Goal: Task Accomplishment & Management: Manage account settings

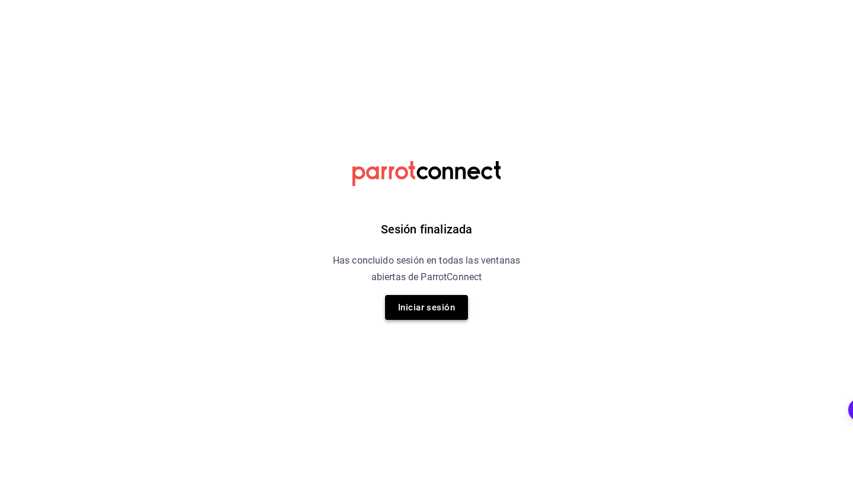
click at [409, 309] on button "Iniciar sesión" at bounding box center [426, 307] width 83 height 25
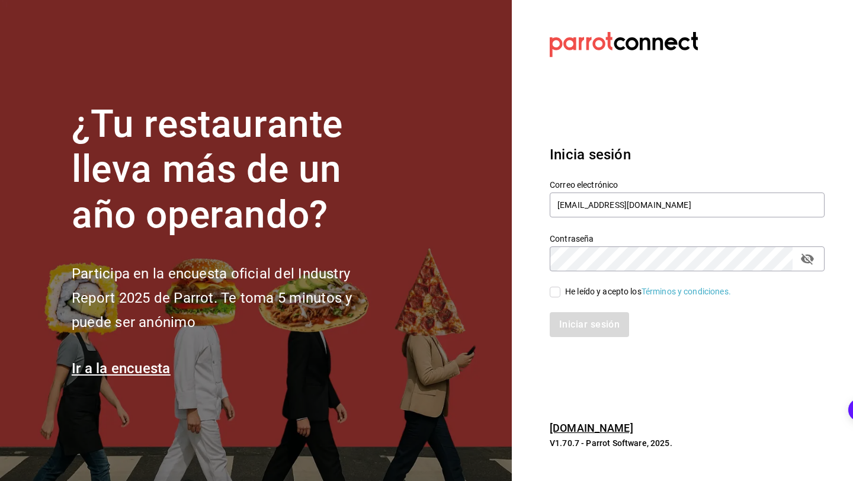
click at [597, 286] on div "He leído y acepto los Términos y condiciones." at bounding box center [648, 291] width 166 height 12
click at [560, 287] on input "He leído y acepto los Términos y condiciones." at bounding box center [554, 292] width 11 height 11
checkbox input "true"
click at [597, 333] on button "Iniciar sesión" at bounding box center [589, 324] width 81 height 25
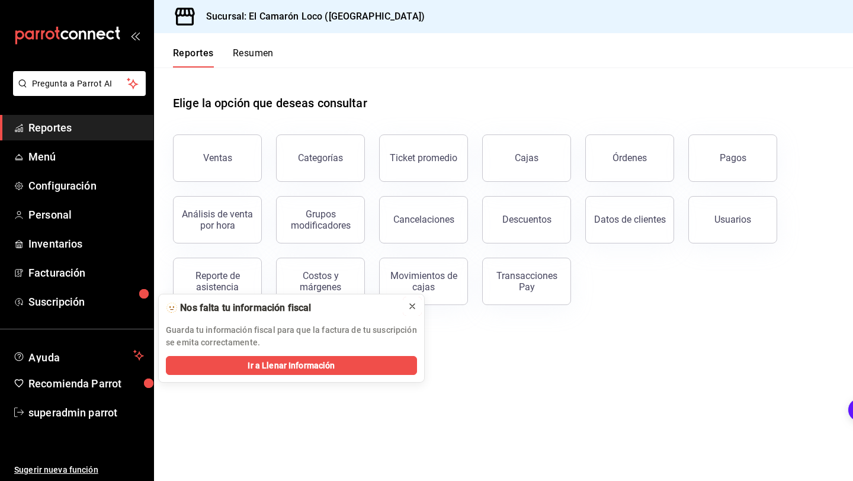
click at [414, 305] on icon at bounding box center [411, 305] width 9 height 9
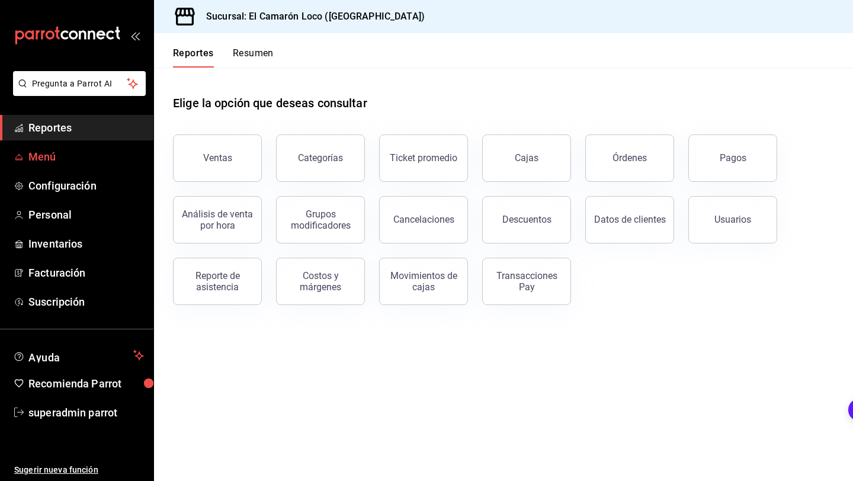
click at [92, 156] on span "Menú" at bounding box center [85, 157] width 115 height 16
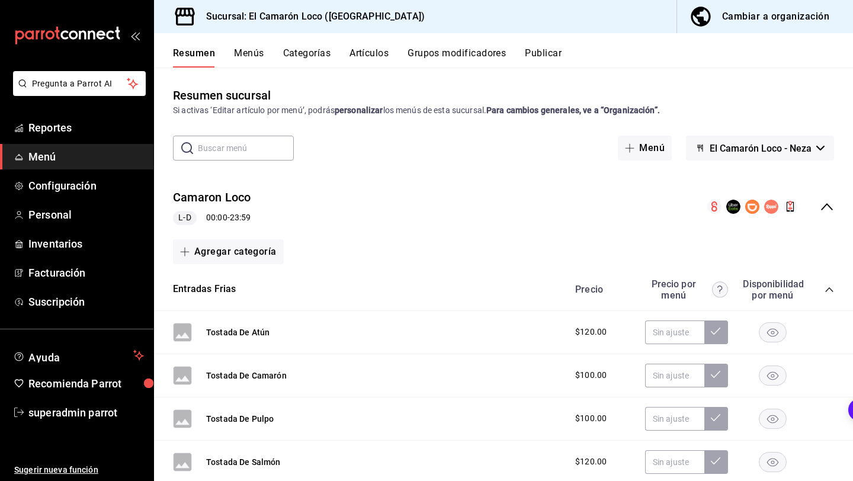
click at [371, 53] on button "Artículos" at bounding box center [368, 57] width 39 height 20
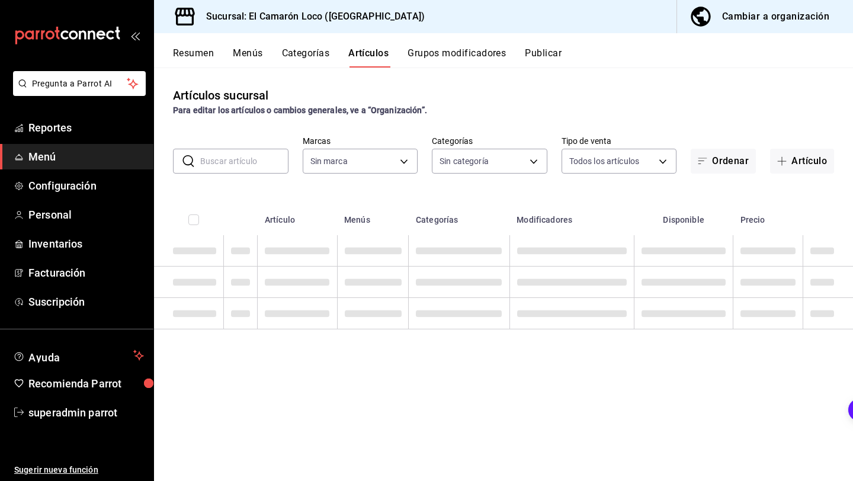
type input "84539b57-ac19-4bc7-993b-d744aa7824cb"
type input "040de04e-853d-4a0a-94cc-1911e6ad6812,9b2abcf0-5cde-4546-9fea-375ee6011b53,29e25…"
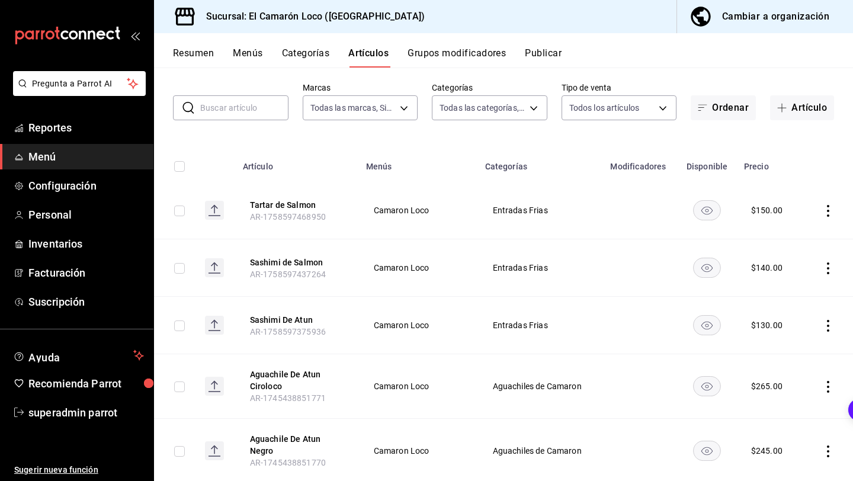
scroll to position [55, 0]
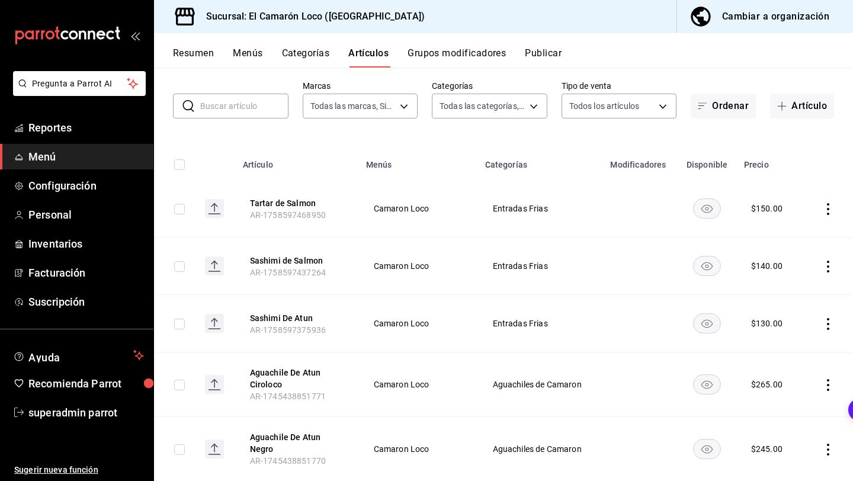
click at [265, 103] on input "text" at bounding box center [244, 106] width 88 height 24
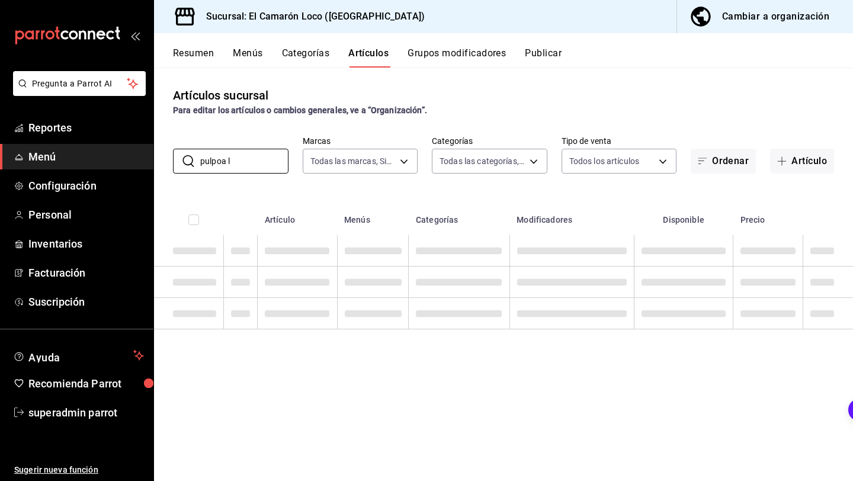
scroll to position [0, 0]
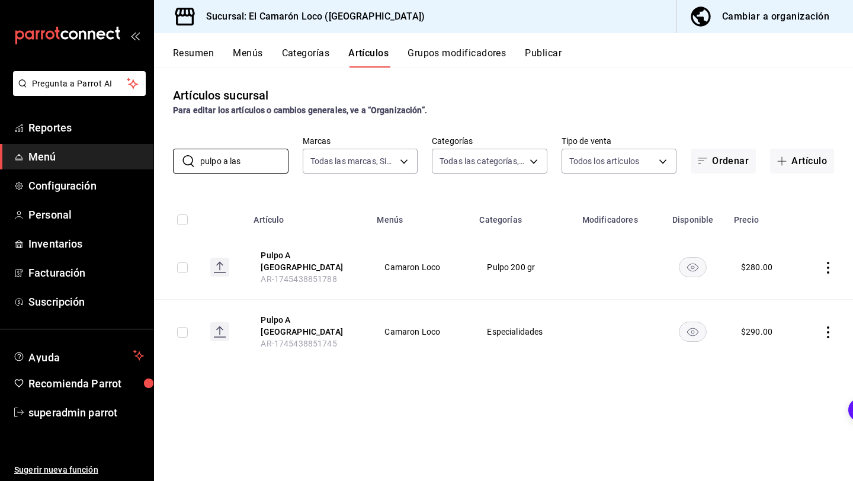
type input "pulpo a las"
click at [828, 265] on icon "actions" at bounding box center [828, 268] width 2 height 12
click at [772, 336] on div at bounding box center [766, 340] width 21 height 12
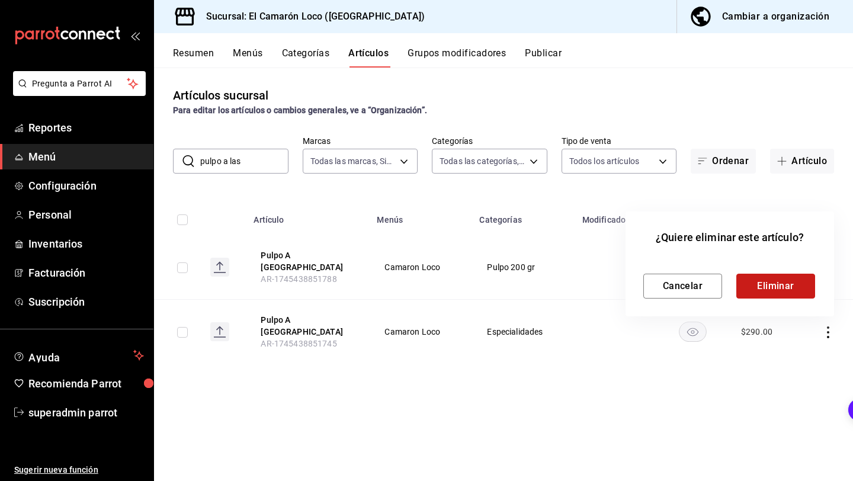
click at [770, 294] on button "Eliminar" at bounding box center [775, 286] width 79 height 25
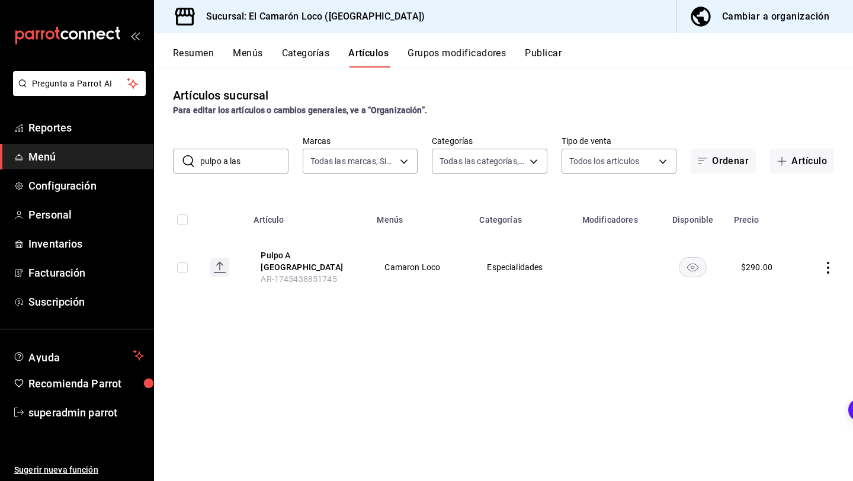
click at [828, 262] on icon "actions" at bounding box center [828, 268] width 2 height 12
click at [663, 361] on div at bounding box center [426, 240] width 853 height 481
click at [828, 264] on icon "actions" at bounding box center [828, 268] width 2 height 12
click at [593, 294] on div at bounding box center [426, 240] width 853 height 481
click at [328, 251] on th "Pulpo A Las Brasas AR-1745438851745" at bounding box center [307, 267] width 123 height 64
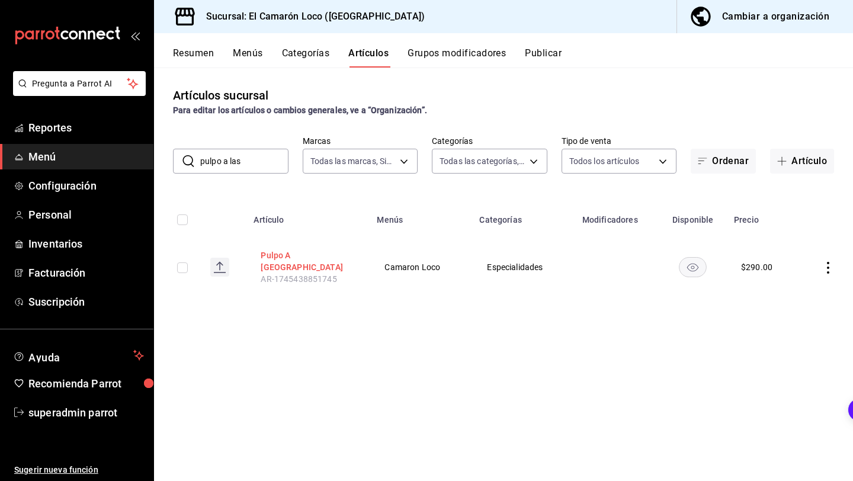
click at [328, 253] on button "Pulpo A Las Brasas" at bounding box center [308, 261] width 95 height 24
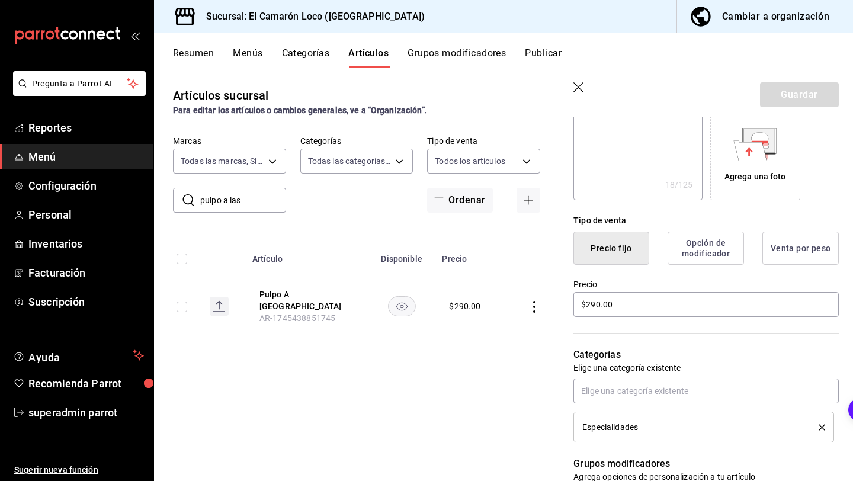
scroll to position [227, 0]
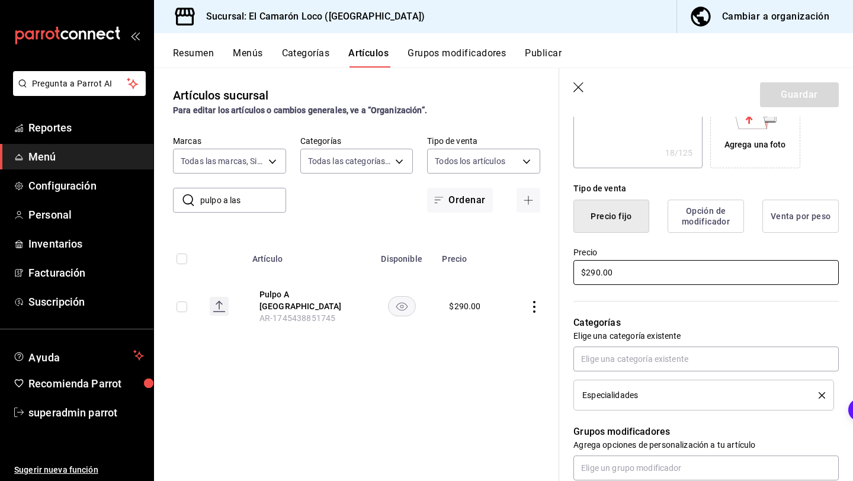
click at [598, 277] on input "$290.00" at bounding box center [705, 272] width 265 height 25
click at [600, 269] on input "$290.00" at bounding box center [705, 272] width 265 height 25
type textarea "x"
type input "$29.00"
type textarea "x"
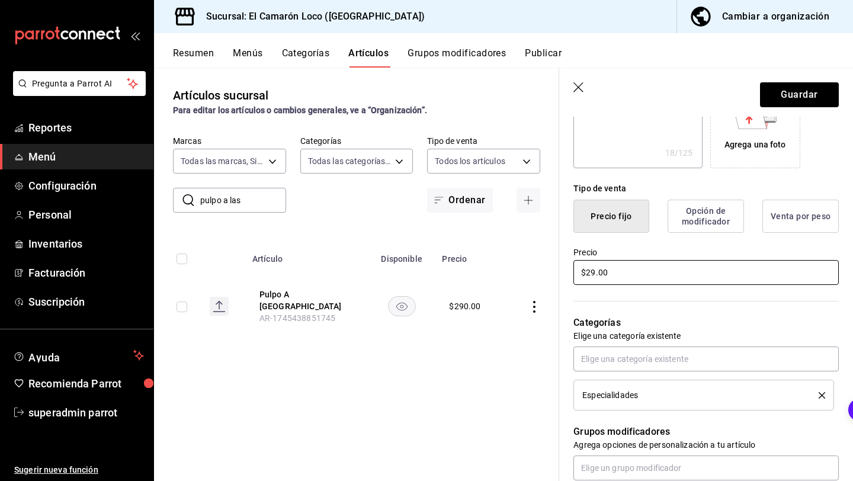
type input "$2.00"
type textarea "x"
type input "$23.00"
type textarea "x"
type input "$230.00"
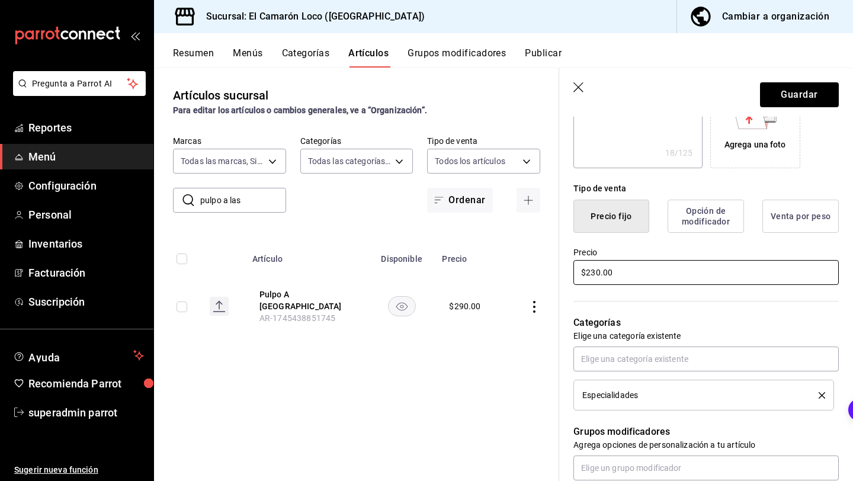
type textarea "x"
type input "$2300.00"
type textarea "x"
type input "$230.00"
type textarea "x"
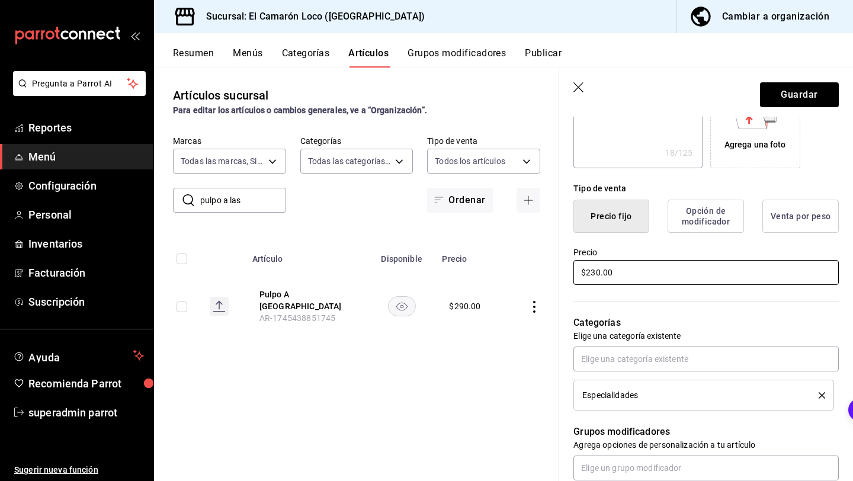
type input "$23.00"
type textarea "x"
type input "$2.00"
type textarea "x"
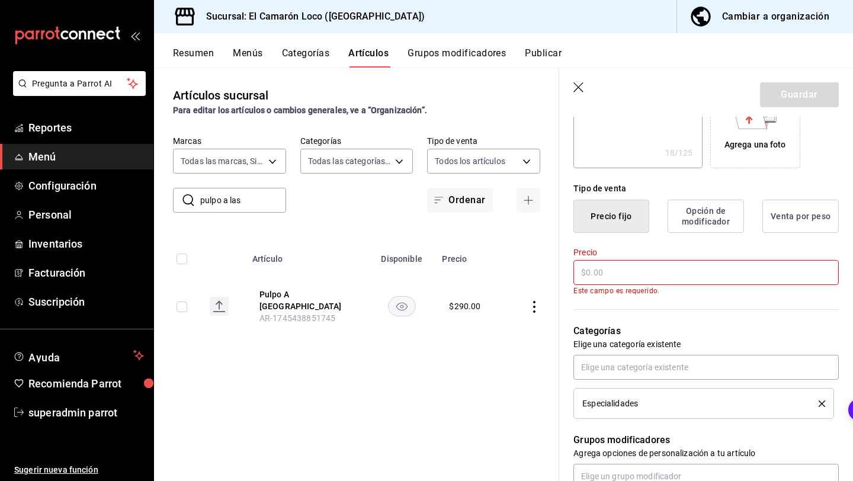
type textarea "x"
type input "$3.00"
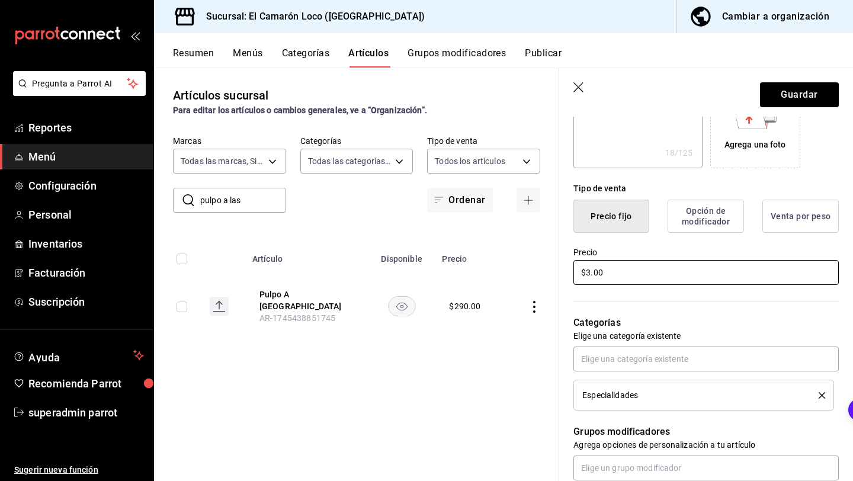
type textarea "x"
type input "$30.00"
type textarea "x"
type input "$300.00"
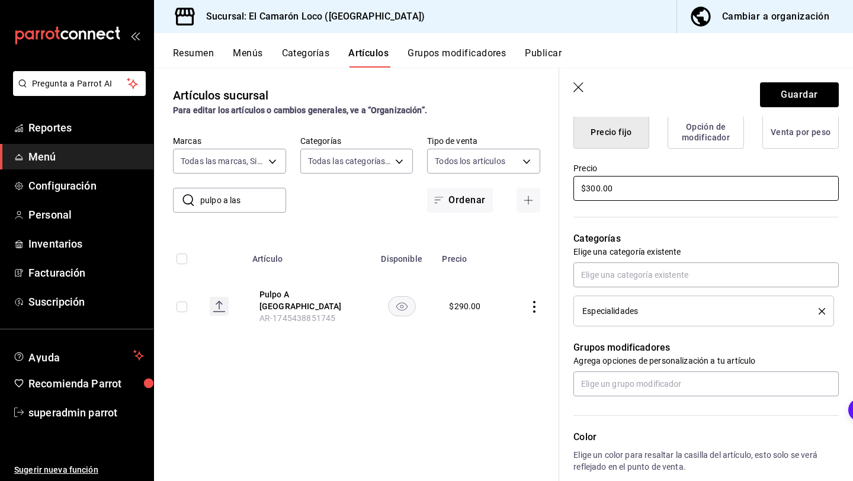
scroll to position [336, 0]
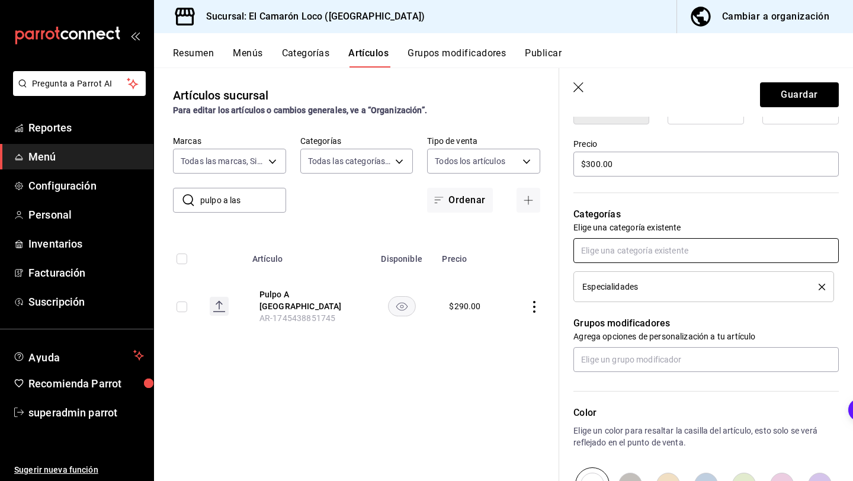
click at [654, 241] on input "text" at bounding box center [705, 250] width 265 height 25
type input "pulpo"
click at [662, 272] on li "Pulpo 200 gr" at bounding box center [705, 278] width 265 height 20
type textarea "x"
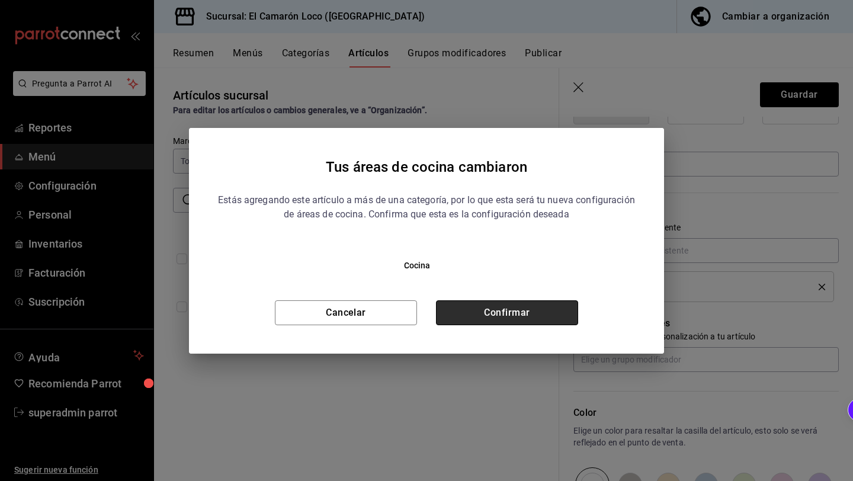
click at [510, 304] on button "Confirmar" at bounding box center [507, 312] width 142 height 25
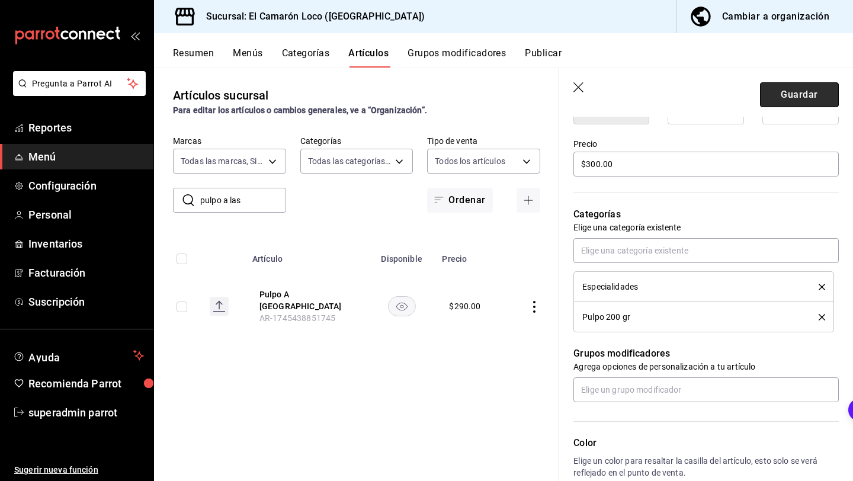
click at [815, 97] on button "Guardar" at bounding box center [799, 94] width 79 height 25
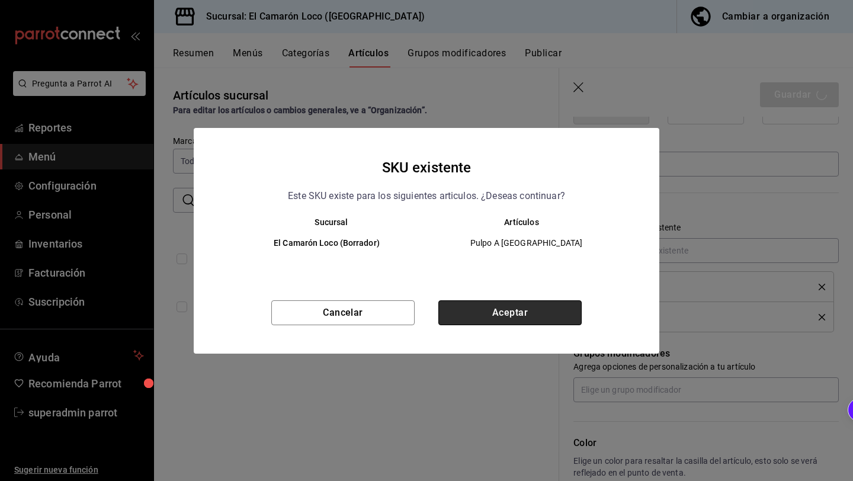
click at [539, 301] on button "Aceptar" at bounding box center [509, 312] width 143 height 25
type textarea "x"
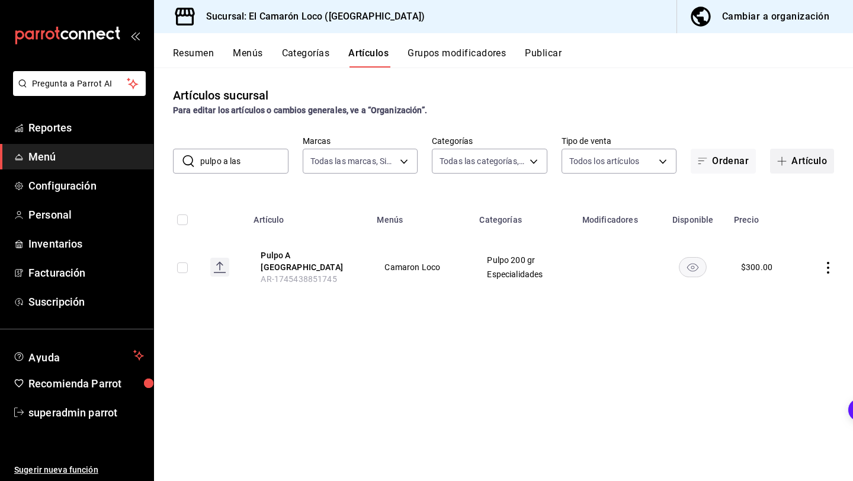
click at [804, 162] on button "Artículo" at bounding box center [802, 161] width 64 height 25
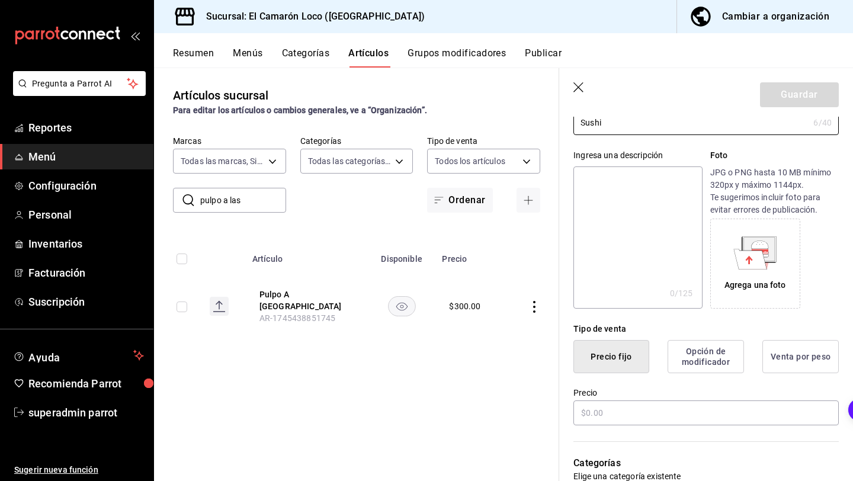
scroll to position [102, 0]
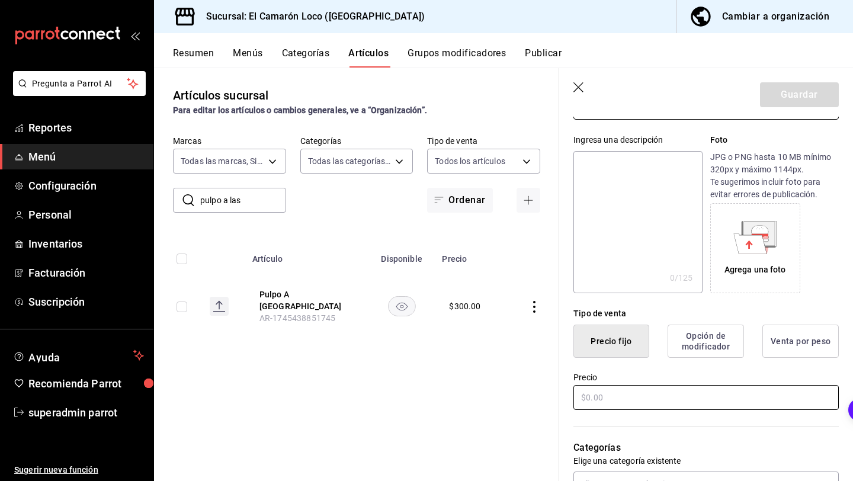
type input "Sushi"
click at [619, 391] on input "text" at bounding box center [705, 397] width 265 height 25
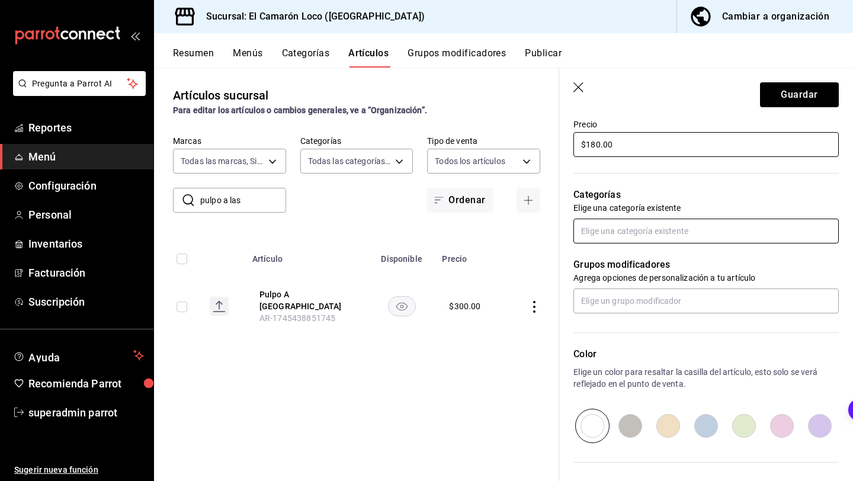
scroll to position [356, 0]
type input "$180.00"
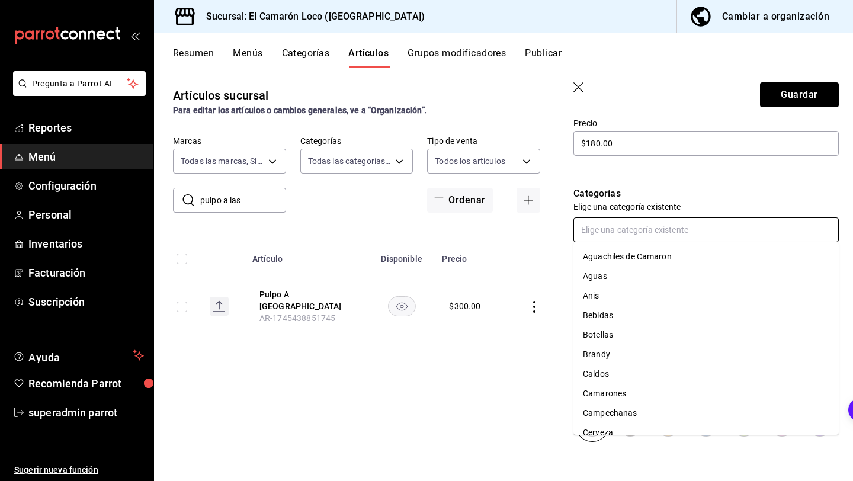
click at [606, 229] on input "text" at bounding box center [705, 229] width 265 height 25
type input "espe"
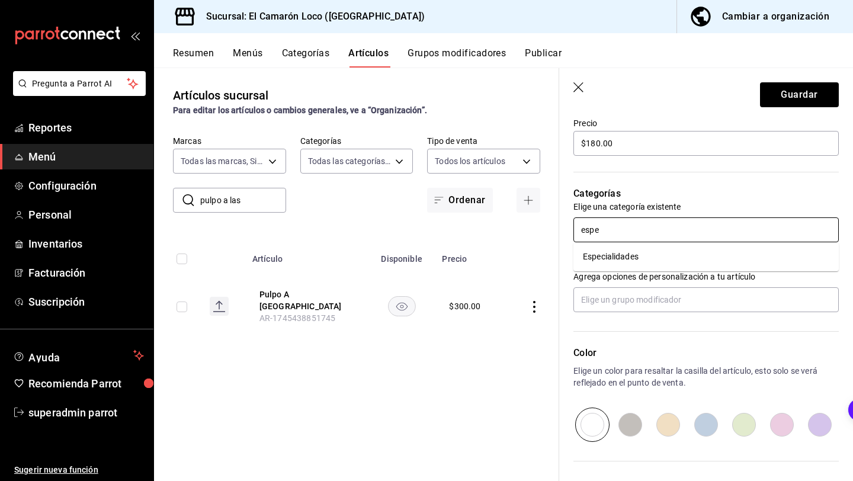
click at [625, 258] on li "Especialidades" at bounding box center [705, 257] width 265 height 20
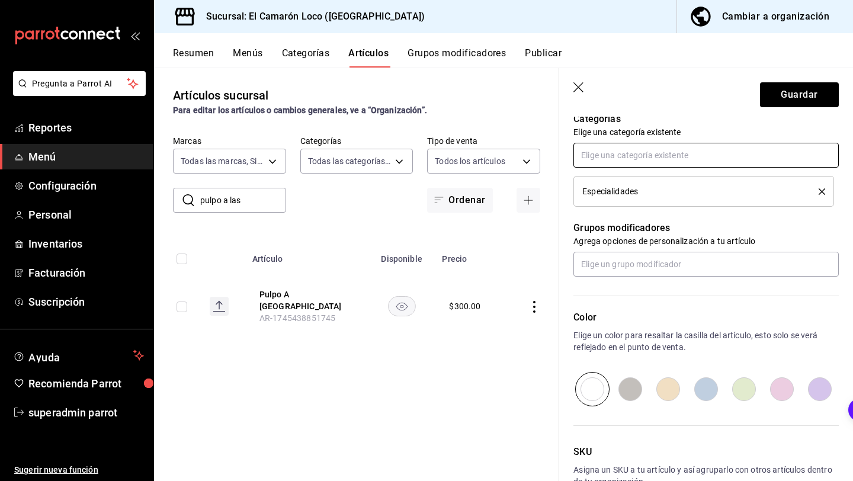
scroll to position [505, 0]
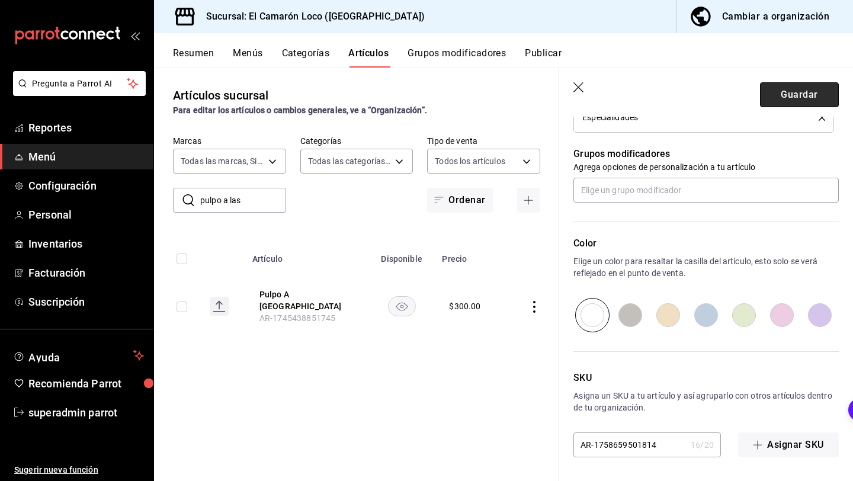
click at [789, 90] on button "Guardar" at bounding box center [799, 94] width 79 height 25
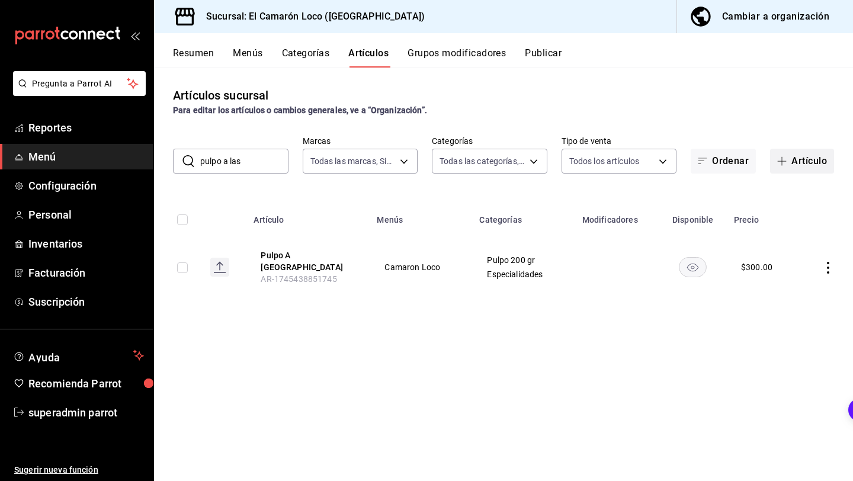
click at [783, 169] on button "Artículo" at bounding box center [802, 161] width 64 height 25
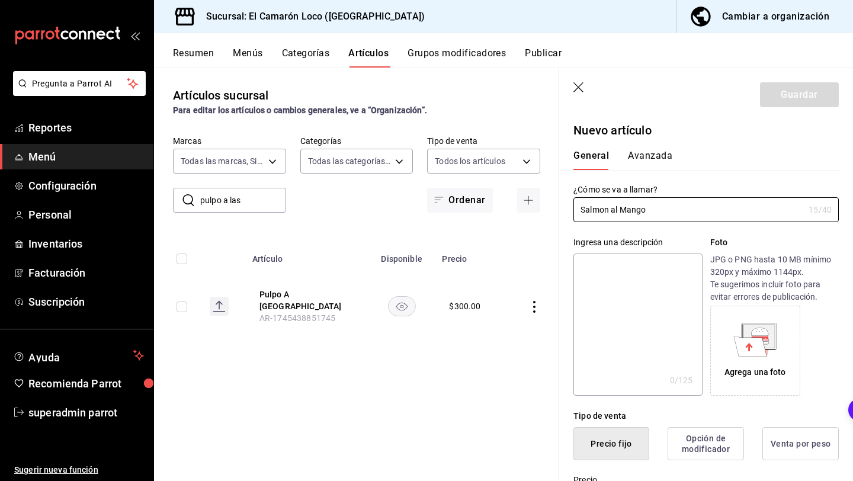
scroll to position [140, 0]
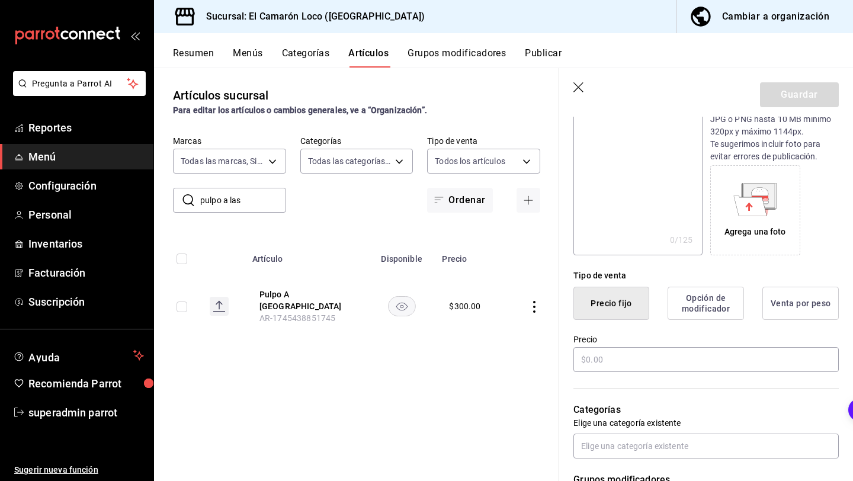
type input "Salmon al Mango"
click at [580, 86] on icon "button" at bounding box center [579, 88] width 12 height 12
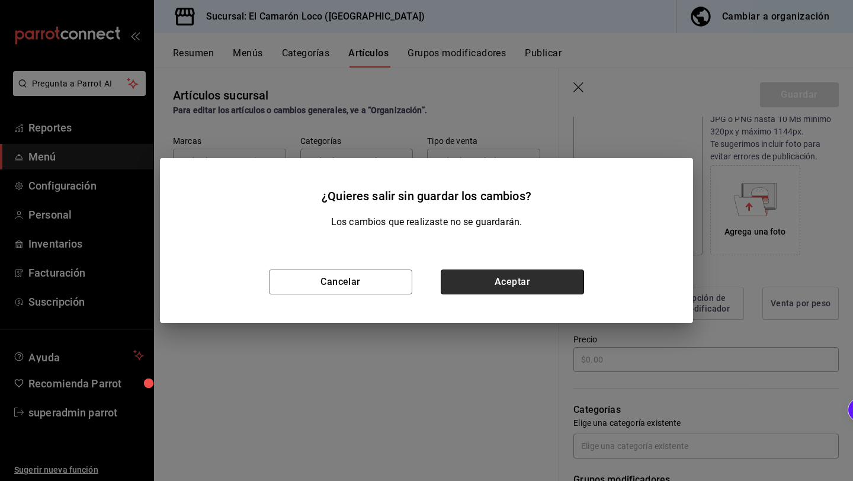
click at [472, 278] on button "Aceptar" at bounding box center [512, 281] width 143 height 25
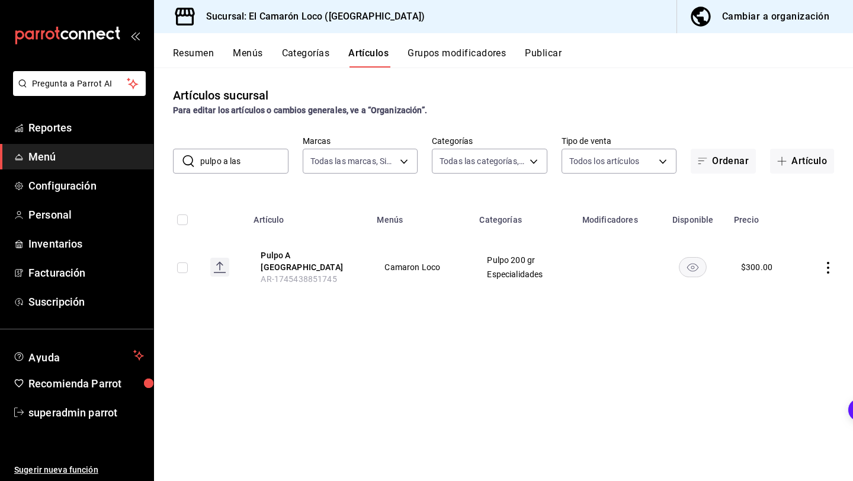
click at [262, 162] on input "pulpo a las" at bounding box center [244, 161] width 88 height 24
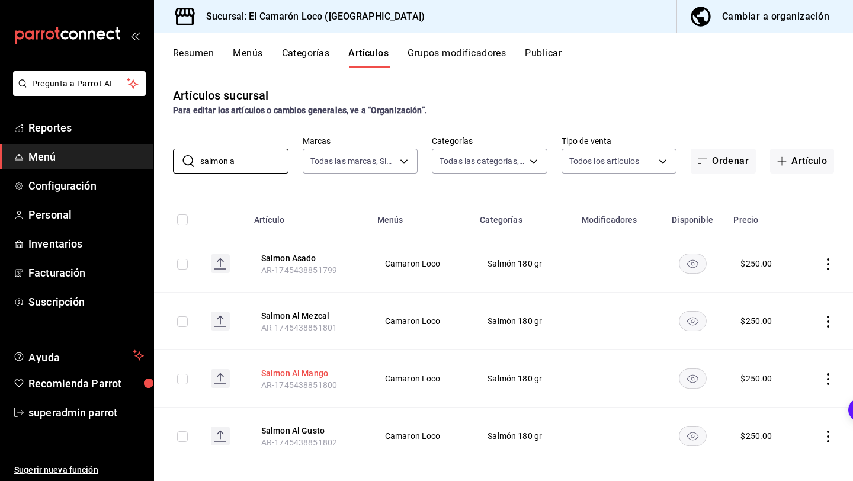
type input "salmon a"
click at [303, 377] on button "Salmon Al Mango" at bounding box center [308, 373] width 95 height 12
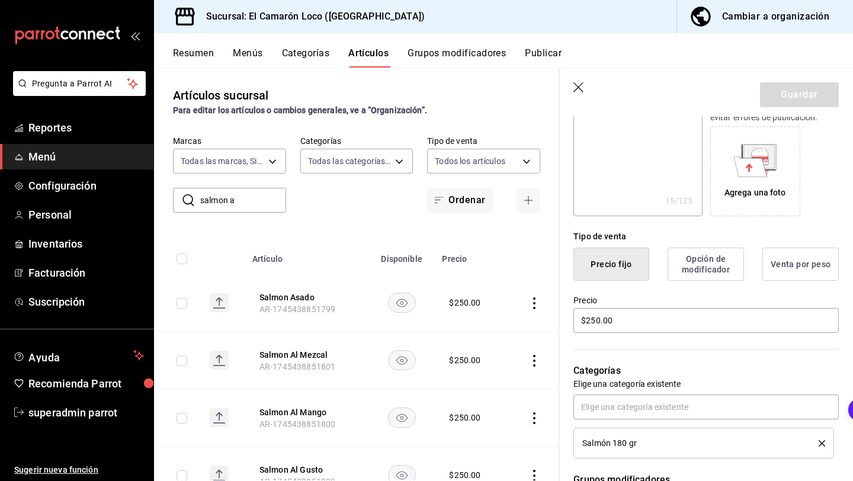
scroll to position [188, 0]
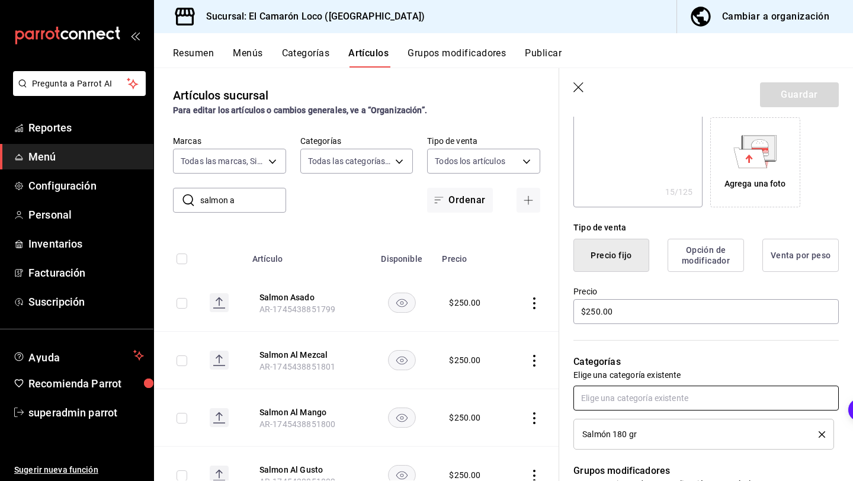
click at [643, 406] on input "text" at bounding box center [705, 397] width 265 height 25
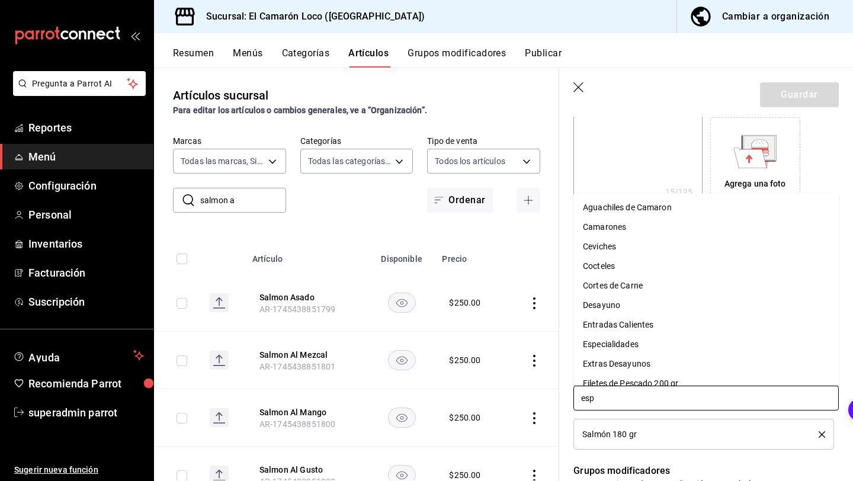
type input "espe"
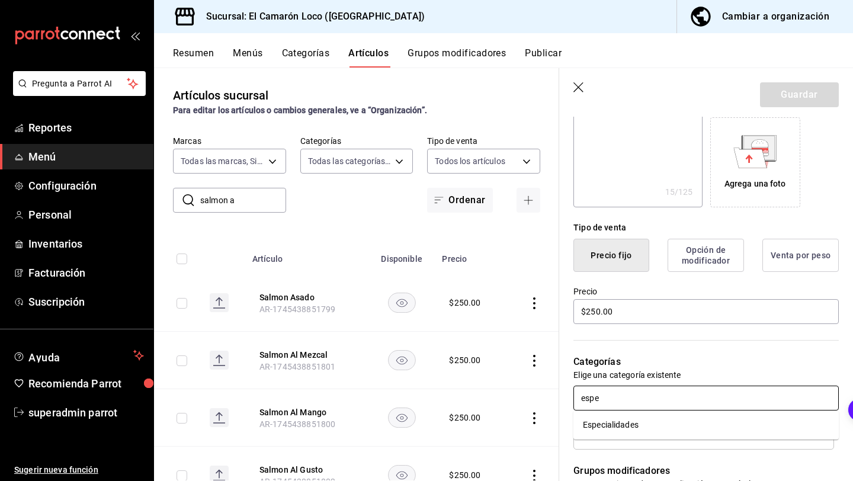
click at [619, 432] on li "Especialidades" at bounding box center [705, 425] width 265 height 20
type textarea "x"
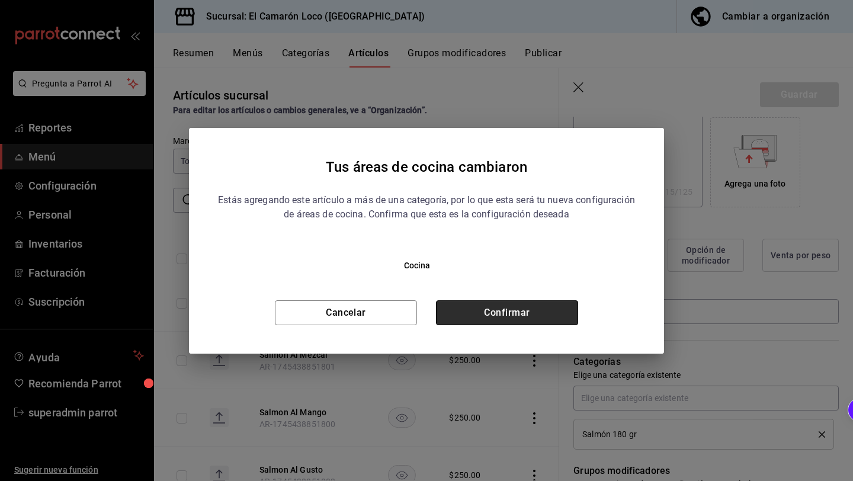
click at [518, 300] on button "Confirmar" at bounding box center [507, 312] width 142 height 25
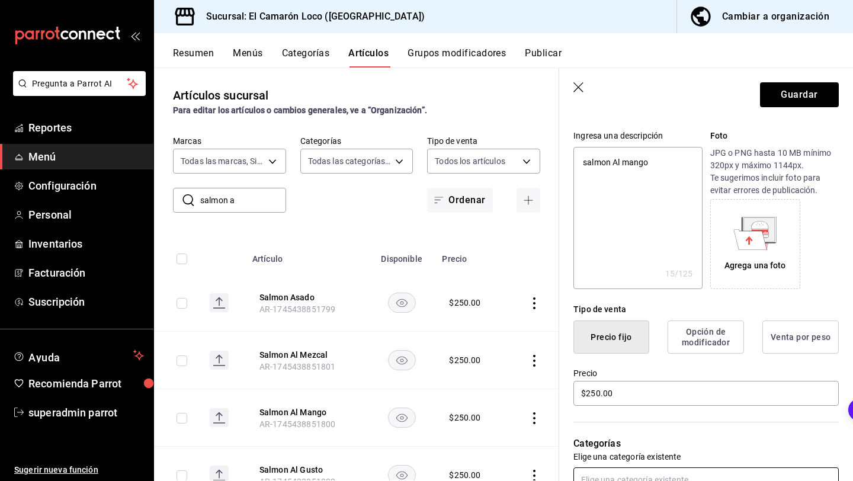
scroll to position [115, 0]
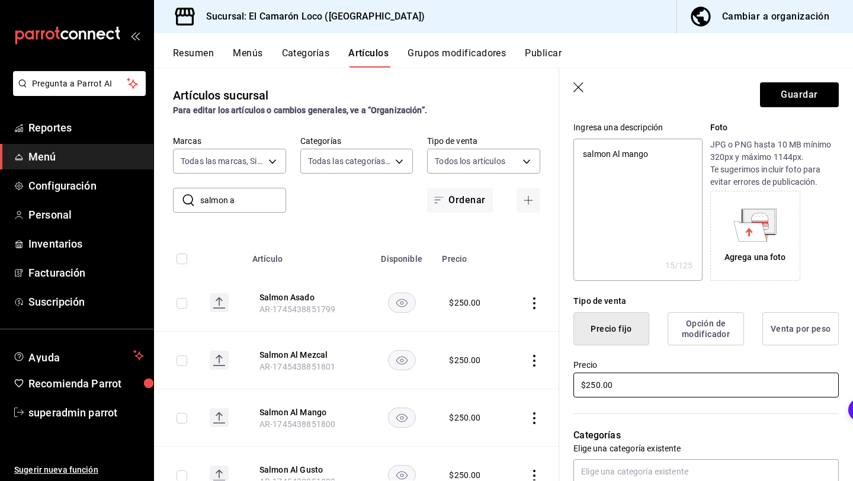
click at [598, 382] on input "$250.00" at bounding box center [705, 384] width 265 height 25
type textarea "x"
type input "$20.00"
type textarea "x"
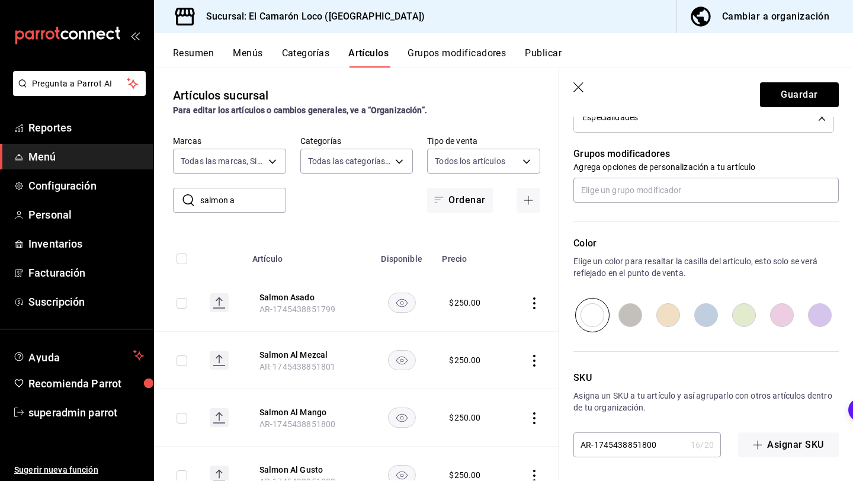
scroll to position [0, 0]
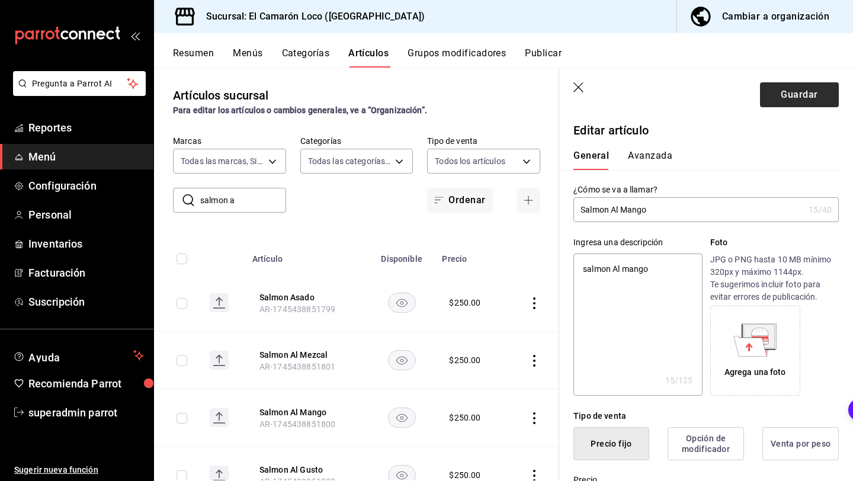
type input "$290.00"
click at [784, 92] on button "Guardar" at bounding box center [799, 94] width 79 height 25
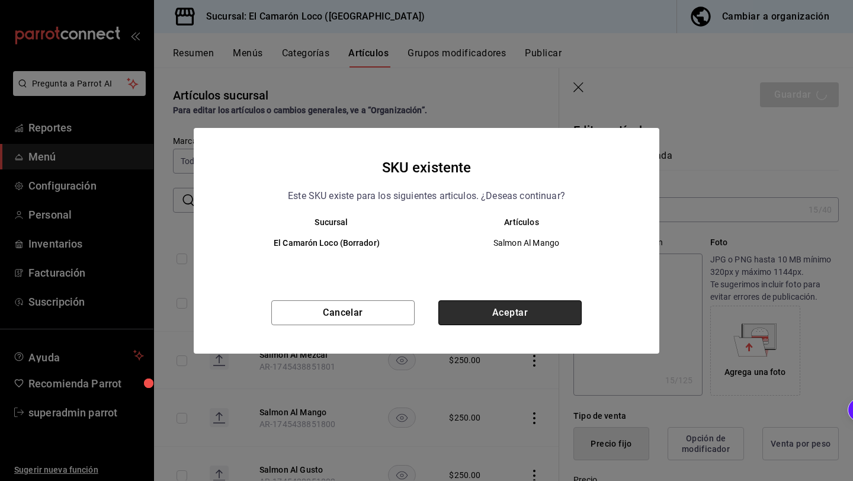
click at [527, 303] on button "Aceptar" at bounding box center [509, 312] width 143 height 25
type textarea "x"
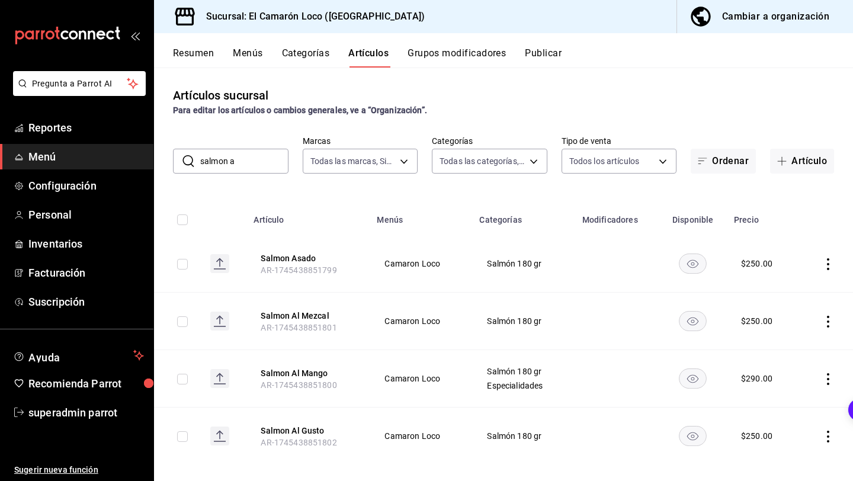
click at [245, 175] on div "Artículos sucursal Para editar los artículos o cambios generales, ve a “Organiz…" at bounding box center [503, 273] width 699 height 413
click at [245, 169] on input "salmon a" at bounding box center [244, 161] width 88 height 24
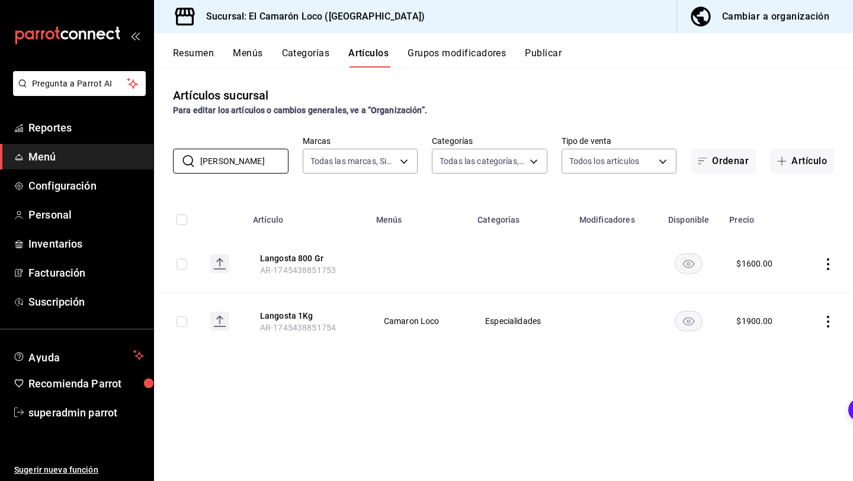
type input "lango"
click at [830, 318] on icon "actions" at bounding box center [828, 322] width 12 height 12
click at [828, 264] on div at bounding box center [426, 240] width 853 height 481
click at [828, 264] on icon "actions" at bounding box center [828, 264] width 2 height 12
click at [767, 343] on div at bounding box center [766, 340] width 21 height 12
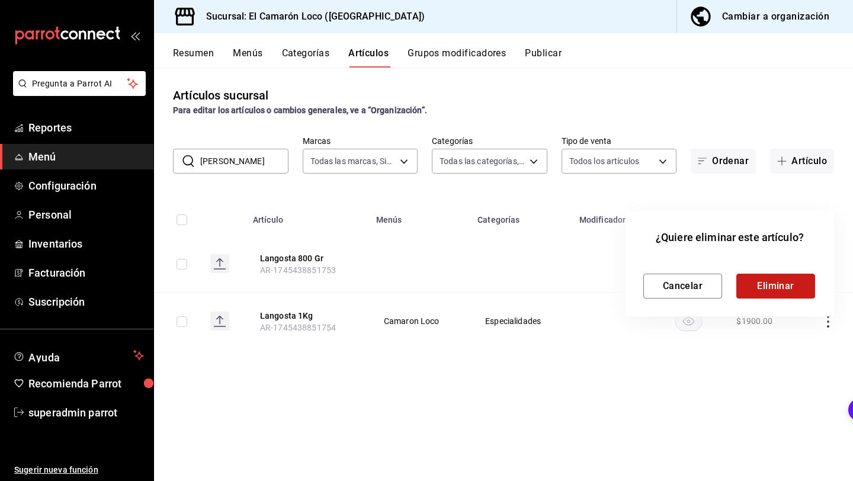
click at [773, 277] on button "Eliminar" at bounding box center [775, 286] width 79 height 25
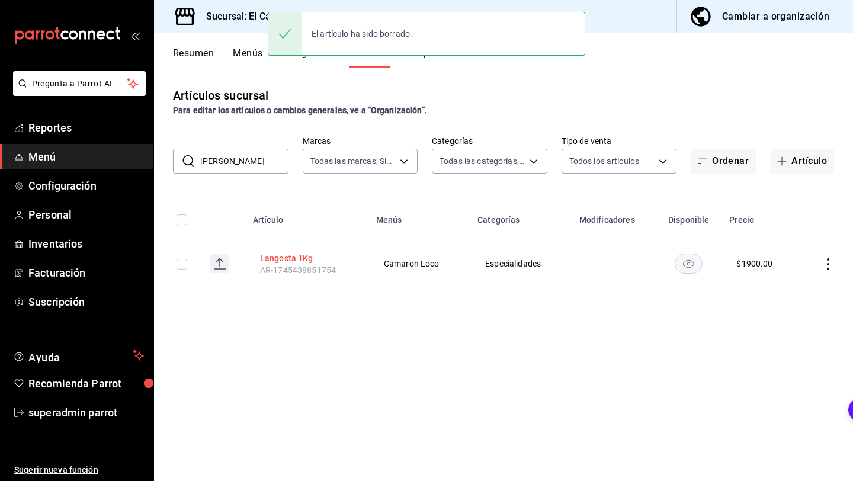
click at [306, 261] on button "Langosta 1Kg" at bounding box center [307, 258] width 95 height 12
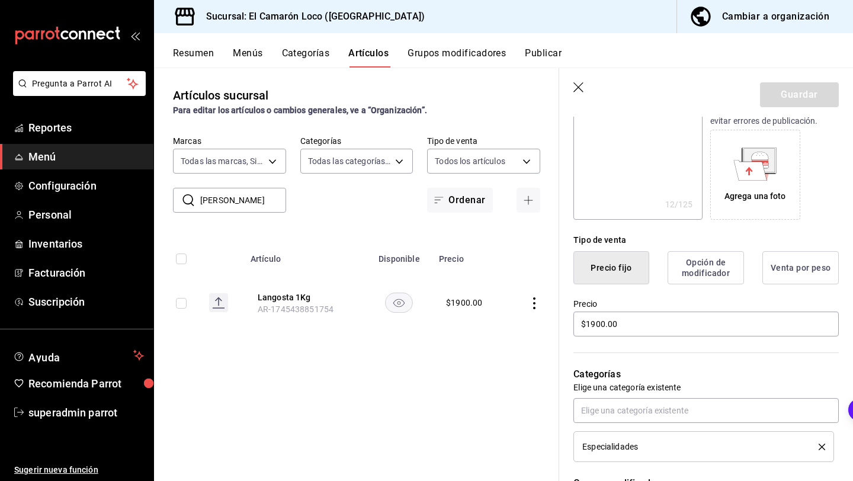
scroll to position [179, 0]
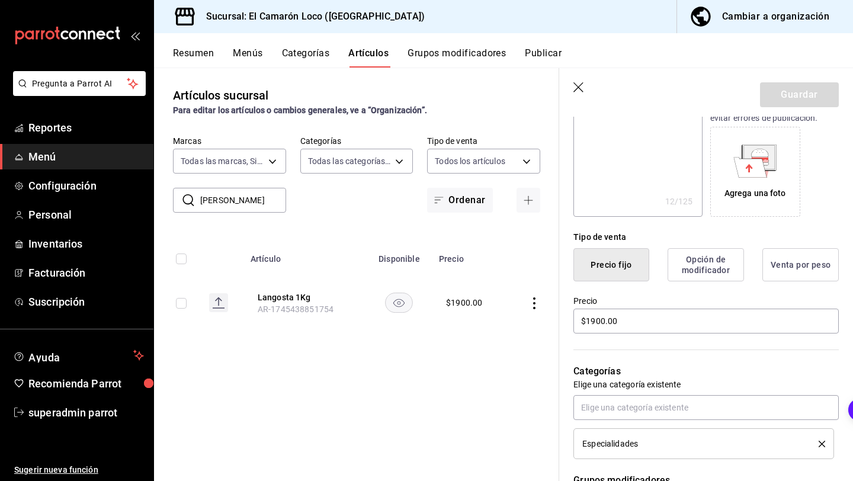
click at [774, 271] on button "Venta por peso" at bounding box center [800, 264] width 76 height 33
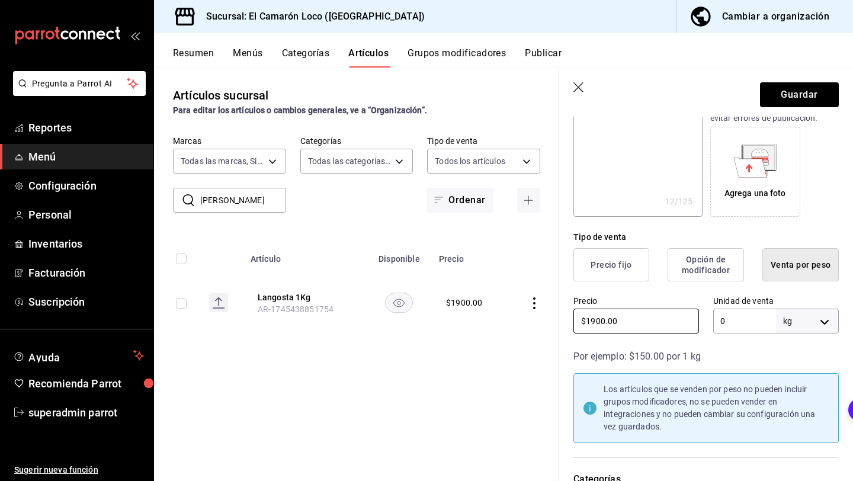
click at [645, 325] on input "$1900.00" at bounding box center [636, 320] width 126 height 25
type textarea "x"
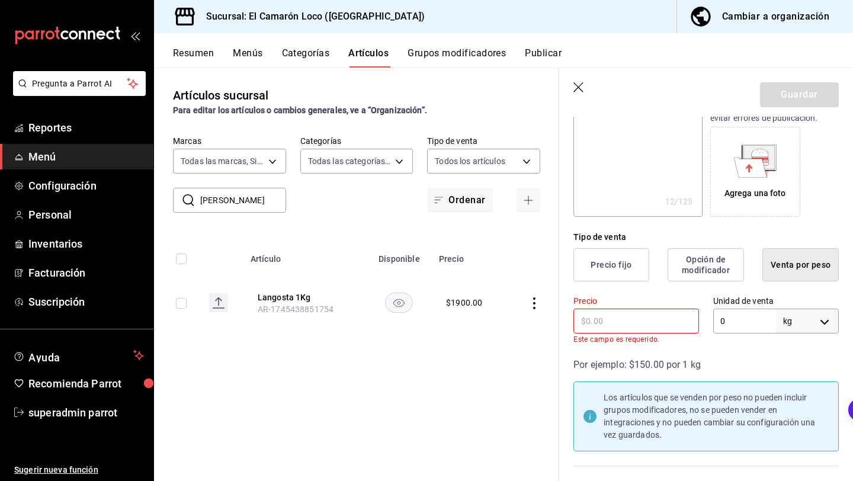
type textarea "x"
type input "$2.00"
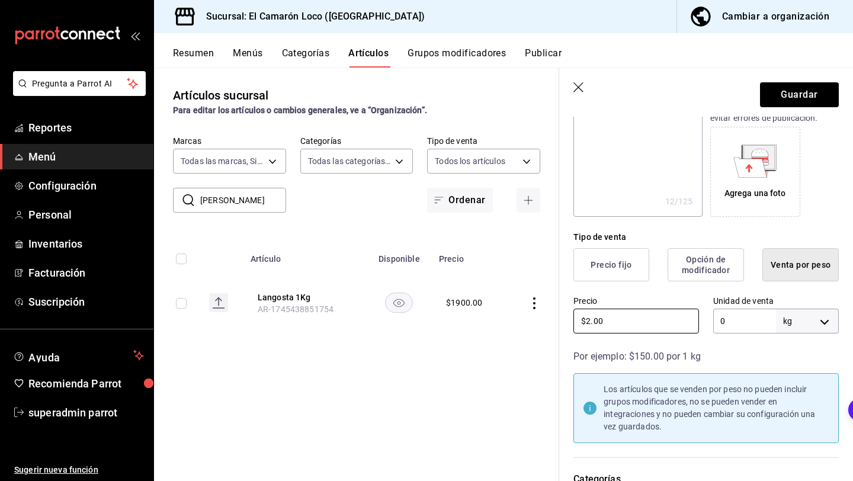
type textarea "x"
type input "$2.00"
type textarea "x"
type input "$2.50"
click at [735, 354] on div "Por ejemplo: $150.00 por 1 kg" at bounding box center [705, 356] width 265 height 14
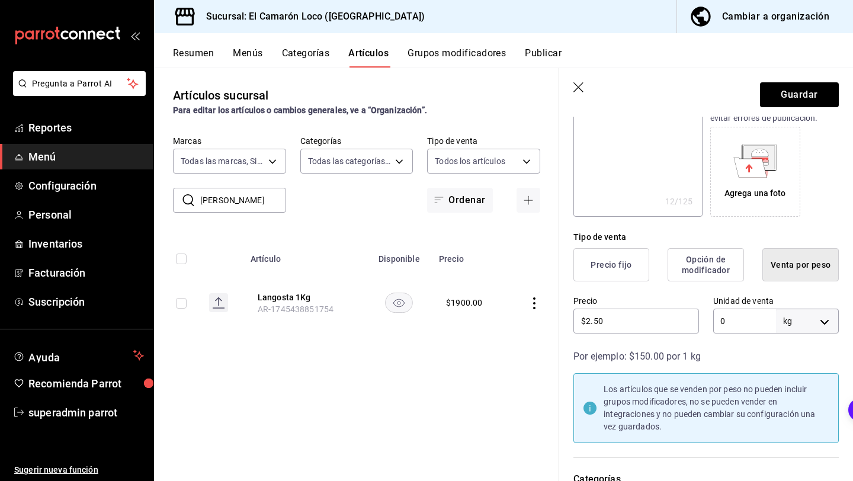
click at [736, 332] on input "0" at bounding box center [744, 320] width 63 height 25
click at [795, 332] on body "Pregunta a Parrot AI Reportes Menú Configuración Personal Inventarios Facturaci…" at bounding box center [426, 240] width 853 height 481
click at [785, 382] on li "gr" at bounding box center [807, 377] width 62 height 20
type textarea "x"
type input "GRAMS"
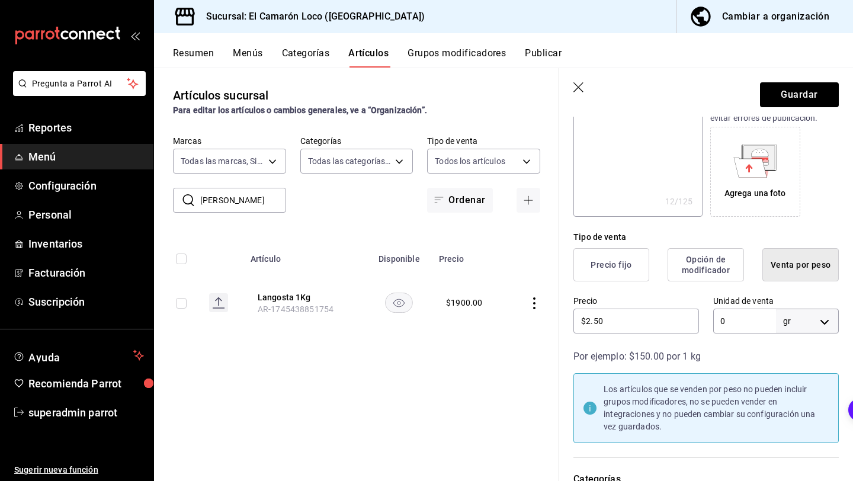
click at [738, 320] on input "0" at bounding box center [744, 320] width 63 height 25
type textarea "x"
type input "01"
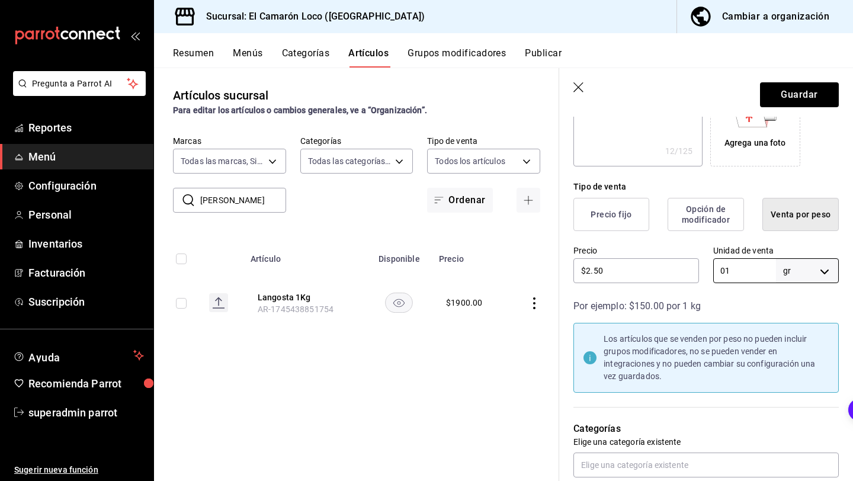
scroll to position [232, 0]
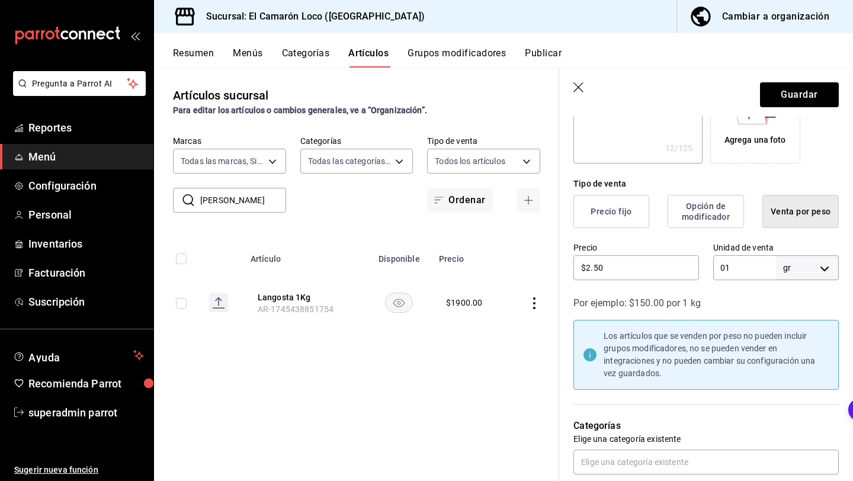
click at [727, 265] on input "01" at bounding box center [744, 267] width 63 height 25
type textarea "x"
type input "1"
click at [777, 299] on div "Por ejemplo: $150.00 por 1 kg" at bounding box center [705, 303] width 265 height 14
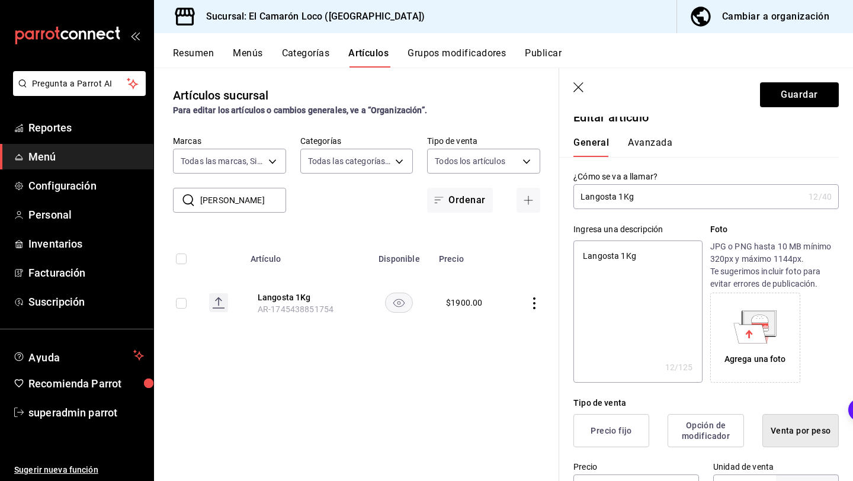
scroll to position [3, 0]
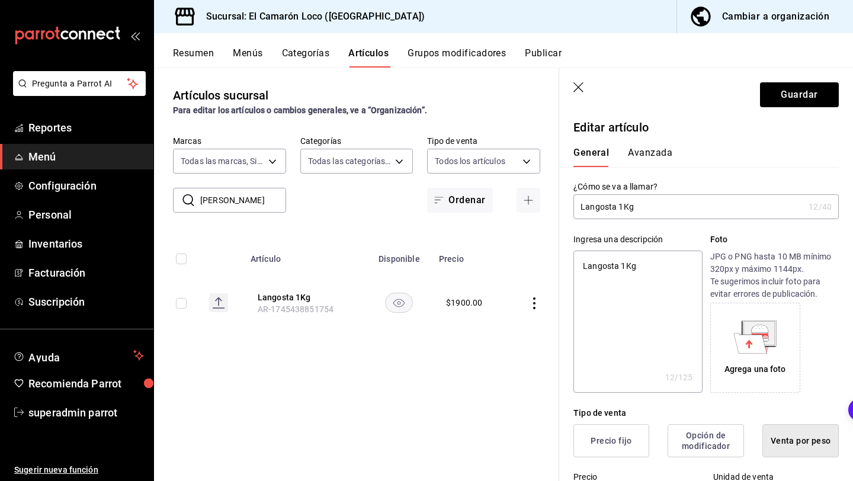
click at [652, 207] on input "Langosta 1Kg" at bounding box center [688, 207] width 230 height 24
type input "Langosta 1K"
type textarea "x"
type input "Langosta 1"
type textarea "x"
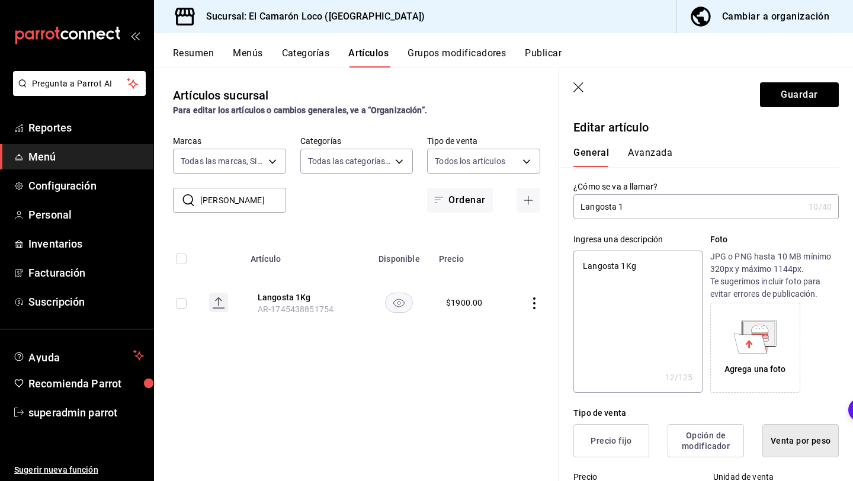
type input "Langosta"
type textarea "x"
type input "Langosta 1"
type textarea "x"
type input "Langosta 1g"
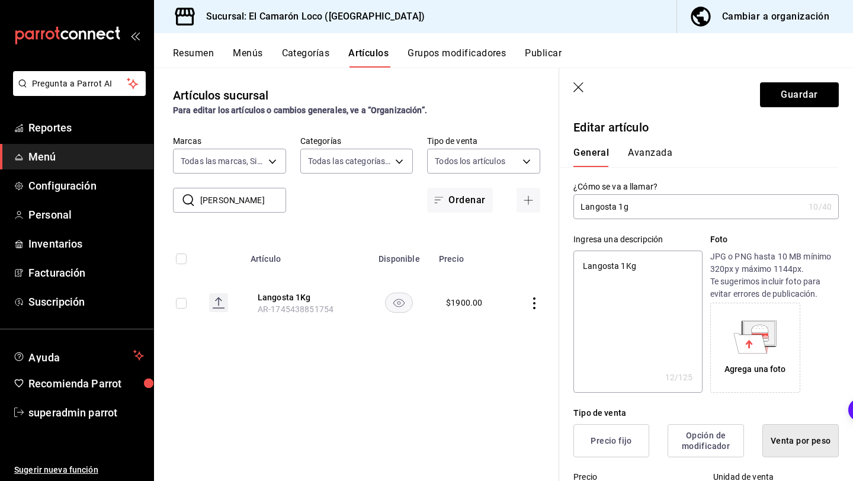
type textarea "x"
type input "Langosta 1gr"
type textarea "x"
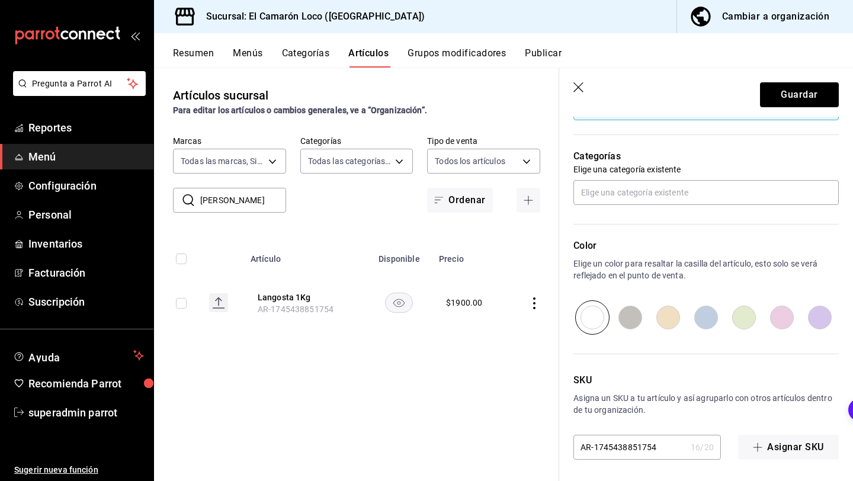
scroll to position [504, 0]
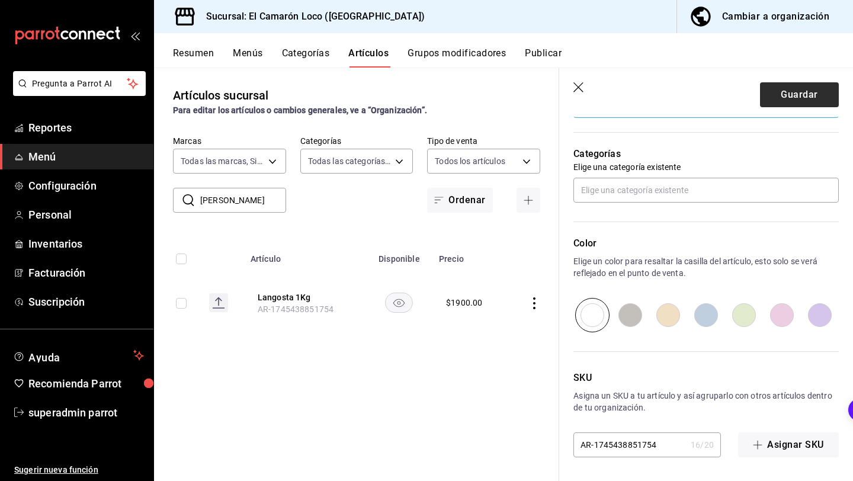
type input "Langosta 1gr"
click at [801, 82] on button "Guardar" at bounding box center [799, 94] width 79 height 25
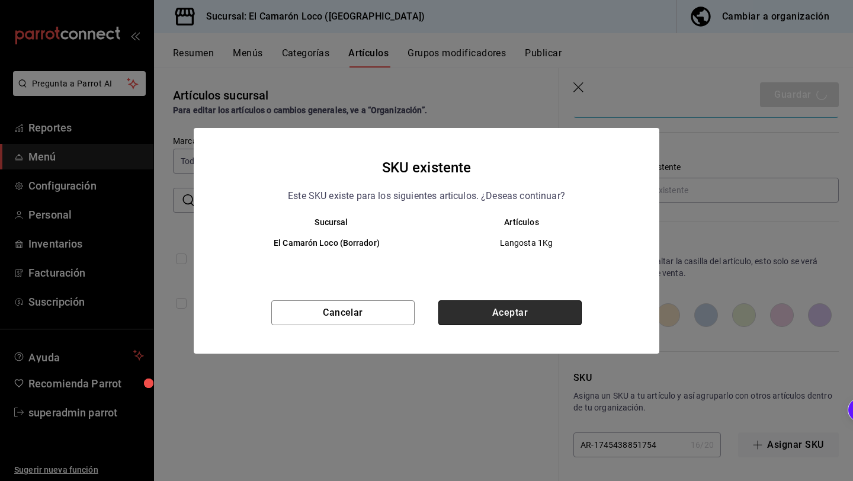
click at [544, 316] on button "Aceptar" at bounding box center [509, 312] width 143 height 25
type textarea "x"
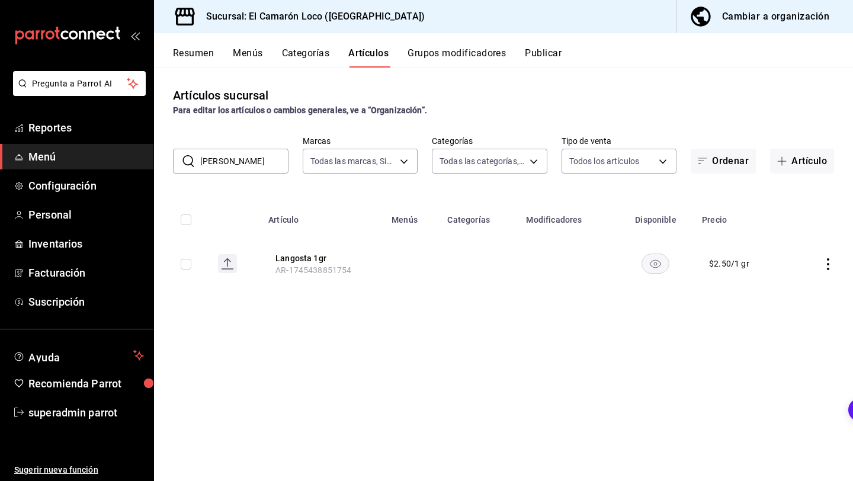
click at [250, 166] on input "lango" at bounding box center [244, 161] width 88 height 24
type input "l"
type input "lang"
click at [294, 251] on th "Langosta 1gr AR-1745438851754" at bounding box center [322, 263] width 123 height 57
click at [294, 253] on button "Langosta 1gr" at bounding box center [322, 258] width 95 height 12
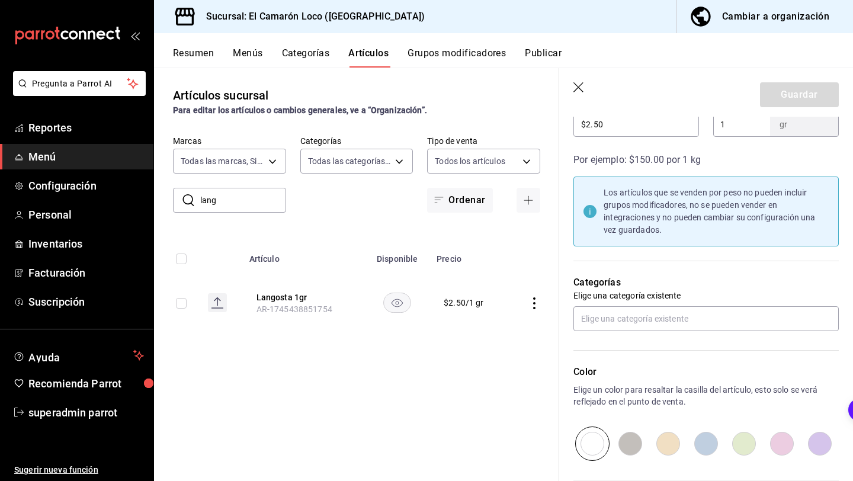
scroll to position [422, 0]
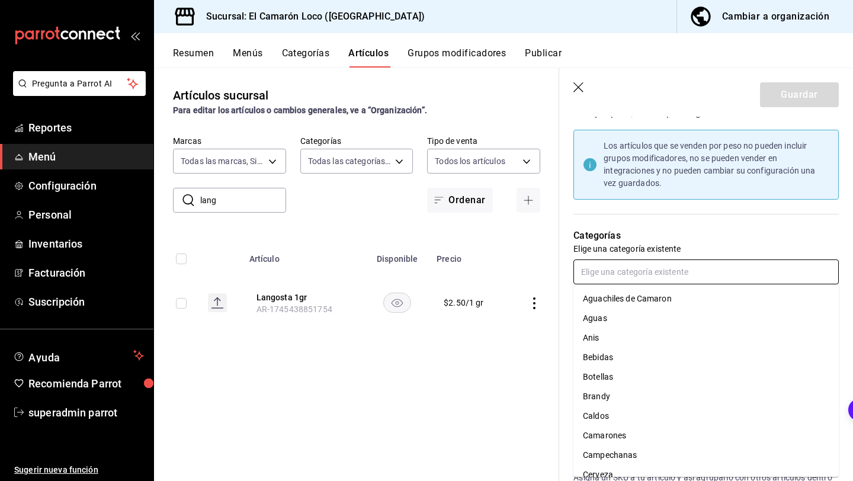
click at [711, 278] on input "text" at bounding box center [705, 271] width 265 height 25
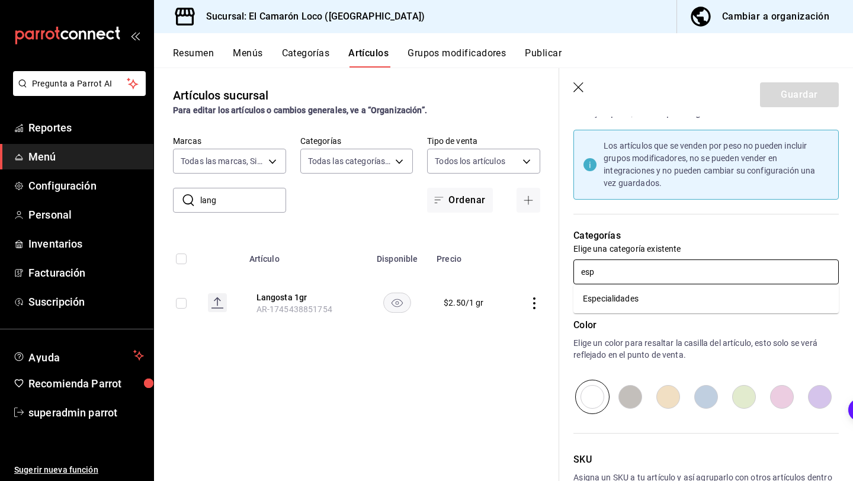
type input "espe"
click at [675, 295] on li "Especialidades" at bounding box center [705, 299] width 265 height 20
type textarea "x"
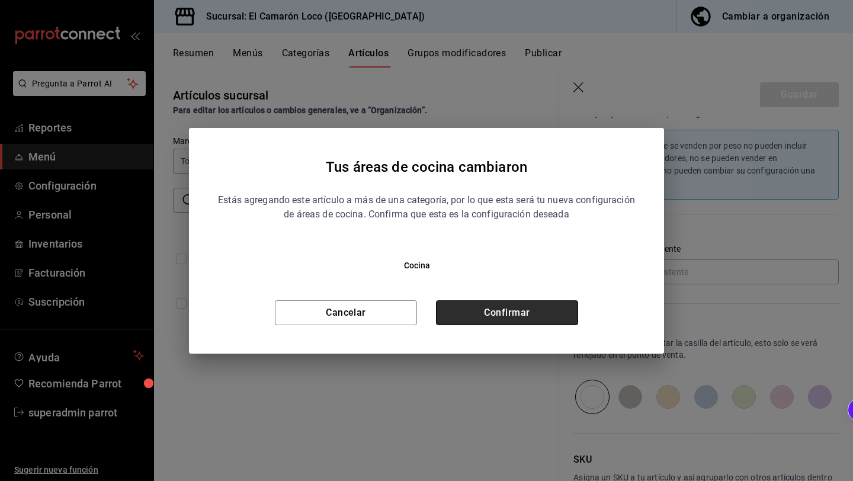
click at [531, 321] on button "Confirmar" at bounding box center [507, 312] width 142 height 25
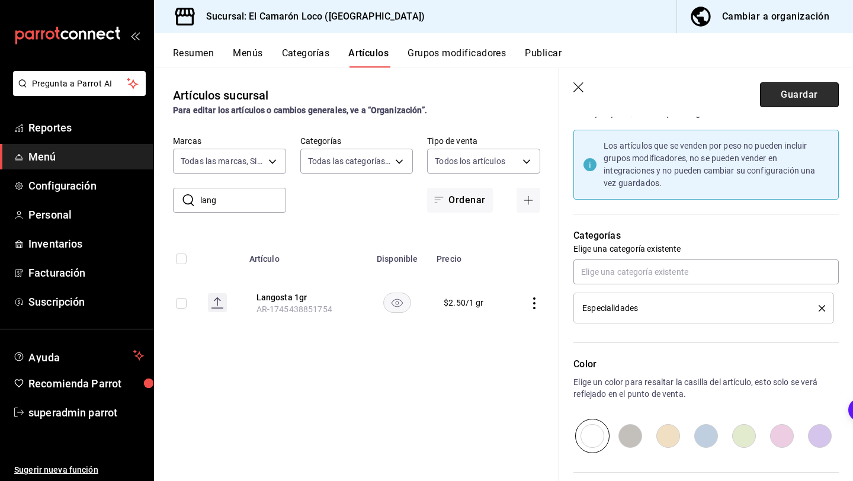
click at [799, 93] on button "Guardar" at bounding box center [799, 94] width 79 height 25
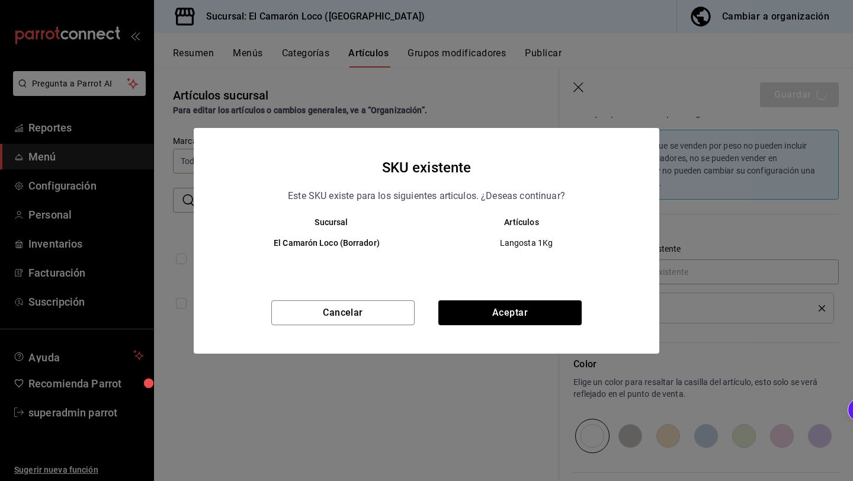
click at [502, 296] on div "SKU existente Este SKU existe para los siguientes articulos. ¿Deseas continuar?…" at bounding box center [426, 241] width 465 height 226
click at [489, 306] on button "Aceptar" at bounding box center [509, 312] width 143 height 25
type textarea "x"
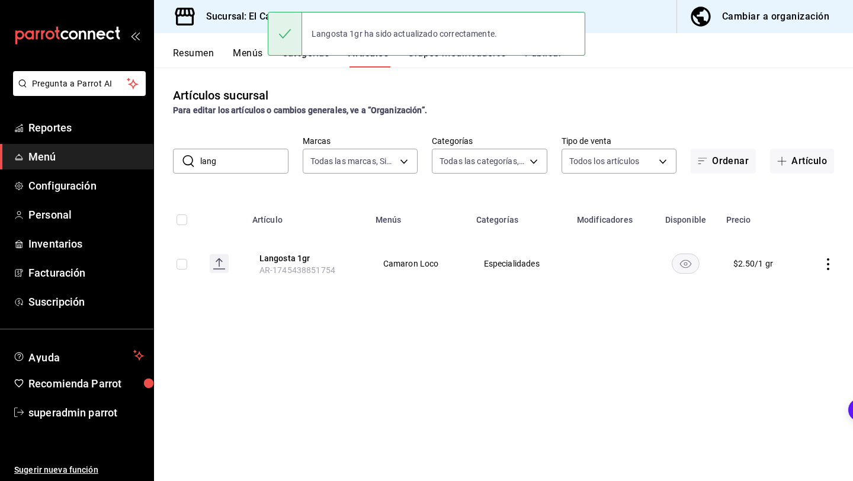
click at [250, 157] on input "lang" at bounding box center [244, 161] width 88 height 24
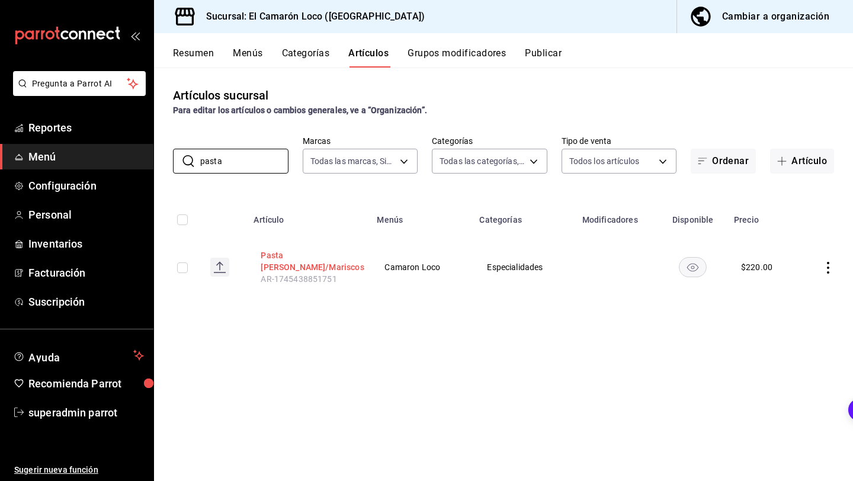
type input "pasta"
click at [298, 259] on button "Pasta Alfredo C/Mariscos" at bounding box center [308, 261] width 95 height 24
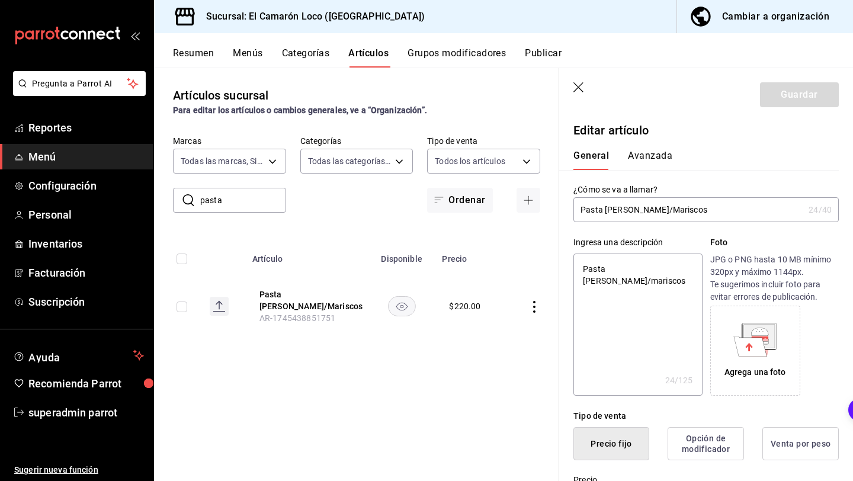
type input "Pasta Alfredo CMarisco"
type textarea "x"
type input "Pasta Alfredo CMarisc"
type textarea "x"
type input "Pasta Alfredo CMaris"
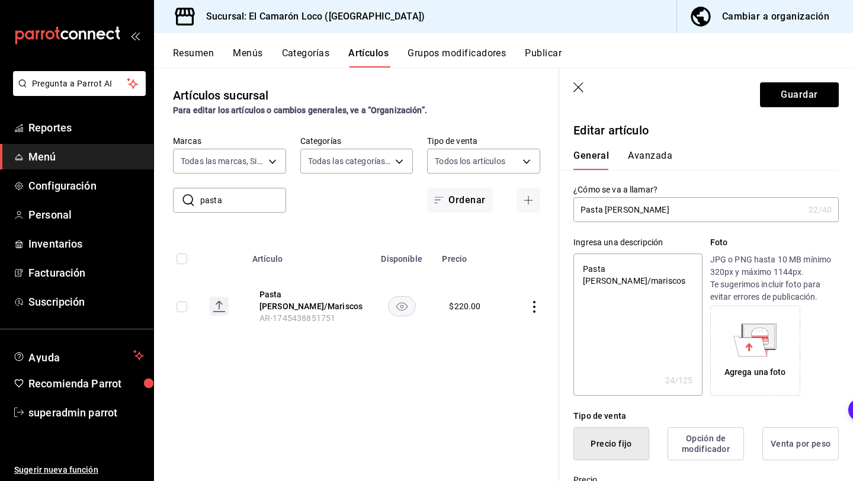
type textarea "x"
type input "Pasta Alfredo CMari"
type textarea "x"
type input "Pasta Alfredo CMar"
type textarea "x"
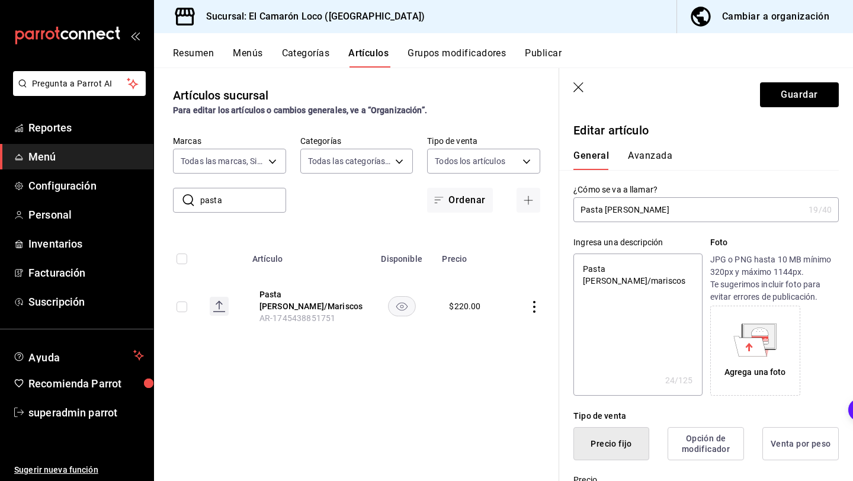
type input "Pasta Alfredo CMa"
type textarea "x"
type input "Pasta Alfredo CM"
type textarea "x"
type input "Pasta Alfredo C"
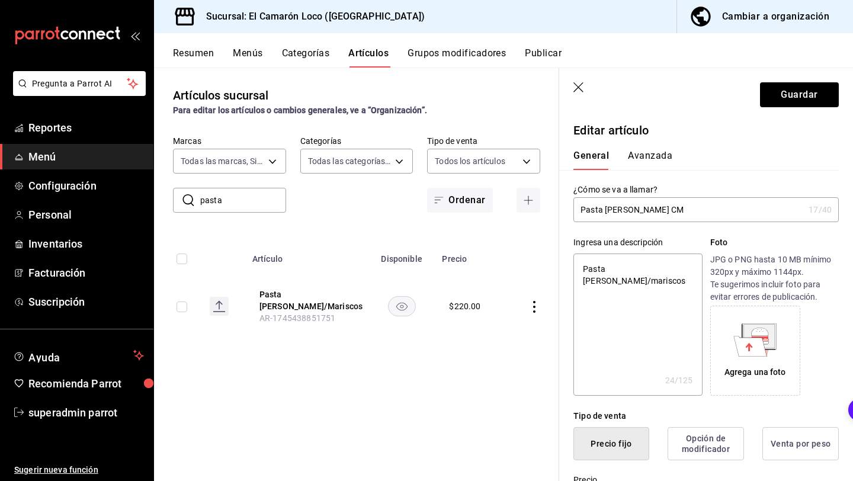
type textarea "x"
type input "Pasta Alfredo"
type textarea "x"
type input "Pasta Alfredo"
type textarea "x"
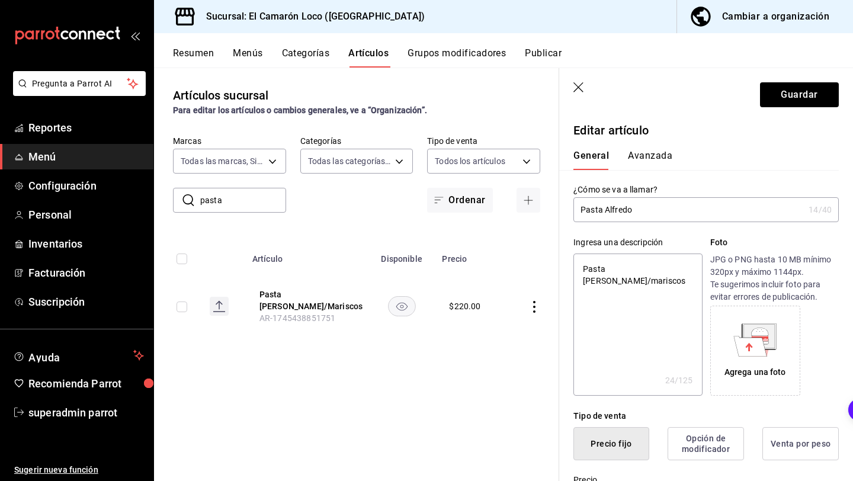
type input "Pasta Alfred"
type textarea "x"
type input "Pasta Alfredo"
type textarea "x"
type input "Pasta Alfredo"
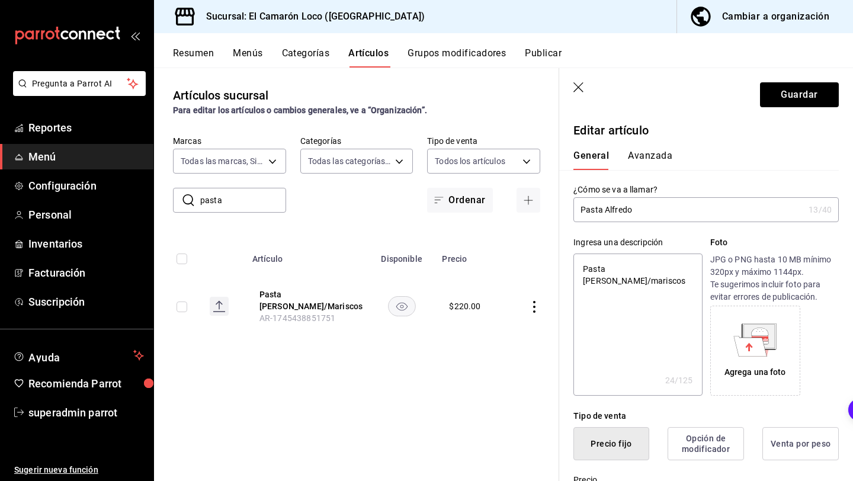
type textarea "x"
type input "Pasta Alfredo F"
type textarea "x"
type input "Pasta Alfredo Fe"
type textarea "x"
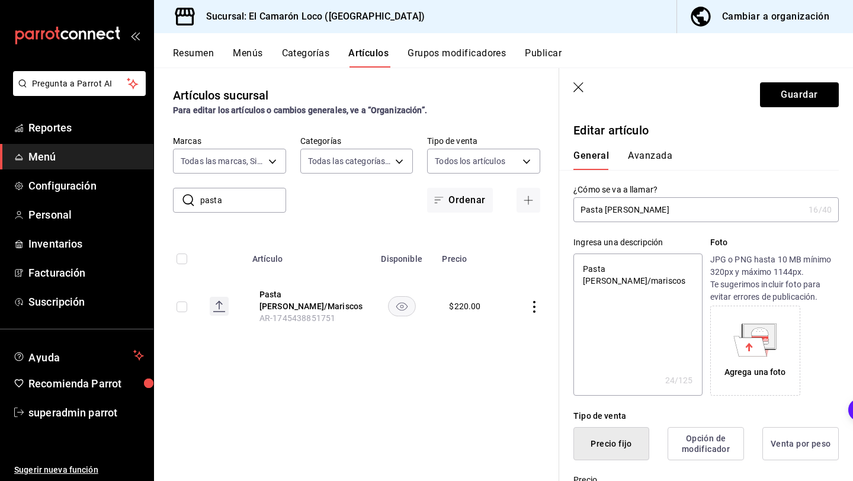
type input "Pasta Alfredo Fet"
type textarea "x"
type input "Pasta Alfredo Fetu"
type textarea "x"
type input "Pasta Alfredo Fetuc"
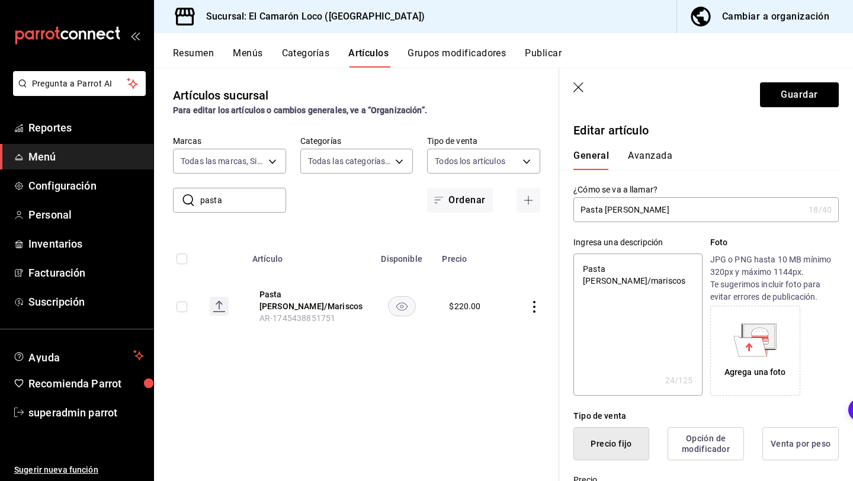
type textarea "x"
type input "Pasta Alfredo Fetucc"
type textarea "x"
type input "Pasta Alfredo Fetucci"
type textarea "x"
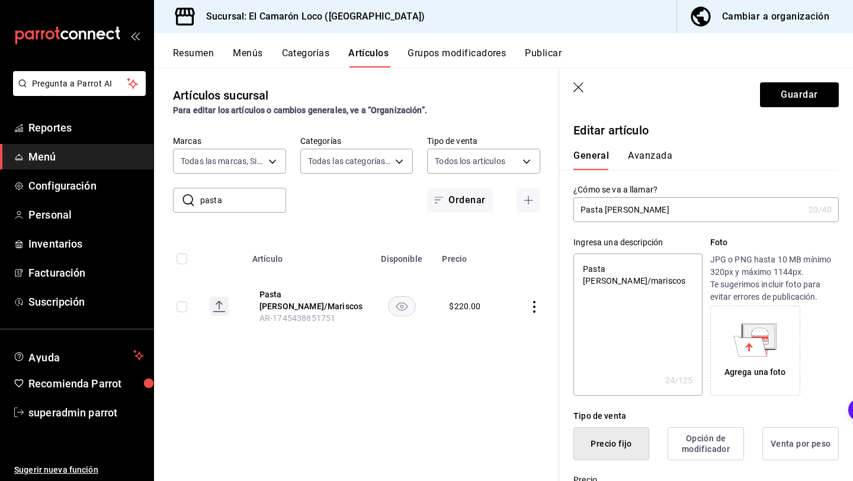
type input "Pasta Alfredo Fetuccin"
type textarea "x"
type input "Pasta Alfredo Fetuccini"
type textarea "x"
type input "Pasta Alfredo Fetuccini"
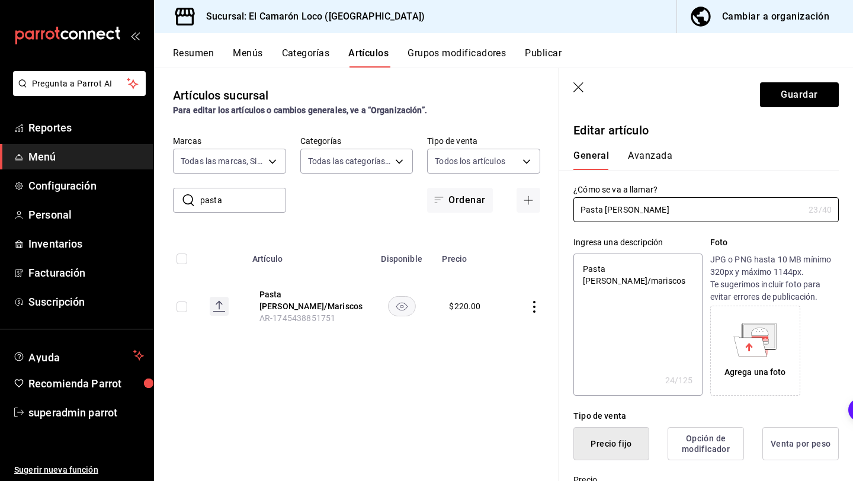
type textarea "x"
click at [681, 274] on textarea "Pasta Alfredo C/mariscos" at bounding box center [637, 324] width 128 height 142
type textarea "Pasta Alfredo Cmarisco"
type textarea "x"
type textarea "Pasta Alfredo Cmarisc"
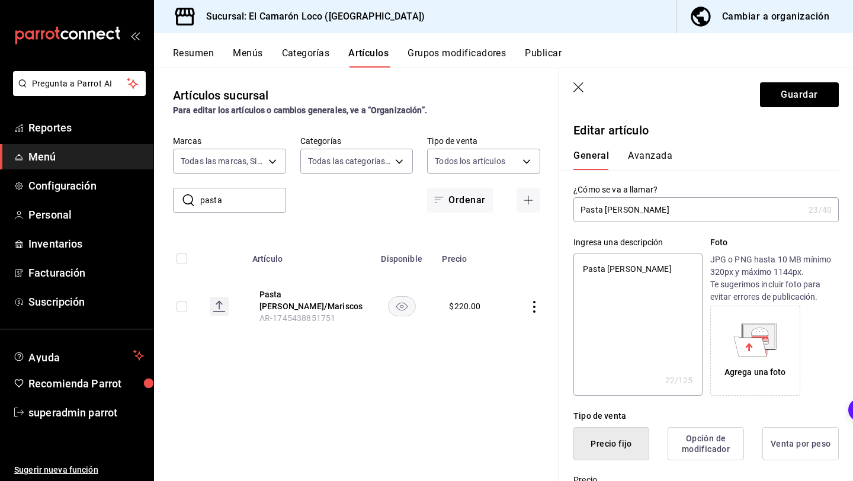
type textarea "x"
type textarea "Pasta Alfredo Cmaris"
type textarea "x"
type textarea "Pasta Alfredo Cmari"
type textarea "x"
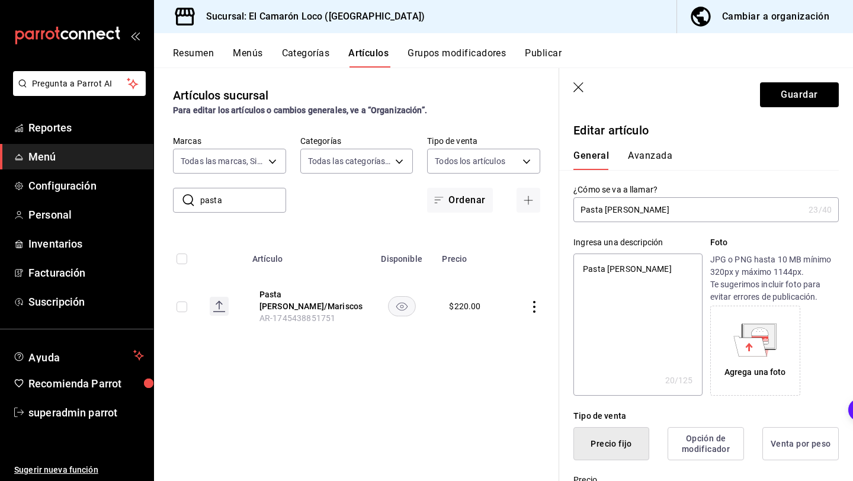
type textarea "Pasta Alfredo Cmar"
type textarea "x"
type textarea "Pasta Alfredo Cma"
type textarea "x"
type textarea "Pasta Alfredo Cm"
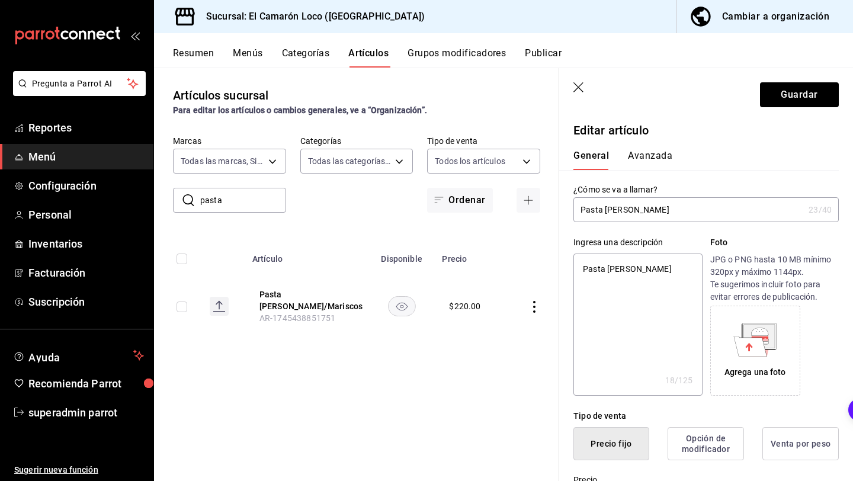
type textarea "x"
type textarea "Pasta Alfredo C"
type textarea "x"
type textarea "Pasta Alfredo"
type textarea "x"
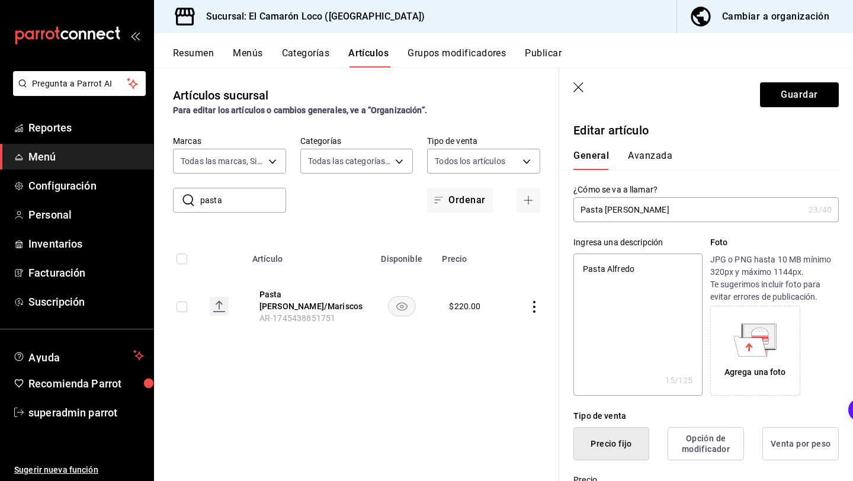
type textarea "Pasta Alfredo"
type textarea "x"
type textarea "Pasta Alfred"
type textarea "x"
type textarea "Pasta Alfre"
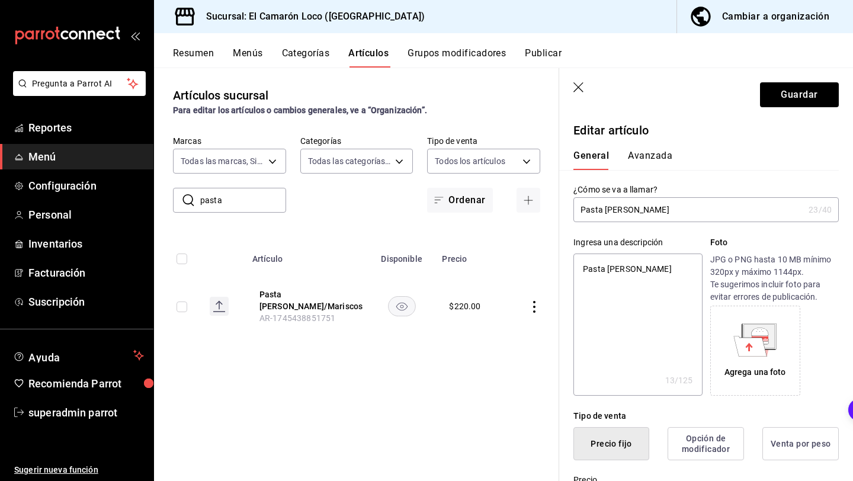
type textarea "x"
click at [661, 277] on textarea "Pasta Alfre" at bounding box center [637, 324] width 128 height 142
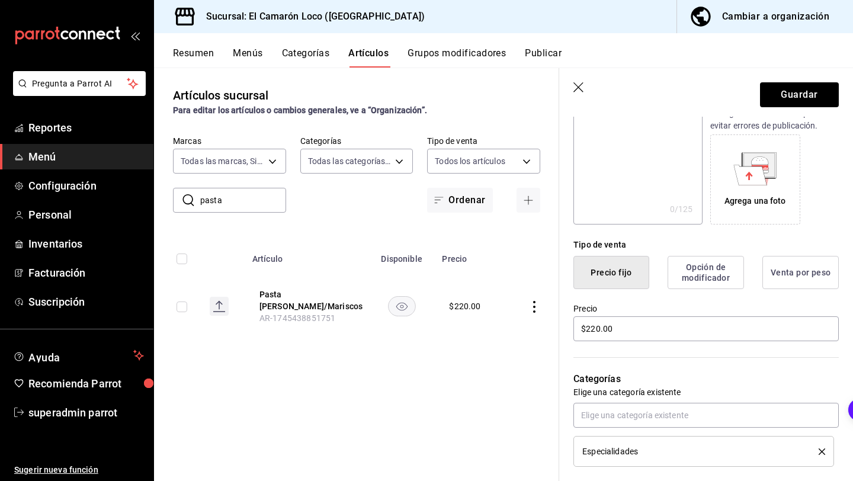
scroll to position [255, 0]
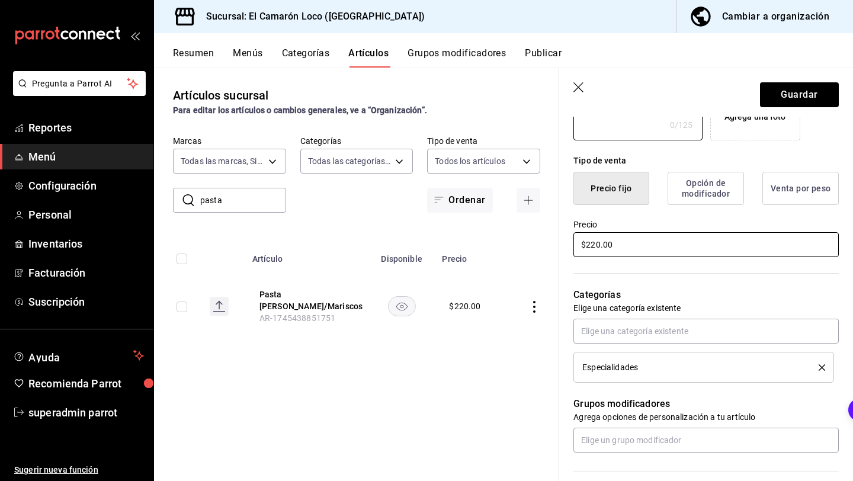
click at [597, 244] on input "$220.00" at bounding box center [705, 244] width 265 height 25
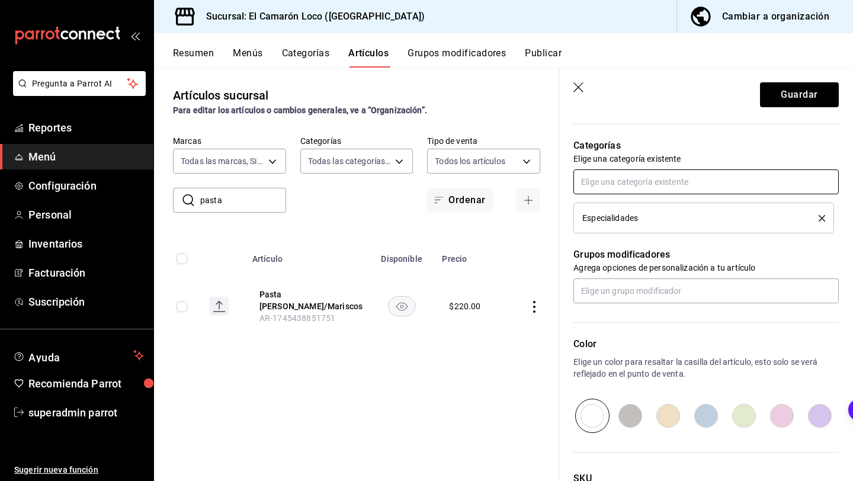
scroll to position [505, 0]
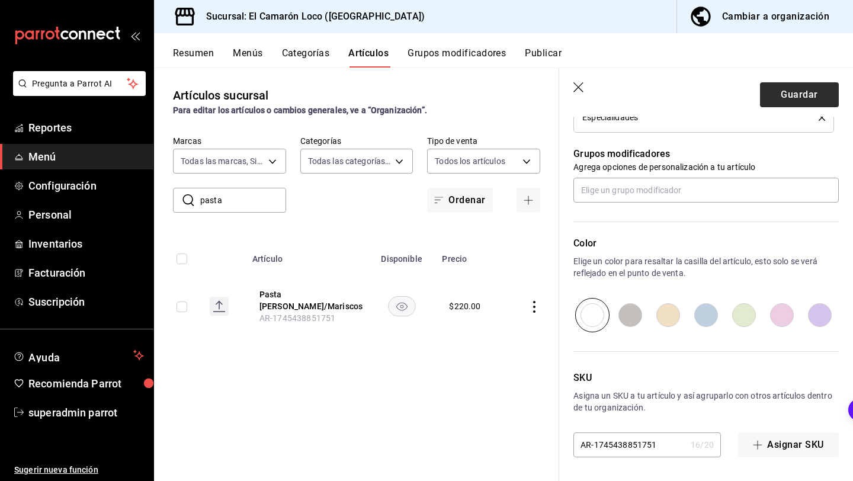
type input "$240.00"
click at [792, 94] on button "Guardar" at bounding box center [799, 94] width 79 height 25
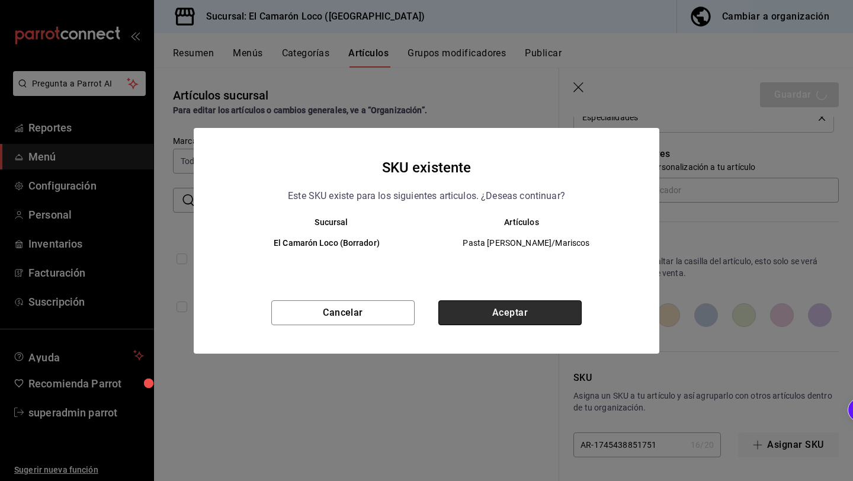
click at [519, 303] on button "Aceptar" at bounding box center [509, 312] width 143 height 25
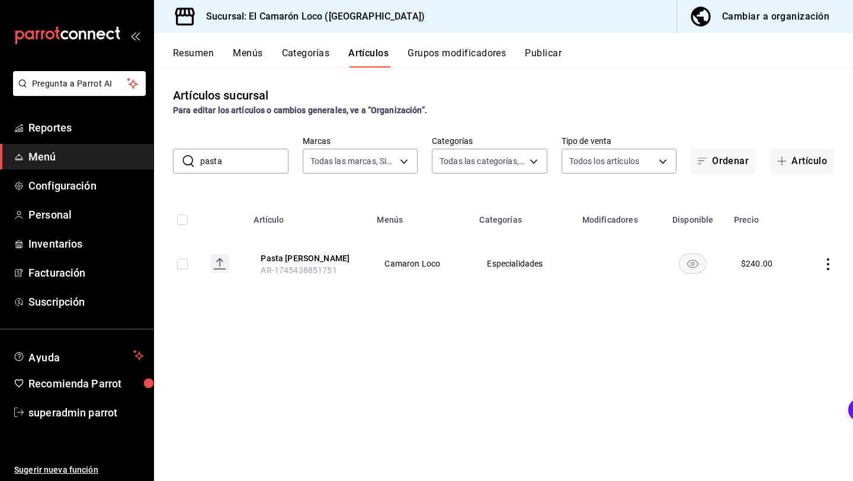
click at [486, 56] on button "Grupos modificadores" at bounding box center [456, 57] width 98 height 20
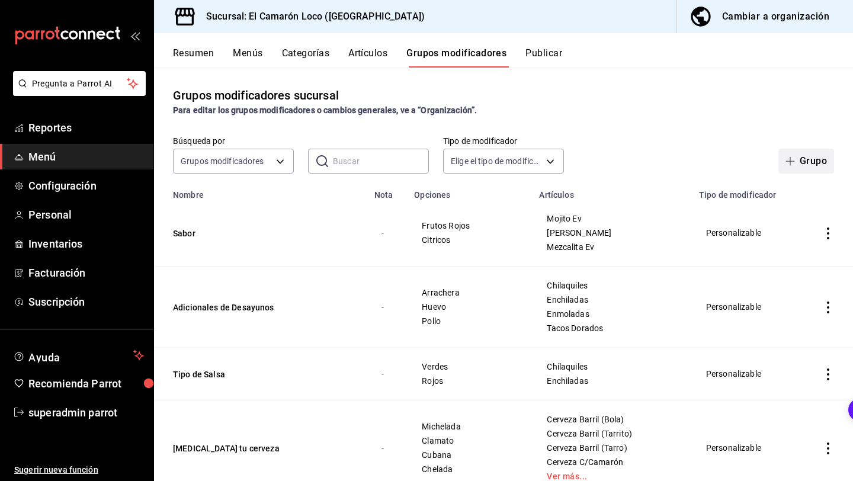
click at [811, 165] on button "Grupo" at bounding box center [806, 161] width 56 height 25
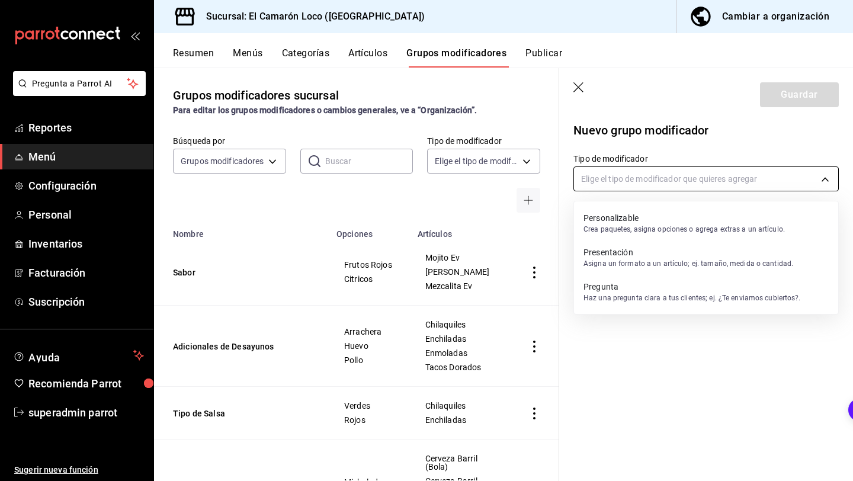
click at [682, 184] on body "Pregunta a Parrot AI Reportes Menú Configuración Personal Inventarios Facturaci…" at bounding box center [426, 240] width 853 height 481
click at [682, 216] on p "Personalizable" at bounding box center [683, 218] width 201 height 12
type input "CUSTOMIZABLE"
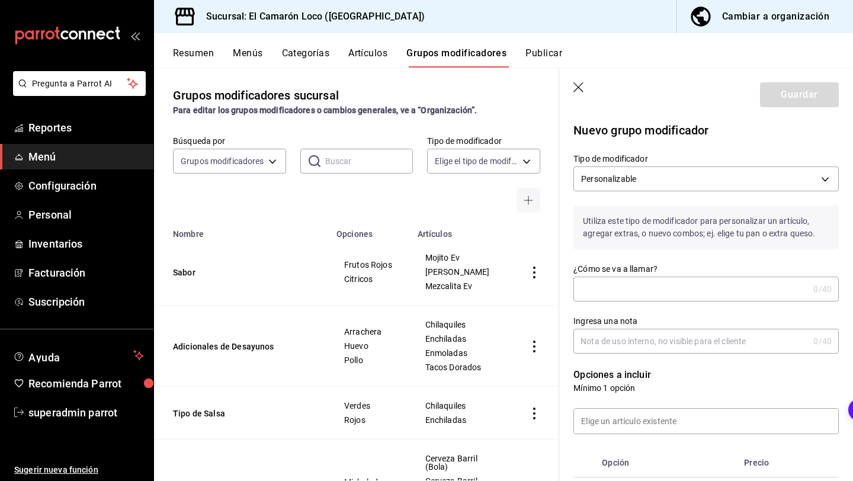
click at [611, 295] on input "¿Cómo se va a llamar?" at bounding box center [690, 289] width 235 height 24
click at [605, 283] on input "Proteina Pasta" at bounding box center [688, 289] width 230 height 24
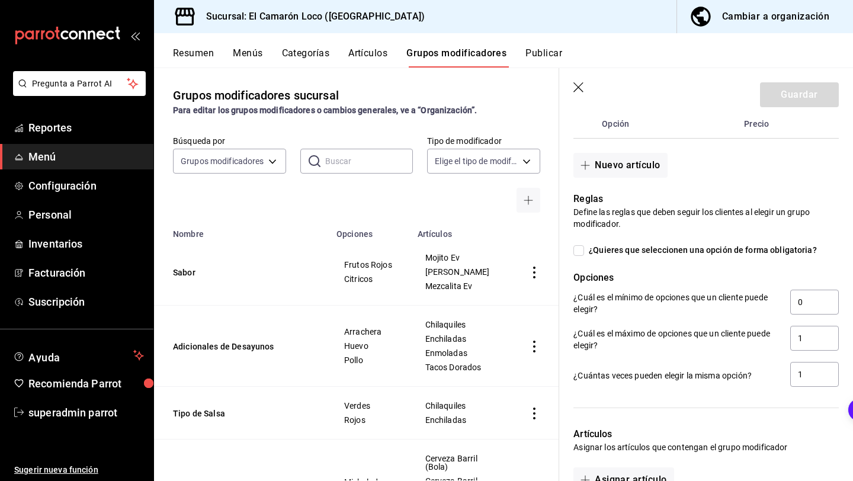
scroll to position [356, 0]
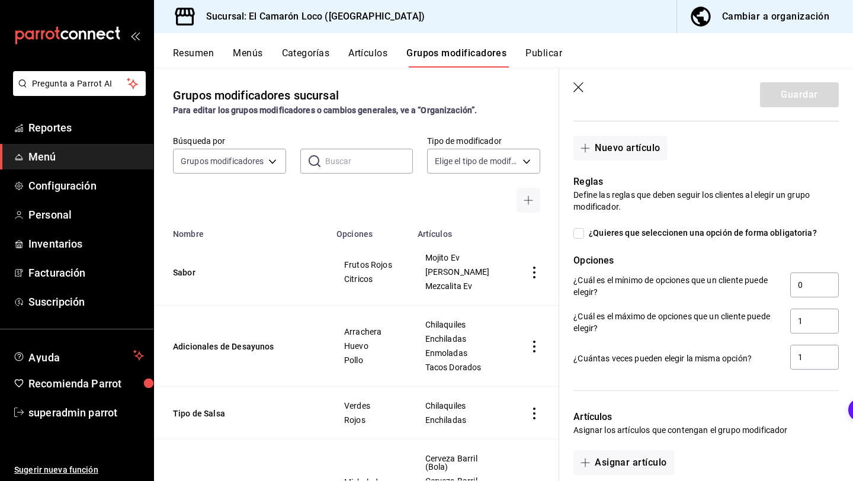
type input "Proteina Pasta"
click at [586, 234] on span "¿Quieres que seleccionen una opción de forma obligatoria?" at bounding box center [700, 233] width 233 height 12
click at [584, 234] on input "¿Quieres que seleccionen una opción de forma obligatoria?" at bounding box center [578, 233] width 11 height 11
checkbox input "true"
type input "1"
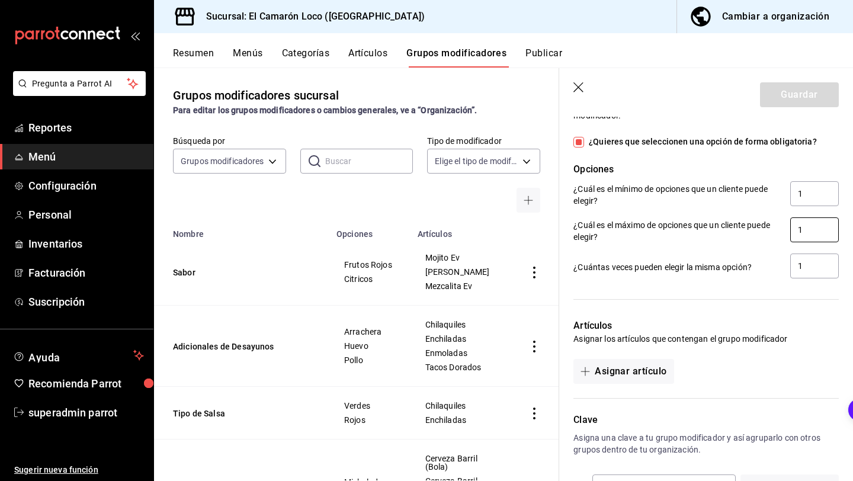
scroll to position [448, 0]
click at [806, 231] on input "1" at bounding box center [814, 228] width 49 height 25
click at [782, 313] on div "Artículos Asignar los artículos que contengan el grupo modificador Asignar artí…" at bounding box center [698, 342] width 279 height 79
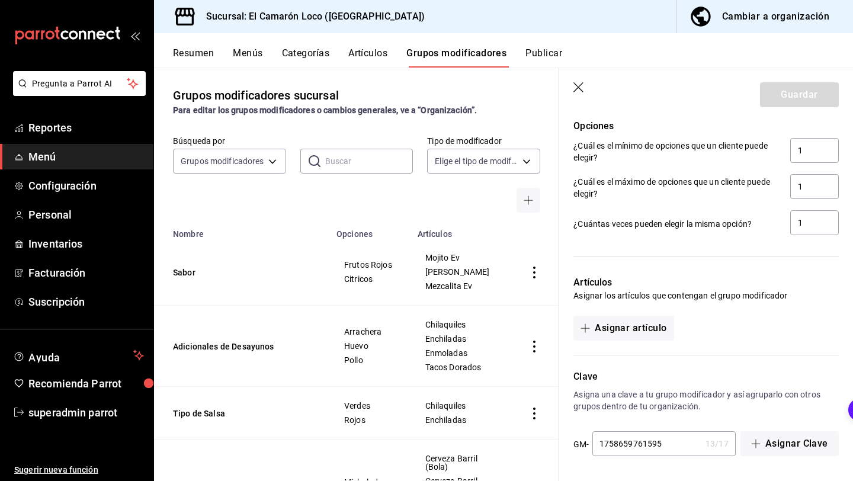
scroll to position [490, 0]
click at [644, 336] on button "Asignar artículo" at bounding box center [623, 328] width 100 height 25
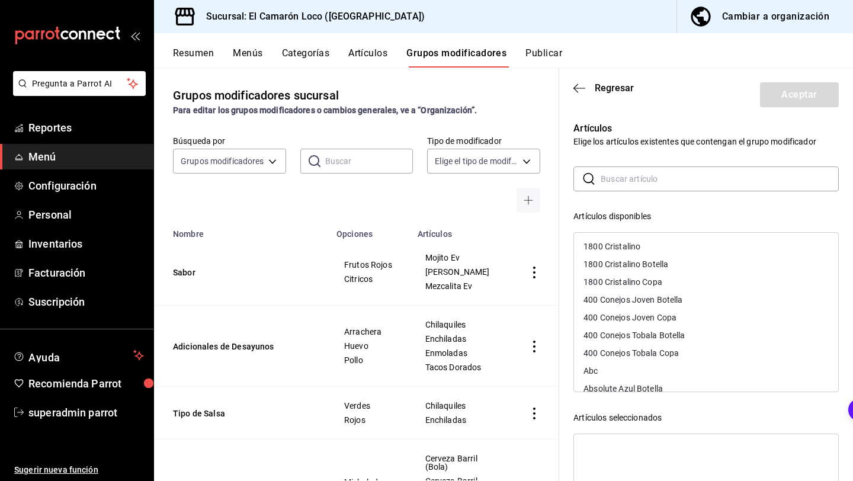
click at [668, 188] on input "text" at bounding box center [719, 179] width 238 height 24
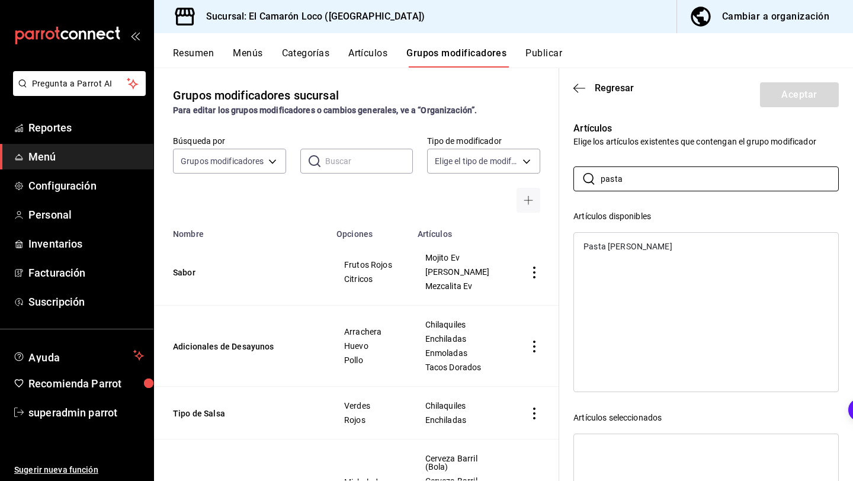
type input "pasta"
click at [631, 247] on div "Pasta Alfredo Fetuccini" at bounding box center [627, 246] width 89 height 8
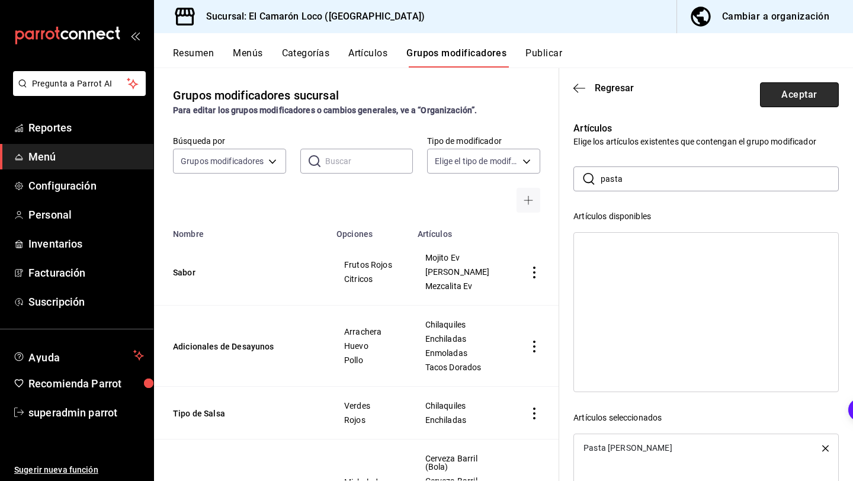
click at [776, 104] on button "Aceptar" at bounding box center [799, 94] width 79 height 25
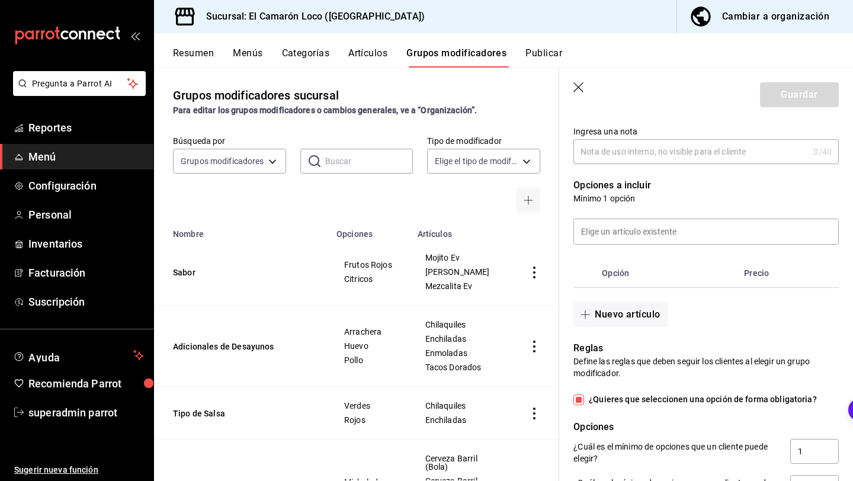
scroll to position [188, 0]
click at [634, 312] on button "Nuevo artículo" at bounding box center [620, 315] width 94 height 25
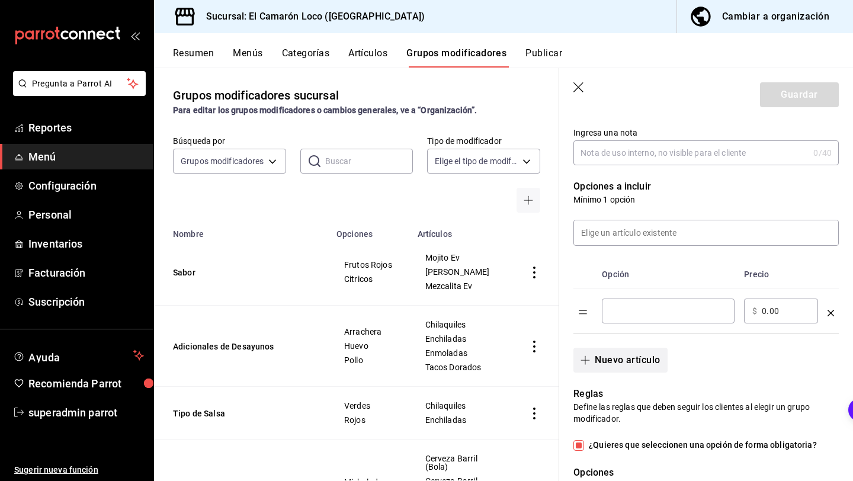
click at [634, 312] on input "optionsTable" at bounding box center [668, 311] width 116 height 12
type input "Camarón"
click at [639, 355] on button "Nuevo artículo" at bounding box center [620, 360] width 94 height 25
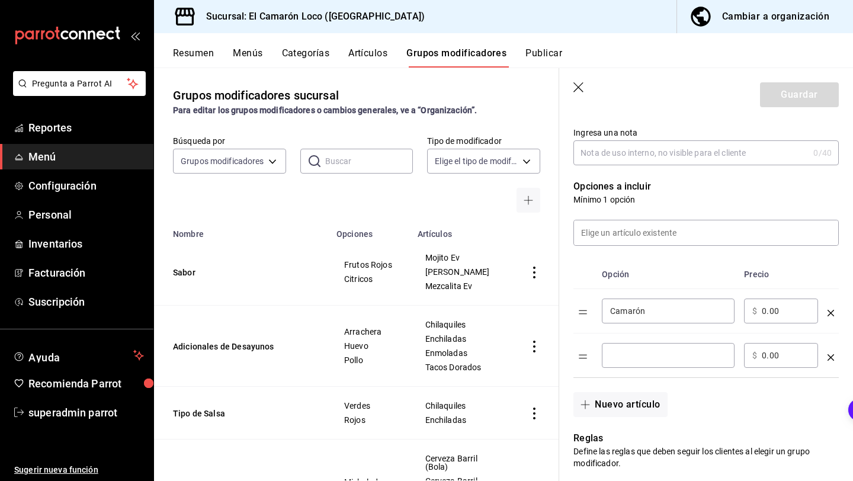
click at [644, 349] on input "optionsTable" at bounding box center [668, 355] width 116 height 12
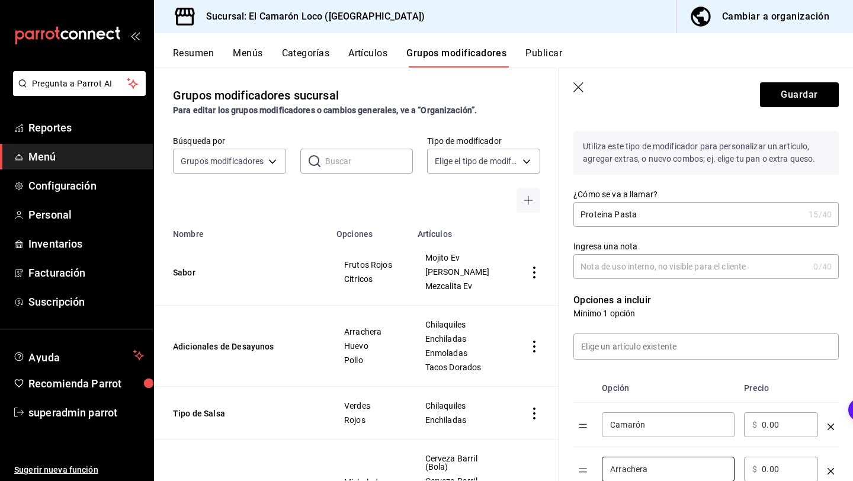
scroll to position [36, 0]
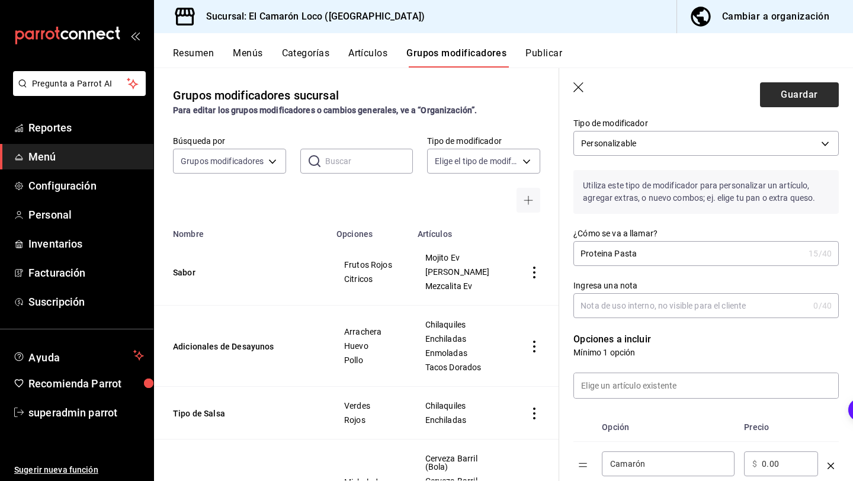
type input "Arrachera"
click at [793, 98] on button "Guardar" at bounding box center [799, 94] width 79 height 25
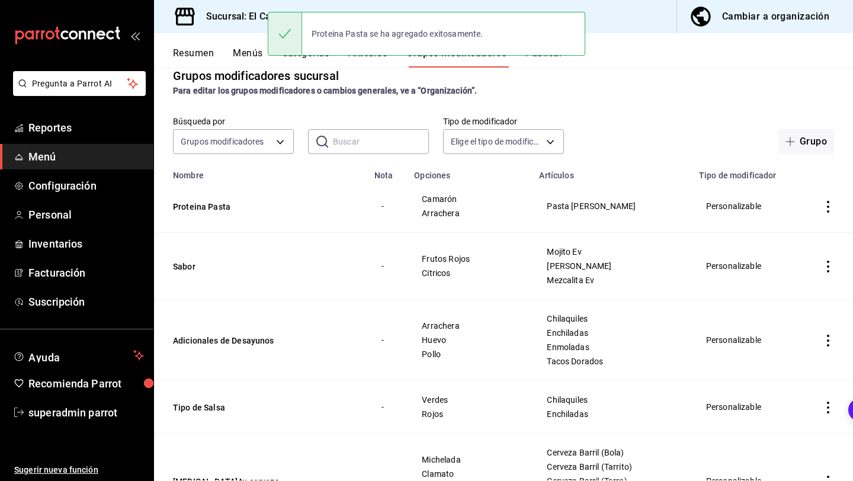
scroll to position [27, 0]
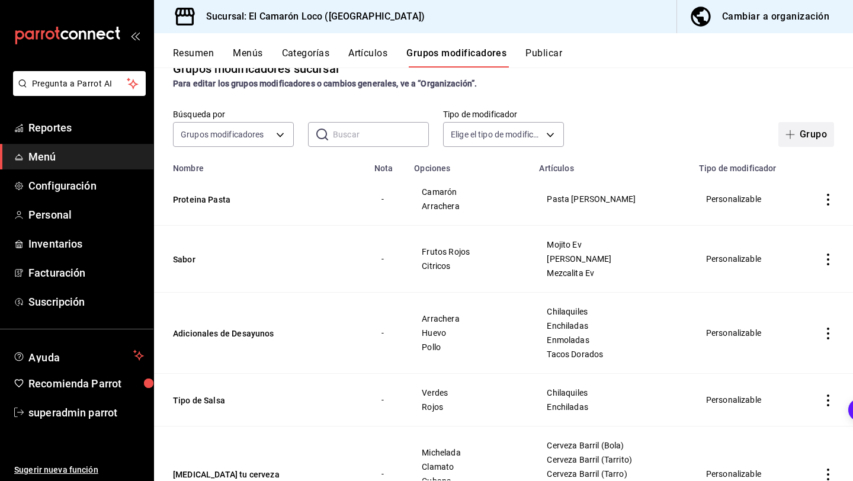
click at [828, 134] on button "Grupo" at bounding box center [806, 134] width 56 height 25
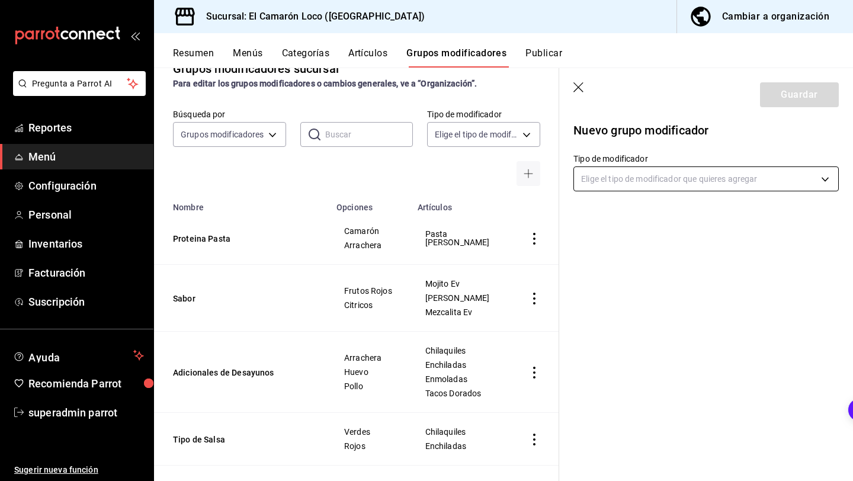
click at [659, 182] on body "Pregunta a Parrot AI Reportes Menú Configuración Personal Inventarios Facturaci…" at bounding box center [426, 240] width 853 height 481
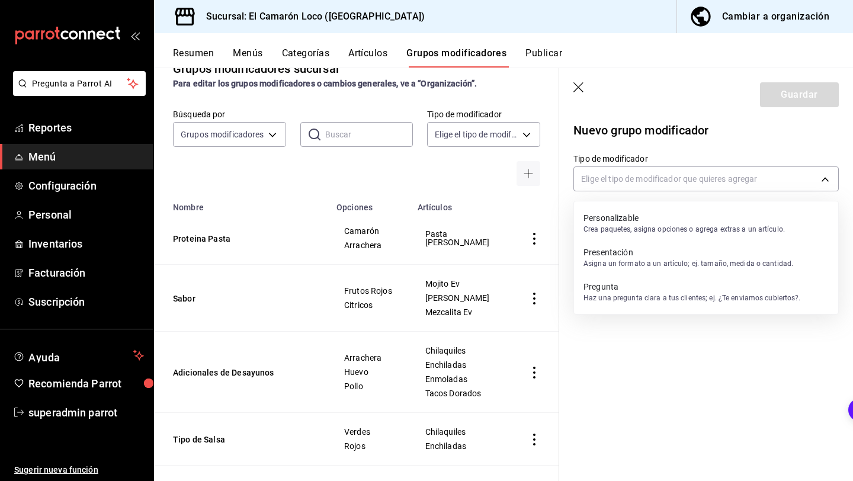
click at [642, 224] on p "Crea paquetes, asigna opciones o agrega extras a un artículo." at bounding box center [683, 229] width 201 height 11
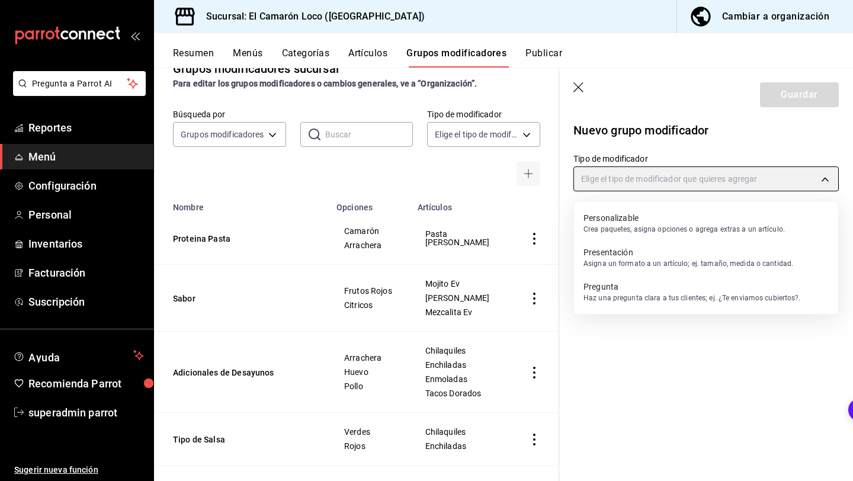
type input "CUSTOMIZABLE"
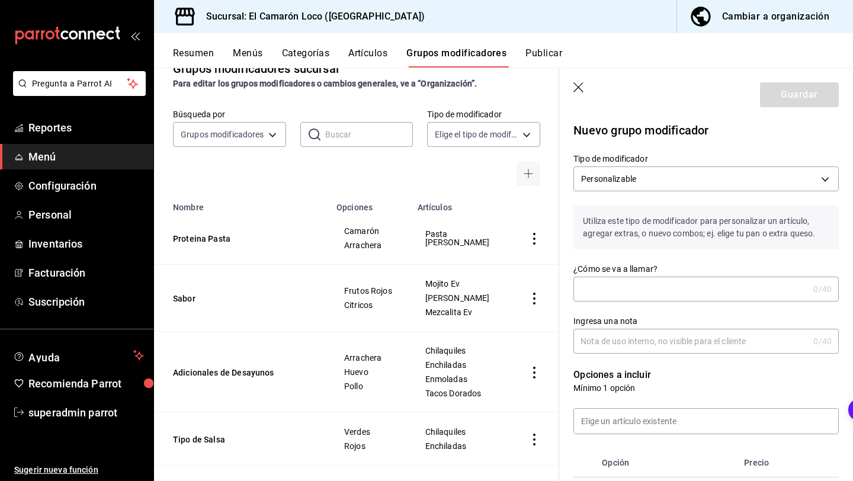
click at [627, 272] on label "¿Cómo se va a llamar?" at bounding box center [705, 269] width 265 height 8
click at [627, 277] on input "¿Cómo se va a llamar?" at bounding box center [690, 289] width 235 height 24
click at [626, 291] on input "¿Cómo se va a llamar?" at bounding box center [690, 289] width 235 height 24
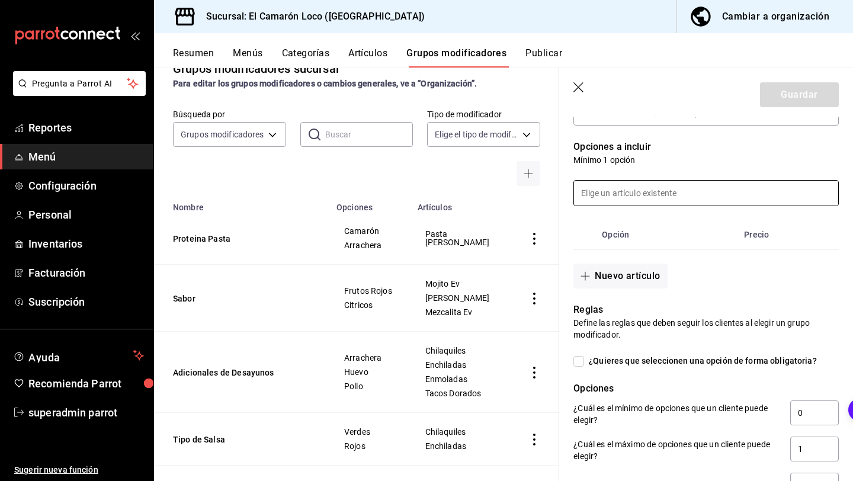
scroll to position [229, 0]
type input "[PERSON_NAME]"
click at [577, 364] on input "¿Quieres que seleccionen una opción de forma obligatoria?" at bounding box center [578, 360] width 11 height 11
checkbox input "true"
type input "1"
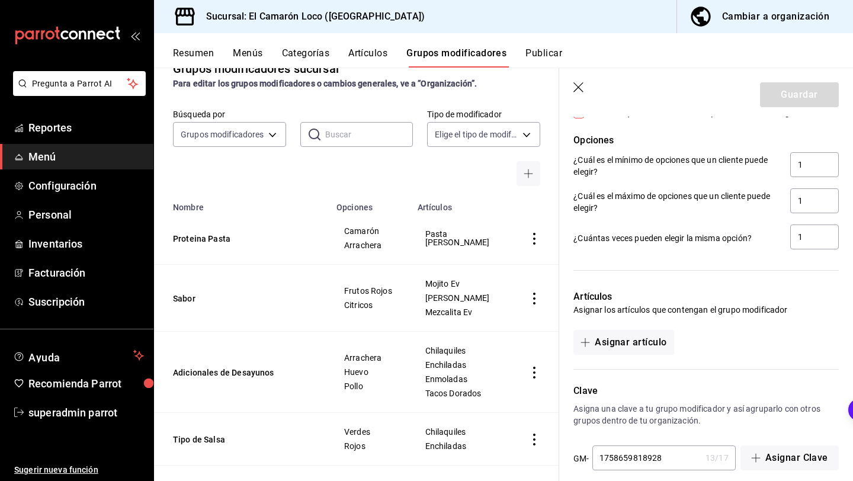
scroll to position [480, 0]
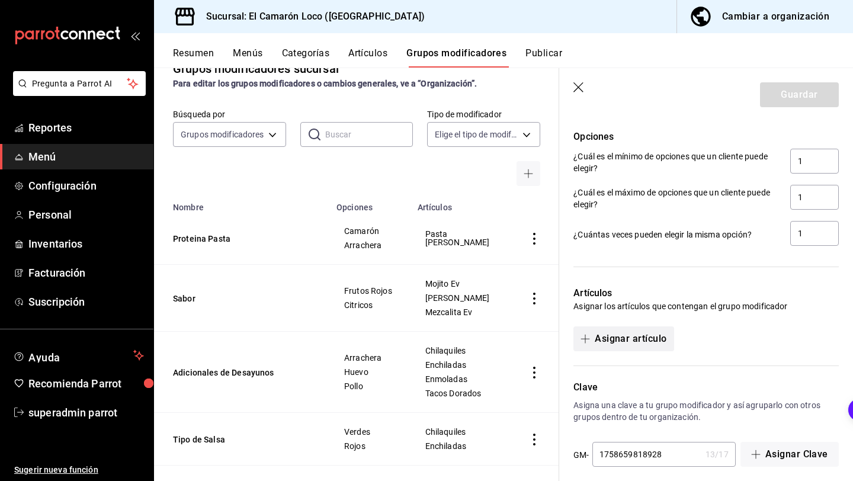
click at [650, 343] on button "Asignar artículo" at bounding box center [623, 338] width 100 height 25
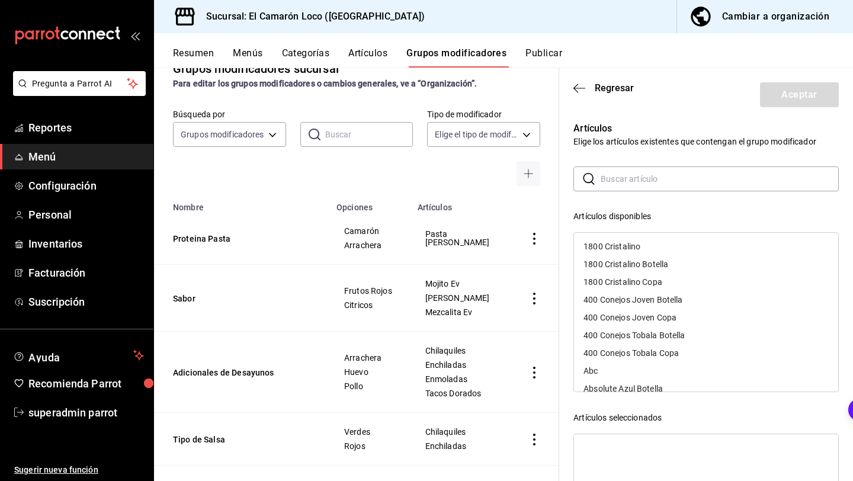
click at [655, 187] on input "text" at bounding box center [719, 179] width 238 height 24
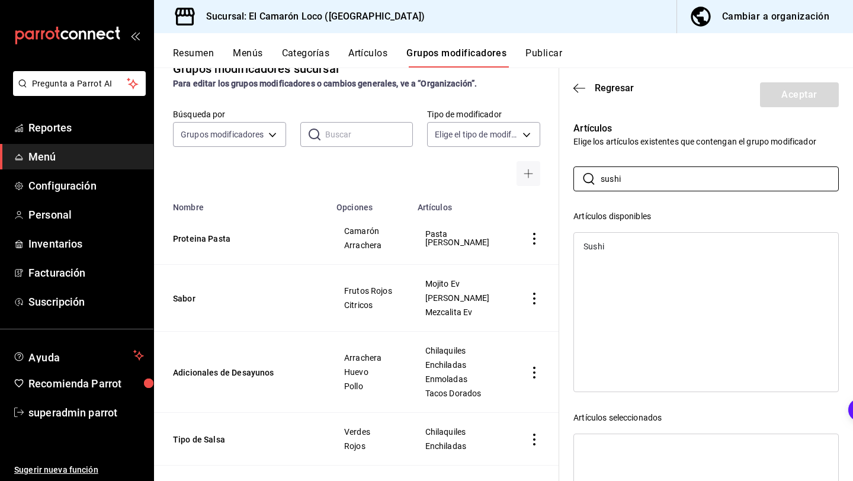
type input "sushi"
click at [616, 250] on div "Sushi" at bounding box center [706, 246] width 264 height 18
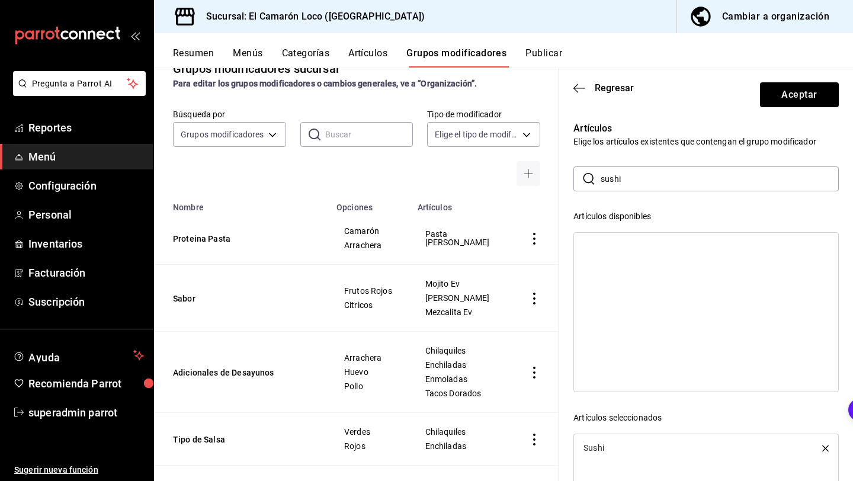
click at [827, 46] on div "Resumen Menús Categorías Artículos Grupos modificadores Publicar" at bounding box center [503, 50] width 699 height 34
click at [796, 92] on button "Aceptar" at bounding box center [799, 94] width 79 height 25
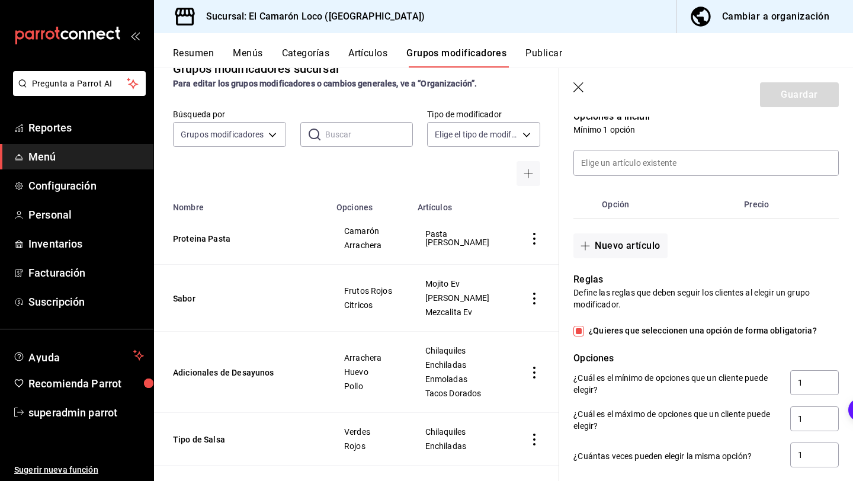
scroll to position [243, 0]
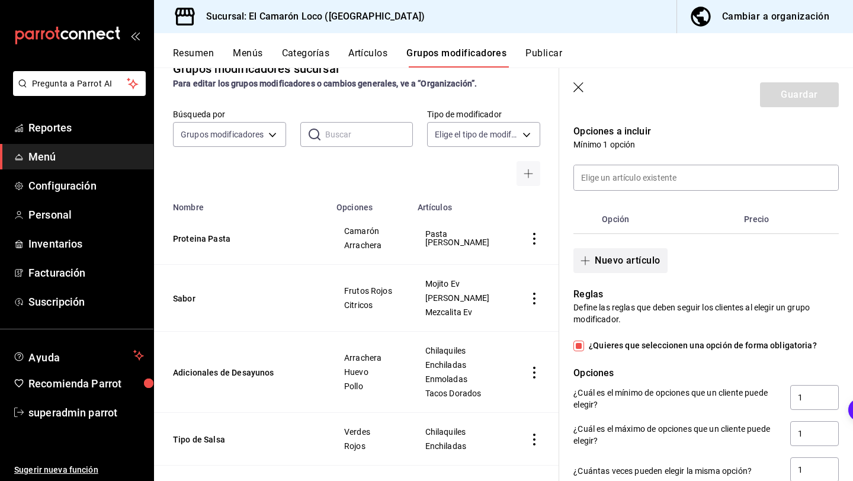
click at [645, 261] on button "Nuevo artículo" at bounding box center [620, 260] width 94 height 25
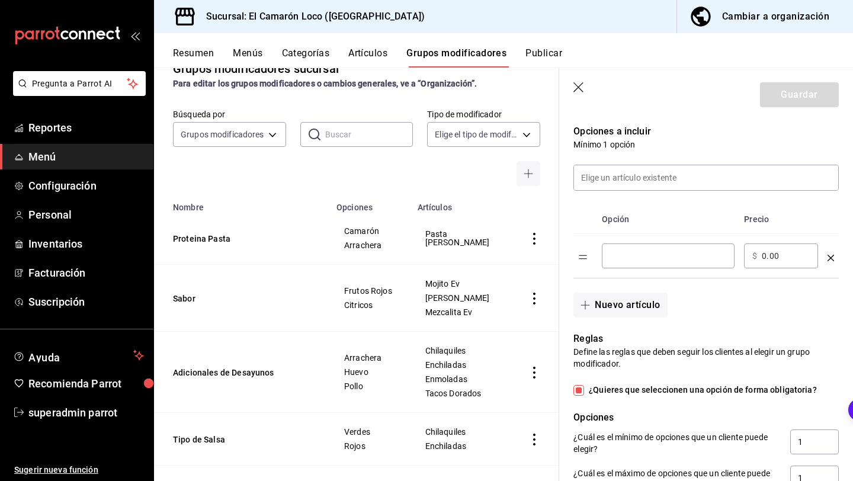
click at [663, 263] on div "​" at bounding box center [668, 255] width 133 height 25
type input "Salmon"
click at [625, 300] on button "Nuevo artículo" at bounding box center [620, 304] width 94 height 25
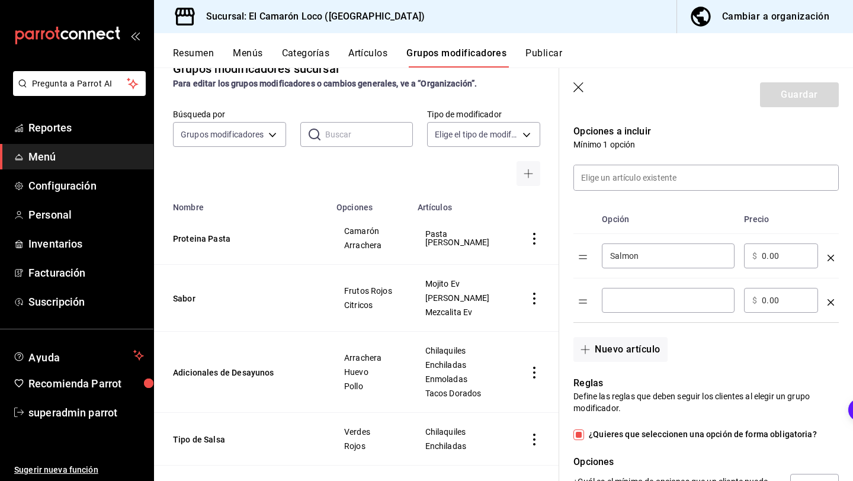
click at [636, 296] on input "optionsTable" at bounding box center [668, 300] width 116 height 12
type input "Atun"
click at [621, 343] on button "Nuevo artículo" at bounding box center [620, 349] width 94 height 25
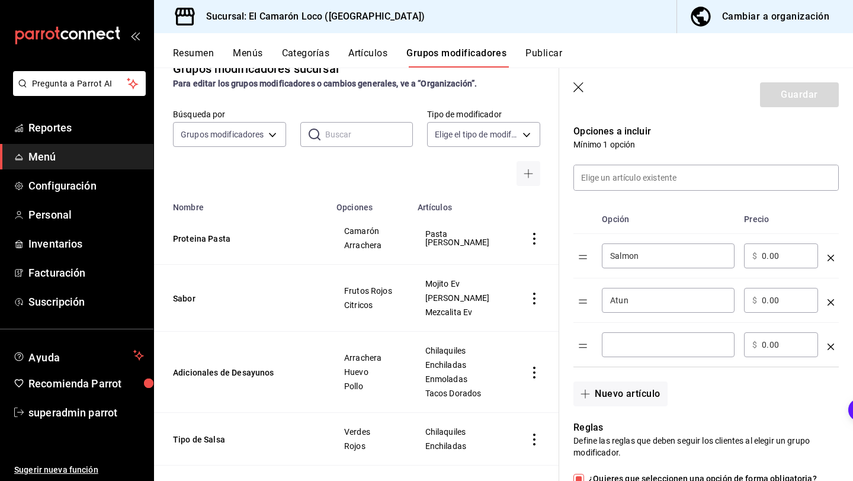
click at [621, 343] on input "optionsTable" at bounding box center [668, 345] width 116 height 12
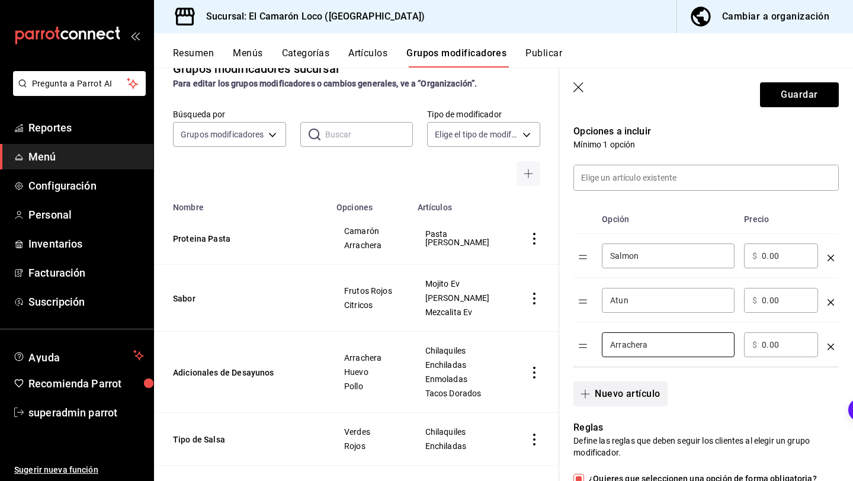
type input "Arrachera"
click at [649, 386] on button "Nuevo artículo" at bounding box center [620, 393] width 94 height 25
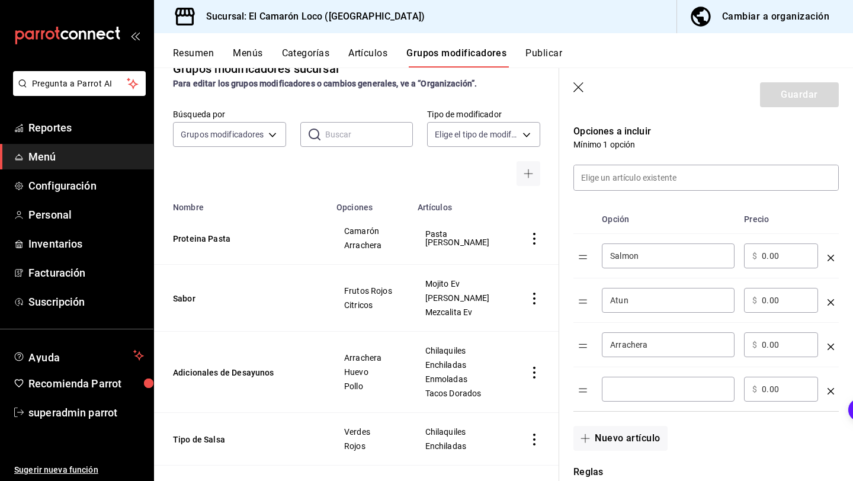
click at [638, 396] on div "​" at bounding box center [668, 389] width 133 height 25
type input "A"
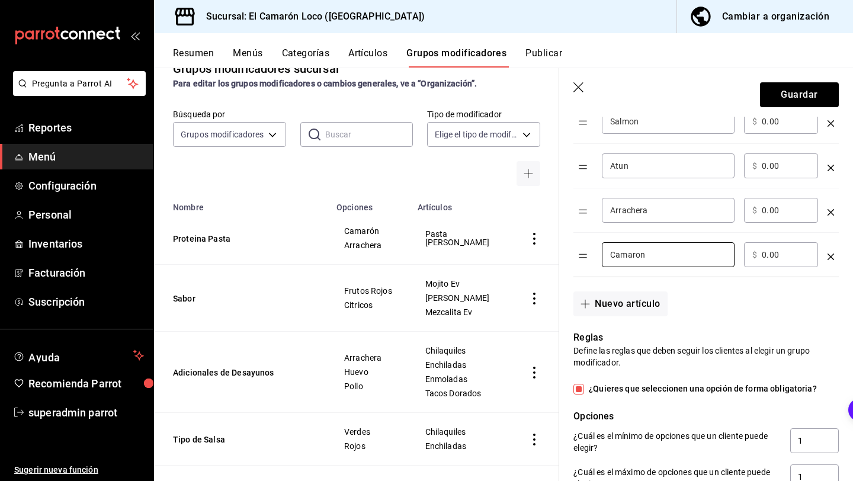
scroll to position [381, 0]
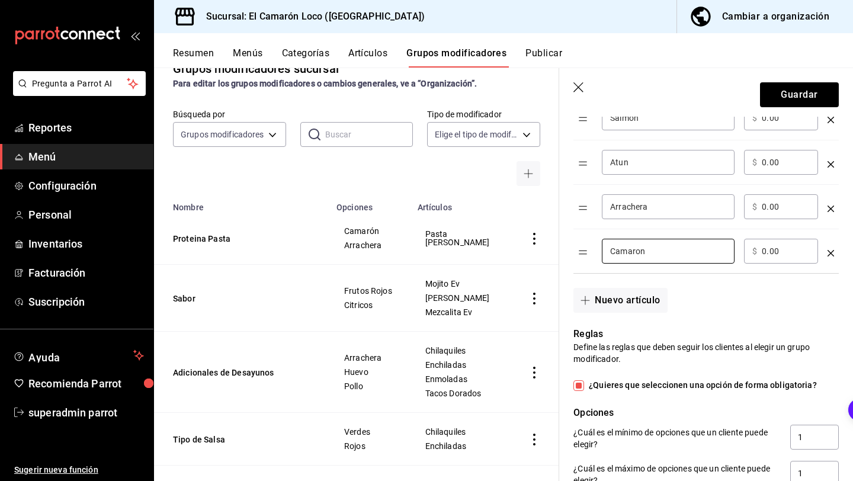
type input "Camaron"
click at [706, 316] on div "Reglas Define las reglas que deben seguir los clientes al elegir un grupo modif…" at bounding box center [698, 418] width 279 height 211
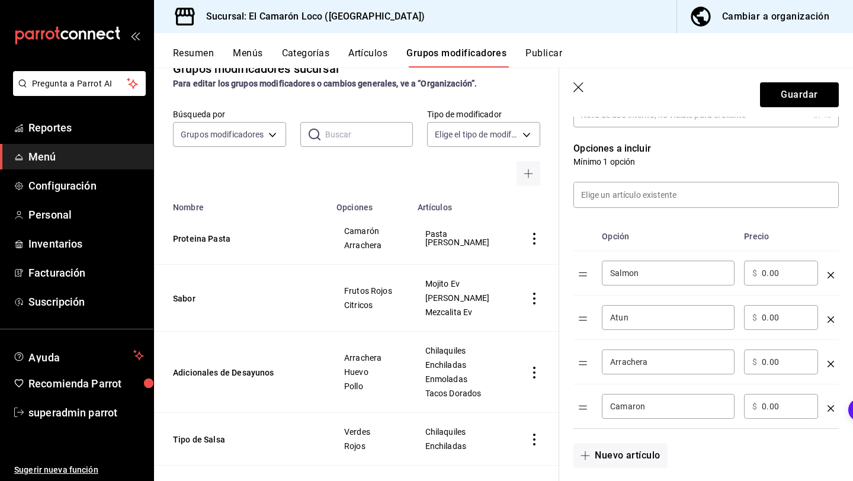
scroll to position [16, 0]
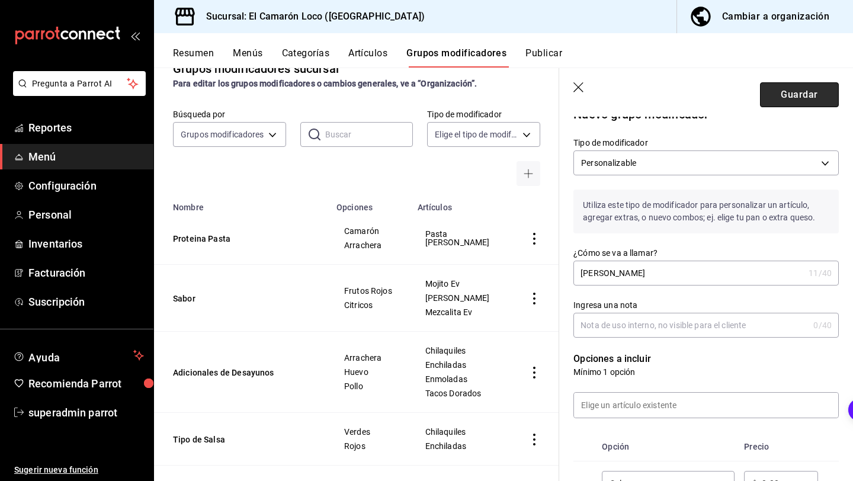
click at [803, 89] on button "Guardar" at bounding box center [799, 94] width 79 height 25
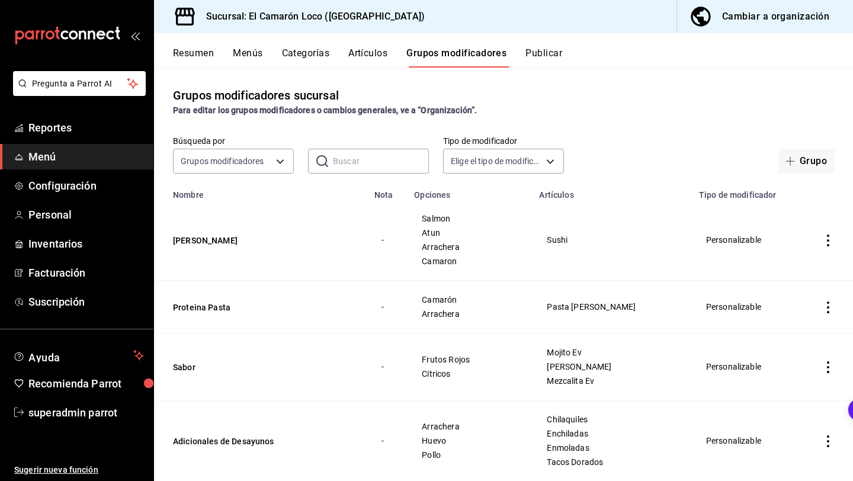
click at [298, 50] on button "Categorías" at bounding box center [306, 57] width 48 height 20
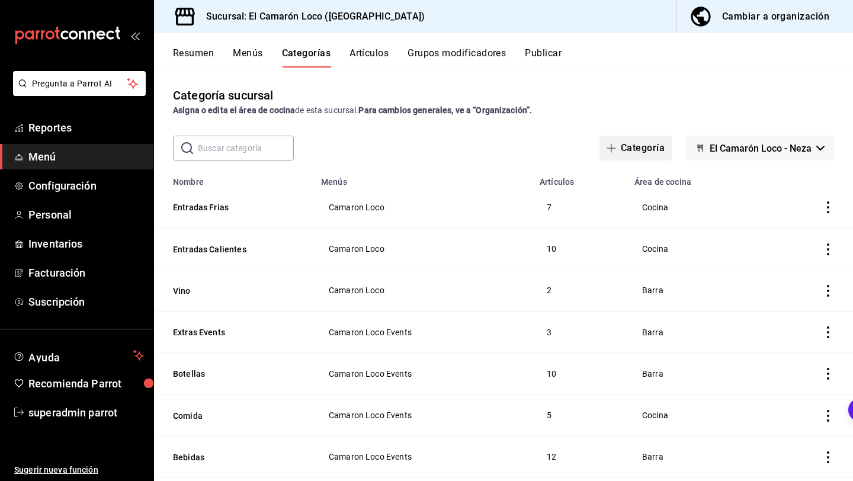
click at [645, 153] on button "Categoría" at bounding box center [635, 148] width 72 height 25
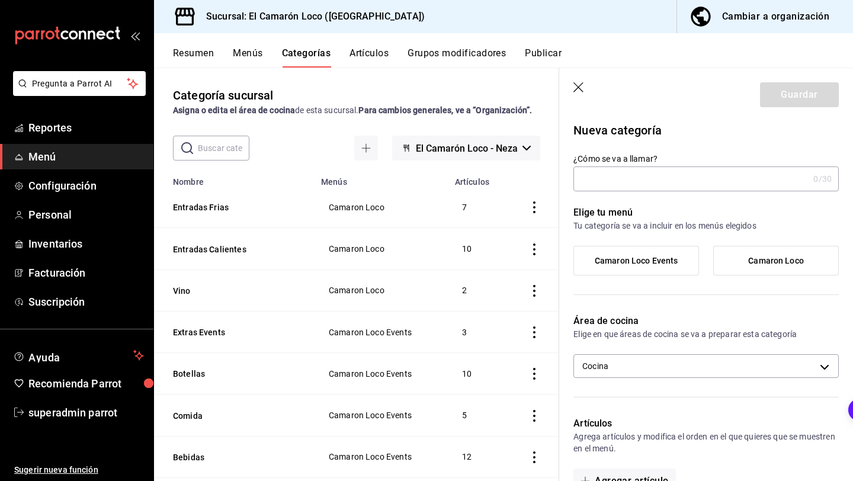
click at [628, 172] on input "¿Cómo se va a llamar?" at bounding box center [690, 179] width 235 height 24
type input "Cocteles y Ceviches"
click at [763, 265] on span "Camaron Loco" at bounding box center [776, 261] width 56 height 10
click at [0, 0] on input "Camaron Loco" at bounding box center [0, 0] width 0 height 0
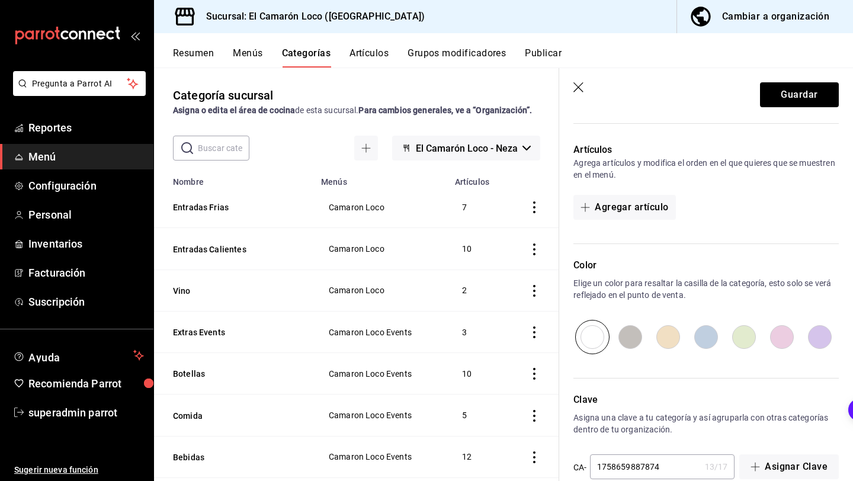
scroll to position [297, 0]
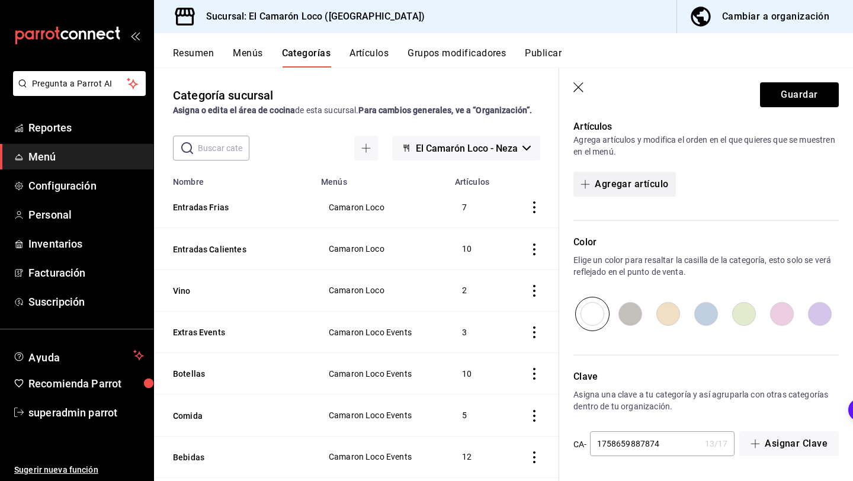
click at [661, 184] on button "Agregar artículo" at bounding box center [624, 184] width 102 height 25
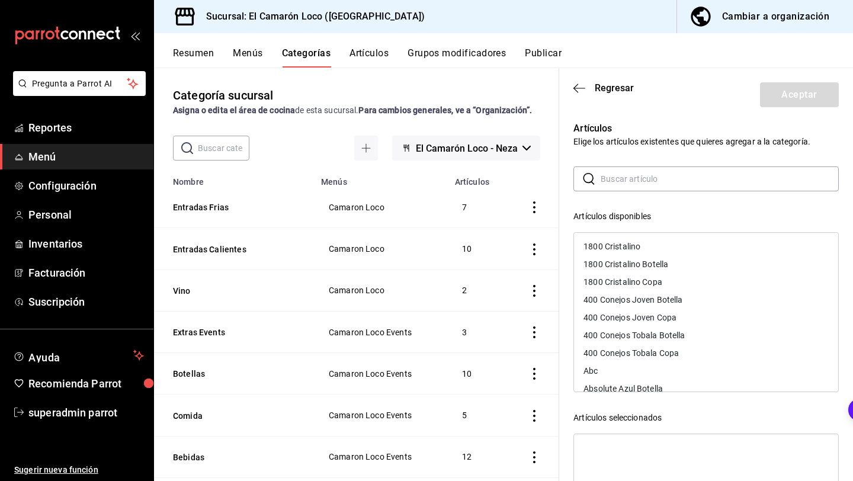
click at [667, 173] on input "text" at bounding box center [719, 179] width 238 height 24
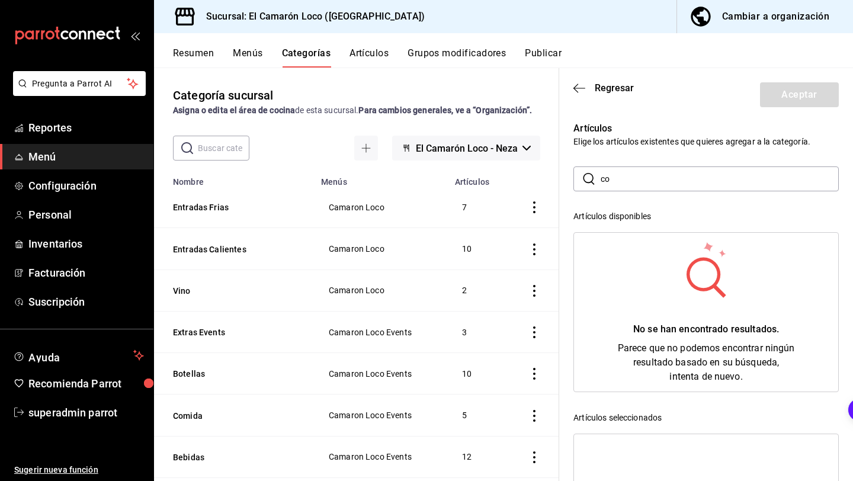
type input "c"
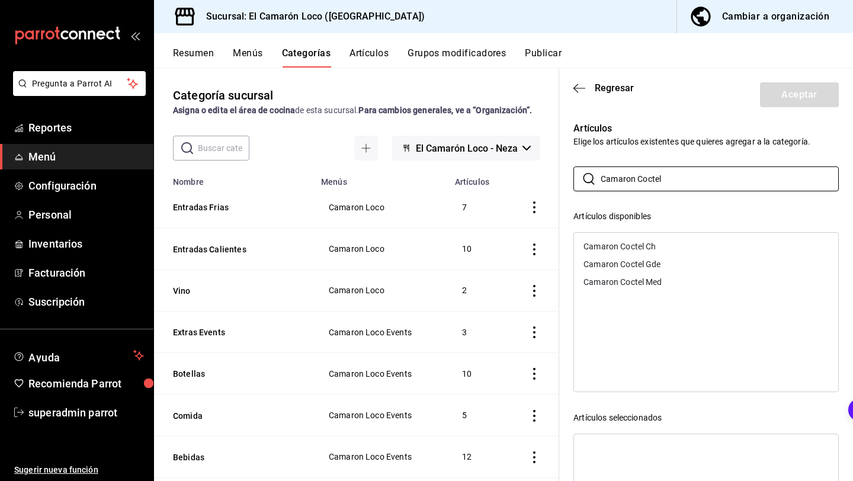
type input "Camaron Coctel"
click at [680, 246] on div "Camaron Coctel Ch" at bounding box center [706, 246] width 264 height 18
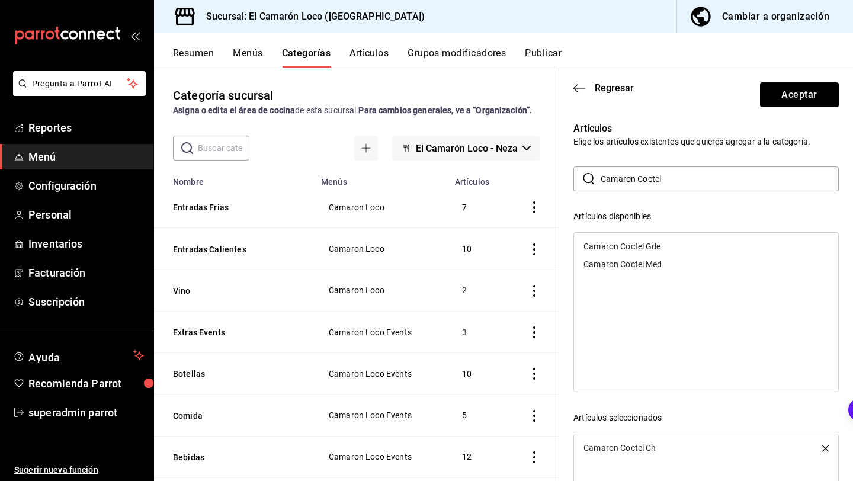
click at [679, 247] on div "Camaron Coctel Gde" at bounding box center [706, 246] width 264 height 18
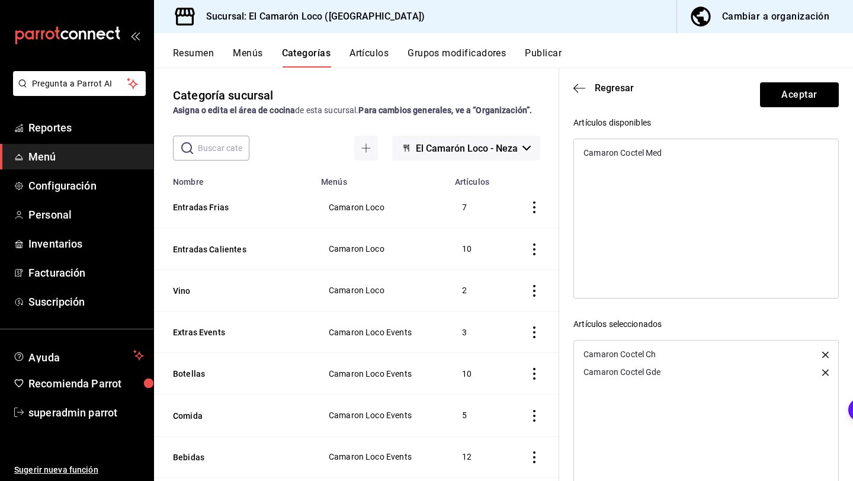
scroll to position [0, 0]
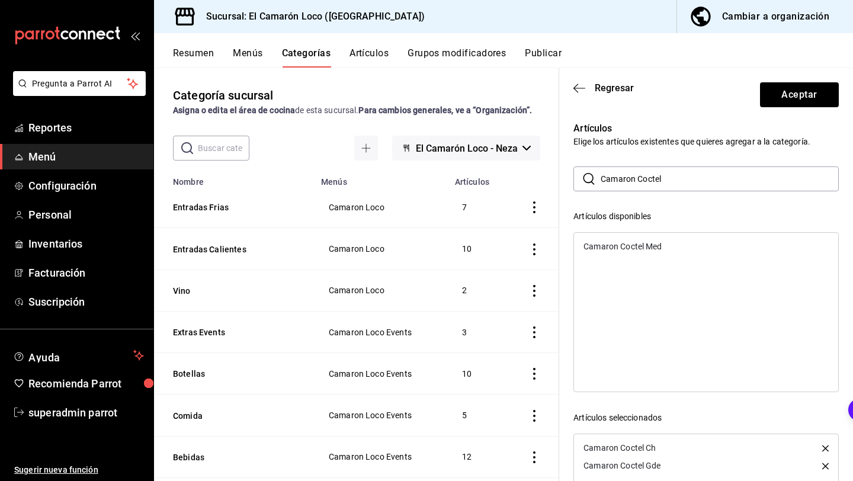
click at [687, 182] on input "Camaron Coctel" at bounding box center [719, 179] width 238 height 24
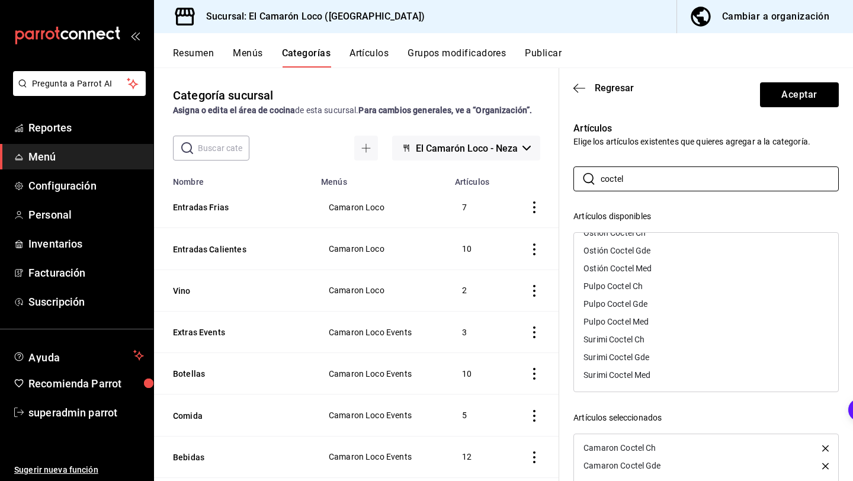
type input "coctel"
click at [648, 286] on div "Pulpo Coctel Ch" at bounding box center [706, 286] width 264 height 18
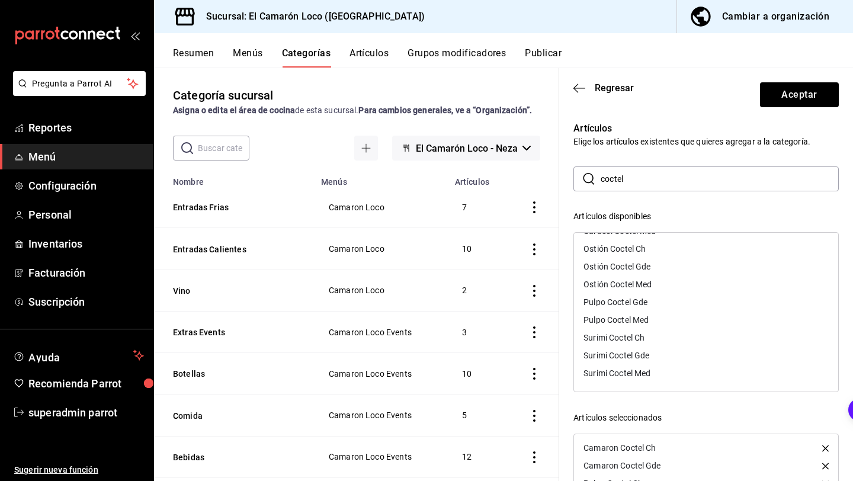
scroll to position [122, 0]
click at [638, 308] on div "Pulpo Coctel Gde" at bounding box center [706, 302] width 264 height 18
click at [658, 269] on div "Ostión Coctel Ch" at bounding box center [706, 267] width 264 height 18
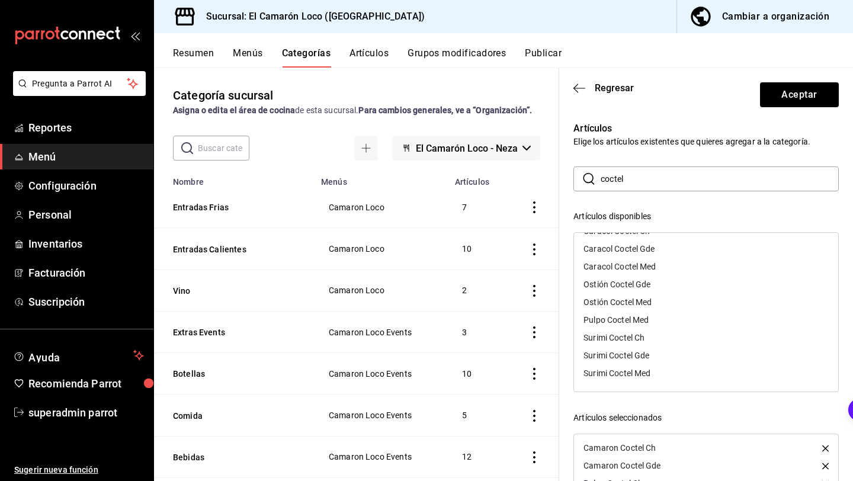
click at [657, 287] on div "Ostión Coctel Gde" at bounding box center [706, 284] width 264 height 18
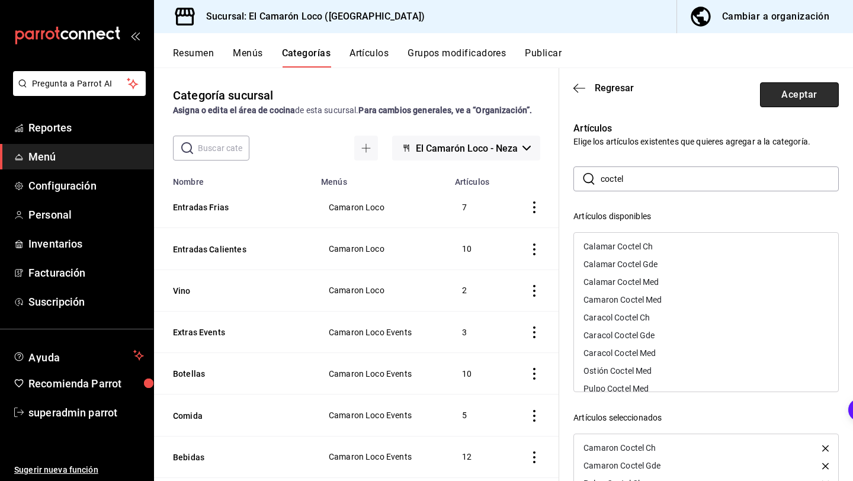
click at [807, 96] on button "Aceptar" at bounding box center [799, 94] width 79 height 25
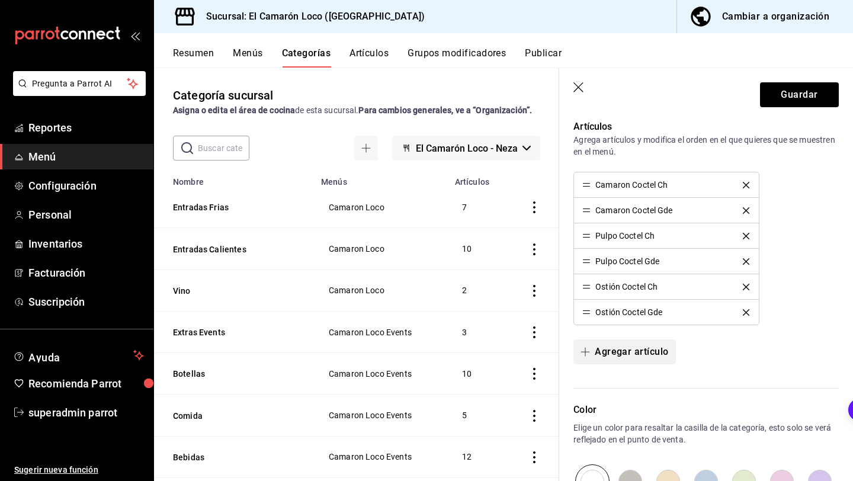
click at [638, 346] on button "Agregar artículo" at bounding box center [624, 351] width 102 height 25
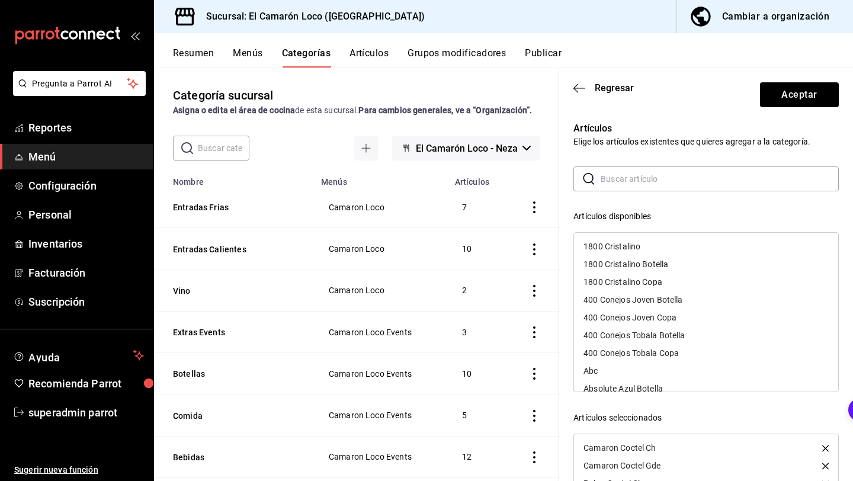
click at [661, 171] on input "text" at bounding box center [719, 179] width 238 height 24
type input "e"
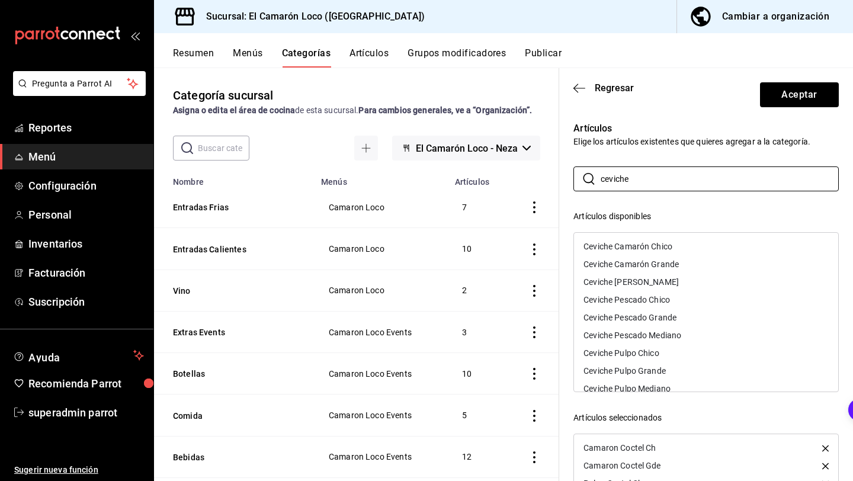
type input "ceviche"
click at [665, 259] on div "Ceviche Camarón Grande" at bounding box center [706, 264] width 264 height 18
click at [671, 295] on div "Ceviche Pescado Grande" at bounding box center [629, 299] width 93 height 8
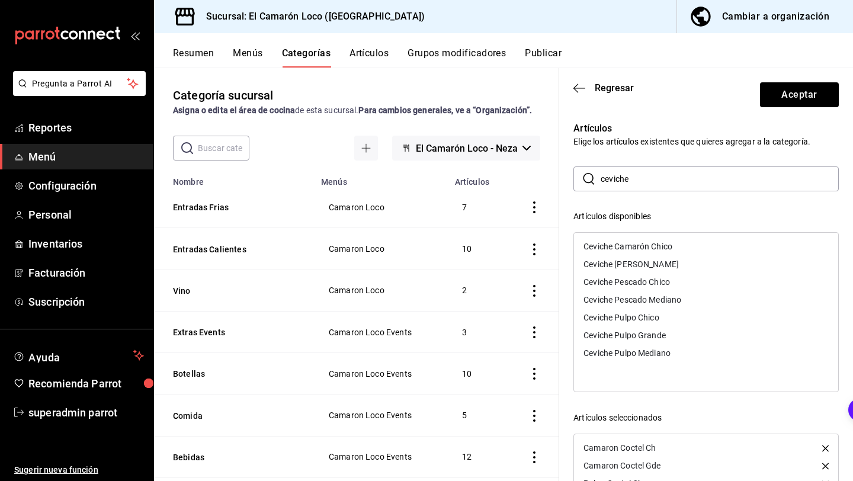
click at [670, 335] on div "Ceviche Pulpo Grande" at bounding box center [706, 335] width 264 height 18
click at [789, 101] on button "Aceptar" at bounding box center [799, 94] width 79 height 25
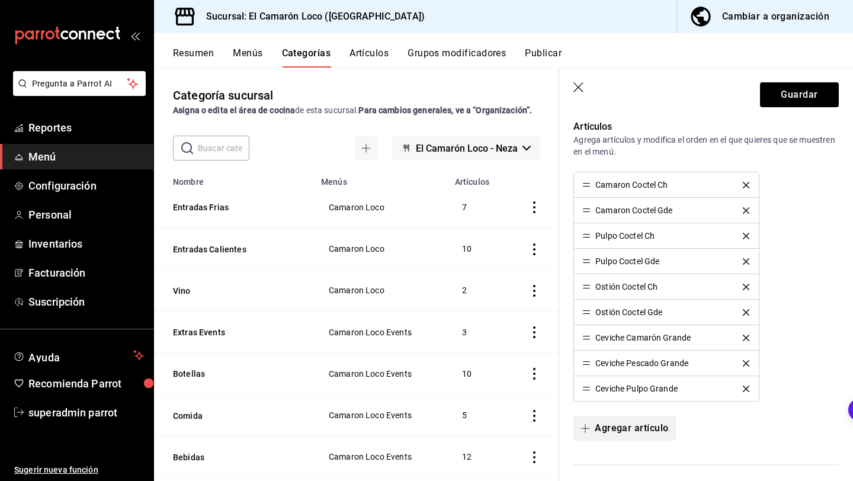
click at [610, 430] on button "Agregar artículo" at bounding box center [624, 428] width 102 height 25
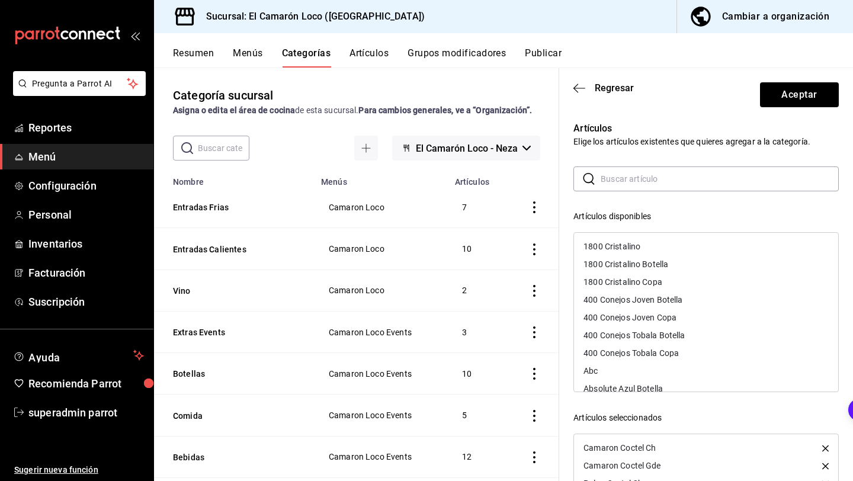
click at [671, 181] on input "text" at bounding box center [719, 179] width 238 height 24
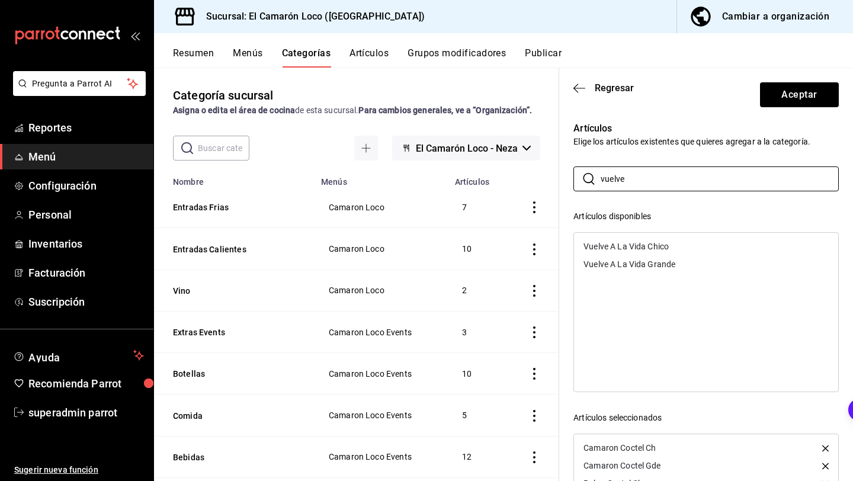
type input "vuelve"
click at [650, 266] on div "Vuelve A La Vida Grande" at bounding box center [629, 264] width 92 height 8
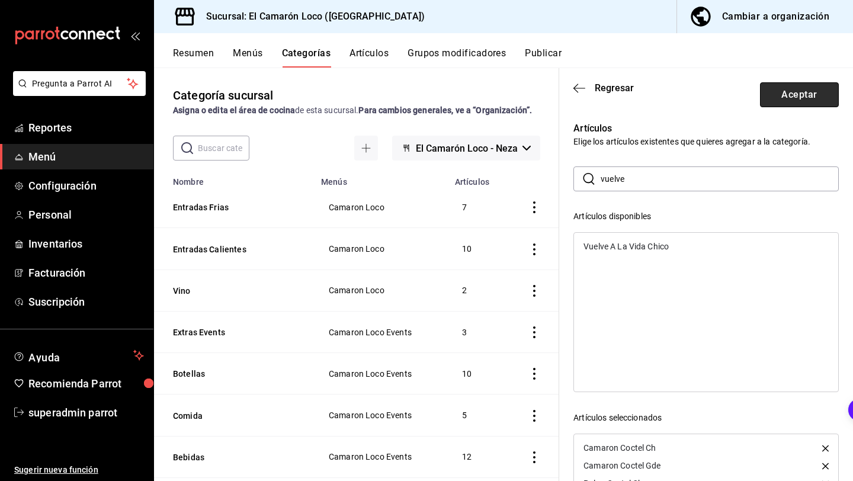
click at [796, 102] on button "Aceptar" at bounding box center [799, 94] width 79 height 25
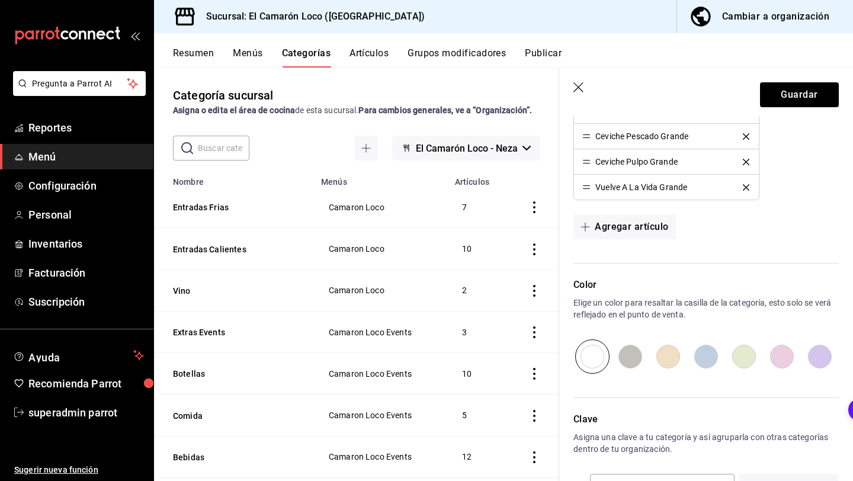
scroll to position [566, 0]
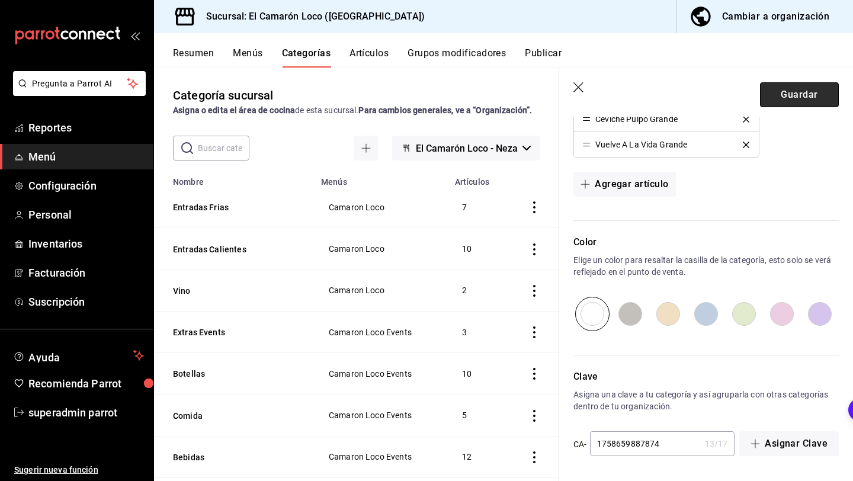
click at [794, 85] on button "Guardar" at bounding box center [799, 94] width 79 height 25
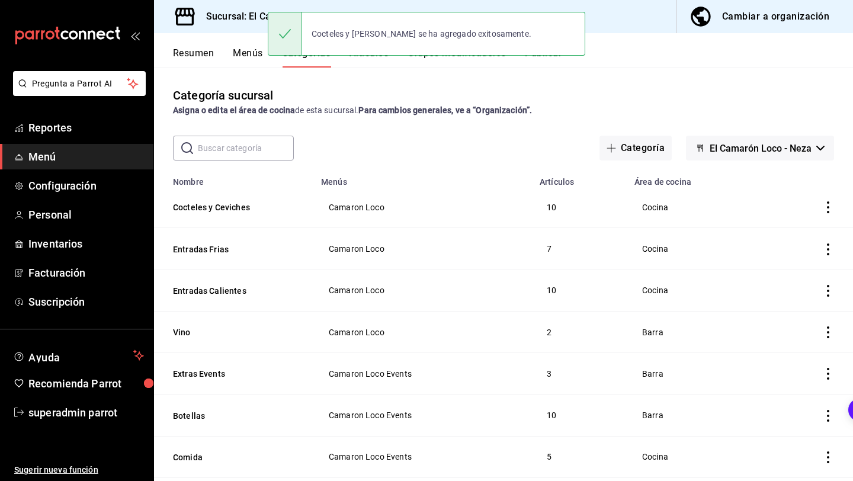
click at [366, 63] on button "Artículos" at bounding box center [368, 57] width 39 height 20
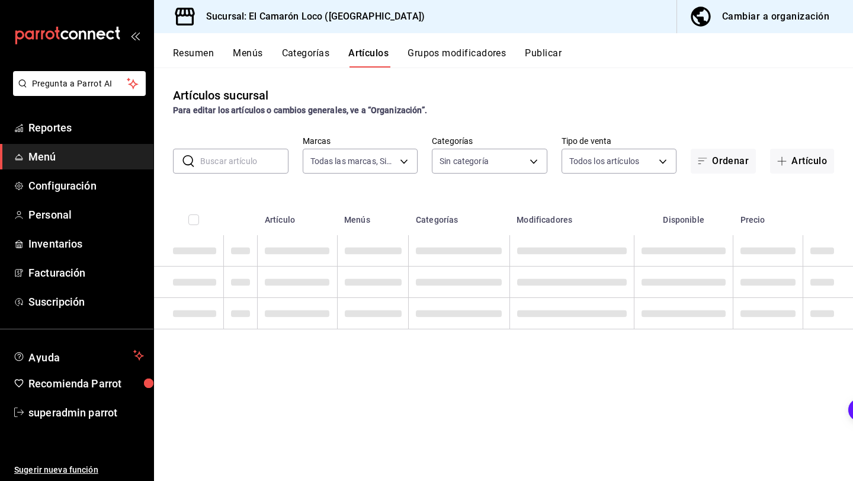
type input "84539b57-ac19-4bc7-993b-d744aa7824cb"
type input "8ad626e9-23f7-4e52-99dc-94a548136757,040de04e-853d-4a0a-94cc-1911e6ad6812,9b2ab…"
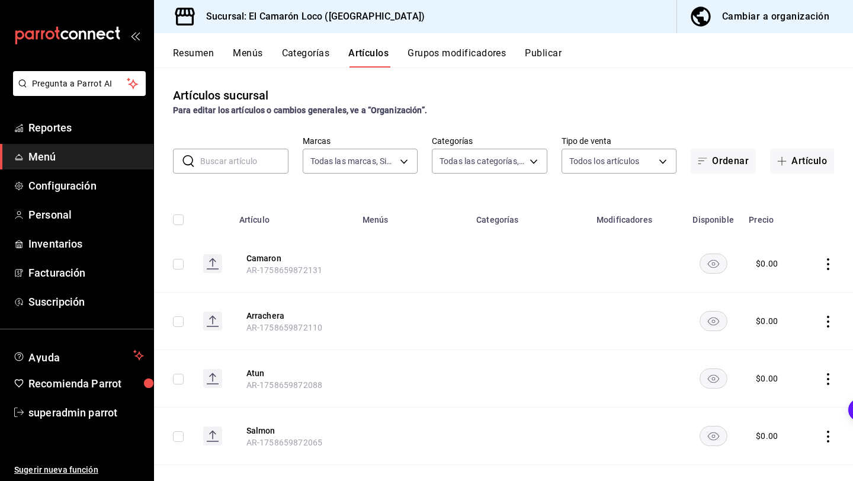
click at [232, 168] on input "text" at bounding box center [244, 161] width 88 height 24
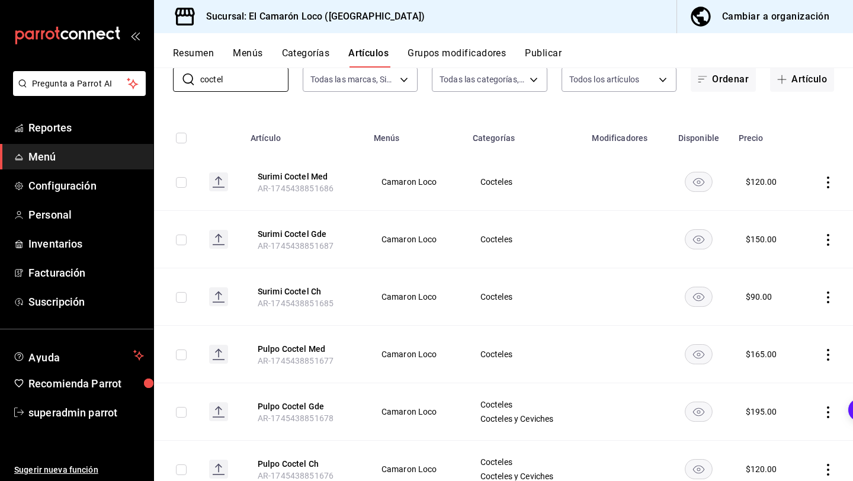
scroll to position [92, 0]
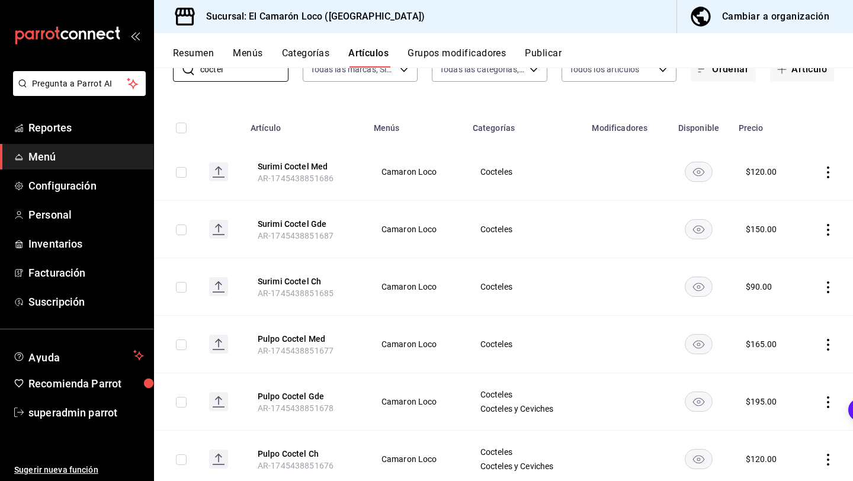
type input "coctel"
click at [827, 170] on icon "actions" at bounding box center [828, 172] width 12 height 12
click at [788, 255] on li "Eliminar" at bounding box center [781, 248] width 71 height 24
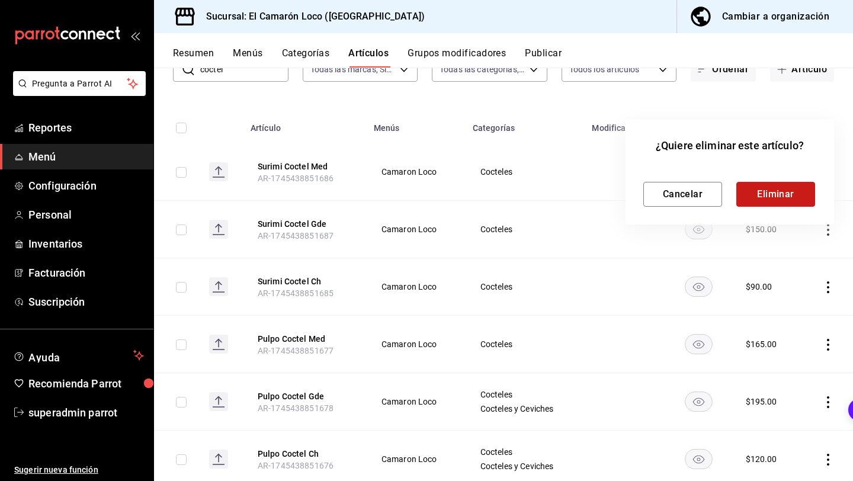
click at [761, 190] on button "Eliminar" at bounding box center [775, 194] width 79 height 25
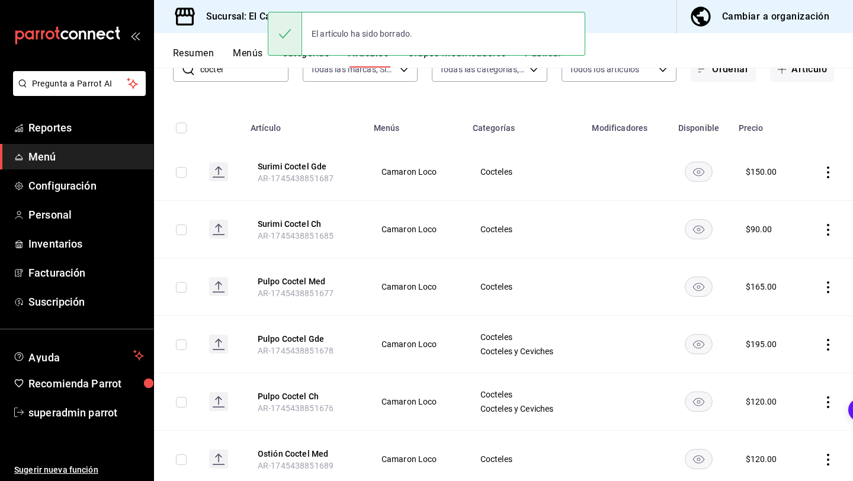
click at [815, 175] on td at bounding box center [827, 171] width 52 height 57
click at [827, 175] on icon "actions" at bounding box center [828, 172] width 12 height 12
click at [787, 249] on span "Eliminar" at bounding box center [792, 247] width 30 height 9
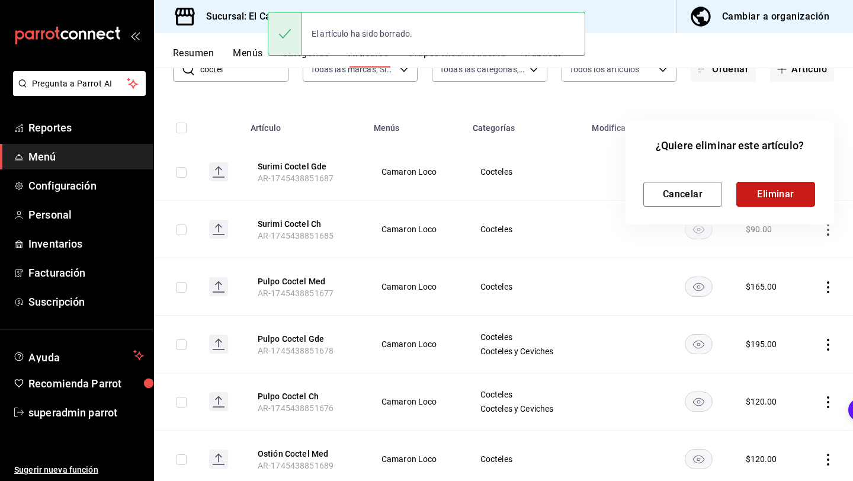
click at [801, 199] on button "Eliminar" at bounding box center [775, 194] width 79 height 25
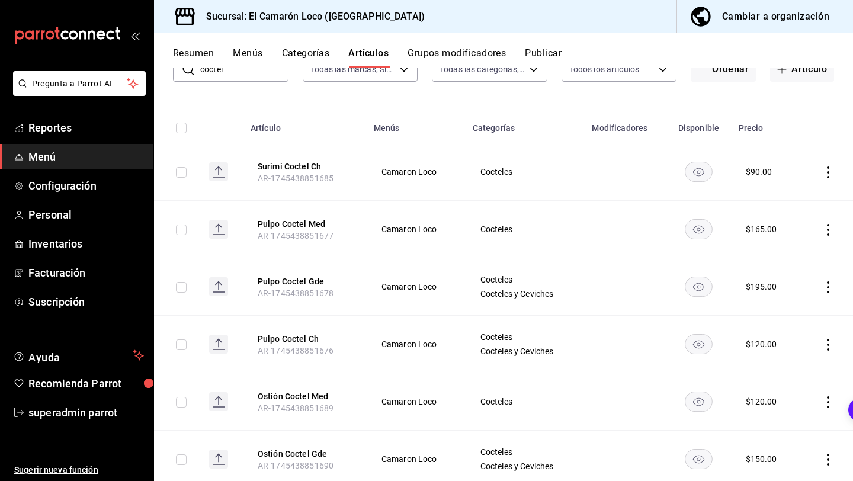
click at [823, 176] on icon "actions" at bounding box center [828, 172] width 12 height 12
click at [786, 250] on span "Eliminar" at bounding box center [792, 247] width 30 height 9
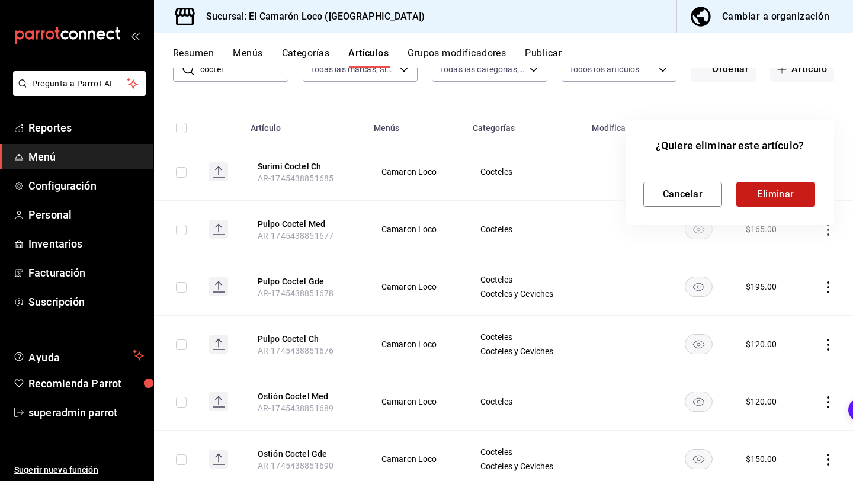
click at [780, 192] on button "Eliminar" at bounding box center [775, 194] width 79 height 25
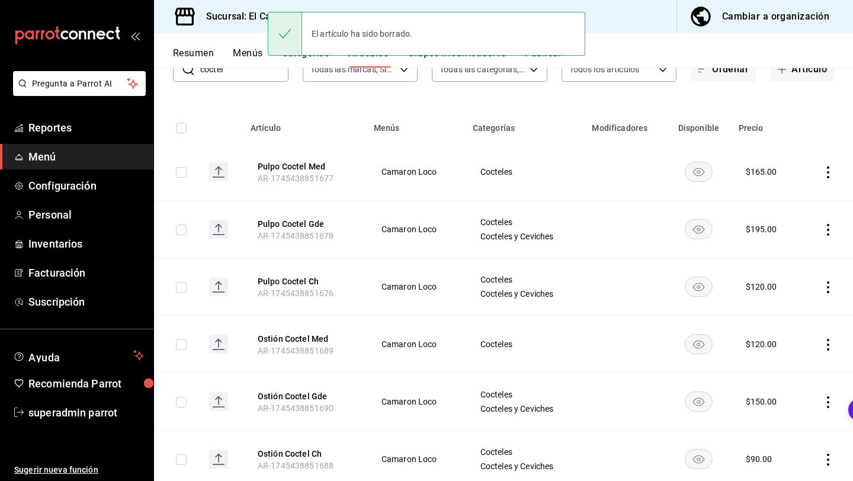
click at [827, 172] on icon "actions" at bounding box center [828, 172] width 2 height 12
click at [776, 256] on li "Eliminar" at bounding box center [781, 248] width 71 height 24
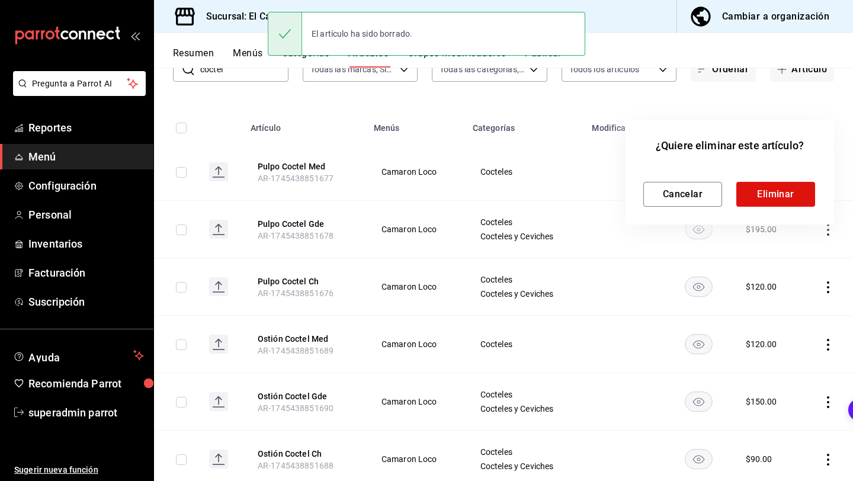
click at [787, 212] on div "¿Quiere eliminar este artículo? Cancelar Eliminar" at bounding box center [729, 172] width 208 height 105
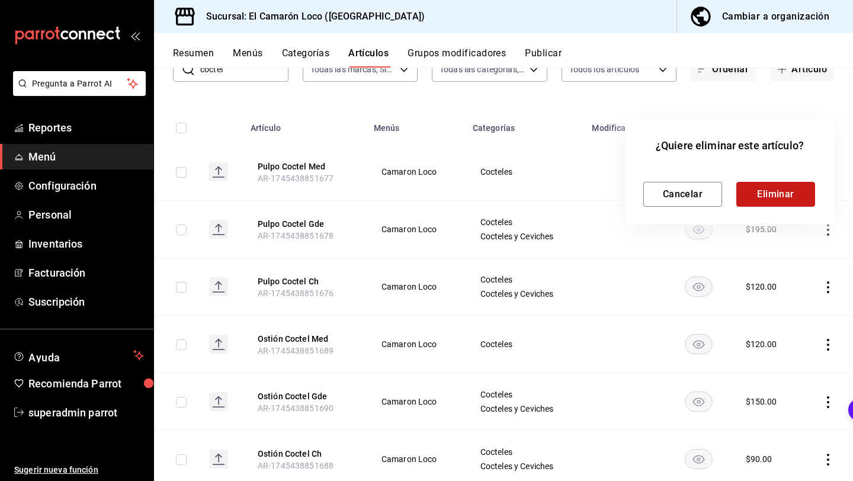
click at [789, 197] on button "Eliminar" at bounding box center [775, 194] width 79 height 25
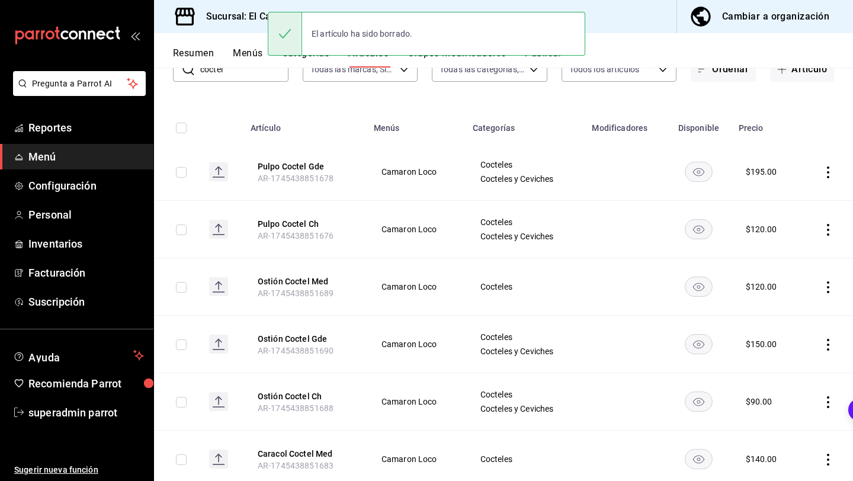
click at [825, 287] on icon "actions" at bounding box center [828, 287] width 12 height 12
click at [787, 355] on li "Eliminar" at bounding box center [781, 363] width 71 height 24
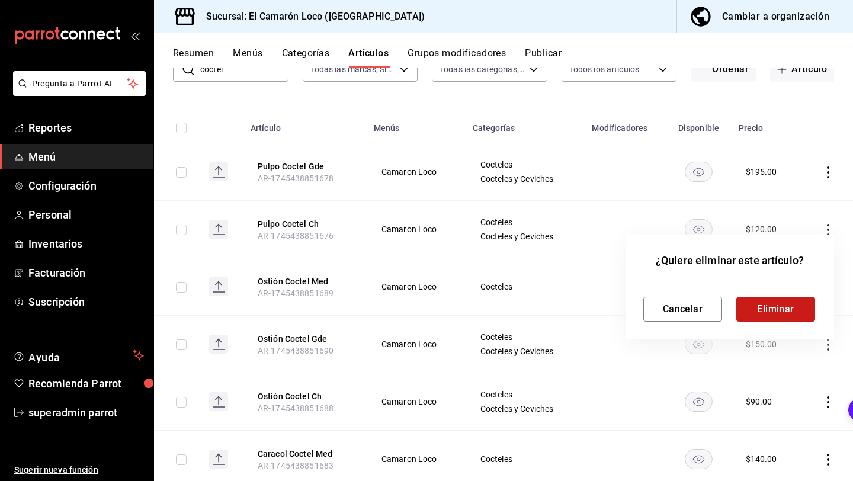
click at [796, 306] on button "Eliminar" at bounding box center [775, 309] width 79 height 25
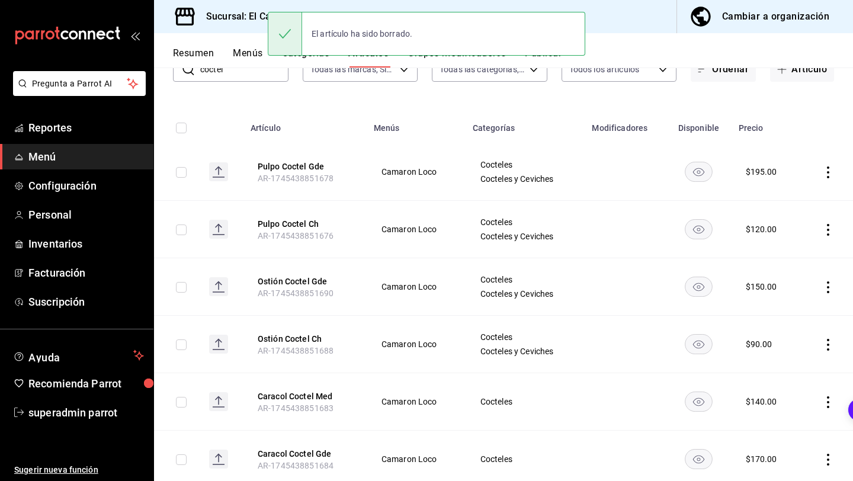
scroll to position [168, 0]
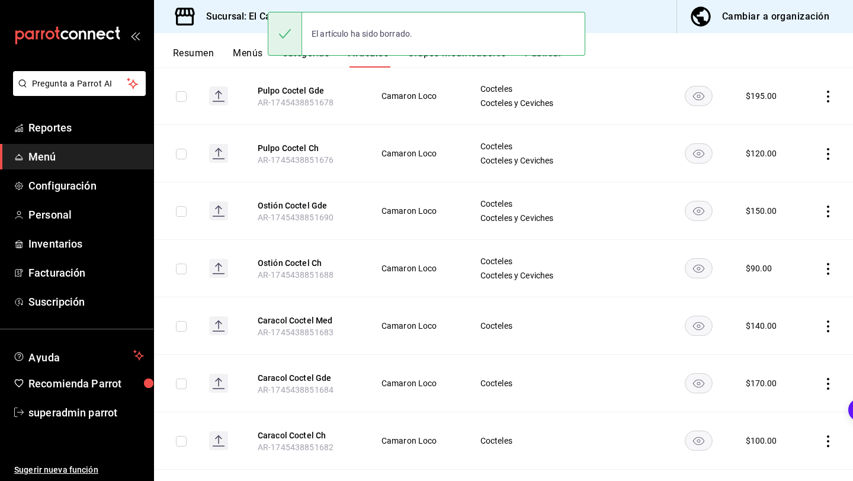
click at [824, 322] on icon "actions" at bounding box center [828, 326] width 12 height 12
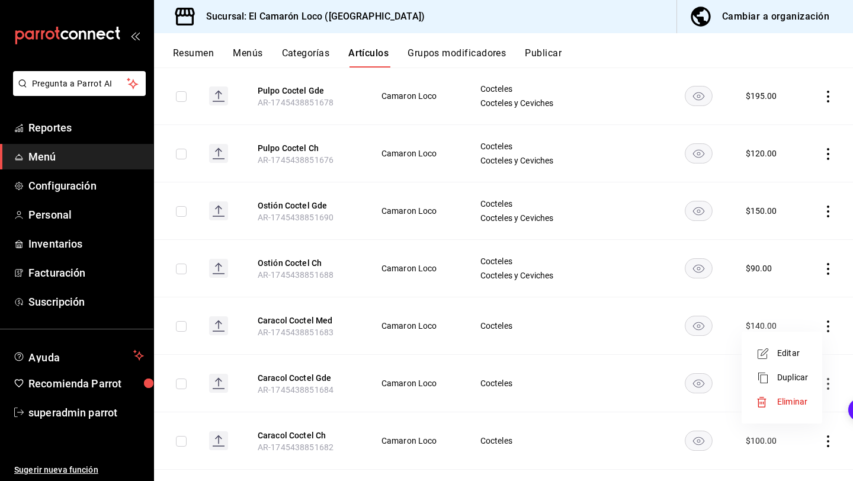
click at [790, 407] on span "Eliminar" at bounding box center [792, 402] width 31 height 12
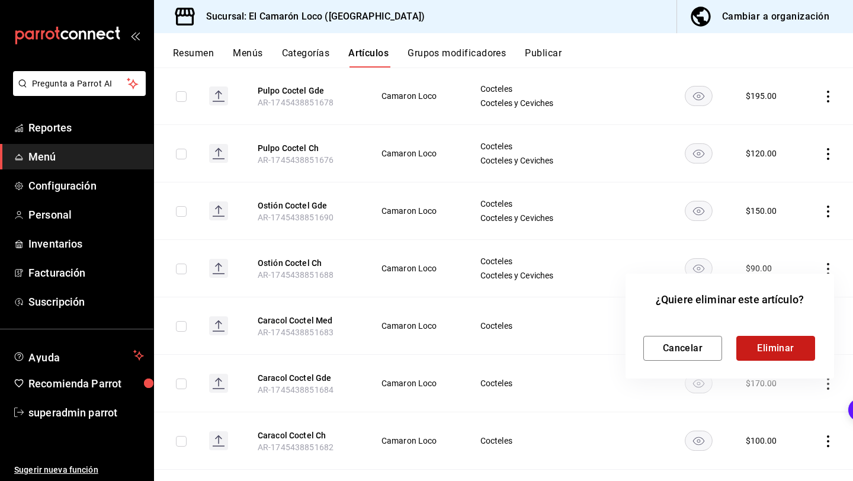
click at [781, 352] on button "Eliminar" at bounding box center [775, 348] width 79 height 25
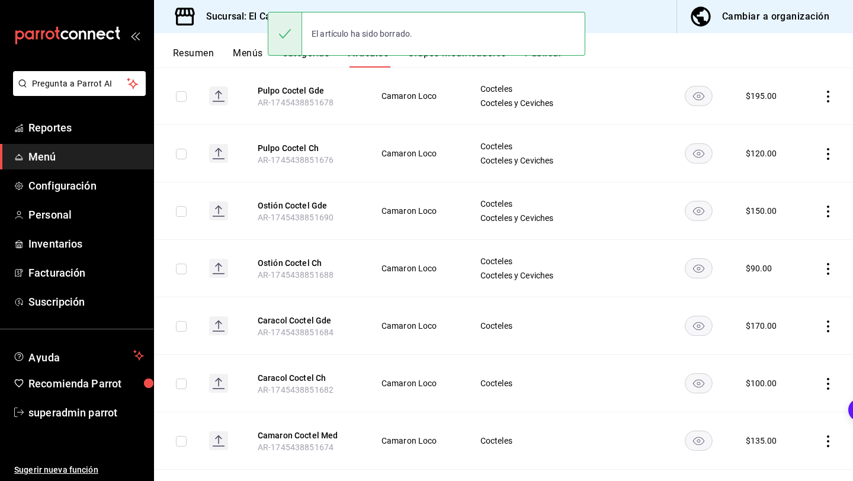
click at [824, 329] on icon "actions" at bounding box center [828, 326] width 12 height 12
click at [786, 405] on span "Eliminar" at bounding box center [792, 401] width 30 height 9
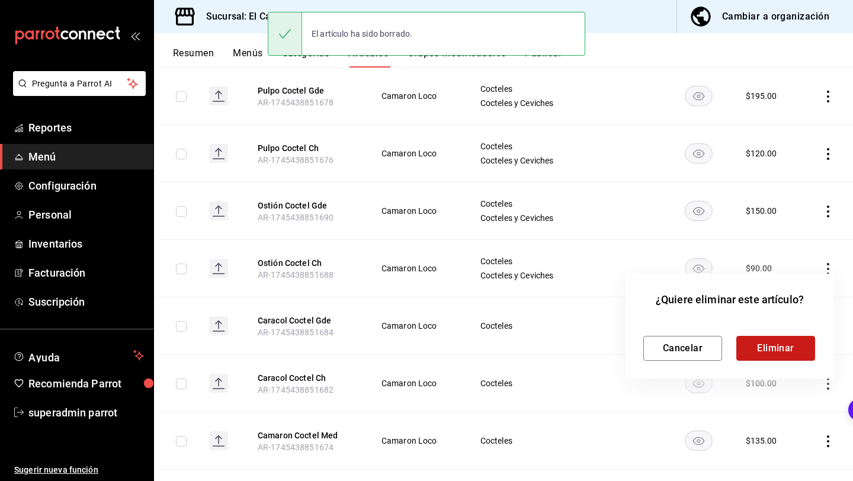
click at [770, 349] on button "Eliminar" at bounding box center [775, 348] width 79 height 25
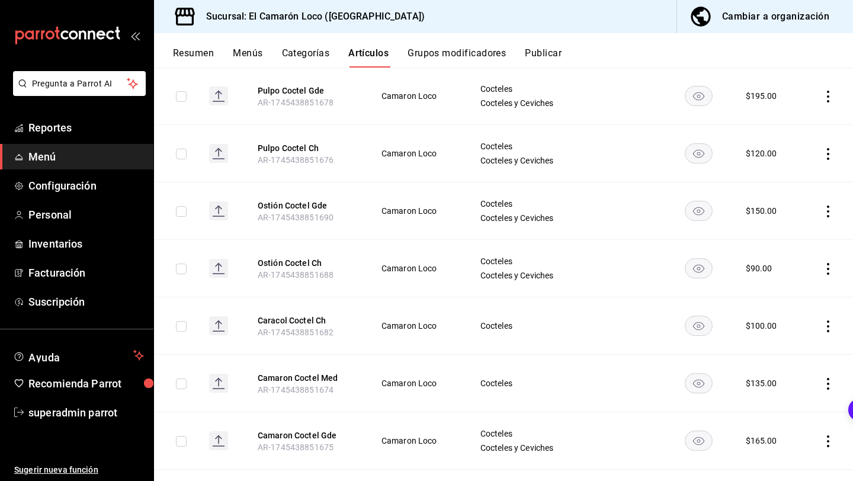
click at [822, 337] on td at bounding box center [827, 325] width 52 height 57
click at [822, 330] on icon "actions" at bounding box center [828, 326] width 12 height 12
click at [779, 394] on li "Eliminar" at bounding box center [781, 402] width 71 height 24
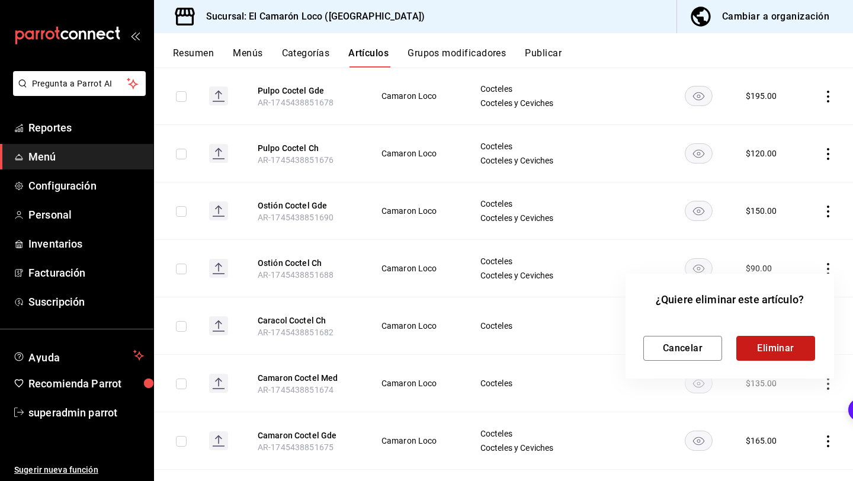
click at [777, 358] on button "Eliminar" at bounding box center [775, 348] width 79 height 25
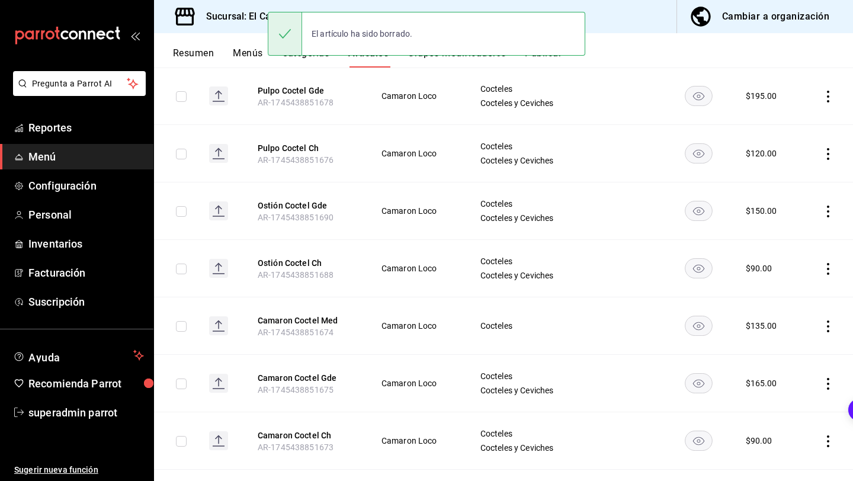
click at [826, 324] on icon "actions" at bounding box center [828, 326] width 12 height 12
click at [783, 406] on span "Eliminar" at bounding box center [792, 401] width 30 height 9
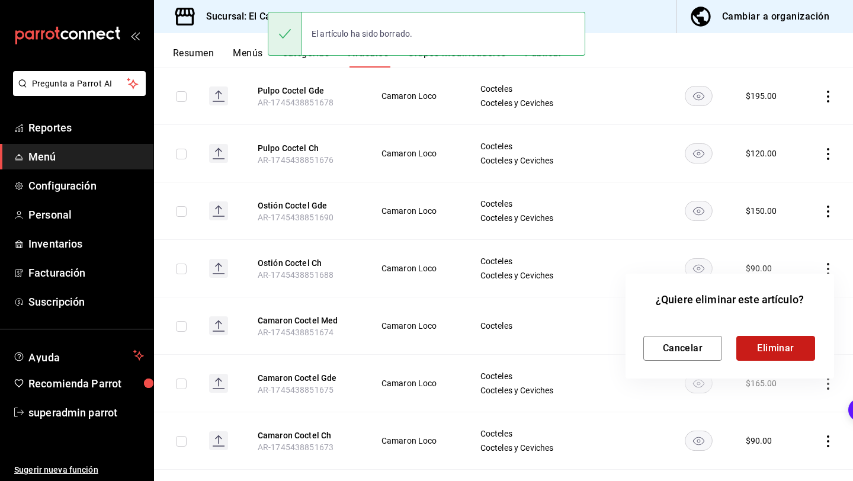
click at [801, 355] on button "Eliminar" at bounding box center [775, 348] width 79 height 25
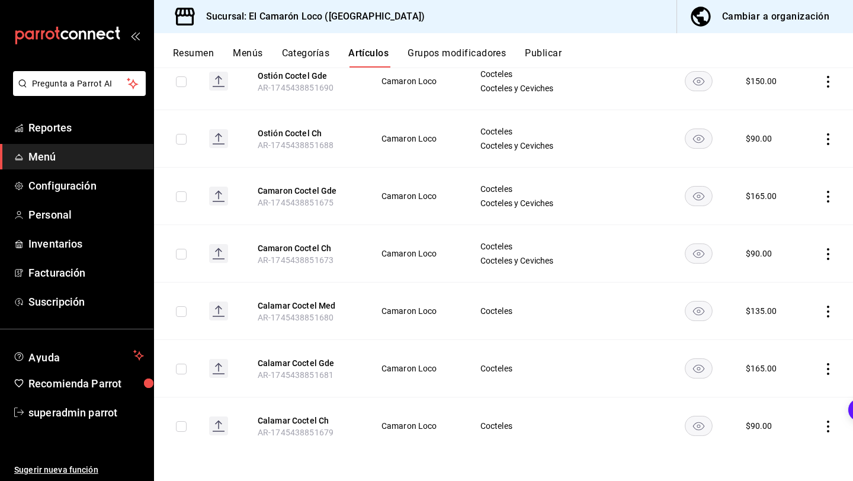
scroll to position [300, 0]
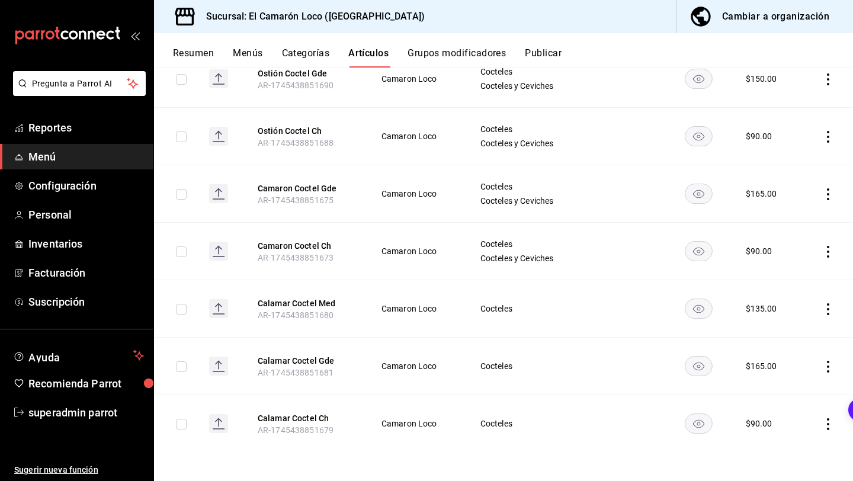
click at [827, 308] on icon "actions" at bounding box center [828, 309] width 2 height 12
click at [785, 390] on span "Eliminar" at bounding box center [792, 384] width 31 height 12
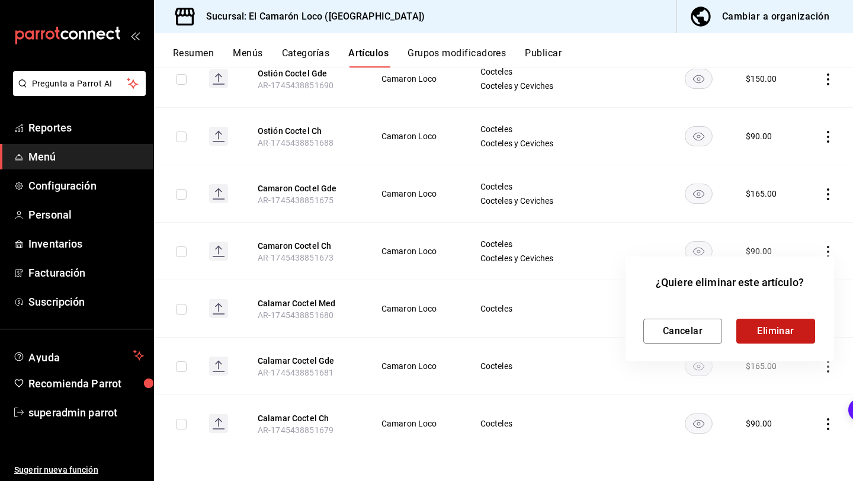
click at [771, 332] on button "Eliminar" at bounding box center [775, 331] width 79 height 25
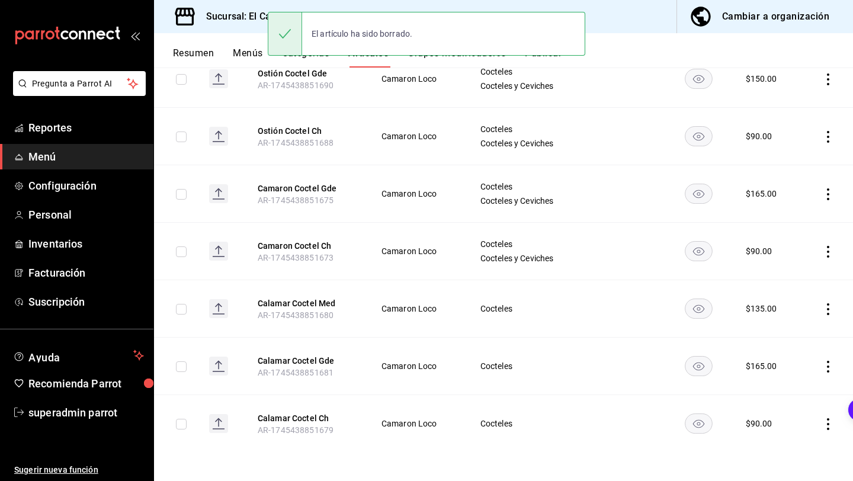
scroll to position [242, 0]
click at [831, 361] on icon "actions" at bounding box center [828, 367] width 12 height 12
click at [786, 440] on span "Eliminar" at bounding box center [792, 441] width 30 height 9
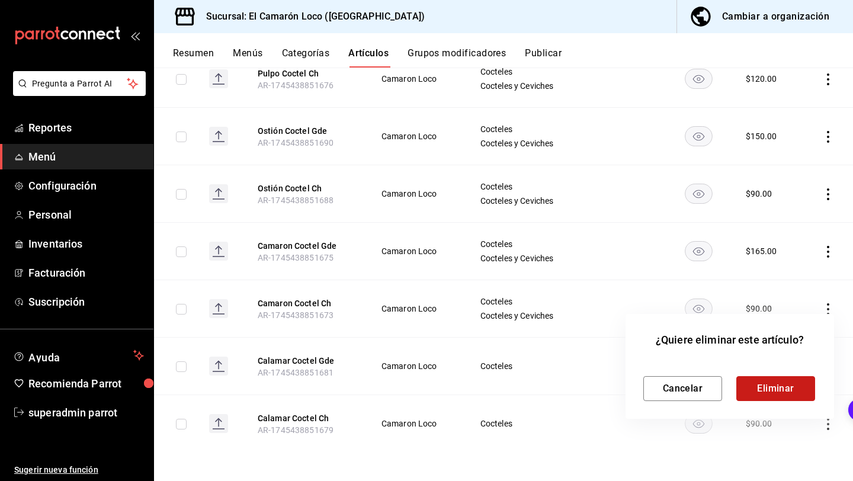
click at [769, 382] on button "Eliminar" at bounding box center [775, 388] width 79 height 25
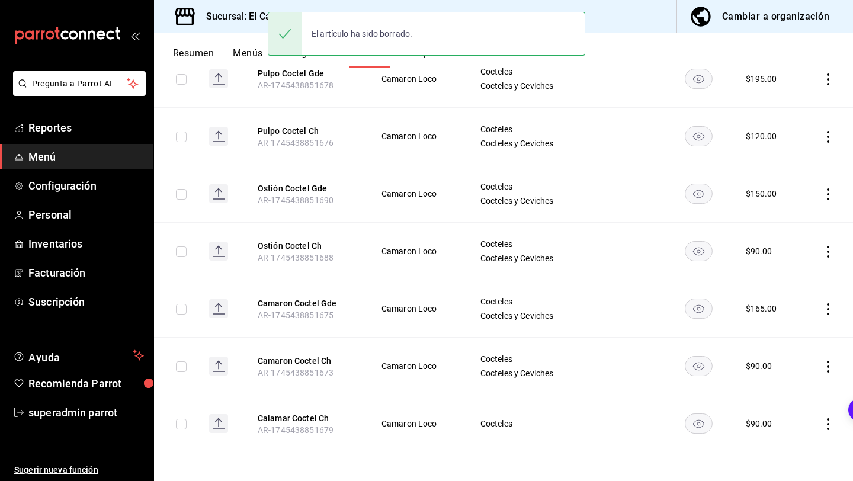
scroll to position [185, 0]
click at [819, 423] on td at bounding box center [827, 423] width 52 height 57
click at [829, 425] on icon "actions" at bounding box center [828, 424] width 12 height 12
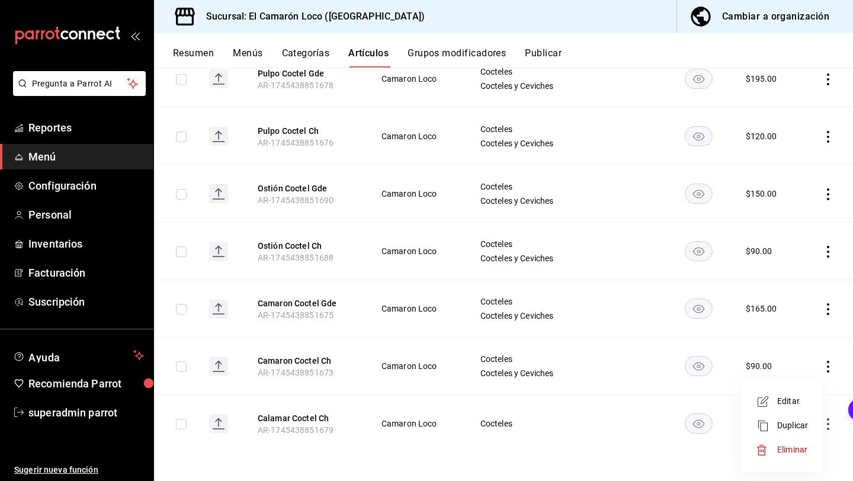
click at [796, 457] on li "Eliminar" at bounding box center [781, 450] width 71 height 24
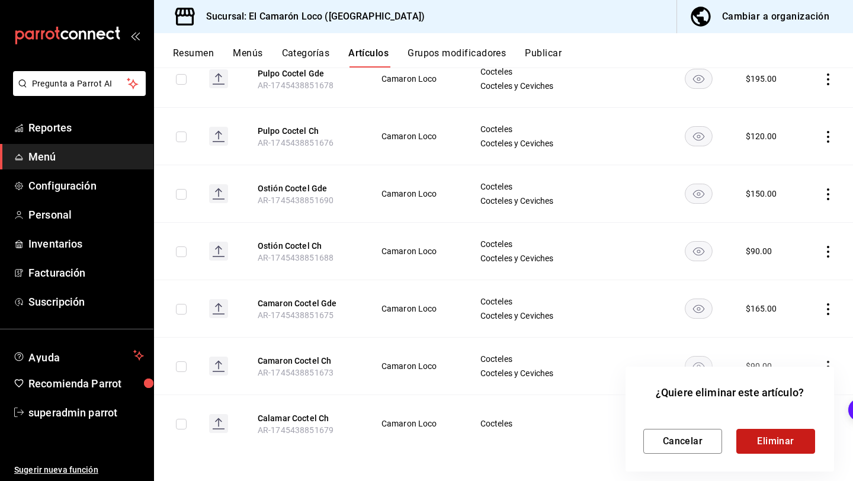
click at [780, 444] on button "Eliminar" at bounding box center [775, 441] width 79 height 25
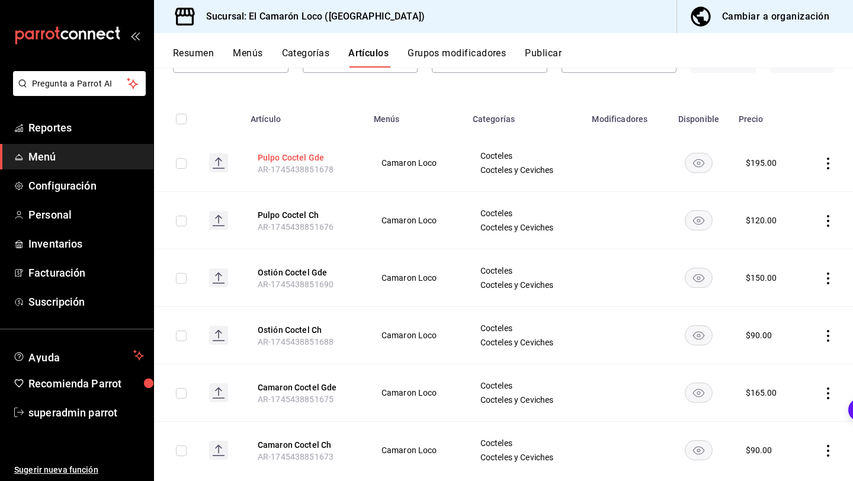
scroll to position [127, 0]
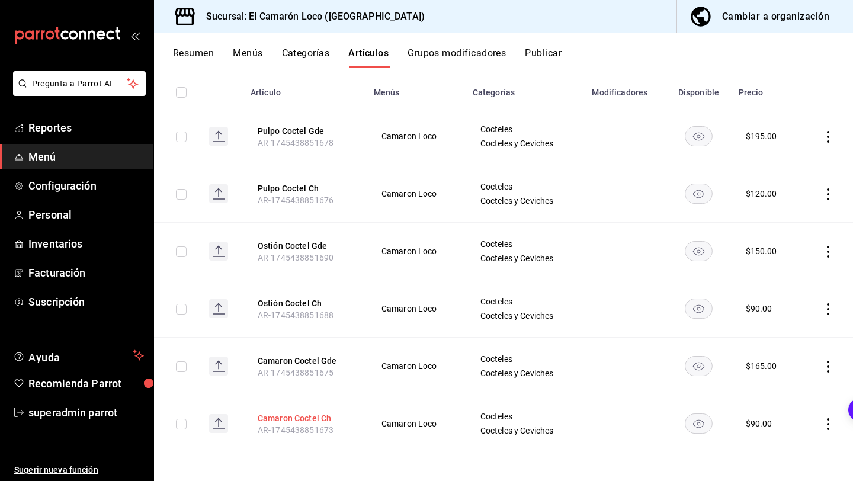
click at [284, 414] on button "Camaron Coctel Ch" at bounding box center [305, 418] width 95 height 12
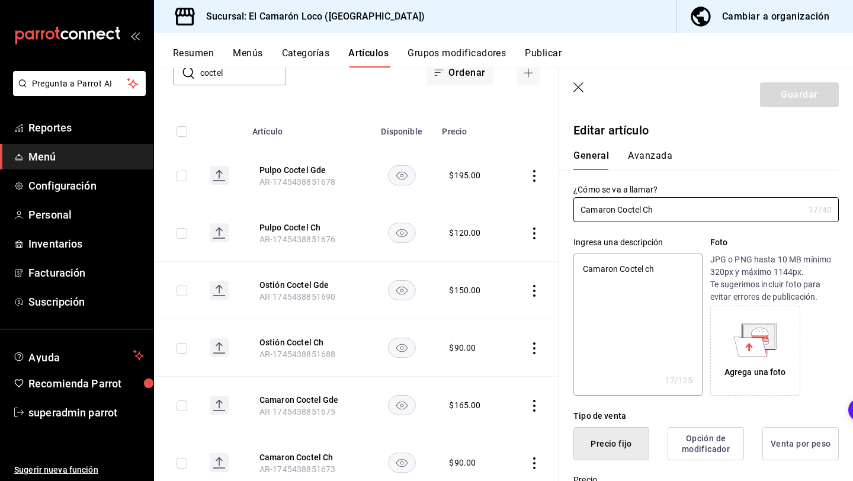
type textarea "x"
type input "$90.00"
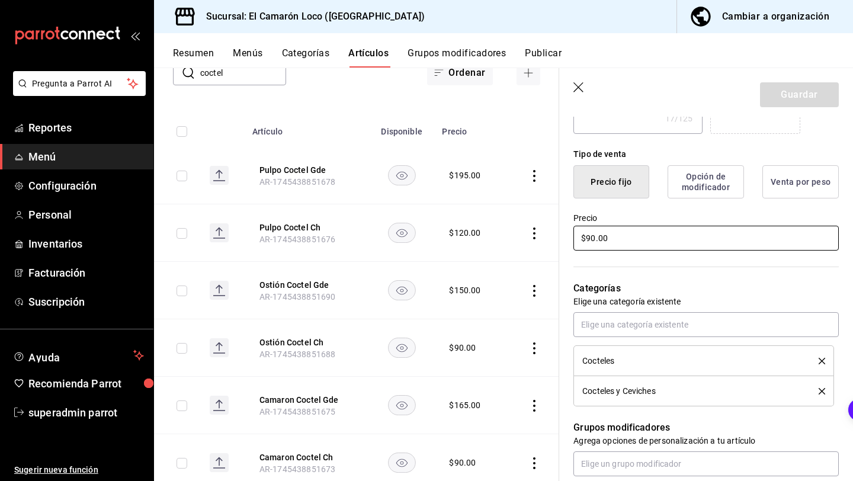
click at [594, 240] on input "$90.00" at bounding box center [705, 238] width 265 height 25
type textarea "x"
type input "$99.00"
type textarea "x"
type input "$99.00"
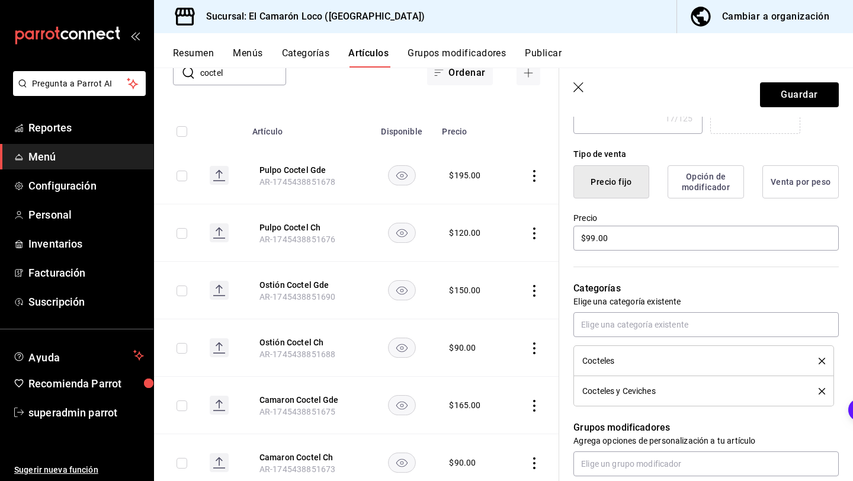
click at [822, 361] on icon "delete" at bounding box center [821, 361] width 7 height 7
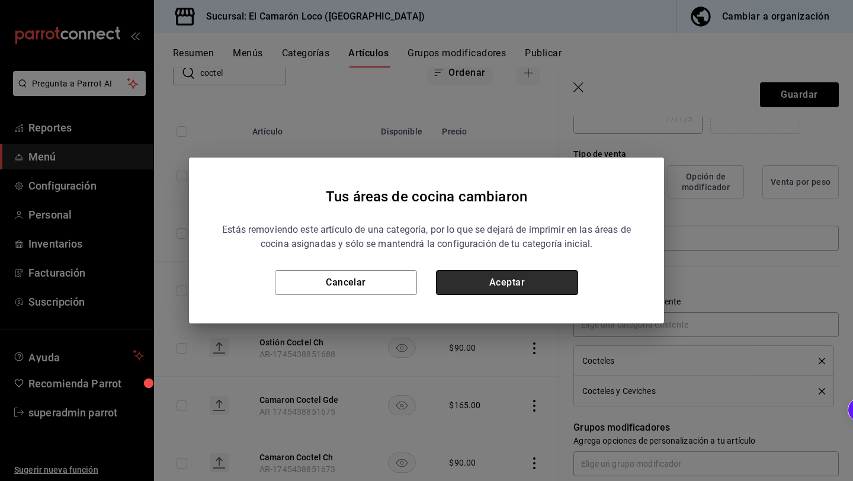
click at [499, 282] on button "Aceptar" at bounding box center [507, 282] width 142 height 25
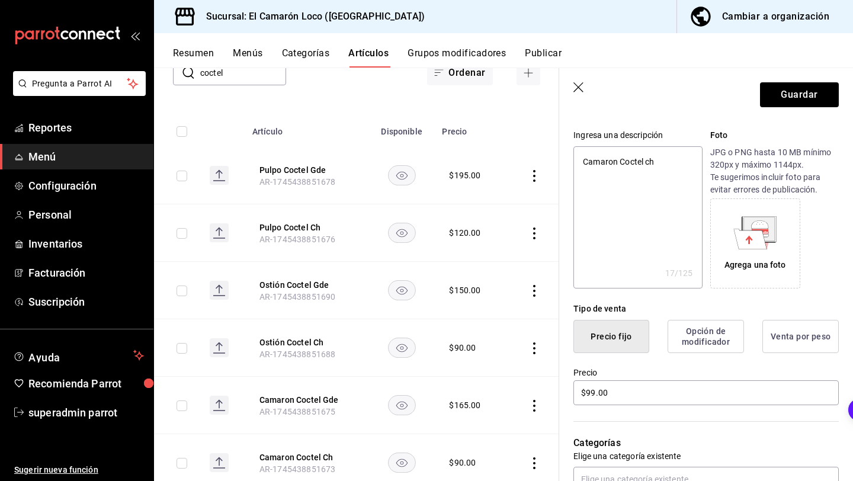
scroll to position [0, 0]
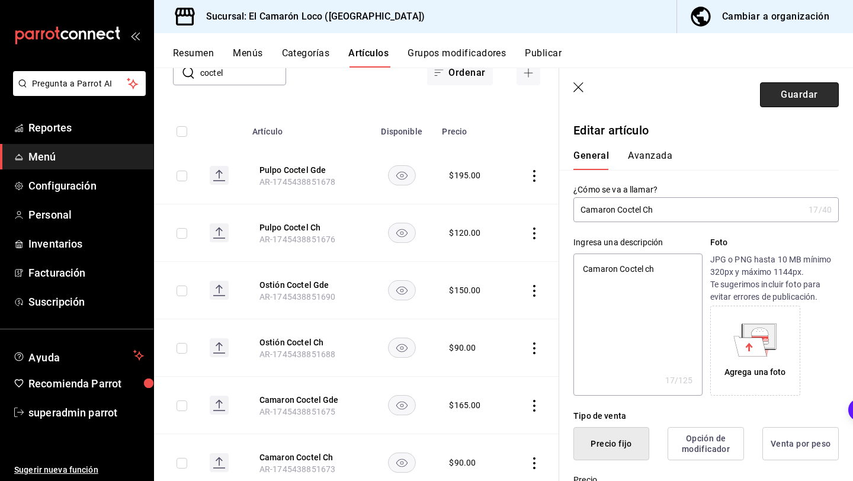
click at [812, 88] on button "Guardar" at bounding box center [799, 94] width 79 height 25
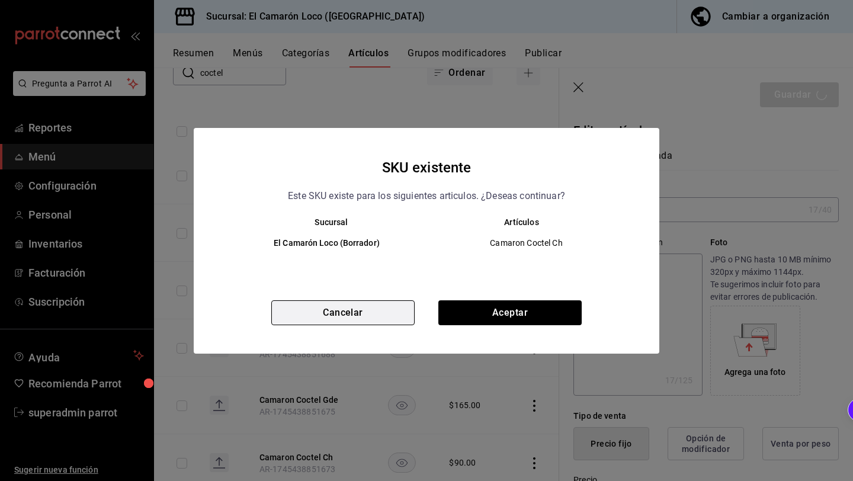
click at [393, 306] on button "Cancelar" at bounding box center [342, 312] width 143 height 25
type textarea "x"
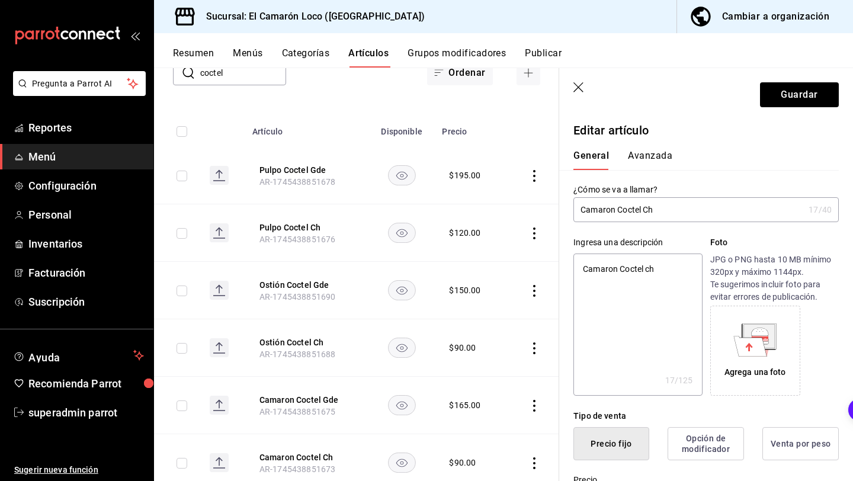
click at [641, 209] on input "Camaron Coctel Ch" at bounding box center [688, 210] width 230 height 24
type textarea "x"
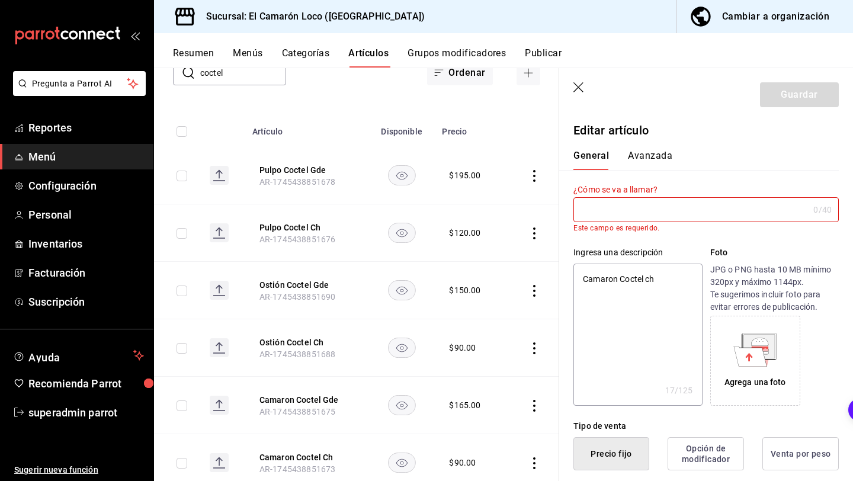
type input "C"
type textarea "x"
type input "Co"
type textarea "x"
type input "Coc"
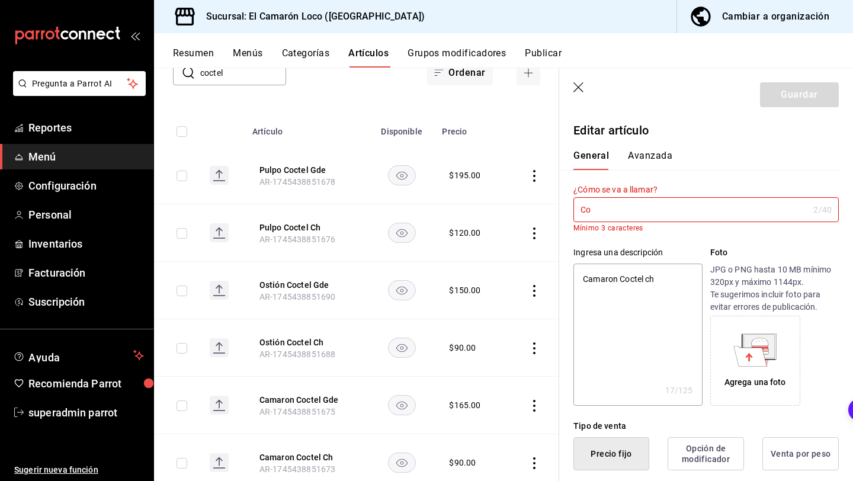
type textarea "x"
type input "Coct"
type textarea "x"
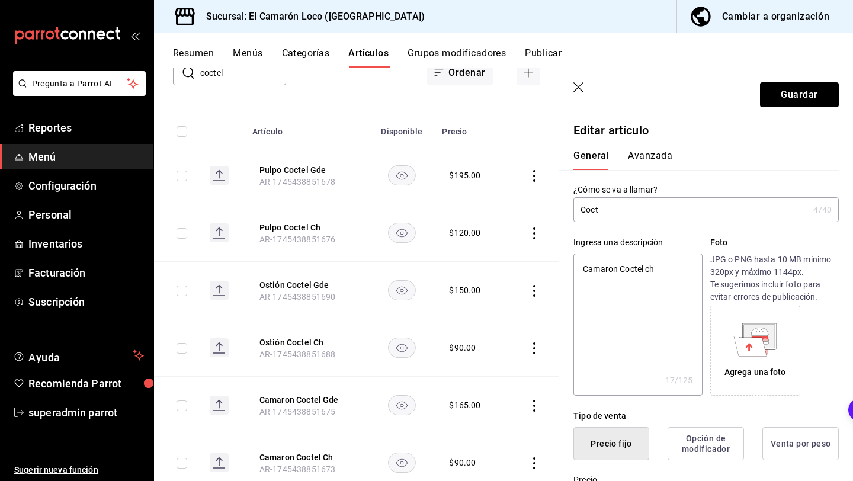
type input "Cocte"
type textarea "x"
click at [812, 92] on button "Guardar" at bounding box center [799, 94] width 79 height 25
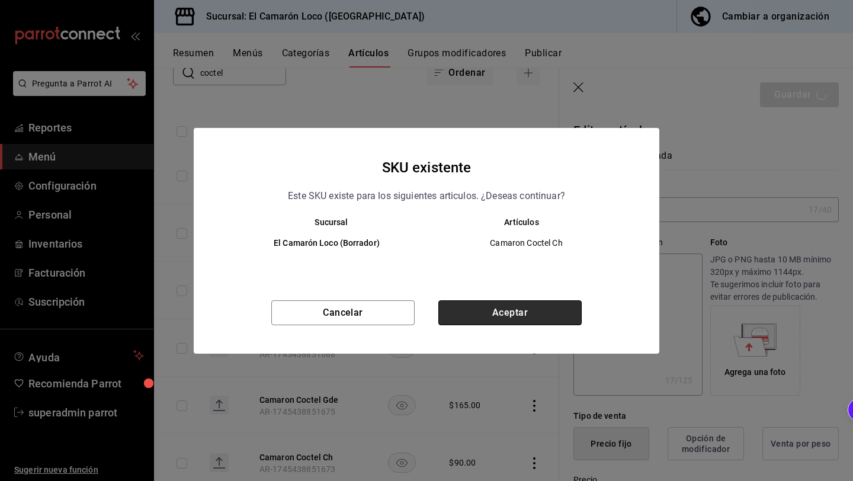
click at [546, 307] on button "Aceptar" at bounding box center [509, 312] width 143 height 25
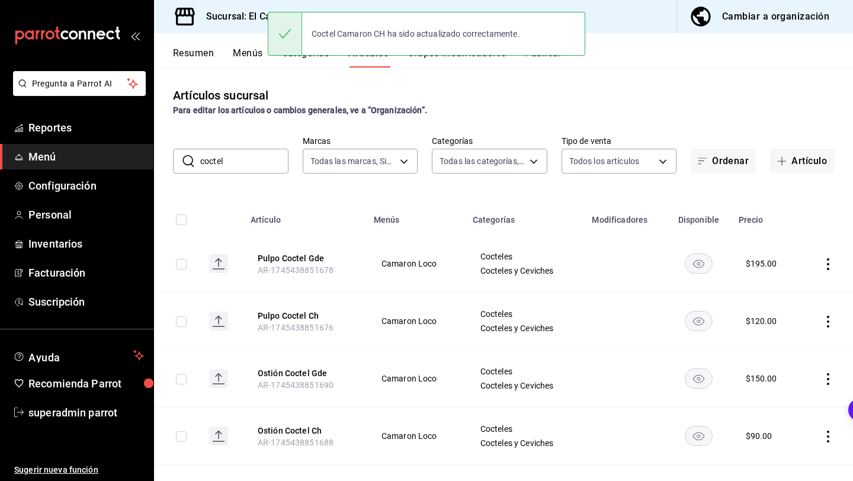
scroll to position [127, 0]
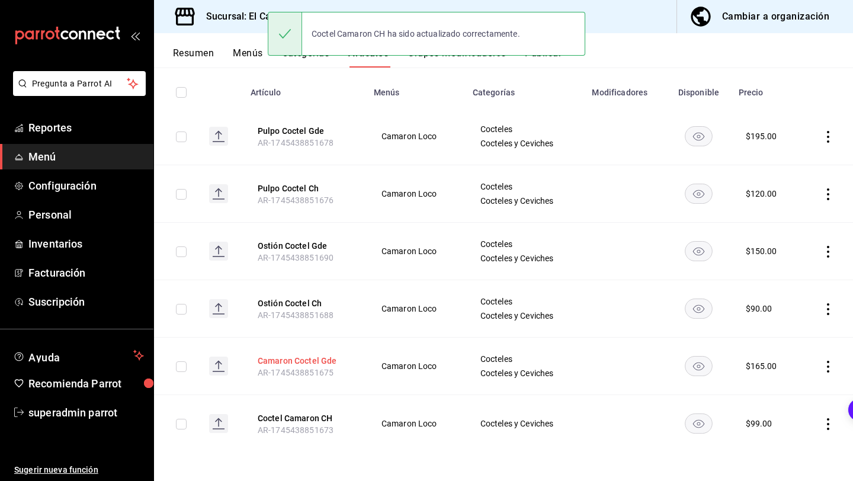
click at [319, 362] on button "Camaron Coctel Gde" at bounding box center [305, 361] width 95 height 12
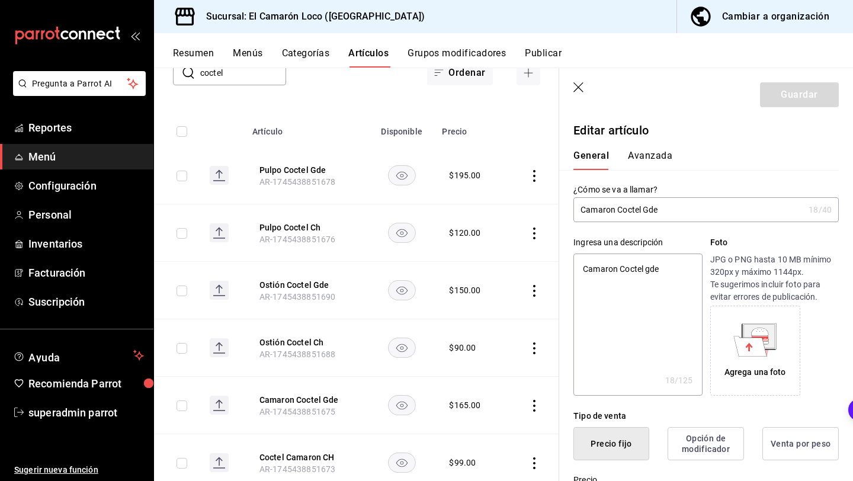
click at [653, 192] on label "¿Cómo se va a llamar?" at bounding box center [705, 189] width 265 height 8
click at [638, 218] on input "Camaron Coctel Gde" at bounding box center [688, 210] width 230 height 24
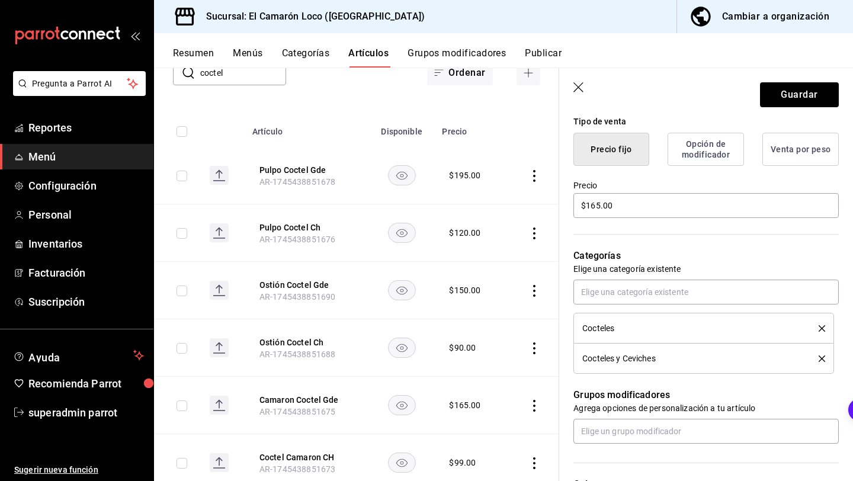
scroll to position [301, 0]
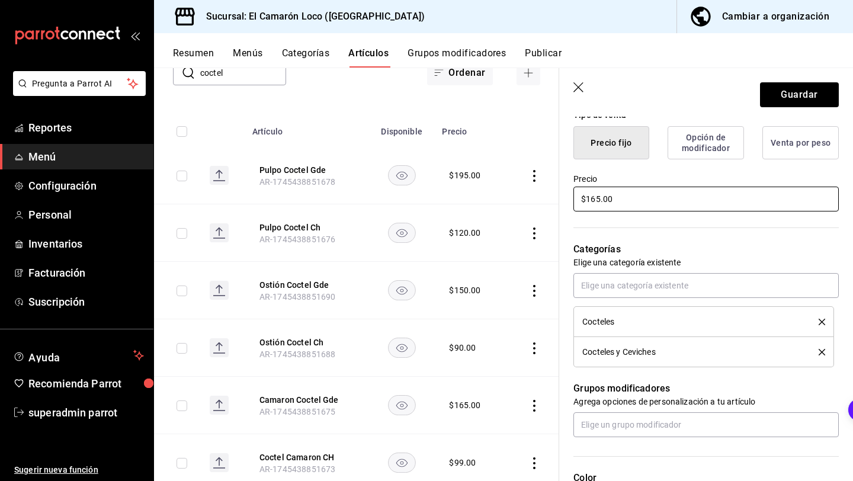
click at [602, 201] on input "$165.00" at bounding box center [705, 199] width 265 height 25
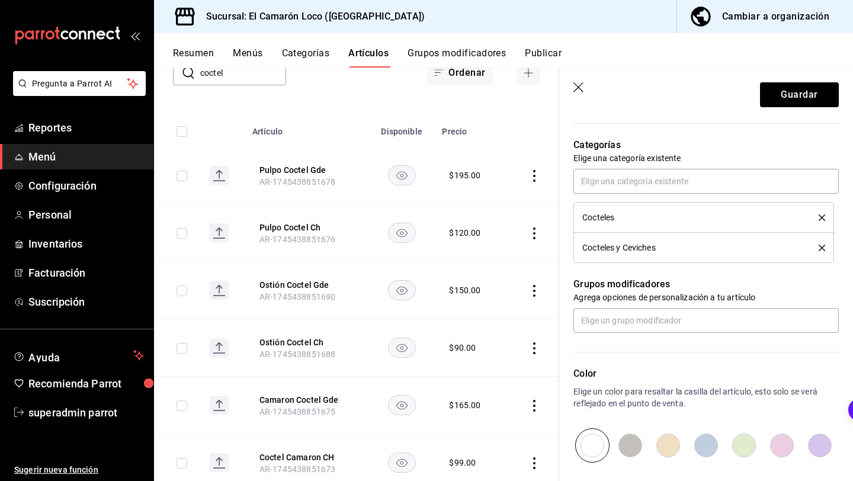
click at [822, 211] on div "Cocteles" at bounding box center [703, 217] width 243 height 13
click at [822, 217] on icon "delete" at bounding box center [821, 217] width 7 height 7
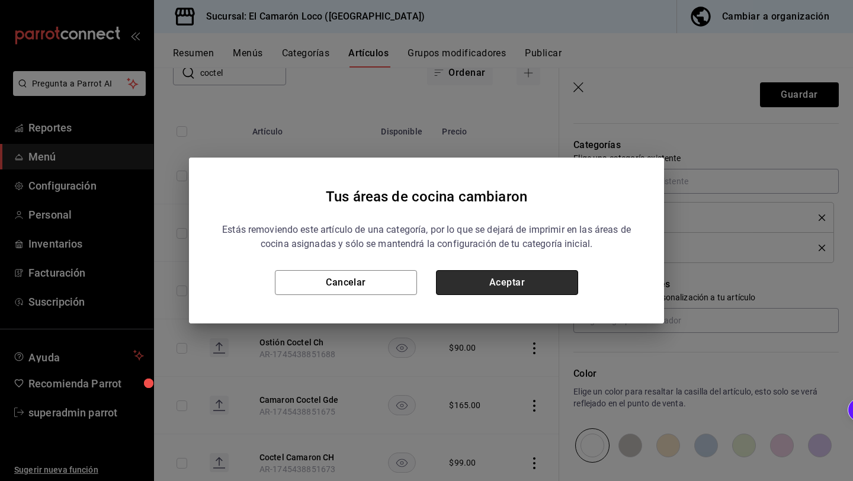
click at [528, 283] on button "Aceptar" at bounding box center [507, 282] width 142 height 25
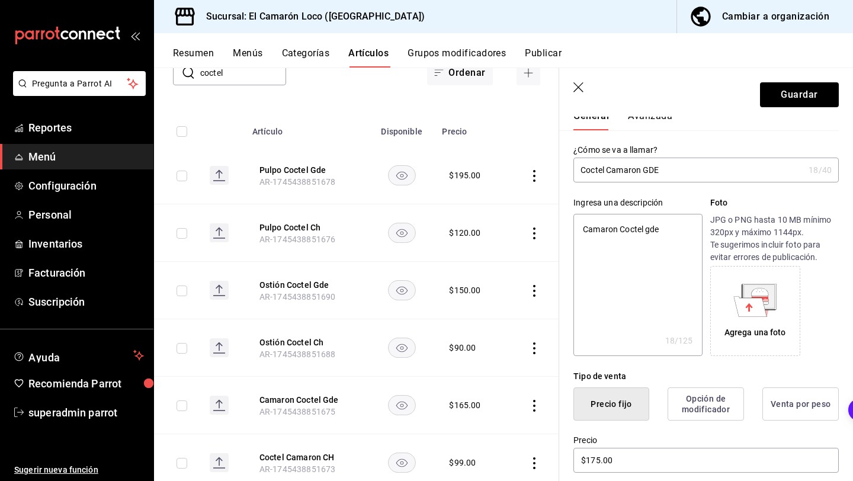
scroll to position [0, 0]
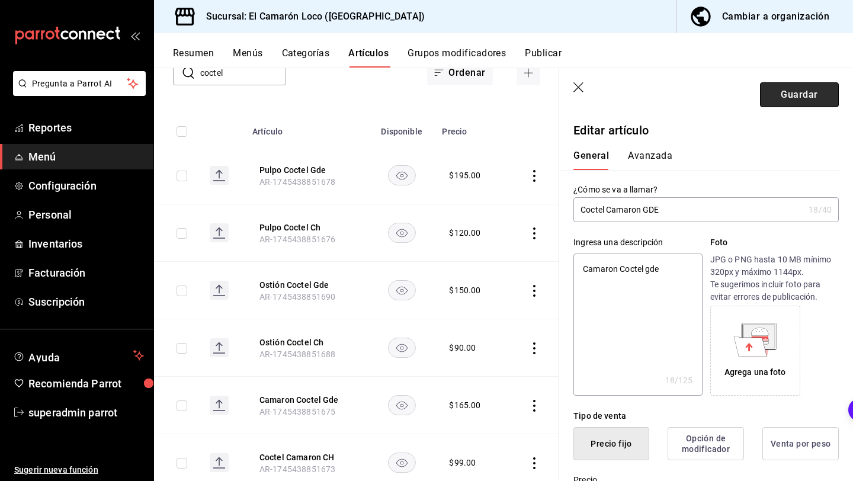
click at [802, 93] on button "Guardar" at bounding box center [799, 94] width 79 height 25
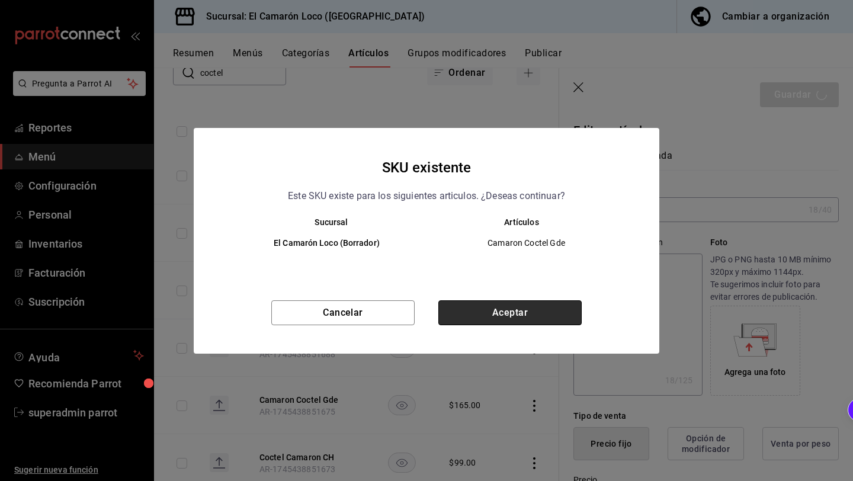
click at [507, 305] on button "Aceptar" at bounding box center [509, 312] width 143 height 25
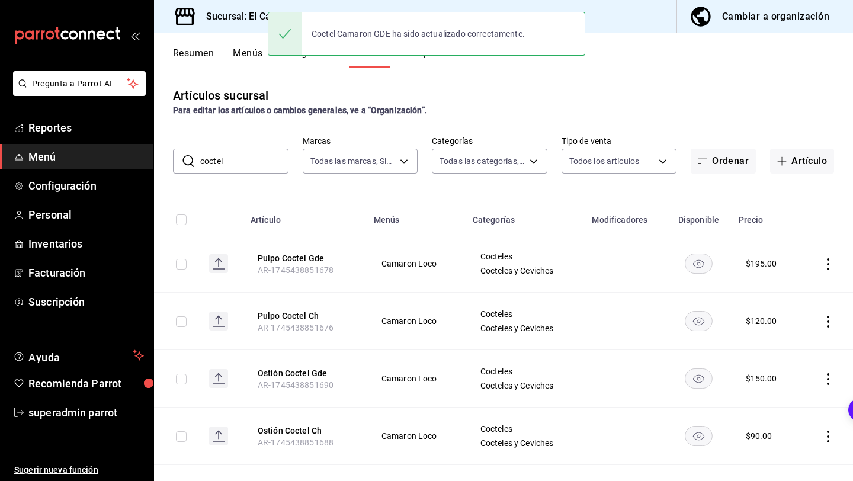
scroll to position [127, 0]
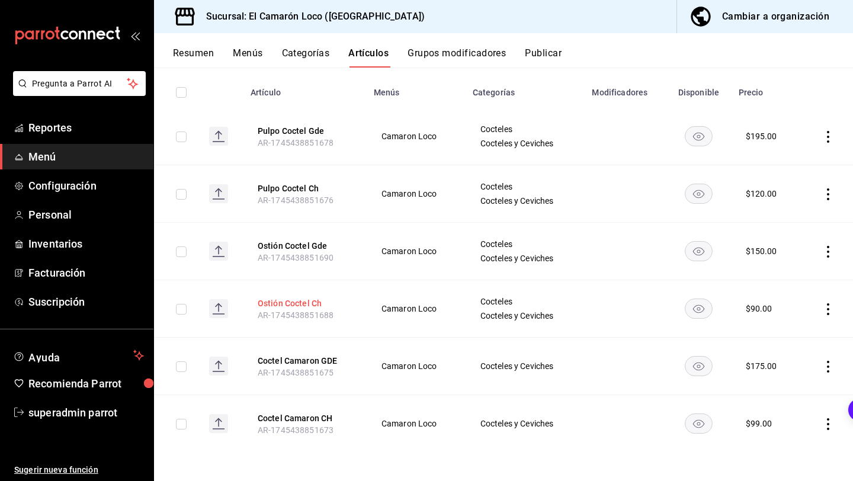
click at [301, 301] on button "Ostión Coctel Ch" at bounding box center [305, 303] width 95 height 12
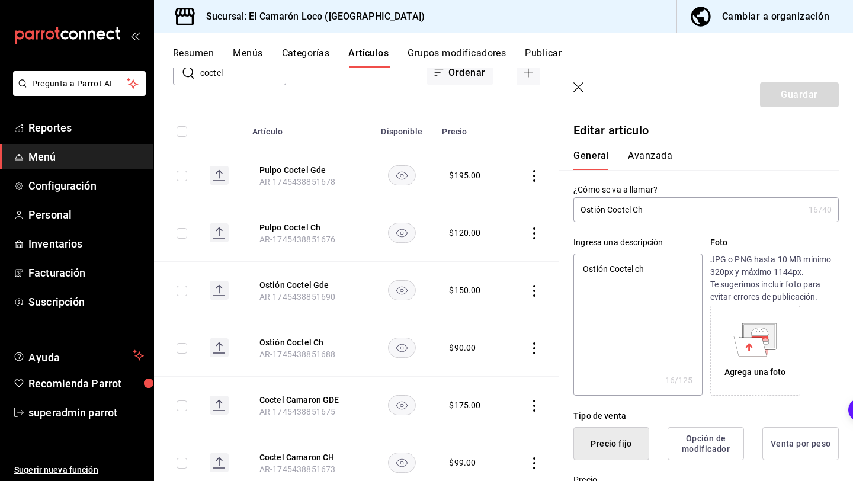
click at [626, 208] on input "Ostión Coctel Ch" at bounding box center [688, 210] width 230 height 24
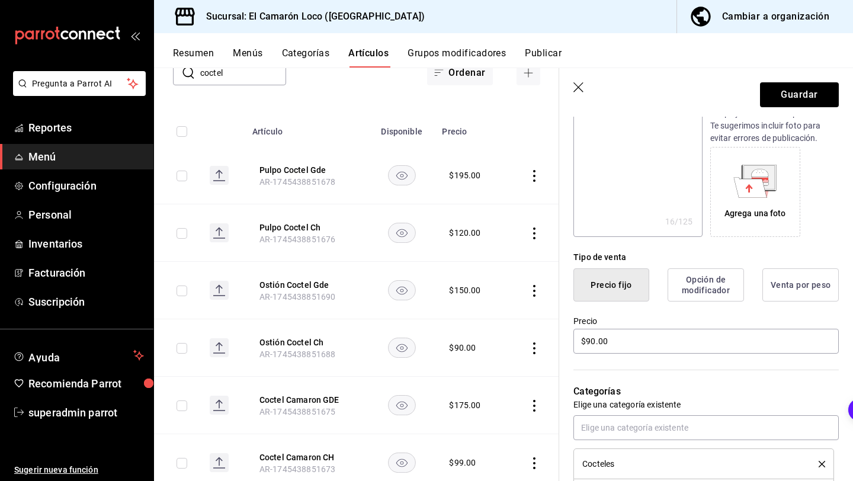
scroll to position [194, 0]
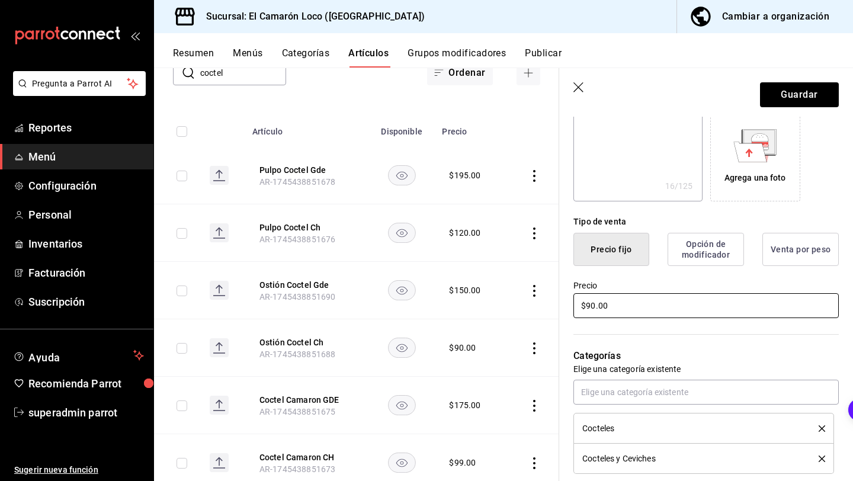
click at [596, 308] on input "$90.00" at bounding box center [705, 305] width 265 height 25
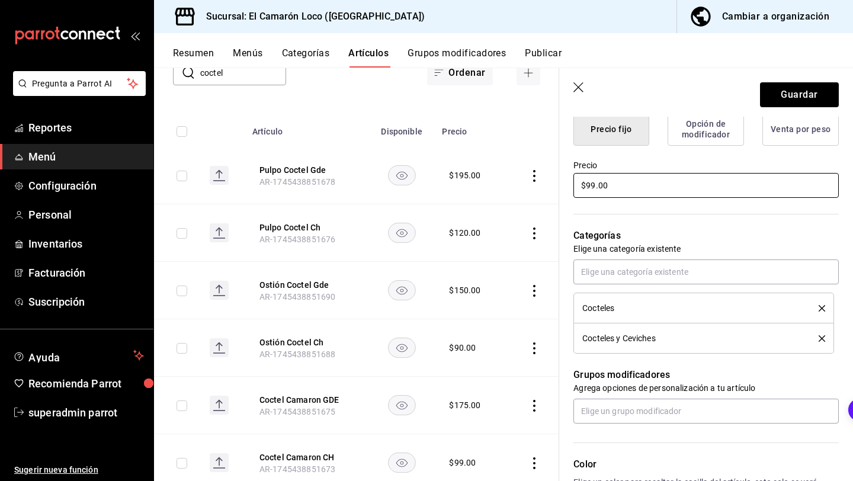
scroll to position [332, 0]
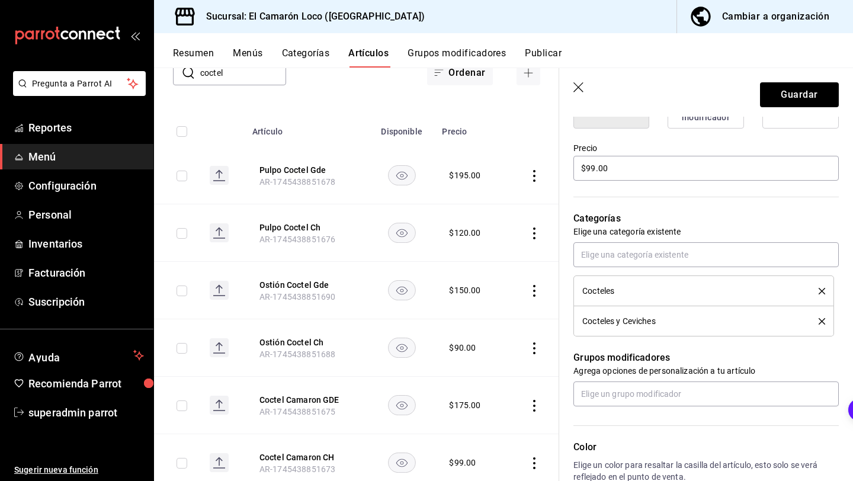
click at [821, 290] on icon "delete" at bounding box center [821, 291] width 7 height 7
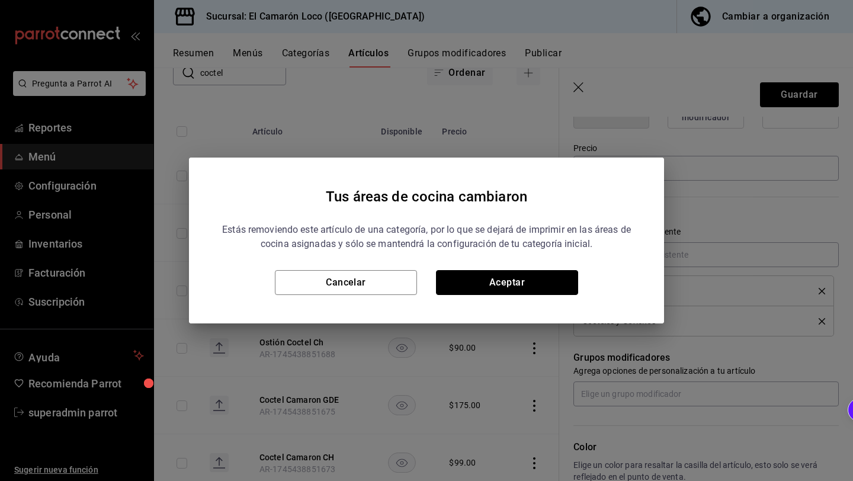
click at [535, 280] on button "Aceptar" at bounding box center [507, 282] width 142 height 25
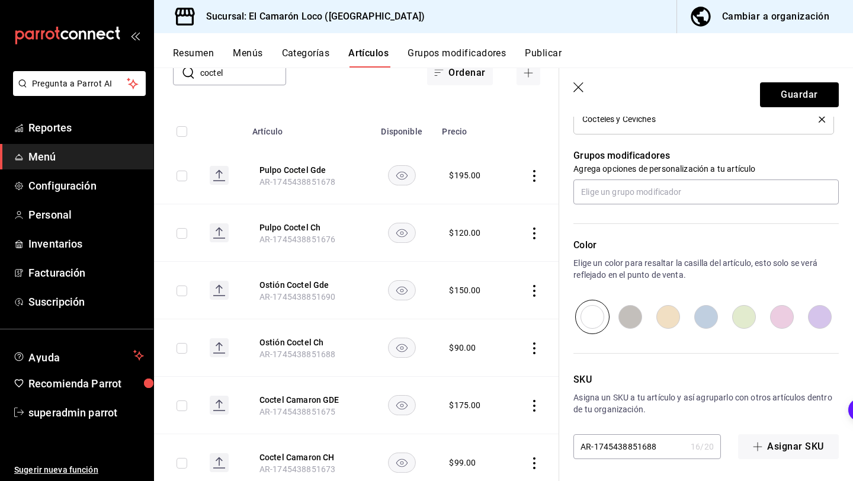
scroll to position [505, 0]
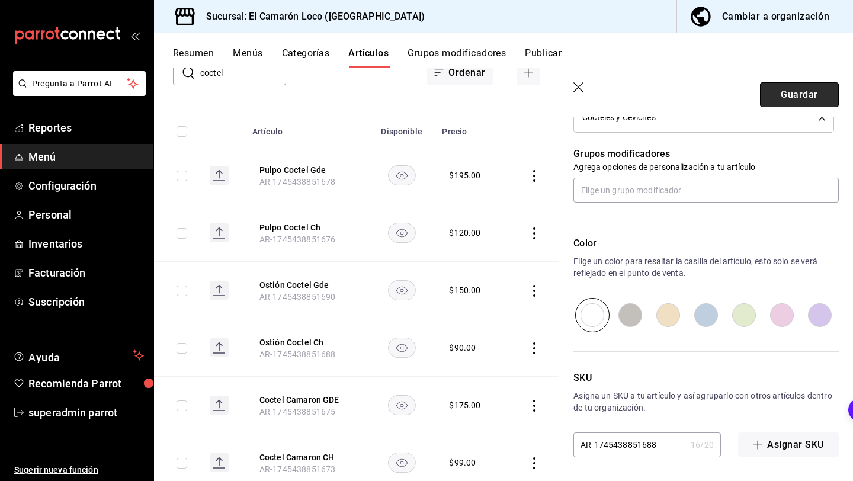
click at [793, 91] on button "Guardar" at bounding box center [799, 94] width 79 height 25
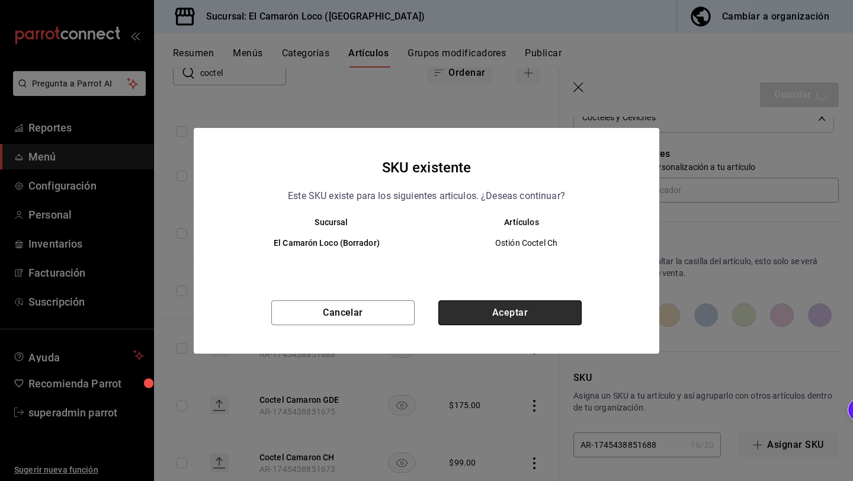
click at [509, 306] on button "Aceptar" at bounding box center [509, 312] width 143 height 25
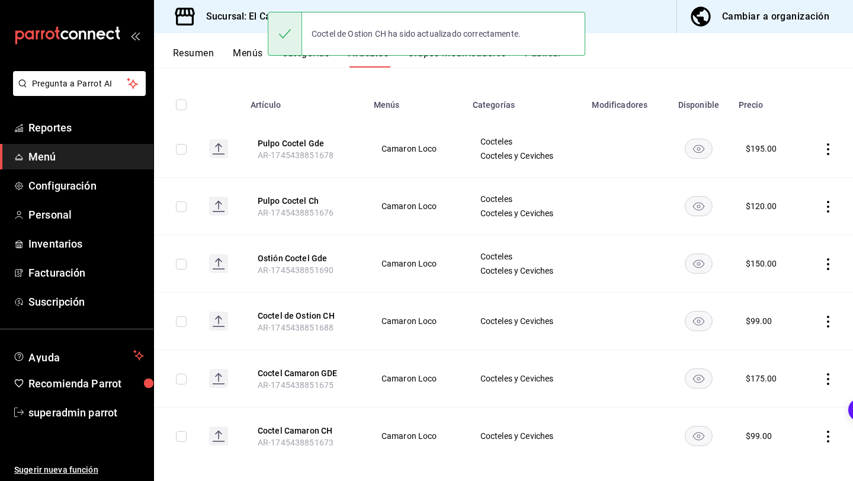
scroll to position [127, 0]
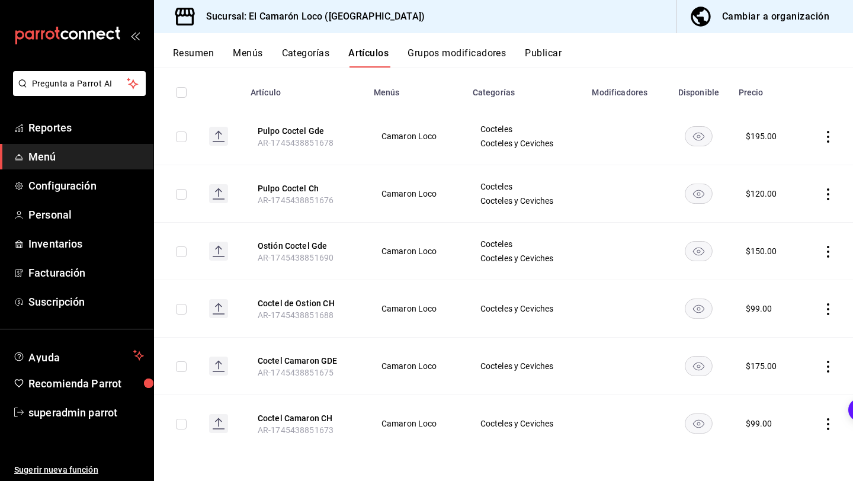
click at [314, 245] on button "Ostión Coctel Gde" at bounding box center [305, 246] width 95 height 12
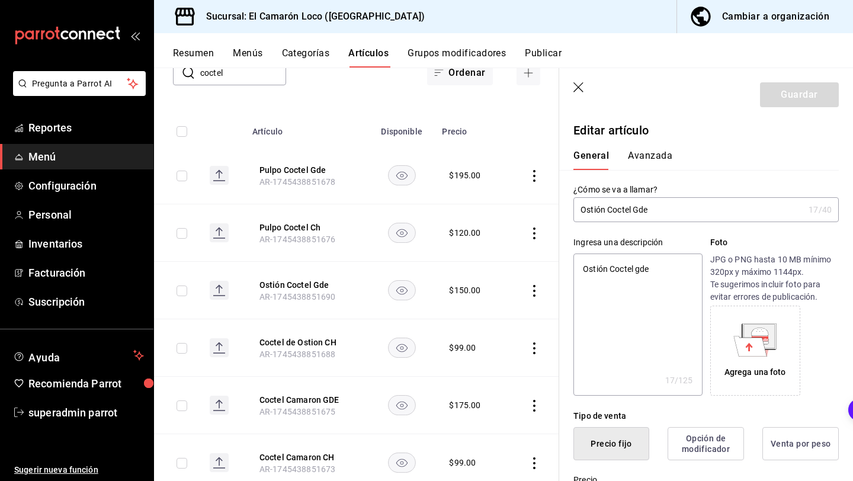
click at [679, 210] on input "Ostión Coctel Gde" at bounding box center [688, 210] width 230 height 24
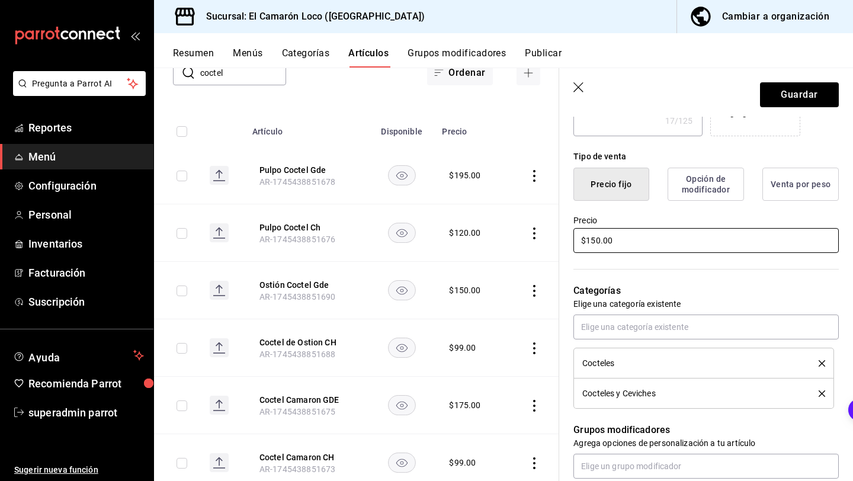
click at [602, 240] on input "$150.00" at bounding box center [705, 240] width 265 height 25
click at [820, 361] on icon "delete" at bounding box center [821, 363] width 7 height 7
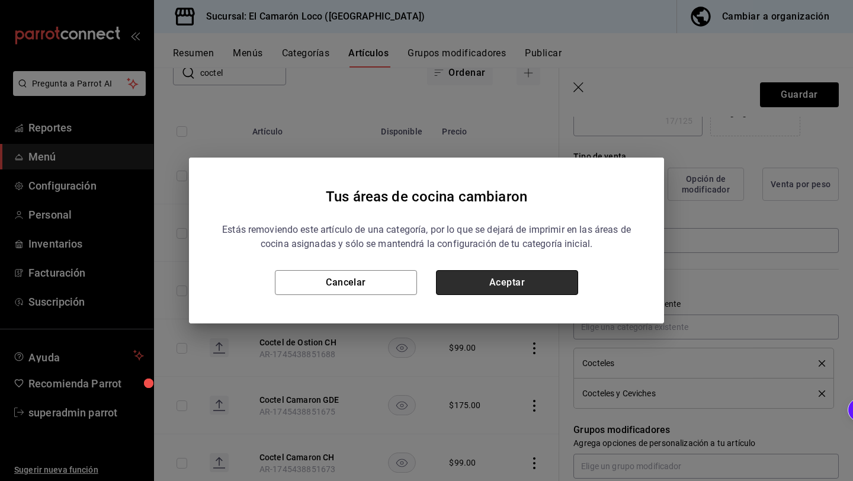
click at [559, 277] on button "Aceptar" at bounding box center [507, 282] width 142 height 25
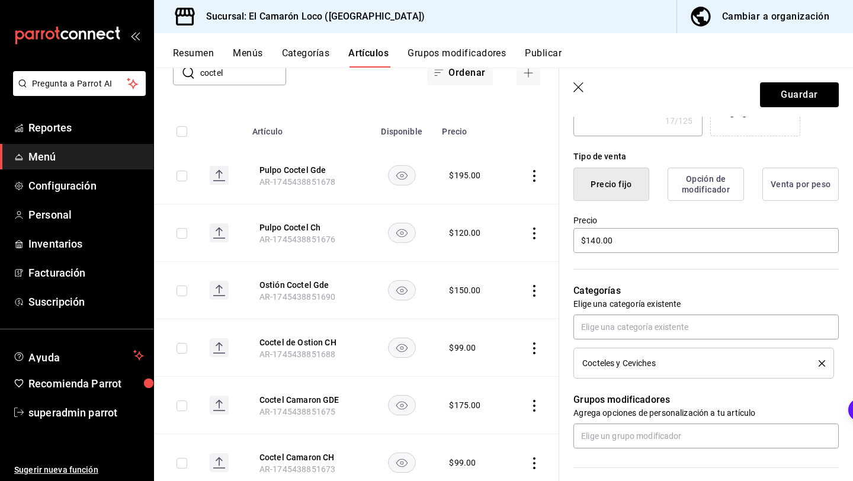
scroll to position [505, 0]
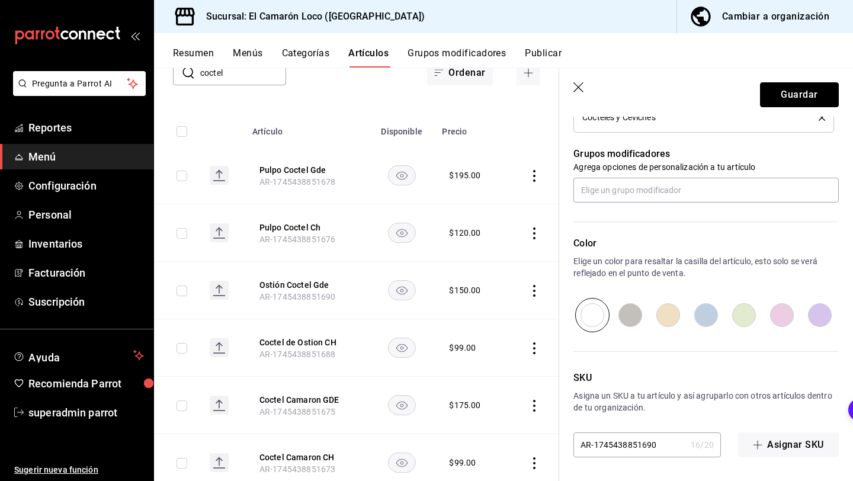
click at [801, 92] on button "Guardar" at bounding box center [799, 94] width 79 height 25
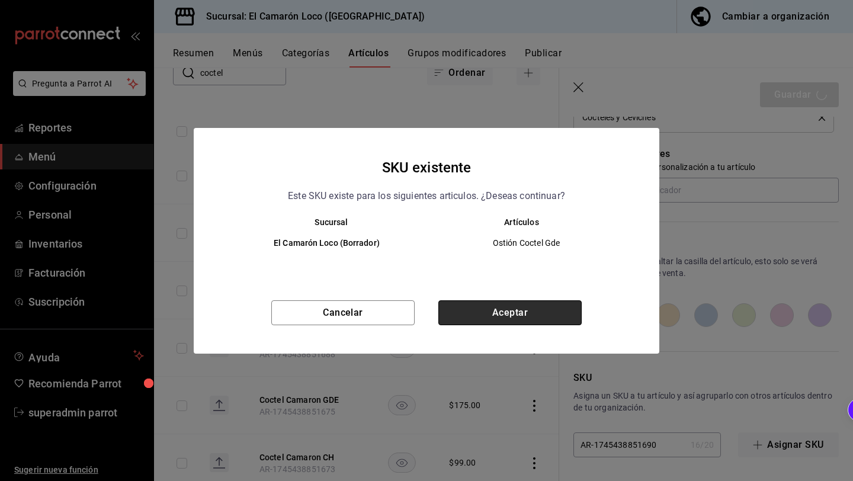
click at [489, 300] on button "Aceptar" at bounding box center [509, 312] width 143 height 25
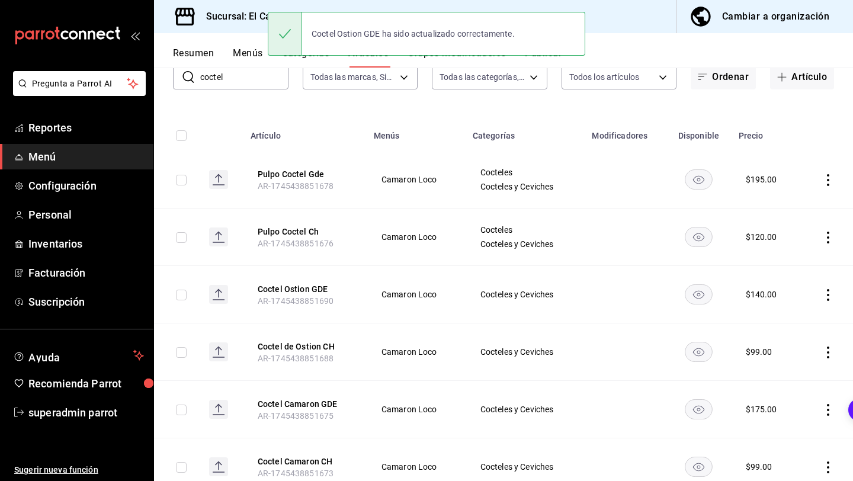
scroll to position [105, 0]
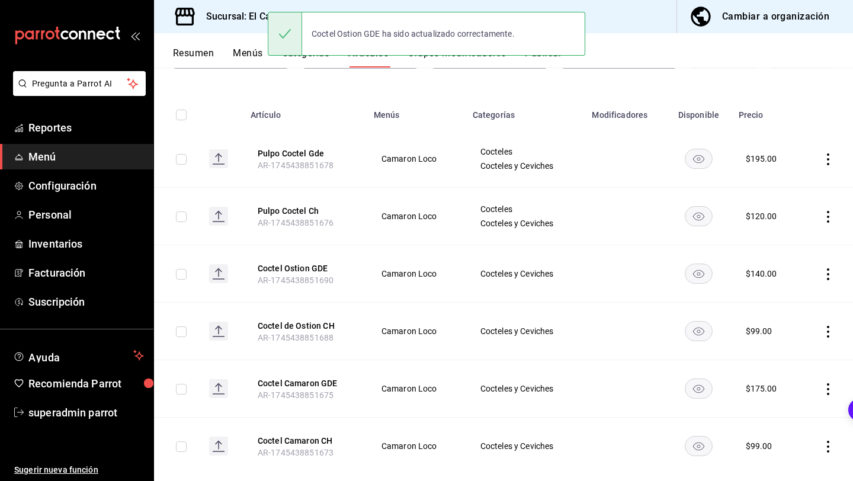
click at [299, 205] on button "Pulpo Coctel Ch" at bounding box center [305, 211] width 95 height 12
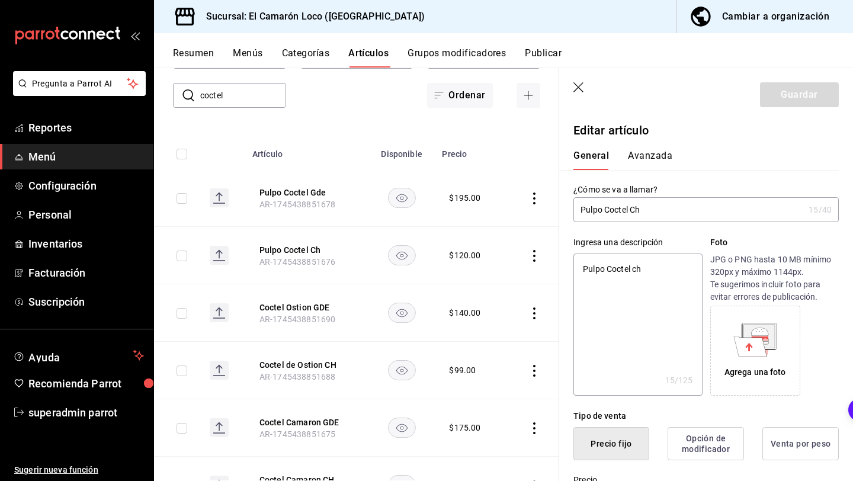
click at [639, 205] on input "Pulpo Coctel Ch" at bounding box center [688, 210] width 230 height 24
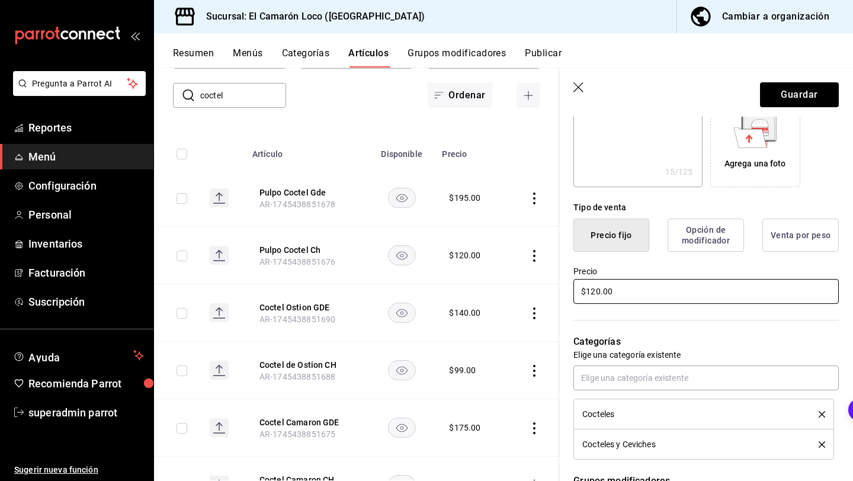
click at [599, 290] on input "$120.00" at bounding box center [705, 291] width 265 height 25
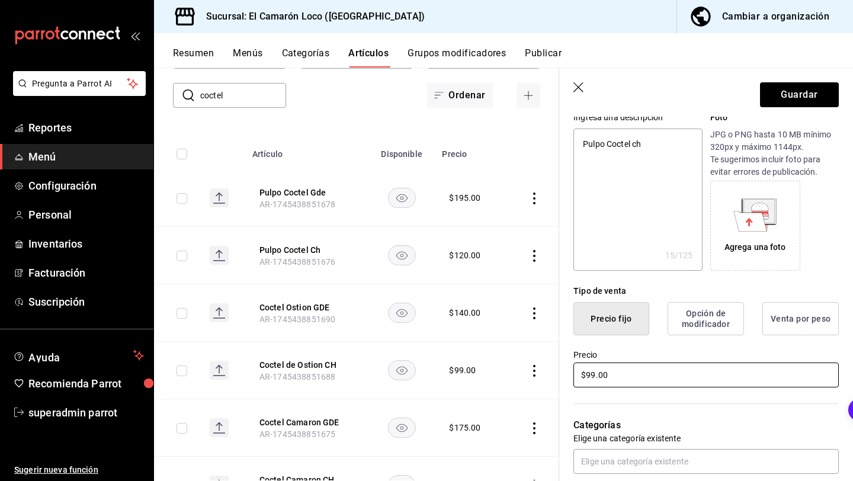
scroll to position [108, 0]
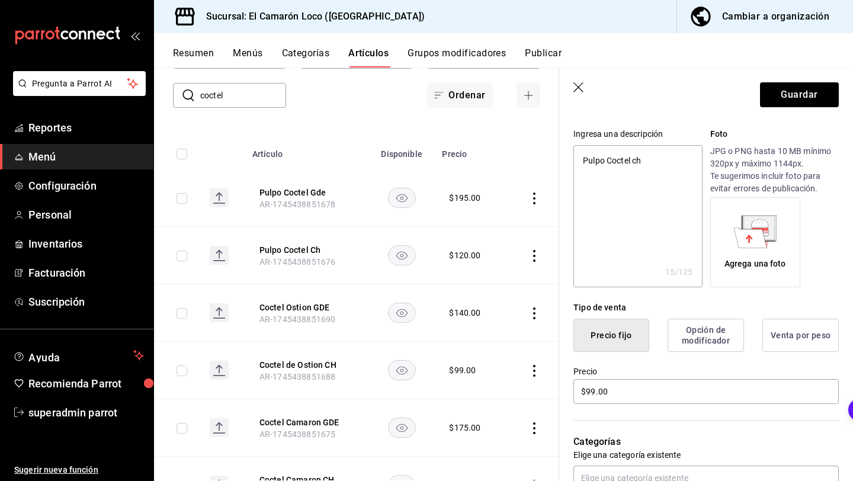
click at [576, 87] on icon "button" at bounding box center [579, 88] width 12 height 12
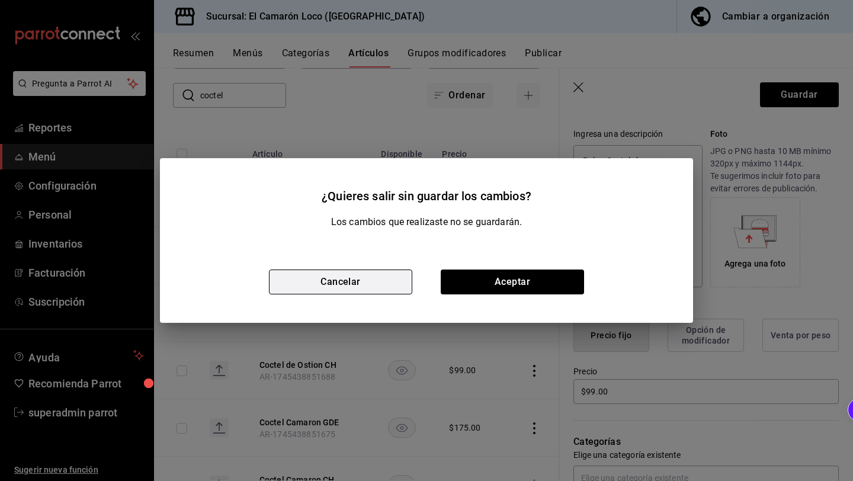
click at [383, 280] on button "Cancelar" at bounding box center [340, 281] width 143 height 25
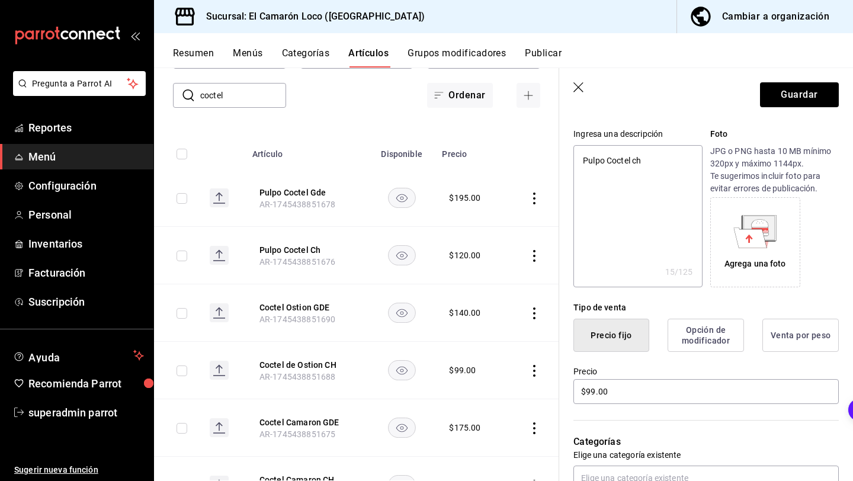
scroll to position [0, 0]
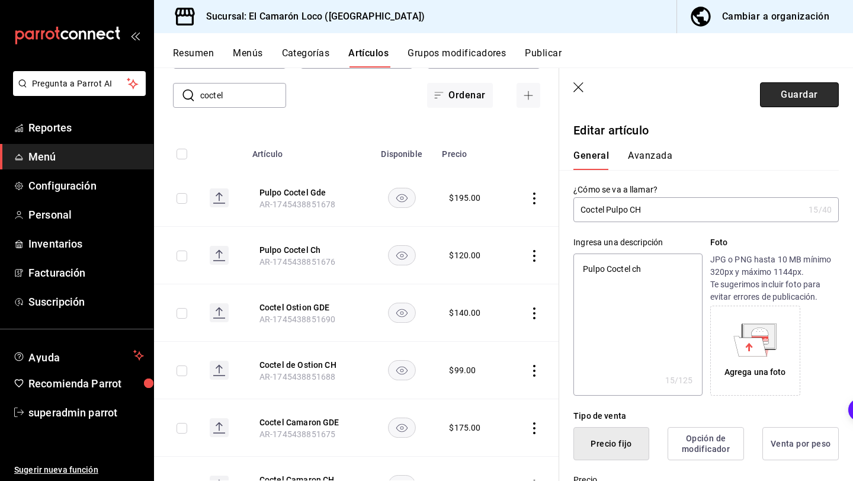
click at [812, 88] on button "Guardar" at bounding box center [799, 94] width 79 height 25
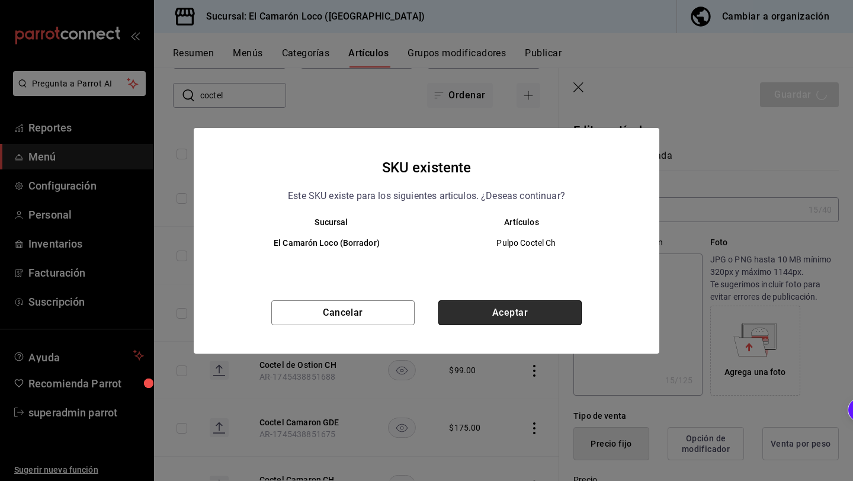
click at [551, 308] on button "Aceptar" at bounding box center [509, 312] width 143 height 25
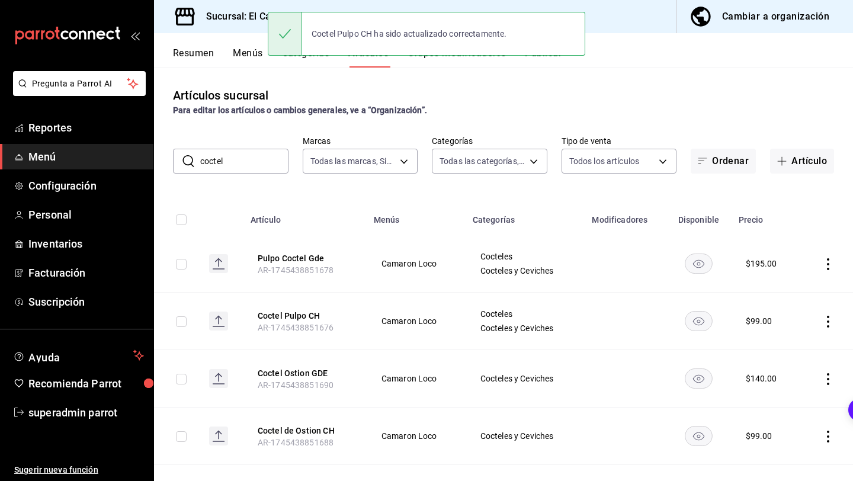
click at [304, 265] on span "AR-1745438851678" at bounding box center [296, 269] width 76 height 9
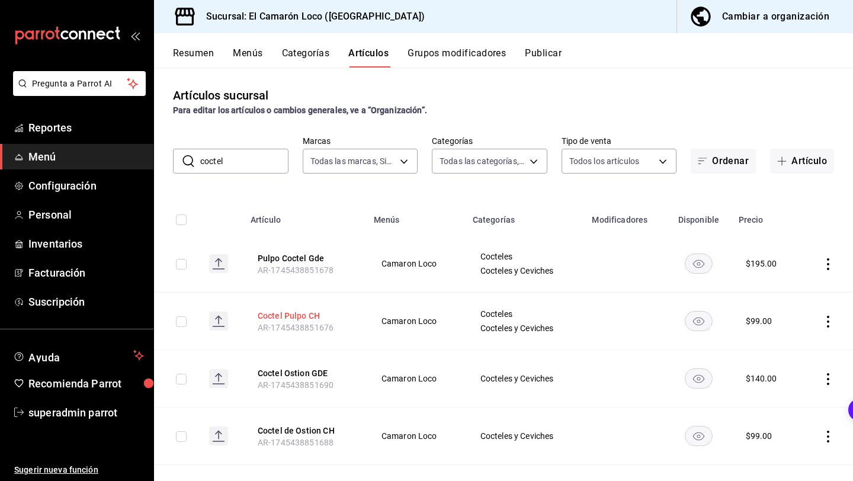
click at [306, 313] on button "Coctel Pulpo CH" at bounding box center [305, 316] width 95 height 12
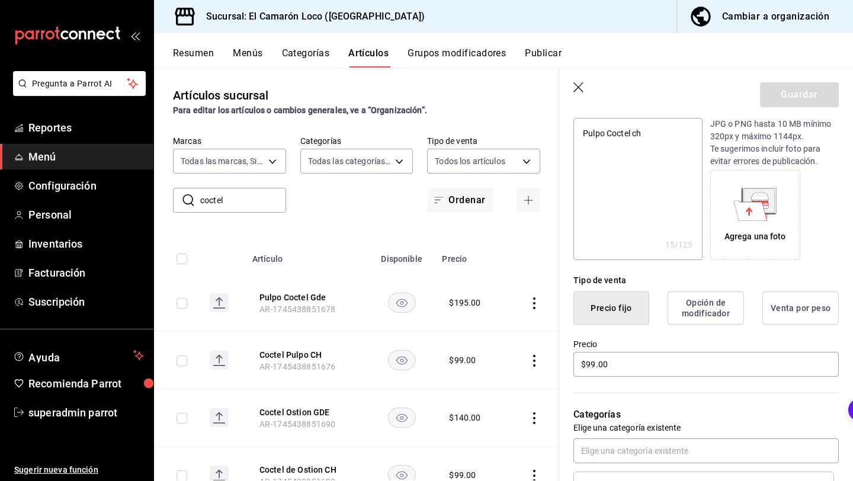
scroll to position [385, 0]
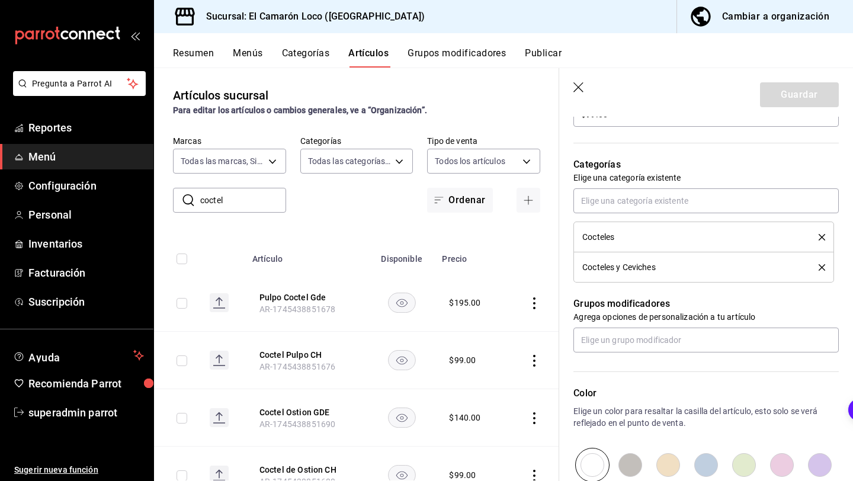
click at [821, 239] on icon "delete" at bounding box center [821, 237] width 7 height 7
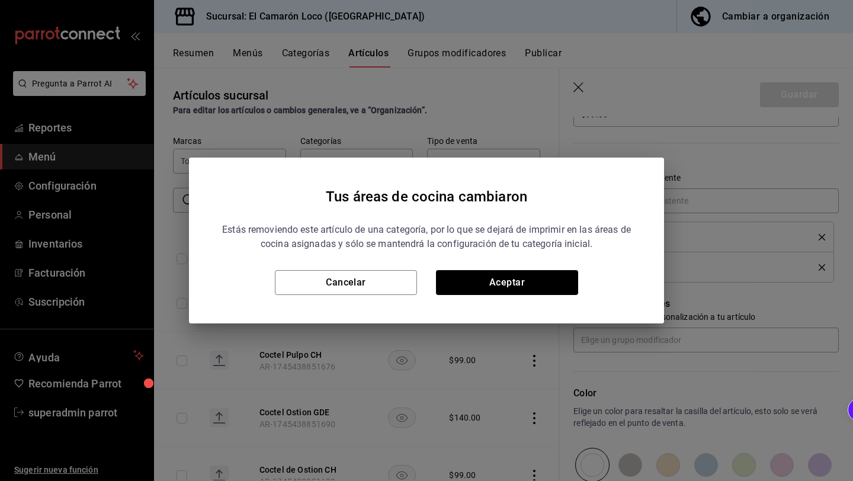
click at [538, 295] on div "Tus áreas de cocina cambiaron Estás removiendo este artículo de una categoría, …" at bounding box center [426, 240] width 475 height 166
click at [552, 284] on button "Aceptar" at bounding box center [507, 282] width 142 height 25
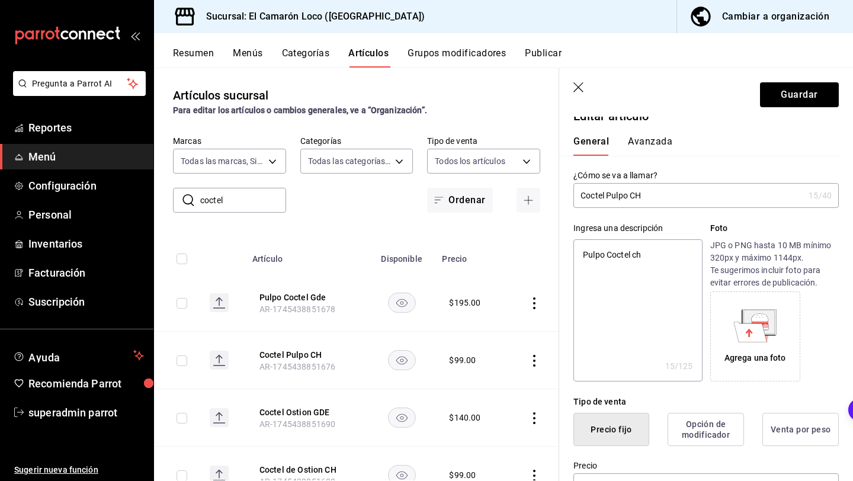
scroll to position [0, 0]
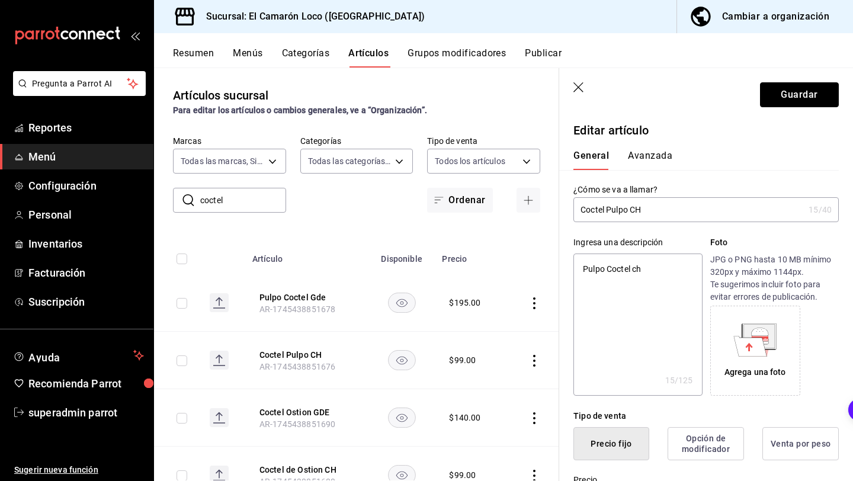
drag, startPoint x: 798, startPoint y: 104, endPoint x: 724, endPoint y: 267, distance: 179.1
click at [724, 267] on section "Guardar Editar artículo General Avanzada ¿Cómo se va a llamar? Coctel Pulpo CH …" at bounding box center [706, 274] width 294 height 413
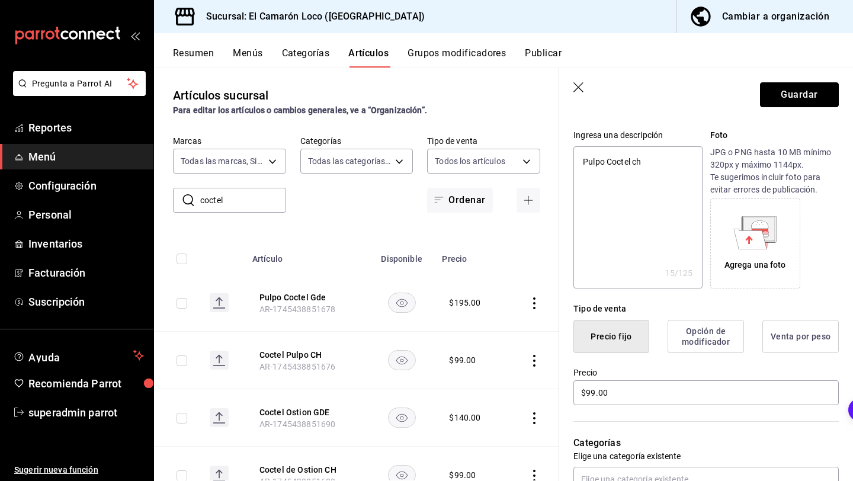
scroll to position [122, 0]
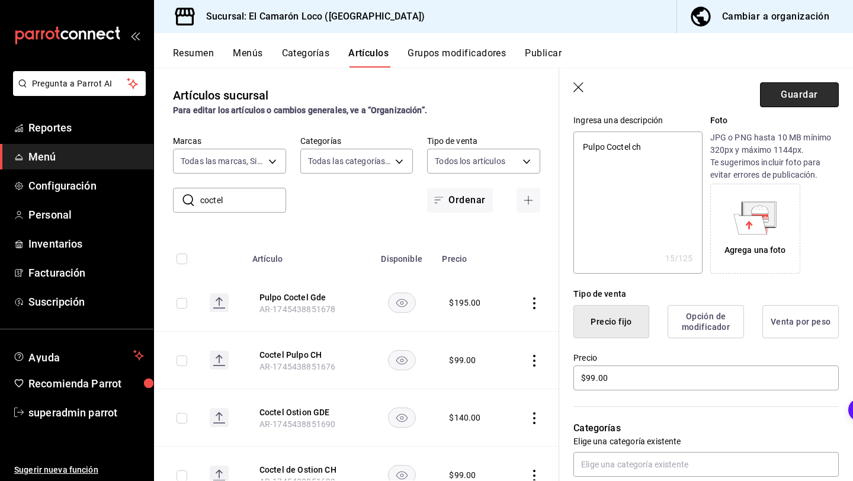
click at [792, 99] on button "Guardar" at bounding box center [799, 94] width 79 height 25
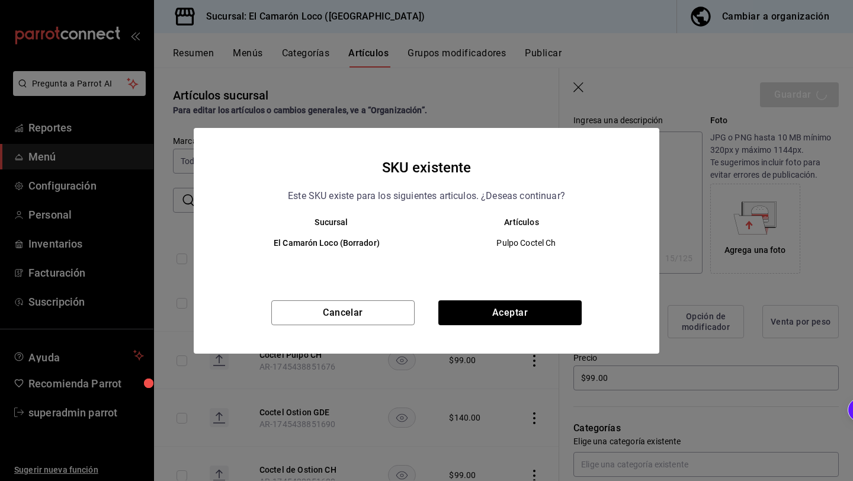
click at [470, 297] on div "SKU existente Este SKU existe para los siguientes articulos. ¿Deseas continuar?…" at bounding box center [426, 241] width 465 height 226
click at [454, 320] on button "Aceptar" at bounding box center [509, 312] width 143 height 25
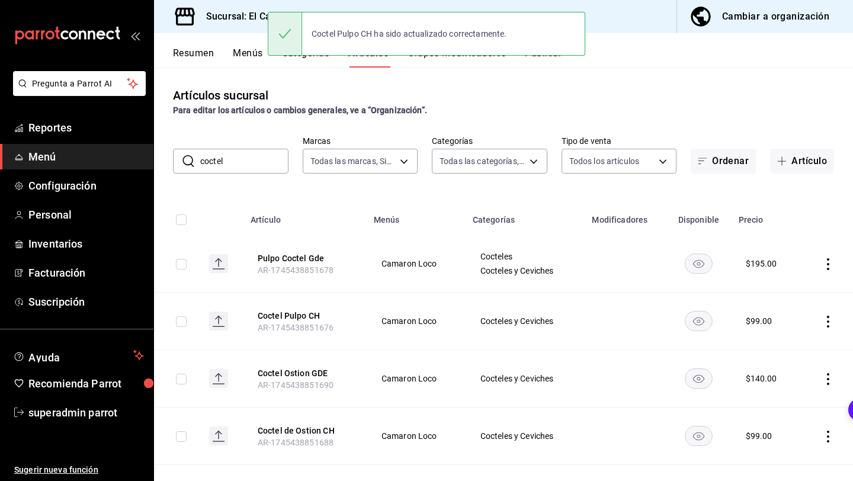
click at [399, 265] on span "Camaron Loco" at bounding box center [415, 263] width 69 height 8
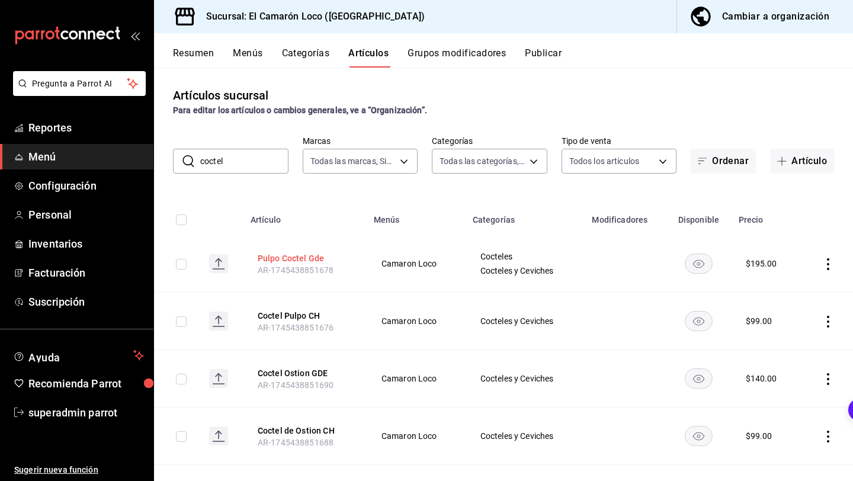
click at [297, 260] on button "Pulpo Coctel Gde" at bounding box center [305, 258] width 95 height 12
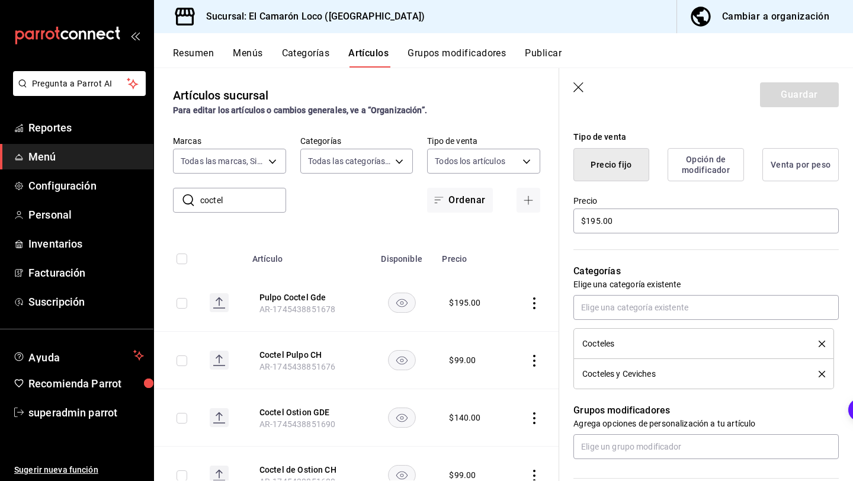
scroll to position [27, 0]
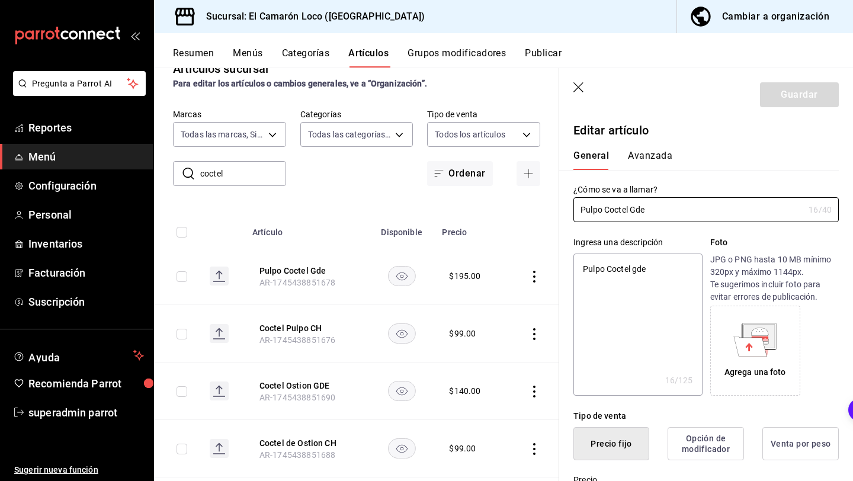
click at [575, 92] on icon "button" at bounding box center [579, 88] width 12 height 12
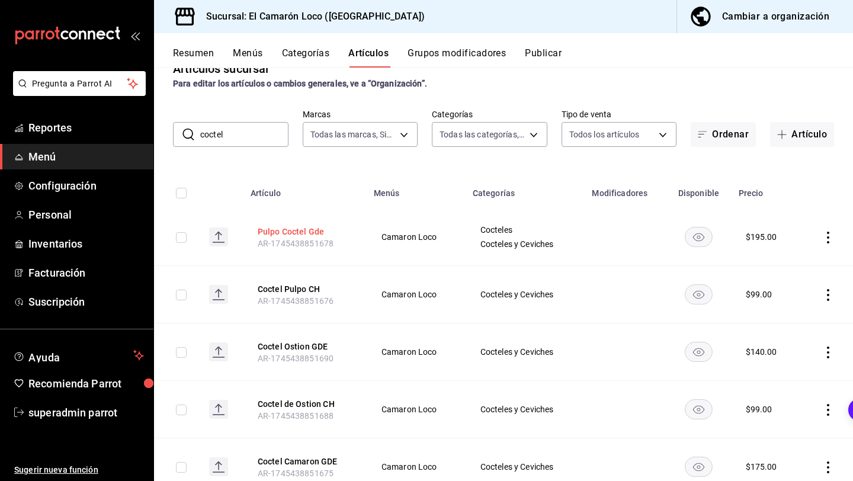
click at [296, 233] on button "Pulpo Coctel Gde" at bounding box center [305, 232] width 95 height 12
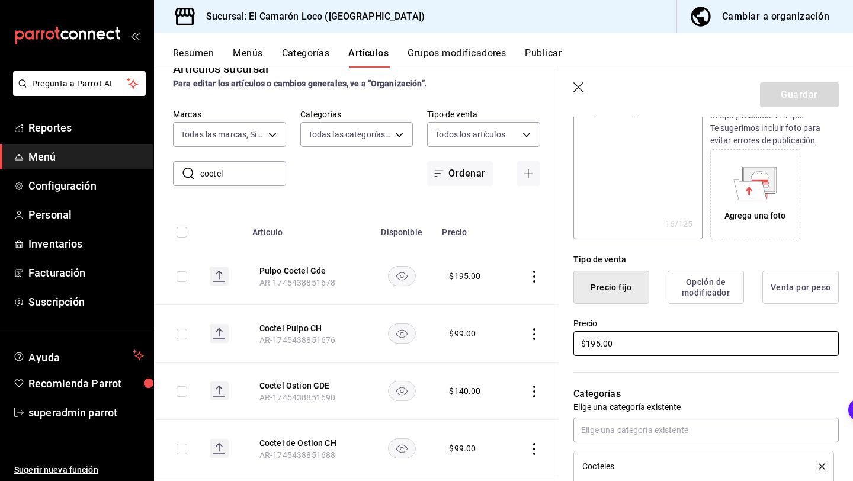
scroll to position [410, 0]
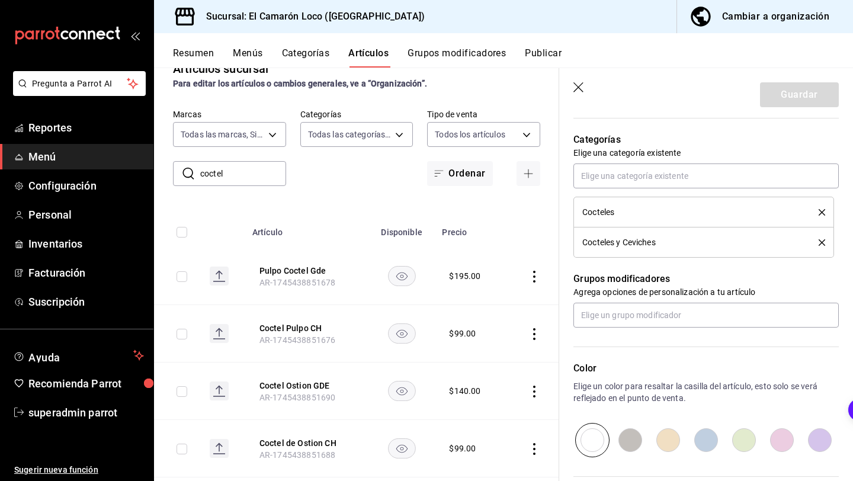
click at [822, 214] on icon "delete" at bounding box center [821, 212] width 7 height 7
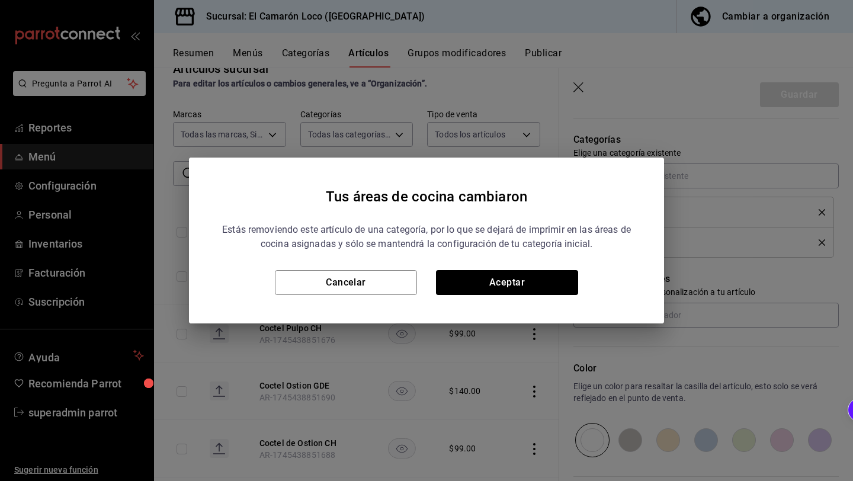
click at [564, 268] on div "Estás removiendo este artículo de una categoría, por lo que se dejará de imprim…" at bounding box center [426, 254] width 418 height 82
click at [552, 277] on button "Aceptar" at bounding box center [507, 282] width 142 height 25
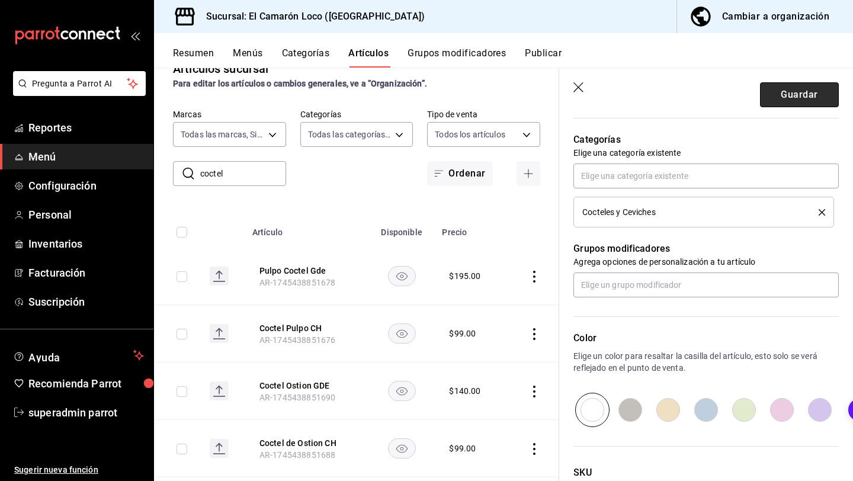
click at [801, 95] on button "Guardar" at bounding box center [799, 94] width 79 height 25
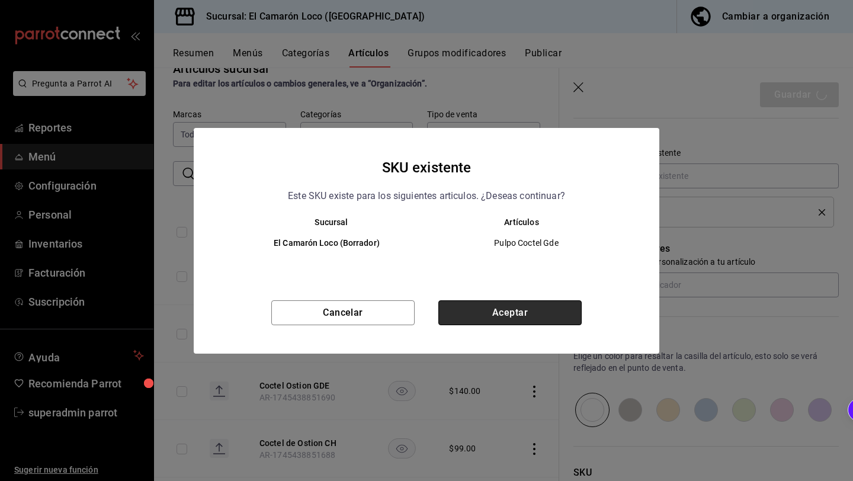
click at [528, 313] on button "Aceptar" at bounding box center [509, 312] width 143 height 25
type textarea "x"
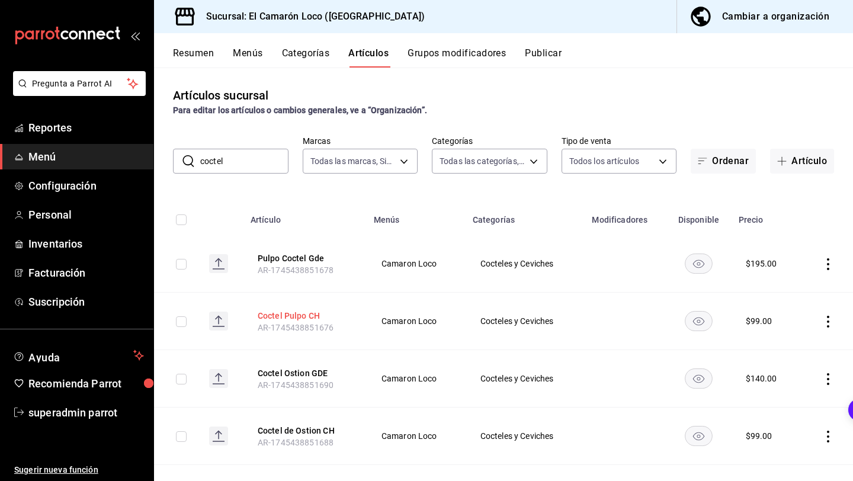
click at [304, 314] on button "Coctel Pulpo CH" at bounding box center [305, 316] width 95 height 12
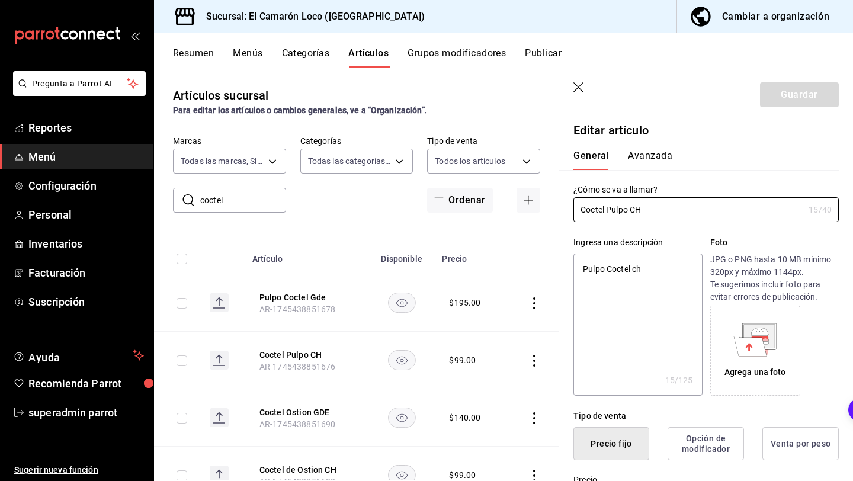
type textarea "x"
type input "$99.00"
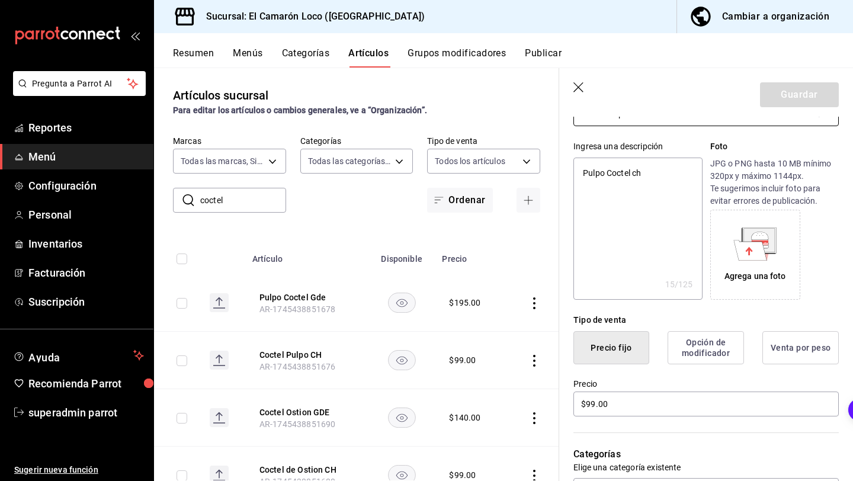
scroll to position [262, 0]
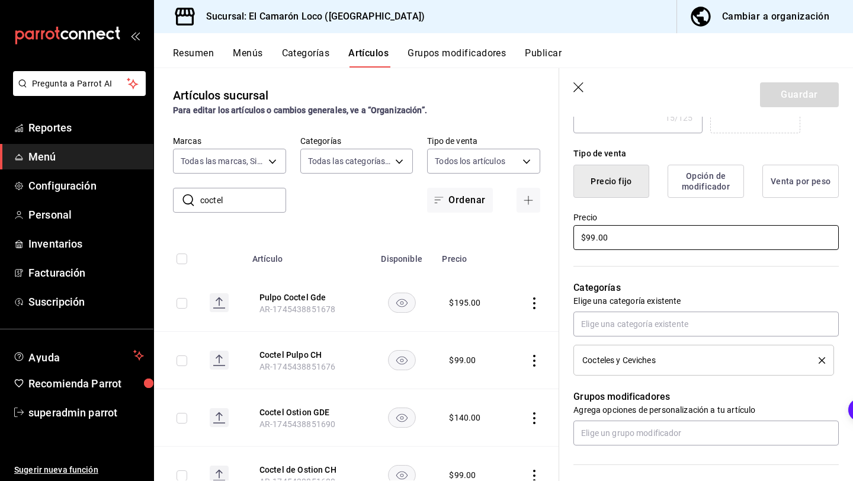
click at [589, 240] on input "$99.00" at bounding box center [705, 237] width 265 height 25
type textarea "x"
type input "$9.00"
type textarea "x"
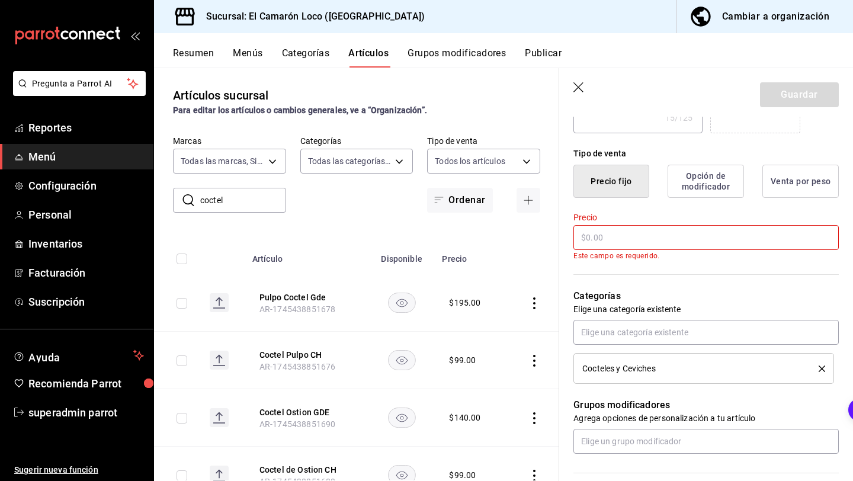
type textarea "x"
type input "$1.00"
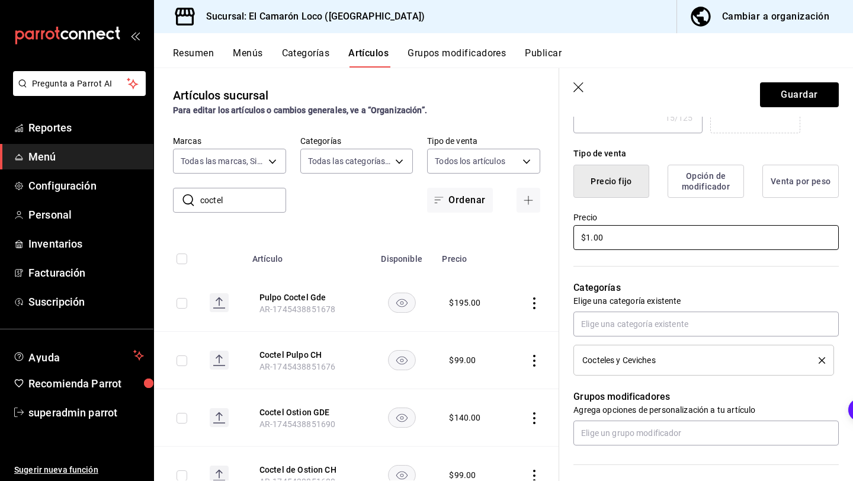
type textarea "x"
type input "$120.00"
type textarea "x"
type input "$120.00"
click at [818, 92] on button "Guardar" at bounding box center [799, 94] width 79 height 25
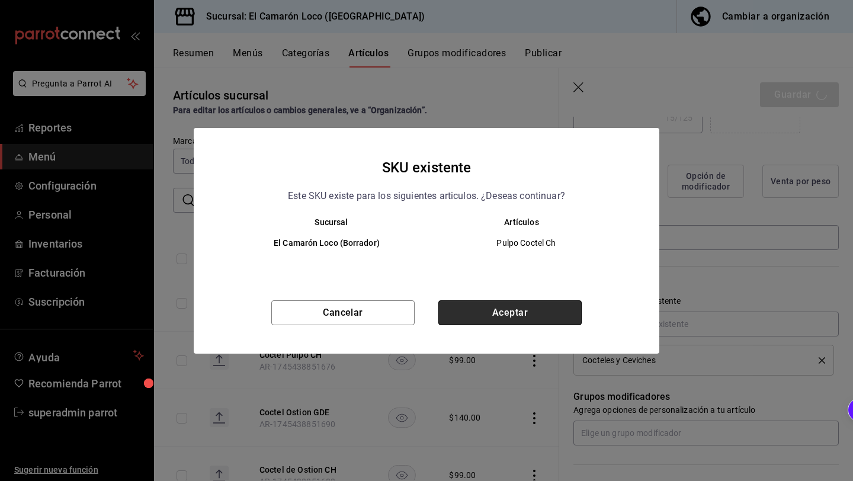
click at [506, 304] on button "Aceptar" at bounding box center [509, 312] width 143 height 25
type textarea "x"
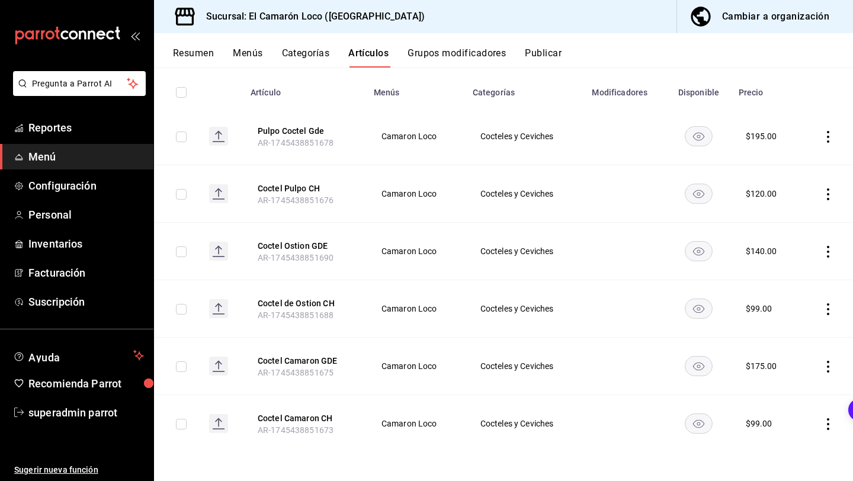
scroll to position [127, 0]
click at [311, 240] on button "Coctel Ostion GDE" at bounding box center [305, 246] width 95 height 12
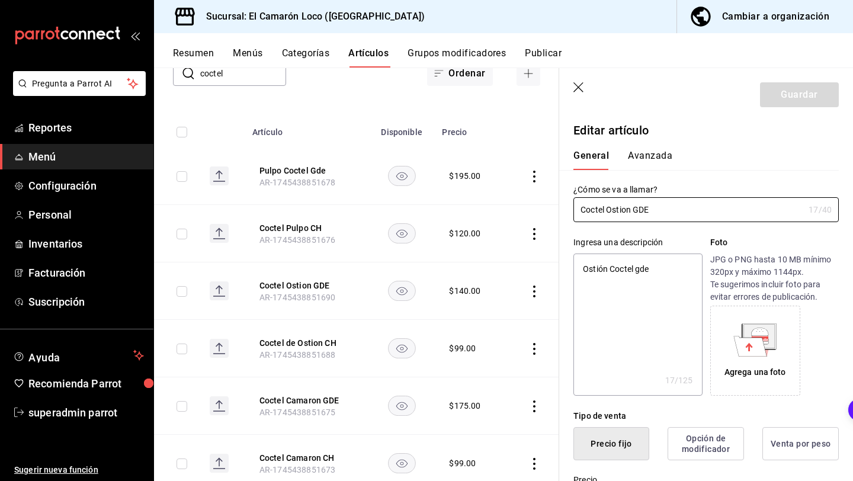
type textarea "x"
type input "$140.00"
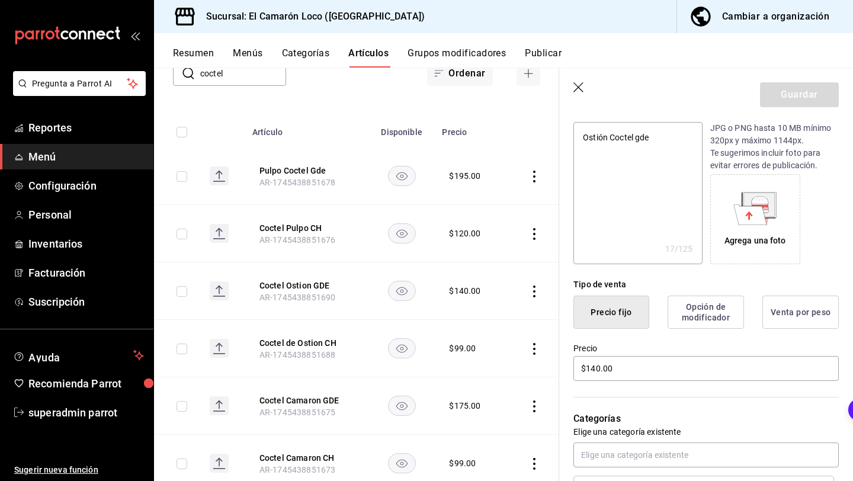
scroll to position [230, 0]
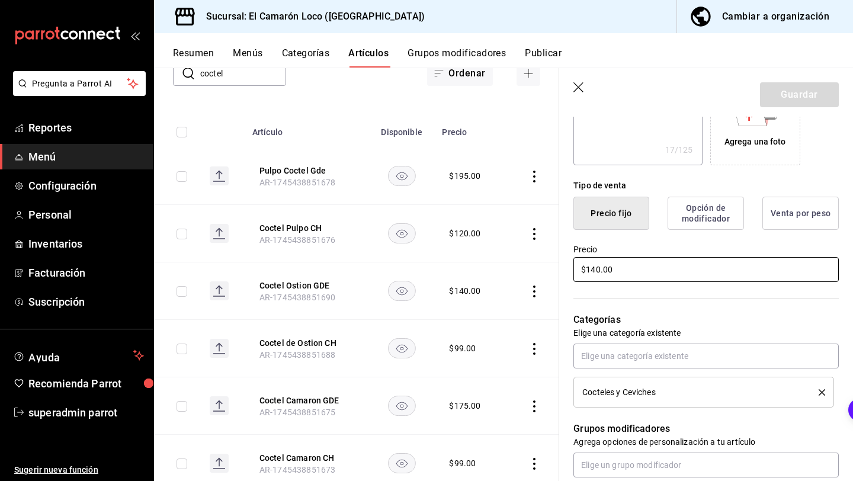
click at [592, 266] on input "$140.00" at bounding box center [705, 269] width 265 height 25
type textarea "x"
type input "$10.00"
type textarea "x"
type input "$150.00"
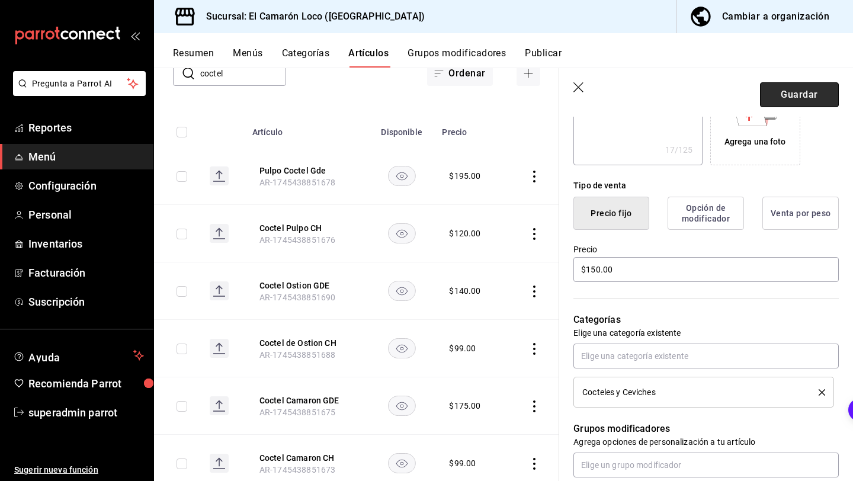
click at [806, 85] on button "Guardar" at bounding box center [799, 94] width 79 height 25
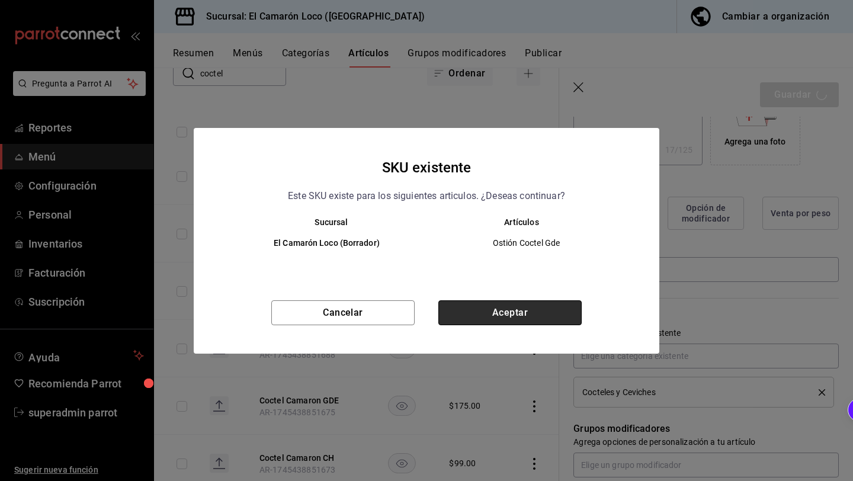
click at [513, 312] on button "Aceptar" at bounding box center [509, 312] width 143 height 25
type textarea "x"
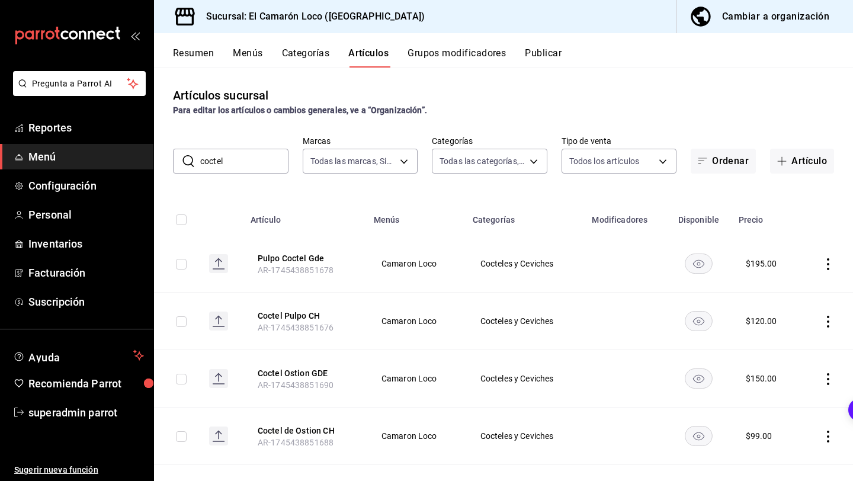
click at [250, 158] on input "coctel" at bounding box center [244, 161] width 88 height 24
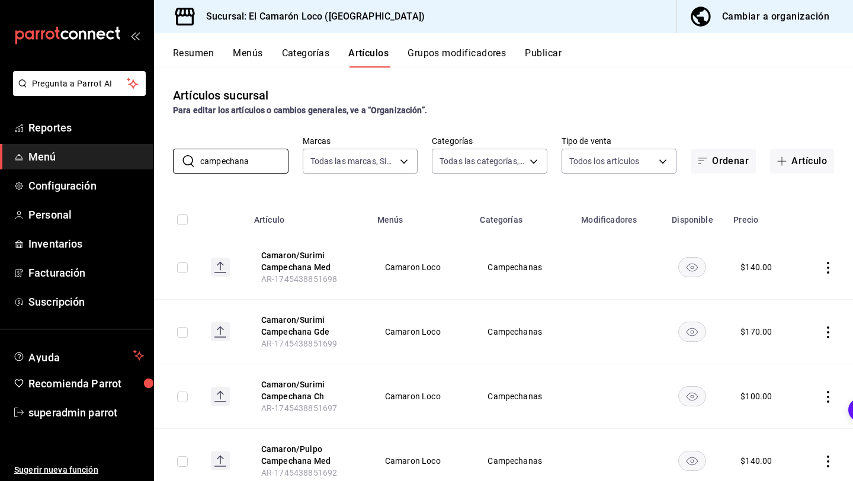
type input "campechana"
click at [830, 268] on icon "actions" at bounding box center [828, 268] width 12 height 12
click at [771, 339] on div at bounding box center [766, 343] width 21 height 12
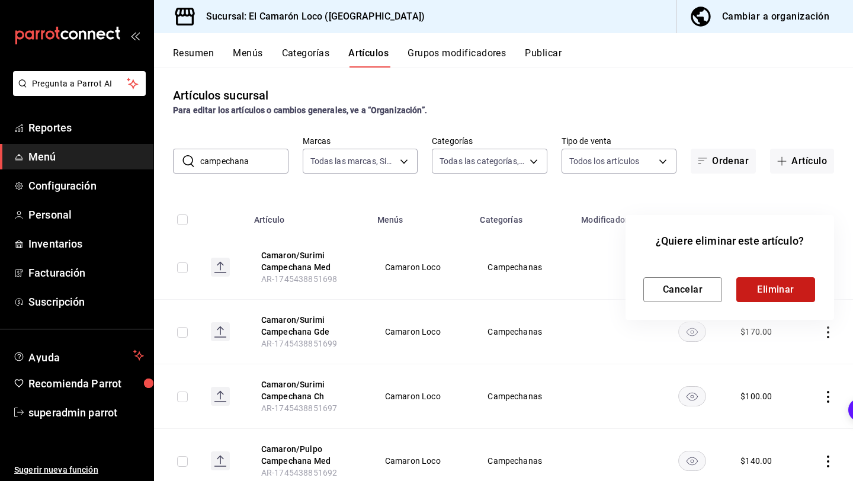
click at [794, 291] on button "Eliminar" at bounding box center [775, 289] width 79 height 25
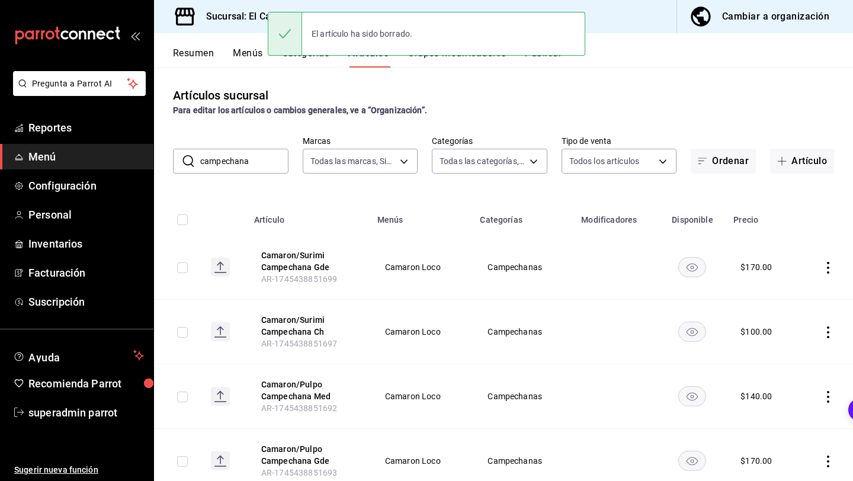
click at [822, 268] on icon "actions" at bounding box center [828, 268] width 12 height 12
click at [779, 342] on span "Eliminar" at bounding box center [792, 342] width 30 height 9
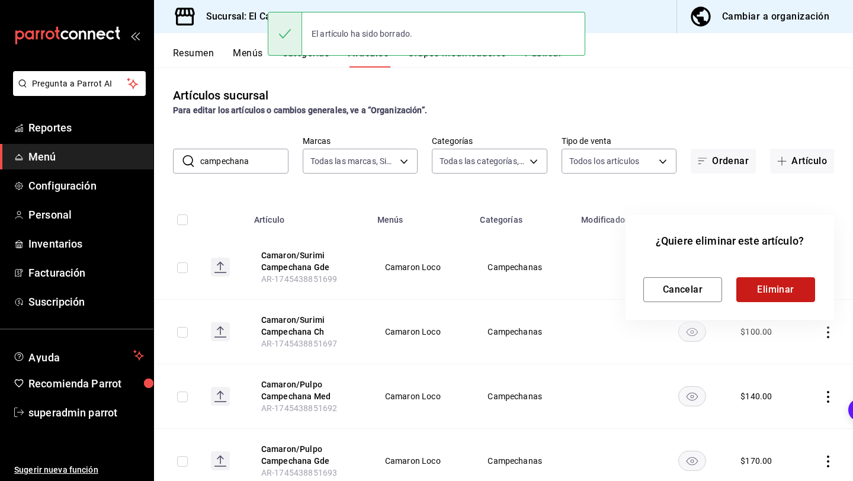
click at [803, 286] on button "Eliminar" at bounding box center [775, 289] width 79 height 25
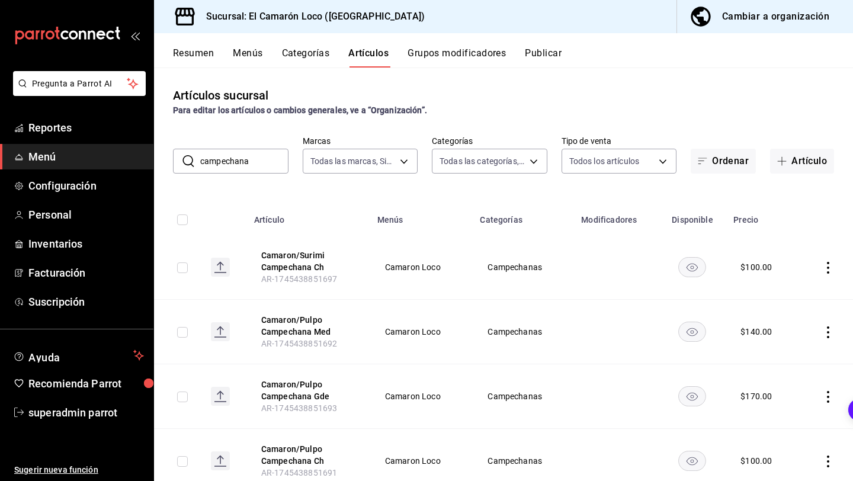
click at [825, 270] on icon "actions" at bounding box center [828, 268] width 12 height 12
click at [767, 338] on icon at bounding box center [762, 343] width 12 height 12
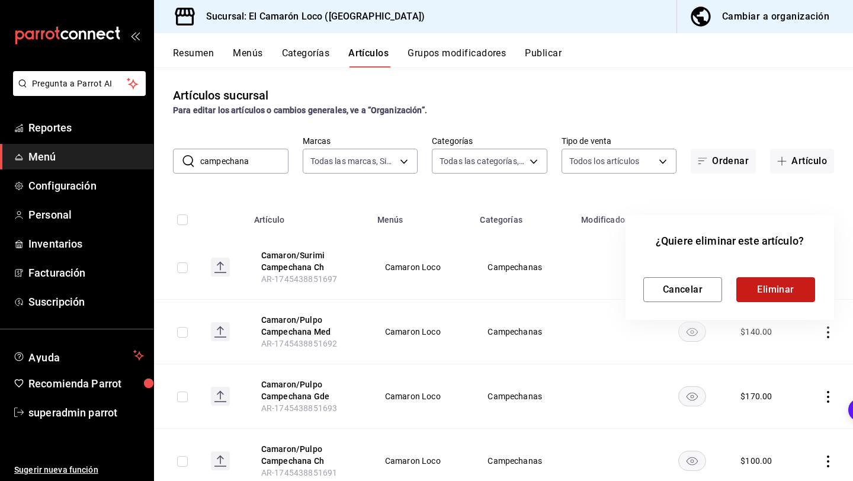
click at [767, 279] on button "Eliminar" at bounding box center [775, 289] width 79 height 25
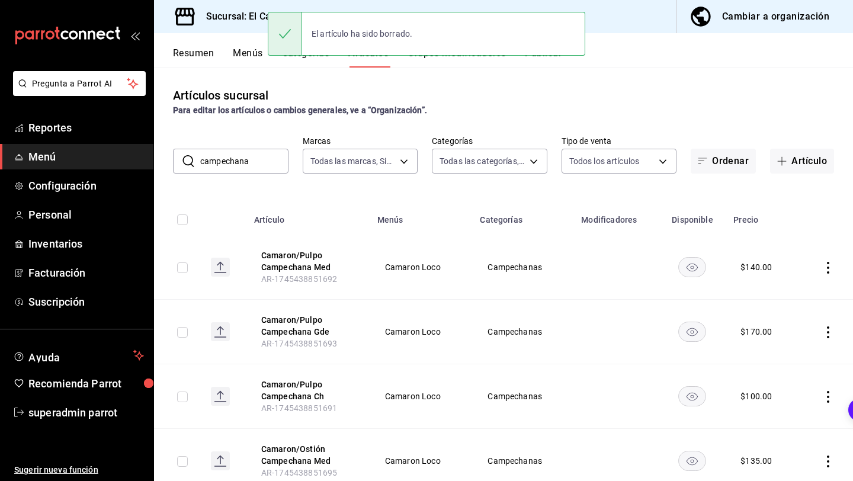
click at [822, 266] on icon "actions" at bounding box center [828, 268] width 12 height 12
click at [775, 350] on li "Eliminar" at bounding box center [781, 343] width 71 height 24
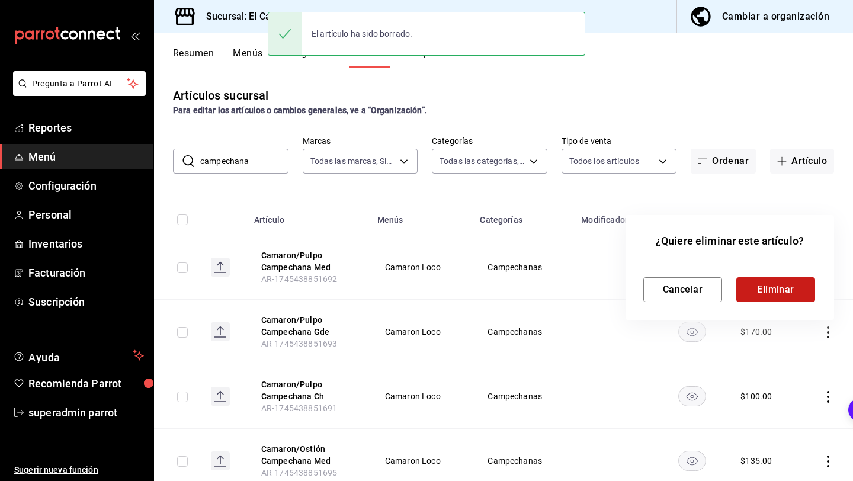
click at [769, 295] on button "Eliminar" at bounding box center [775, 289] width 79 height 25
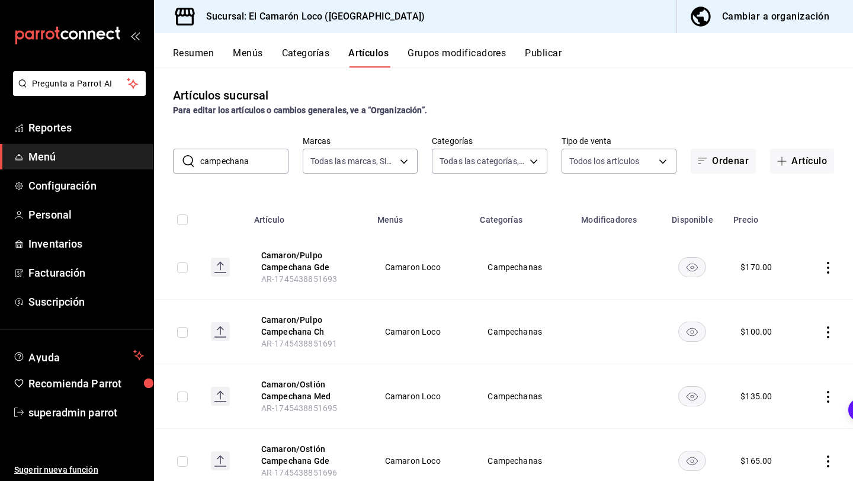
click at [827, 265] on icon "actions" at bounding box center [828, 268] width 12 height 12
click at [791, 337] on span "Eliminar" at bounding box center [792, 343] width 31 height 12
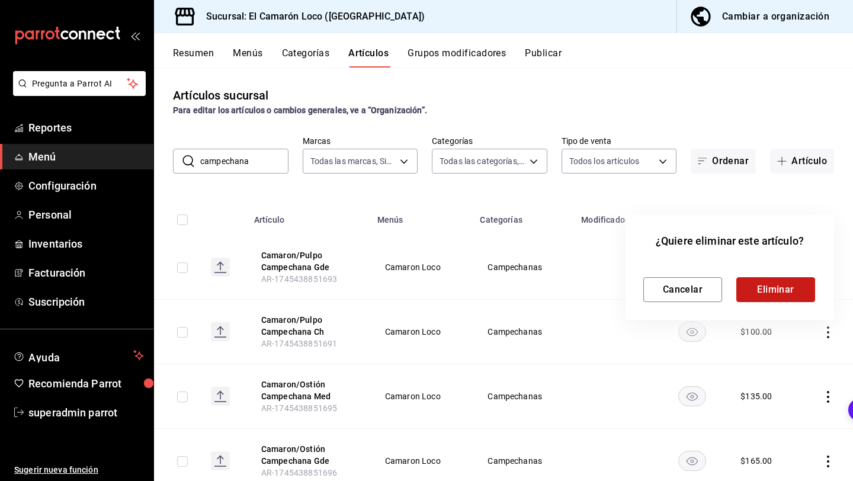
click at [792, 297] on button "Eliminar" at bounding box center [775, 289] width 79 height 25
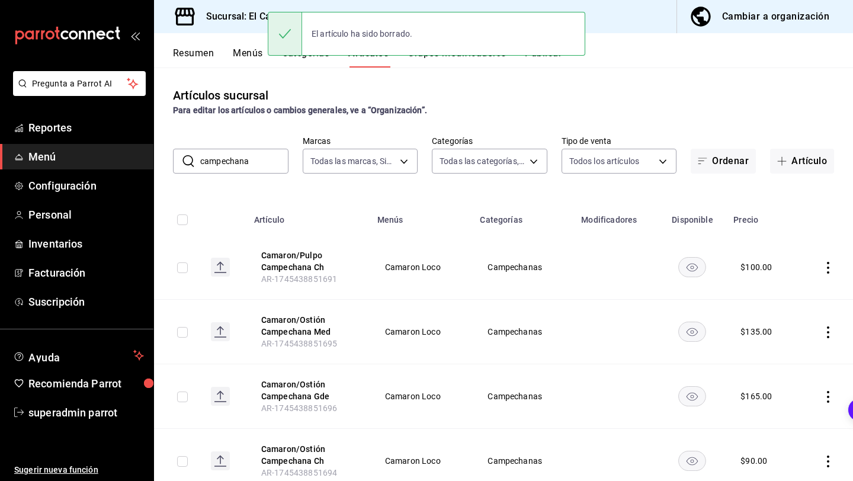
click at [827, 271] on icon "actions" at bounding box center [828, 268] width 12 height 12
click at [791, 340] on span "Eliminar" at bounding box center [792, 342] width 30 height 9
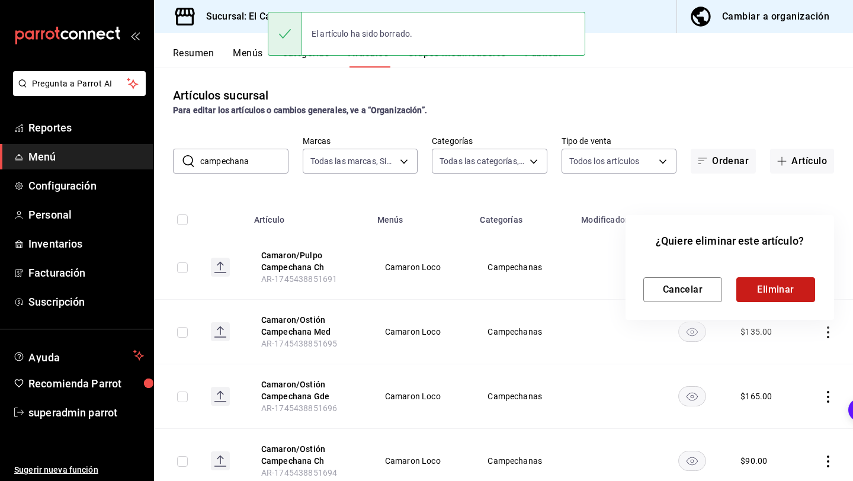
click at [797, 287] on button "Eliminar" at bounding box center [775, 289] width 79 height 25
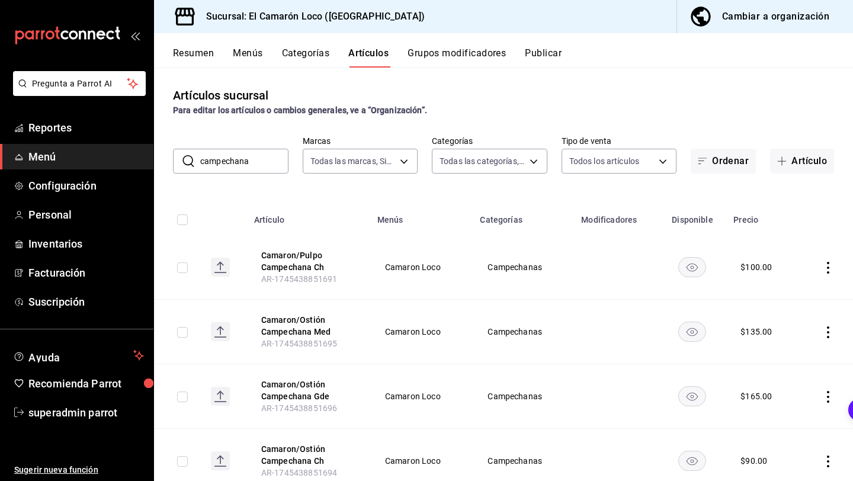
click at [827, 274] on div "¿Quiere eliminar este artículo? Cancelar Eliminar" at bounding box center [755, 267] width 156 height 59
click at [827, 268] on icon "actions" at bounding box center [828, 268] width 2 height 12
click at [780, 345] on span "Eliminar" at bounding box center [792, 342] width 30 height 9
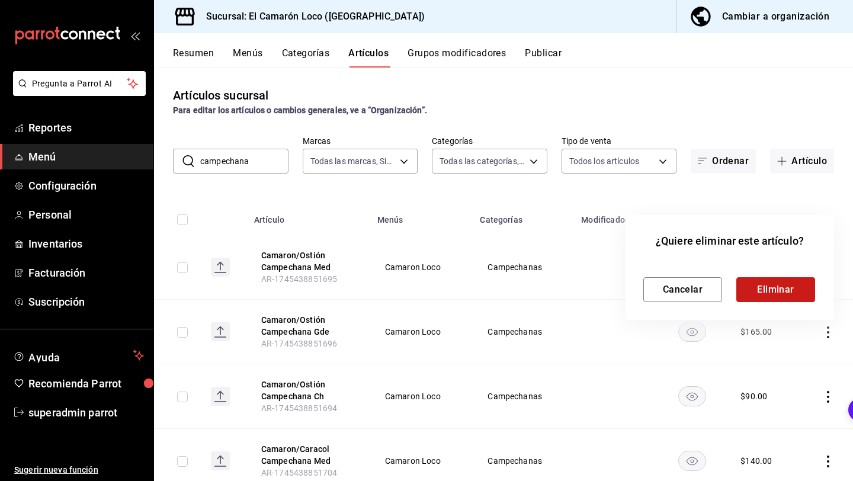
click at [782, 300] on button "Eliminar" at bounding box center [775, 289] width 79 height 25
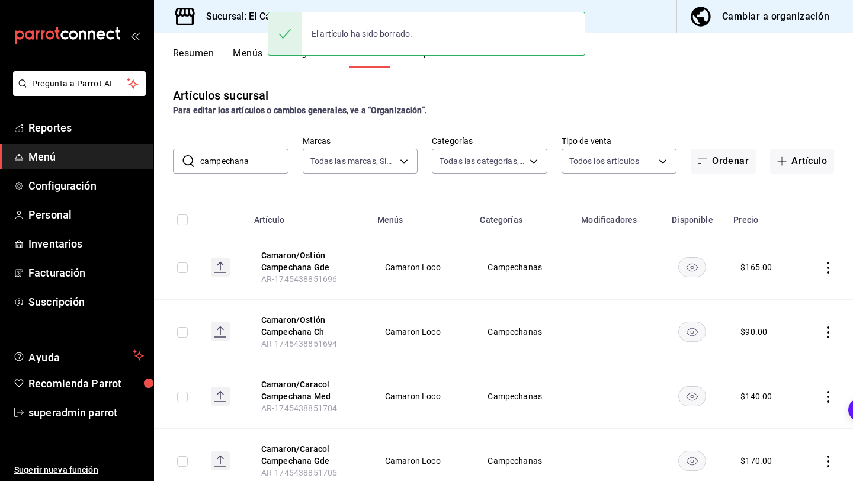
click at [828, 274] on td at bounding box center [825, 267] width 54 height 65
click at [826, 270] on icon "actions" at bounding box center [828, 268] width 12 height 12
click at [796, 333] on li "Eliminar" at bounding box center [781, 343] width 71 height 24
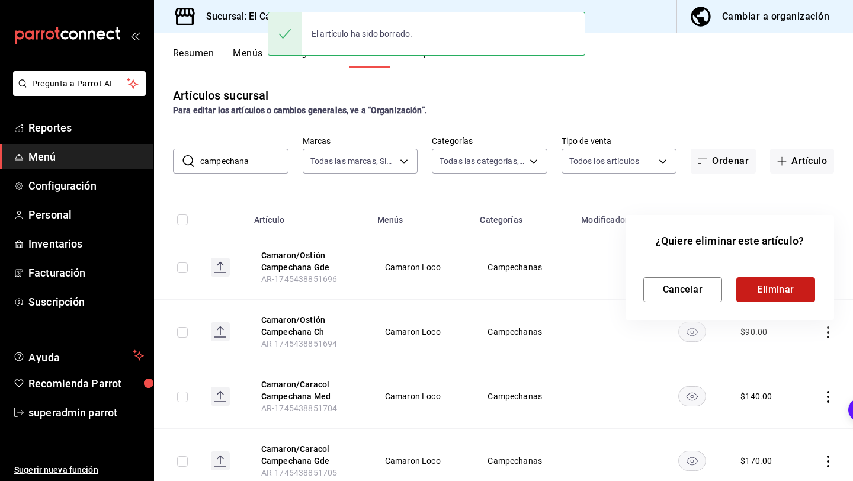
click at [781, 297] on button "Eliminar" at bounding box center [775, 289] width 79 height 25
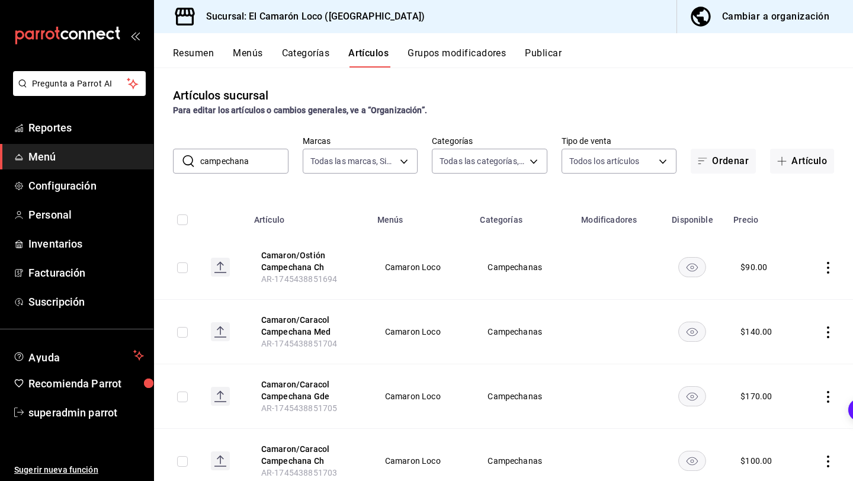
click at [824, 272] on icon "actions" at bounding box center [828, 268] width 12 height 12
click at [787, 335] on li "Eliminar" at bounding box center [781, 343] width 71 height 24
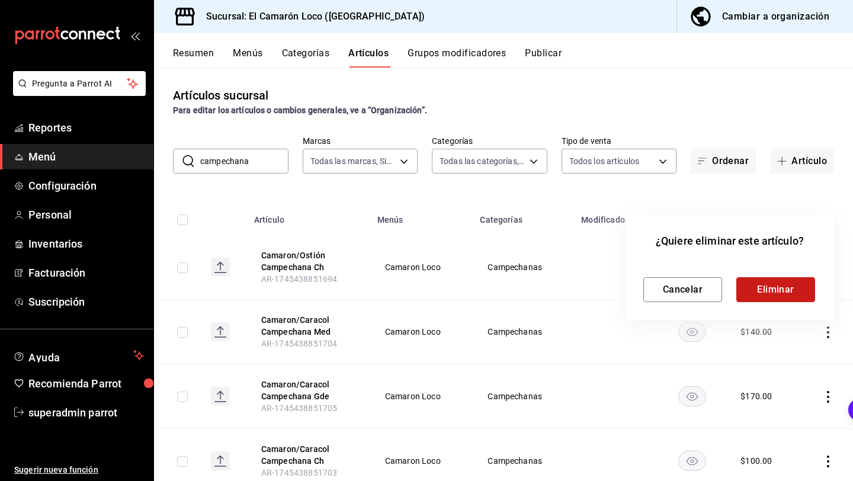
click at [764, 294] on button "Eliminar" at bounding box center [775, 289] width 79 height 25
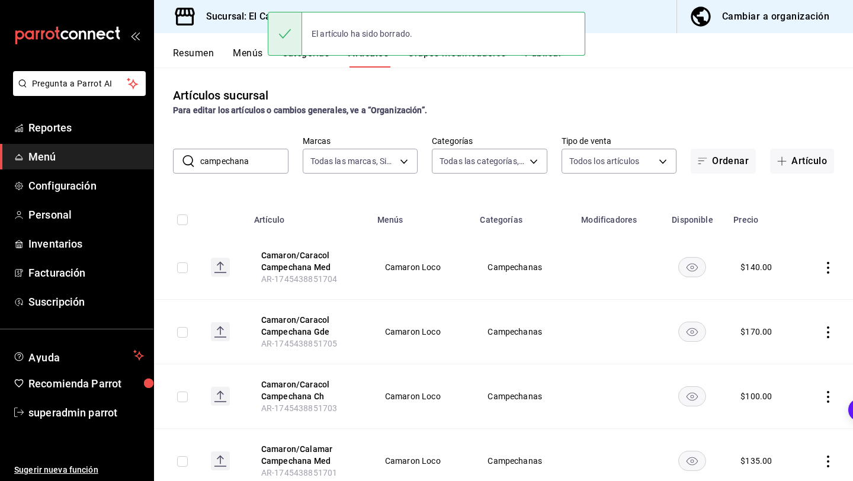
click at [827, 272] on icon "actions" at bounding box center [828, 268] width 2 height 12
click at [787, 344] on span "Eliminar" at bounding box center [792, 342] width 30 height 9
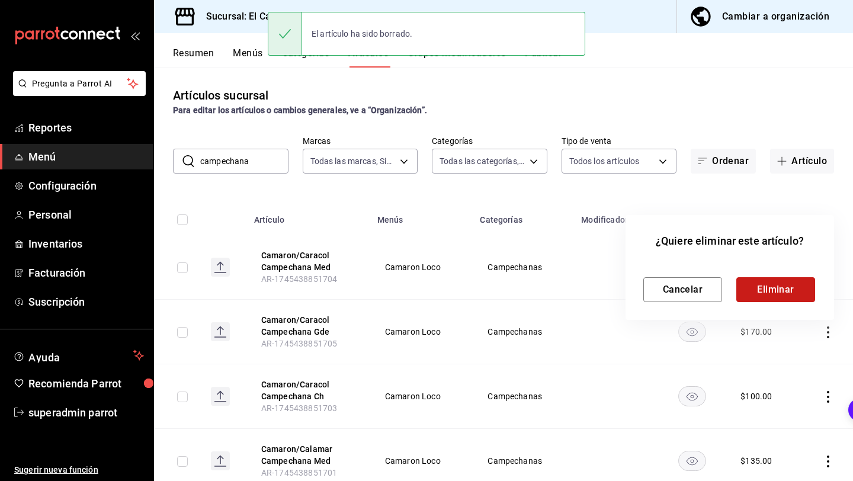
click at [795, 290] on button "Eliminar" at bounding box center [775, 289] width 79 height 25
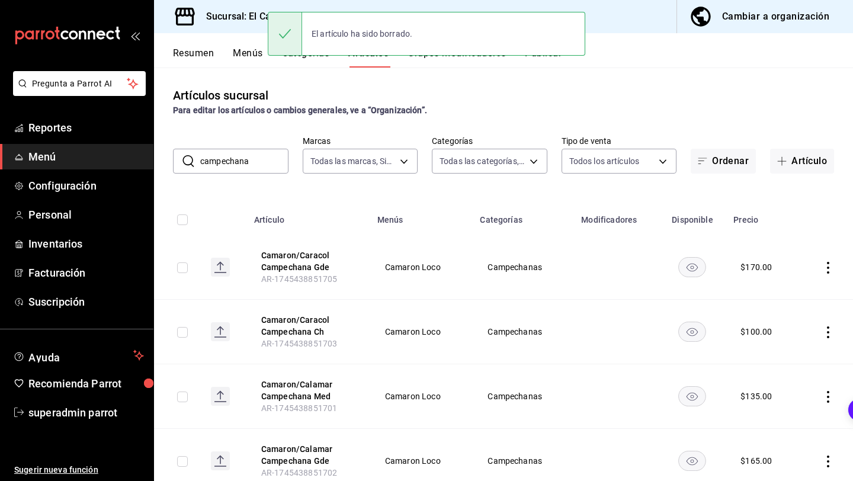
click at [828, 268] on icon "actions" at bounding box center [828, 268] width 12 height 12
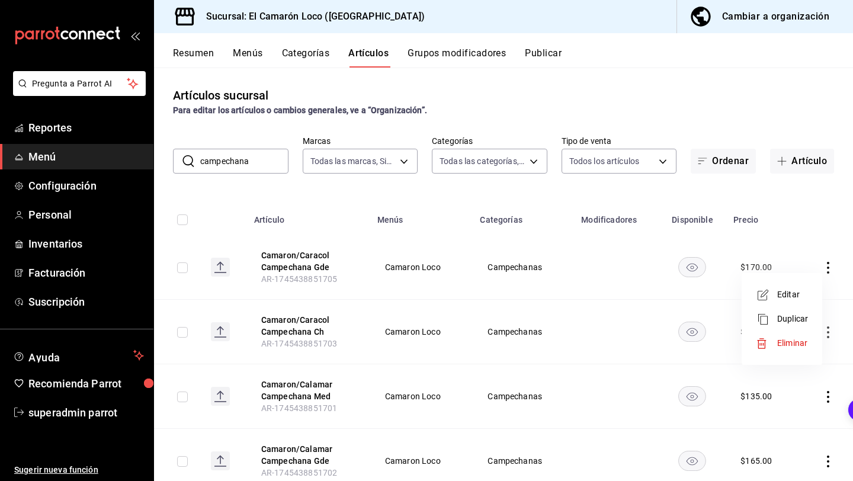
click at [797, 345] on span "Eliminar" at bounding box center [792, 342] width 30 height 9
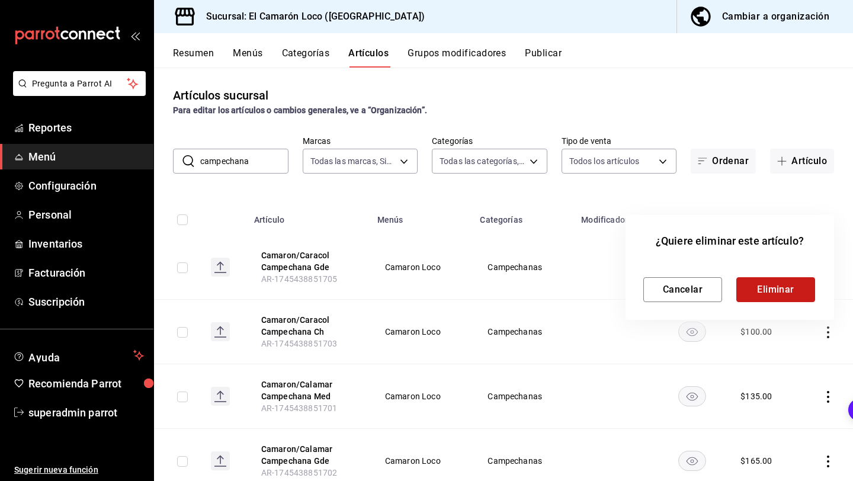
click at [805, 285] on button "Eliminar" at bounding box center [775, 289] width 79 height 25
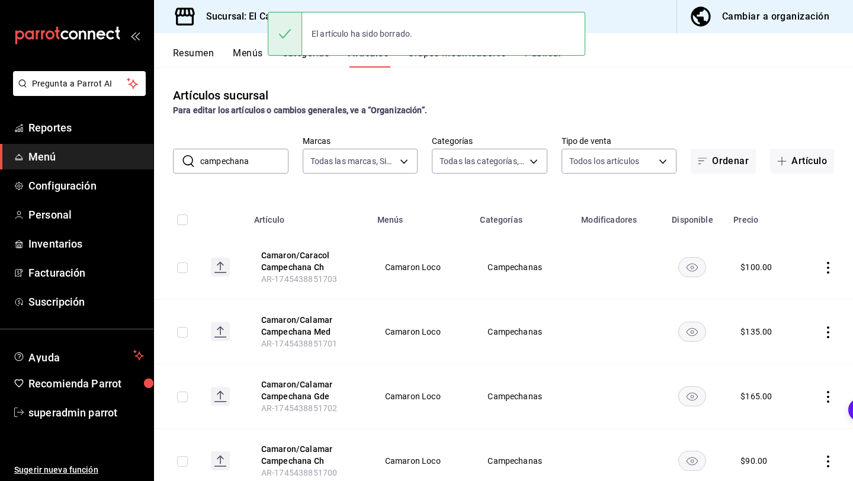
click at [827, 267] on icon "actions" at bounding box center [828, 268] width 2 height 12
click at [773, 339] on div at bounding box center [766, 343] width 21 height 12
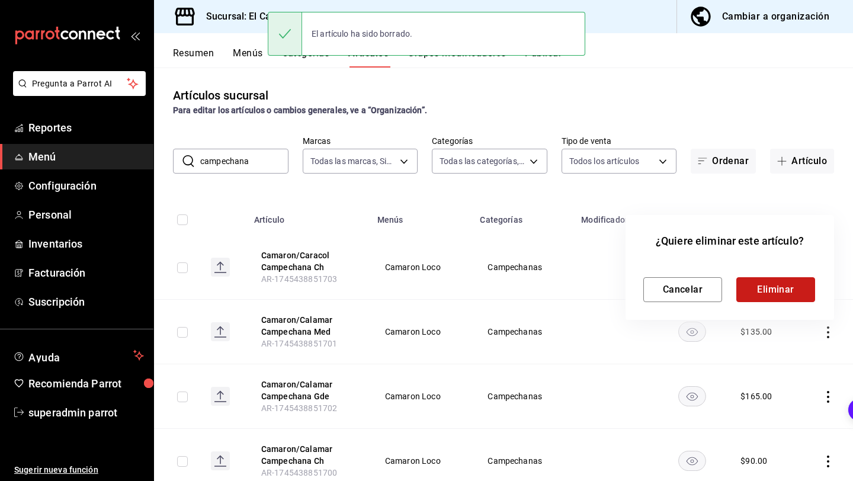
click at [786, 290] on button "Eliminar" at bounding box center [775, 289] width 79 height 25
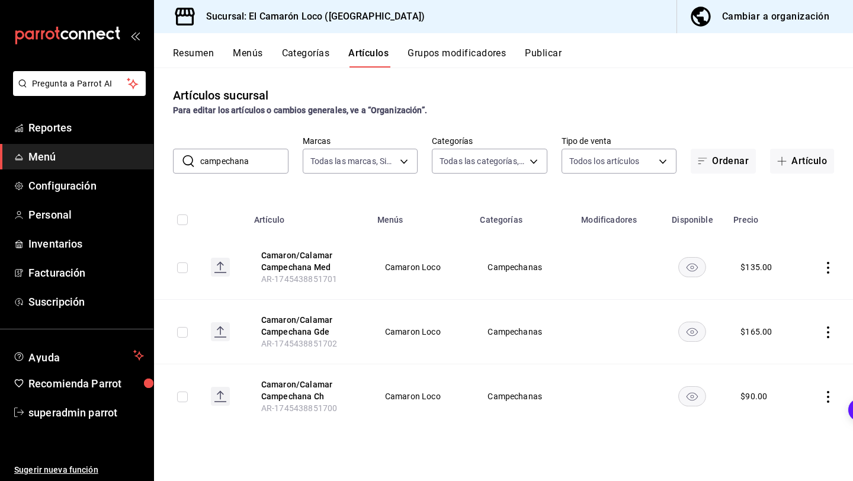
click at [834, 267] on td at bounding box center [825, 267] width 54 height 65
click at [829, 268] on icon "actions" at bounding box center [828, 268] width 12 height 12
click at [775, 351] on li "Eliminar" at bounding box center [781, 343] width 71 height 24
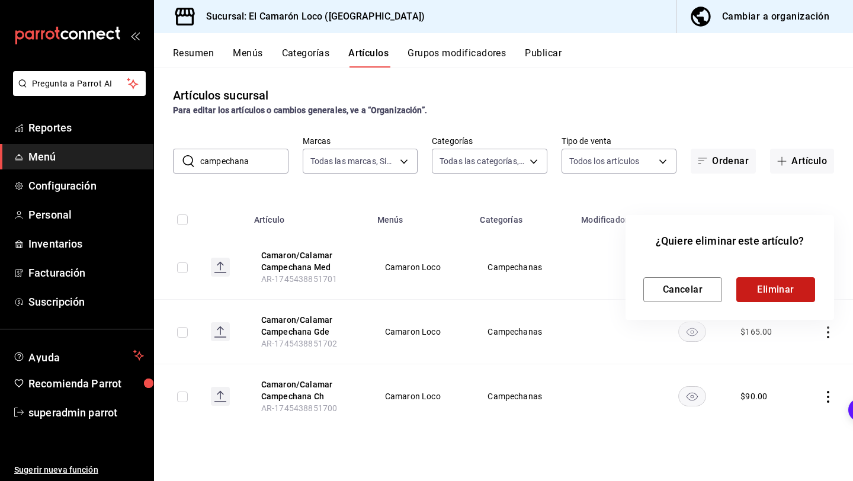
click at [783, 288] on button "Eliminar" at bounding box center [775, 289] width 79 height 25
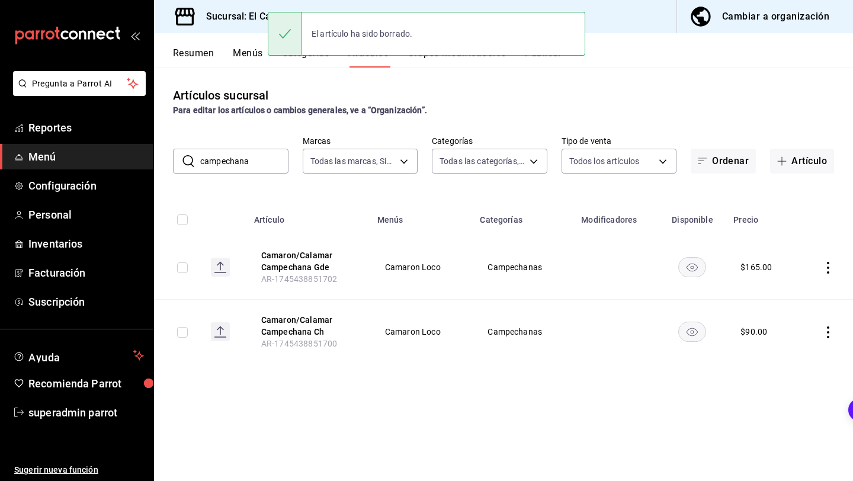
click at [824, 273] on icon "actions" at bounding box center [828, 268] width 12 height 12
click at [788, 338] on span "Eliminar" at bounding box center [792, 342] width 30 height 9
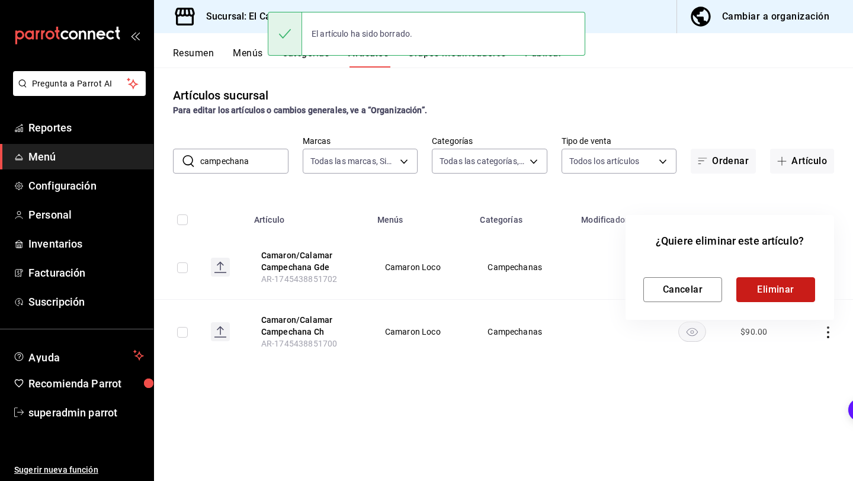
click at [782, 298] on button "Eliminar" at bounding box center [775, 289] width 79 height 25
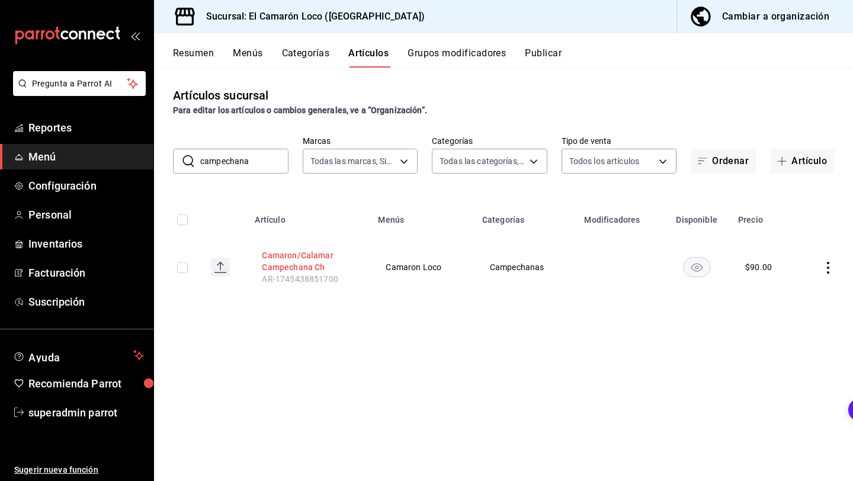
click at [308, 257] on button "Camaron/Calamar Campechana Ch" at bounding box center [309, 261] width 95 height 24
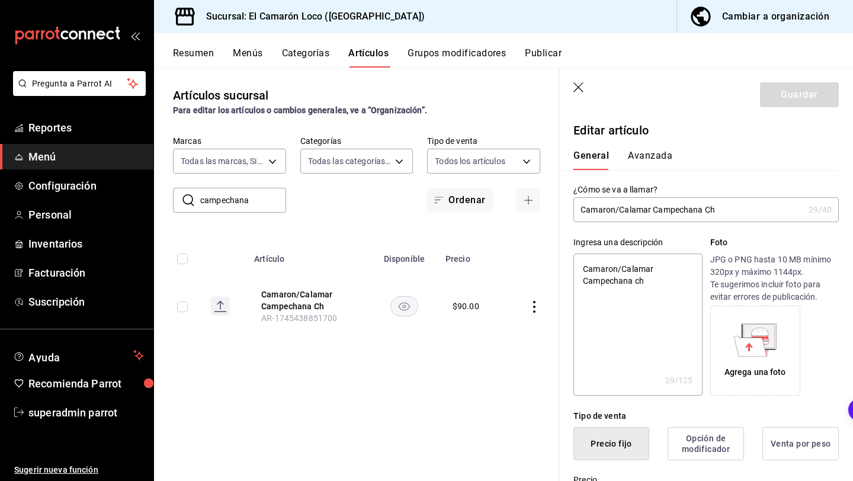
click at [622, 217] on input "Camaron/Calamar Campechana Ch" at bounding box center [688, 210] width 230 height 24
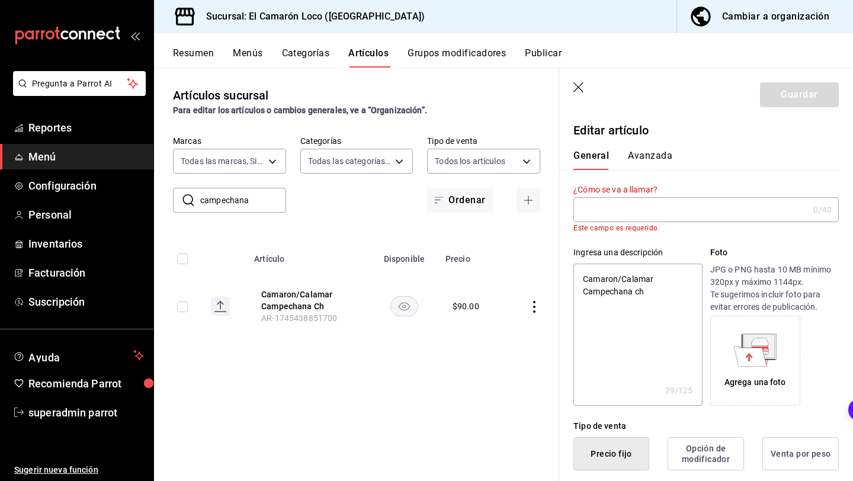
type textarea "x"
type input "C"
type textarea "x"
type input "Ca"
type textarea "x"
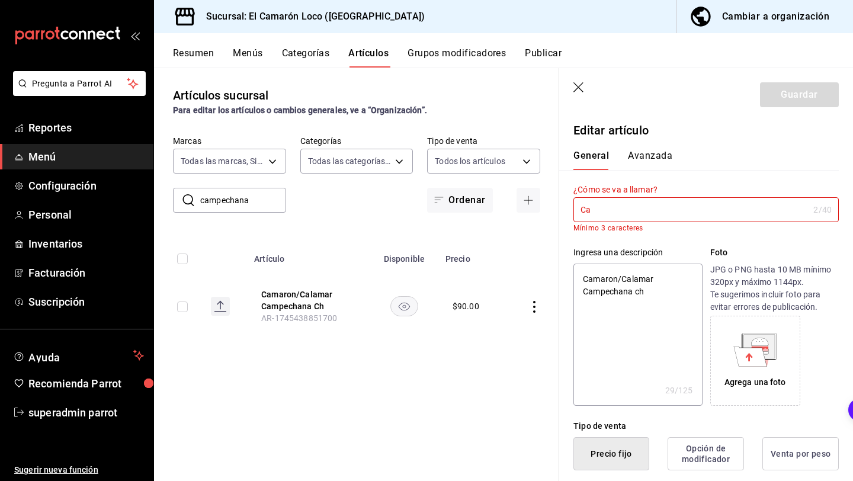
type input "Cam"
type textarea "x"
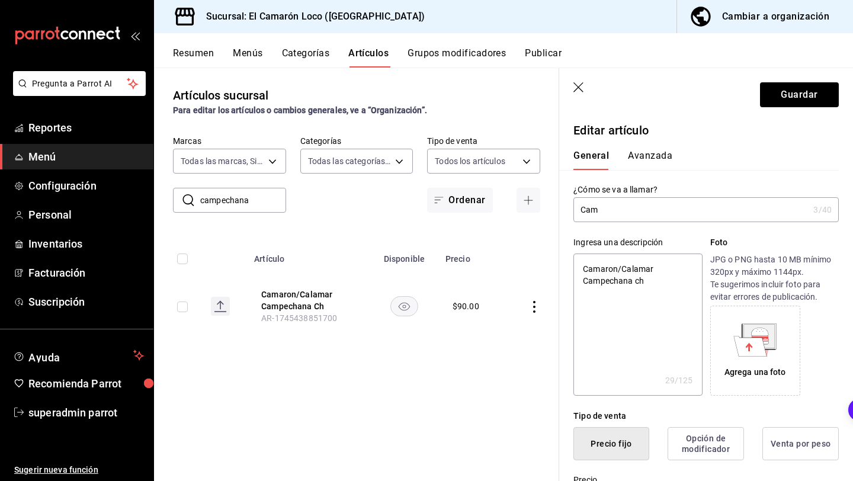
type input "Camp"
type textarea "x"
type input "Campe"
type textarea "x"
type input "Campec"
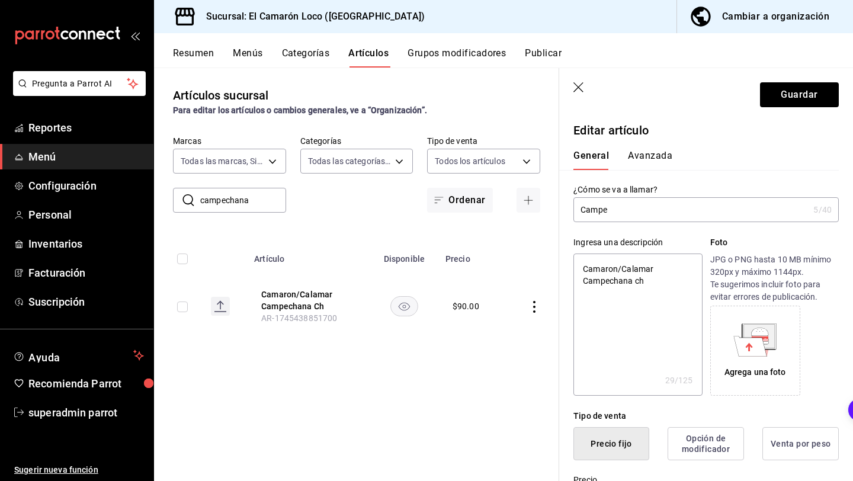
type textarea "x"
type input "Campech"
type textarea "x"
type input "Campecha"
type textarea "x"
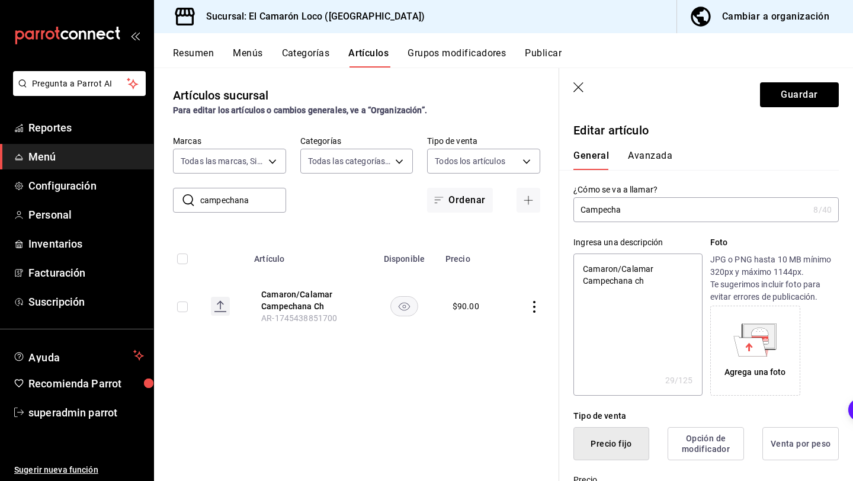
type input "Campechan"
type textarea "x"
type input "Campechana"
type textarea "x"
type input "Campechana"
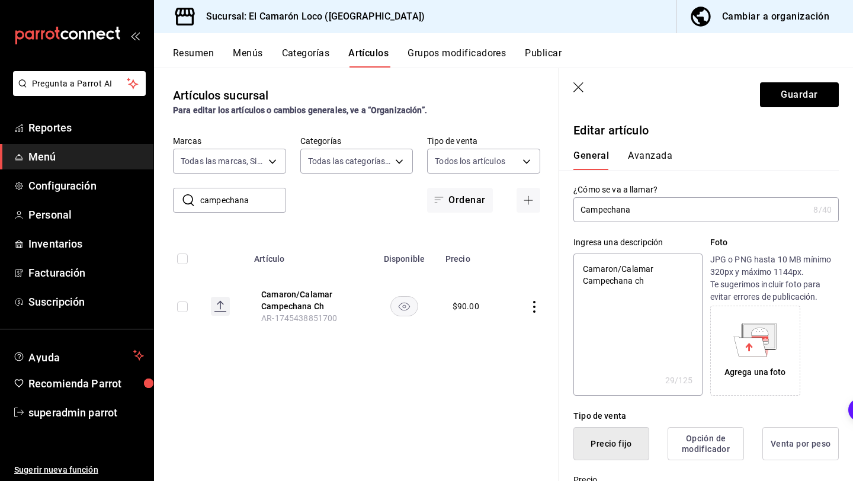
type textarea "x"
type input "Campechana C"
type textarea "x"
type input "Campechana Ch"
type textarea "x"
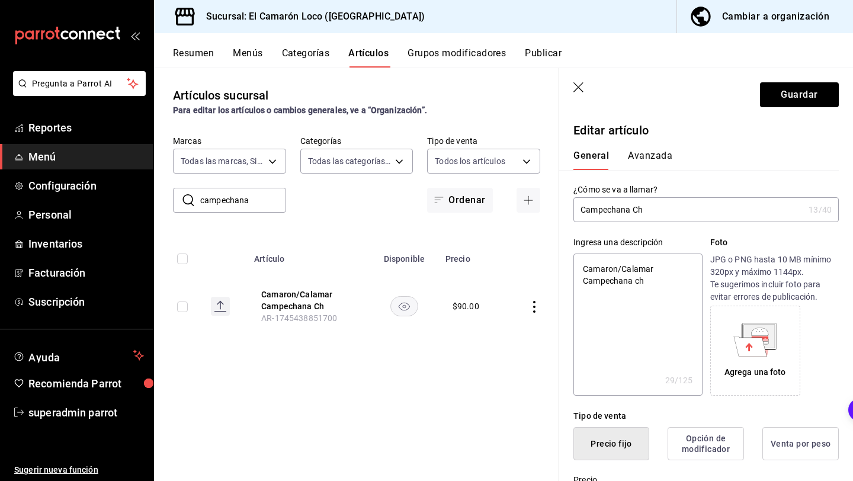
type input "Campechana C"
type textarea "x"
type input "Campechana CH"
type textarea "x"
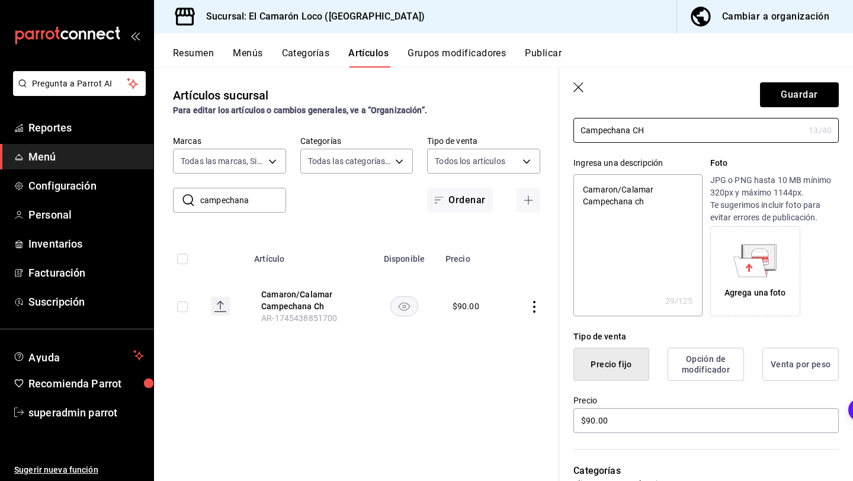
scroll to position [92, 0]
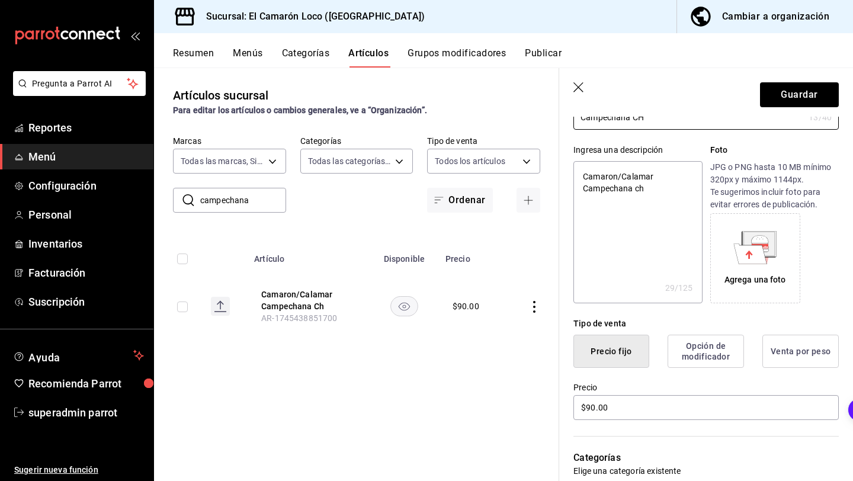
type input "Campechana CH"
type textarea "x"
click at [652, 188] on textarea "Camaron/Calamar Campechana ch" at bounding box center [637, 232] width 128 height 142
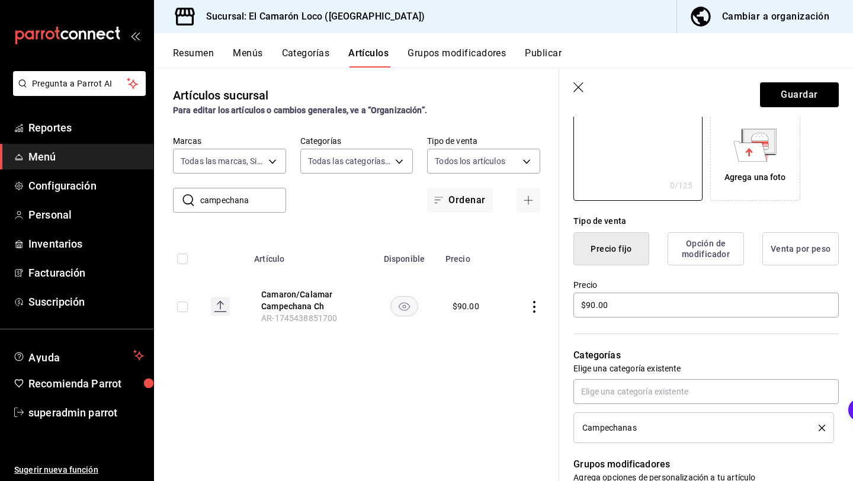
scroll to position [209, 0]
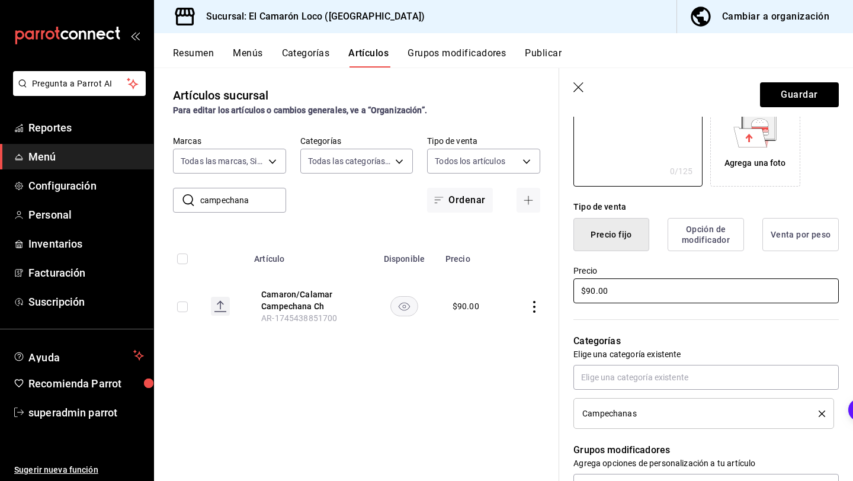
click at [594, 290] on input "$90.00" at bounding box center [705, 290] width 265 height 25
type input "$9.00"
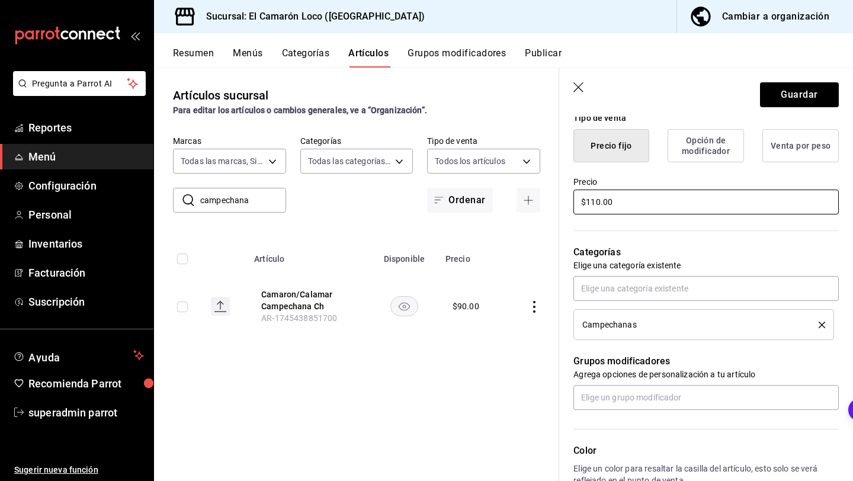
scroll to position [299, 0]
type input "$110.00"
click at [820, 321] on icon "delete" at bounding box center [821, 323] width 7 height 7
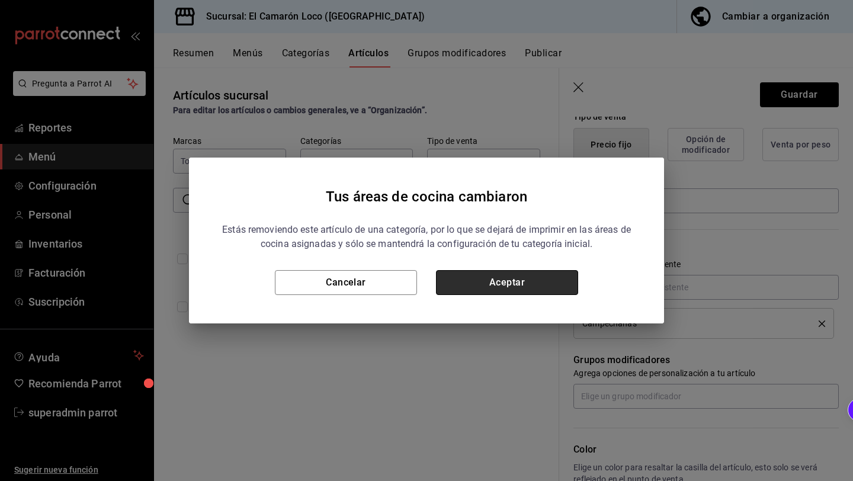
click at [549, 282] on button "Aceptar" at bounding box center [507, 282] width 142 height 25
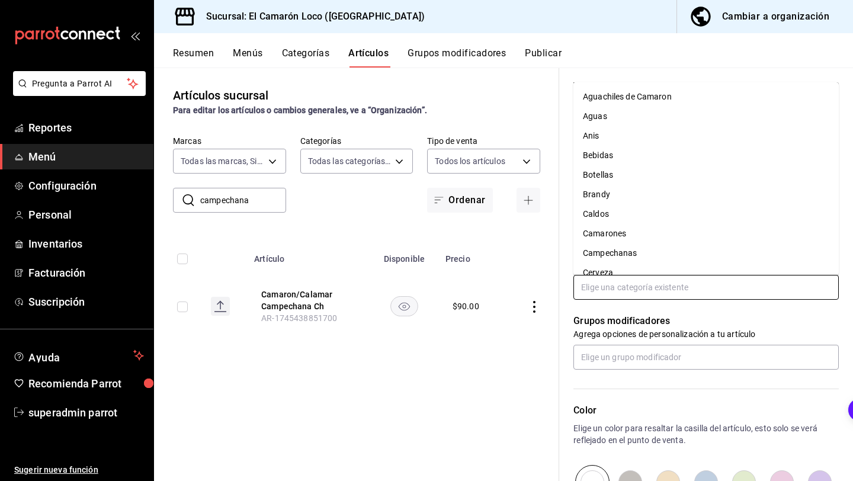
click at [668, 279] on input "text" at bounding box center [705, 287] width 265 height 25
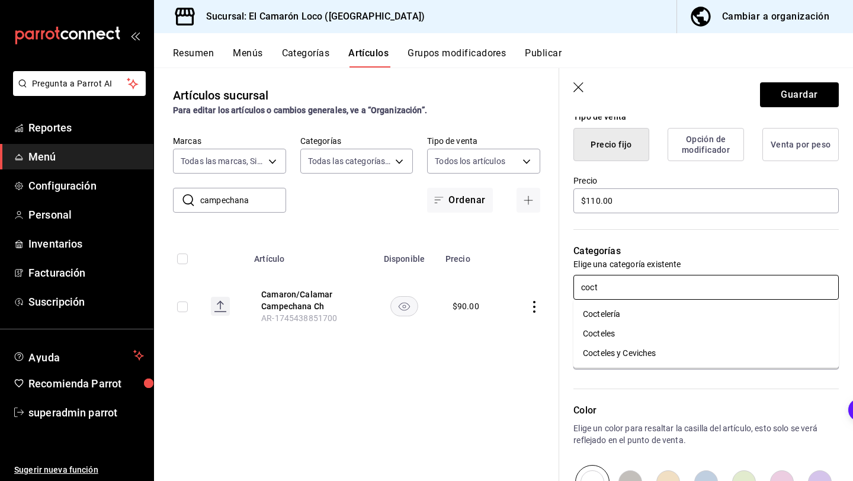
type input "cocte"
click at [638, 350] on li "Cocteles y Ceviches" at bounding box center [705, 353] width 265 height 20
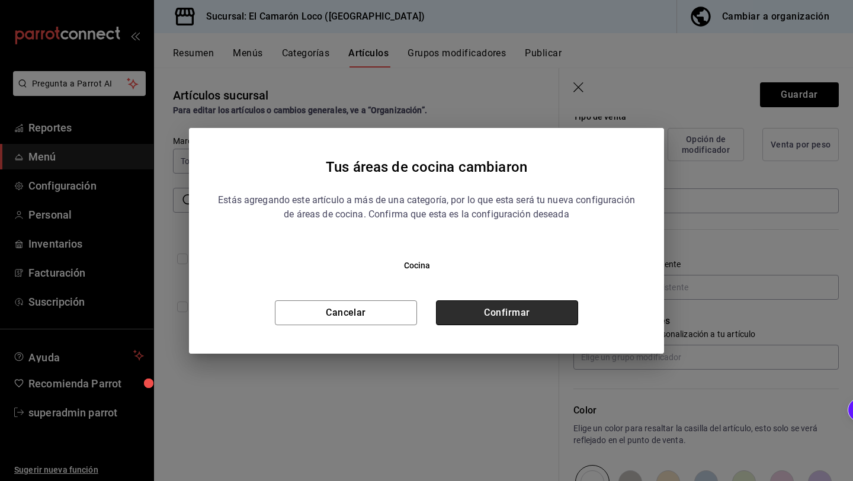
click at [553, 312] on button "Confirmar" at bounding box center [507, 312] width 142 height 25
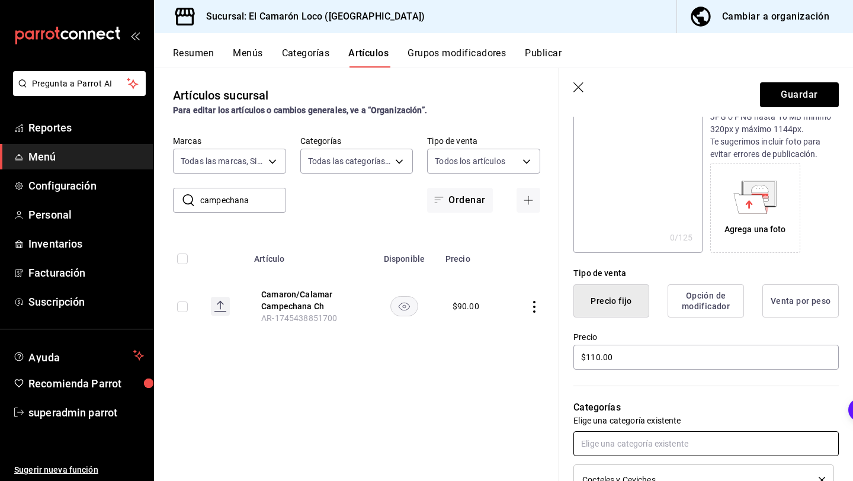
scroll to position [0, 0]
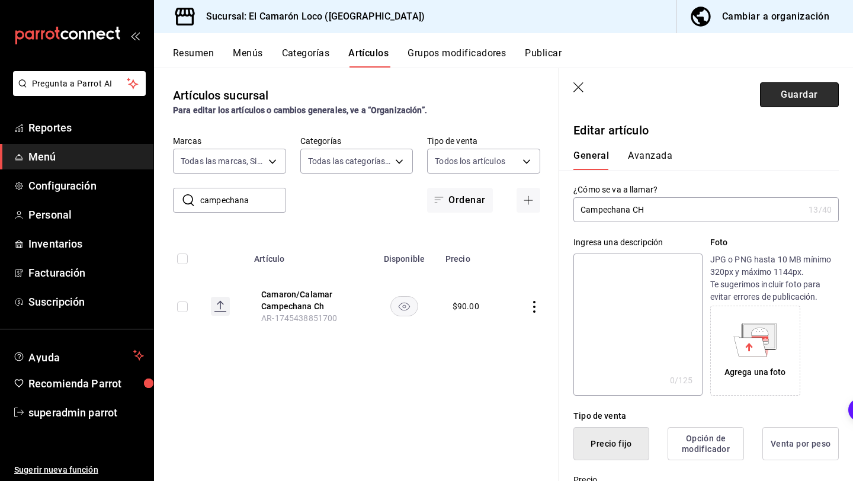
click at [791, 94] on button "Guardar" at bounding box center [799, 94] width 79 height 25
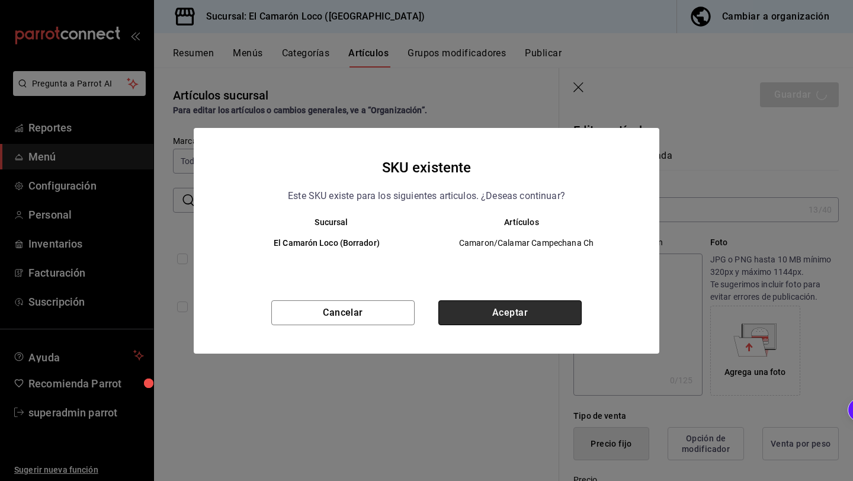
click at [532, 306] on button "Aceptar" at bounding box center [509, 312] width 143 height 25
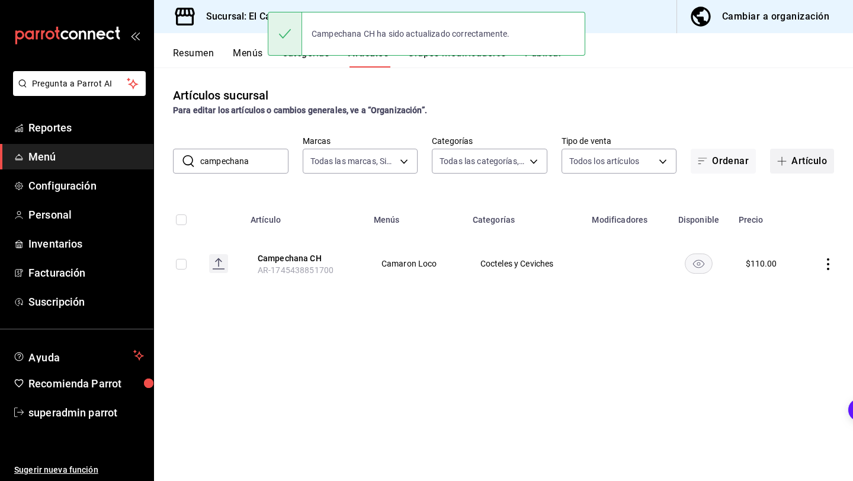
click at [806, 163] on button "Artículo" at bounding box center [802, 161] width 64 height 25
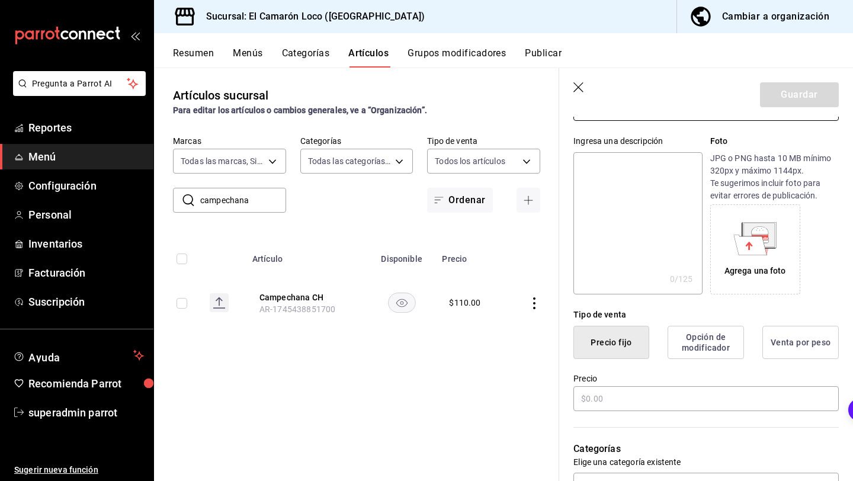
scroll to position [107, 0]
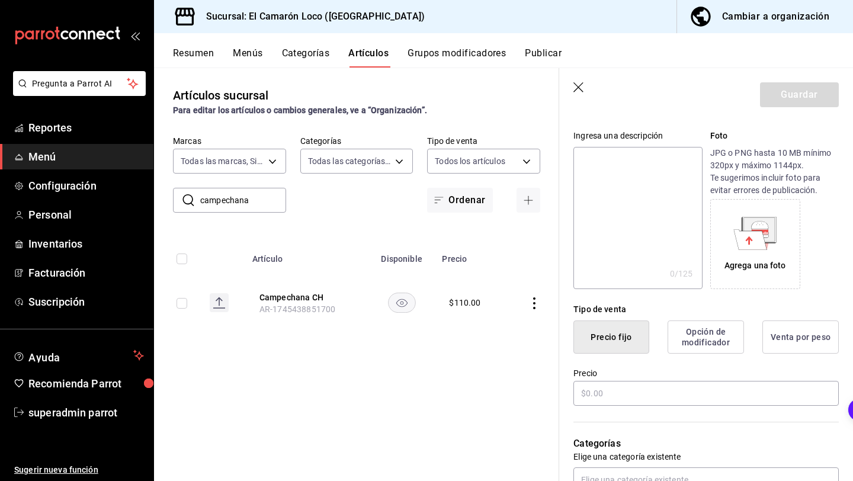
type input "Campechana GDE"
click at [623, 376] on label "Precio" at bounding box center [705, 373] width 265 height 8
click at [617, 389] on input "text" at bounding box center [705, 393] width 265 height 25
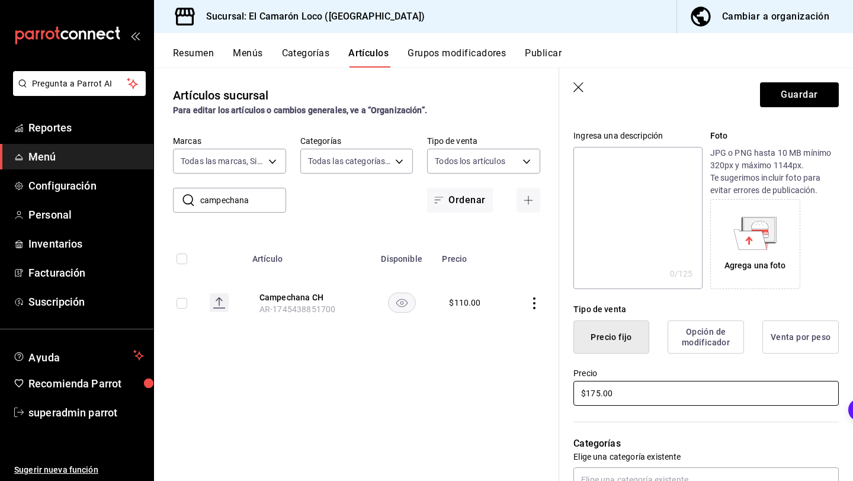
type input "$175.00"
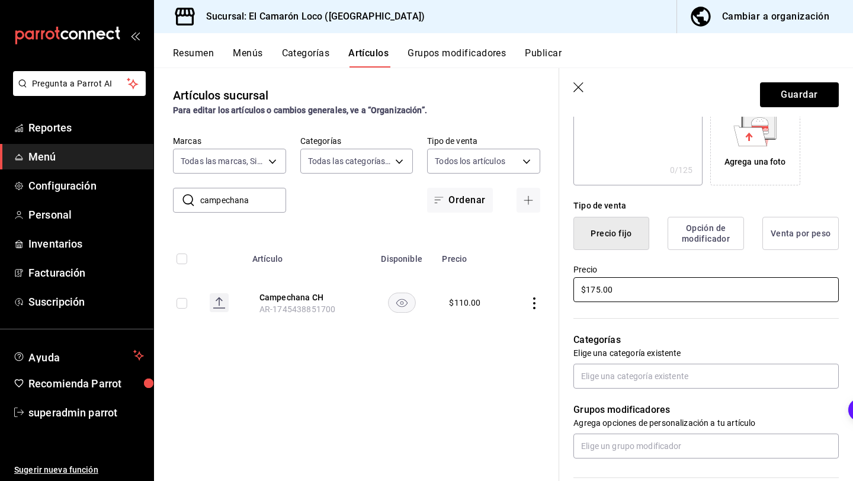
scroll to position [213, 0]
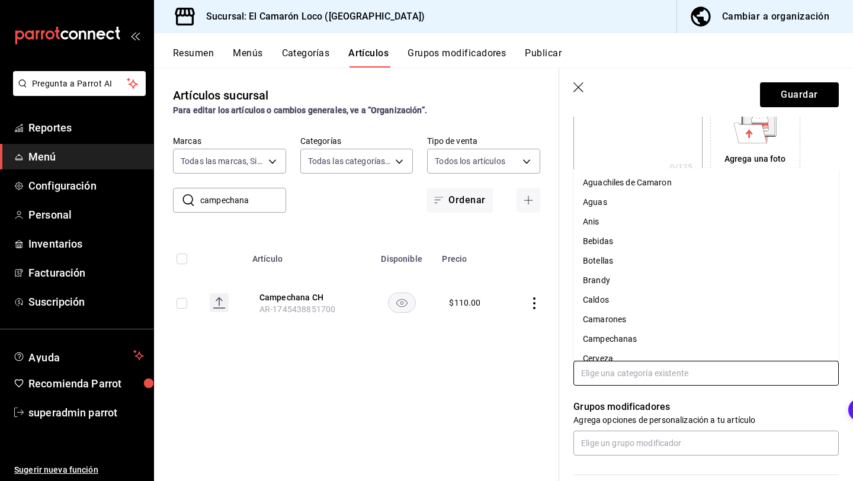
click at [692, 372] on input "text" at bounding box center [705, 373] width 265 height 25
type input "coc"
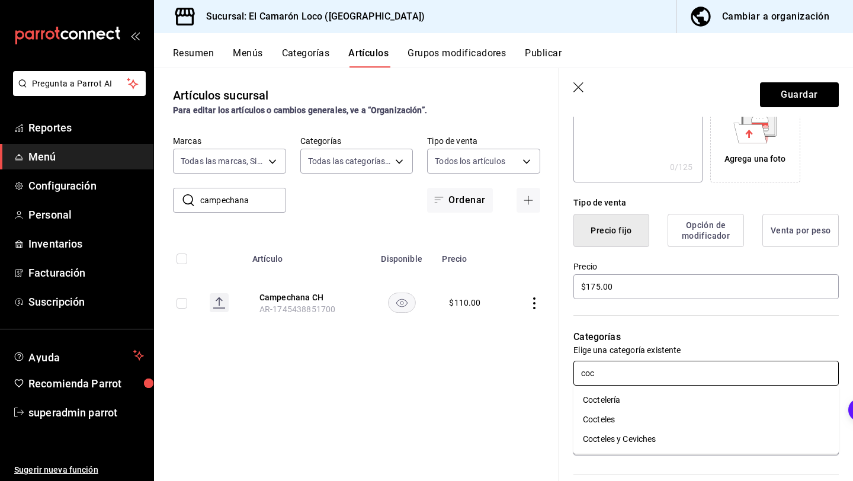
click at [636, 440] on li "Cocteles y Ceviches" at bounding box center [705, 439] width 265 height 20
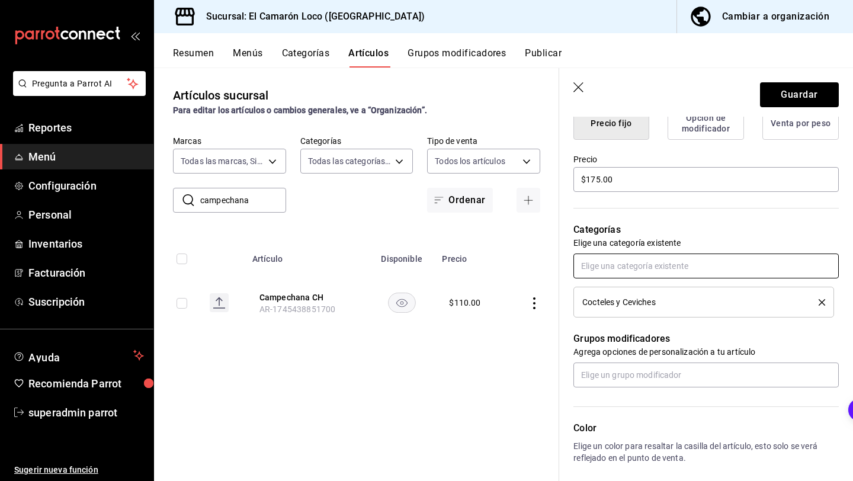
scroll to position [0, 0]
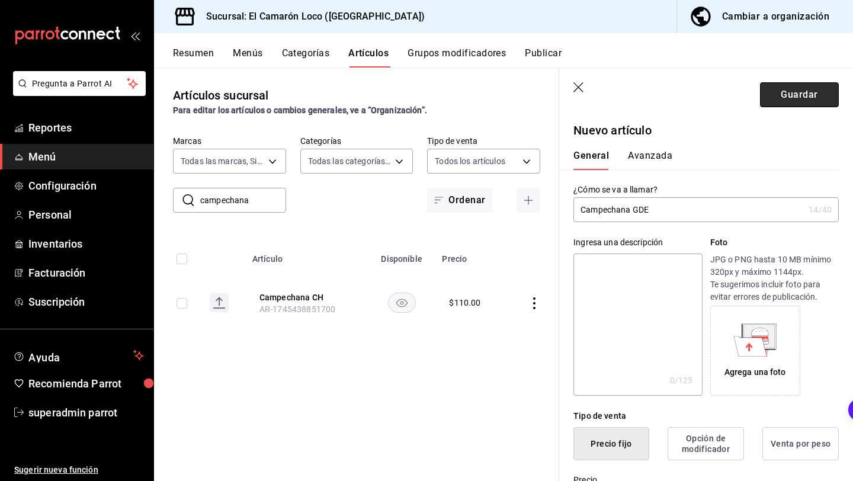
click at [801, 95] on button "Guardar" at bounding box center [799, 94] width 79 height 25
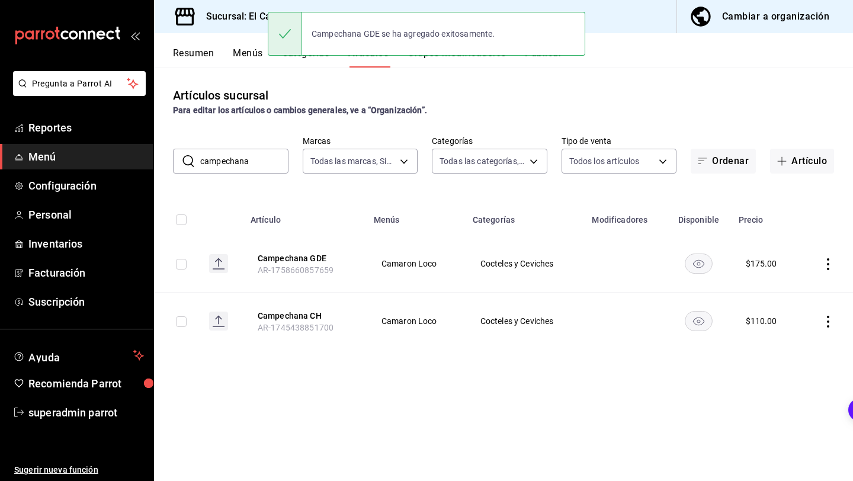
click at [490, 89] on div "Artículos sucursal Para editar los artículos o cambios generales, ve a “Organiz…" at bounding box center [503, 101] width 699 height 30
click at [474, 60] on button "Grupos modificadores" at bounding box center [456, 57] width 98 height 20
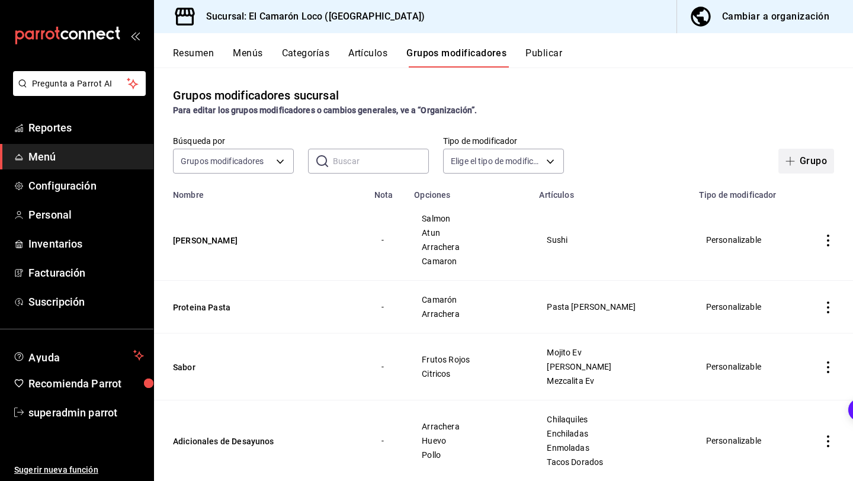
click at [806, 159] on button "Grupo" at bounding box center [806, 161] width 56 height 25
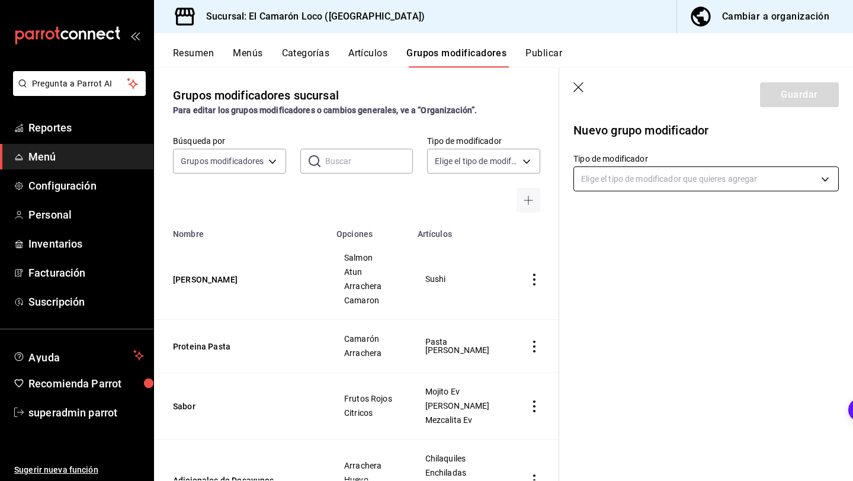
click at [671, 185] on body "Pregunta a Parrot AI Reportes Menú Configuración Personal Inventarios Facturaci…" at bounding box center [426, 240] width 853 height 481
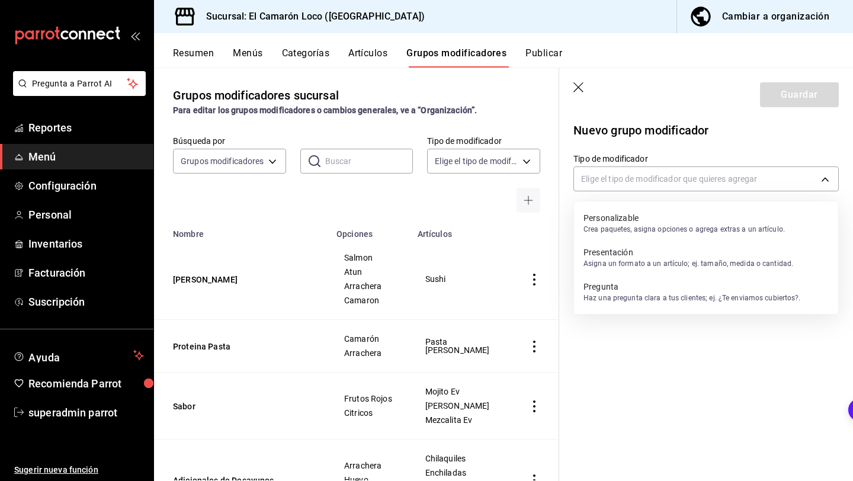
click at [632, 234] on p "Crea paquetes, asigna opciones o agrega extras a un artículo." at bounding box center [683, 229] width 201 height 11
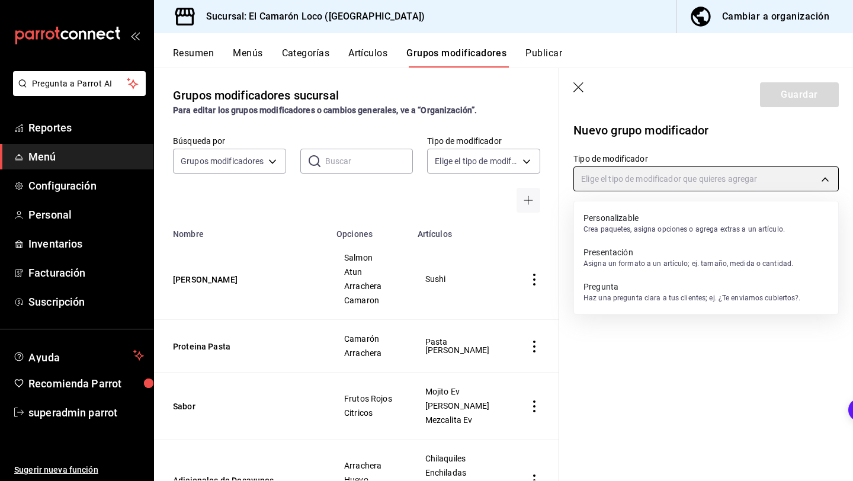
type input "CUSTOMIZABLE"
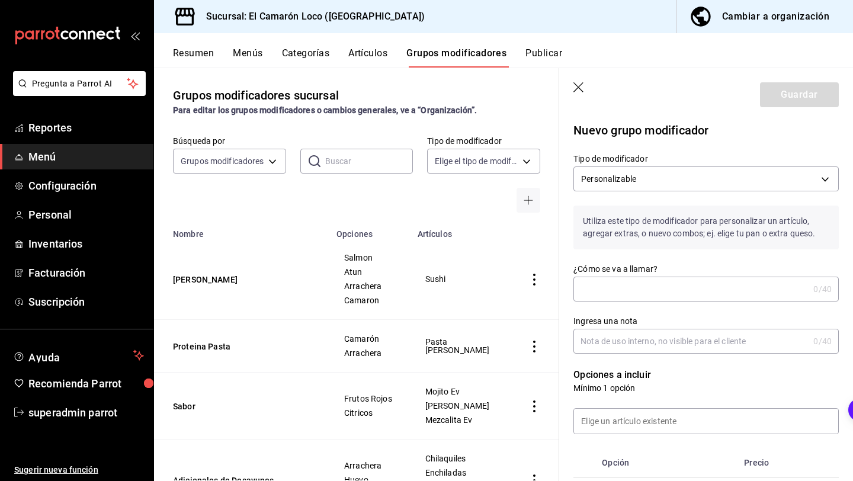
click at [647, 298] on input "¿Cómo se va a llamar?" at bounding box center [690, 289] width 235 height 24
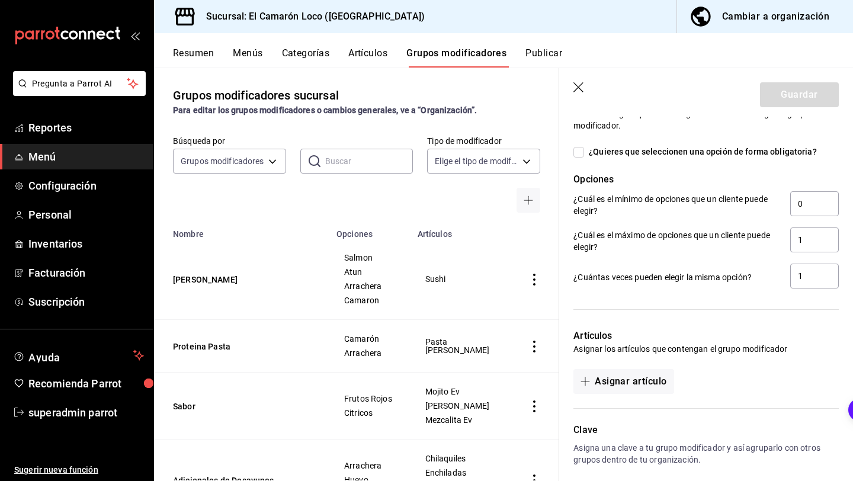
scroll to position [353, 0]
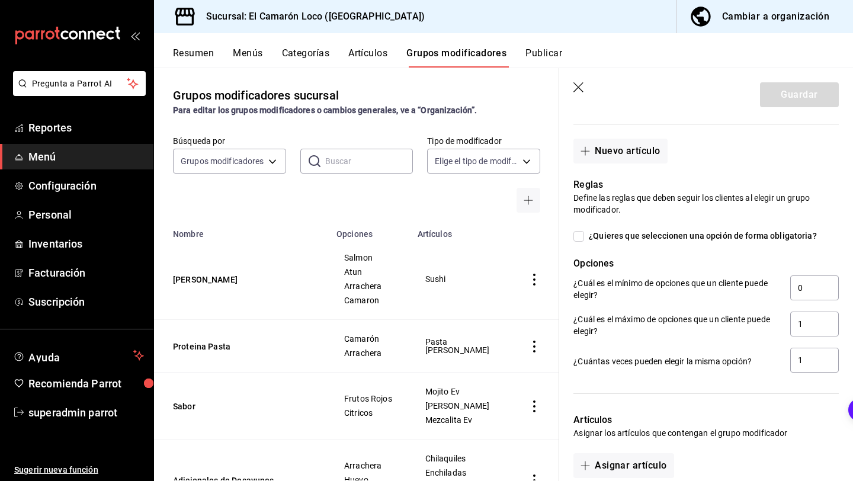
type input "Campechanas"
click at [581, 233] on input "¿Quieres que seleccionen una opción de forma obligatoria?" at bounding box center [578, 236] width 11 height 11
checkbox input "true"
type input "1"
click at [809, 289] on input "1" at bounding box center [814, 287] width 49 height 25
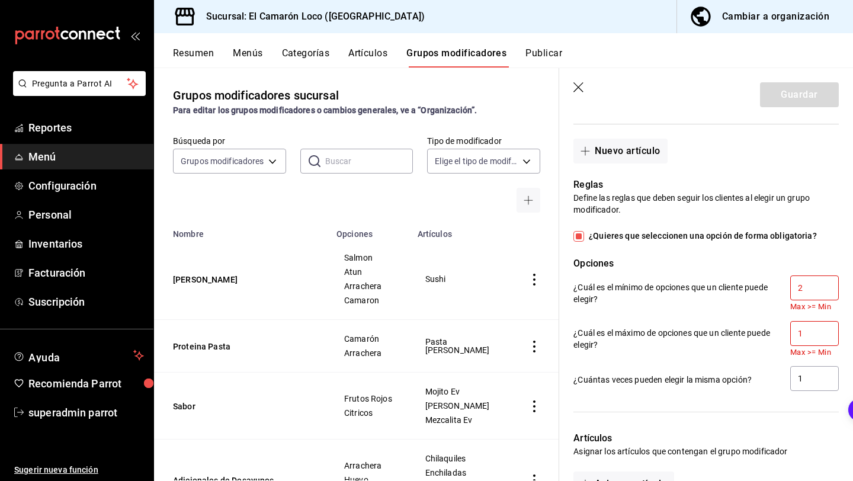
type input "2"
click at [810, 333] on input "1" at bounding box center [814, 333] width 49 height 25
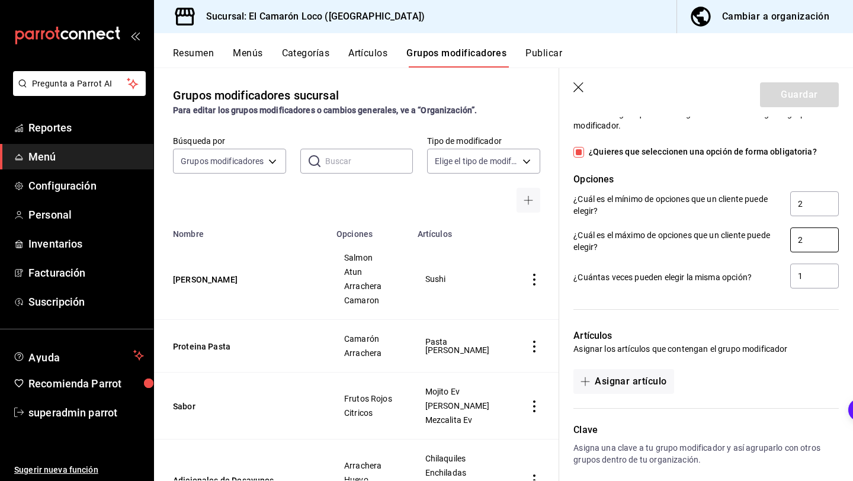
scroll to position [438, 0]
type input "2"
click at [669, 380] on button "Asignar artículo" at bounding box center [623, 380] width 100 height 25
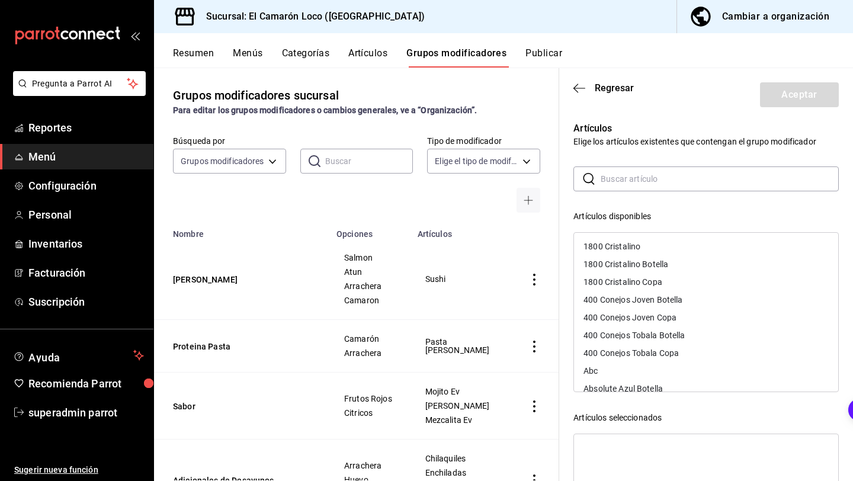
click at [682, 178] on input "text" at bounding box center [719, 179] width 238 height 24
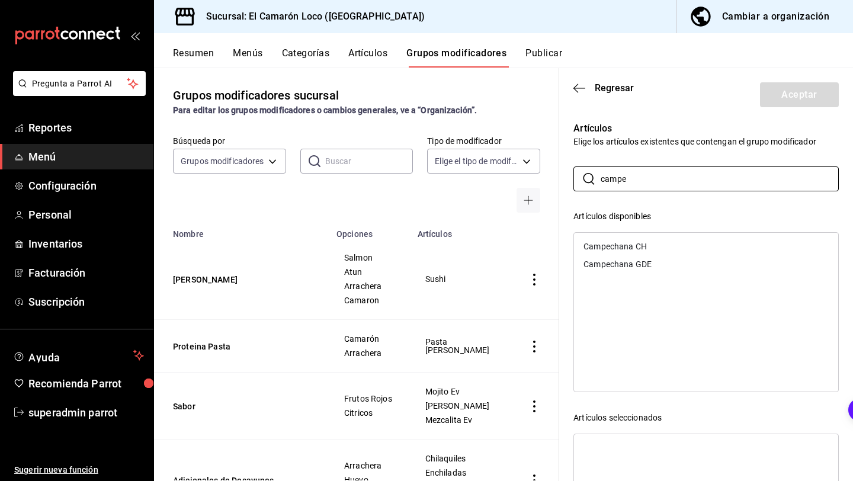
type input "campe"
click at [666, 242] on div "Campechana CH" at bounding box center [706, 246] width 264 height 18
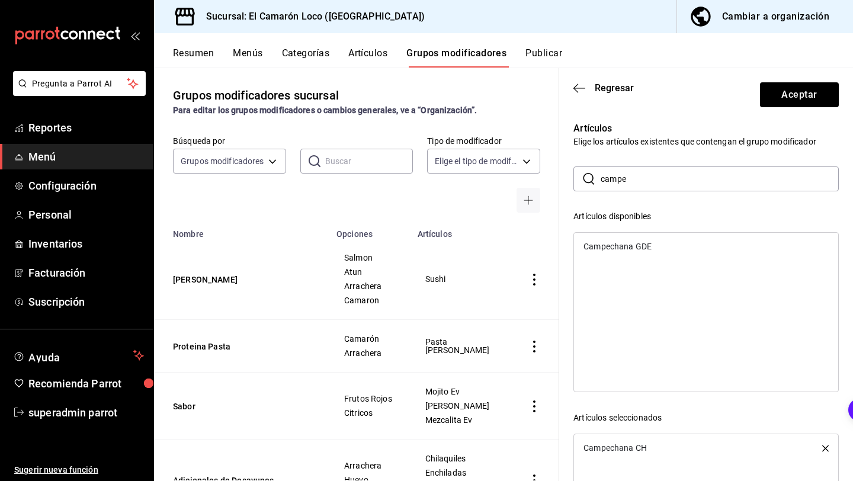
click at [666, 242] on div "Campechana GDE" at bounding box center [706, 246] width 264 height 18
click at [799, 99] on button "Aceptar" at bounding box center [799, 94] width 79 height 25
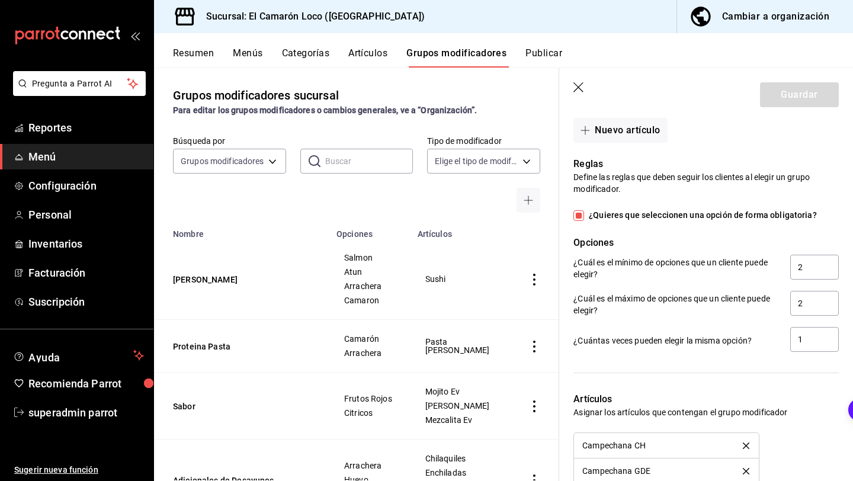
scroll to position [269, 0]
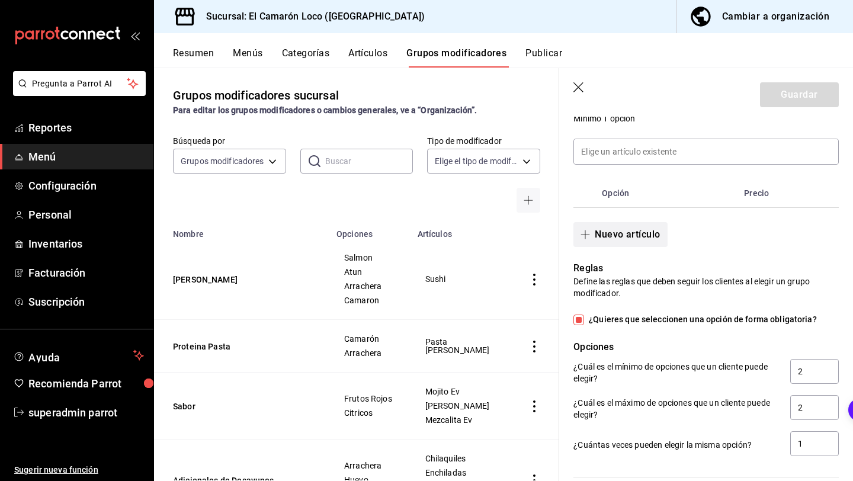
click at [613, 233] on button "Nuevo artículo" at bounding box center [620, 234] width 94 height 25
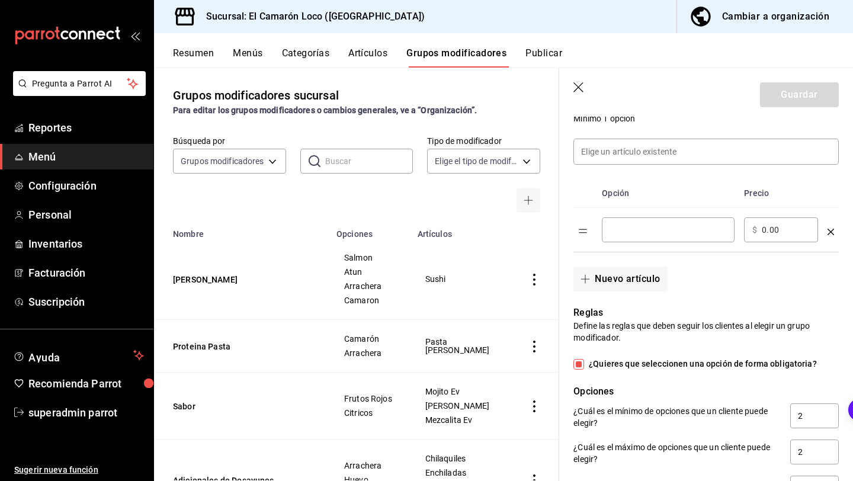
click at [670, 226] on input "optionsTable" at bounding box center [668, 230] width 116 height 12
type input "Camaron"
click at [622, 281] on button "Nuevo artículo" at bounding box center [620, 278] width 94 height 25
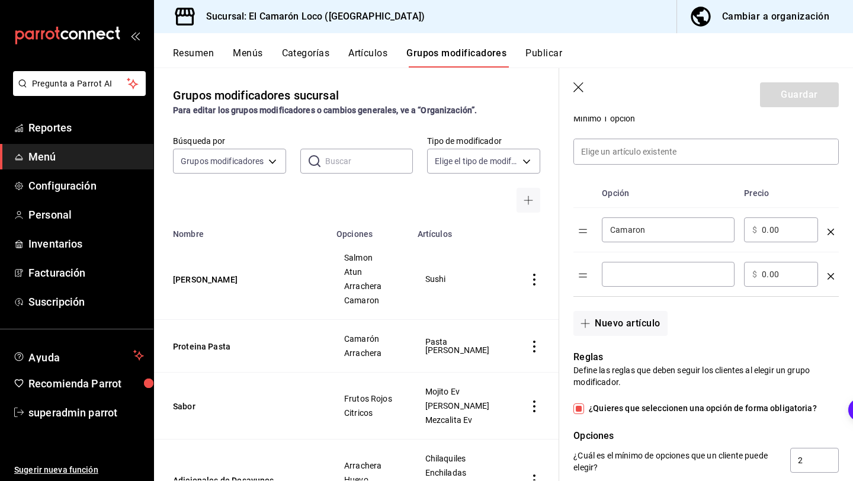
click at [645, 277] on input "optionsTable" at bounding box center [668, 274] width 116 height 12
type input "´"
type input "Pulpo"
click at [618, 323] on button "Nuevo artículo" at bounding box center [620, 323] width 94 height 25
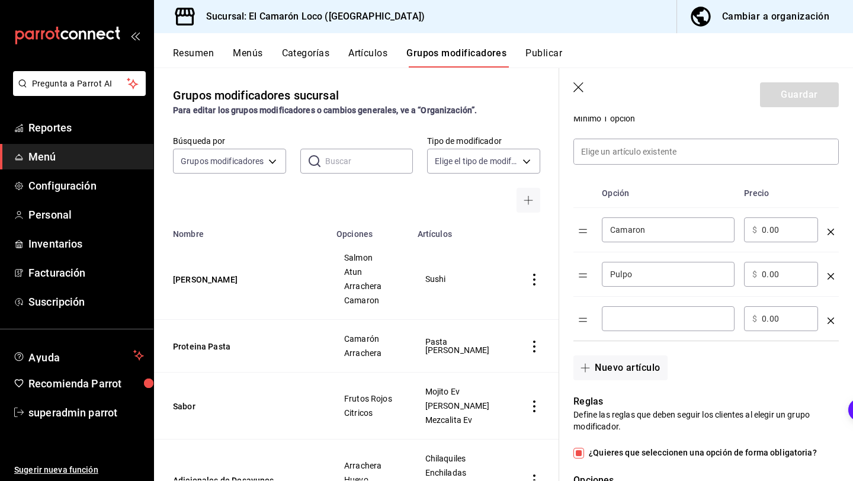
click at [634, 319] on input "optionsTable" at bounding box center [668, 319] width 116 height 12
type input "Ostion"
click at [806, 88] on button "Guardar" at bounding box center [799, 94] width 79 height 25
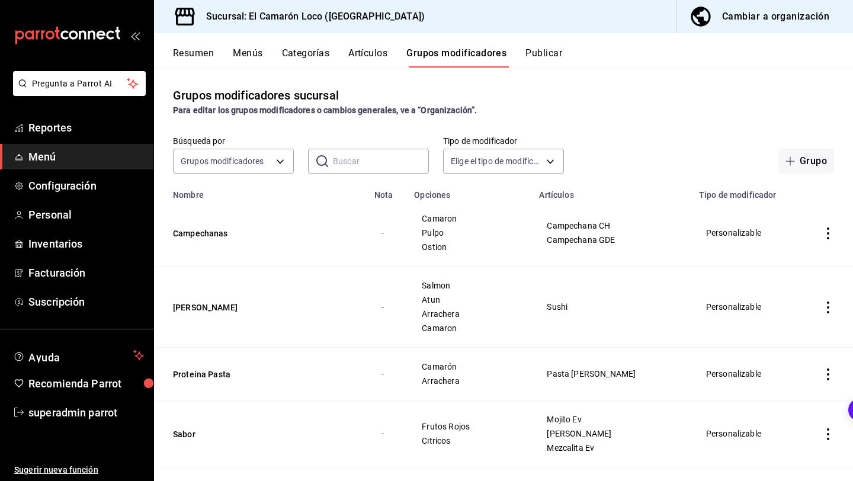
click at [392, 65] on div "Resumen Menús Categorías Artículos Grupos modificadores Publicar" at bounding box center [513, 57] width 680 height 20
click at [378, 61] on button "Artículos" at bounding box center [367, 57] width 39 height 20
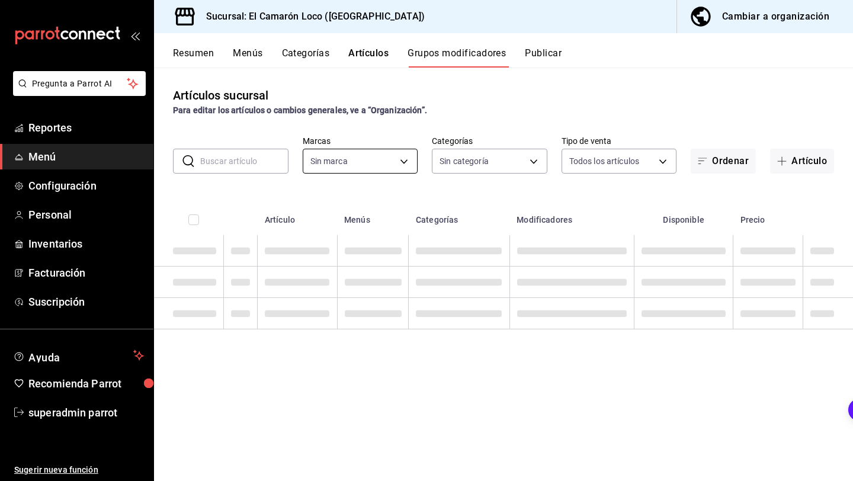
type input "84539b57-ac19-4bc7-993b-d744aa7824cb"
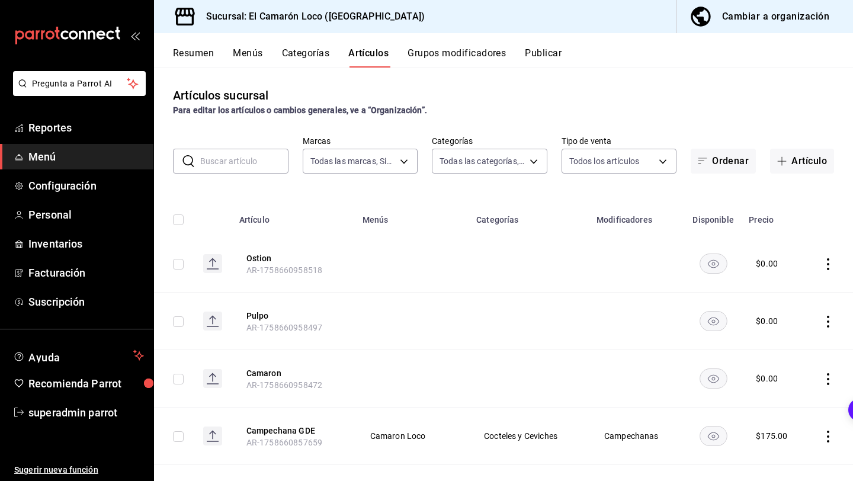
type input "8ad626e9-23f7-4e52-99dc-94a548136757,040de04e-853d-4a0a-94cc-1911e6ad6812,9b2ab…"
click at [251, 159] on input "text" at bounding box center [244, 161] width 88 height 24
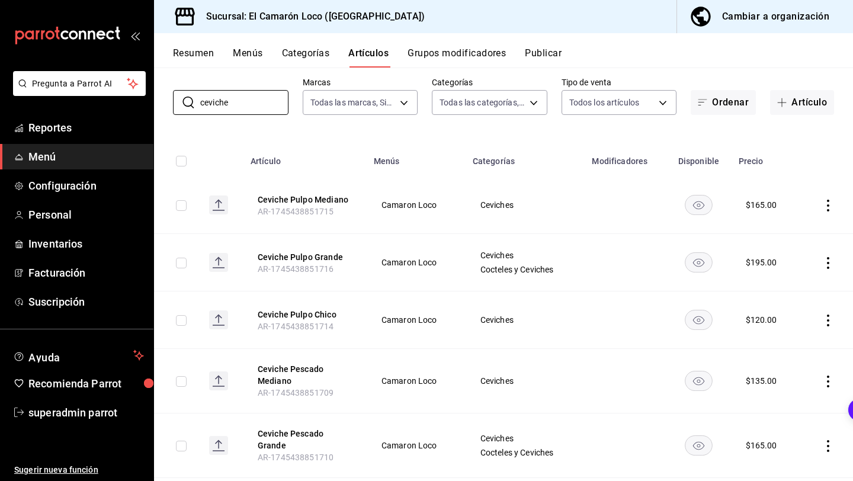
scroll to position [60, 0]
type input "ceviche"
click at [308, 53] on button "Categorías" at bounding box center [306, 57] width 48 height 20
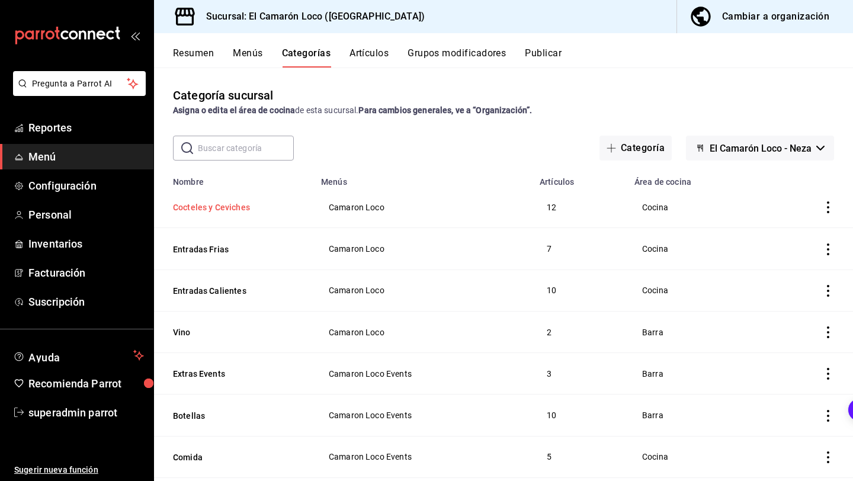
click at [240, 205] on button "Cocteles y Ceviches" at bounding box center [232, 207] width 118 height 12
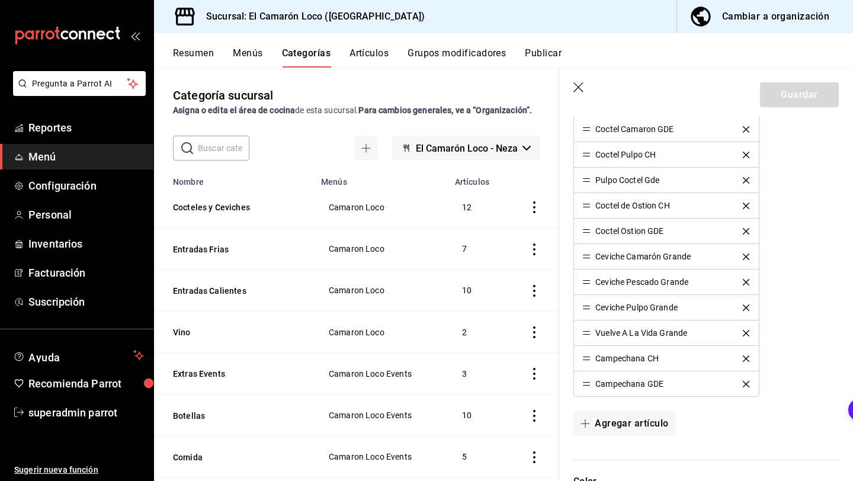
click at [359, 46] on div "Resumen Menús Categorías Artículos Grupos modificadores Publicar" at bounding box center [503, 50] width 699 height 34
click at [365, 60] on button "Artículos" at bounding box center [368, 57] width 39 height 20
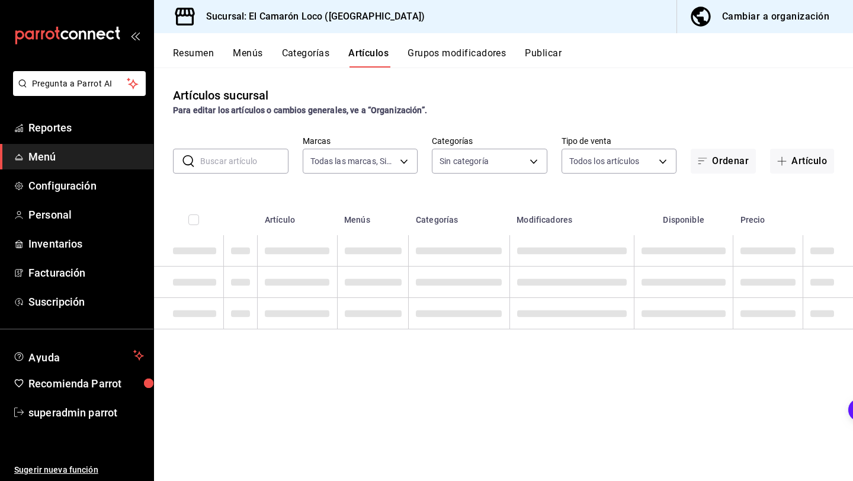
type input "84539b57-ac19-4bc7-993b-d744aa7824cb"
type input "8ad626e9-23f7-4e52-99dc-94a548136757,040de04e-853d-4a0a-94cc-1911e6ad6812,9b2ab…"
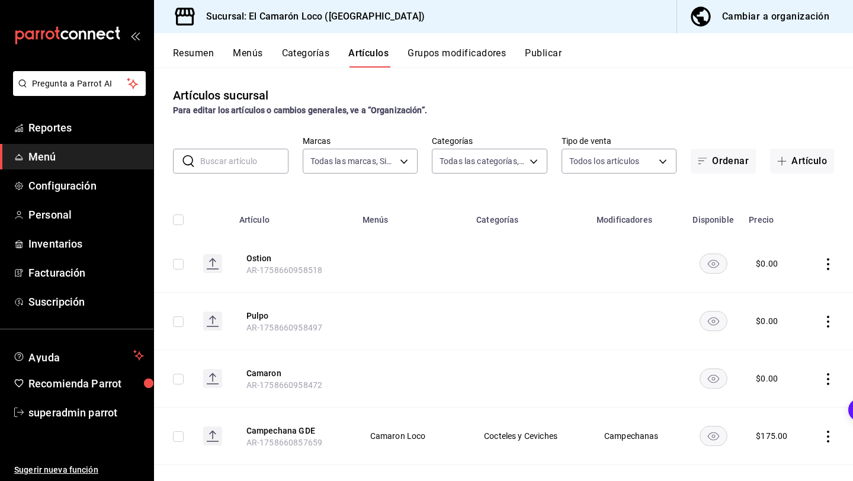
click at [246, 144] on div "​ ​ Marcas Todas las marcas, Sin marca 84539b57-ac19-4bc7-993b-d744aa7824cb Cat…" at bounding box center [503, 155] width 699 height 38
click at [242, 153] on input "text" at bounding box center [244, 161] width 88 height 24
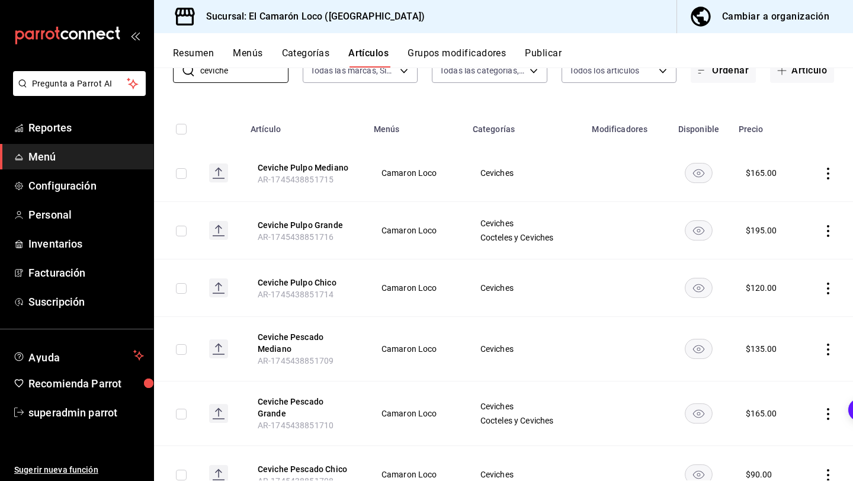
scroll to position [92, 0]
type input "ceviche"
click at [824, 168] on icon "actions" at bounding box center [828, 172] width 12 height 12
click at [765, 243] on icon at bounding box center [762, 248] width 12 height 12
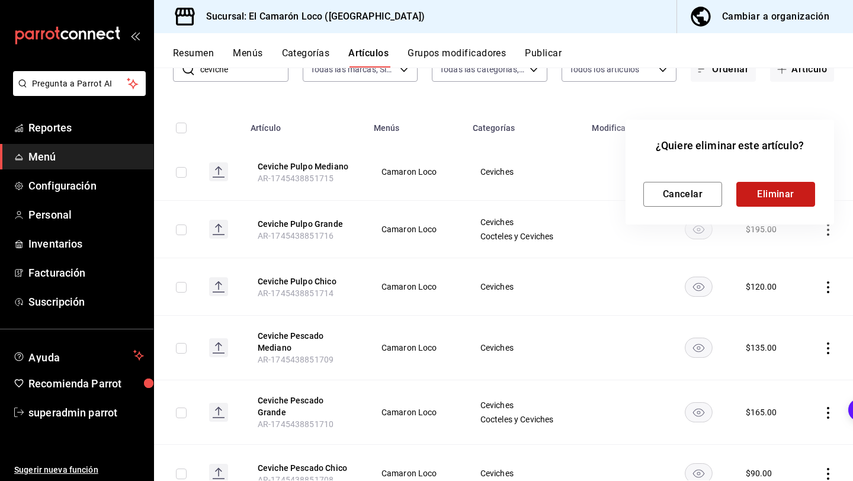
click at [784, 191] on button "Eliminar" at bounding box center [775, 194] width 79 height 25
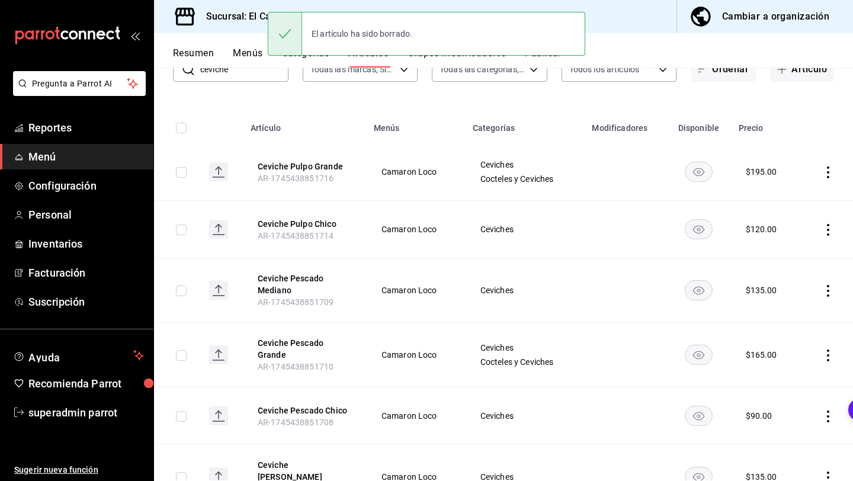
click at [822, 226] on icon "actions" at bounding box center [828, 230] width 12 height 12
click at [787, 305] on span "Eliminar" at bounding box center [792, 304] width 30 height 9
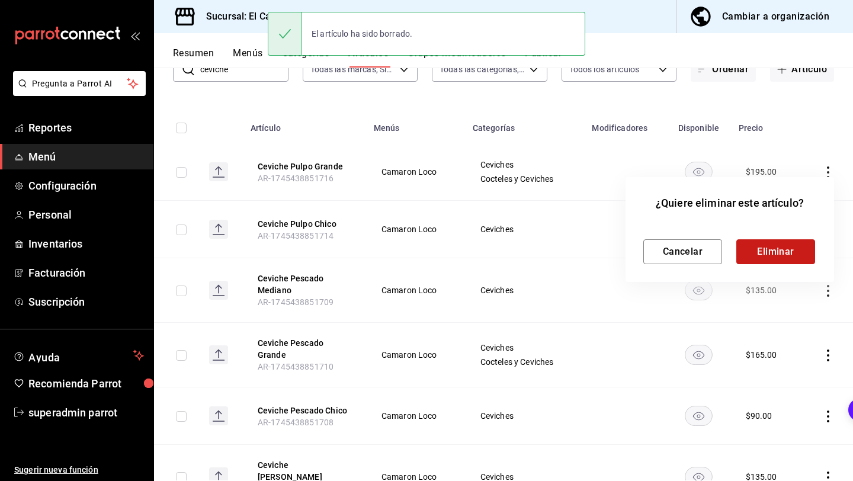
click at [785, 240] on button "Eliminar" at bounding box center [775, 251] width 79 height 25
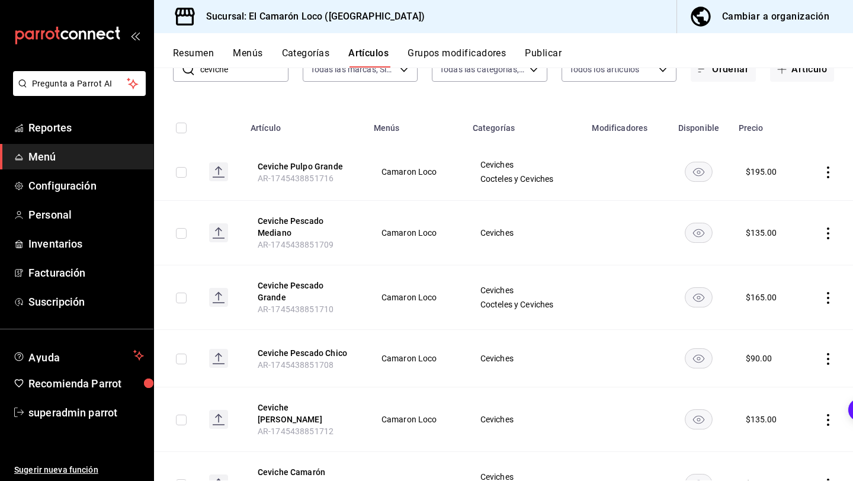
click at [828, 236] on icon "actions" at bounding box center [828, 233] width 12 height 12
click at [778, 312] on span "Eliminar" at bounding box center [792, 308] width 30 height 9
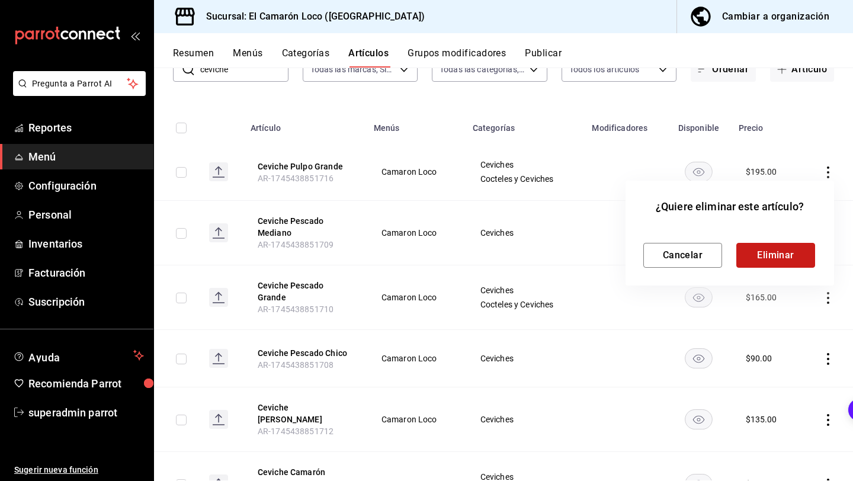
click at [785, 261] on button "Eliminar" at bounding box center [775, 255] width 79 height 25
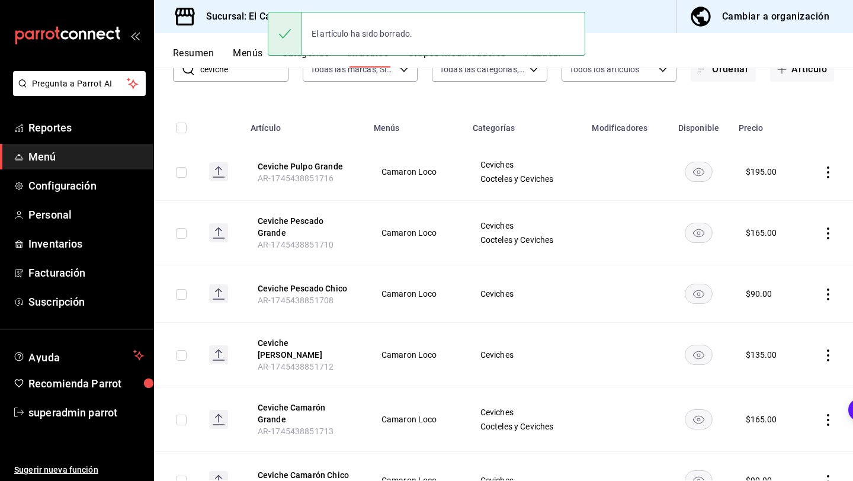
click at [822, 280] on td at bounding box center [827, 293] width 52 height 57
click at [824, 288] on icon "actions" at bounding box center [828, 294] width 12 height 12
click at [787, 352] on li "Eliminar" at bounding box center [781, 363] width 71 height 24
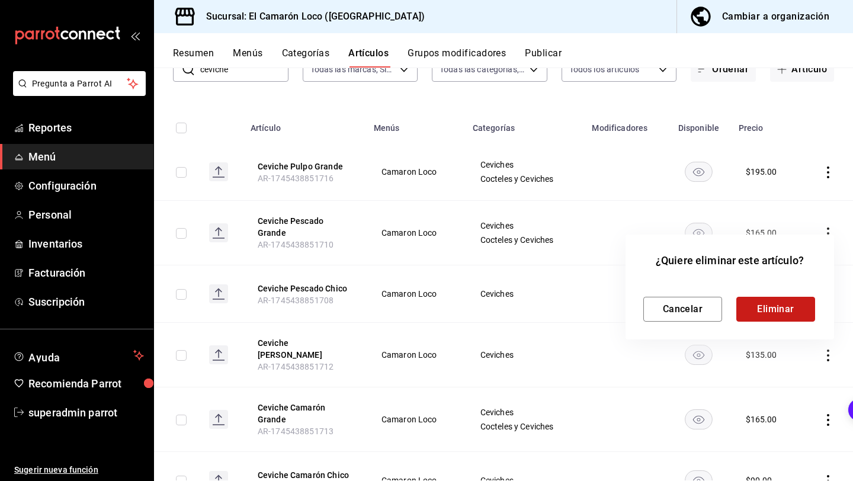
click at [777, 311] on button "Eliminar" at bounding box center [775, 309] width 79 height 25
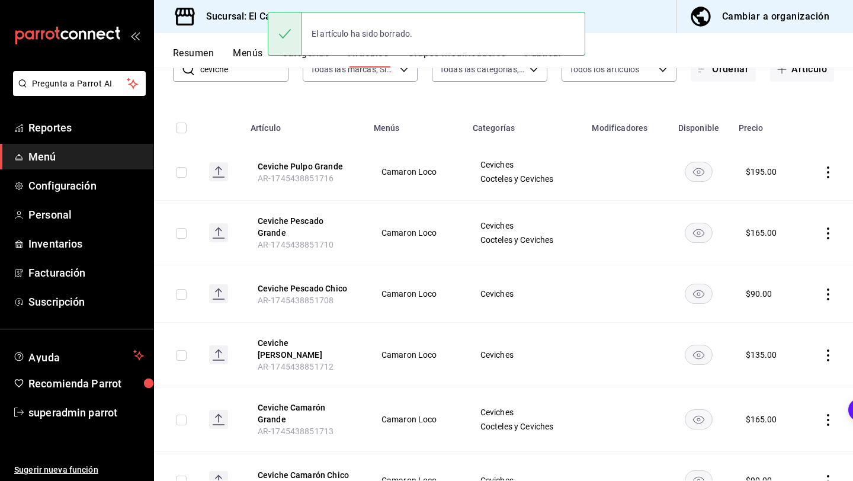
scroll to position [84, 0]
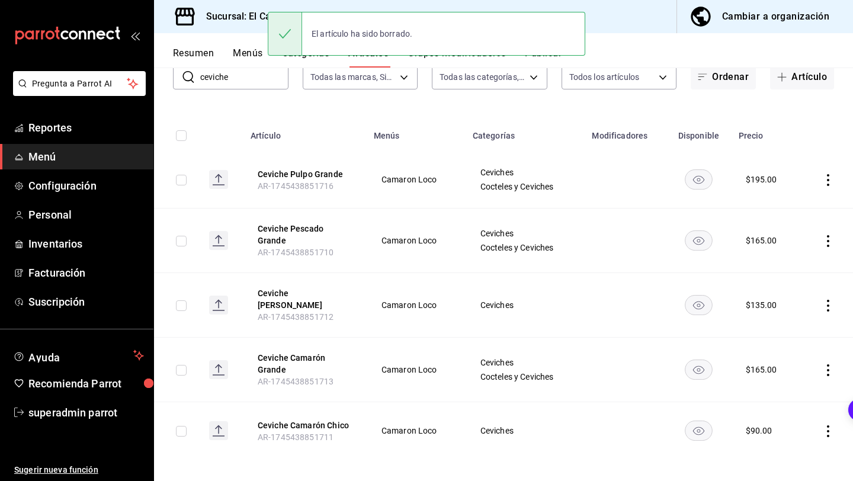
click at [825, 286] on td at bounding box center [827, 305] width 52 height 65
click at [825, 290] on td at bounding box center [827, 305] width 52 height 65
click at [825, 301] on icon "actions" at bounding box center [828, 306] width 12 height 12
click at [779, 381] on li "Eliminar" at bounding box center [781, 374] width 71 height 24
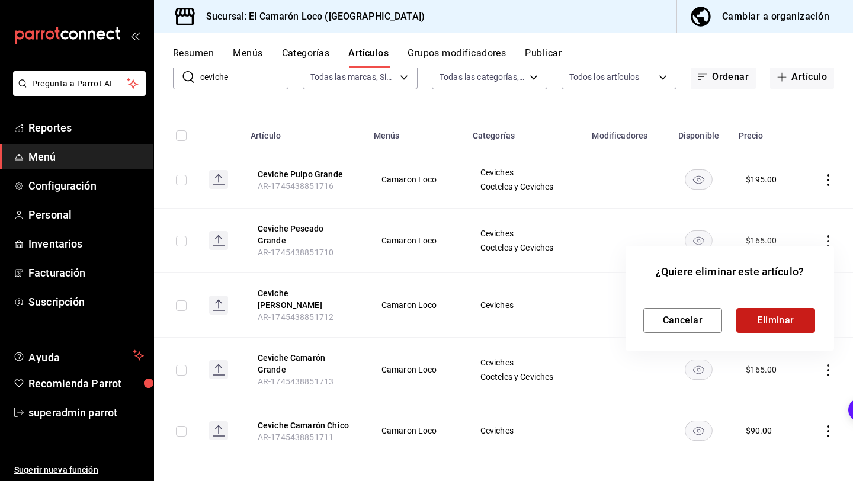
click at [783, 332] on button "Eliminar" at bounding box center [775, 320] width 79 height 25
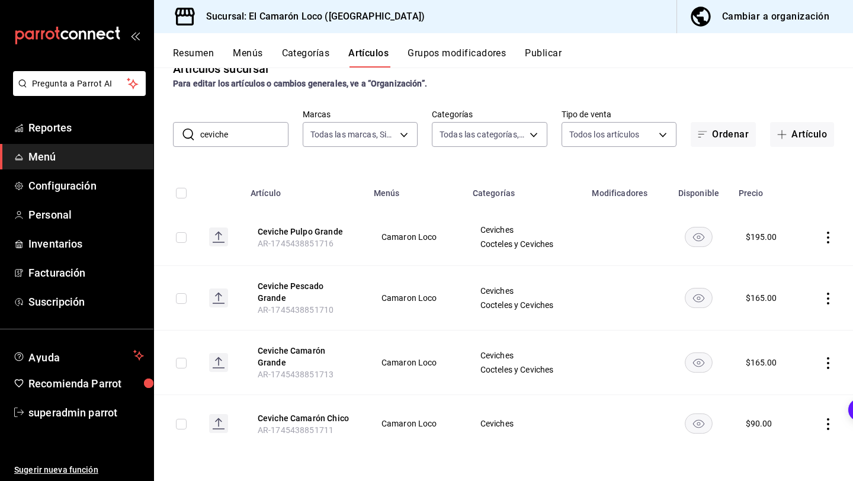
scroll to position [20, 0]
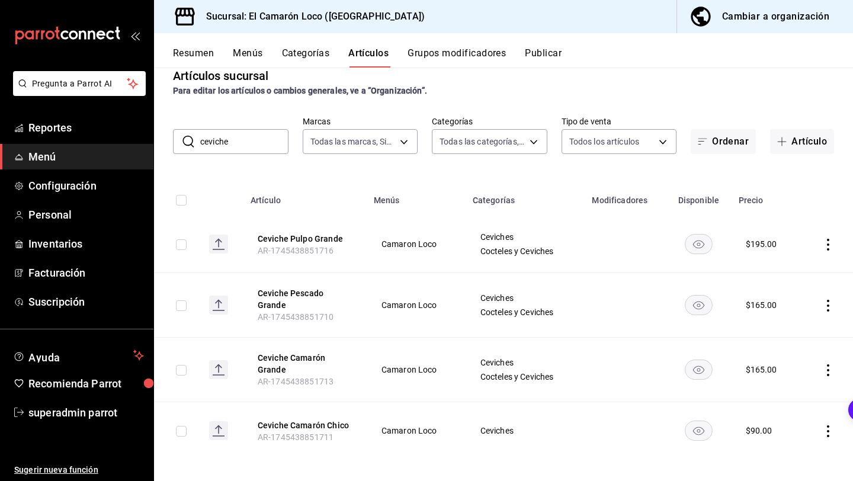
click at [826, 425] on icon "actions" at bounding box center [828, 431] width 12 height 12
click at [793, 455] on span "Eliminar" at bounding box center [792, 449] width 31 height 12
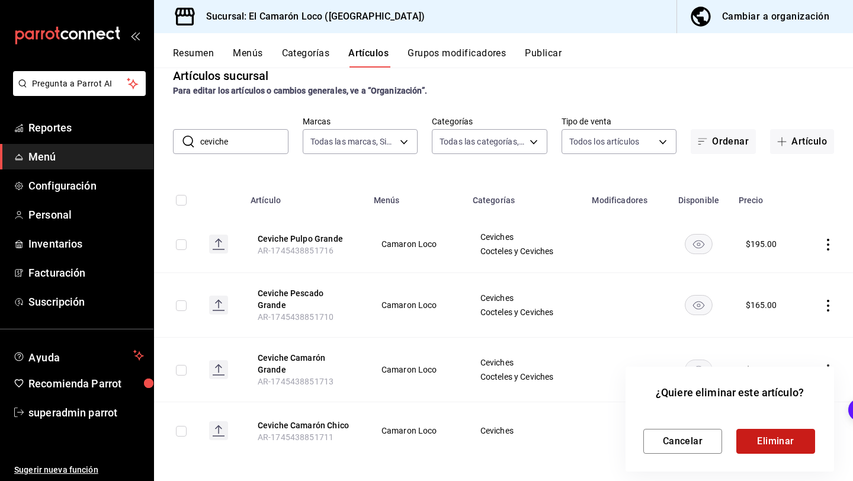
click at [774, 445] on button "Eliminar" at bounding box center [775, 441] width 79 height 25
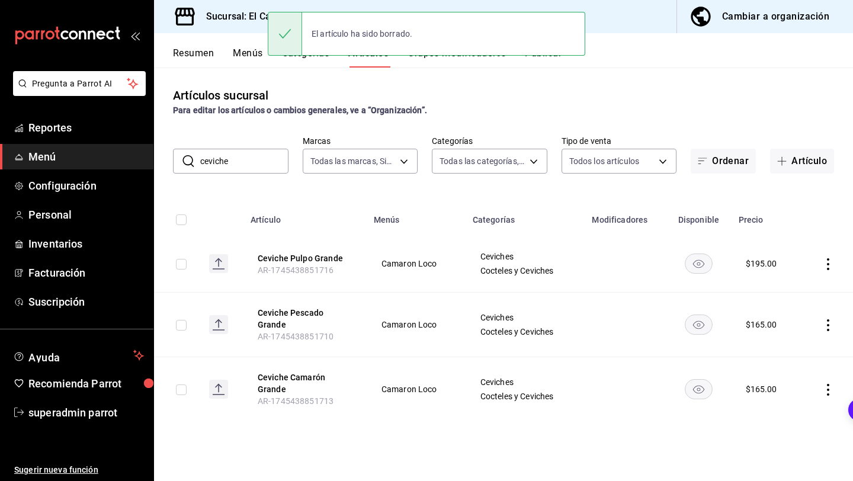
scroll to position [0, 0]
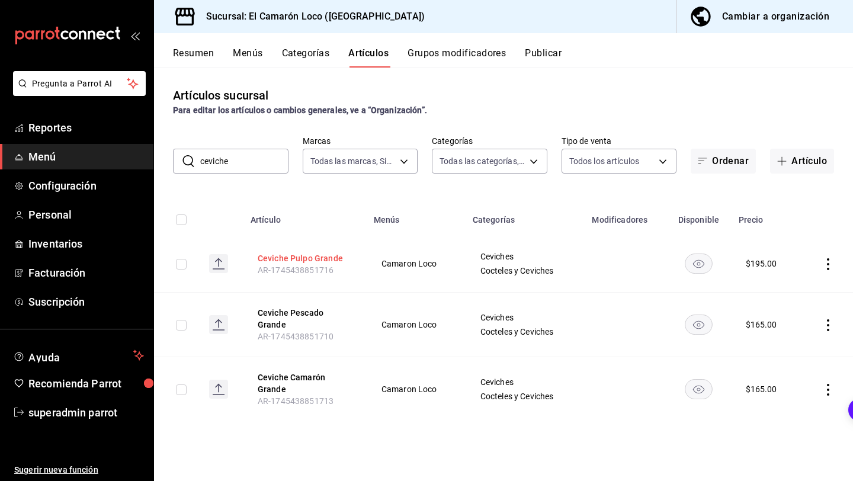
click at [335, 259] on button "Ceviche Pulpo Grande" at bounding box center [305, 258] width 95 height 12
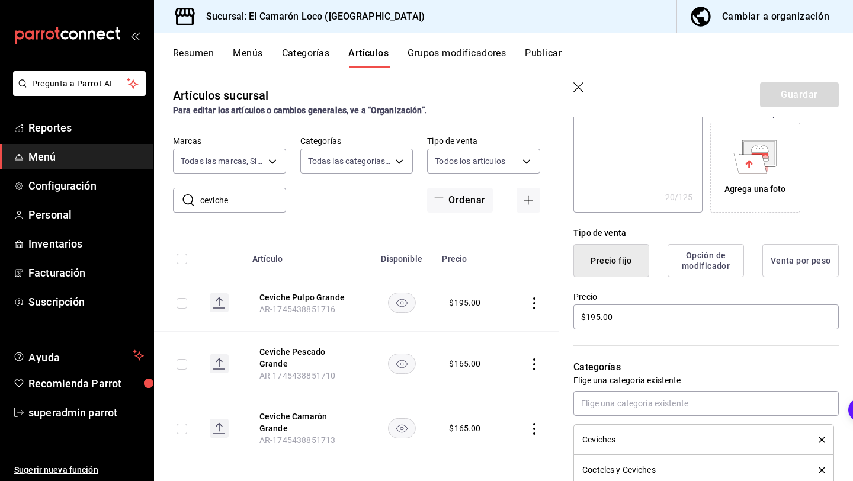
scroll to position [188, 0]
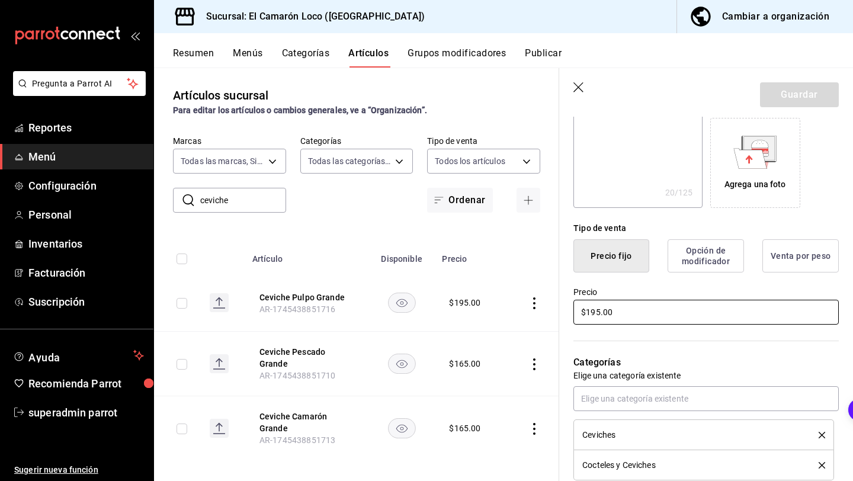
click at [596, 317] on input "$195.00" at bounding box center [705, 312] width 265 height 25
type textarea "x"
type input "$195.00"
type textarea "x"
type input "$195.00"
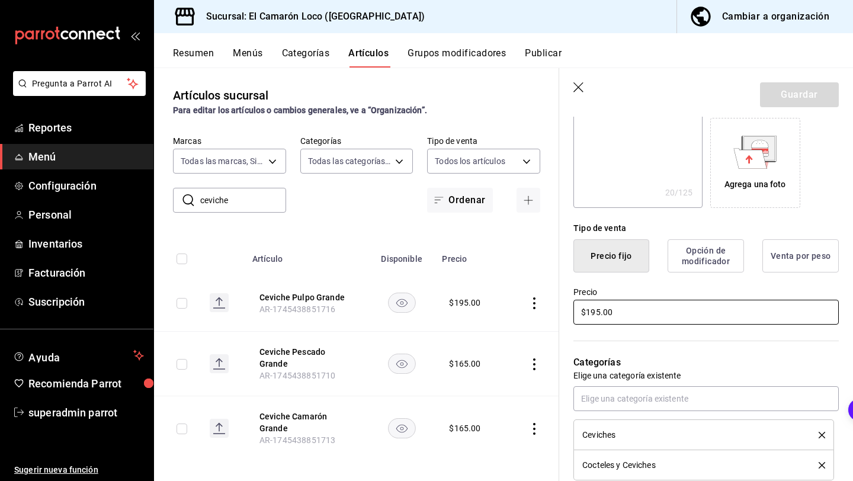
type textarea "x"
type input "$195.00"
type textarea "x"
type input "$19.00"
type textarea "x"
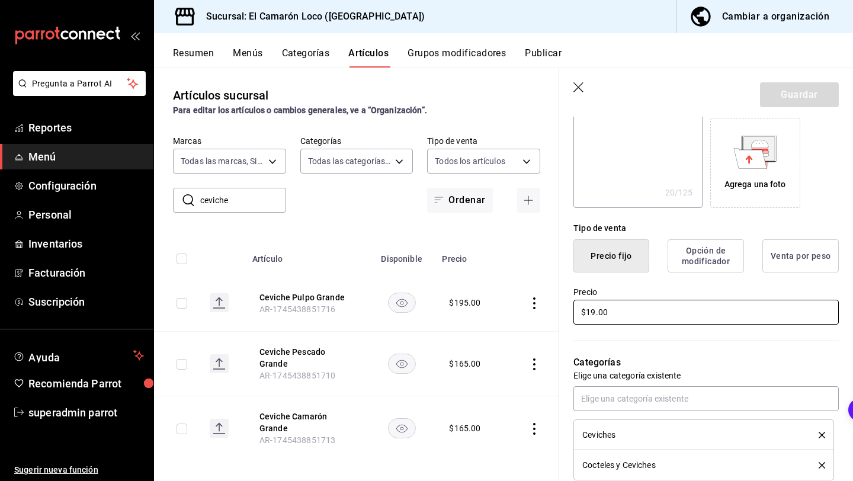
type input "$1.00"
type textarea "x"
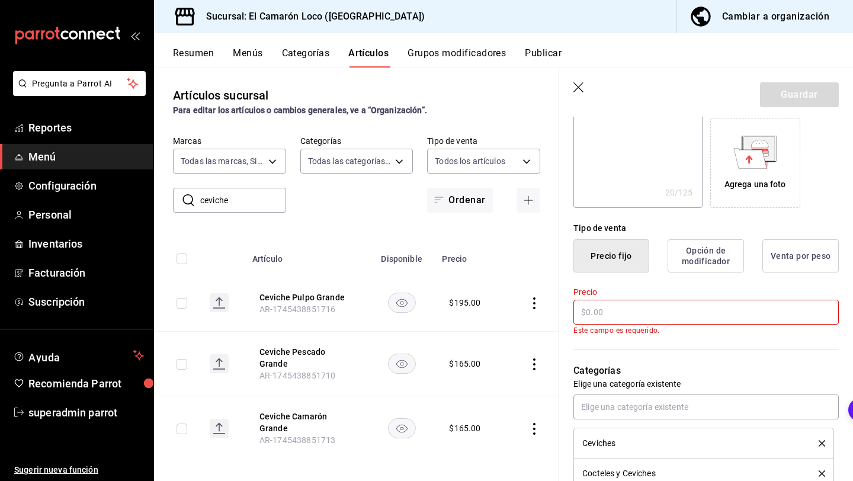
type input "$2.00"
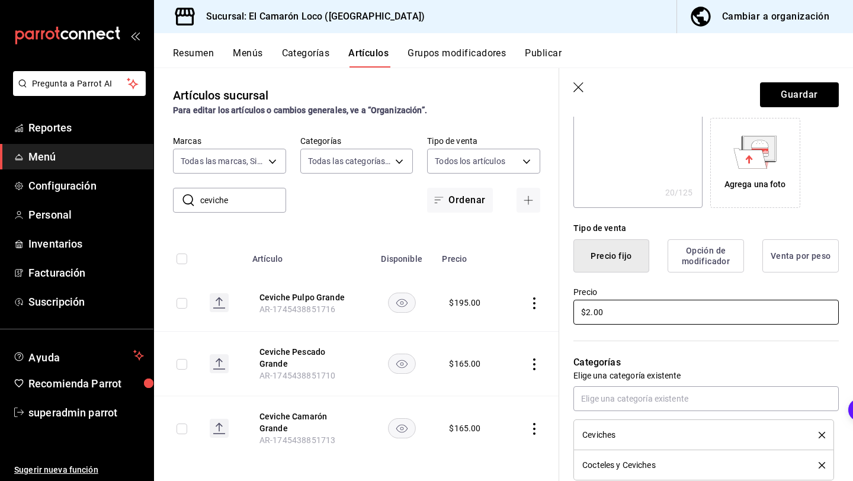
type textarea "x"
type input "$22.00"
type textarea "x"
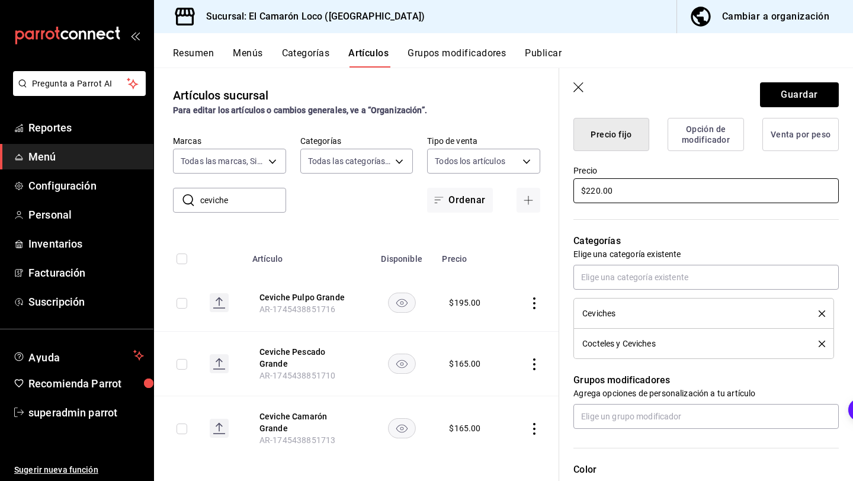
scroll to position [310, 0]
type input "$220.00"
click at [818, 313] on icon "delete" at bounding box center [821, 313] width 7 height 7
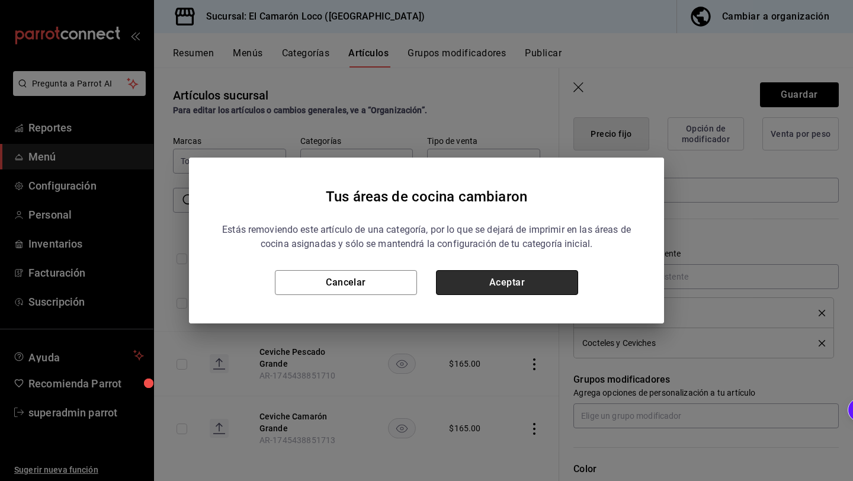
click at [511, 288] on button "Aceptar" at bounding box center [507, 282] width 142 height 25
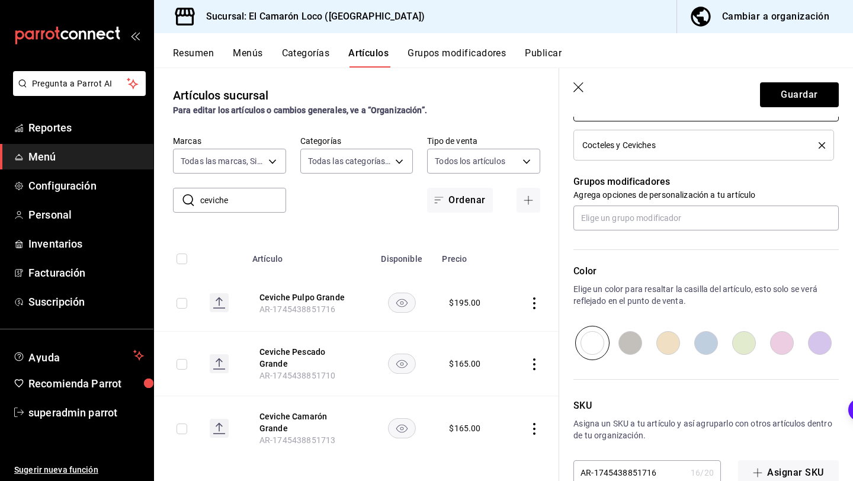
scroll to position [505, 0]
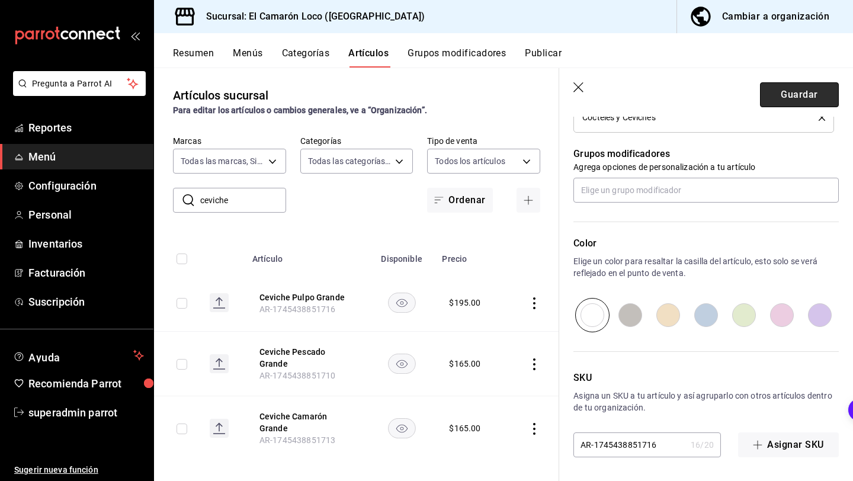
click at [780, 102] on button "Guardar" at bounding box center [799, 94] width 79 height 25
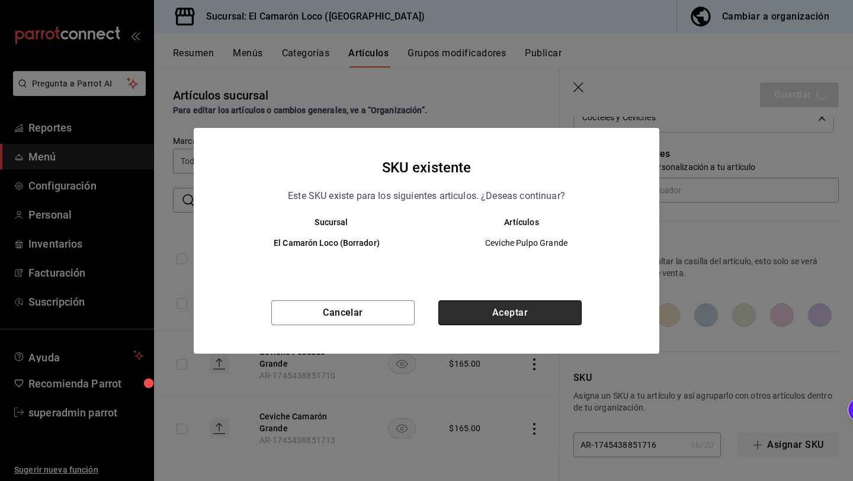
click at [525, 311] on button "Aceptar" at bounding box center [509, 312] width 143 height 25
type textarea "x"
type input "AR-1758661064575"
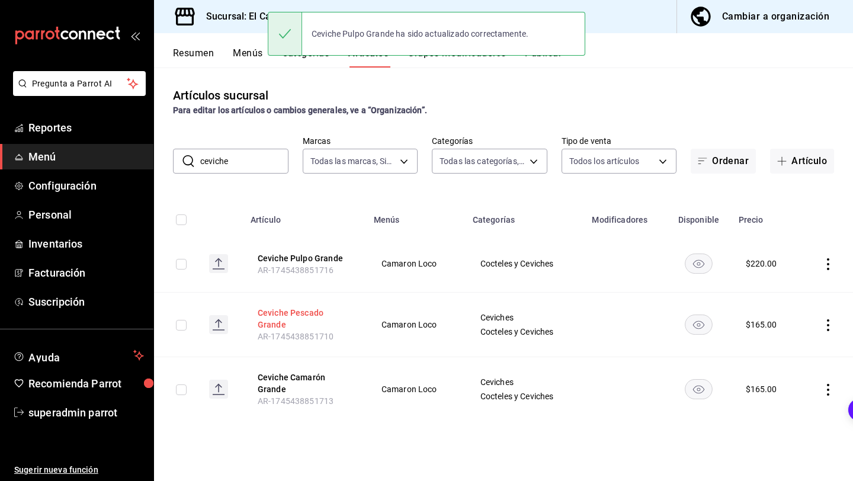
click at [327, 316] on button "Ceviche Pescado Grande" at bounding box center [305, 319] width 95 height 24
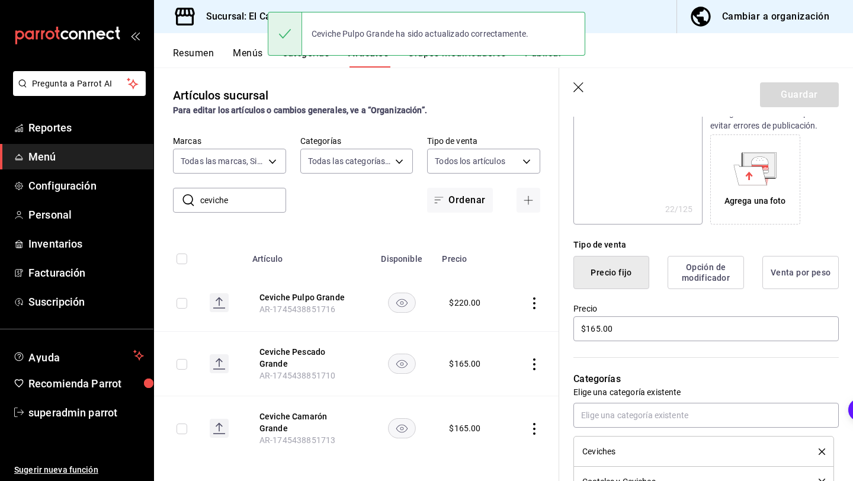
scroll to position [188, 0]
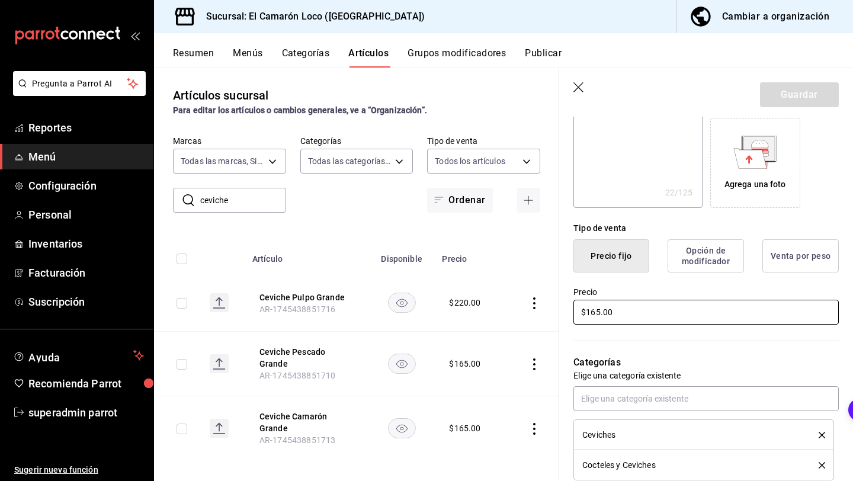
click at [594, 314] on input "$165.00" at bounding box center [705, 312] width 265 height 25
type textarea "x"
type input "$15.00"
type textarea "x"
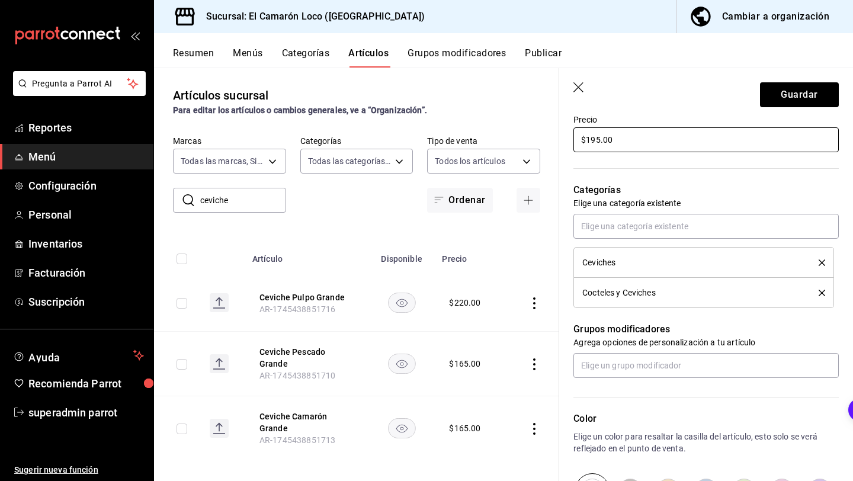
scroll to position [371, 0]
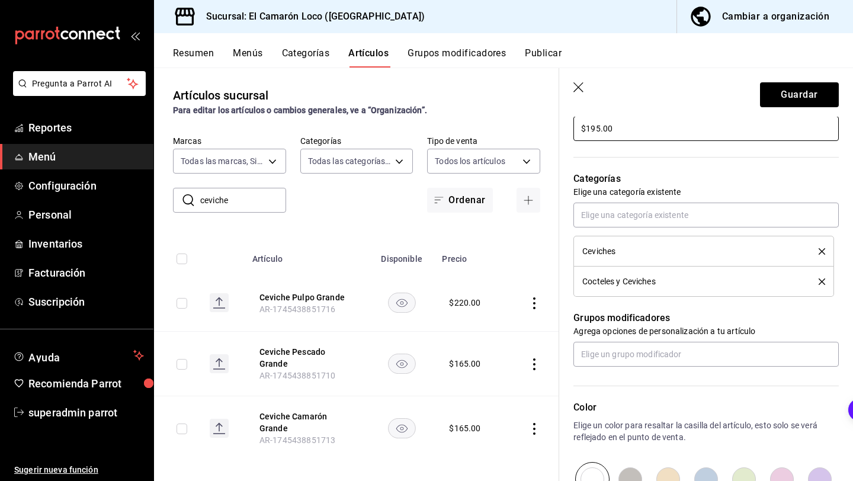
type input "$195.00"
click at [823, 248] on icon "delete" at bounding box center [821, 251] width 7 height 7
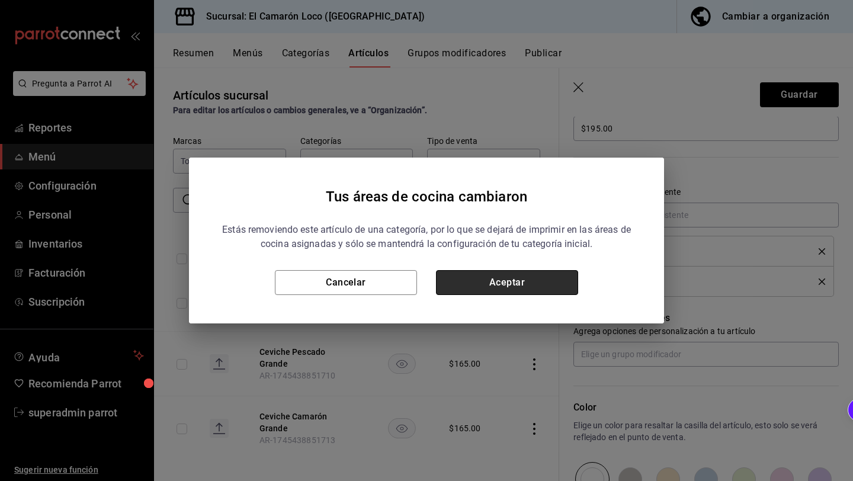
click at [538, 278] on button "Aceptar" at bounding box center [507, 282] width 142 height 25
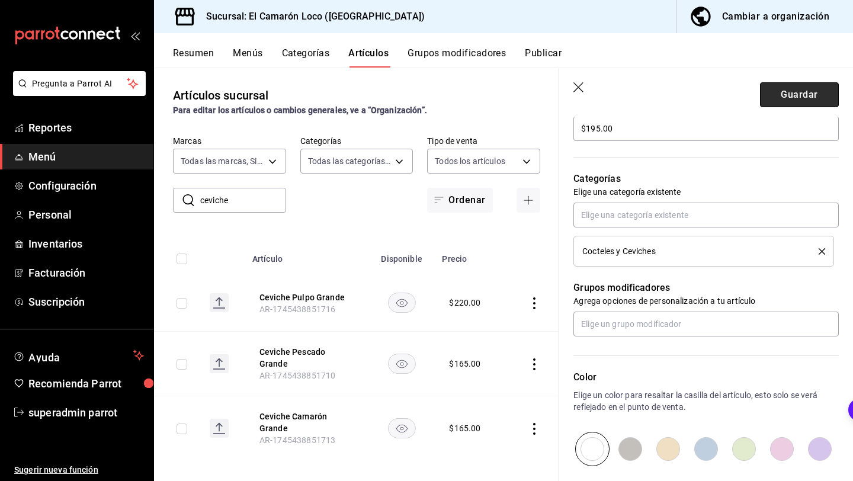
click at [802, 88] on button "Guardar" at bounding box center [799, 94] width 79 height 25
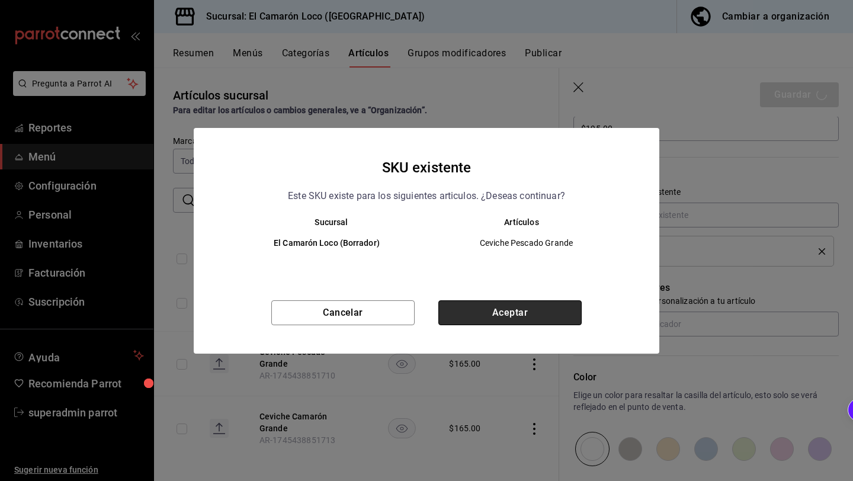
click at [472, 319] on button "Aceptar" at bounding box center [509, 312] width 143 height 25
type textarea "x"
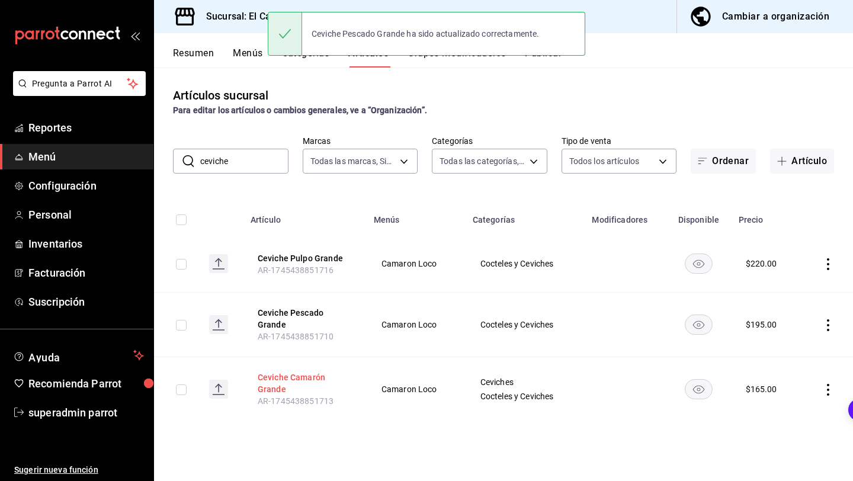
click at [284, 371] on button "Ceviche Camarón Grande" at bounding box center [305, 383] width 95 height 24
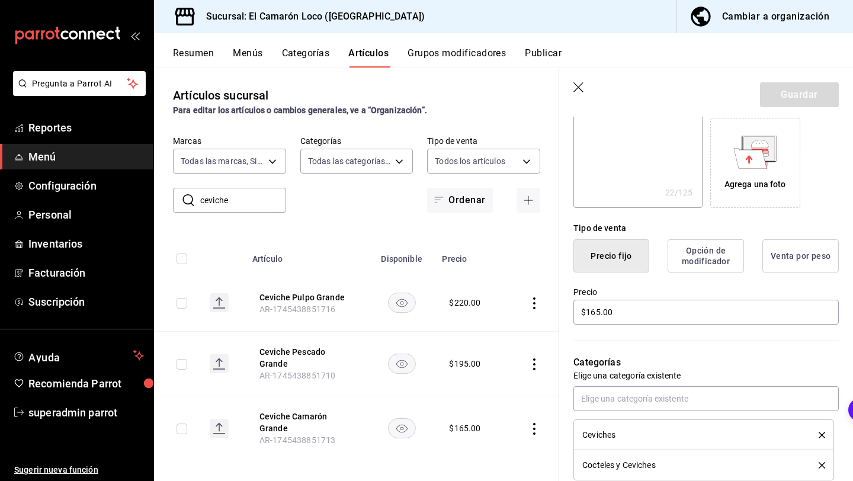
scroll to position [195, 0]
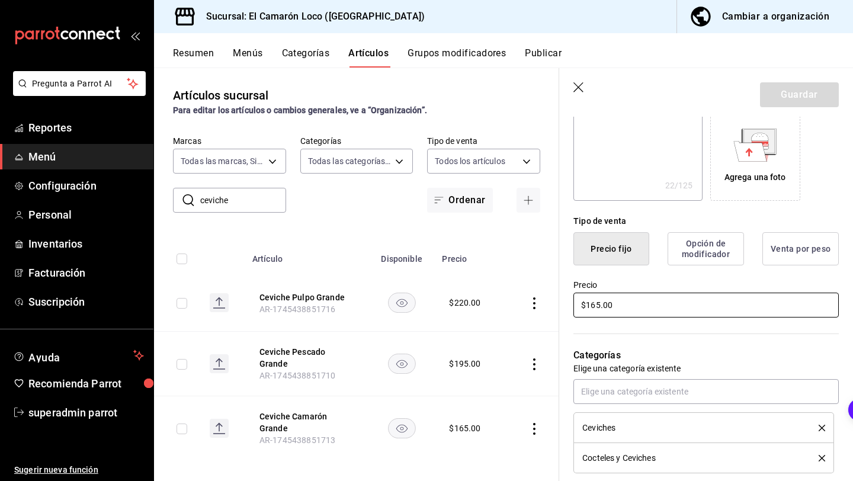
click at [599, 306] on input "$165.00" at bounding box center [705, 304] width 265 height 25
type textarea "x"
type input "$16.00"
type textarea "x"
type input "$1.00"
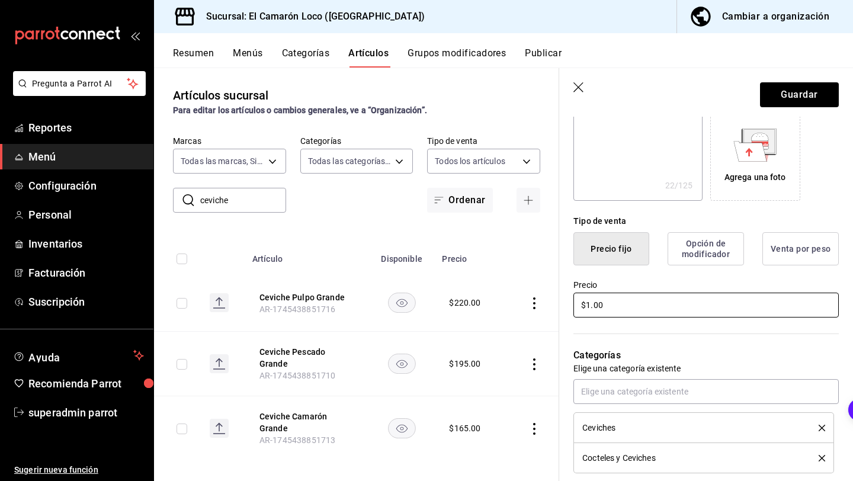
type textarea "x"
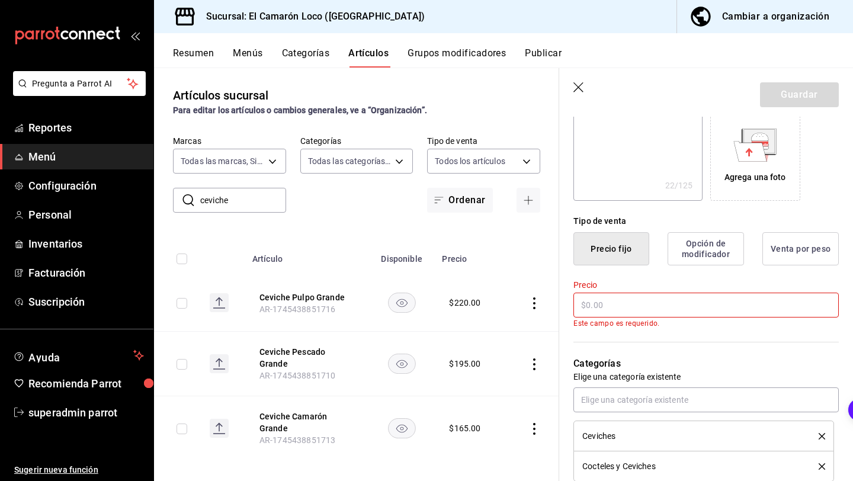
type textarea "x"
type input "$2.00"
type textarea "x"
type input "$22.00"
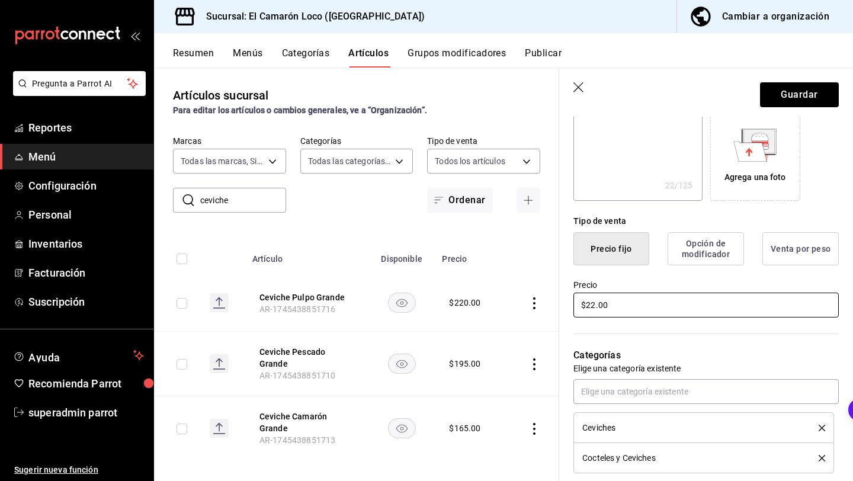
type textarea "x"
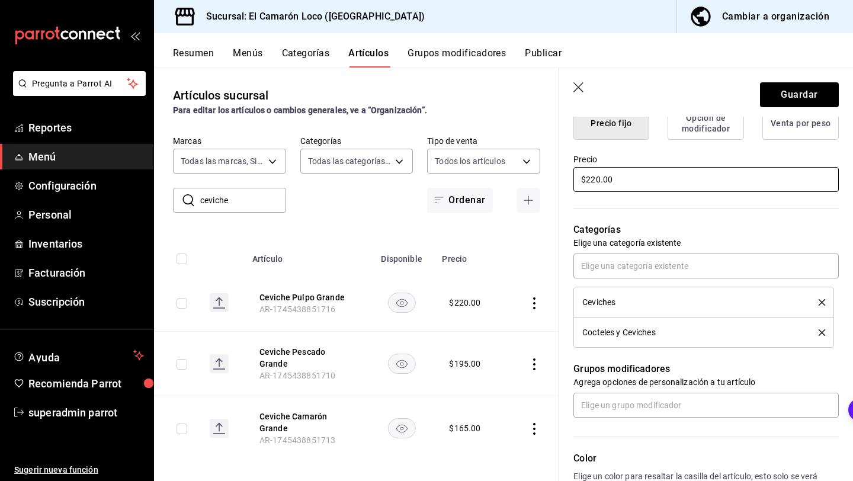
scroll to position [340, 0]
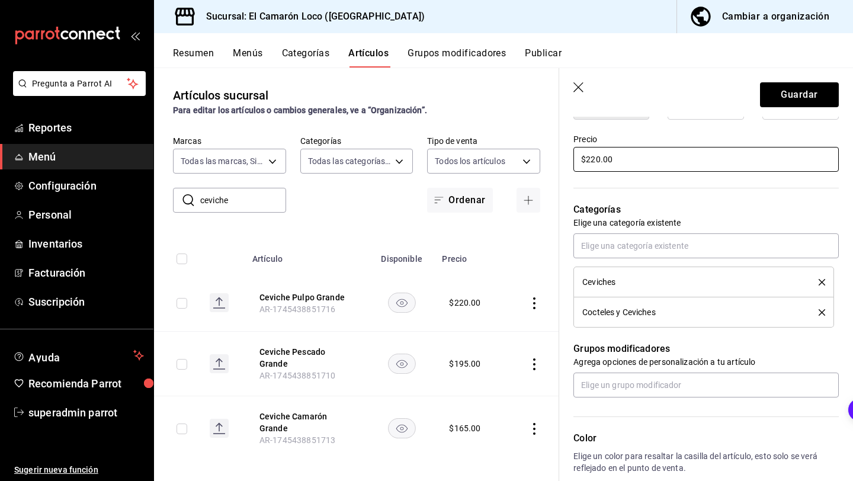
type input "$220.00"
click at [820, 280] on icon "delete" at bounding box center [821, 282] width 7 height 7
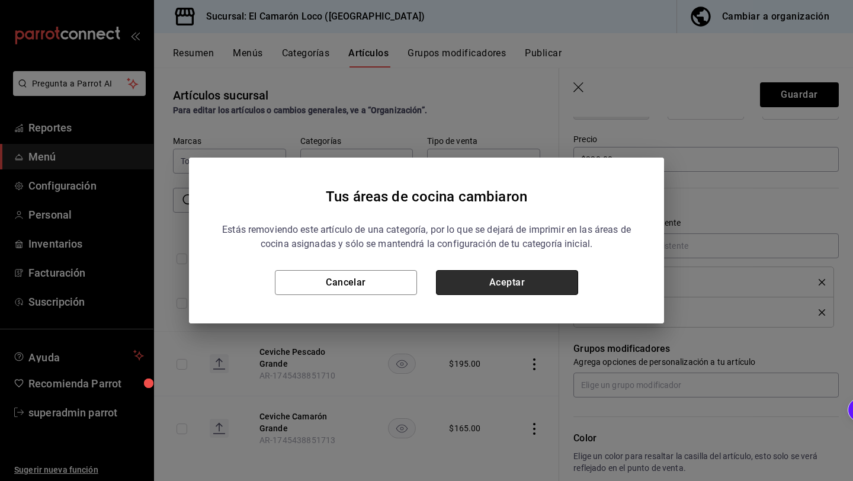
click at [504, 282] on button "Aceptar" at bounding box center [507, 282] width 142 height 25
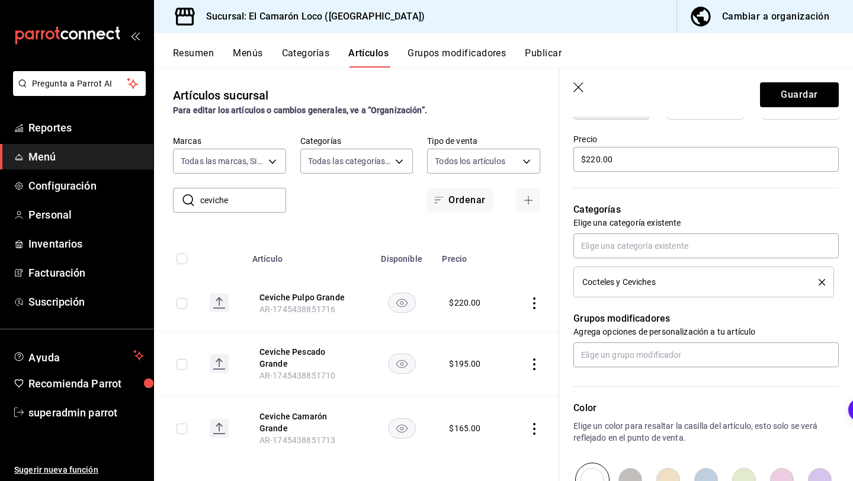
scroll to position [505, 0]
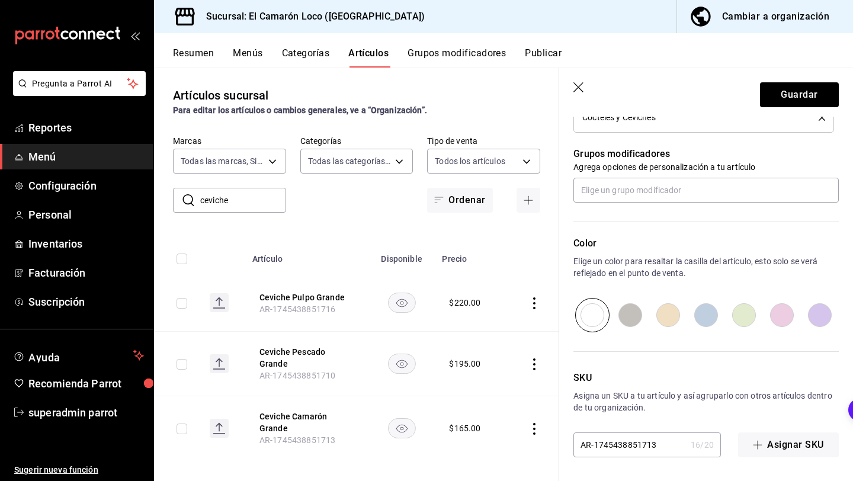
click at [785, 110] on header "Guardar" at bounding box center [706, 92] width 294 height 49
click at [785, 98] on button "Guardar" at bounding box center [799, 94] width 79 height 25
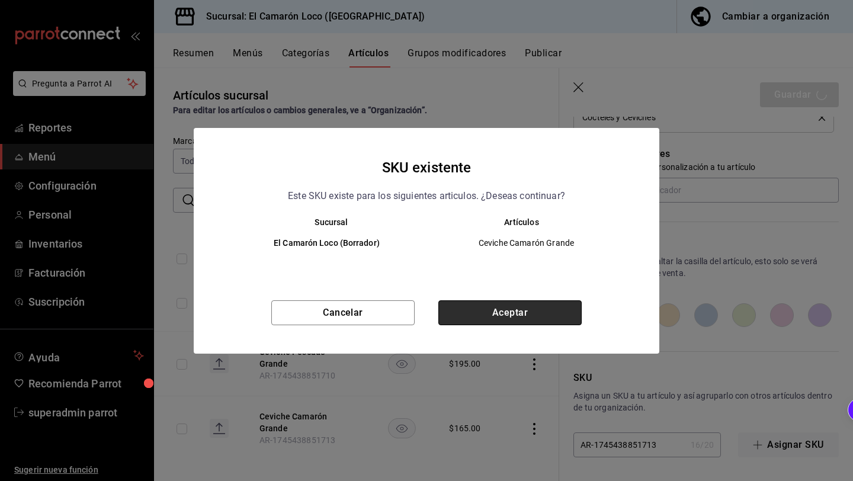
click at [504, 304] on button "Aceptar" at bounding box center [509, 312] width 143 height 25
type textarea "x"
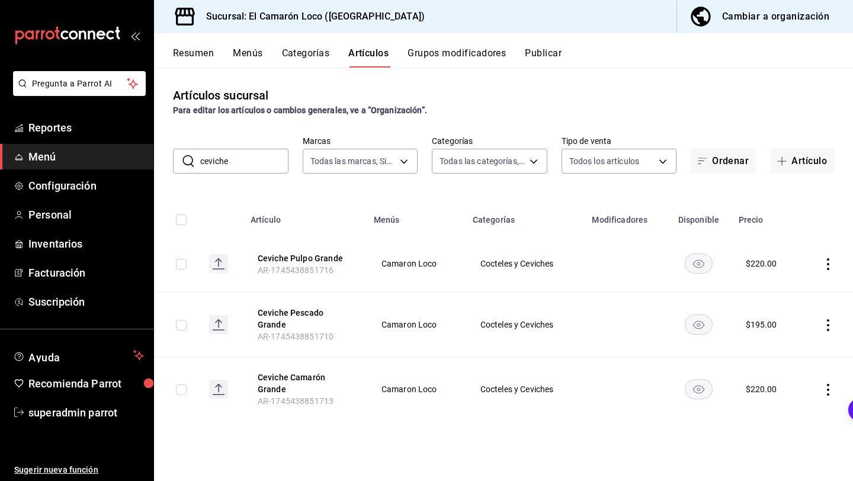
click at [265, 165] on input "ceviche" at bounding box center [244, 161] width 88 height 24
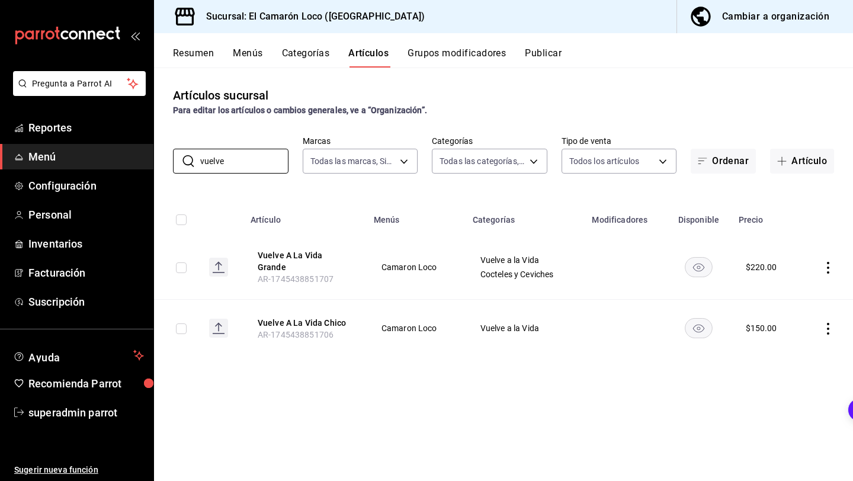
type input "vuelve"
click at [831, 323] on icon "actions" at bounding box center [828, 329] width 12 height 12
click at [766, 390] on li "Eliminar" at bounding box center [781, 397] width 71 height 24
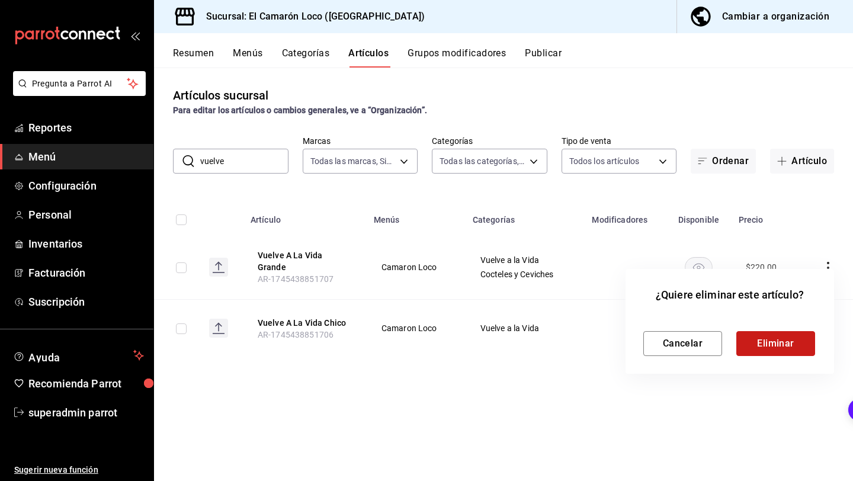
click at [752, 336] on button "Eliminar" at bounding box center [775, 343] width 79 height 25
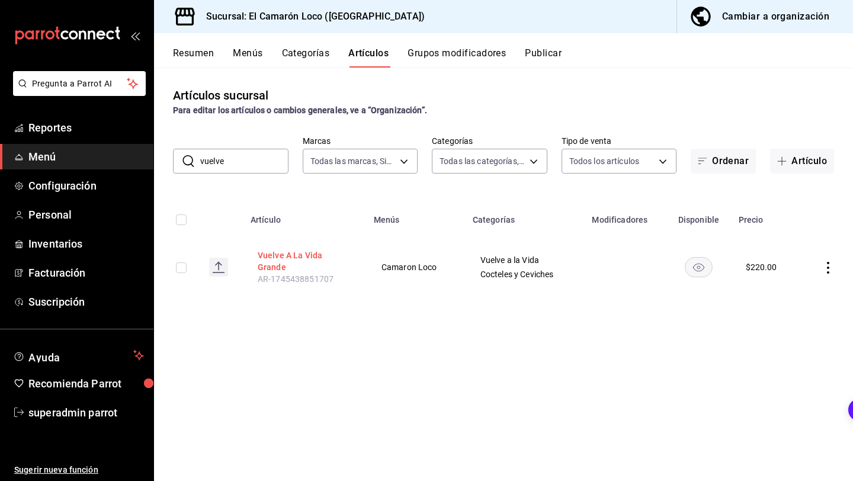
click at [326, 257] on button "Vuelve A La Vida Grande" at bounding box center [305, 261] width 95 height 24
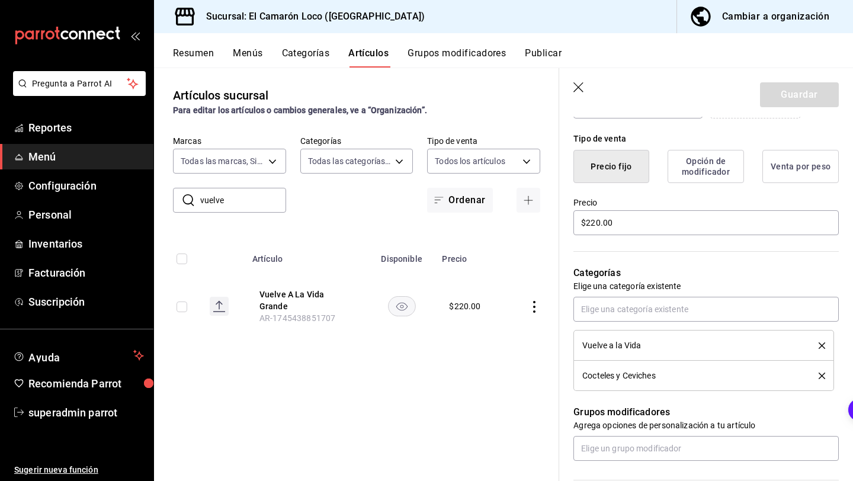
scroll to position [278, 0]
click at [818, 342] on icon "delete" at bounding box center [821, 344] width 7 height 7
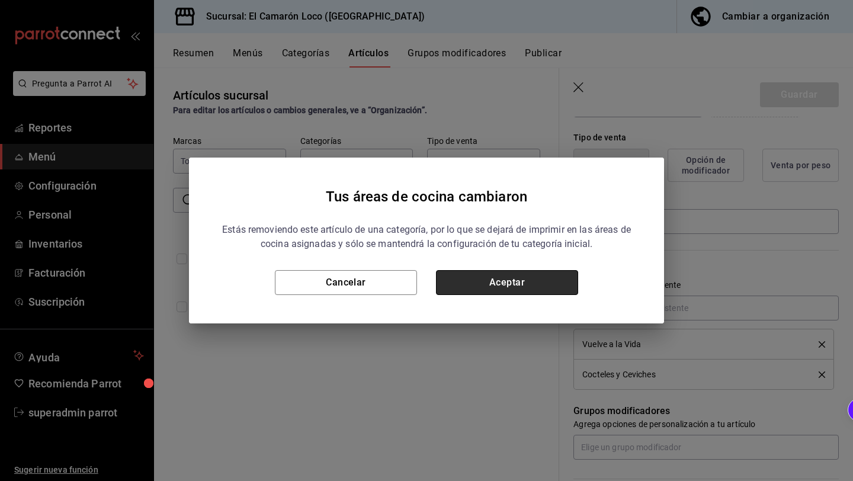
click at [545, 285] on button "Aceptar" at bounding box center [507, 282] width 142 height 25
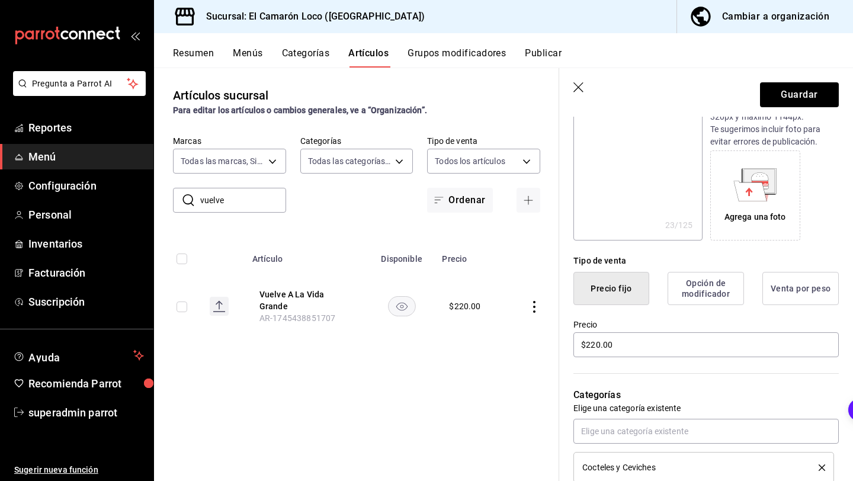
scroll to position [0, 0]
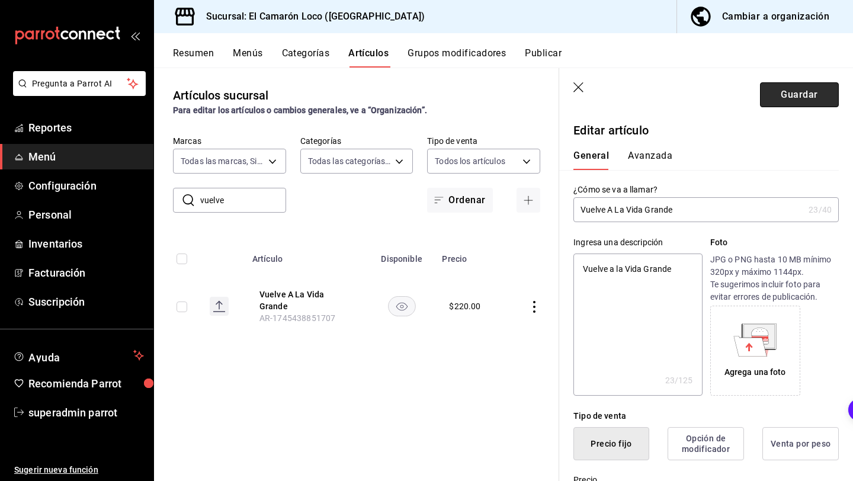
click at [790, 93] on button "Guardar" at bounding box center [799, 94] width 79 height 25
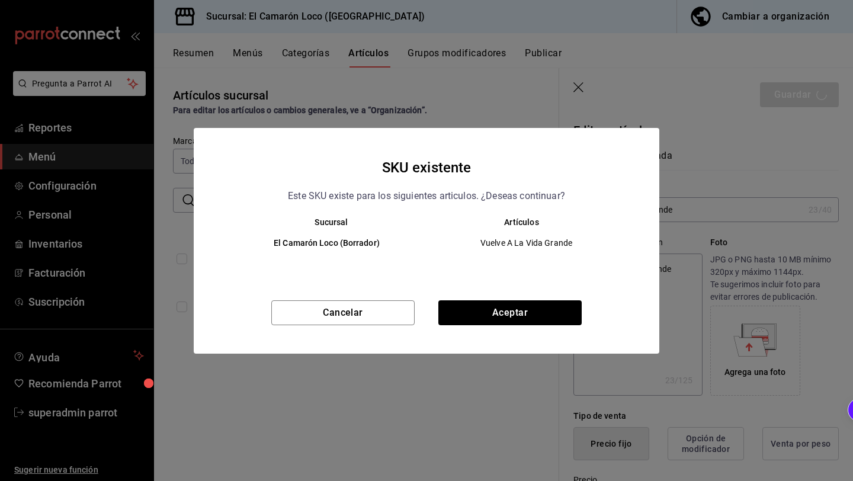
click at [503, 298] on div "SKU existente Este SKU existe para los siguientes articulos. ¿Deseas continuar?…" at bounding box center [426, 241] width 465 height 226
click at [490, 304] on button "Aceptar" at bounding box center [509, 312] width 143 height 25
type textarea "x"
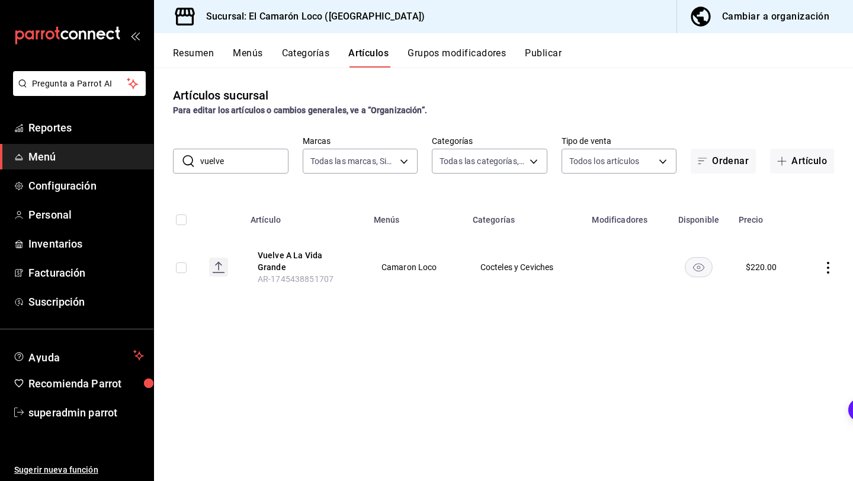
click at [252, 163] on input "vuelve" at bounding box center [244, 161] width 88 height 24
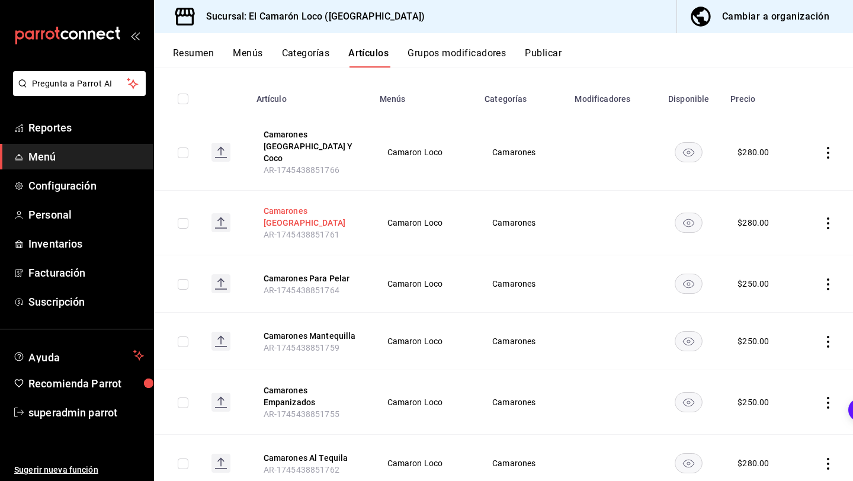
scroll to position [123, 0]
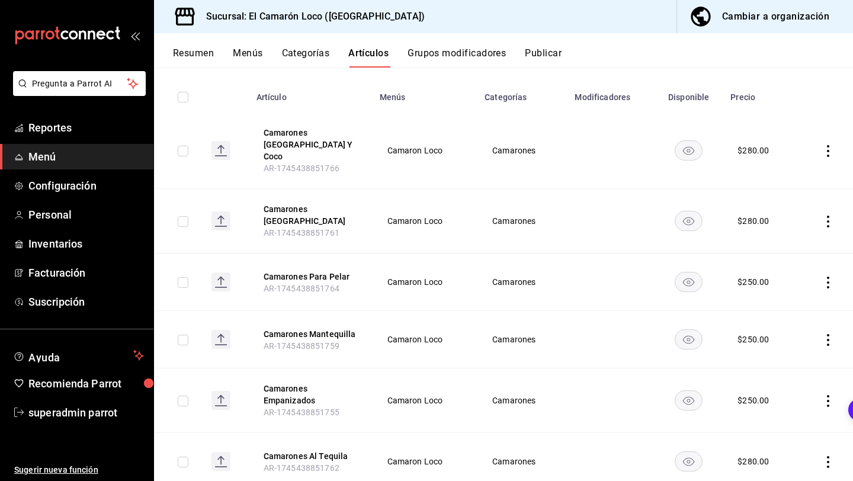
type input "camarones"
click at [831, 277] on icon "actions" at bounding box center [828, 283] width 12 height 12
click at [771, 338] on div at bounding box center [766, 339] width 21 height 12
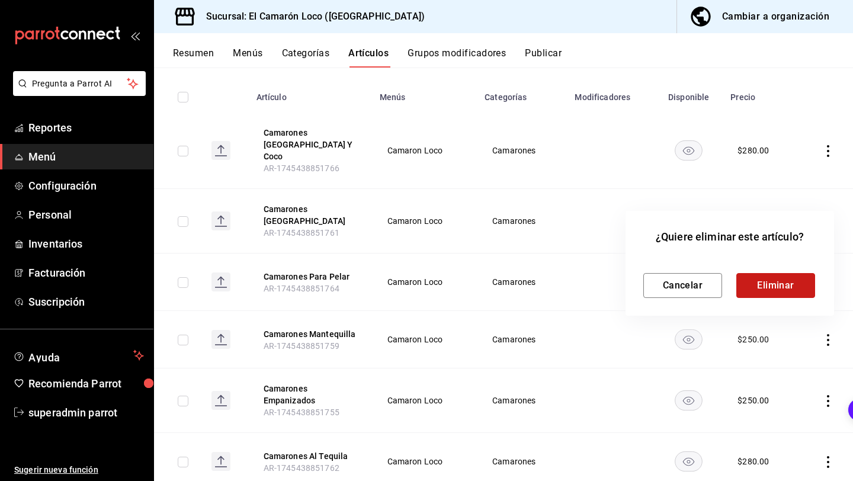
click at [776, 281] on button "Eliminar" at bounding box center [775, 285] width 79 height 25
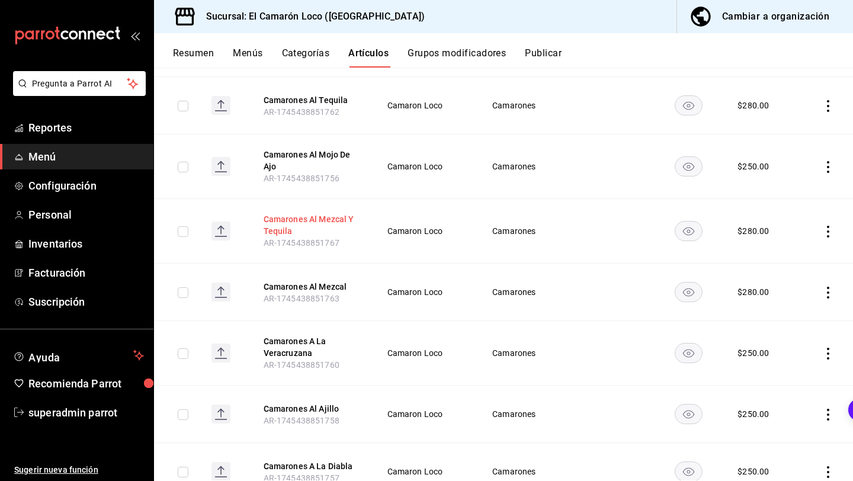
scroll to position [423, 0]
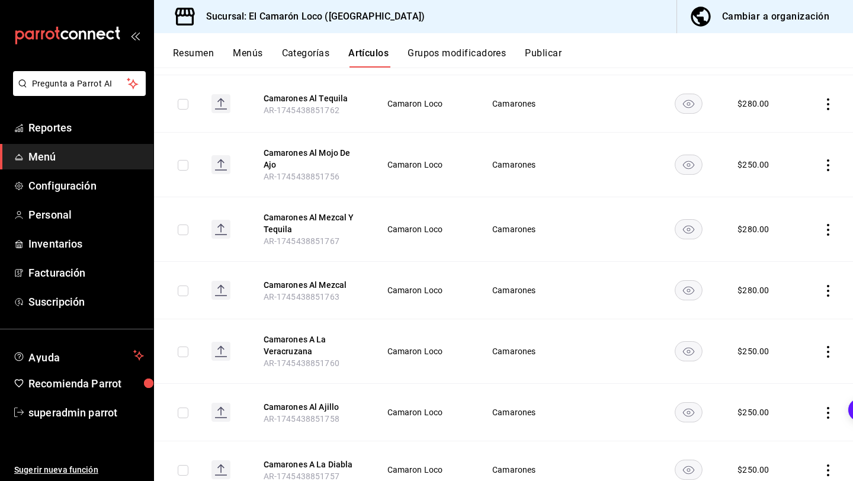
click at [832, 285] on icon "actions" at bounding box center [828, 291] width 12 height 12
click at [772, 345] on div at bounding box center [766, 348] width 21 height 12
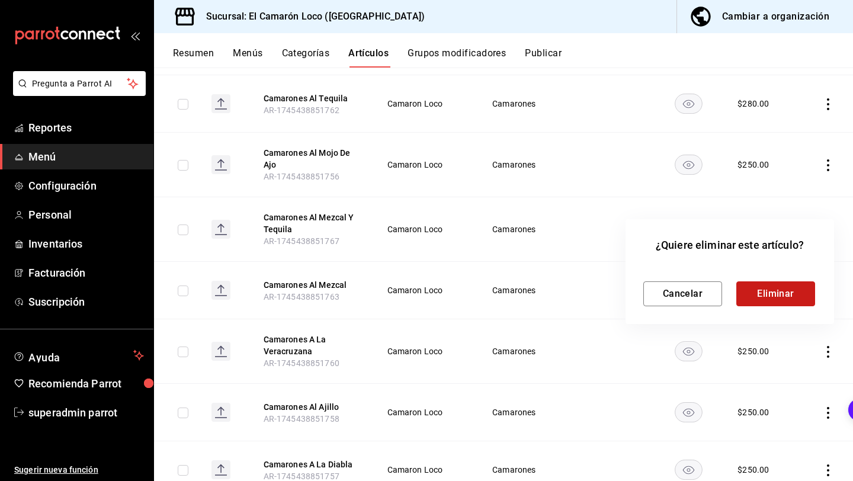
click at [767, 287] on button "Eliminar" at bounding box center [775, 293] width 79 height 25
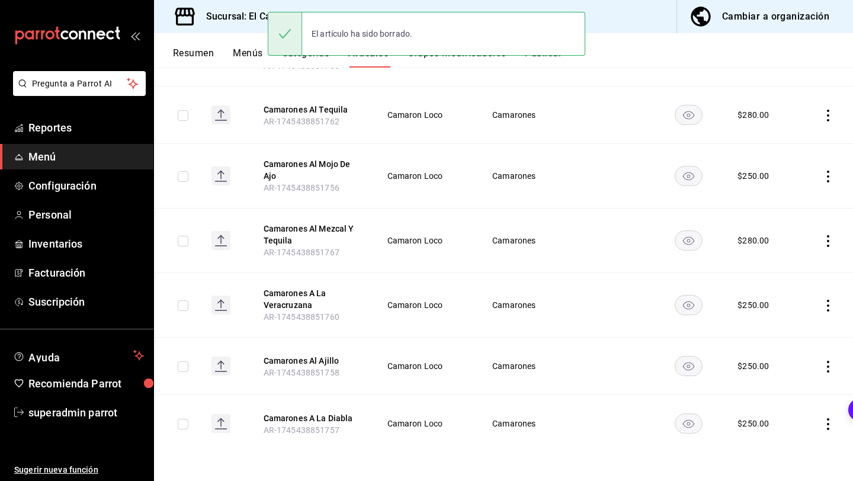
scroll to position [393, 0]
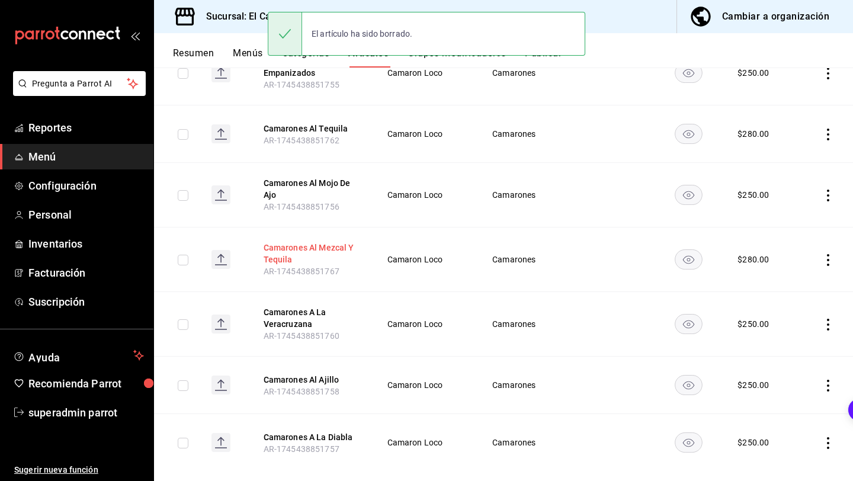
click at [324, 242] on button "Camarones Al Mezcal Y Tequila" at bounding box center [310, 254] width 95 height 24
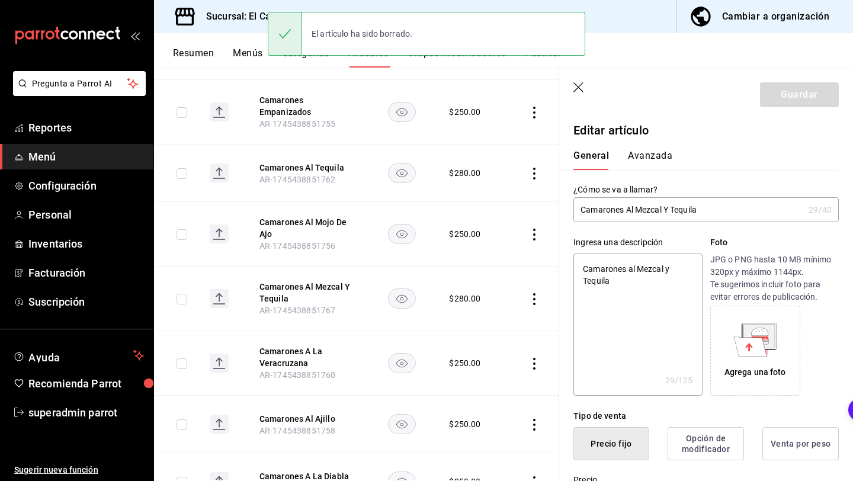
click at [670, 208] on input "Camarones Al Mezcal Y Tequila" at bounding box center [688, 210] width 230 height 24
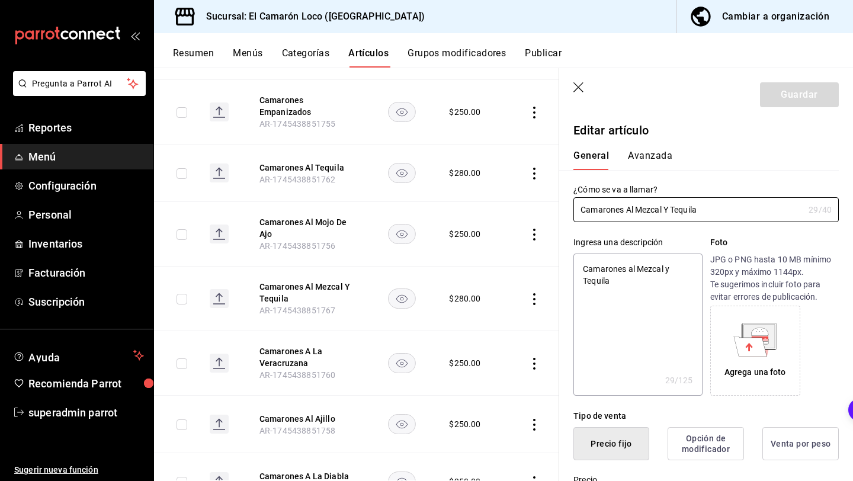
type input "Camarones Al Mezcal Tequila"
type textarea "x"
type input "Camarones Al Mezcal Tequila"
type textarea "x"
click at [667, 210] on input "Camarones Al Mezcal Tequila" at bounding box center [688, 210] width 230 height 24
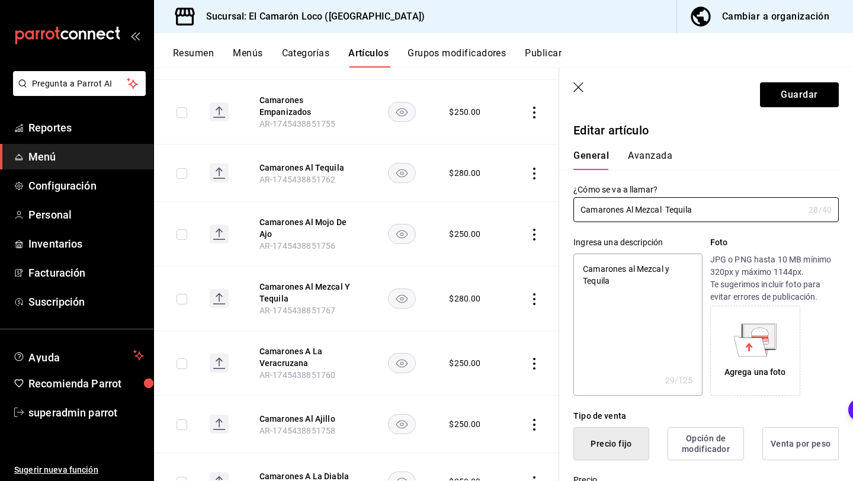
type input "Camarones Al Mezcal Tequila"
type textarea "x"
type input "Camarones Al MezcalTequila"
type textarea "x"
type input "Camarones Al Mezcal Tequila"
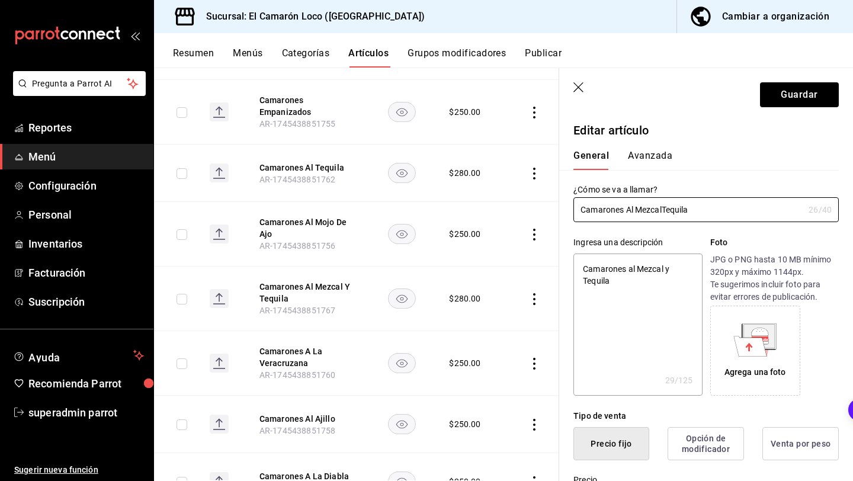
type textarea "x"
type input "Camarones Al Mezcal oTequila"
type textarea "x"
type input "Camarones Al Mezcal o Tequila"
type textarea "x"
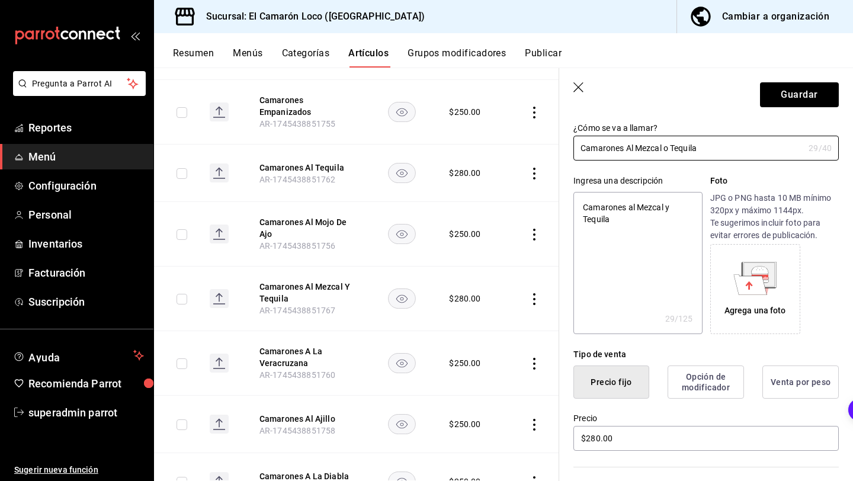
scroll to position [71, 0]
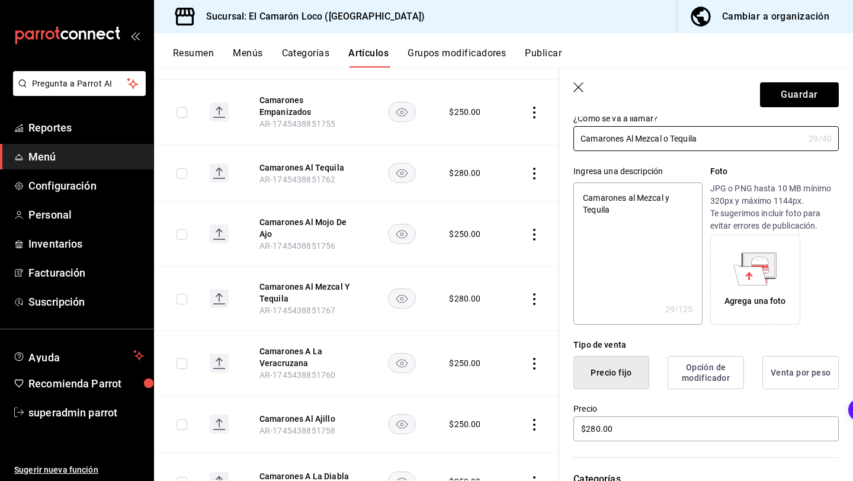
type input "Camarones Al Mezcal o Tequila"
type textarea "x"
click at [668, 197] on textarea "Camarones al Mezcal y Tequila" at bounding box center [637, 253] width 128 height 142
type textarea "Camarones al Mezcal Tequila"
type textarea "x"
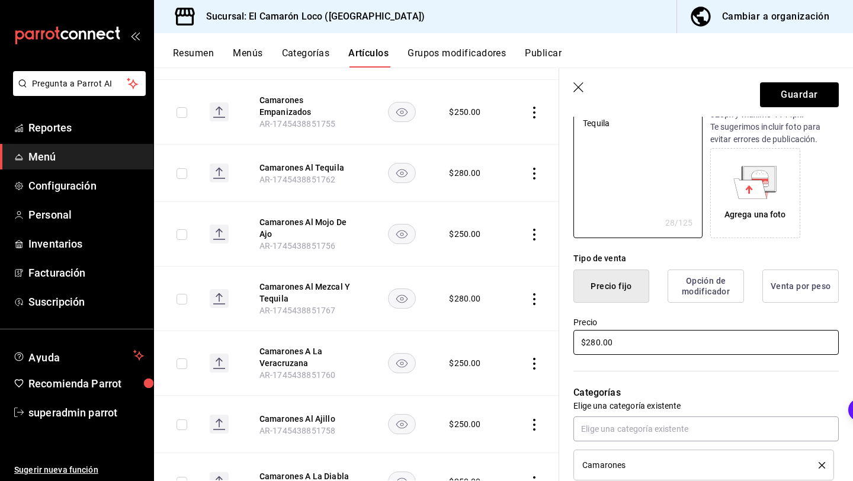
scroll to position [232, 0]
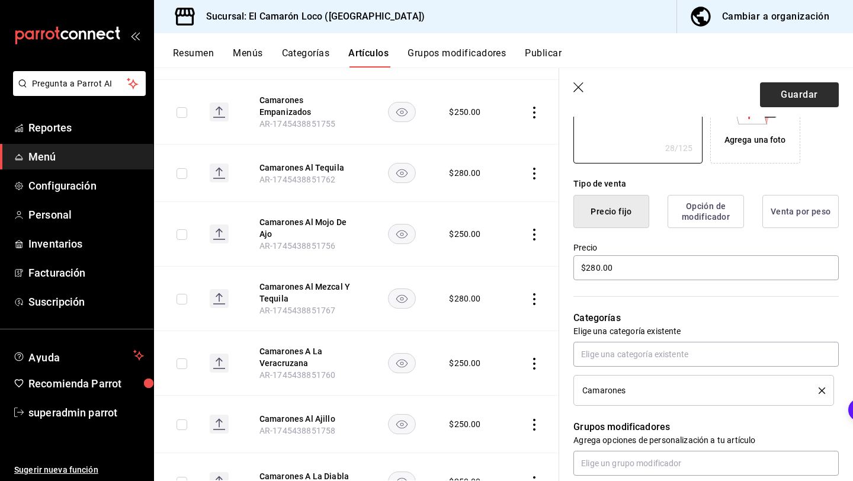
type textarea "Camarones al Mezcal Tequila"
click at [801, 89] on button "Guardar" at bounding box center [799, 94] width 79 height 25
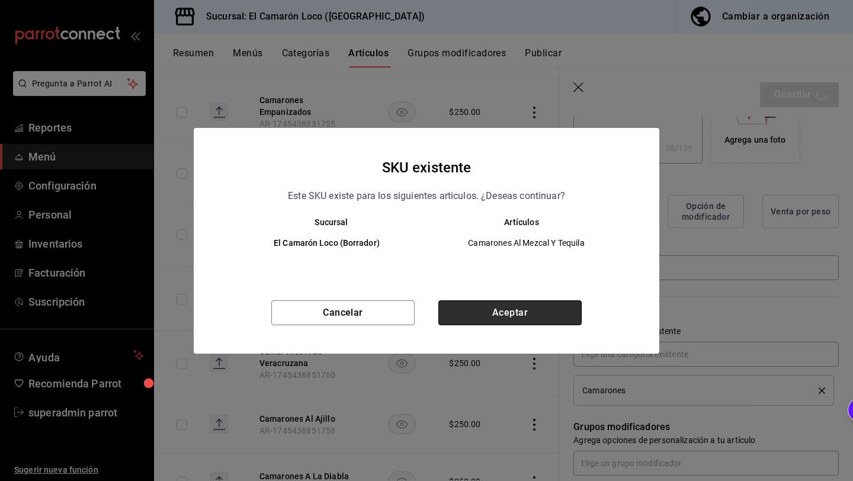
click at [545, 312] on button "Aceptar" at bounding box center [509, 312] width 143 height 25
type textarea "x"
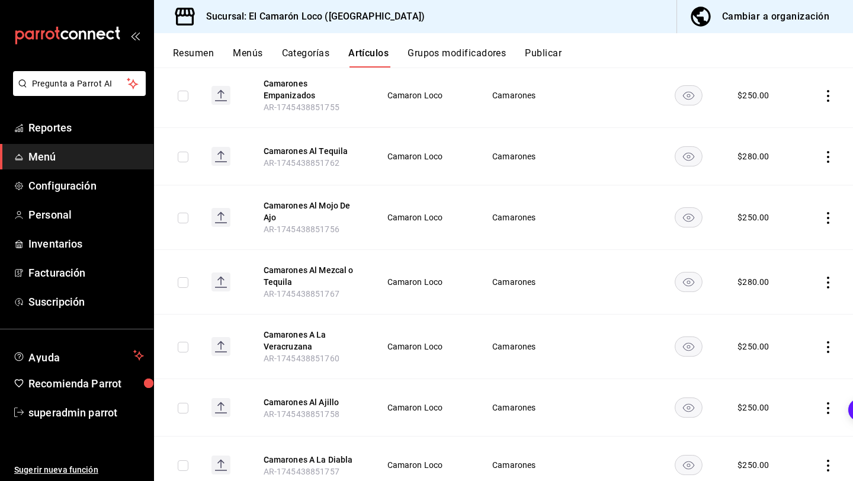
scroll to position [393, 0]
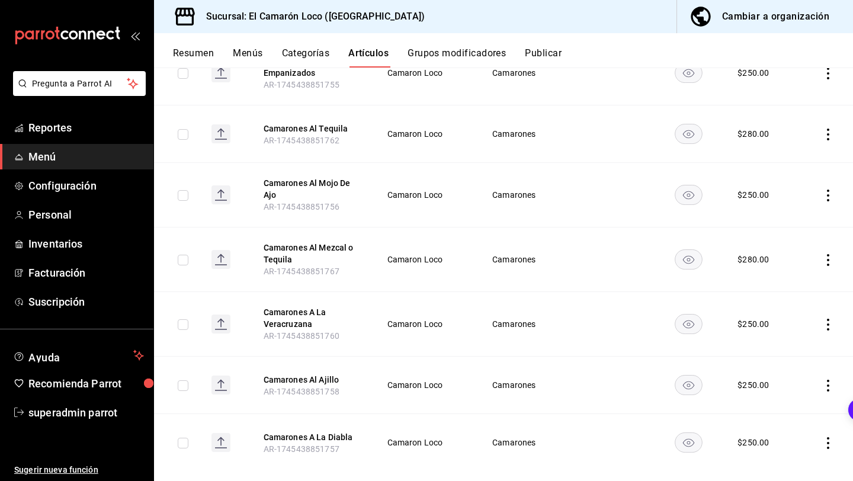
click at [824, 319] on icon "actions" at bounding box center [828, 325] width 12 height 12
click at [763, 384] on icon at bounding box center [762, 382] width 12 height 12
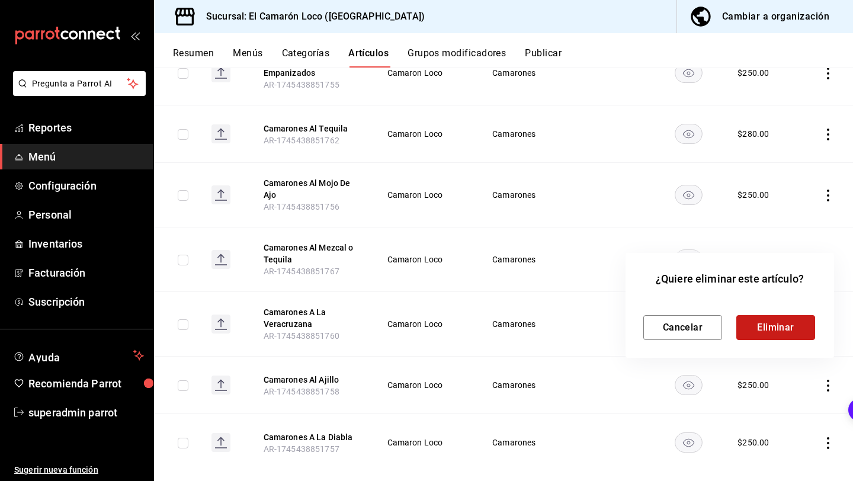
click at [777, 323] on button "Eliminar" at bounding box center [775, 327] width 79 height 25
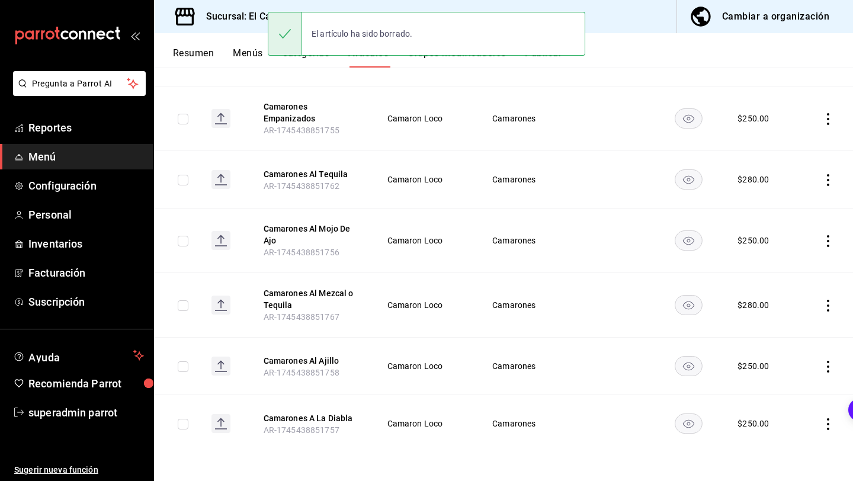
scroll to position [328, 0]
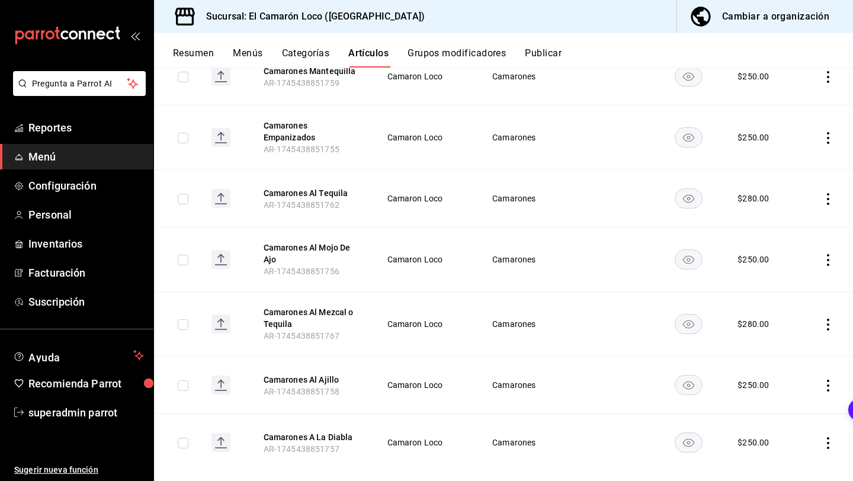
click at [828, 380] on icon "actions" at bounding box center [828, 386] width 2 height 12
click at [767, 434] on li "Eliminar" at bounding box center [781, 442] width 71 height 24
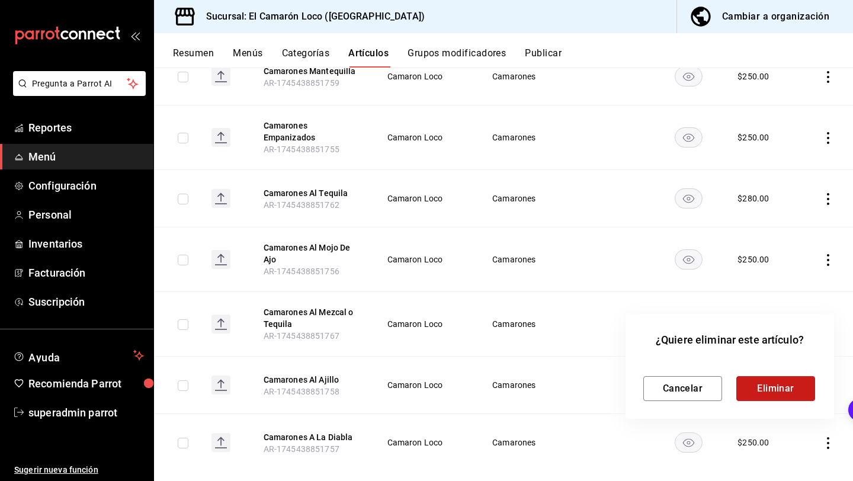
click at [757, 388] on button "Eliminar" at bounding box center [775, 388] width 79 height 25
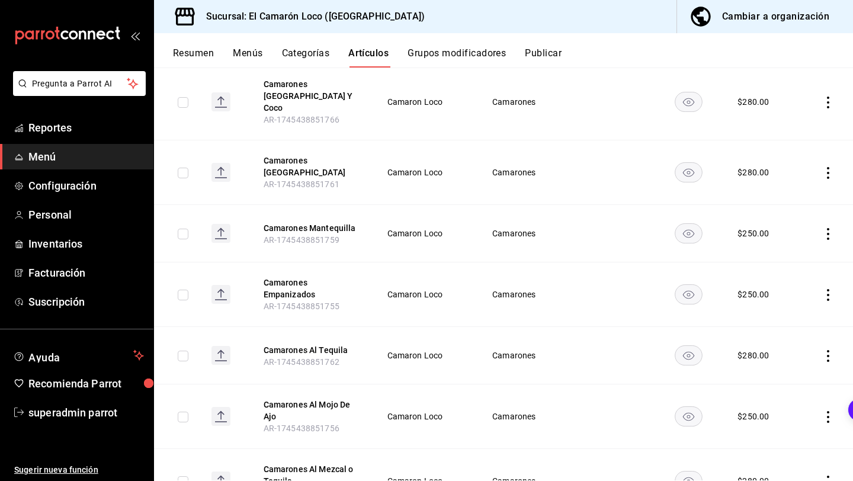
scroll to position [173, 0]
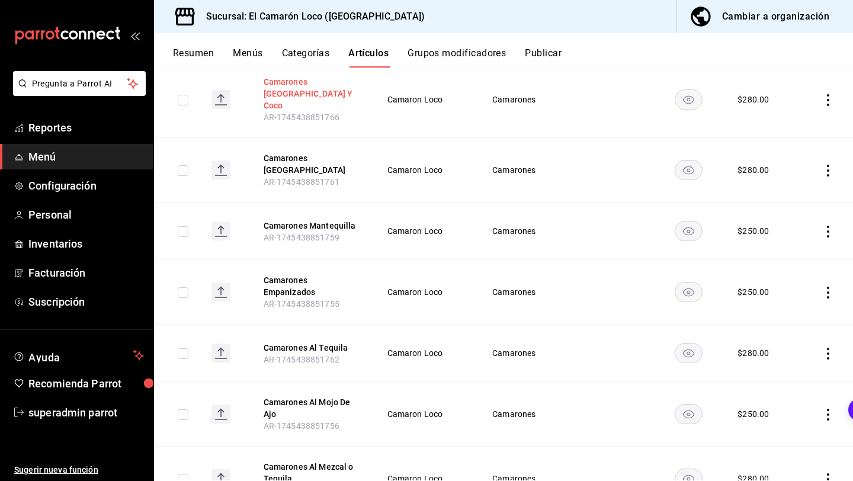
click at [317, 82] on button "Camarones Philadelphia Y Coco" at bounding box center [310, 94] width 95 height 36
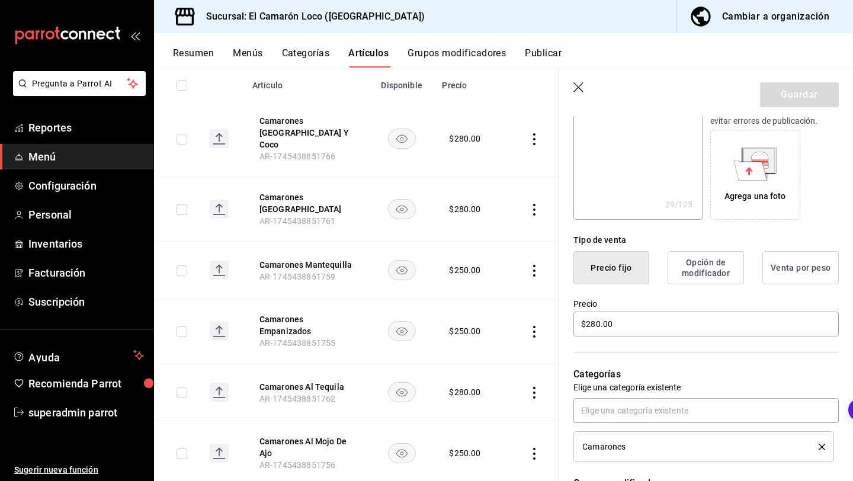
scroll to position [232, 0]
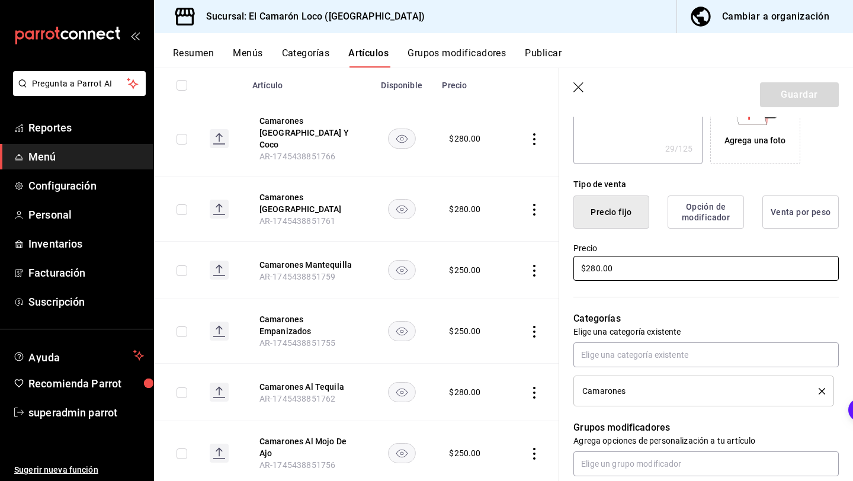
click at [594, 269] on input "$280.00" at bounding box center [705, 268] width 265 height 25
type textarea "x"
type input "$20.00"
type textarea "x"
type input "$0.00"
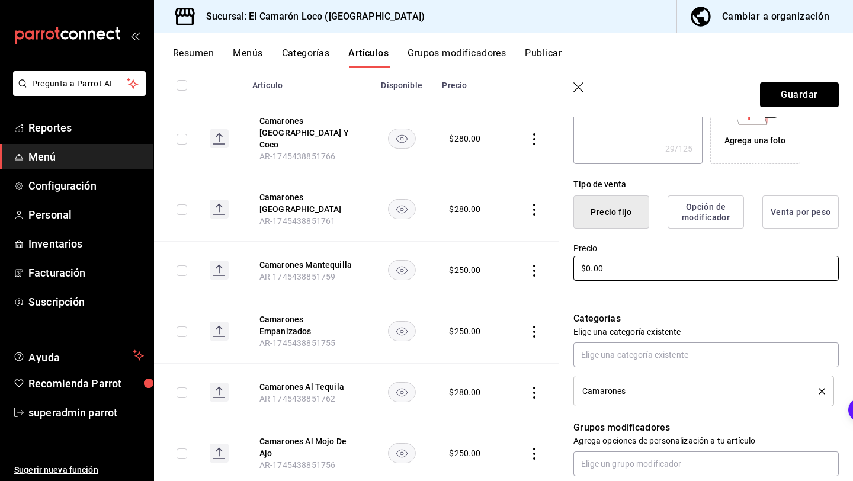
type textarea "x"
type input "$30.00"
type textarea "x"
type input "$300.00"
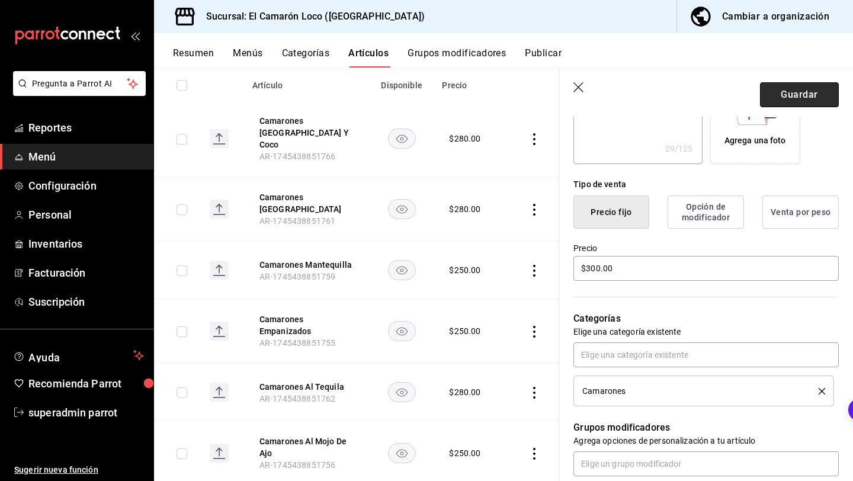
click at [801, 83] on button "Guardar" at bounding box center [799, 94] width 79 height 25
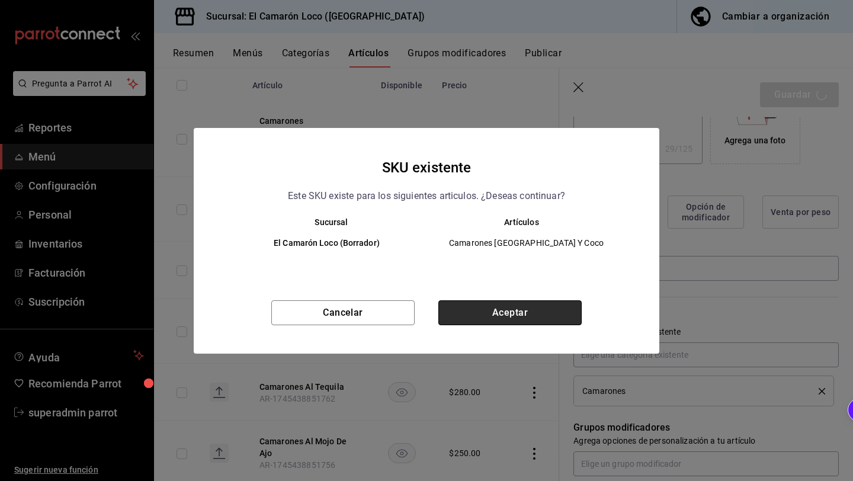
click at [477, 319] on button "Aceptar" at bounding box center [509, 312] width 143 height 25
type textarea "x"
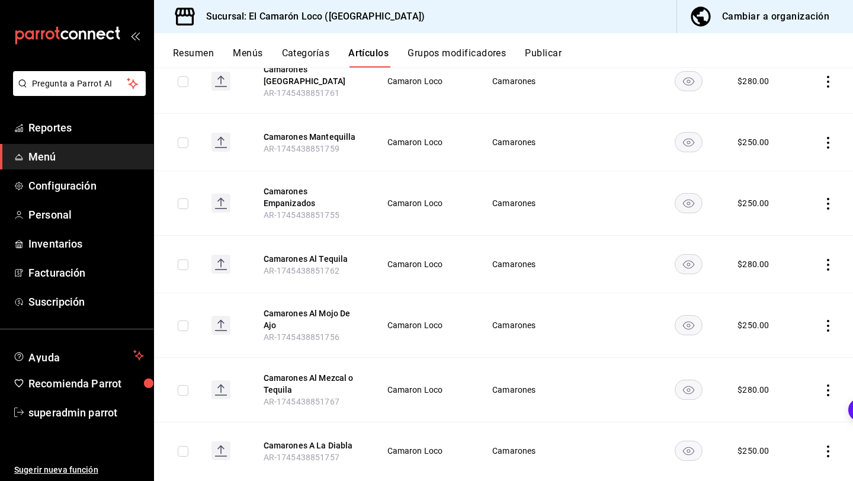
scroll to position [271, 0]
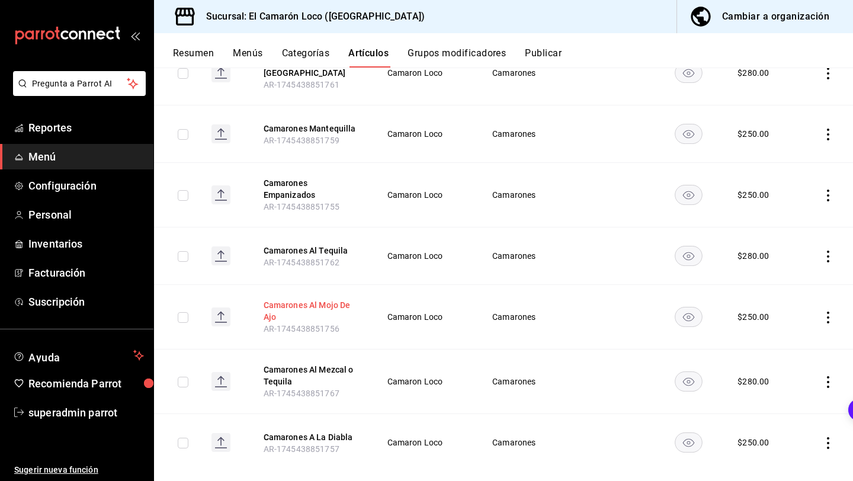
click at [335, 299] on button "Camarones Al Mojo De Ajo" at bounding box center [310, 311] width 95 height 24
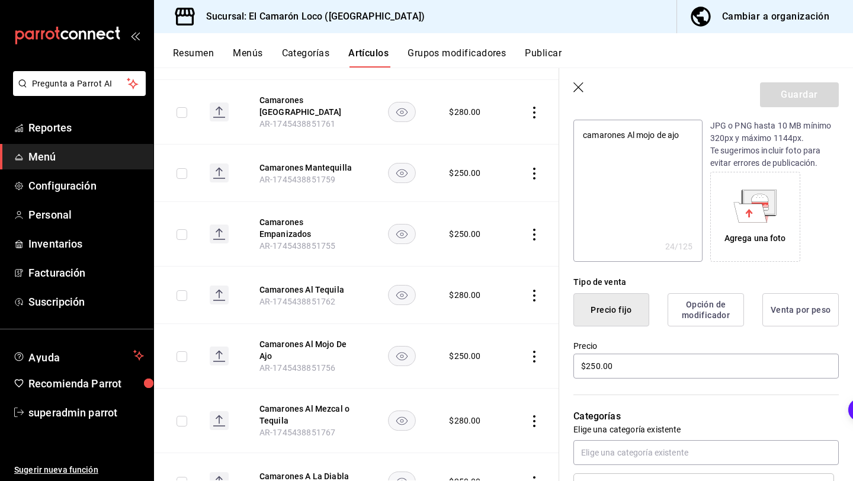
scroll to position [299, 0]
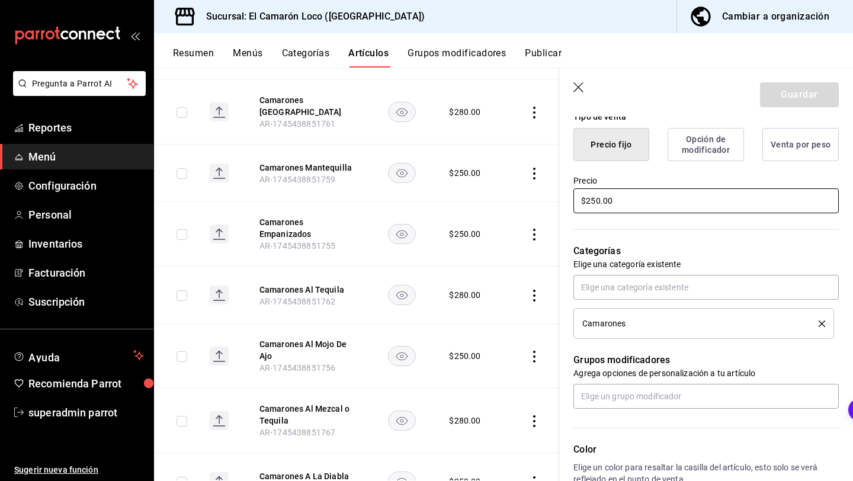
click at [598, 199] on input "$250.00" at bounding box center [705, 200] width 265 height 25
type textarea "x"
type input "$20.00"
type textarea "x"
type input "$280.00"
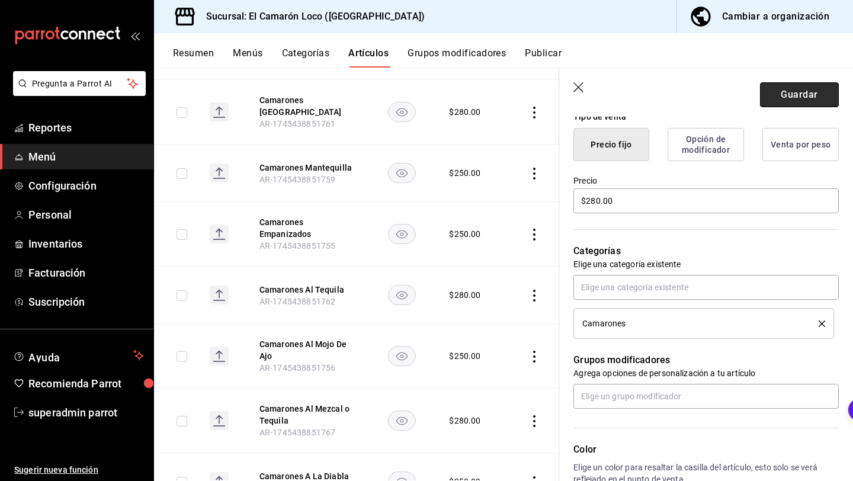
click at [799, 86] on button "Guardar" at bounding box center [799, 94] width 79 height 25
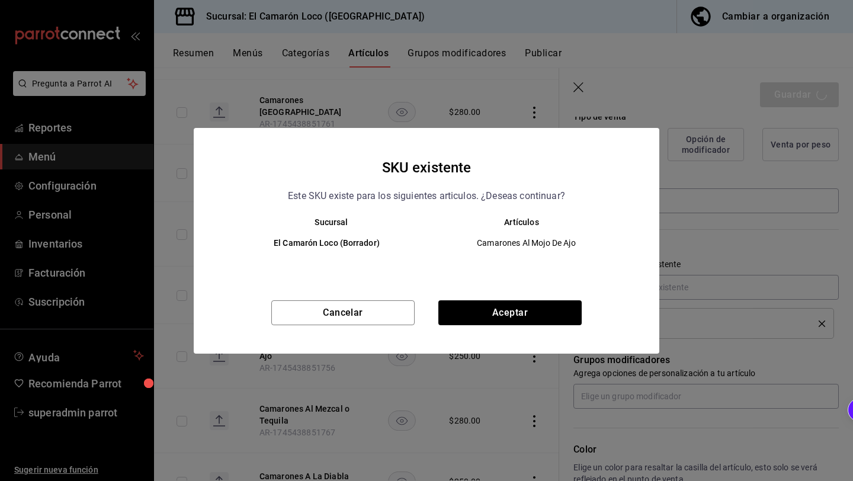
click at [503, 300] on div "SKU existente Este SKU existe para los siguientes articulos. ¿Deseas continuar?…" at bounding box center [426, 241] width 465 height 226
click at [501, 313] on button "Aceptar" at bounding box center [509, 312] width 143 height 25
type textarea "x"
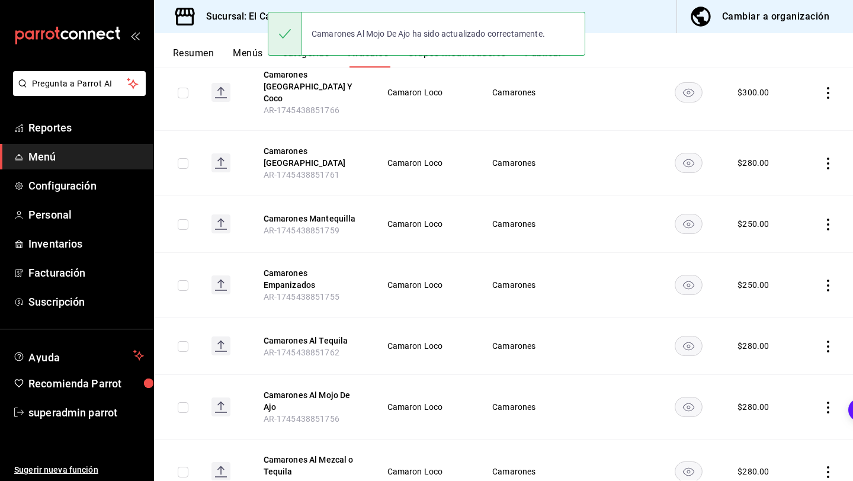
scroll to position [181, 0]
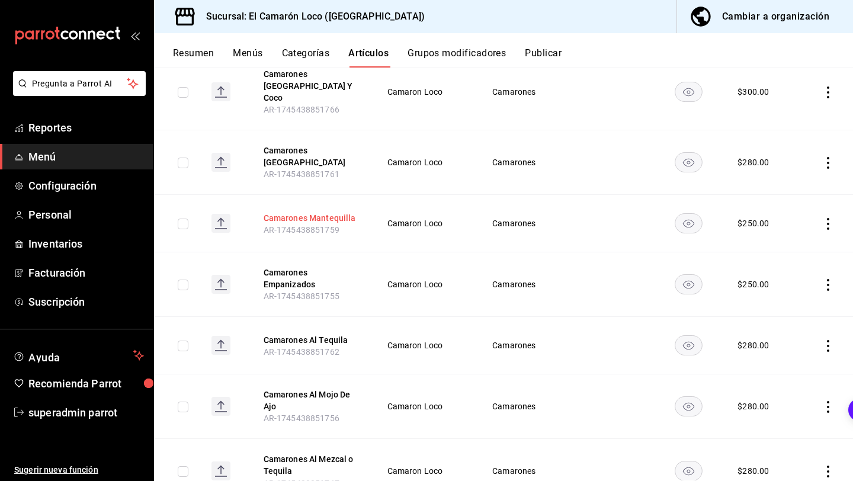
click at [339, 212] on button "Camarones Mantequilla" at bounding box center [310, 218] width 95 height 12
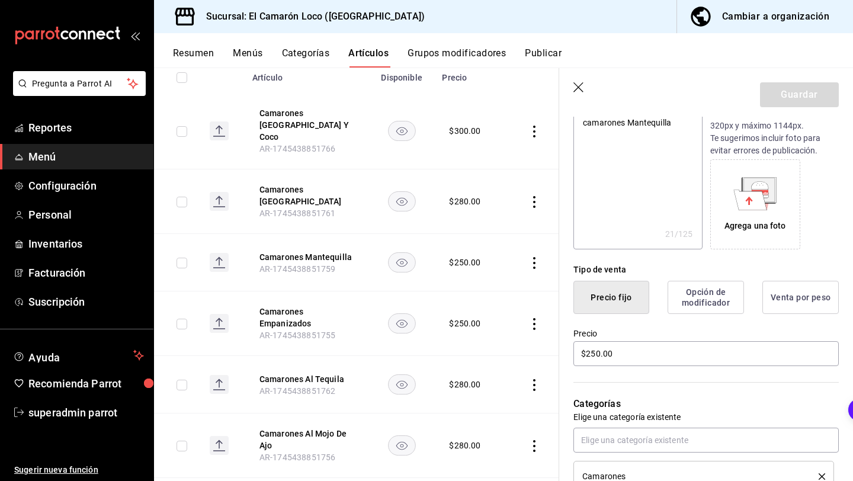
scroll to position [205, 0]
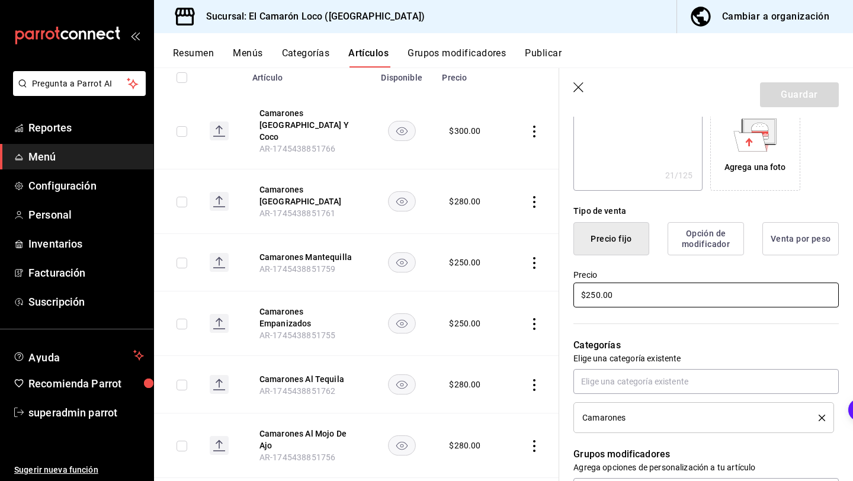
click at [595, 295] on input "$250.00" at bounding box center [705, 294] width 265 height 25
type textarea "x"
type input "$20.00"
type textarea "x"
type input "$280.00"
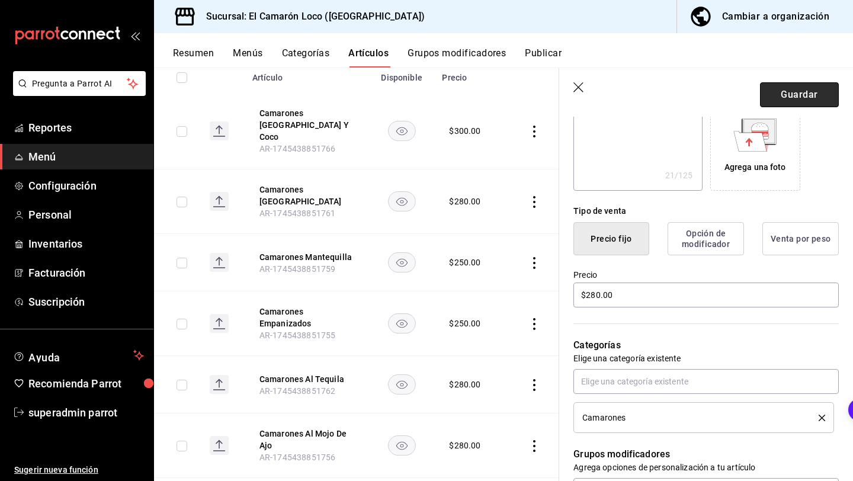
click at [806, 89] on button "Guardar" at bounding box center [799, 94] width 79 height 25
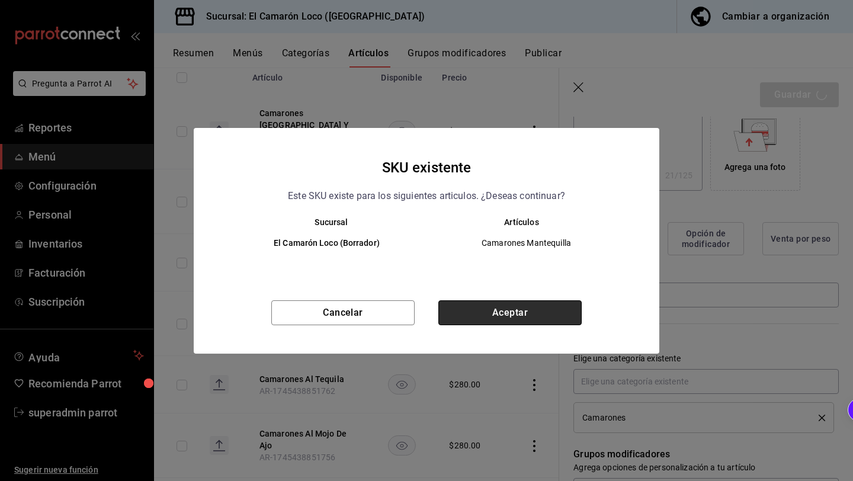
click at [498, 319] on button "Aceptar" at bounding box center [509, 312] width 143 height 25
type textarea "x"
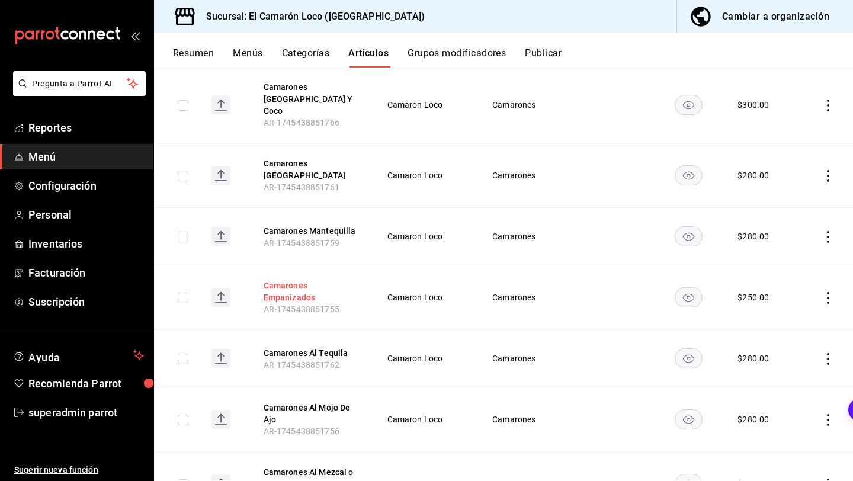
scroll to position [168, 0]
click at [310, 158] on button "Camarones Philadelphia" at bounding box center [310, 170] width 95 height 24
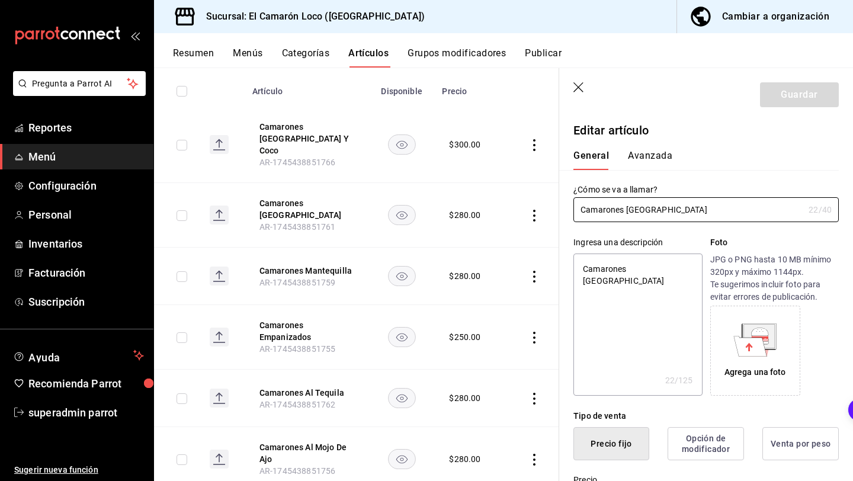
scroll to position [133, 0]
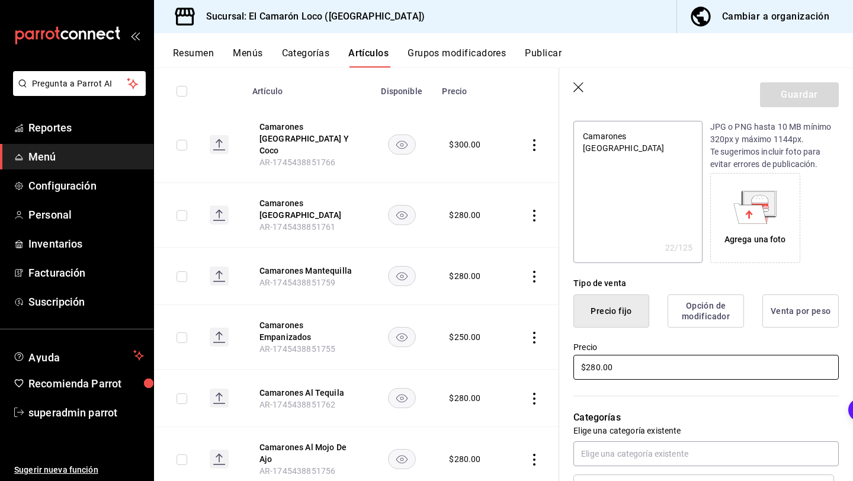
click at [594, 365] on input "$280.00" at bounding box center [705, 367] width 265 height 25
type textarea "x"
type input "$20.00"
type textarea "x"
type input "$290.00"
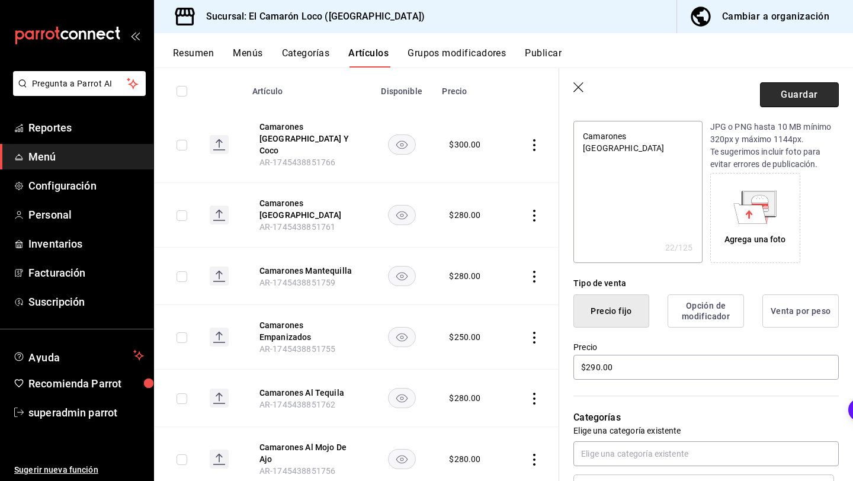
click at [818, 93] on button "Guardar" at bounding box center [799, 94] width 79 height 25
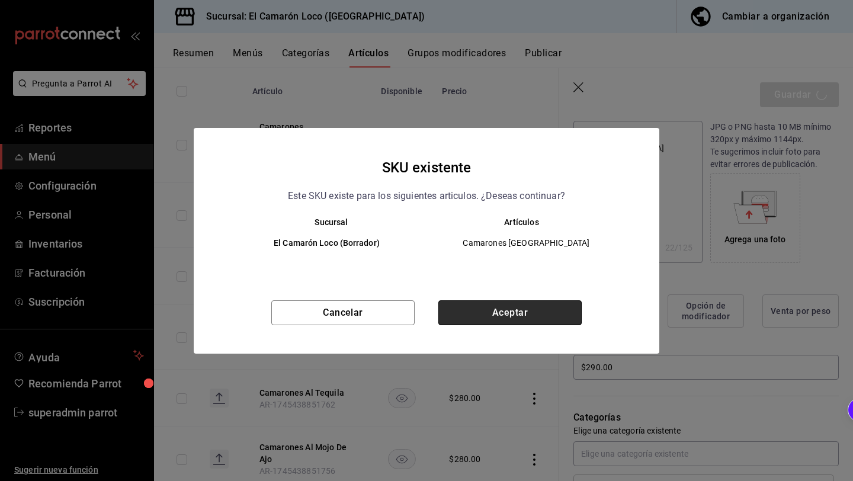
click at [513, 311] on button "Aceptar" at bounding box center [509, 312] width 143 height 25
type textarea "x"
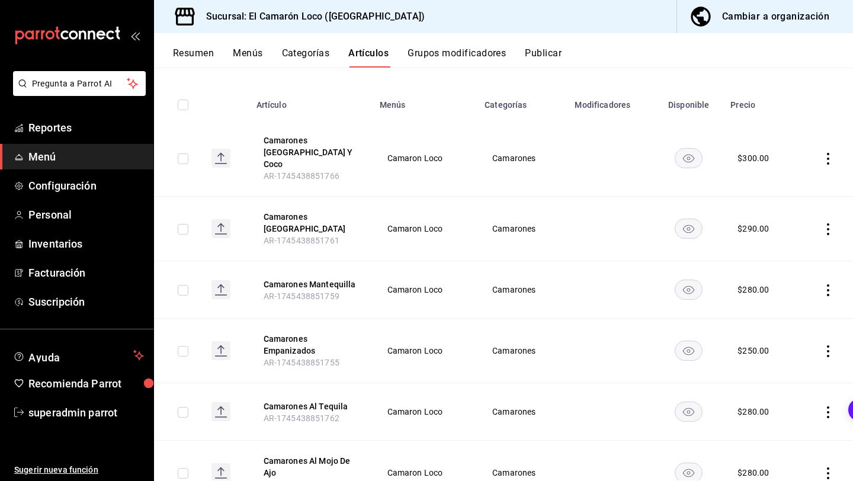
scroll to position [271, 0]
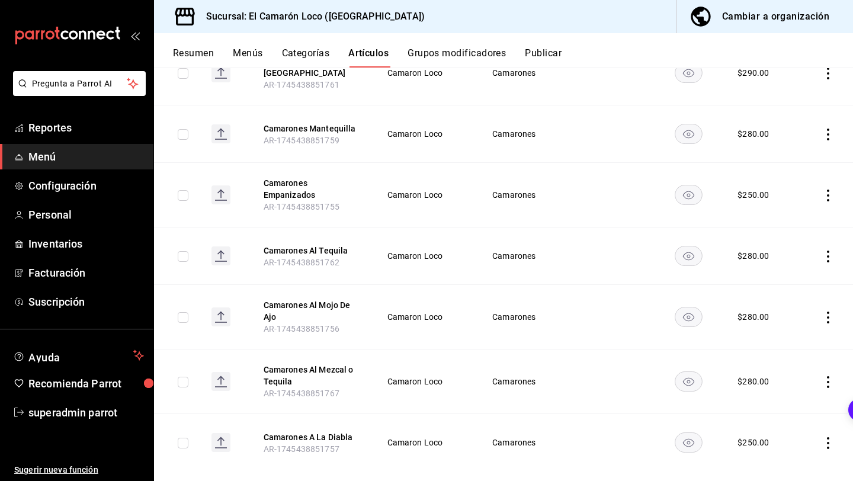
click at [294, 57] on button "Categorías" at bounding box center [306, 57] width 48 height 20
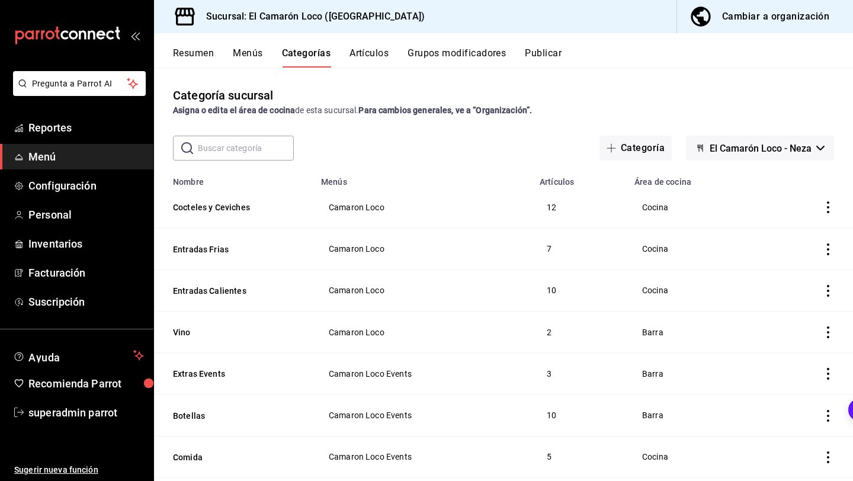
click at [245, 50] on button "Menús" at bounding box center [248, 57] width 30 height 20
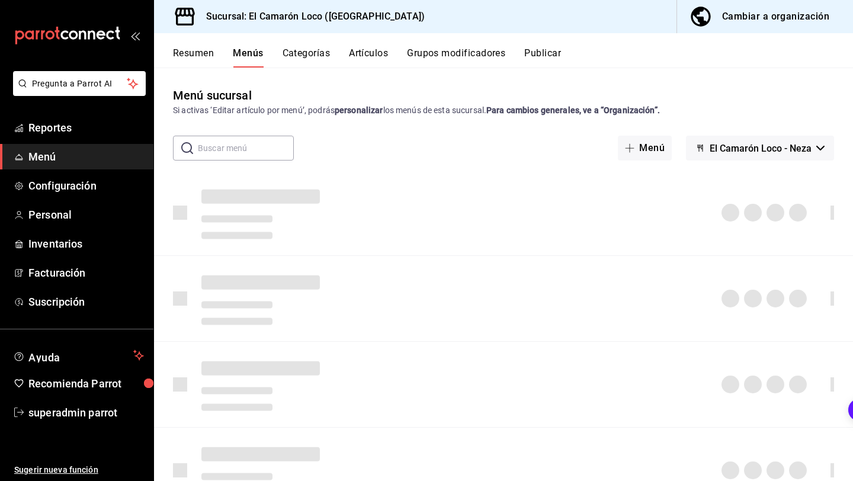
click at [307, 53] on button "Categorías" at bounding box center [306, 57] width 48 height 20
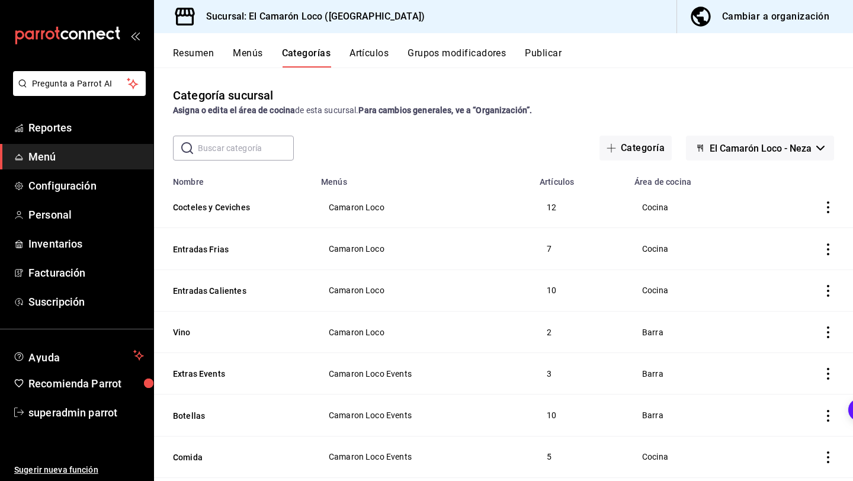
click at [432, 55] on button "Grupos modificadores" at bounding box center [456, 57] width 98 height 20
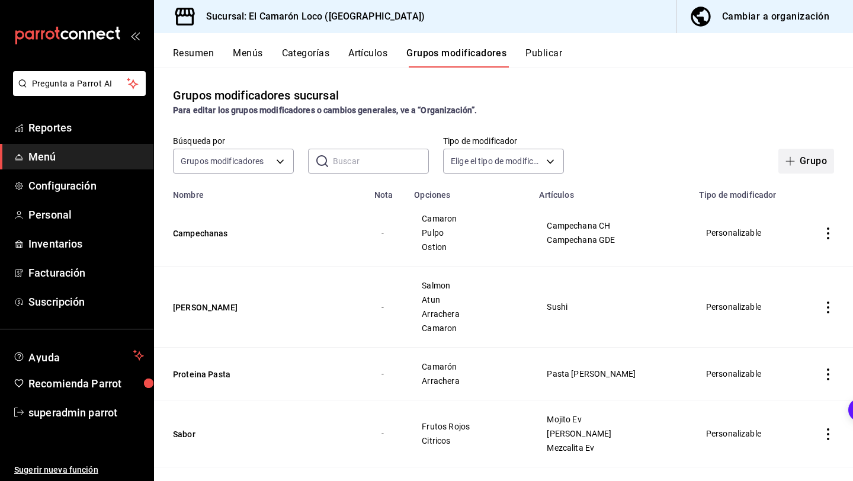
click at [787, 166] on button "Grupo" at bounding box center [806, 161] width 56 height 25
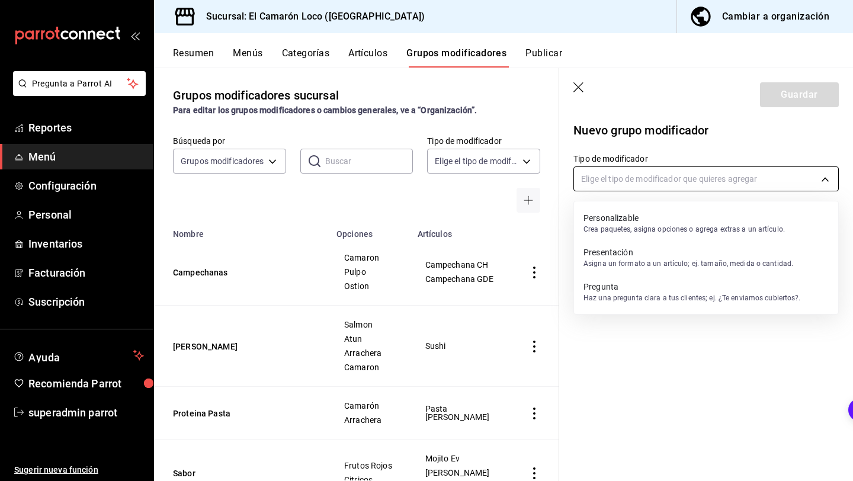
click at [699, 186] on body "Pregunta a Parrot AI Reportes Menú Configuración Personal Inventarios Facturaci…" at bounding box center [426, 240] width 853 height 481
click at [666, 224] on p "Crea paquetes, asigna opciones o agrega extras a un artículo." at bounding box center [683, 229] width 201 height 11
type input "CUSTOMIZABLE"
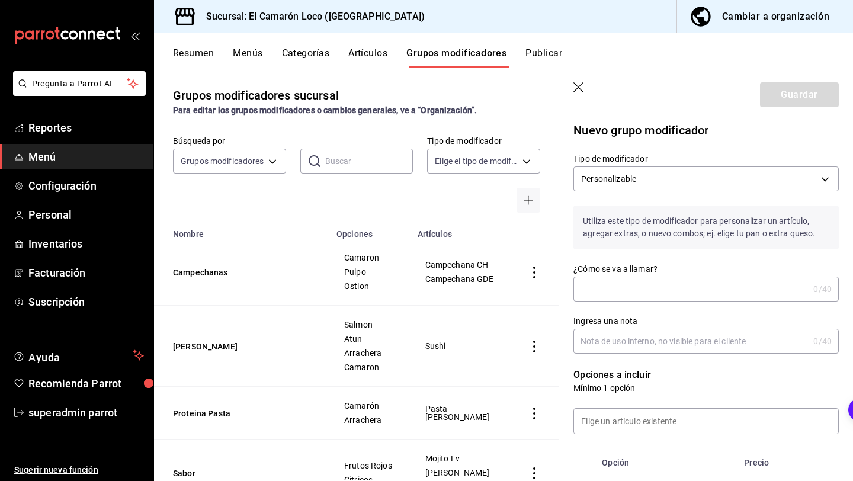
click at [654, 284] on input "¿Cómo se va a llamar?" at bounding box center [690, 289] width 235 height 24
type input "M"
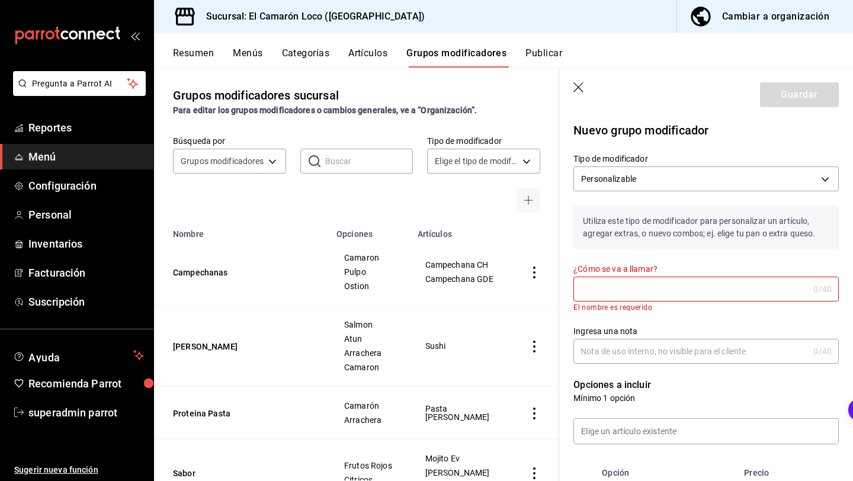
type input "s"
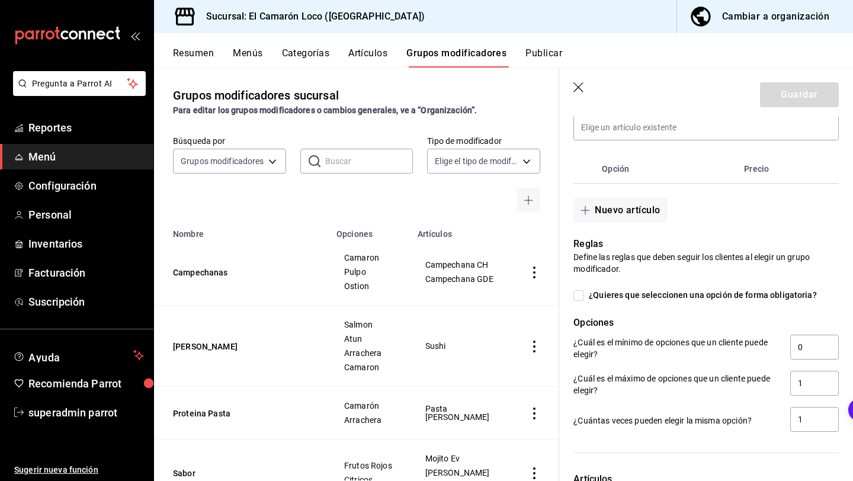
scroll to position [300, 0]
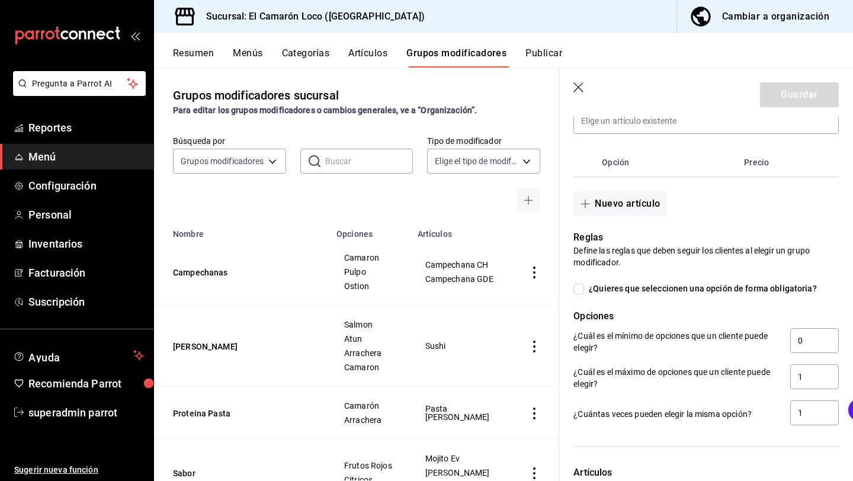
type input "Sabor Camaron Mezcal Tequila"
click at [579, 287] on input "¿Quieres que seleccionen una opción de forma obligatoria?" at bounding box center [578, 289] width 11 height 11
checkbox input "true"
type input "1"
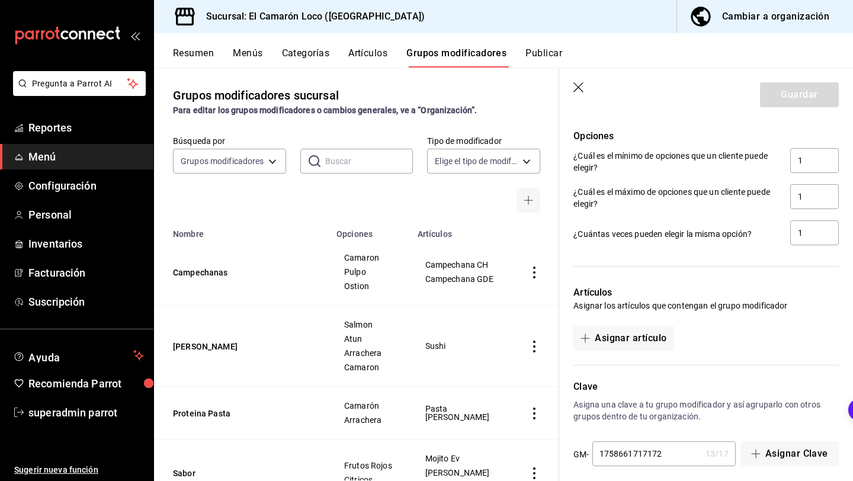
scroll to position [481, 0]
click at [812, 189] on input "1" at bounding box center [814, 196] width 49 height 25
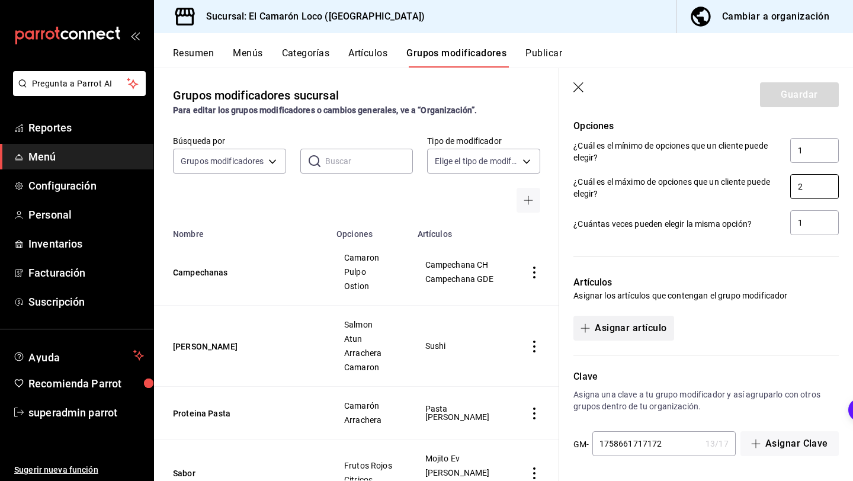
type input "2"
click at [652, 324] on button "Asignar artículo" at bounding box center [623, 328] width 100 height 25
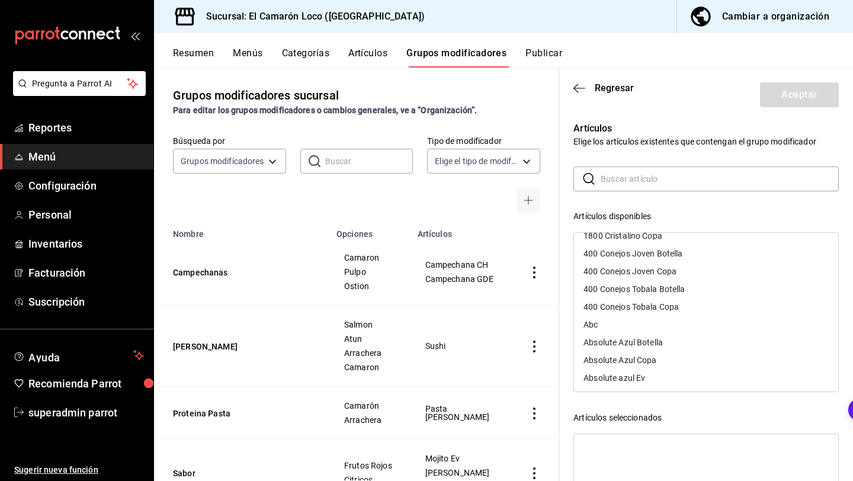
scroll to position [0, 0]
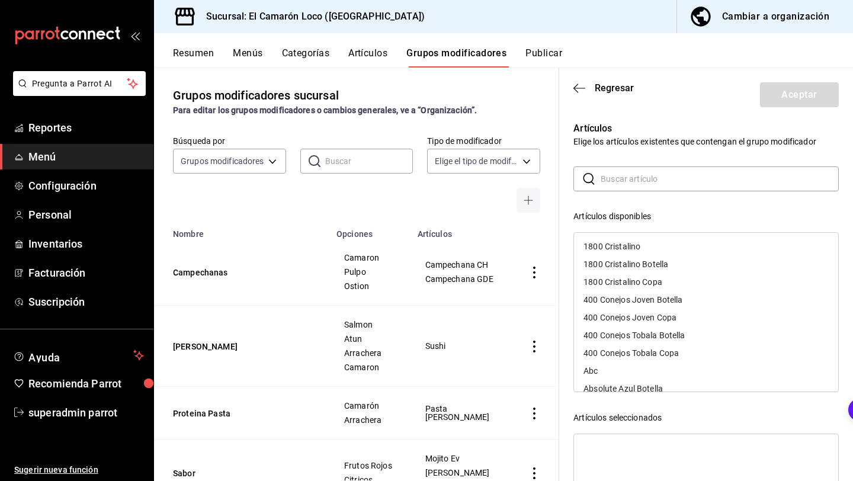
click at [664, 176] on input "text" at bounding box center [719, 179] width 238 height 24
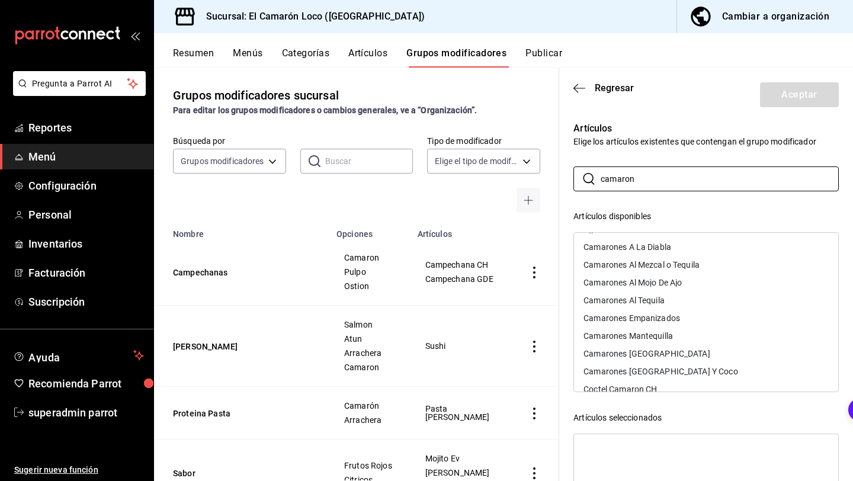
scroll to position [53, 0]
type input "camaron"
click at [651, 265] on div "Camarones Al Mezcal o Tequila" at bounding box center [641, 264] width 116 height 8
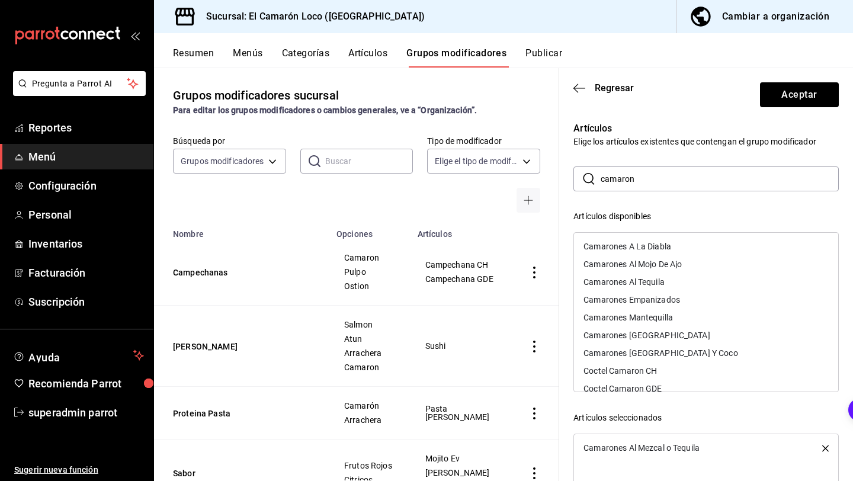
scroll to position [69, 0]
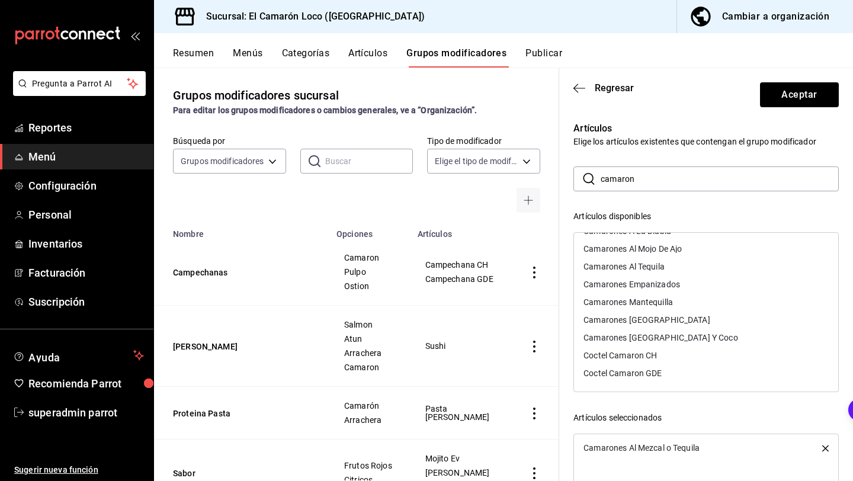
click at [782, 111] on header "Regresar Aceptar" at bounding box center [706, 92] width 294 height 49
click at [781, 99] on button "Aceptar" at bounding box center [799, 94] width 79 height 25
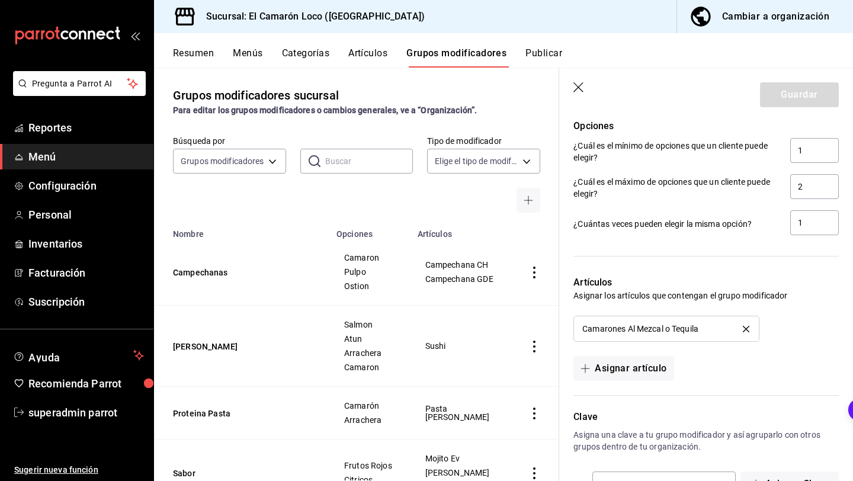
scroll to position [243, 0]
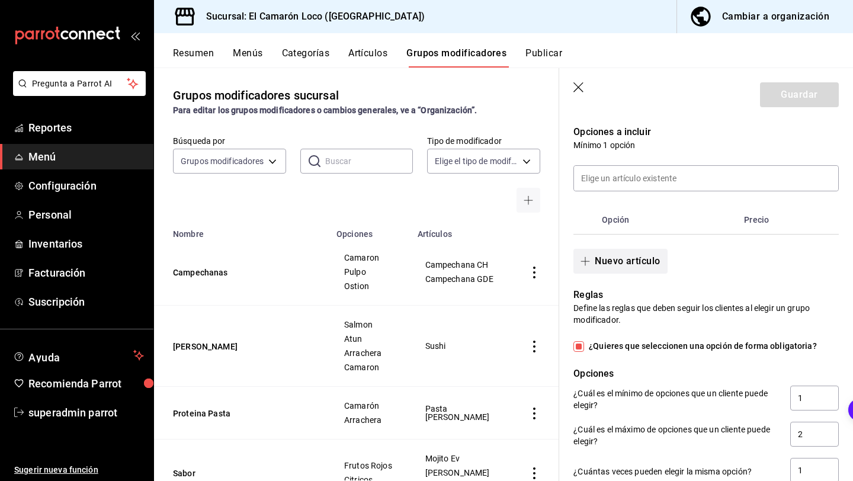
click at [616, 269] on button "Nuevo artículo" at bounding box center [620, 261] width 94 height 25
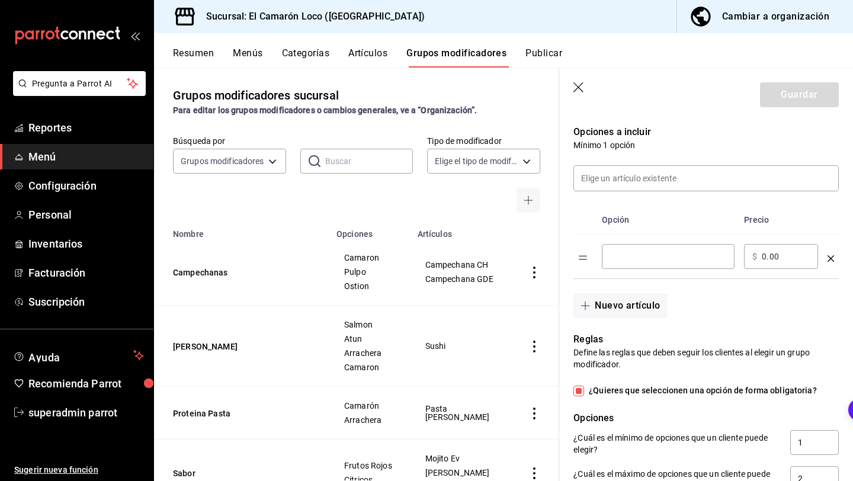
click at [667, 253] on input "optionsTable" at bounding box center [668, 256] width 116 height 12
click at [647, 250] on input "optionsTable" at bounding box center [668, 256] width 116 height 12
type input "Mezcal"
click at [630, 305] on button "Nuevo artículo" at bounding box center [620, 305] width 94 height 25
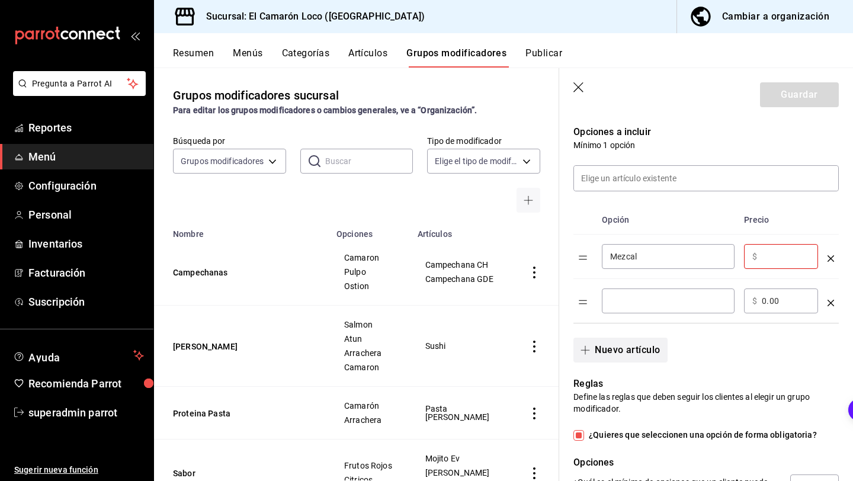
click at [630, 305] on input "optionsTable" at bounding box center [668, 301] width 116 height 12
type input "Tequila"
click at [769, 218] on th "Precio" at bounding box center [780, 219] width 83 height 29
click at [783, 250] on div "​ $ ​" at bounding box center [781, 256] width 74 height 25
click at [783, 247] on div "​ $ ​" at bounding box center [781, 256] width 74 height 25
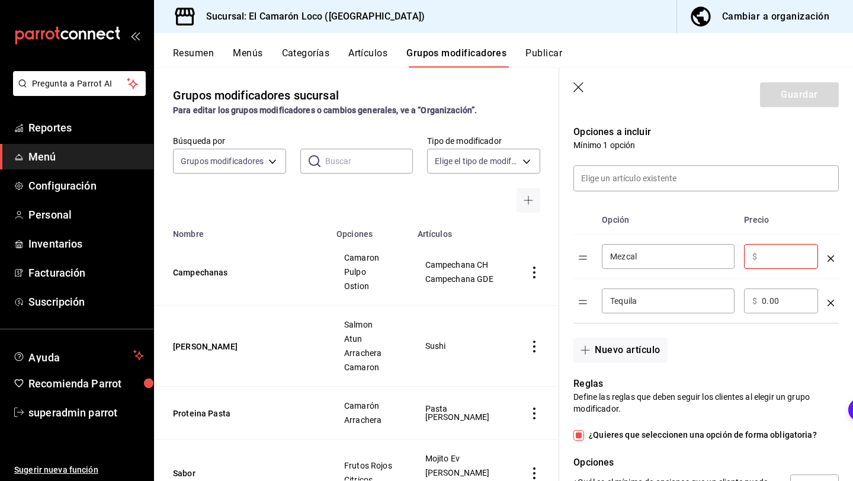
click at [783, 255] on input "optionsTable" at bounding box center [785, 256] width 48 height 12
type input "0.00"
click at [801, 98] on button "Guardar" at bounding box center [799, 94] width 79 height 25
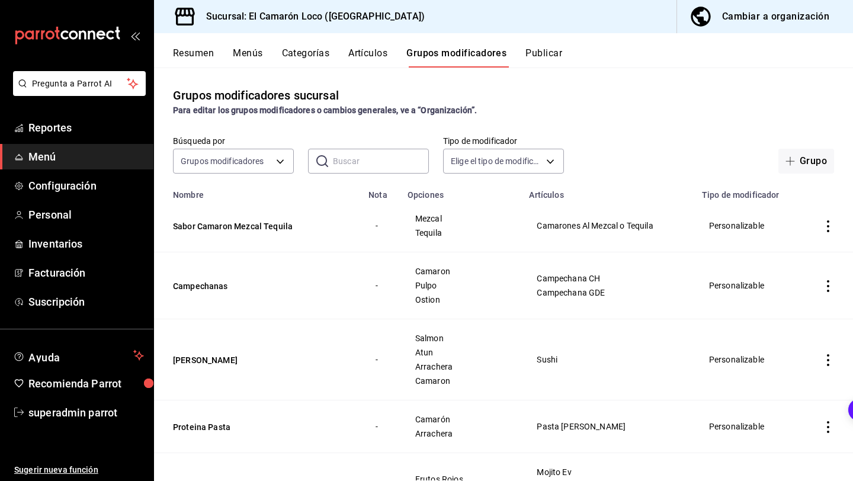
click at [380, 56] on div "Sabor Camaron Mezcal Tequila se ha agregado exitosamente." at bounding box center [426, 33] width 317 height 51
click at [378, 67] on div "Grupos modificadores sucursal Para editar los grupos modificadores o cambios ge…" at bounding box center [503, 273] width 699 height 413
click at [378, 64] on button "Artículos" at bounding box center [367, 57] width 39 height 20
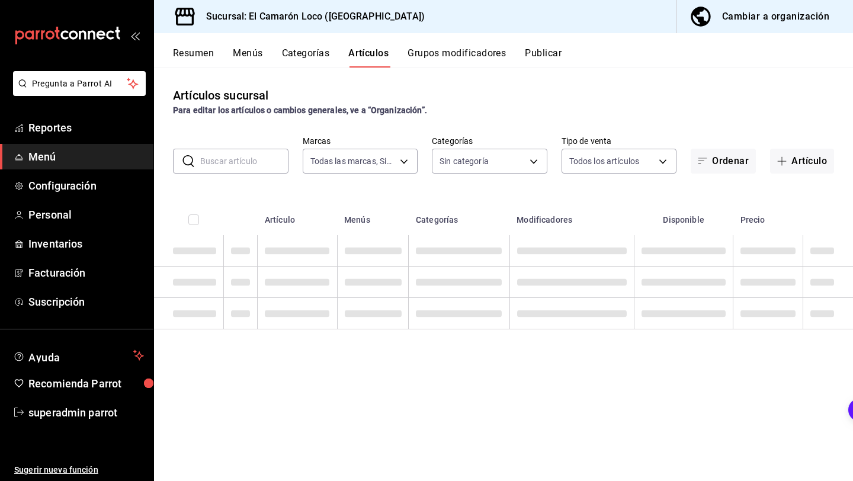
type input "84539b57-ac19-4bc7-993b-d744aa7824cb"
type input "8ad626e9-23f7-4e52-99dc-94a548136757,040de04e-853d-4a0a-94cc-1911e6ad6812,9b2ab…"
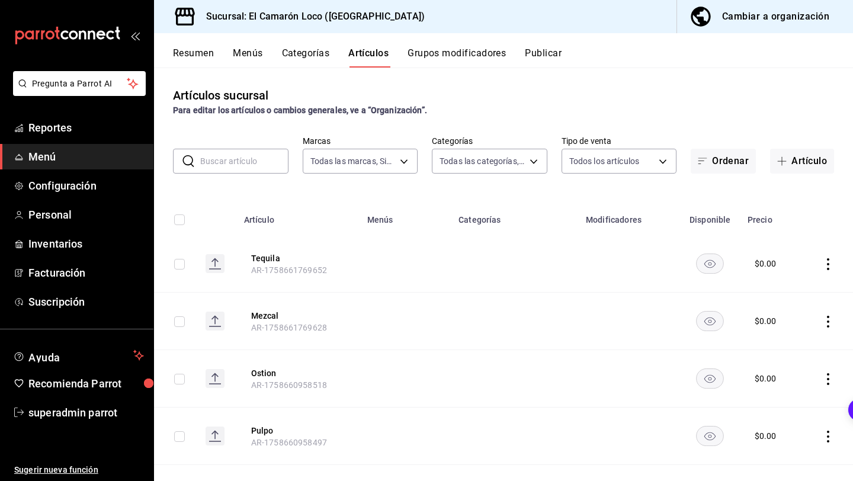
click at [484, 61] on button "Grupos modificadores" at bounding box center [456, 57] width 98 height 20
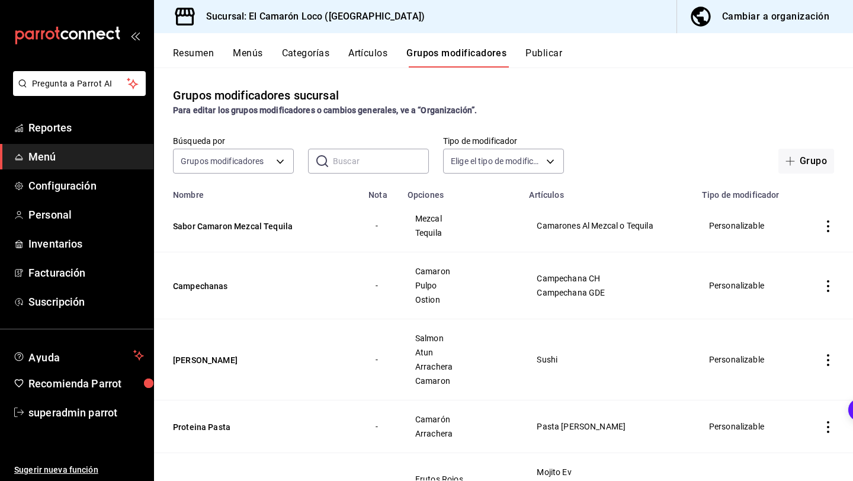
click at [250, 220] on button "Sabor Camaron Mezcal Tequila" at bounding box center [244, 226] width 142 height 12
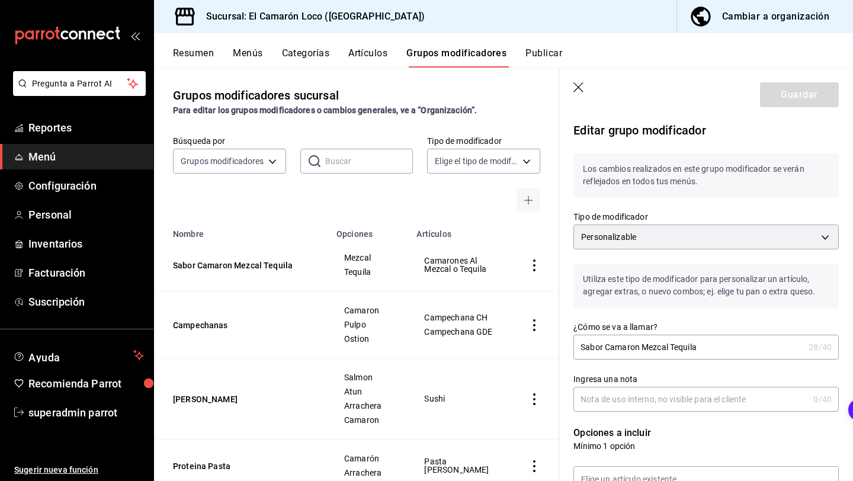
click at [578, 84] on icon "button" at bounding box center [579, 88] width 12 height 12
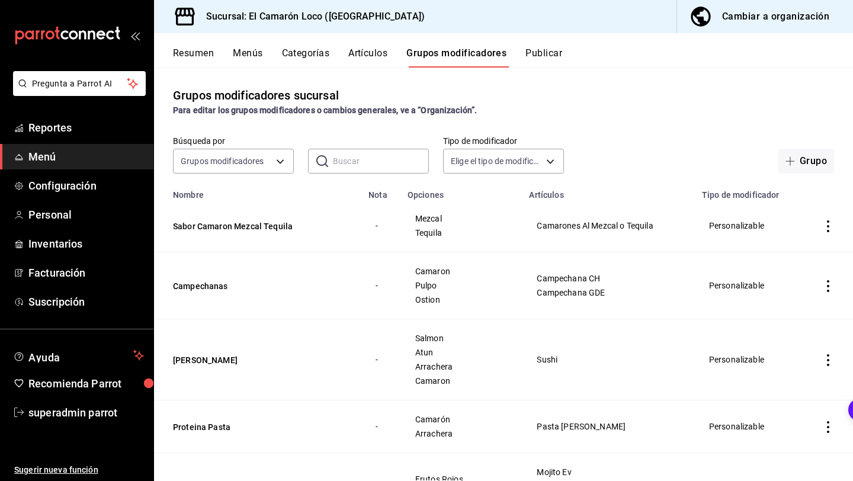
click at [365, 57] on button "Artículos" at bounding box center [367, 57] width 39 height 20
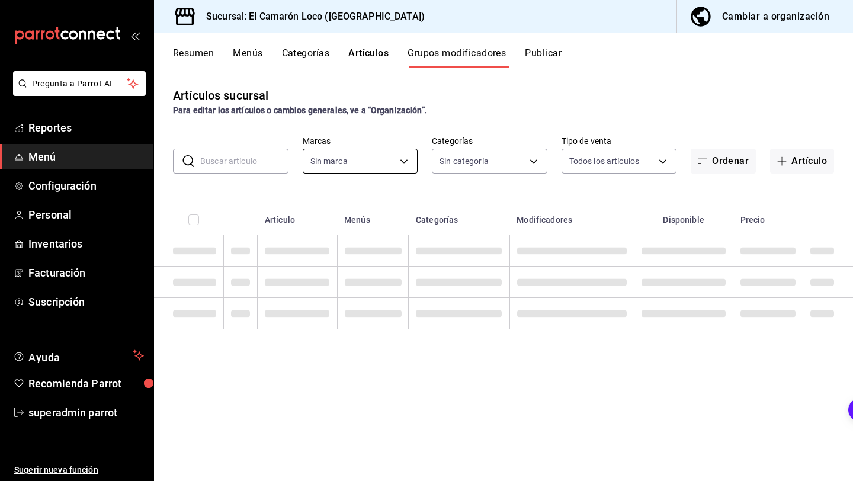
type input "84539b57-ac19-4bc7-993b-d744aa7824cb"
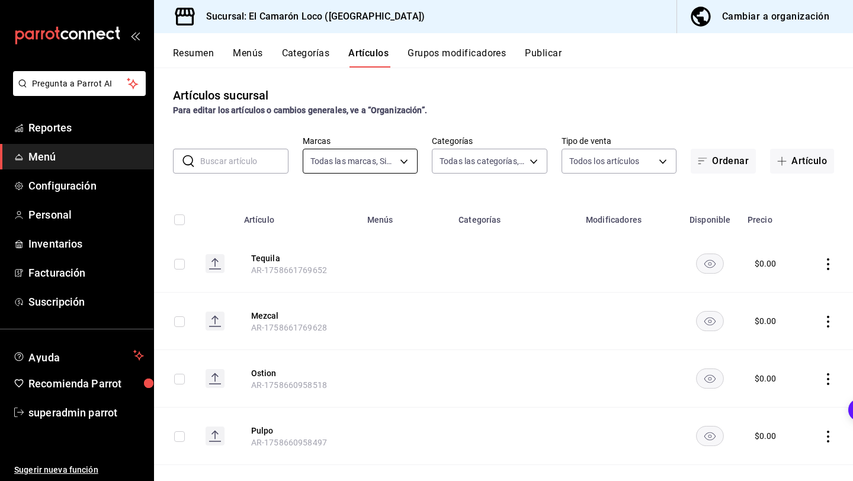
type input "8ad626e9-23f7-4e52-99dc-94a548136757,040de04e-853d-4a0a-94cc-1911e6ad6812,9b2ab…"
click at [275, 157] on input "text" at bounding box center [244, 161] width 88 height 24
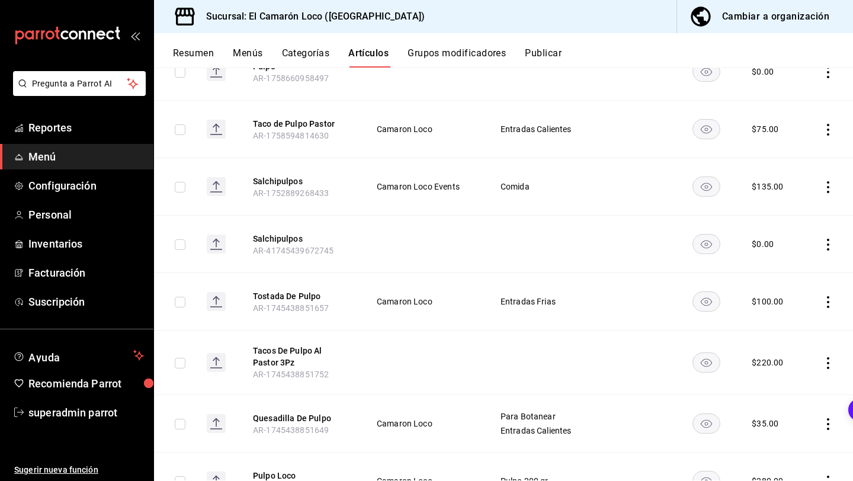
scroll to position [197, 0]
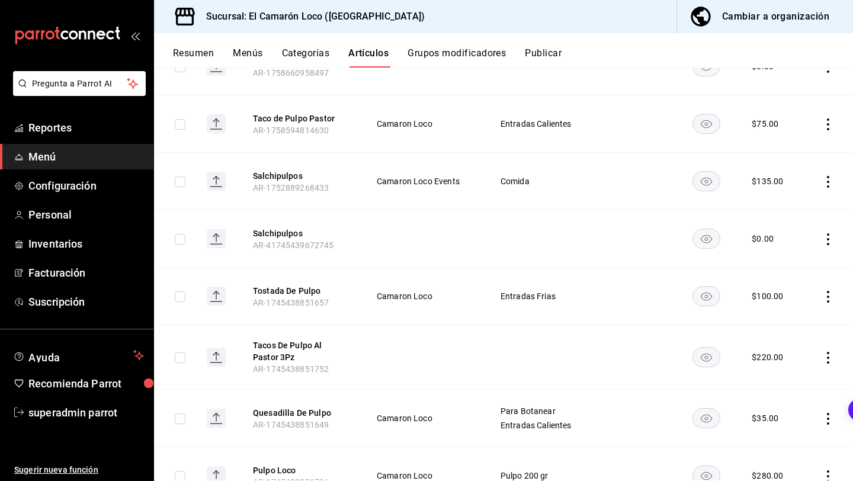
type input "pulpo"
click at [414, 236] on td at bounding box center [424, 238] width 124 height 57
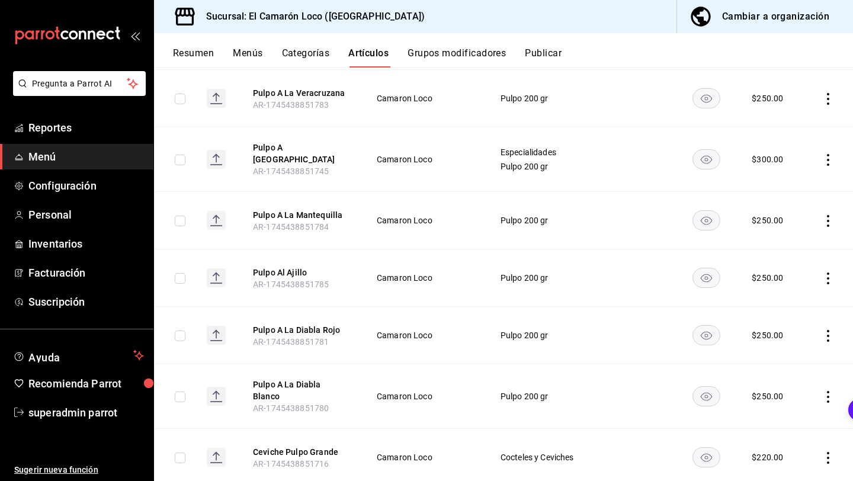
scroll to position [946, 0]
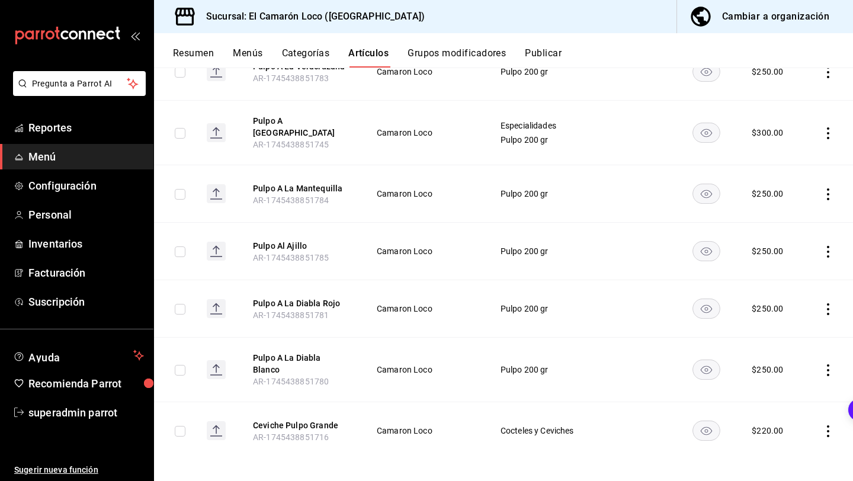
click at [828, 364] on icon "actions" at bounding box center [828, 370] width 2 height 12
click at [765, 435] on icon at bounding box center [761, 438] width 9 height 10
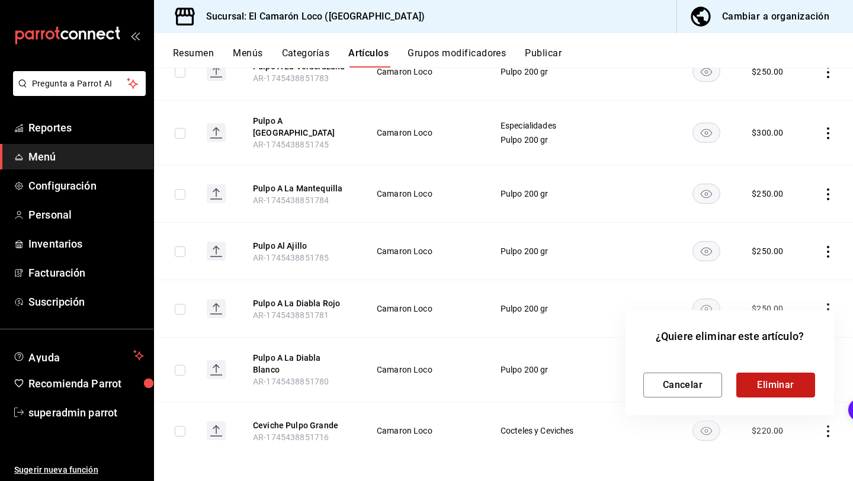
click at [763, 380] on button "Eliminar" at bounding box center [775, 384] width 79 height 25
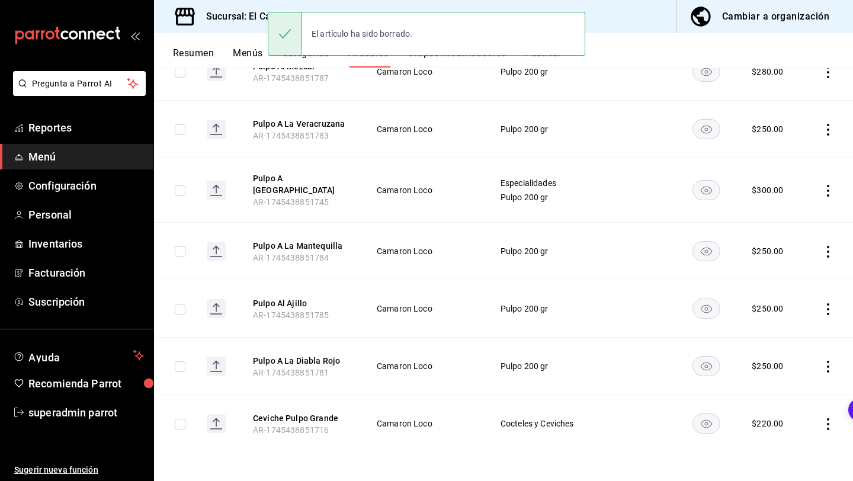
scroll to position [881, 0]
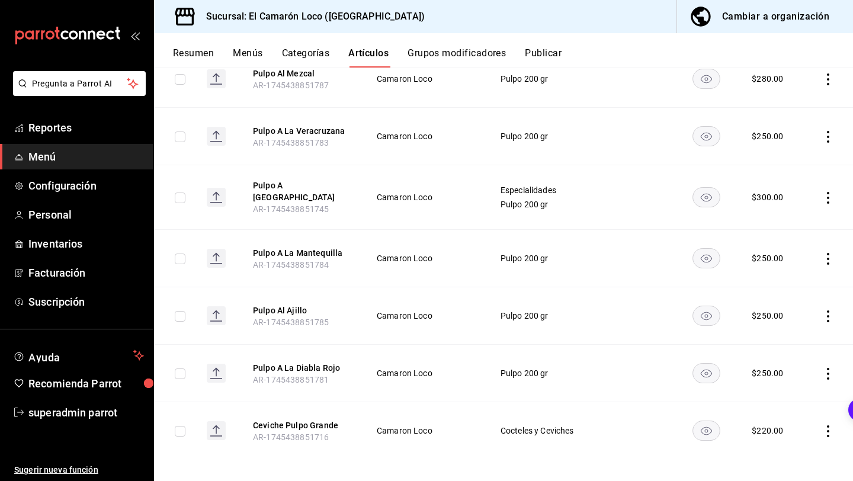
click at [824, 311] on icon "actions" at bounding box center [828, 316] width 12 height 12
click at [768, 387] on div at bounding box center [766, 385] width 21 height 12
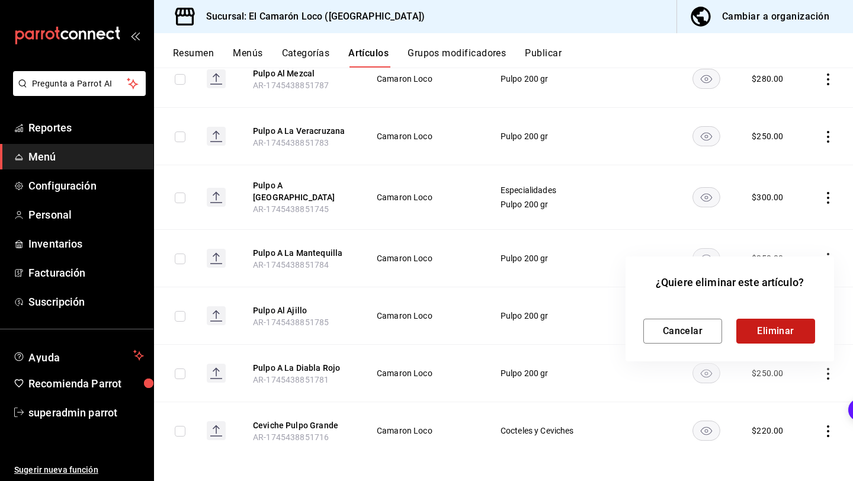
click at [770, 335] on button "Eliminar" at bounding box center [775, 331] width 79 height 25
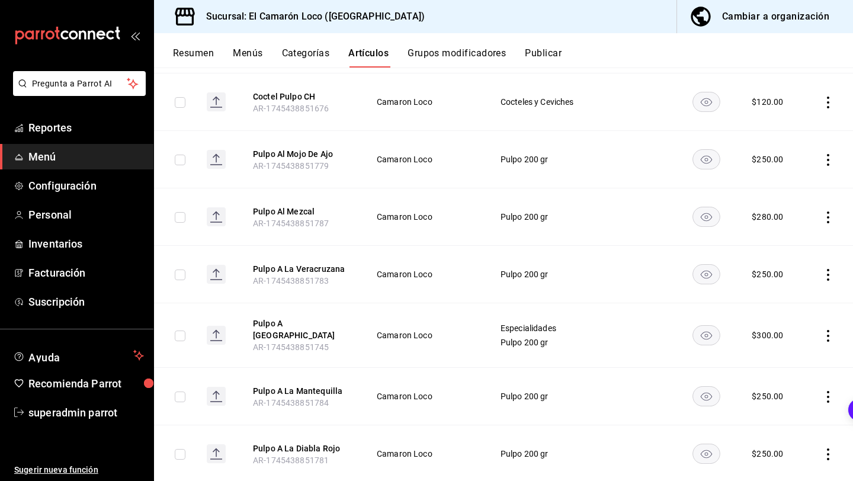
scroll to position [743, 0]
click at [819, 277] on td at bounding box center [828, 274] width 50 height 57
click at [834, 277] on td at bounding box center [828, 274] width 50 height 57
click at [824, 277] on icon "actions" at bounding box center [828, 275] width 12 height 12
click at [779, 342] on li "Eliminar" at bounding box center [781, 350] width 71 height 24
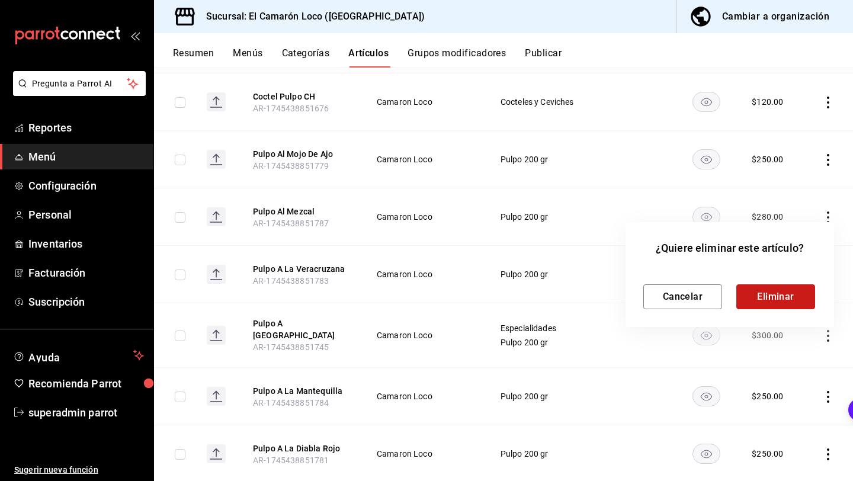
click at [763, 297] on button "Eliminar" at bounding box center [775, 296] width 79 height 25
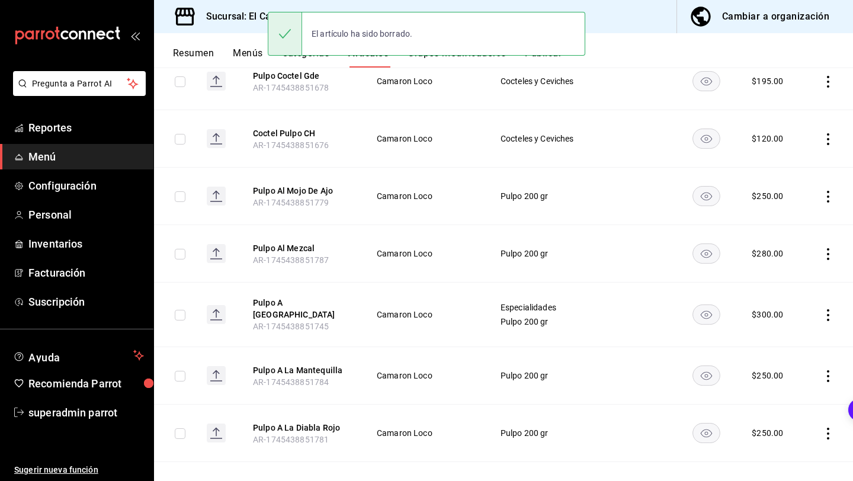
scroll to position [705, 0]
click at [827, 262] on td at bounding box center [828, 254] width 50 height 57
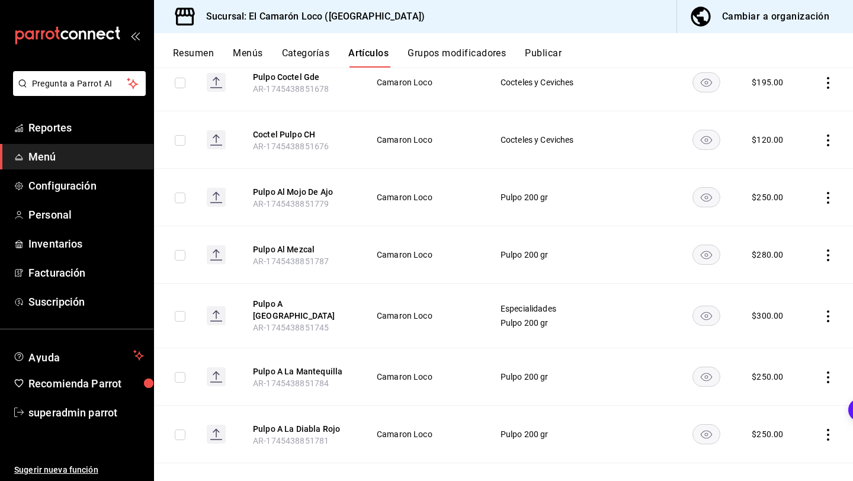
click at [822, 256] on icon "actions" at bounding box center [828, 255] width 12 height 12
click at [778, 323] on li "Eliminar" at bounding box center [781, 331] width 71 height 24
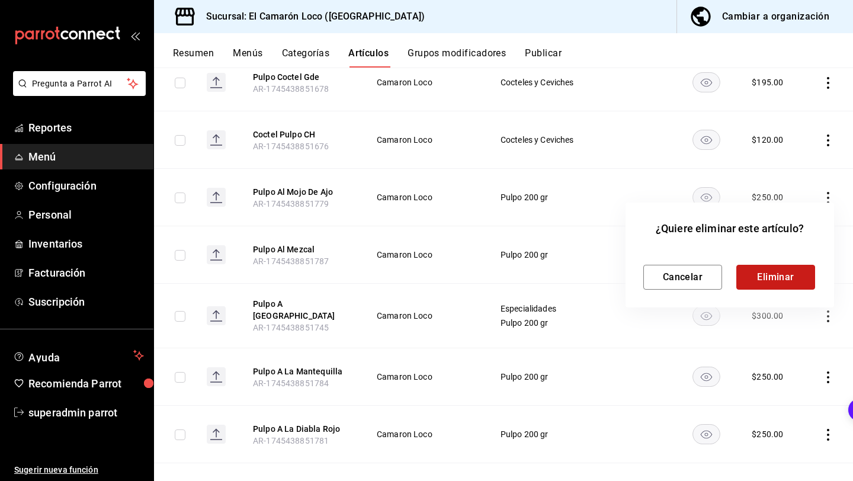
click at [777, 280] on button "Eliminar" at bounding box center [775, 277] width 79 height 25
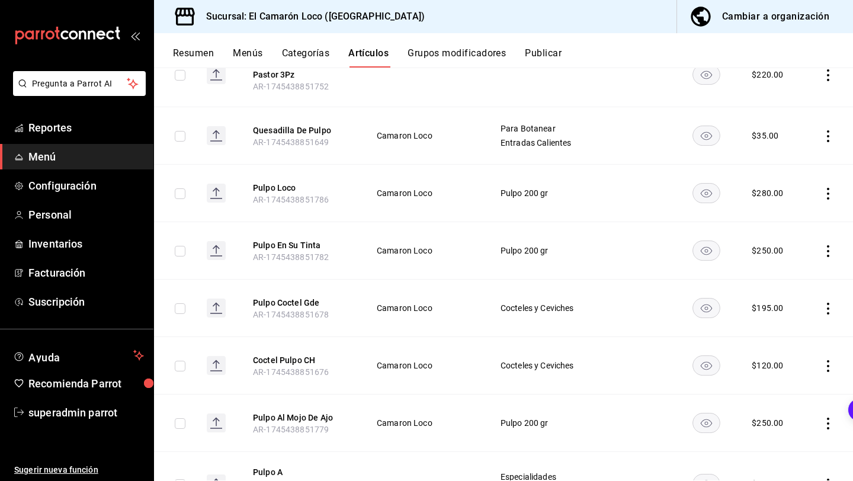
scroll to position [453, 0]
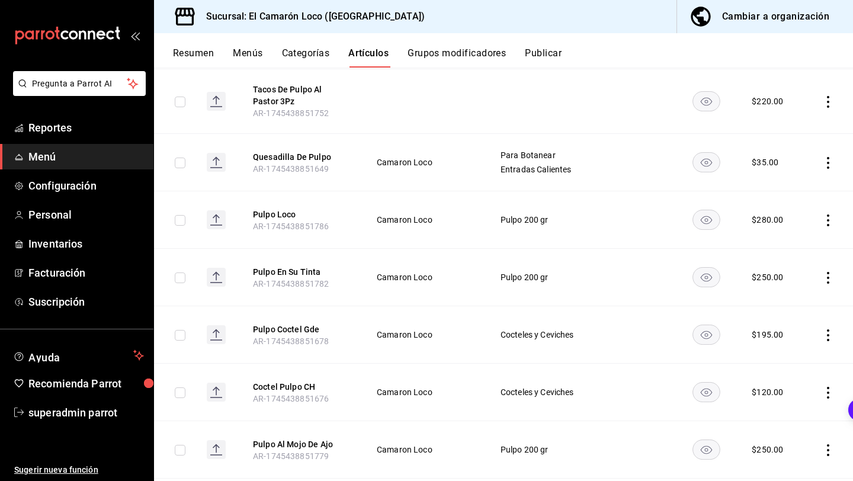
click at [827, 278] on icon "actions" at bounding box center [828, 278] width 2 height 12
click at [766, 353] on icon at bounding box center [762, 354] width 12 height 12
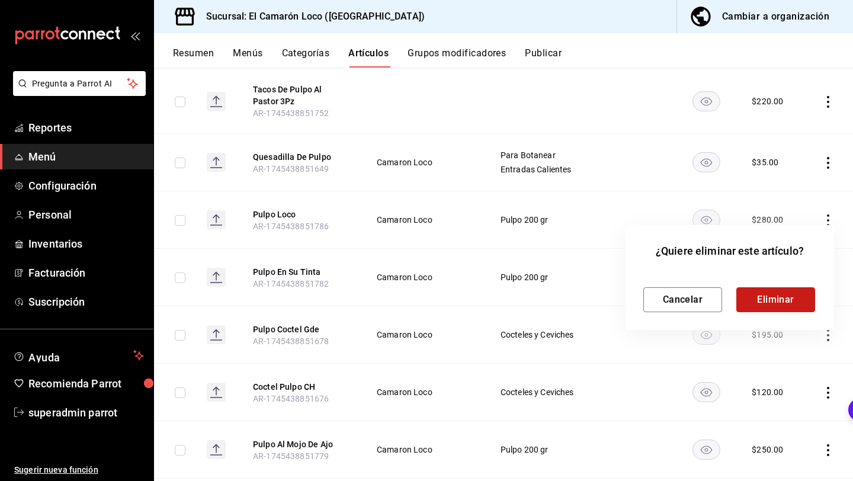
click at [767, 304] on button "Eliminar" at bounding box center [775, 299] width 79 height 25
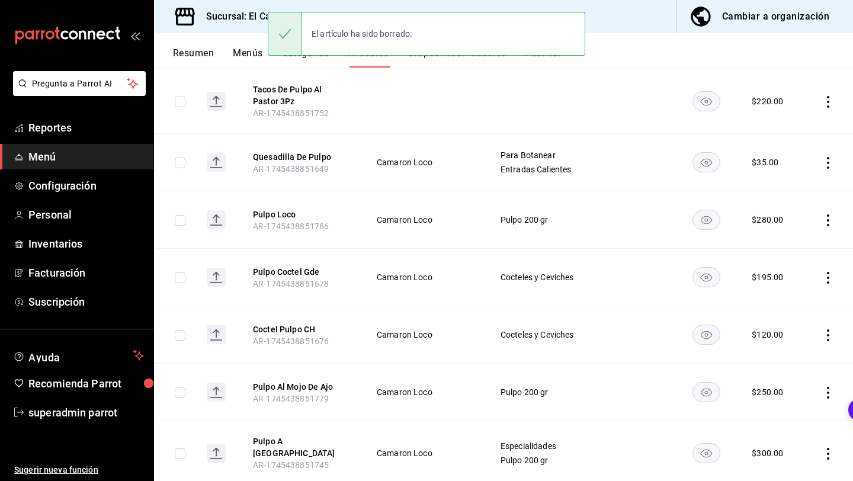
click at [828, 222] on icon "actions" at bounding box center [828, 220] width 12 height 12
click at [786, 298] on span "Eliminar" at bounding box center [792, 295] width 30 height 9
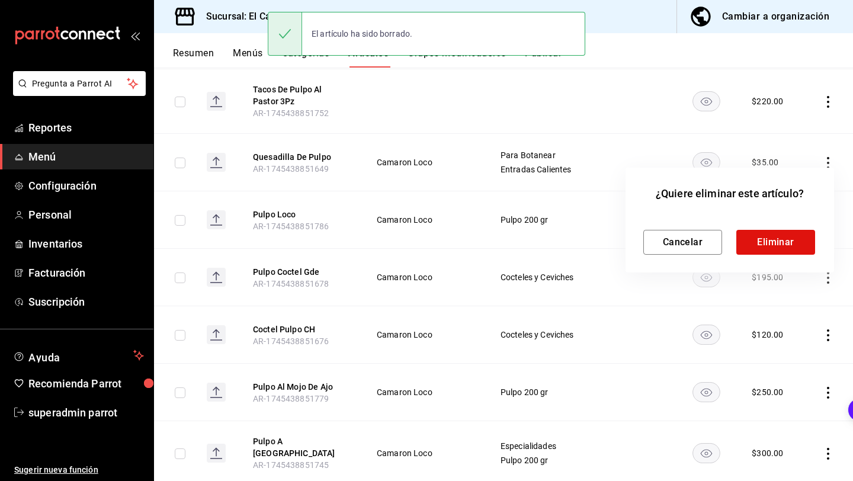
click at [789, 255] on div "¿Quiere eliminar este artículo? Cancelar Eliminar" at bounding box center [729, 220] width 208 height 105
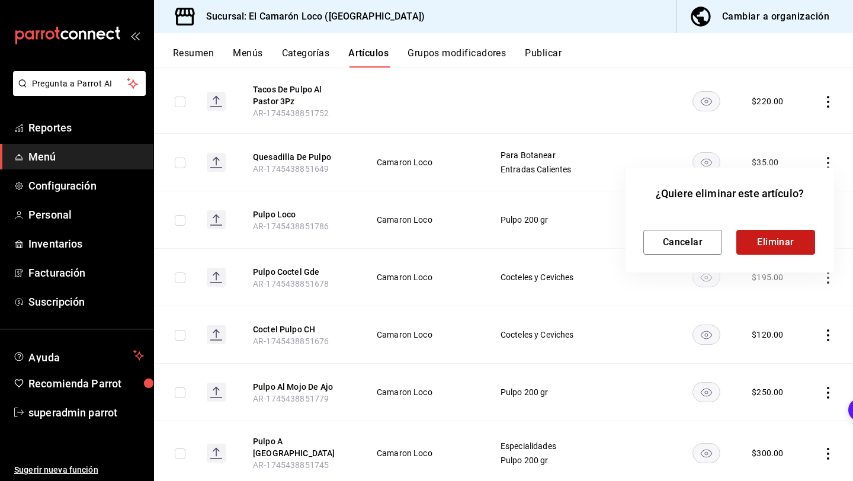
click at [789, 246] on button "Eliminar" at bounding box center [775, 242] width 79 height 25
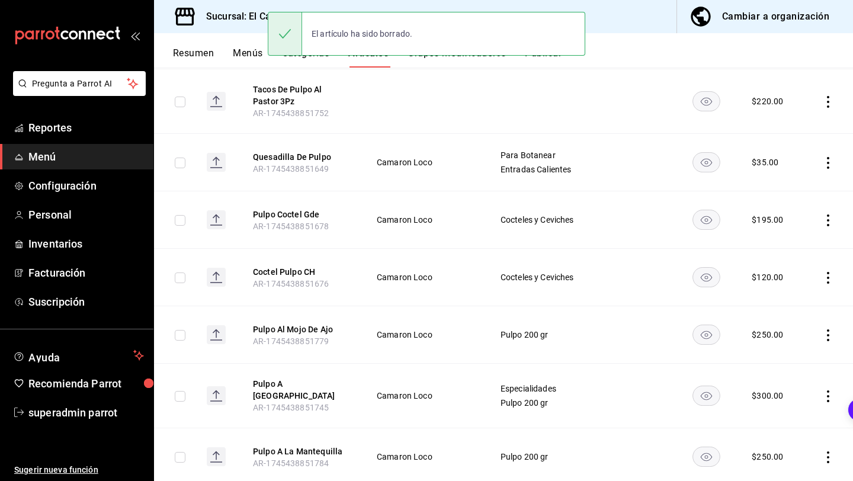
scroll to position [417, 0]
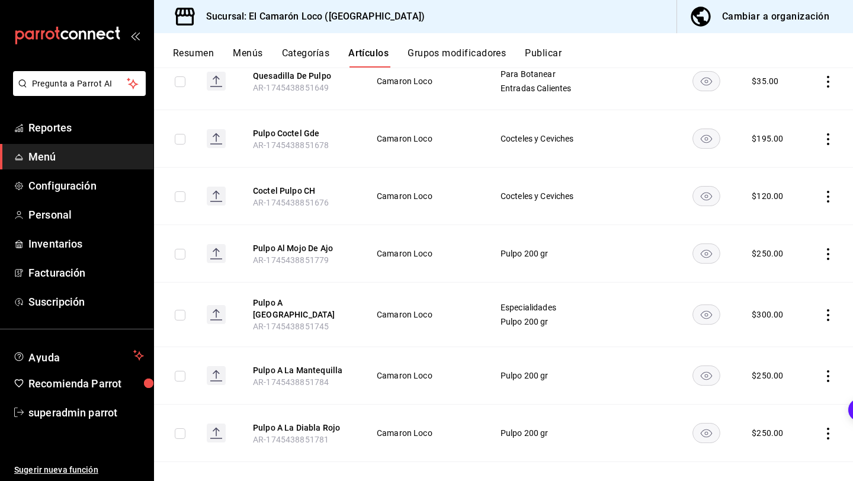
scroll to position [594, 0]
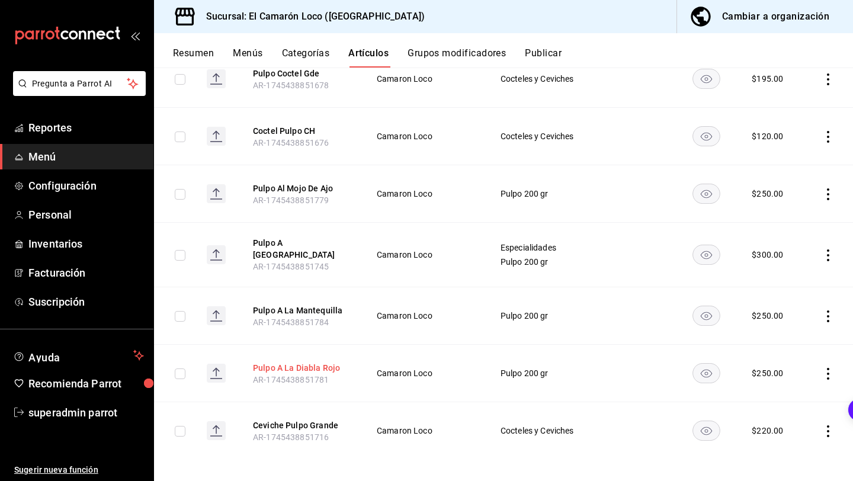
click at [298, 362] on button "Pulpo A La Diabla Rojo" at bounding box center [300, 368] width 95 height 12
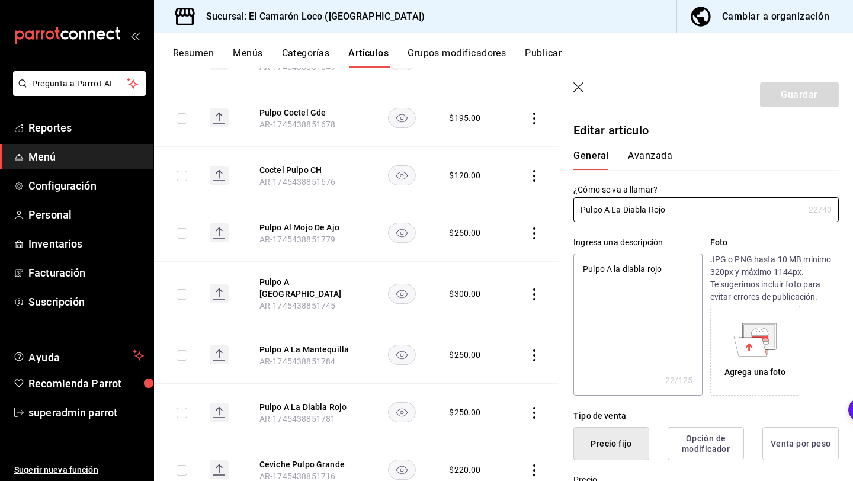
type textarea "x"
type input "$250.00"
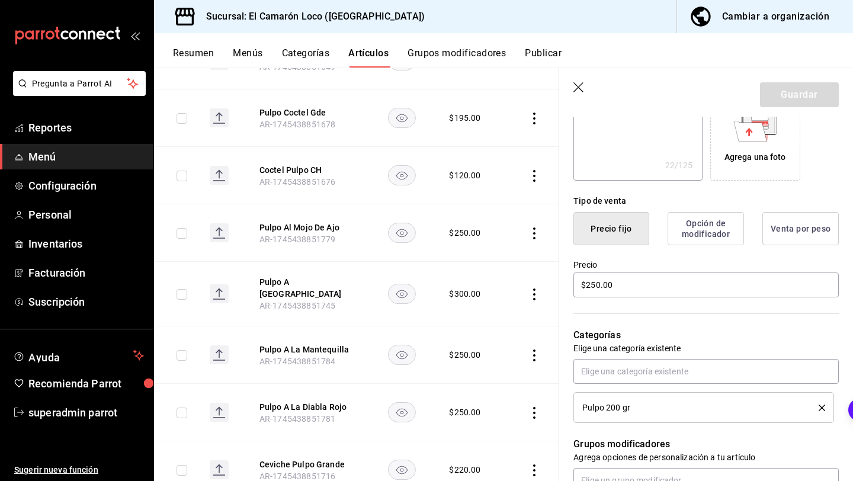
scroll to position [234, 0]
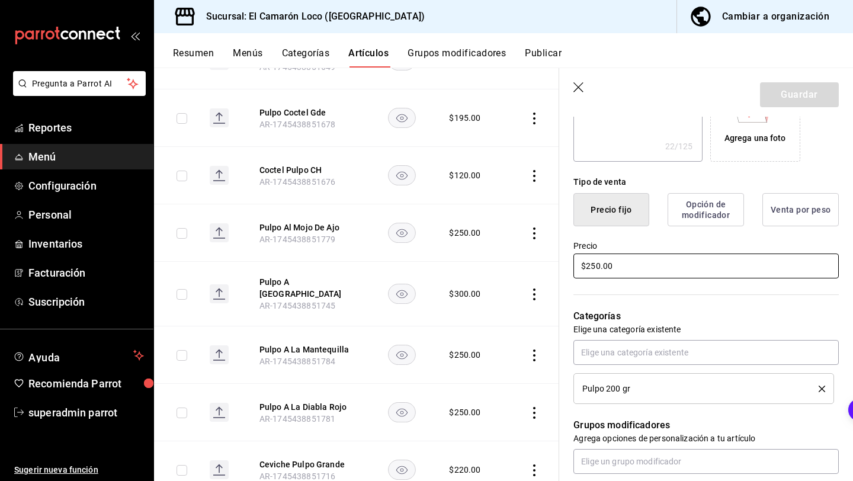
click at [596, 269] on input "$250.00" at bounding box center [705, 265] width 265 height 25
type textarea "x"
type input "$20.00"
type textarea "x"
type input "$280.00"
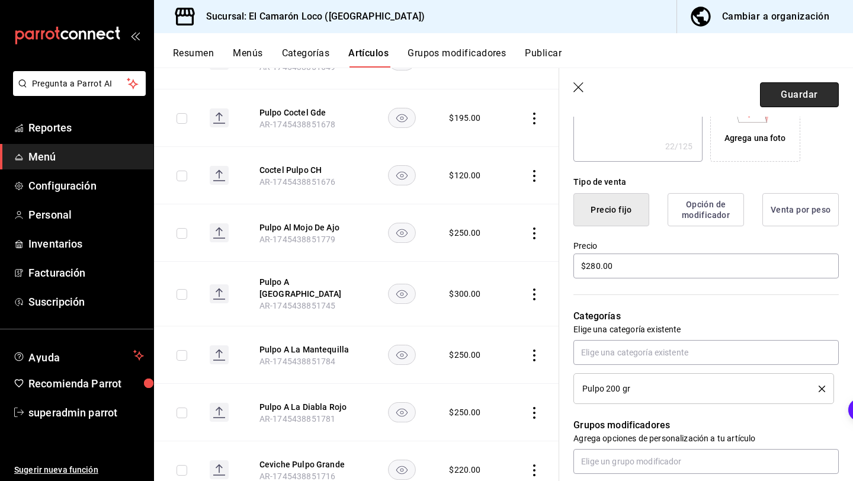
click at [812, 92] on button "Guardar" at bounding box center [799, 94] width 79 height 25
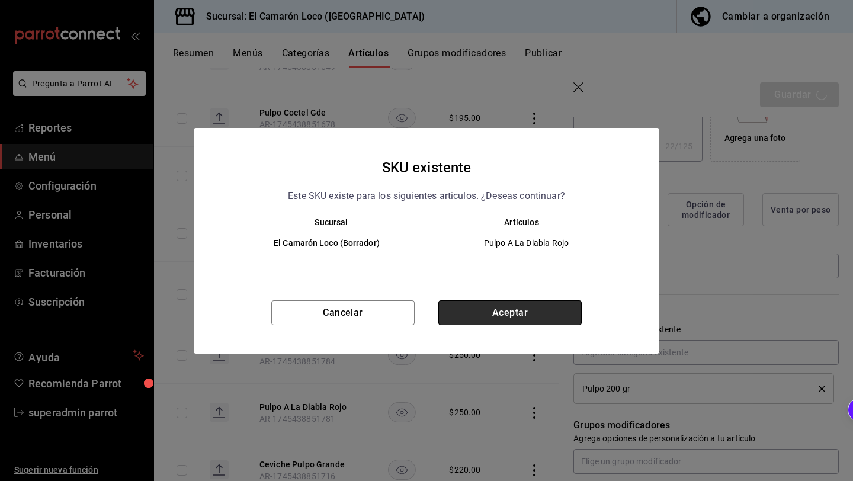
click at [532, 314] on button "Aceptar" at bounding box center [509, 312] width 143 height 25
type textarea "x"
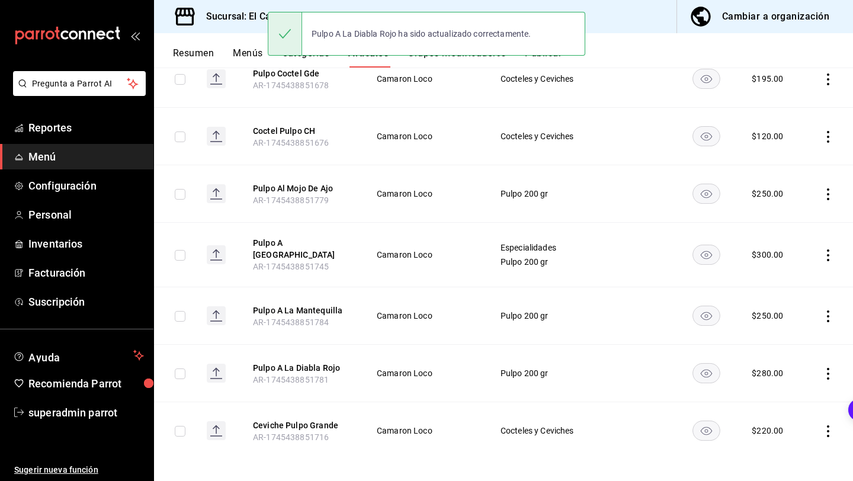
scroll to position [577, 0]
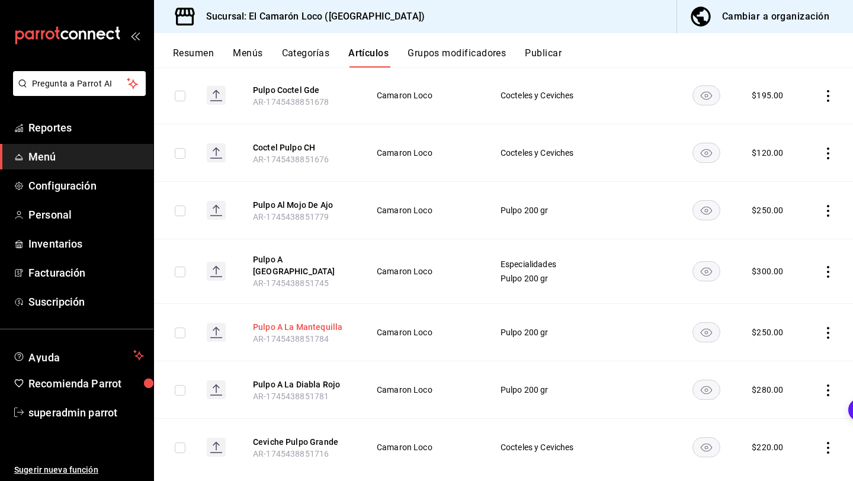
click at [295, 321] on button "Pulpo A La Mantequilla" at bounding box center [300, 327] width 95 height 12
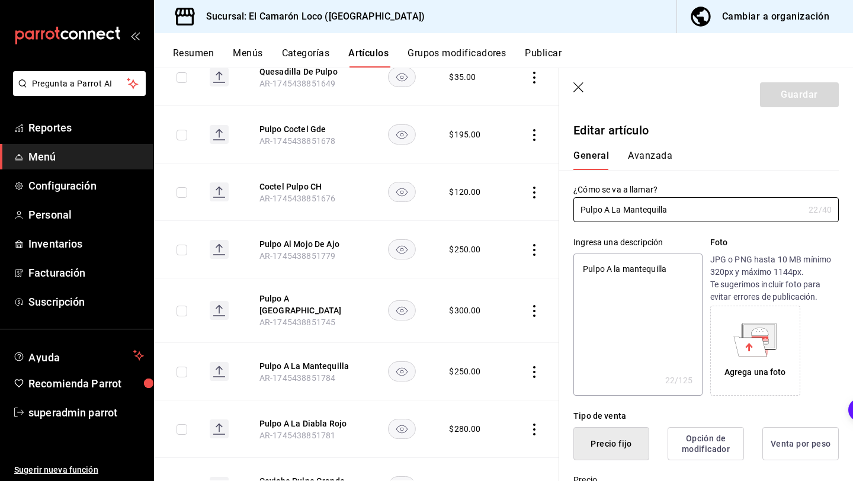
type textarea "x"
type input "$250.00"
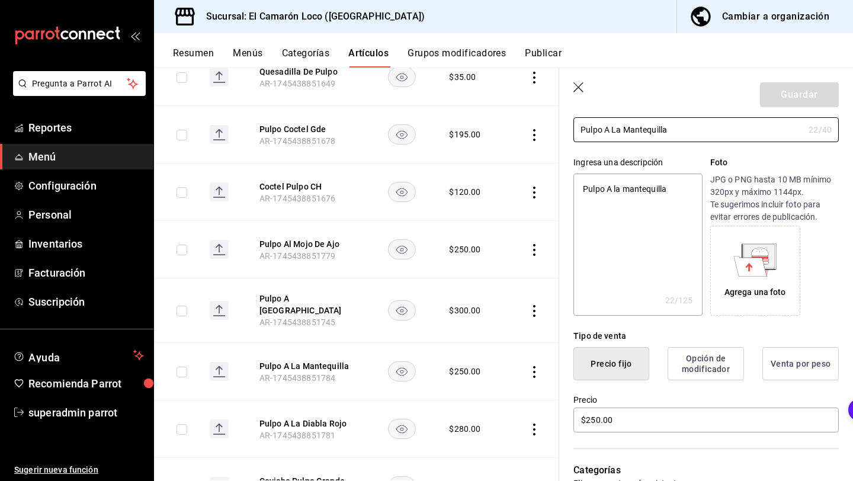
scroll to position [211, 0]
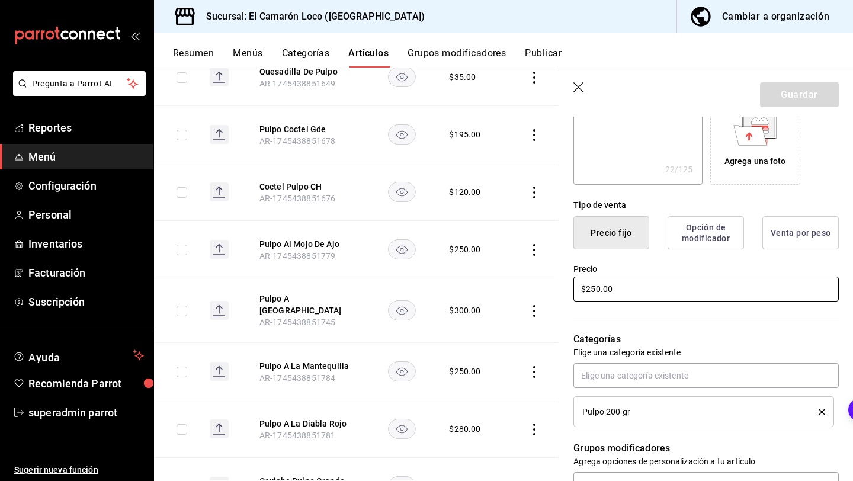
click at [593, 287] on input "$250.00" at bounding box center [705, 289] width 265 height 25
type textarea "x"
type input "$20.00"
type textarea "x"
type input "$280.00"
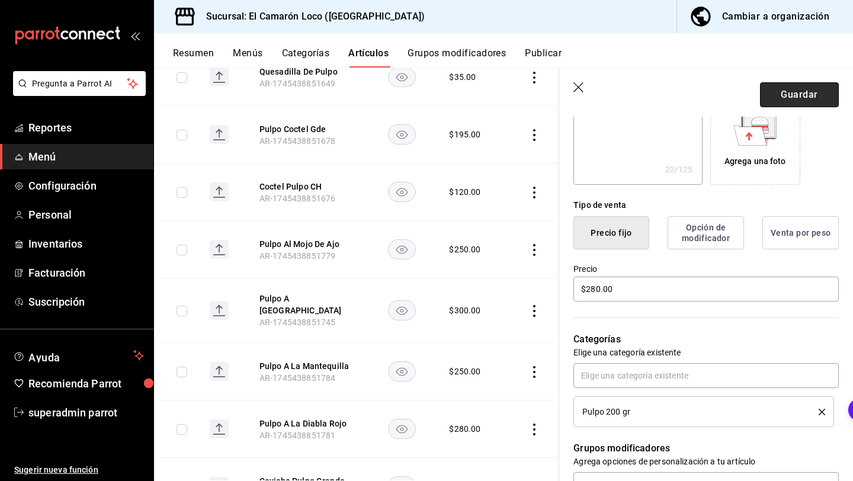
click at [789, 98] on button "Guardar" at bounding box center [799, 94] width 79 height 25
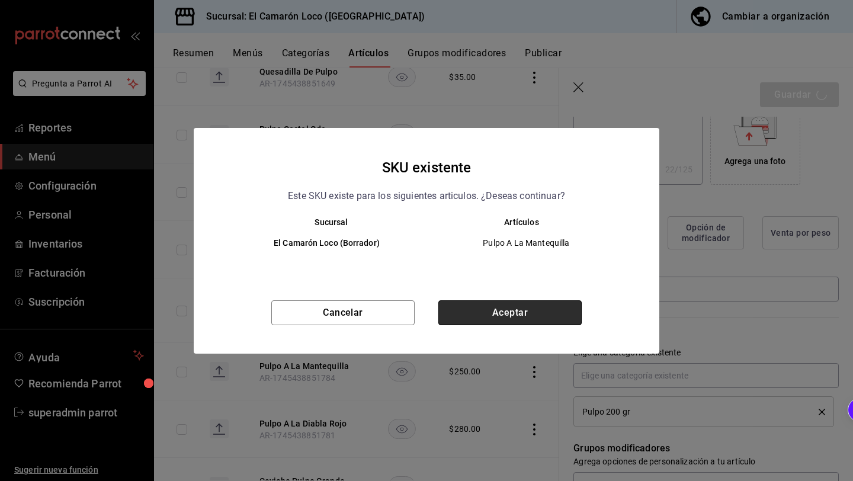
click at [551, 313] on button "Aceptar" at bounding box center [509, 312] width 143 height 25
type textarea "x"
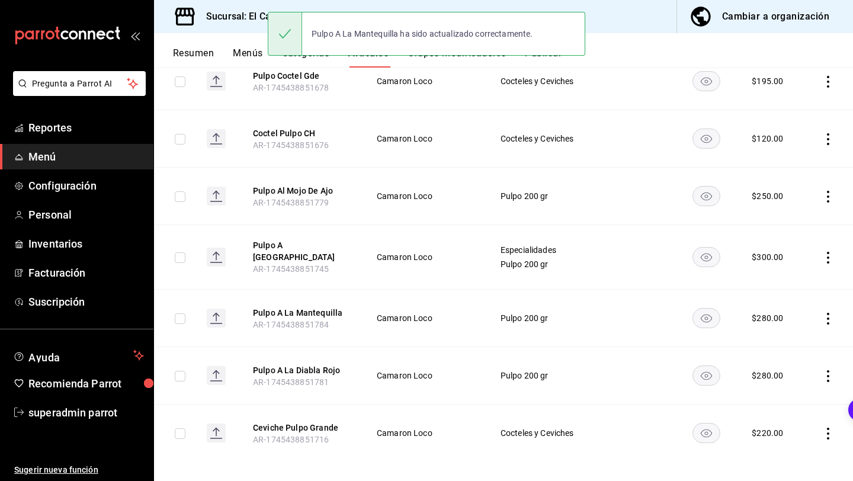
scroll to position [594, 0]
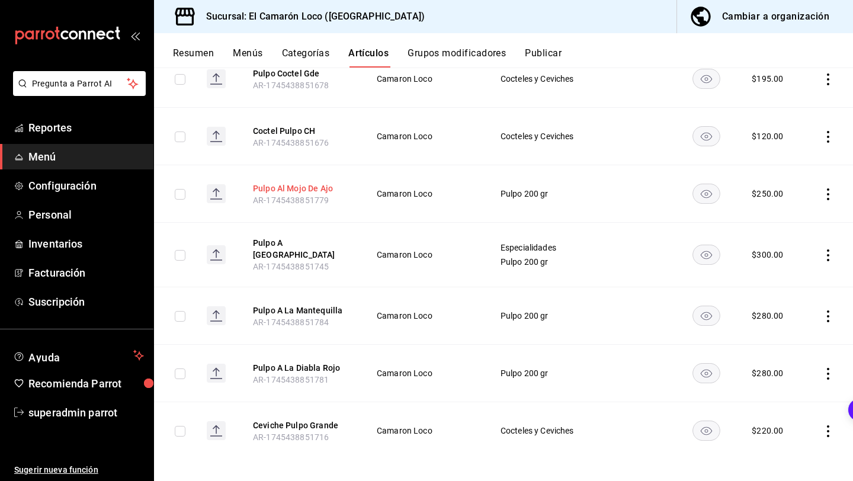
click at [319, 184] on button "Pulpo Al Mojo De Ajo" at bounding box center [300, 188] width 95 height 12
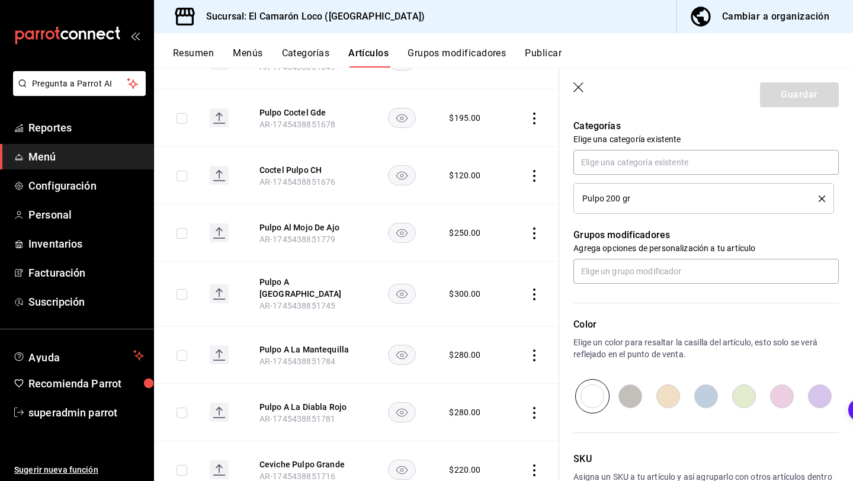
scroll to position [311, 0]
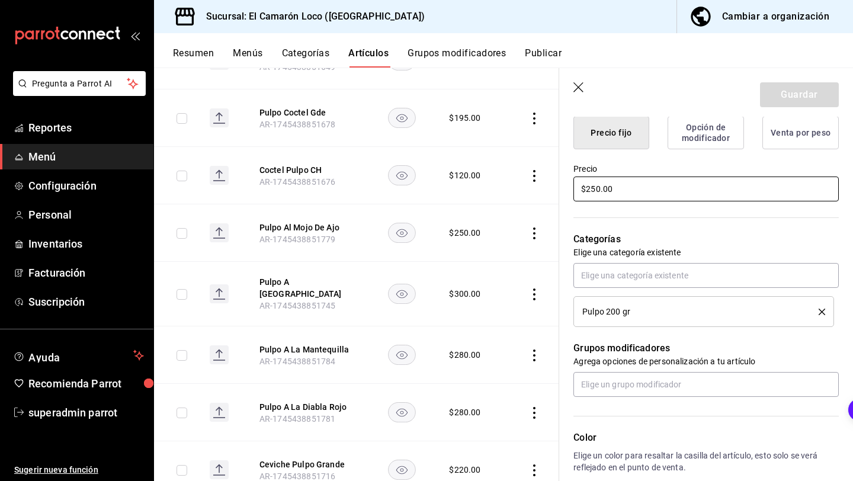
click at [597, 189] on input "$250.00" at bounding box center [705, 188] width 265 height 25
type textarea "x"
type input "$20.00"
type textarea "x"
type input "$280.00"
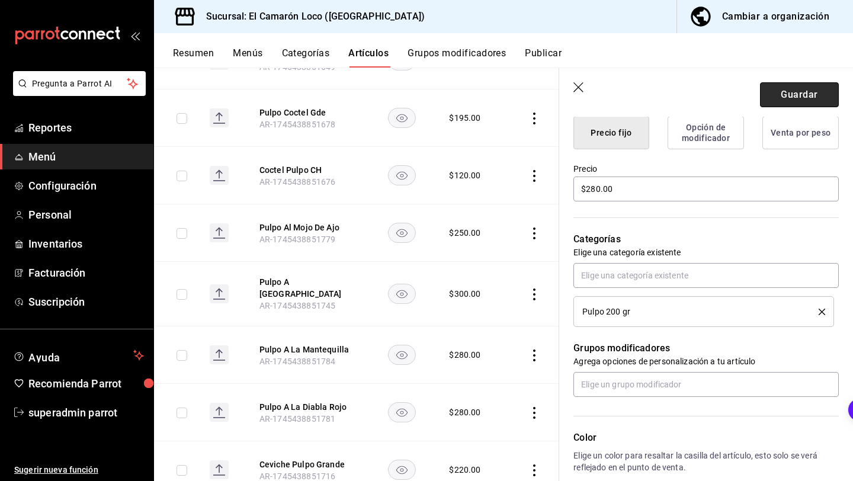
click at [818, 89] on button "Guardar" at bounding box center [799, 94] width 79 height 25
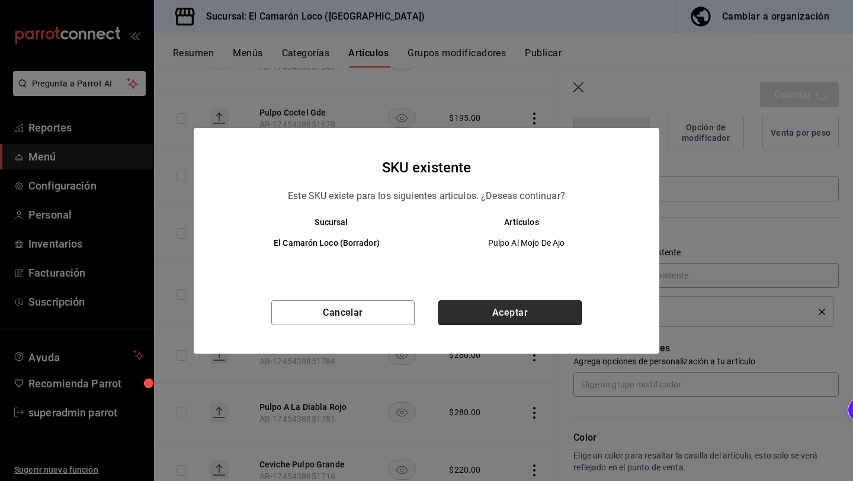
click at [492, 313] on button "Aceptar" at bounding box center [509, 312] width 143 height 25
type textarea "x"
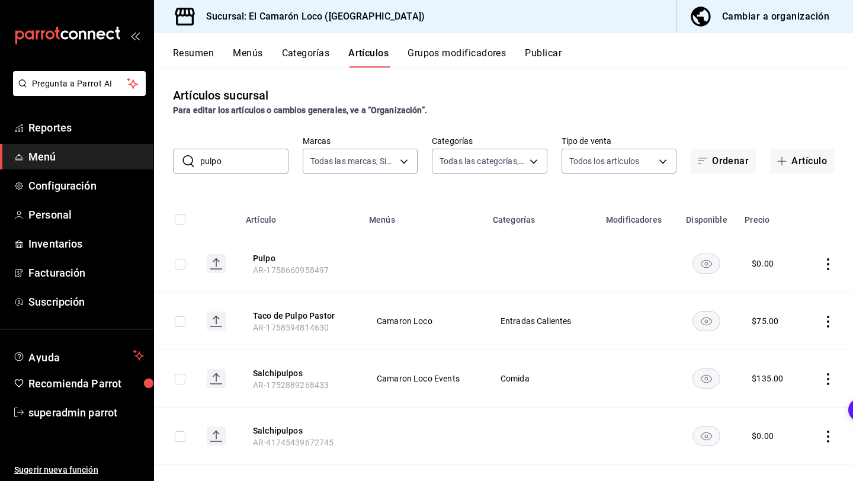
click at [255, 167] on input "pulpo" at bounding box center [244, 161] width 88 height 24
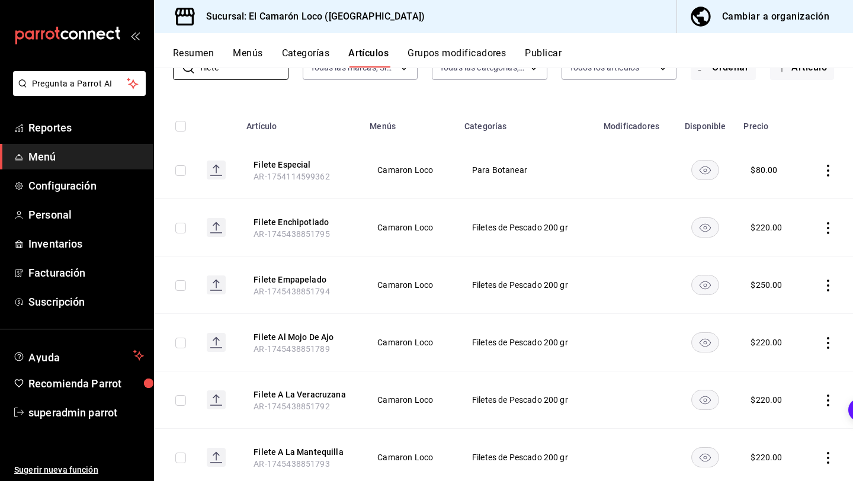
scroll to position [94, 0]
type input "filete"
click at [828, 227] on icon "actions" at bounding box center [828, 227] width 2 height 12
click at [776, 305] on div at bounding box center [766, 303] width 21 height 12
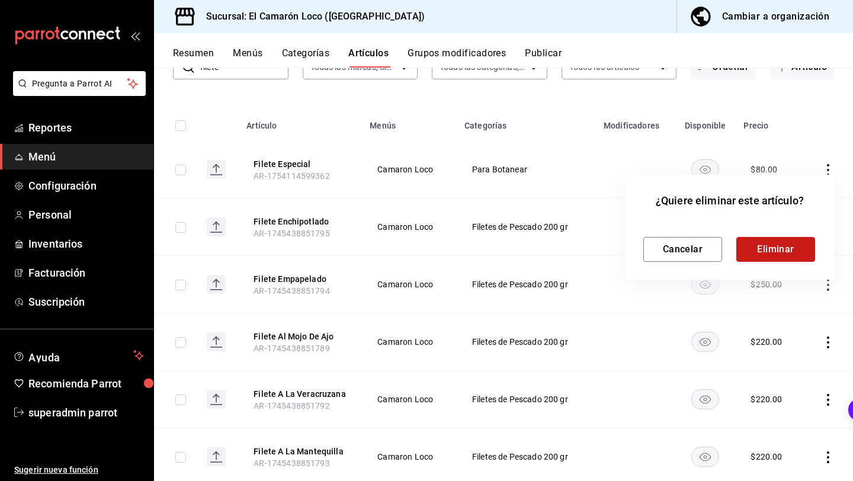
click at [783, 246] on button "Eliminar" at bounding box center [775, 249] width 79 height 25
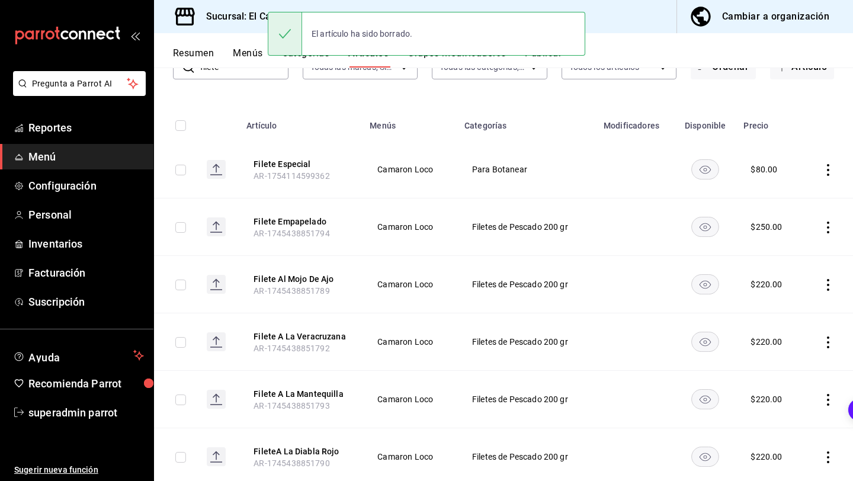
click at [827, 168] on icon "actions" at bounding box center [828, 170] width 12 height 12
click at [798, 242] on span "Eliminar" at bounding box center [792, 244] width 30 height 9
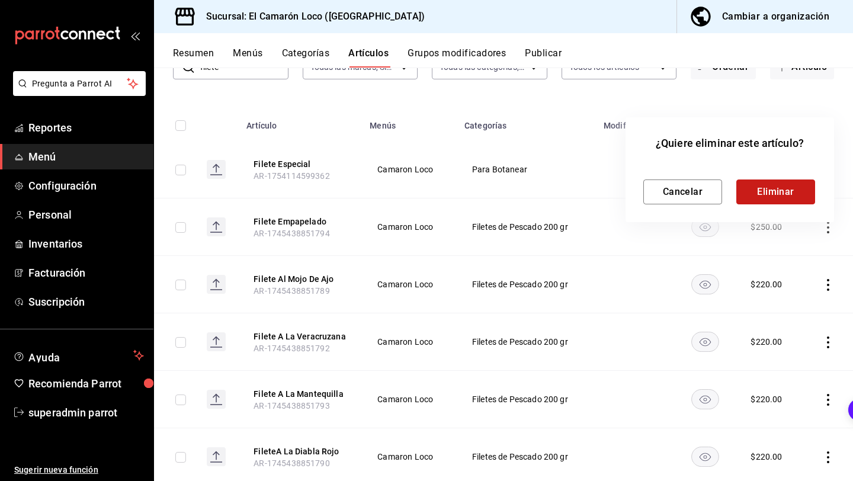
click at [784, 191] on button "Eliminar" at bounding box center [775, 191] width 79 height 25
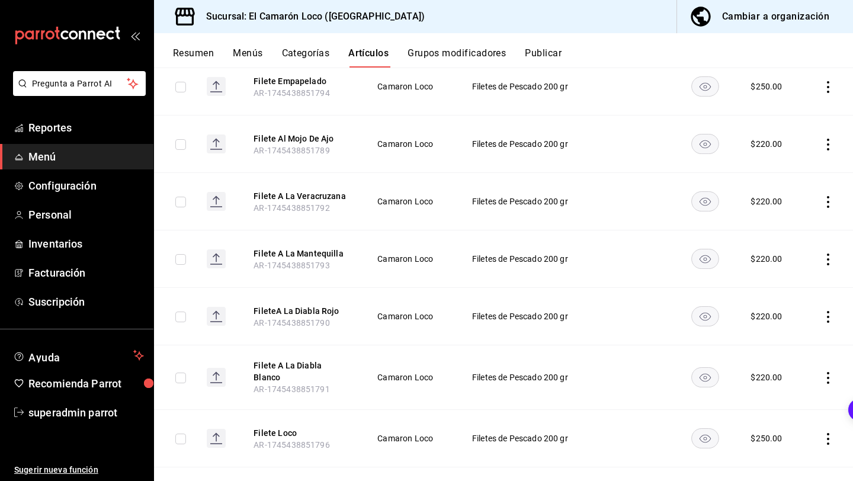
scroll to position [179, 0]
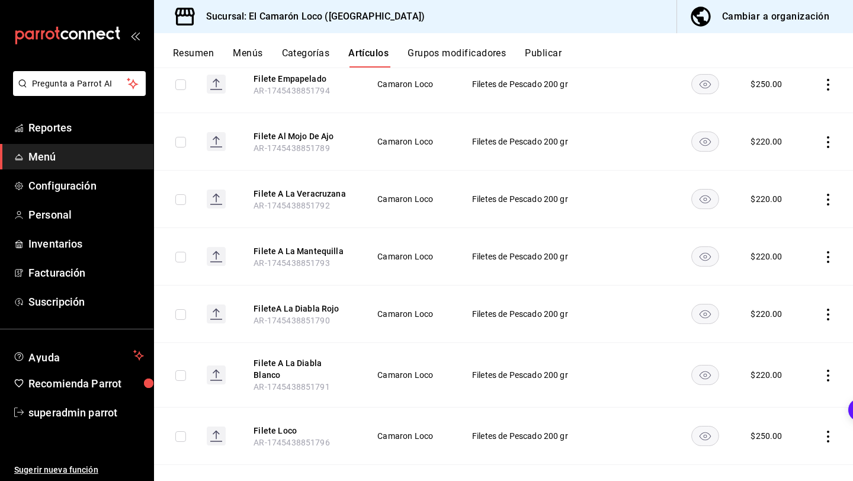
click at [829, 201] on icon "actions" at bounding box center [828, 200] width 12 height 12
click at [791, 267] on li "Eliminar" at bounding box center [781, 275] width 71 height 24
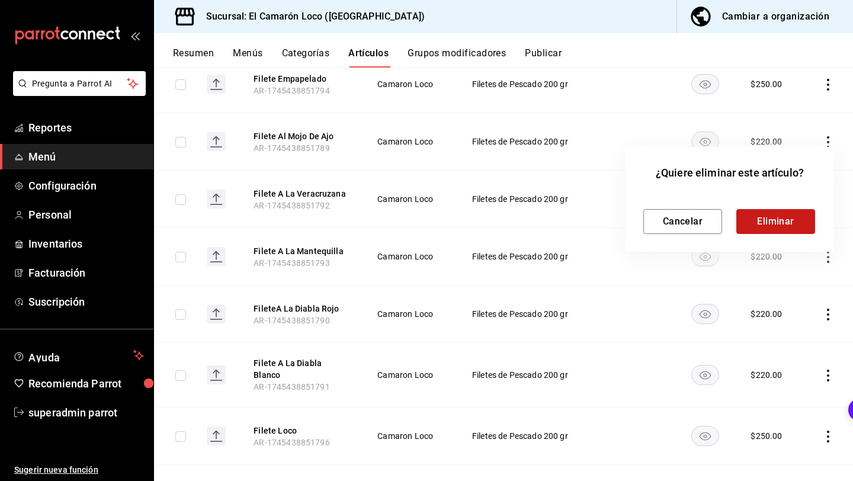
click at [785, 229] on button "Eliminar" at bounding box center [775, 221] width 79 height 25
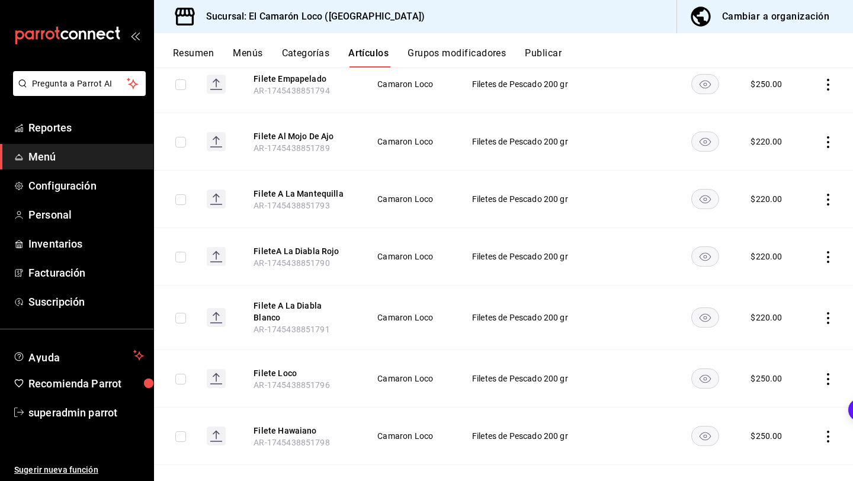
click at [833, 306] on td at bounding box center [828, 317] width 50 height 65
click at [832, 312] on icon "actions" at bounding box center [828, 318] width 12 height 12
click at [791, 391] on span "Eliminar" at bounding box center [792, 389] width 30 height 9
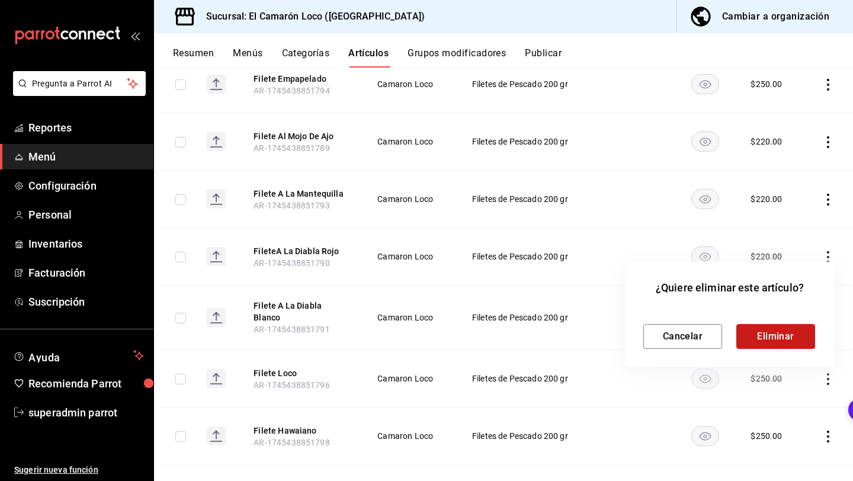
click at [789, 330] on button "Eliminar" at bounding box center [775, 336] width 79 height 25
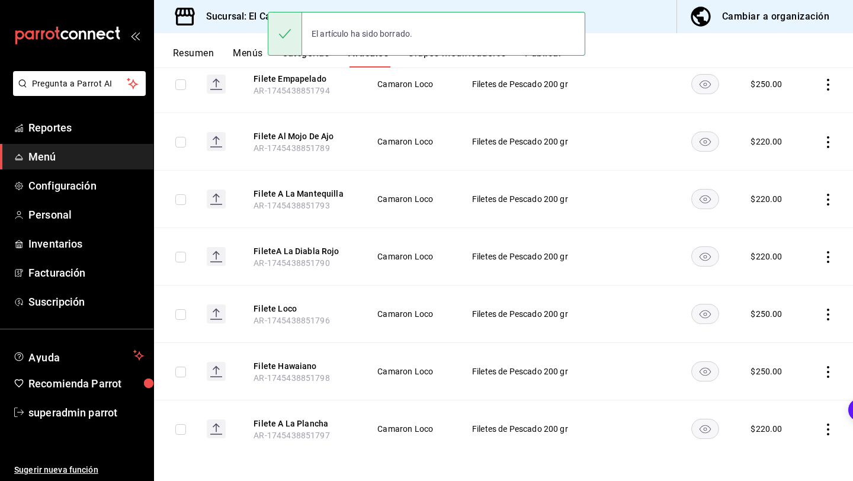
scroll to position [185, 0]
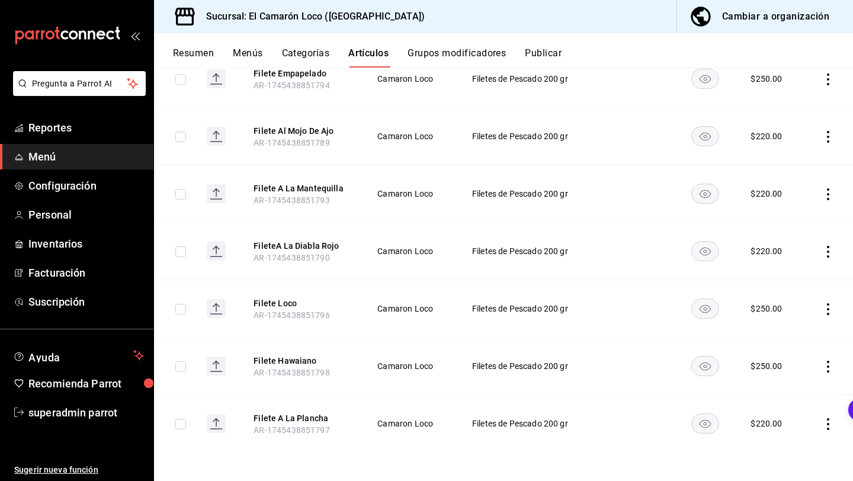
click at [825, 365] on icon "actions" at bounding box center [828, 367] width 12 height 12
click at [779, 441] on span "Eliminar" at bounding box center [792, 441] width 30 height 9
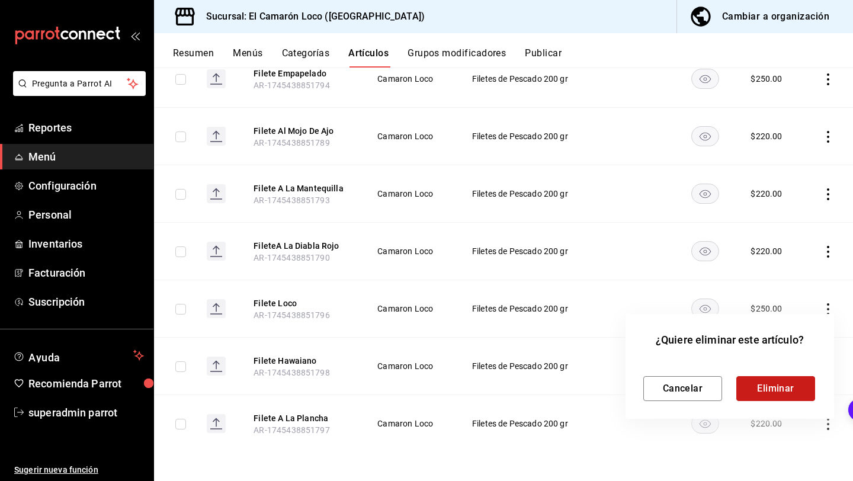
click at [783, 385] on button "Eliminar" at bounding box center [775, 388] width 79 height 25
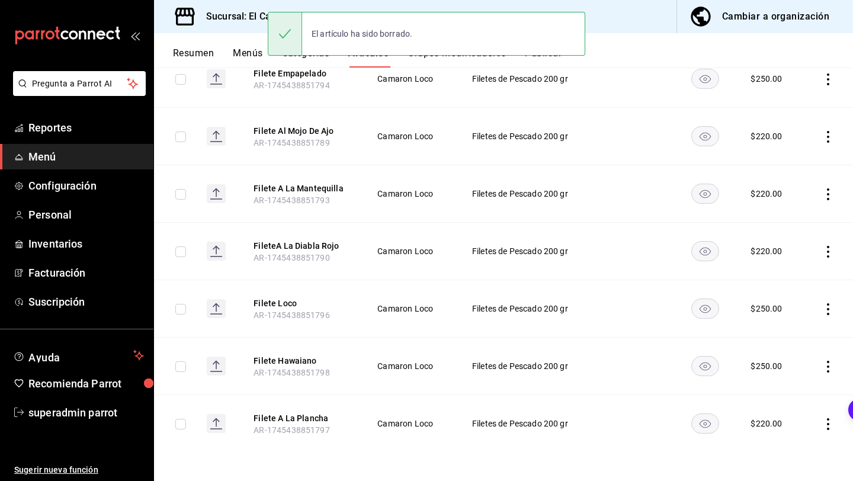
scroll to position [127, 0]
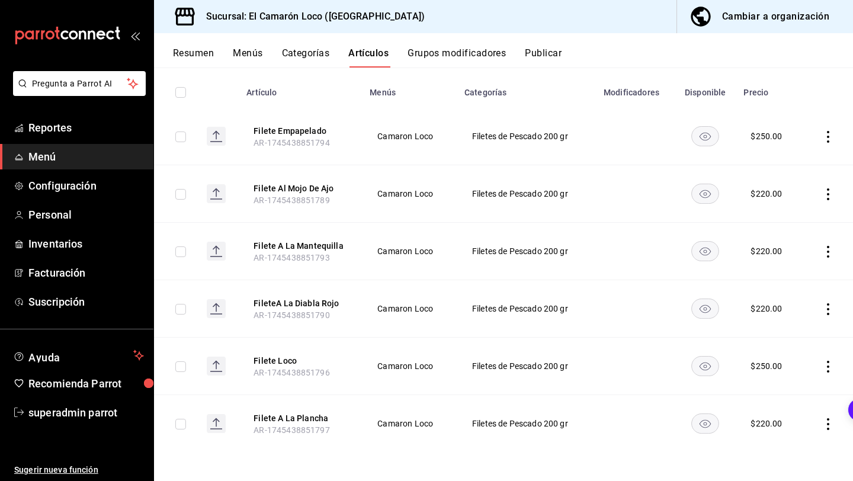
click at [825, 364] on icon "actions" at bounding box center [828, 367] width 12 height 12
click at [774, 443] on div at bounding box center [766, 442] width 21 height 12
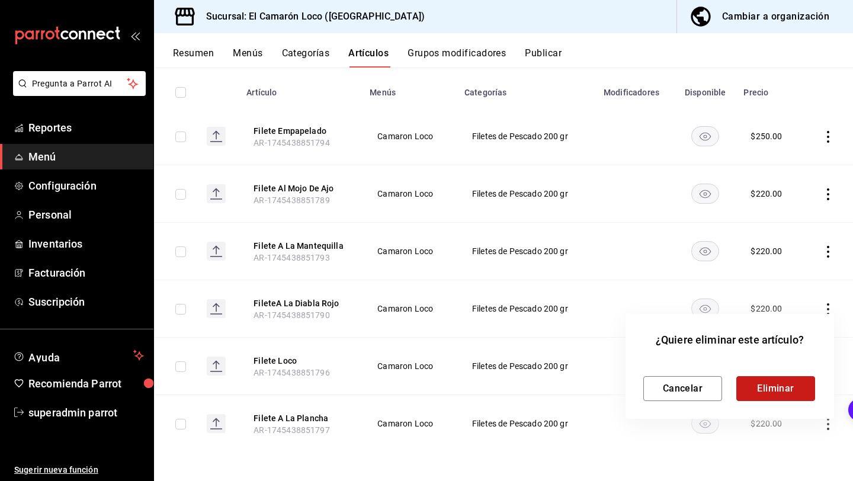
click at [776, 387] on button "Eliminar" at bounding box center [775, 388] width 79 height 25
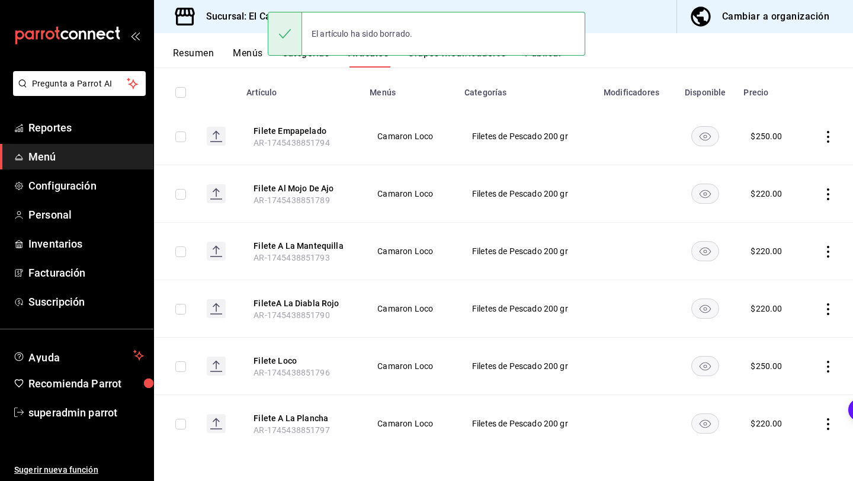
scroll to position [70, 0]
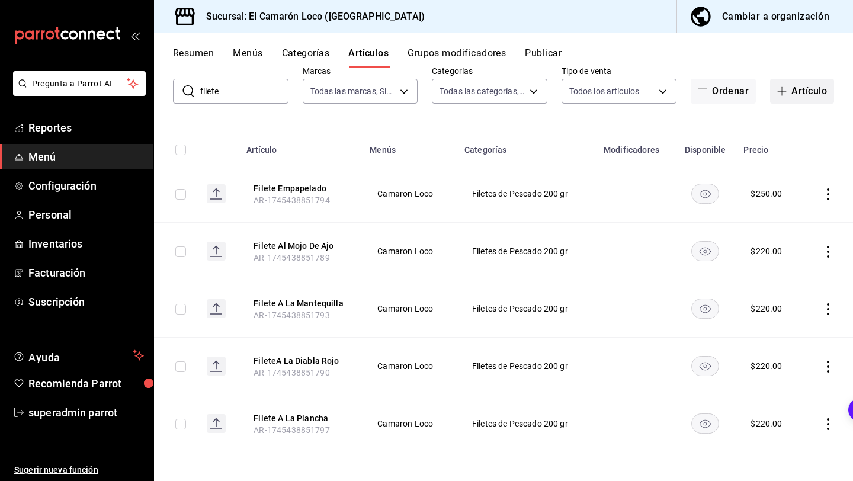
click at [809, 83] on button "Artículo" at bounding box center [802, 91] width 64 height 25
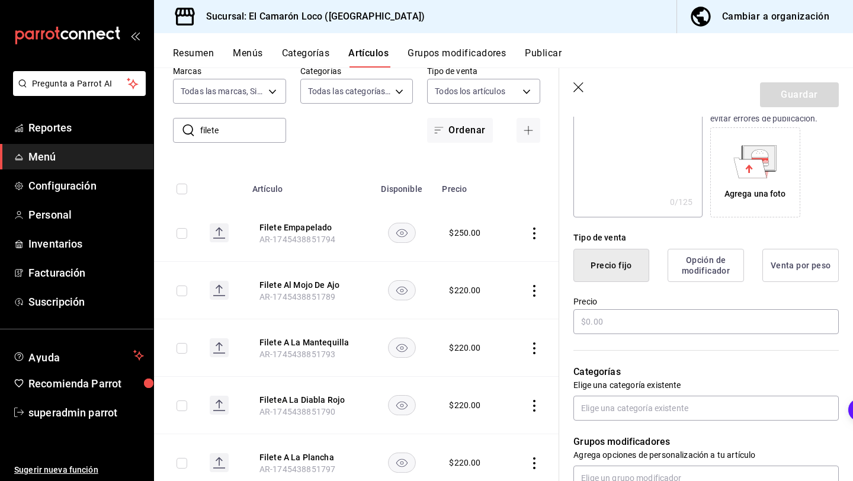
scroll to position [202, 0]
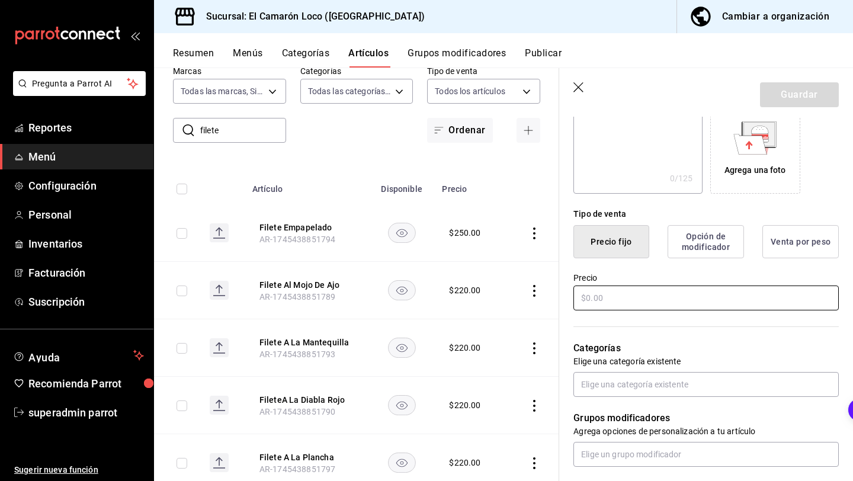
type input "Filete Empanizado"
click at [607, 304] on input "text" at bounding box center [705, 297] width 265 height 25
type input "$1.00"
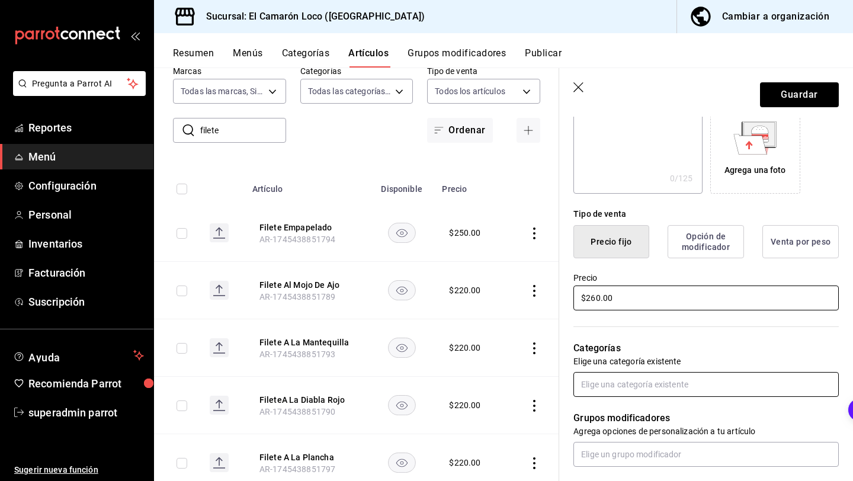
type input "$260.00"
click at [627, 378] on input "text" at bounding box center [705, 384] width 265 height 25
type input "filete"
click at [620, 416] on li "Filetes de Pescado 200 gr" at bounding box center [705, 411] width 265 height 20
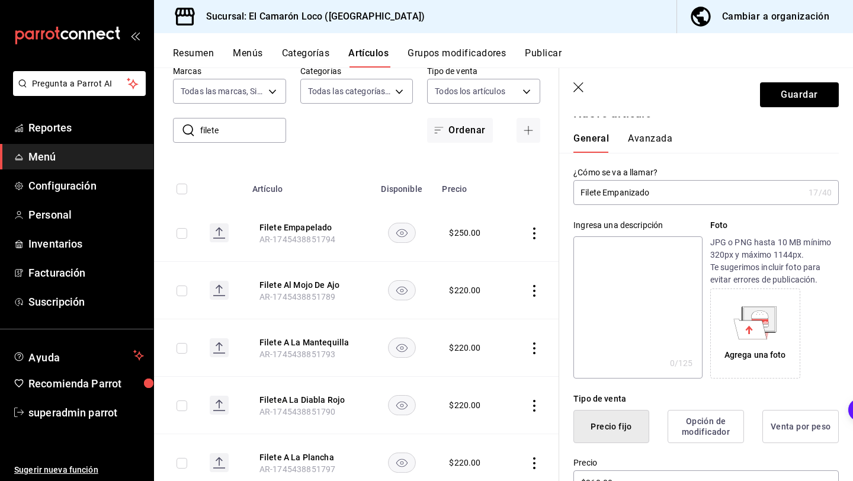
scroll to position [0, 0]
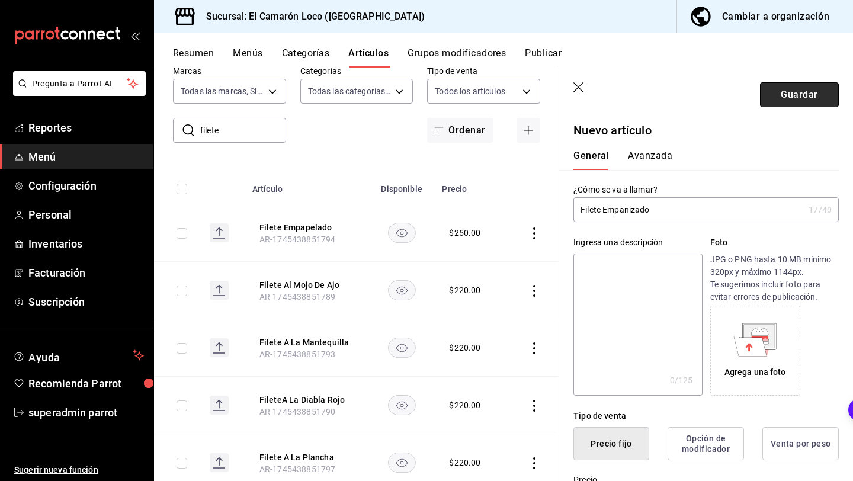
click at [802, 92] on button "Guardar" at bounding box center [799, 94] width 79 height 25
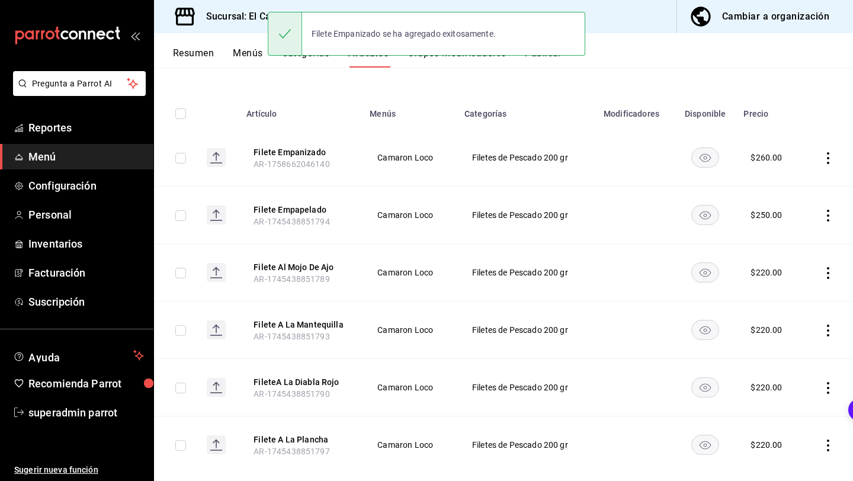
scroll to position [107, 0]
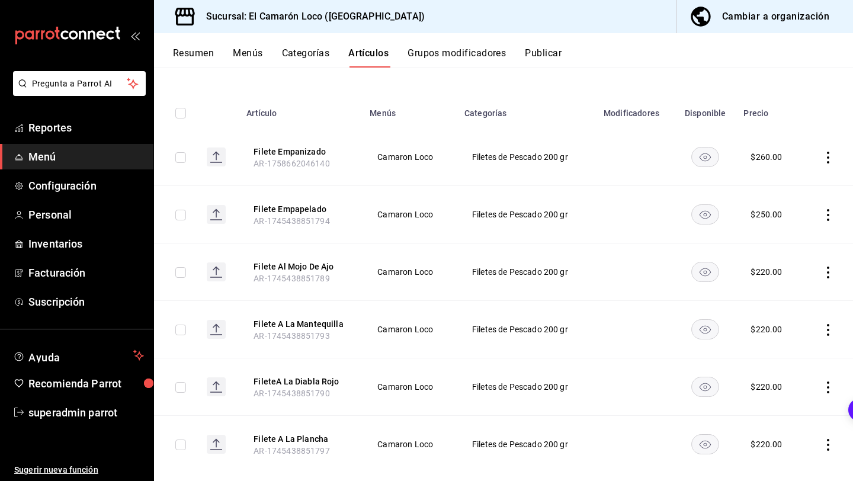
drag, startPoint x: 291, startPoint y: 204, endPoint x: 404, endPoint y: 201, distance: 113.1
click at [291, 204] on button "Filete Empapelado" at bounding box center [300, 209] width 95 height 12
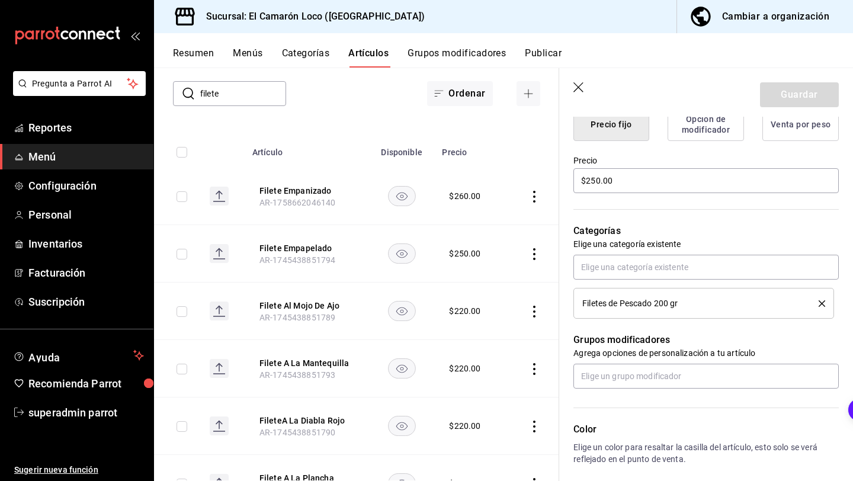
scroll to position [335, 0]
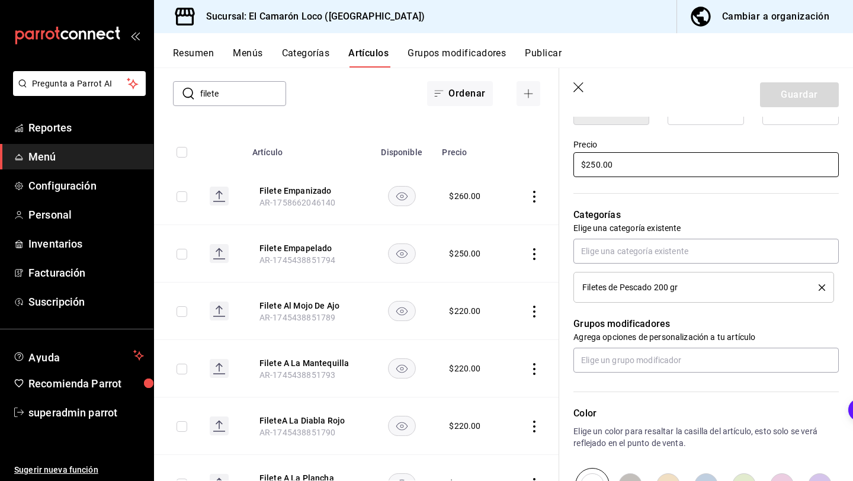
click at [594, 164] on input "$250.00" at bounding box center [705, 164] width 265 height 25
type textarea "x"
type input "$270.00"
type textarea "x"
type input "$270.00"
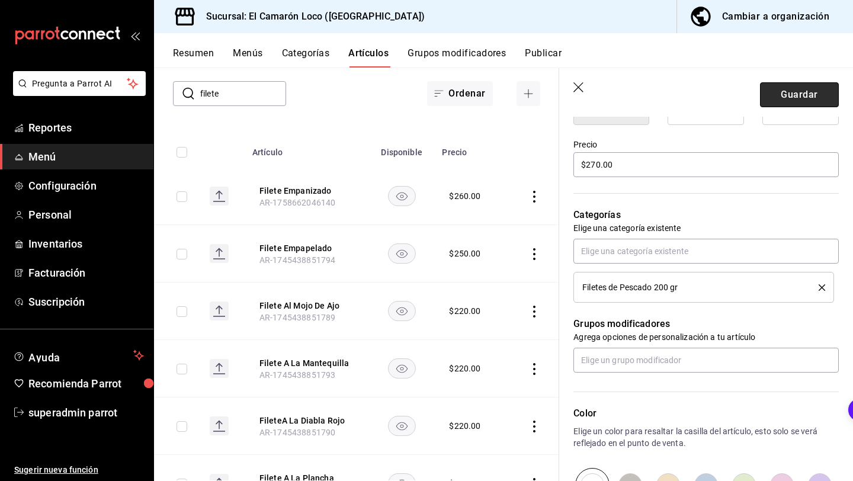
click at [789, 98] on button "Guardar" at bounding box center [799, 94] width 79 height 25
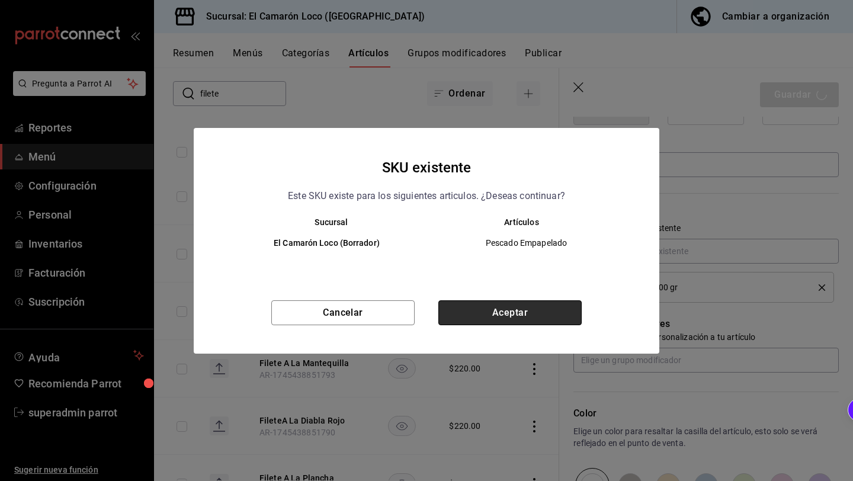
click at [536, 309] on button "Aceptar" at bounding box center [509, 312] width 143 height 25
type textarea "x"
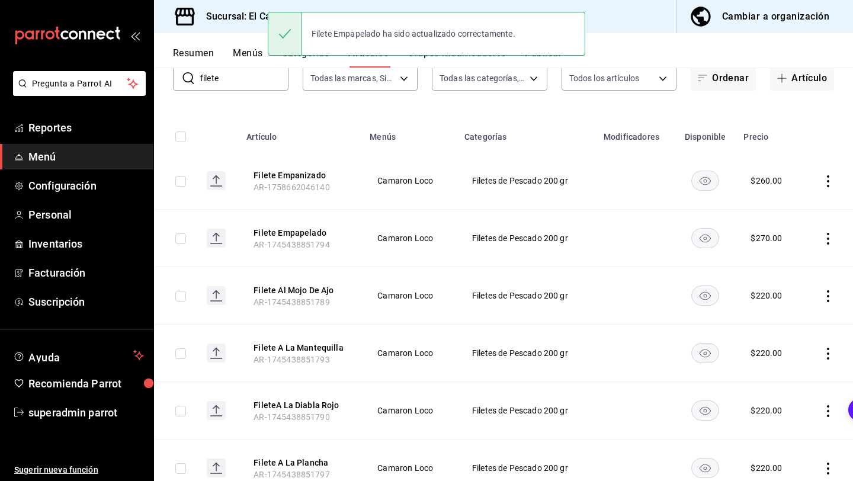
scroll to position [127, 0]
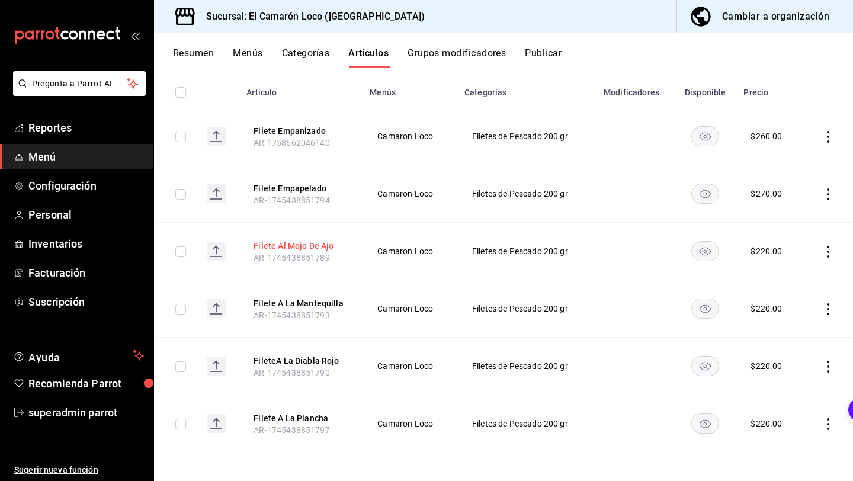
click at [314, 243] on button "Filete Al Mojo De Ajo" at bounding box center [300, 246] width 95 height 12
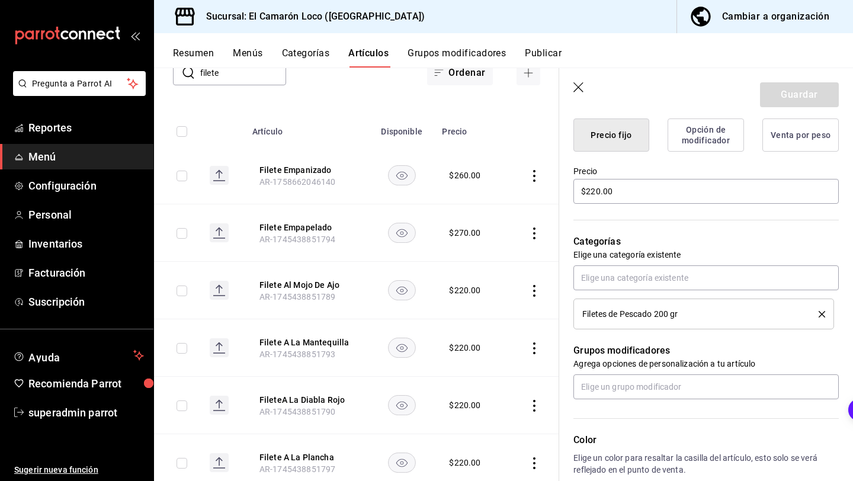
scroll to position [303, 0]
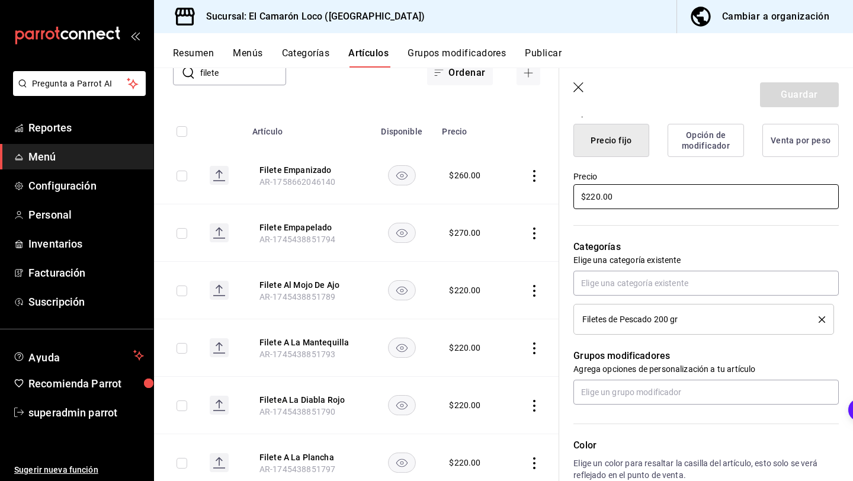
click at [597, 201] on input "$220.00" at bounding box center [705, 196] width 265 height 25
click at [596, 197] on input "$220.00" at bounding box center [705, 196] width 265 height 25
type input "$20.00"
type textarea "x"
type input "$250.00"
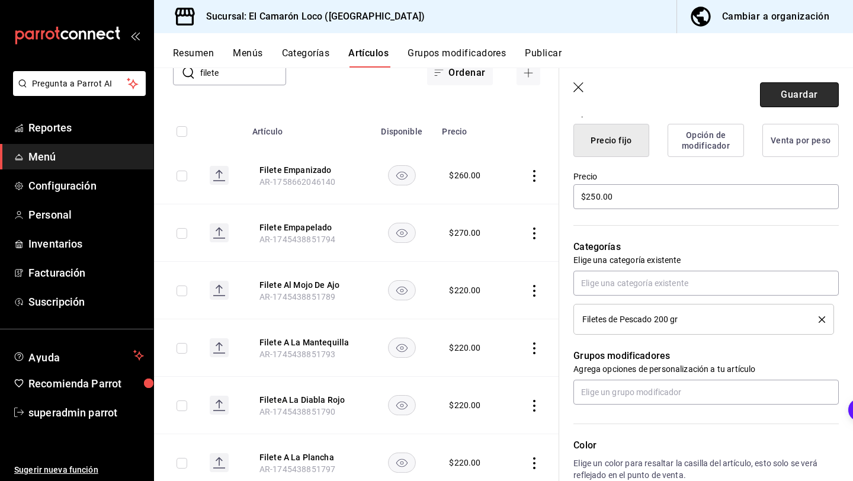
click at [785, 89] on button "Guardar" at bounding box center [799, 94] width 79 height 25
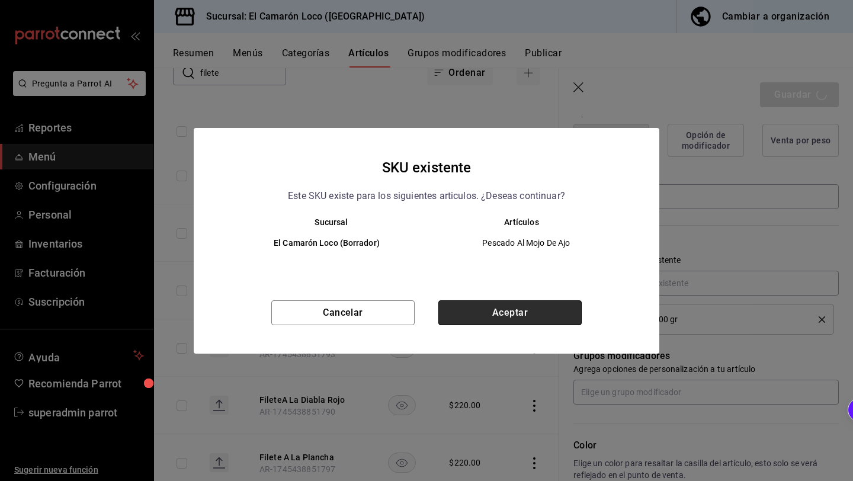
click at [532, 313] on button "Aceptar" at bounding box center [509, 312] width 143 height 25
type textarea "x"
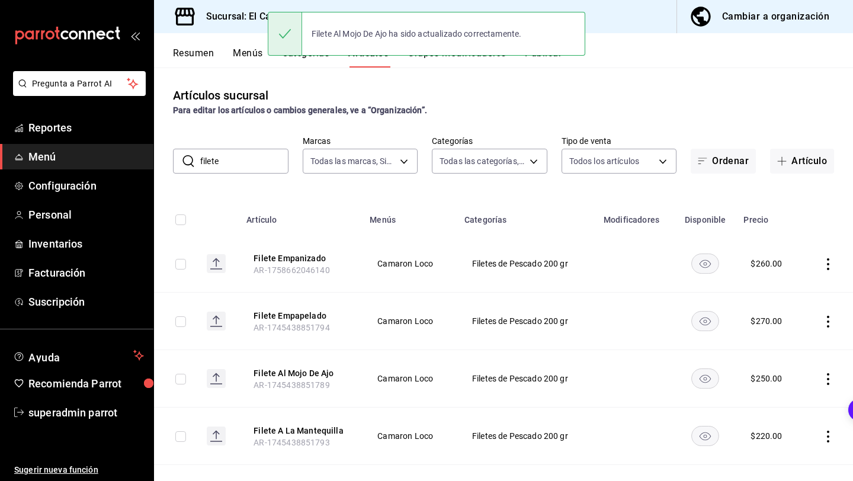
scroll to position [127, 0]
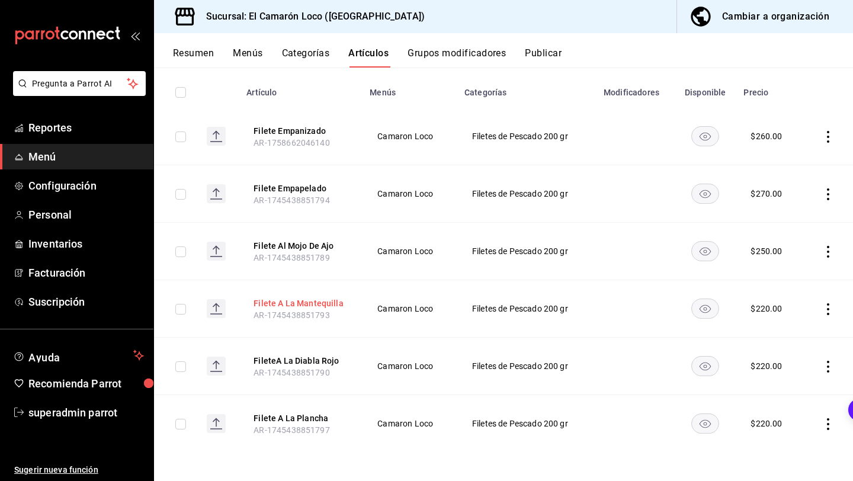
click at [296, 301] on button "Filete A La Mantequilla" at bounding box center [300, 303] width 95 height 12
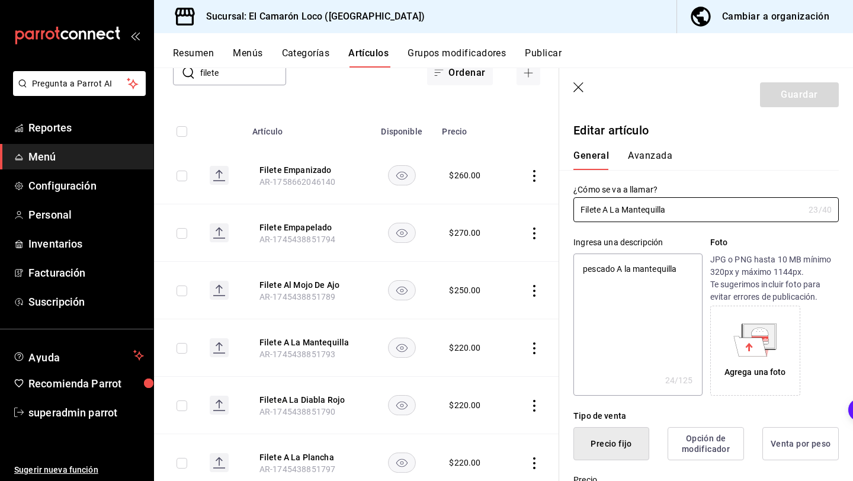
click at [580, 84] on icon "button" at bounding box center [579, 88] width 12 height 12
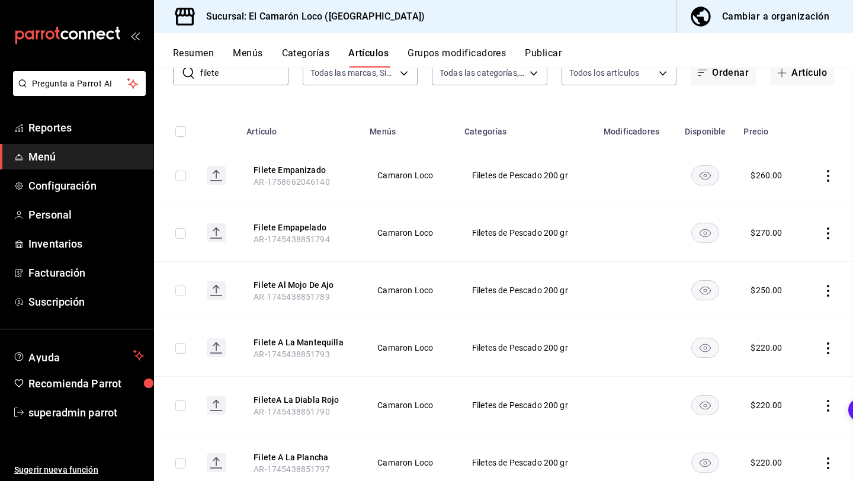
scroll to position [127, 0]
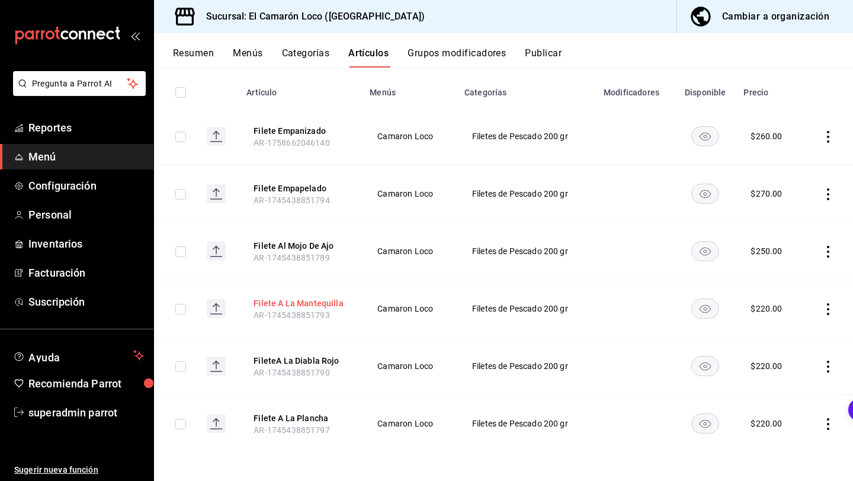
click at [322, 304] on button "Filete A La Mantequilla" at bounding box center [300, 303] width 95 height 12
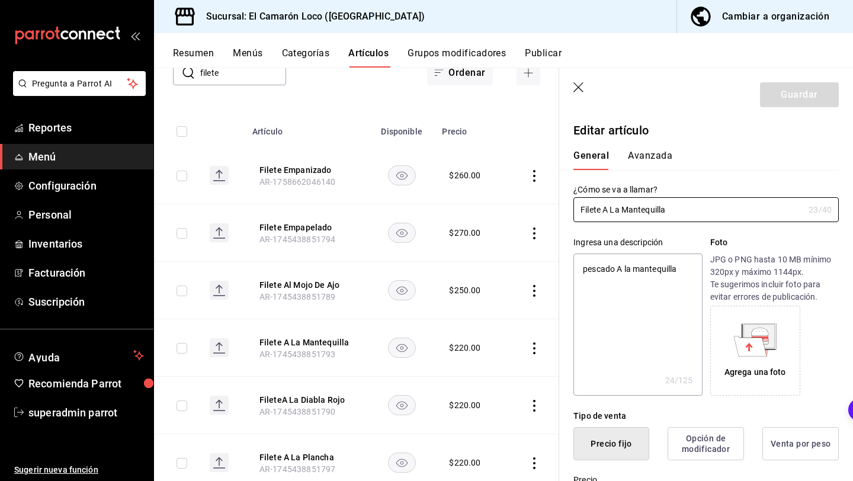
scroll to position [162, 0]
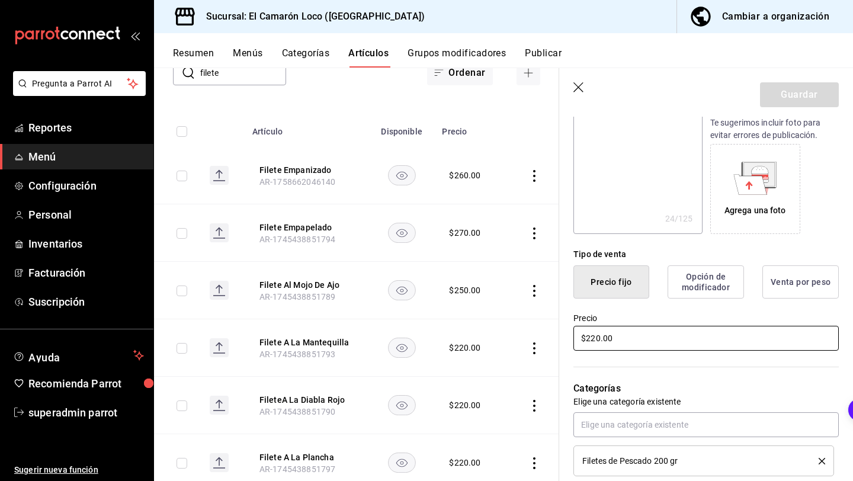
click at [590, 337] on input "$220.00" at bounding box center [705, 338] width 265 height 25
click at [594, 339] on input "$220.00" at bounding box center [705, 338] width 265 height 25
type textarea "x"
type input "$250.00"
type textarea "x"
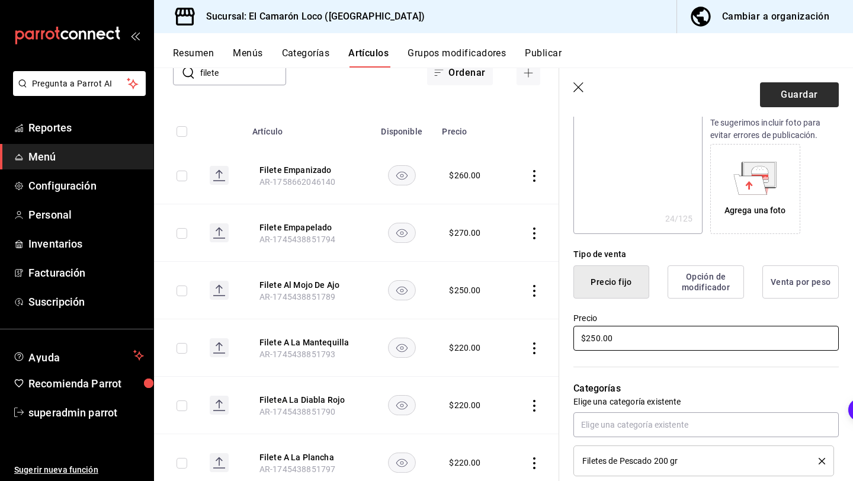
type input "$250.00"
click at [807, 98] on button "Guardar" at bounding box center [799, 94] width 79 height 25
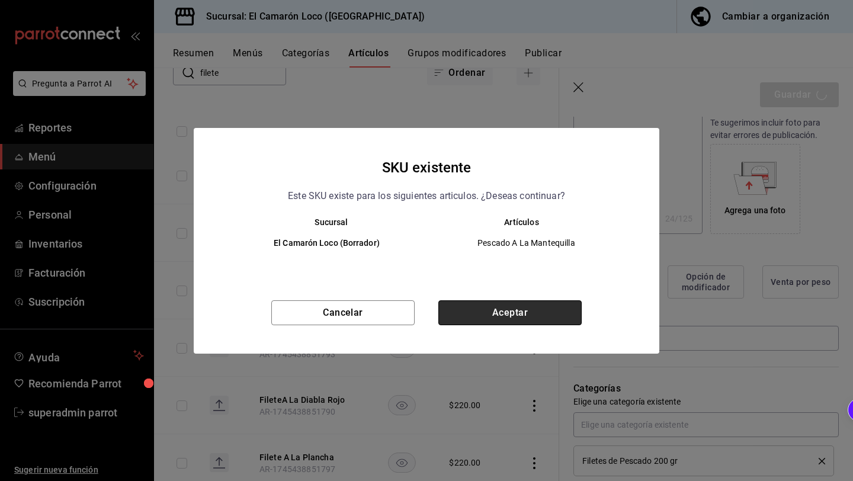
click at [557, 316] on button "Aceptar" at bounding box center [509, 312] width 143 height 25
type textarea "x"
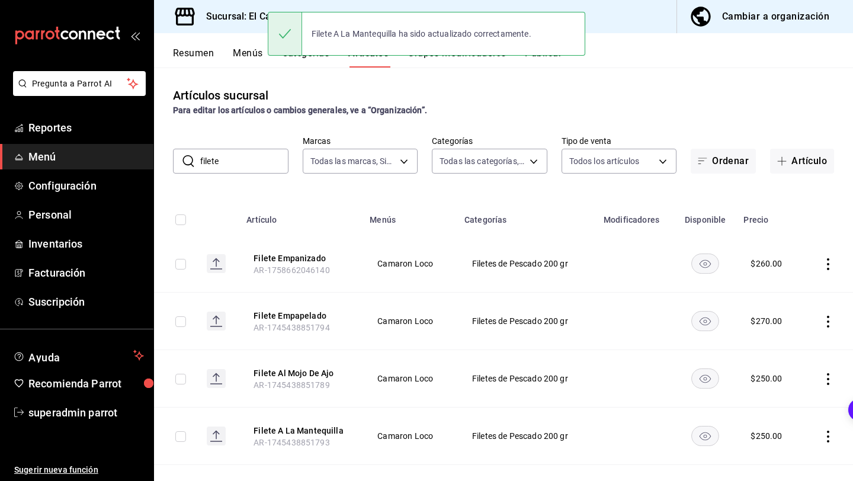
scroll to position [127, 0]
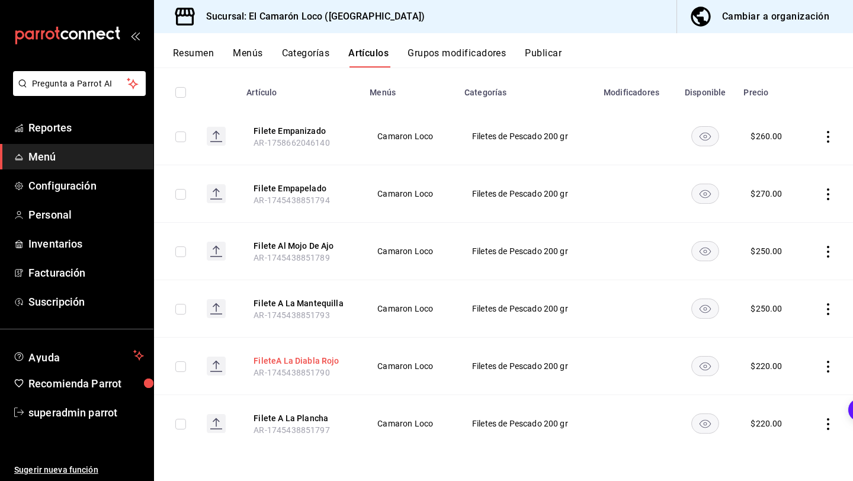
click at [328, 359] on button "FileteA La Diabla Rojo" at bounding box center [300, 361] width 95 height 12
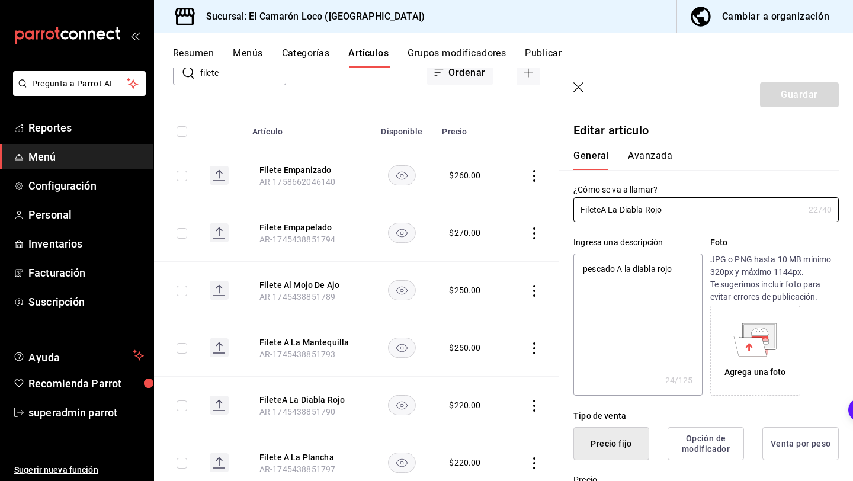
type textarea "x"
type input "$220.00"
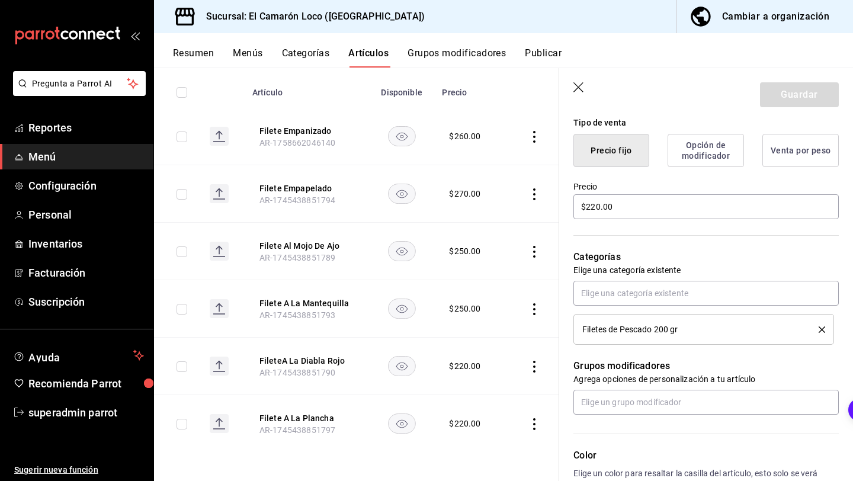
scroll to position [233, 0]
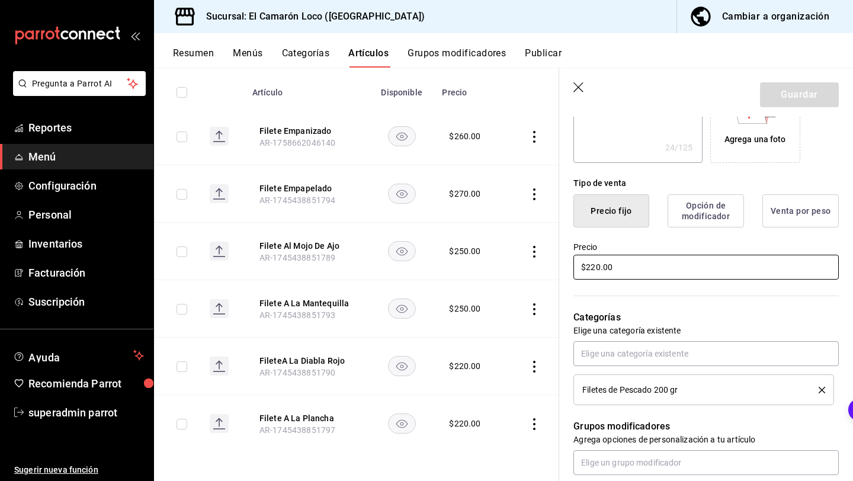
click at [593, 263] on input "$220.00" at bounding box center [705, 267] width 265 height 25
type textarea "x"
type input "$250.00"
type textarea "x"
type input "$250.00"
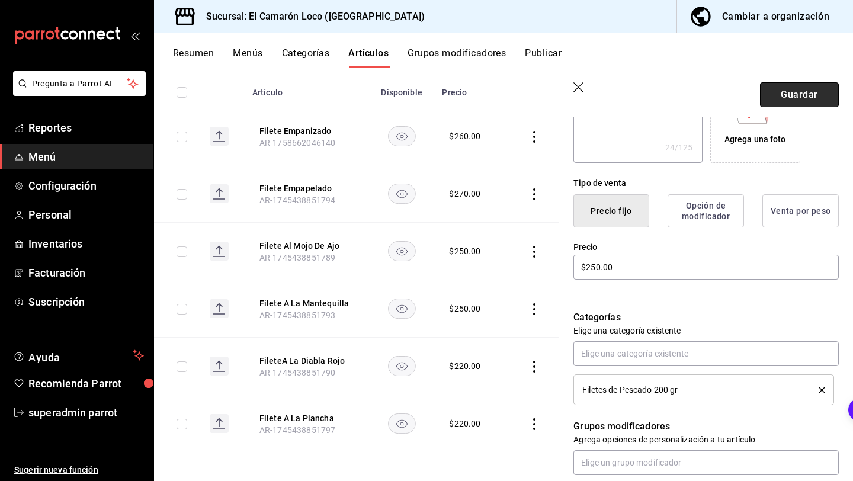
click at [796, 89] on button "Guardar" at bounding box center [799, 94] width 79 height 25
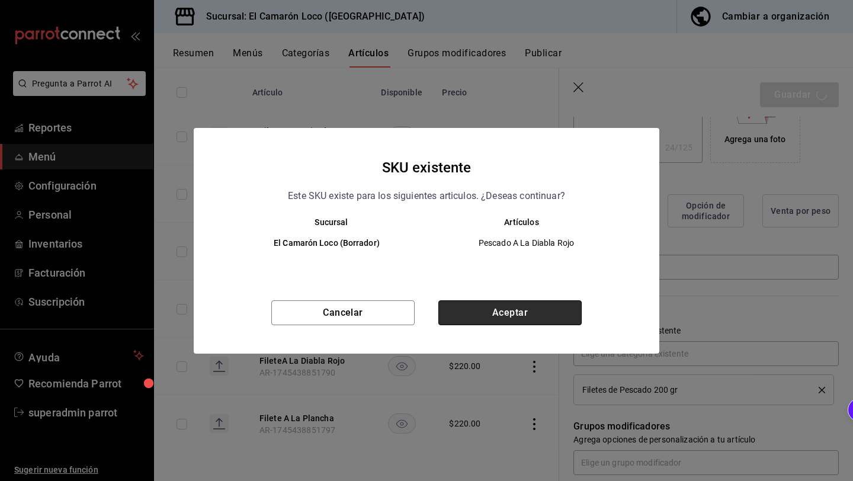
click at [522, 319] on button "Aceptar" at bounding box center [509, 312] width 143 height 25
type textarea "x"
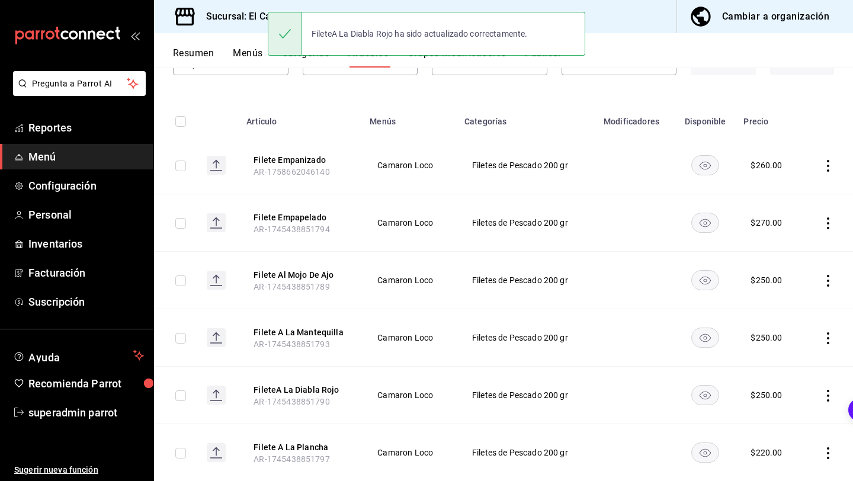
scroll to position [127, 0]
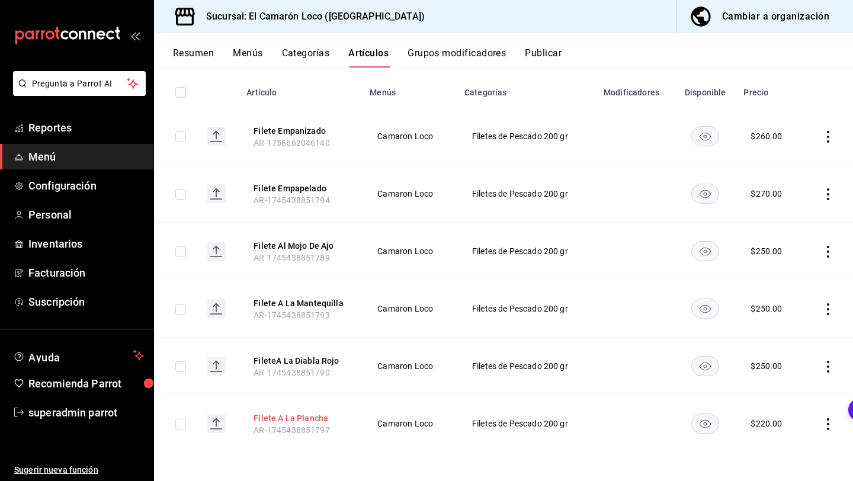
click at [305, 421] on button "Filete A La Plancha" at bounding box center [300, 418] width 95 height 12
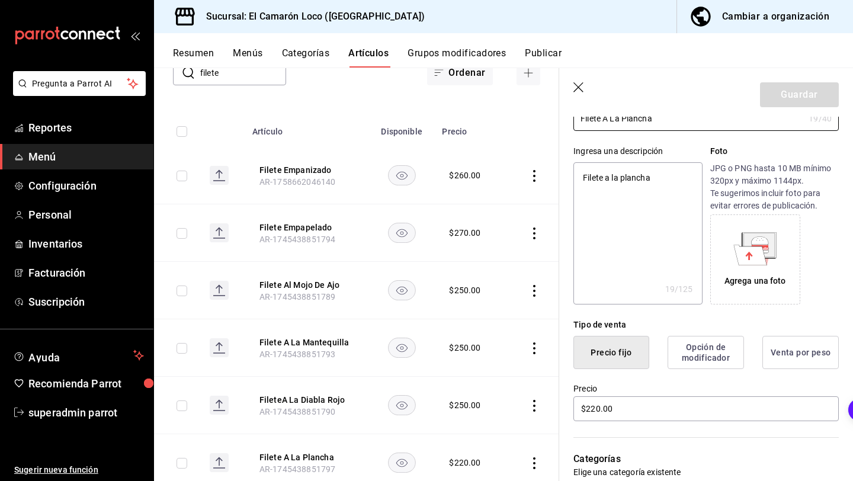
scroll to position [173, 0]
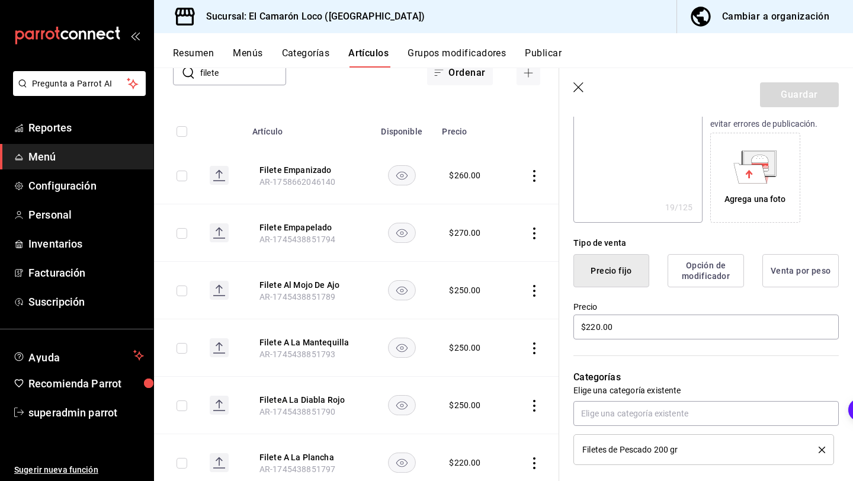
click at [576, 85] on icon "button" at bounding box center [578, 87] width 10 height 10
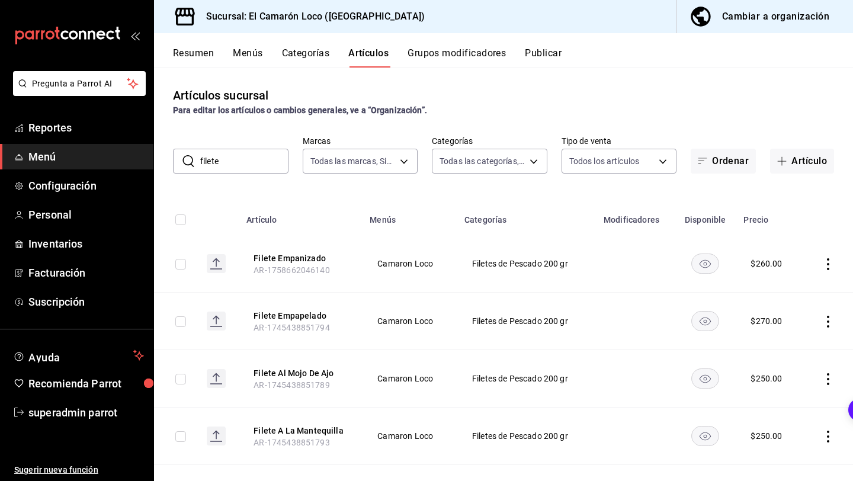
click at [231, 159] on input "filete" at bounding box center [244, 161] width 88 height 24
type input "f"
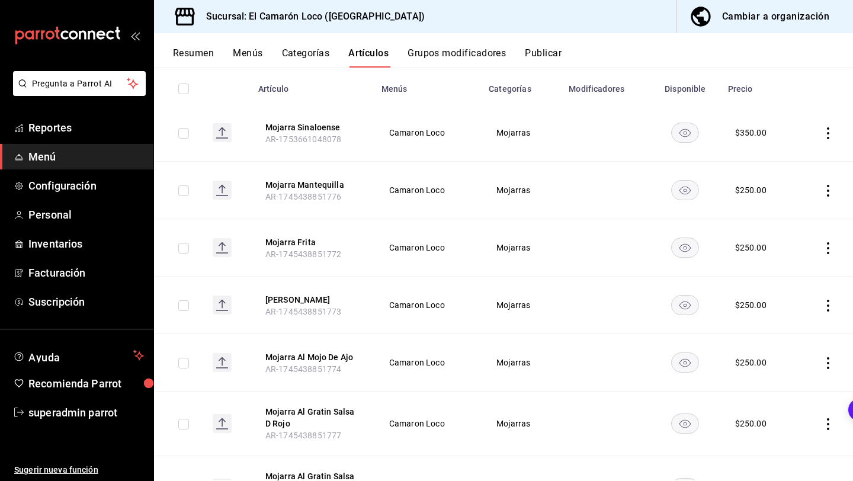
scroll to position [131, 0]
type input "mojarra"
click at [292, 187] on button "Mojarra Mantequilla" at bounding box center [312, 184] width 95 height 12
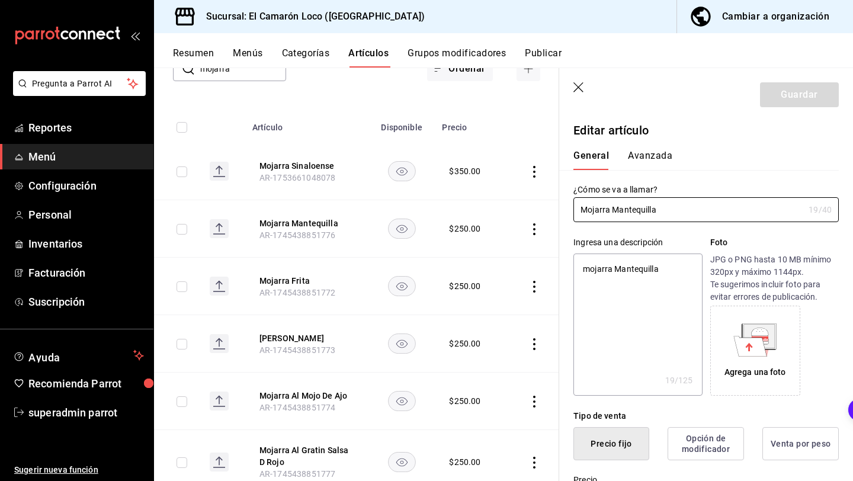
scroll to position [303, 0]
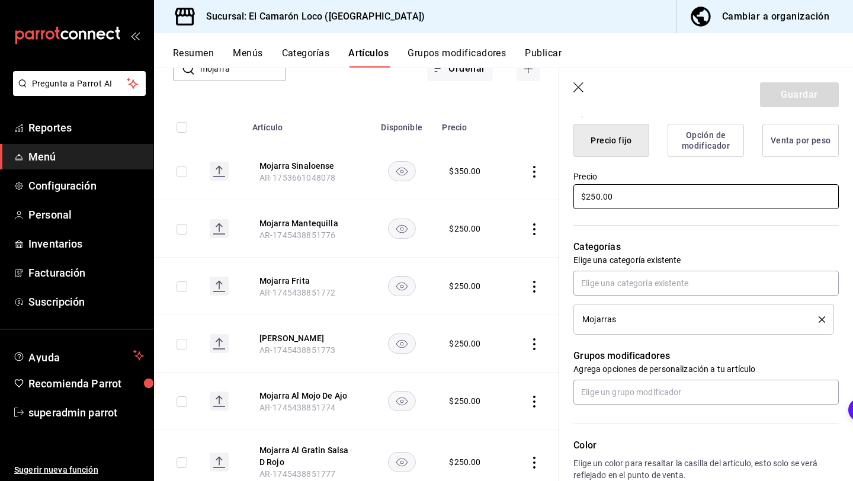
click at [594, 195] on input "$250.00" at bounding box center [705, 196] width 265 height 25
type textarea "x"
type input "$20.00"
type textarea "x"
type input "$280.00"
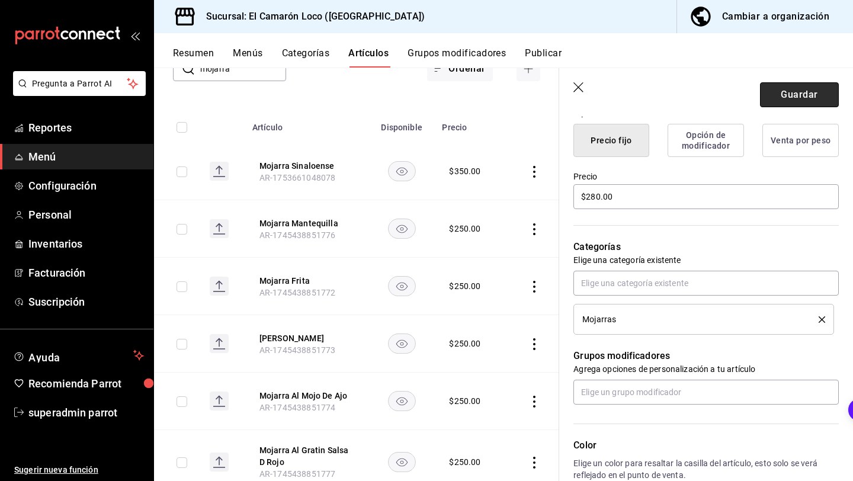
click at [786, 95] on button "Guardar" at bounding box center [799, 94] width 79 height 25
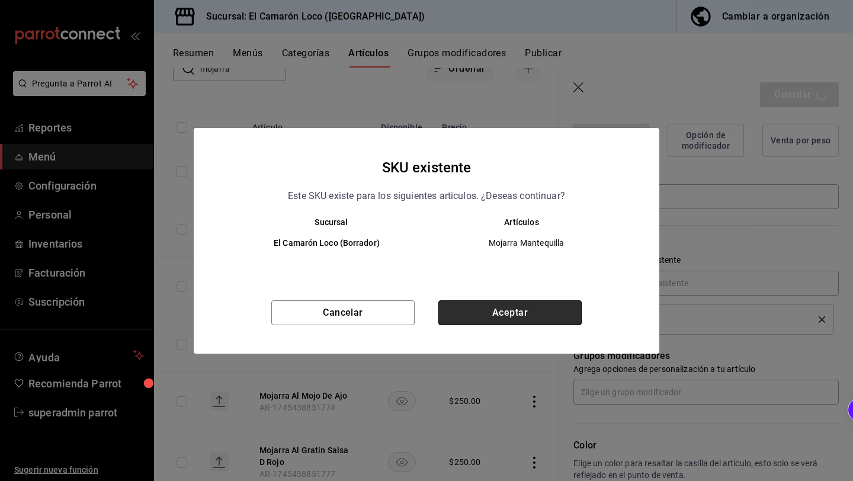
click at [521, 305] on button "Aceptar" at bounding box center [509, 312] width 143 height 25
type textarea "x"
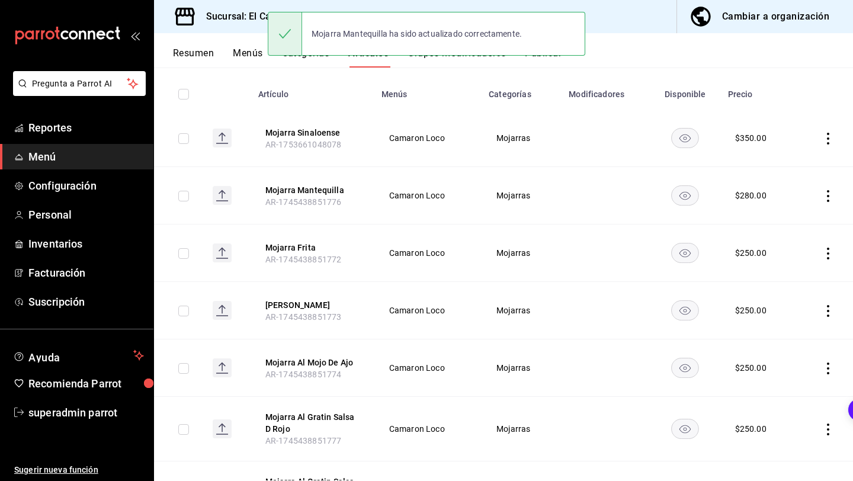
scroll to position [127, 0]
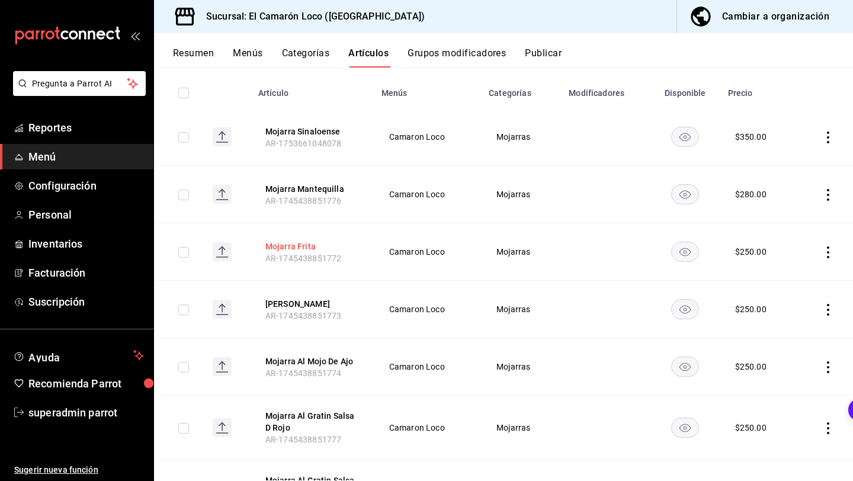
click at [303, 246] on button "Mojarra Frita" at bounding box center [312, 246] width 95 height 12
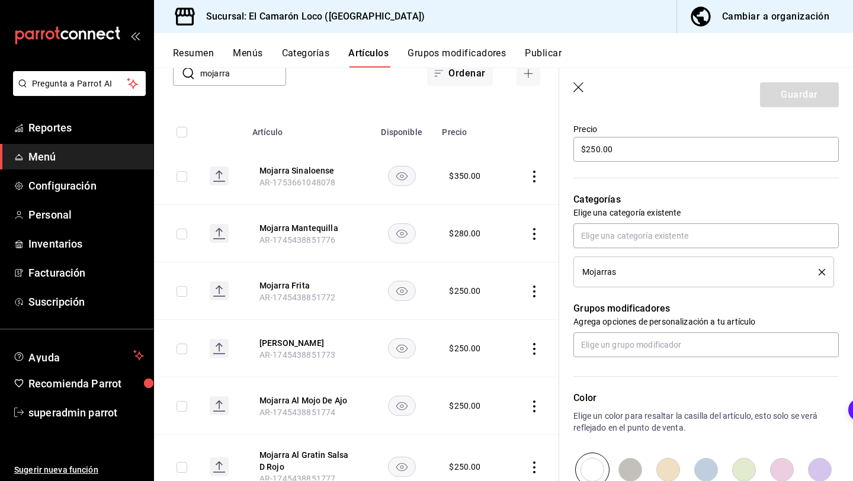
scroll to position [313, 0]
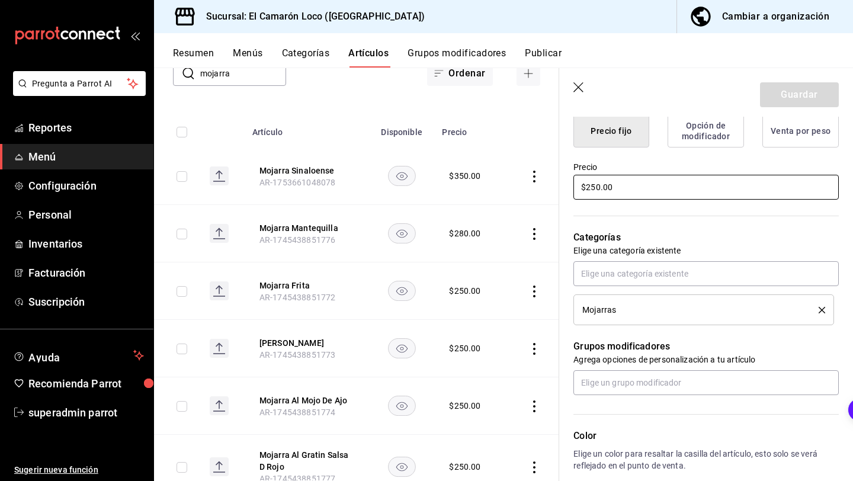
click at [594, 184] on input "$250.00" at bounding box center [705, 187] width 265 height 25
type textarea "x"
type input "$280.00"
type textarea "x"
type input "$280.00"
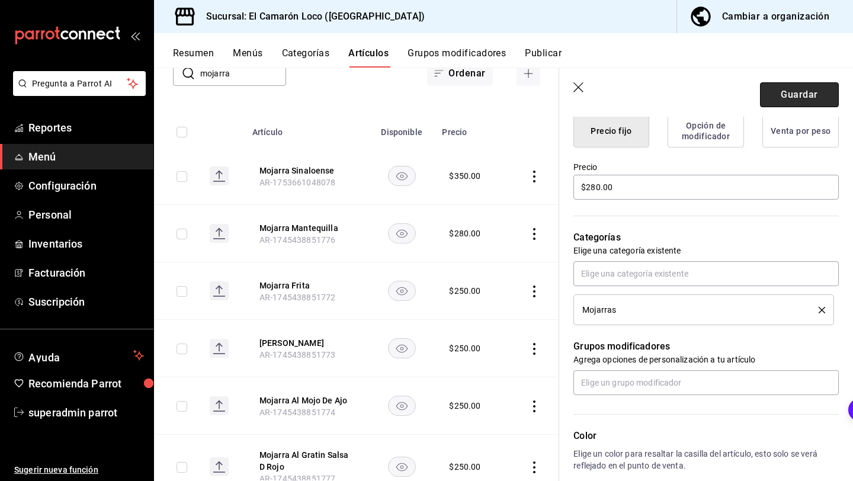
click at [801, 103] on button "Guardar" at bounding box center [799, 94] width 79 height 25
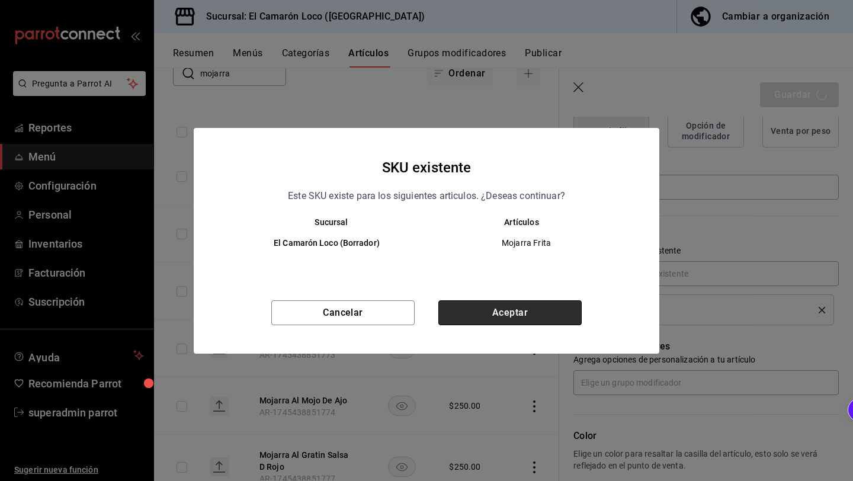
click at [531, 304] on button "Aceptar" at bounding box center [509, 312] width 143 height 25
type textarea "x"
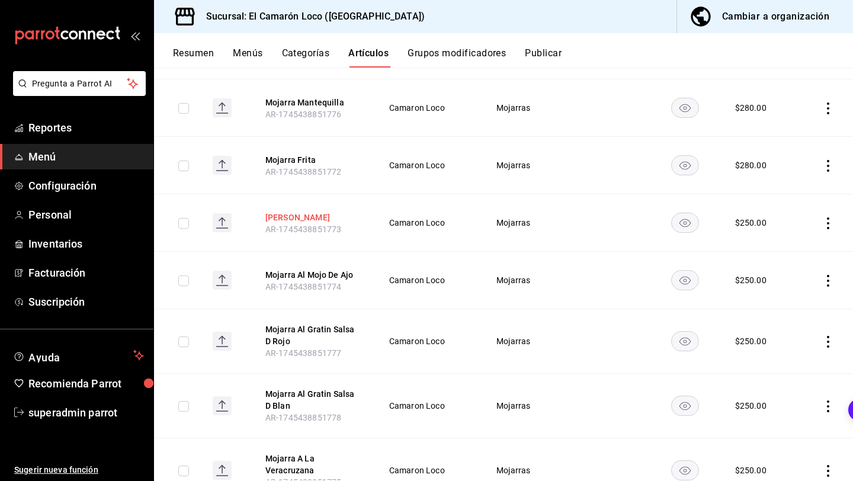
scroll to position [220, 0]
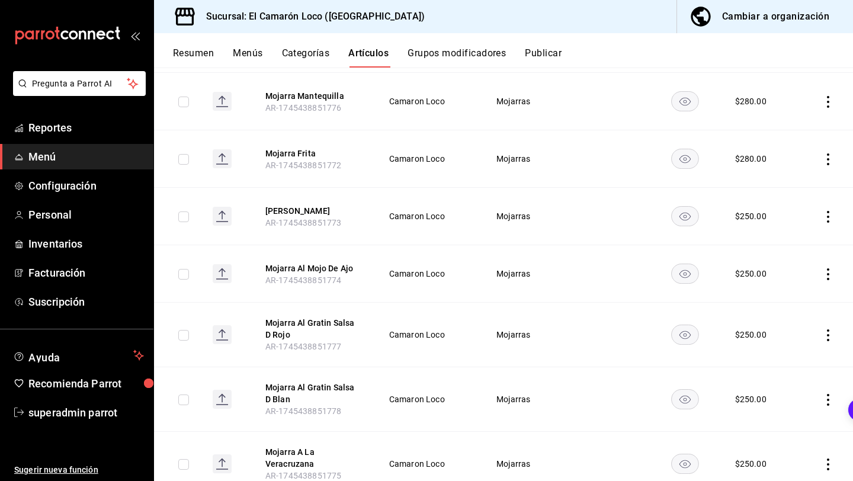
click at [828, 267] on td at bounding box center [824, 273] width 57 height 57
click at [827, 274] on icon "actions" at bounding box center [828, 274] width 12 height 12
click at [792, 350] on span "Eliminar" at bounding box center [792, 349] width 30 height 9
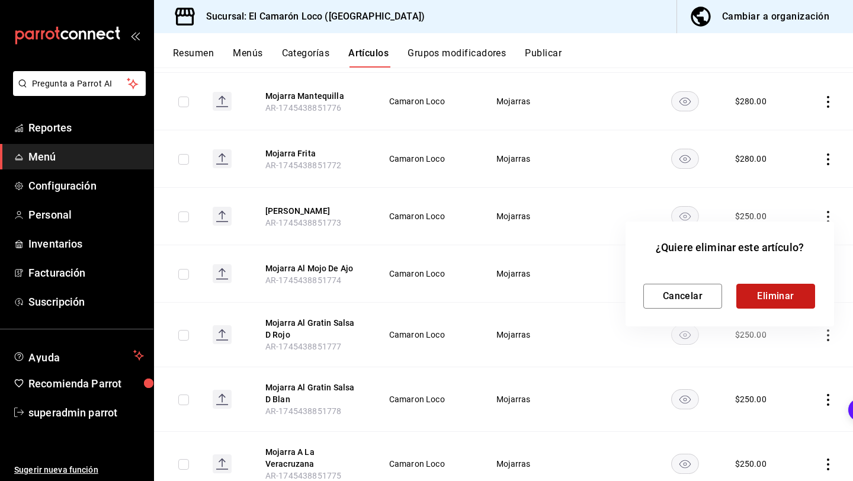
click at [780, 292] on button "Eliminar" at bounding box center [775, 296] width 79 height 25
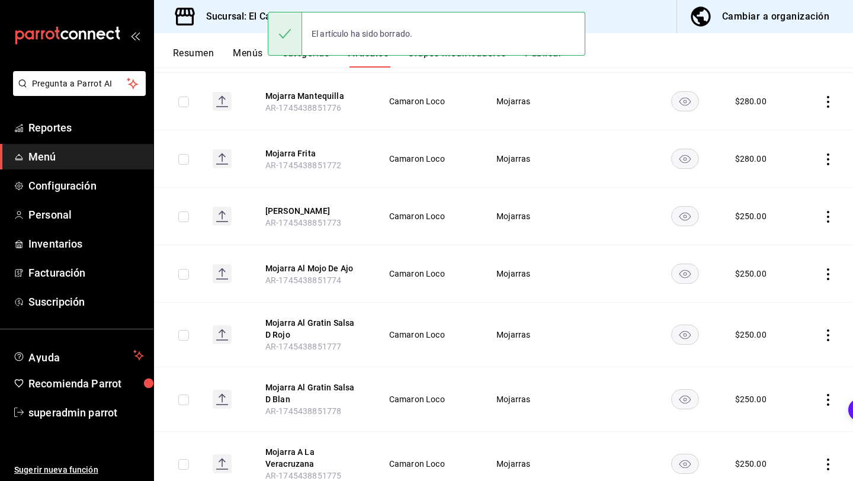
scroll to position [206, 0]
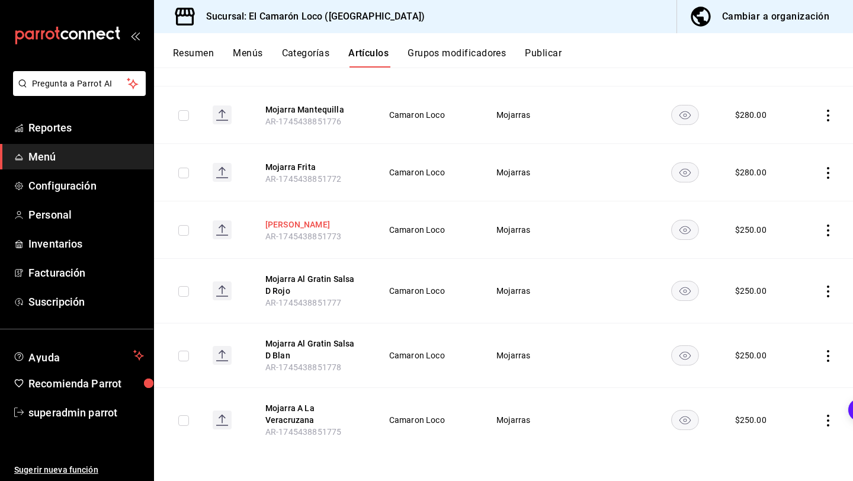
click at [295, 225] on button "Mojarra Diabla" at bounding box center [312, 224] width 95 height 12
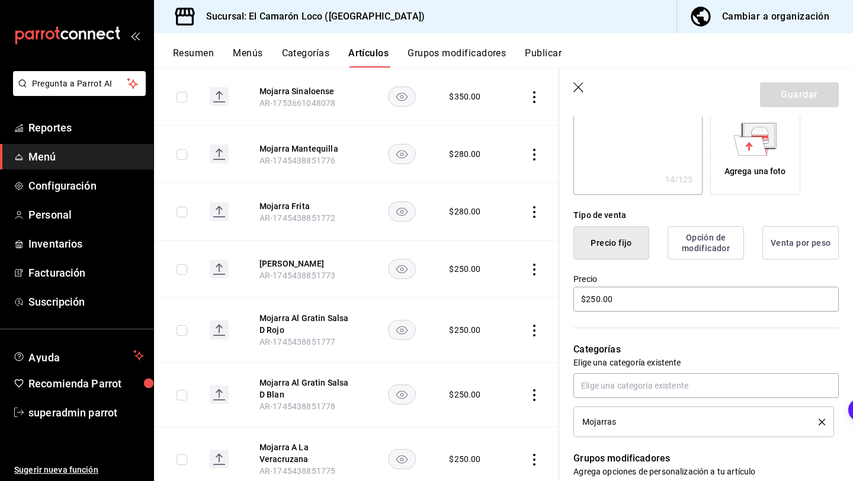
scroll to position [218, 0]
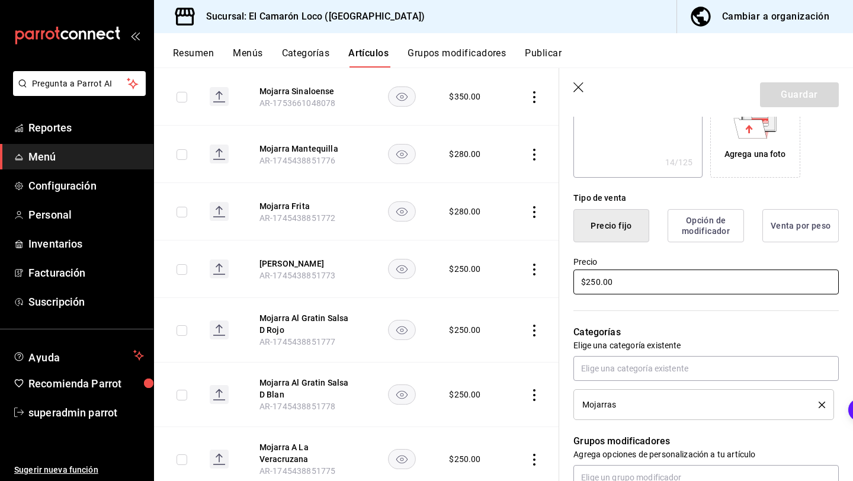
click at [595, 284] on input "$250.00" at bounding box center [705, 281] width 265 height 25
type input "$20.00"
type textarea "x"
type input "$0.00"
type textarea "x"
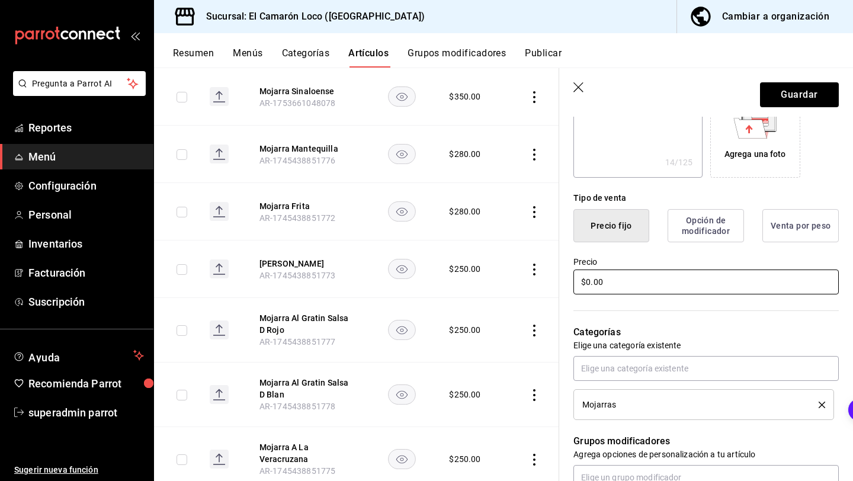
type input "$30.00"
type textarea "x"
type input "$300.00"
click at [808, 107] on header "Guardar" at bounding box center [706, 92] width 294 height 49
click at [812, 95] on button "Guardar" at bounding box center [799, 94] width 79 height 25
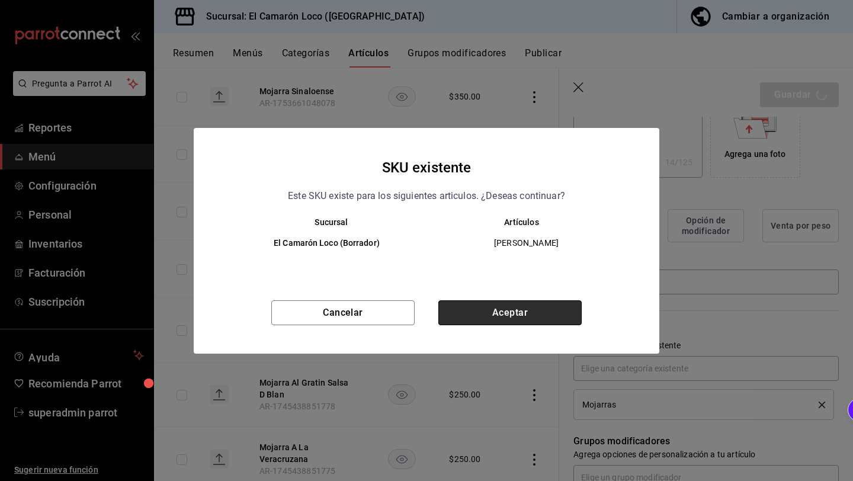
click at [495, 308] on button "Aceptar" at bounding box center [509, 312] width 143 height 25
type textarea "x"
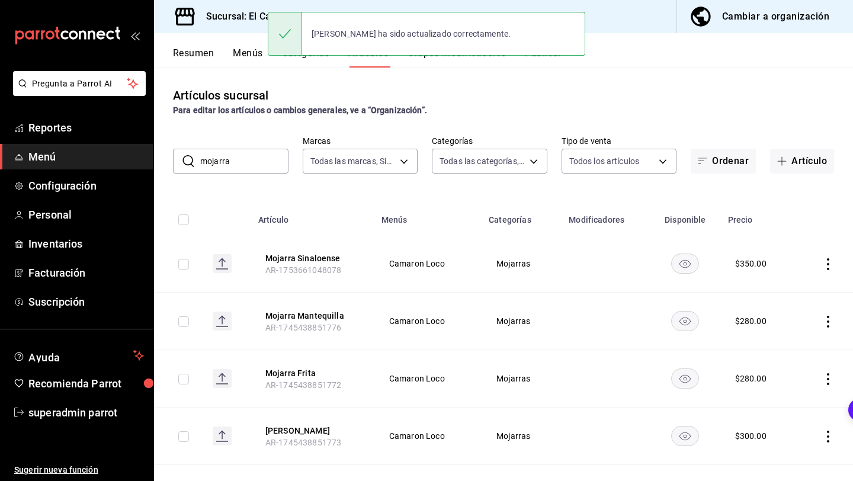
scroll to position [206, 0]
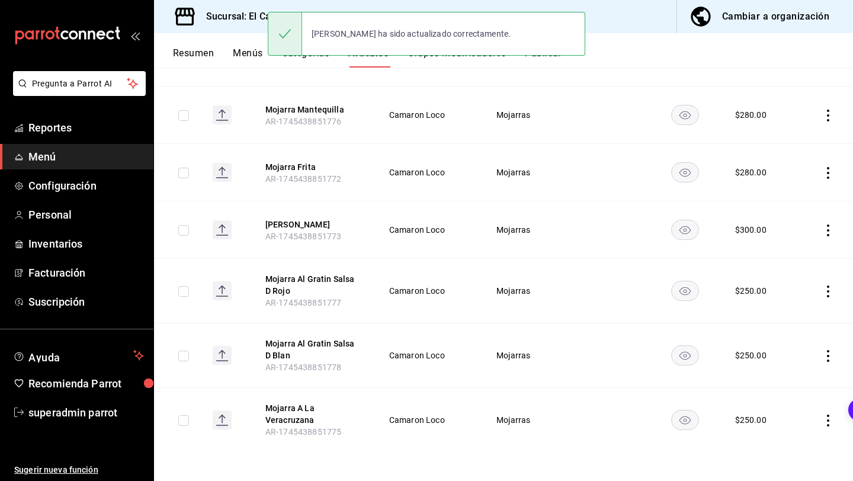
click at [824, 288] on icon "actions" at bounding box center [828, 291] width 12 height 12
click at [757, 364] on icon at bounding box center [762, 367] width 12 height 12
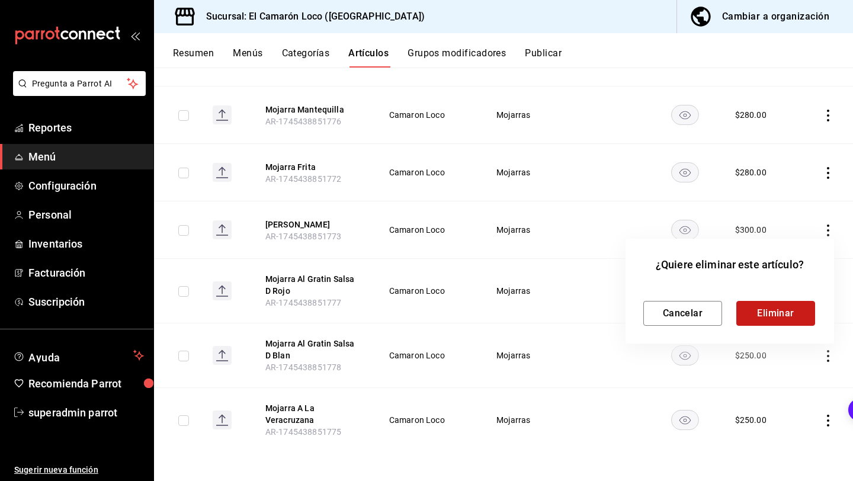
click at [775, 311] on button "Eliminar" at bounding box center [775, 313] width 79 height 25
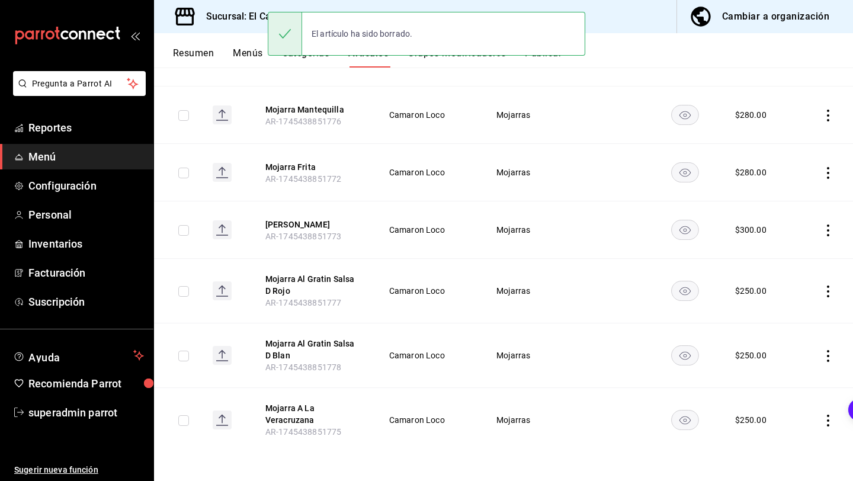
scroll to position [142, 0]
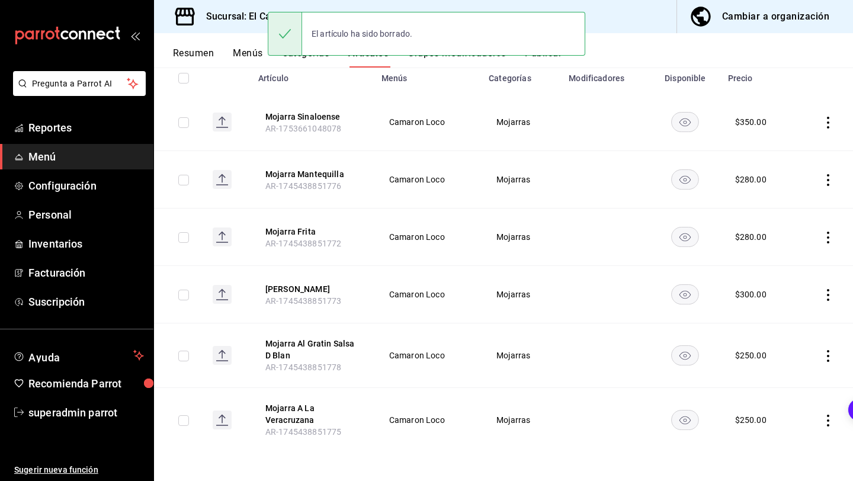
click at [830, 358] on icon "actions" at bounding box center [828, 356] width 12 height 12
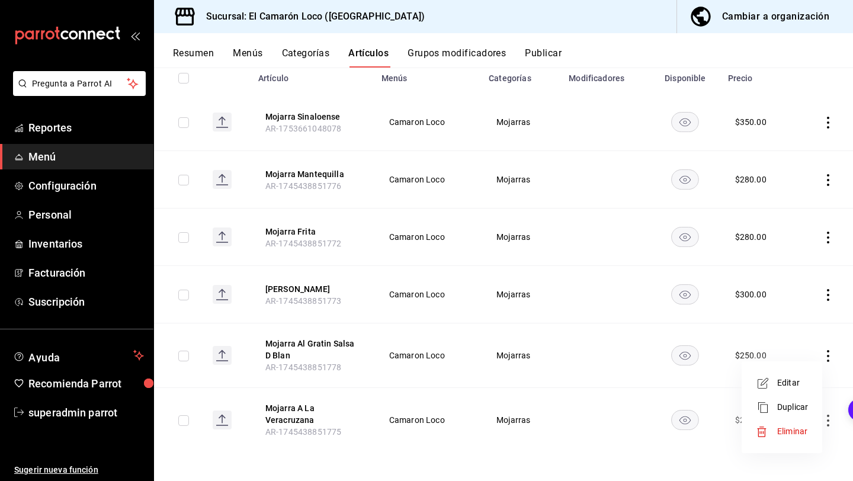
click at [758, 429] on icon at bounding box center [762, 432] width 12 height 12
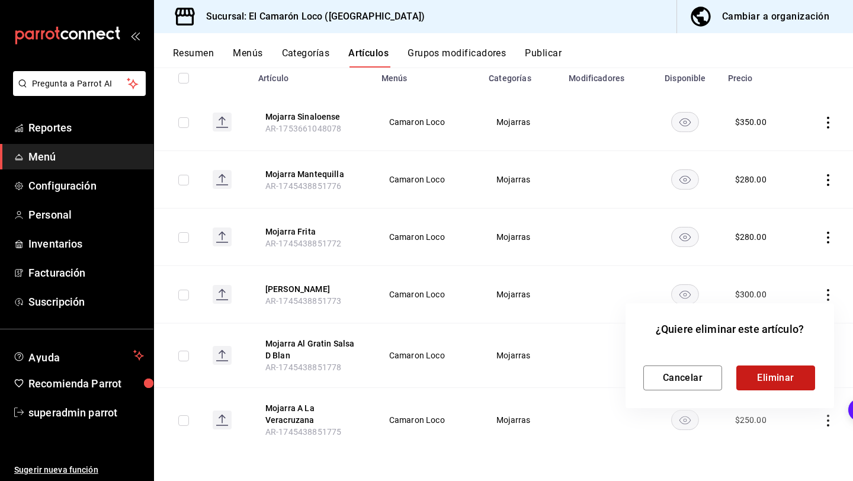
click at [772, 379] on button "Eliminar" at bounding box center [775, 377] width 79 height 25
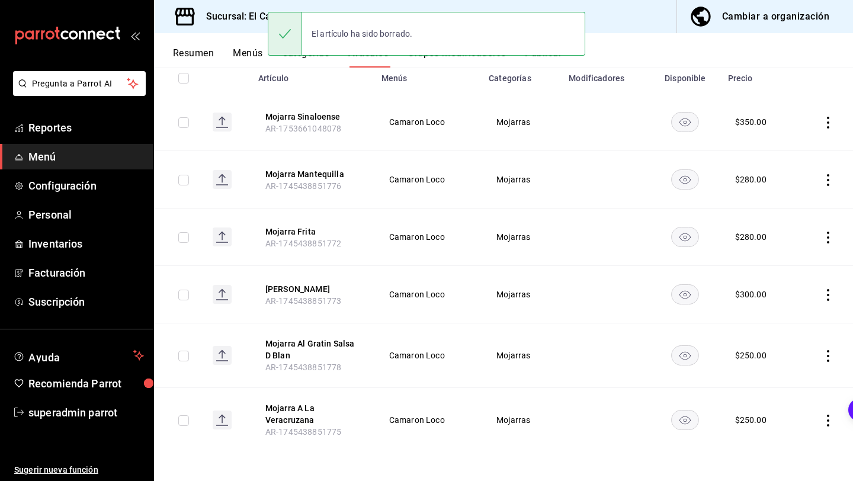
scroll to position [77, 0]
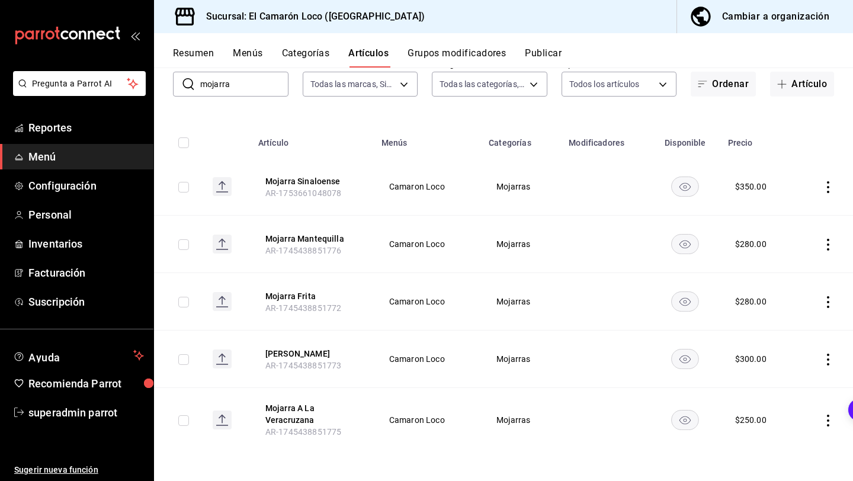
click at [827, 423] on icon "actions" at bounding box center [828, 420] width 12 height 12
click at [772, 446] on div at bounding box center [766, 450] width 21 height 12
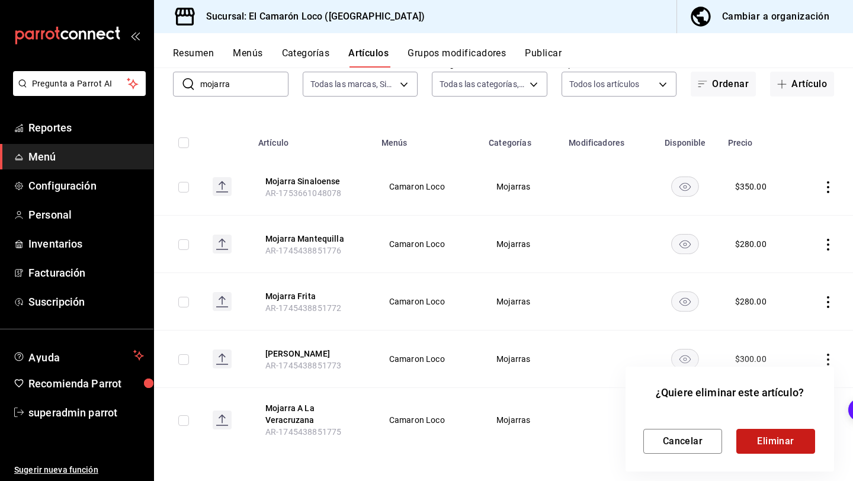
click at [759, 437] on button "Eliminar" at bounding box center [775, 441] width 79 height 25
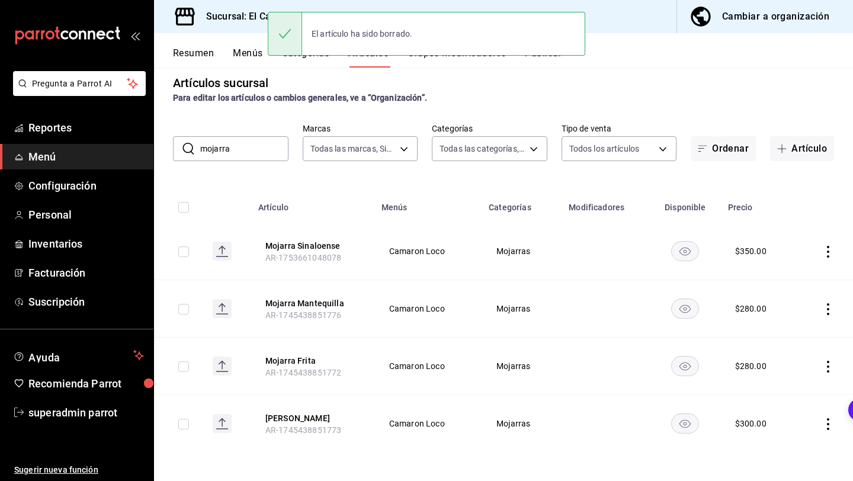
scroll to position [12, 0]
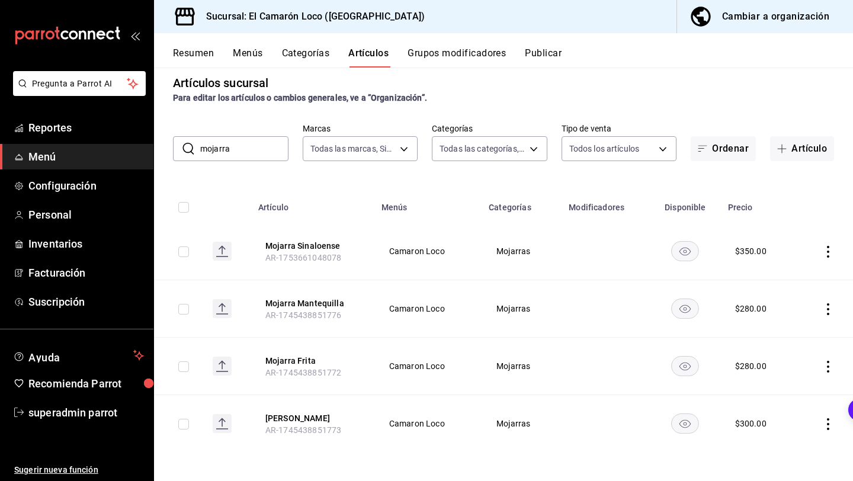
click at [247, 150] on input "mojarra" at bounding box center [244, 149] width 88 height 24
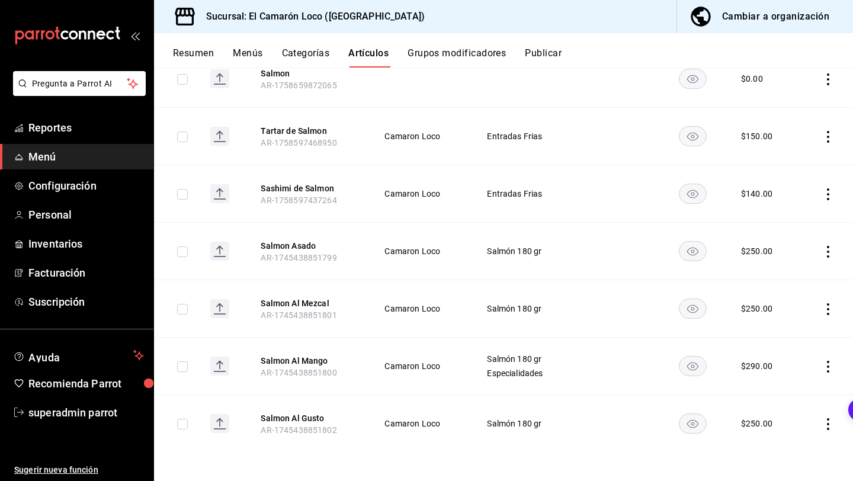
scroll to position [140, 0]
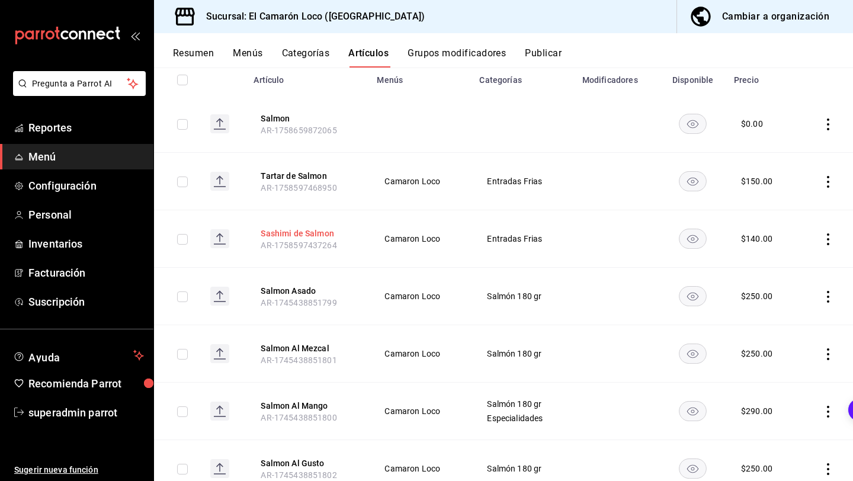
type input "salmon"
click at [343, 233] on button "Sashimi de Salmon" at bounding box center [308, 233] width 95 height 12
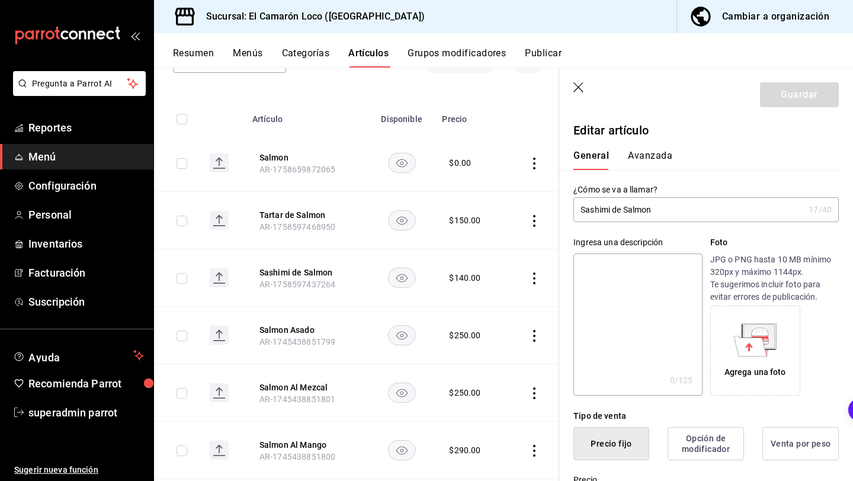
click at [585, 89] on header "Guardar" at bounding box center [706, 92] width 294 height 49
click at [583, 89] on icon "button" at bounding box center [579, 88] width 12 height 12
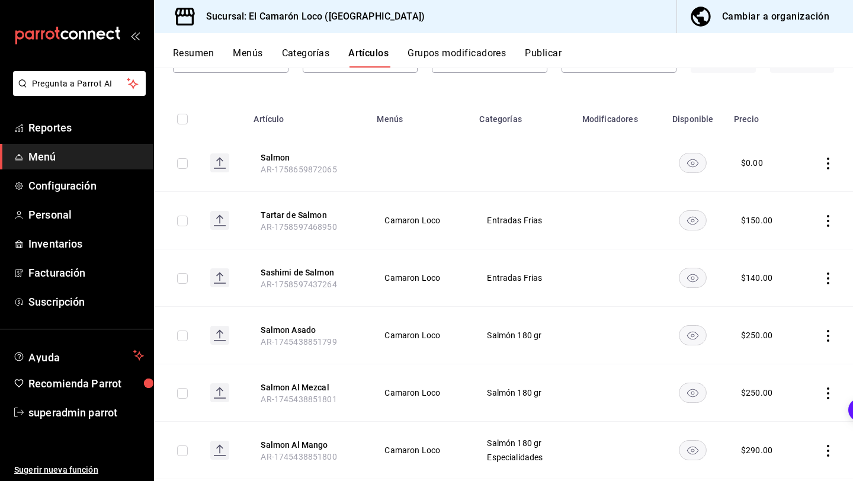
scroll to position [185, 0]
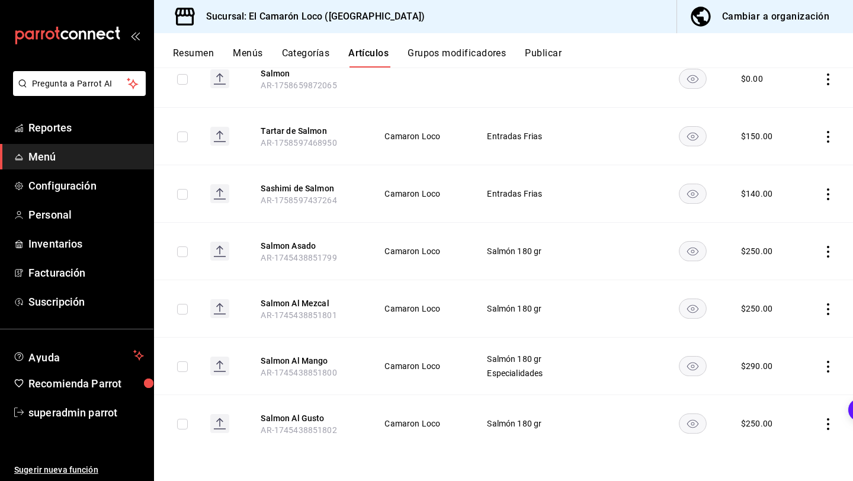
click at [826, 310] on icon "actions" at bounding box center [828, 309] width 12 height 12
click at [773, 382] on div at bounding box center [766, 385] width 21 height 12
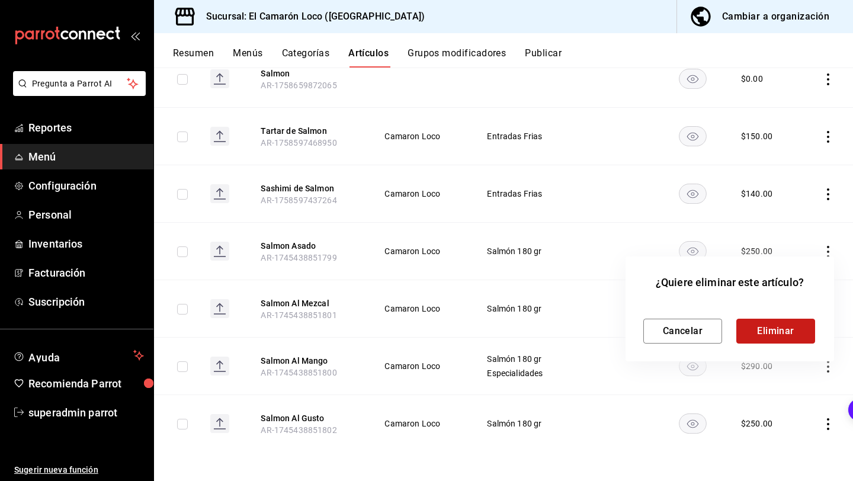
click at [773, 339] on button "Eliminar" at bounding box center [775, 331] width 79 height 25
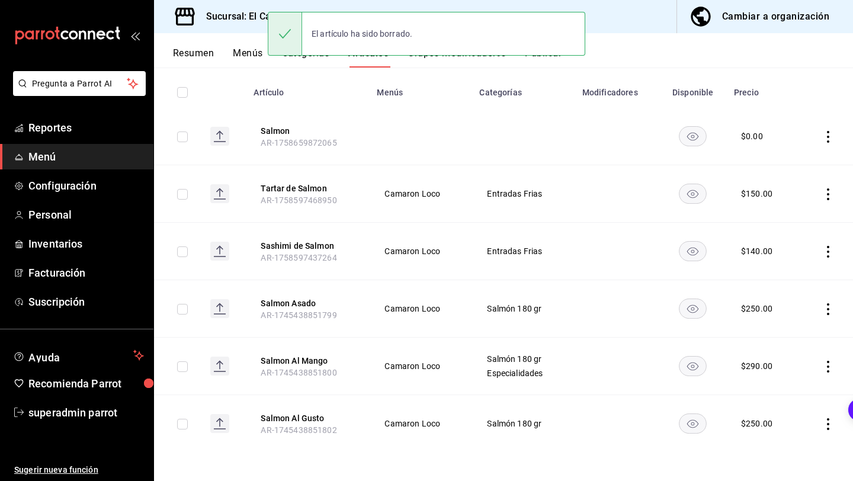
scroll to position [127, 0]
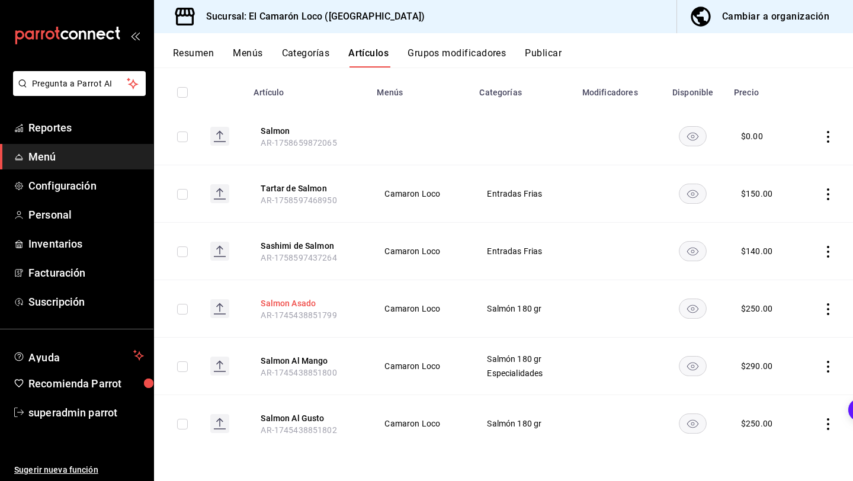
click at [292, 303] on button "Salmon Asado" at bounding box center [308, 303] width 95 height 12
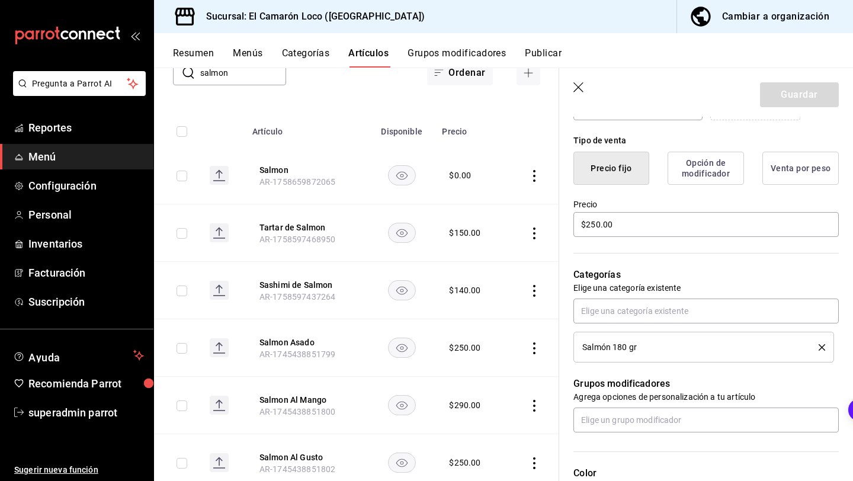
scroll to position [183, 0]
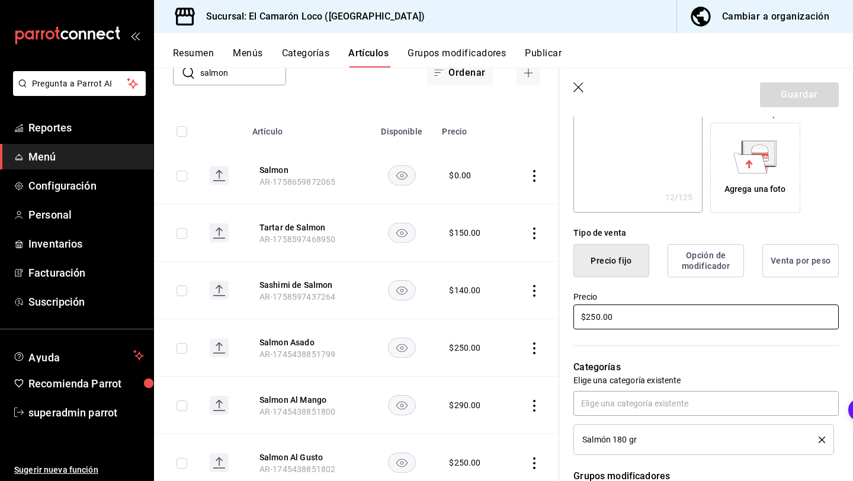
click at [597, 319] on input "$250.00" at bounding box center [705, 316] width 265 height 25
type textarea "x"
type input "$20.00"
type textarea "x"
type input "$280.00"
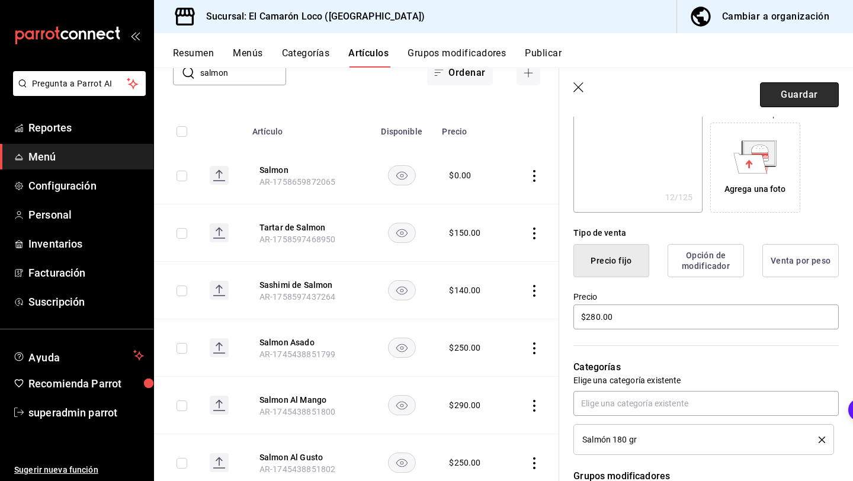
click at [810, 99] on button "Guardar" at bounding box center [799, 94] width 79 height 25
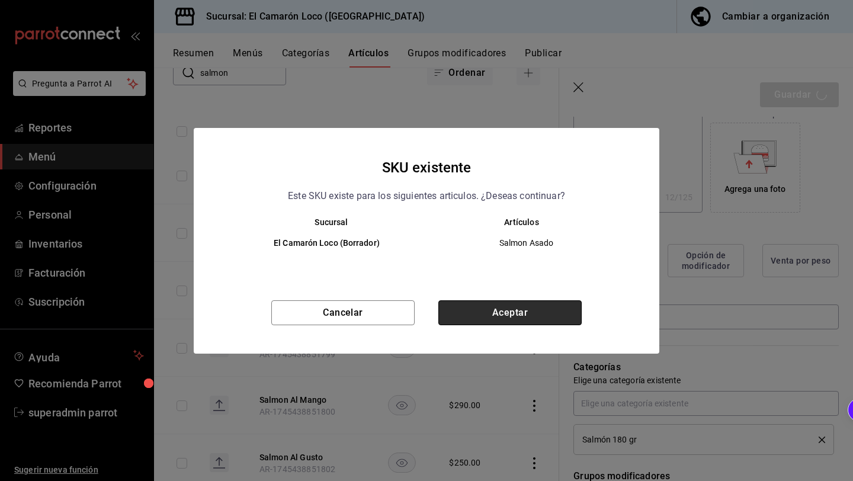
click at [549, 300] on button "Aceptar" at bounding box center [509, 312] width 143 height 25
type textarea "x"
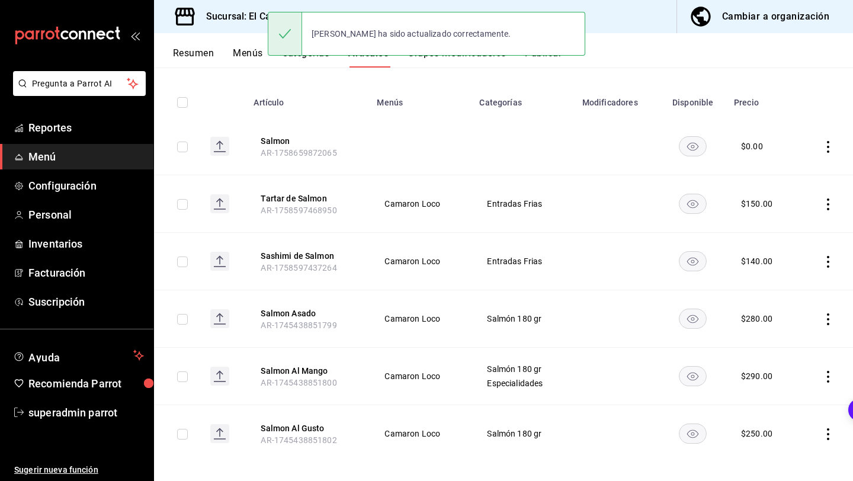
scroll to position [127, 0]
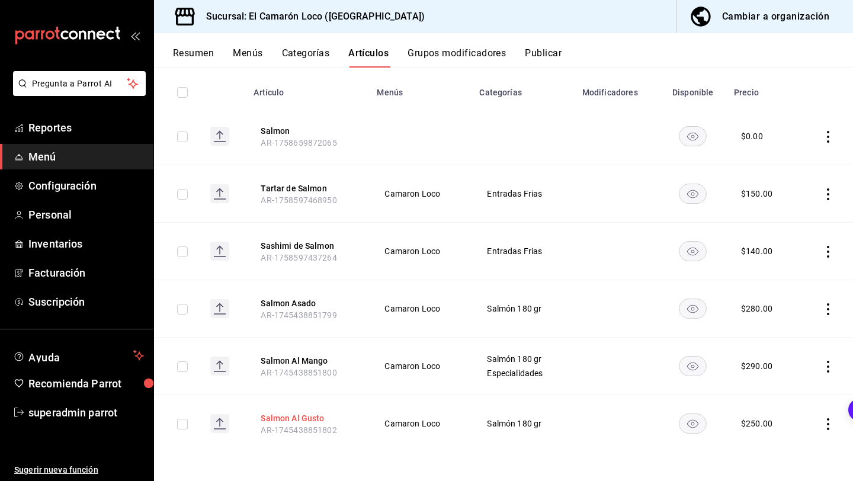
click at [316, 419] on button "Salmon Al Gusto" at bounding box center [308, 418] width 95 height 12
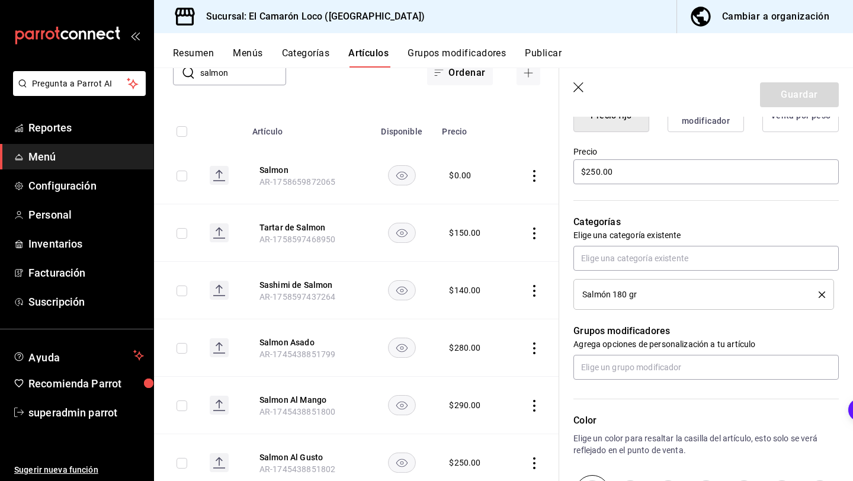
scroll to position [364, 0]
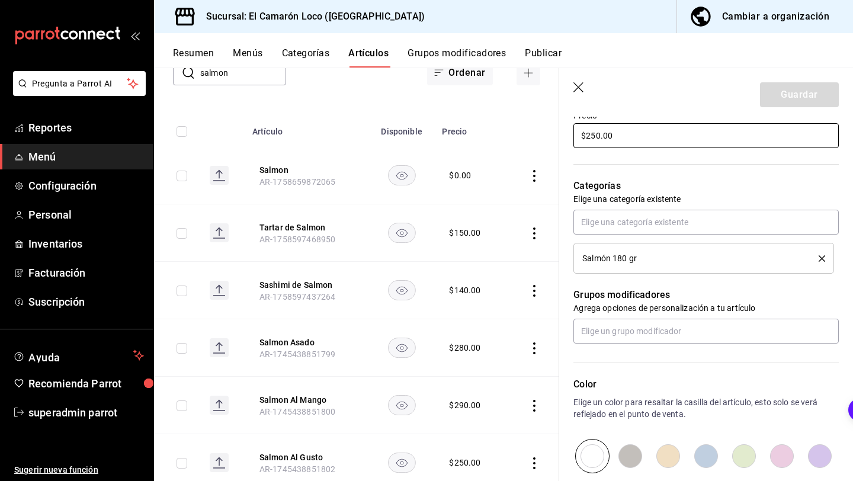
click at [596, 135] on input "$250.00" at bounding box center [705, 135] width 265 height 25
type textarea "x"
type input "$280.00"
type textarea "x"
type input "$280.00"
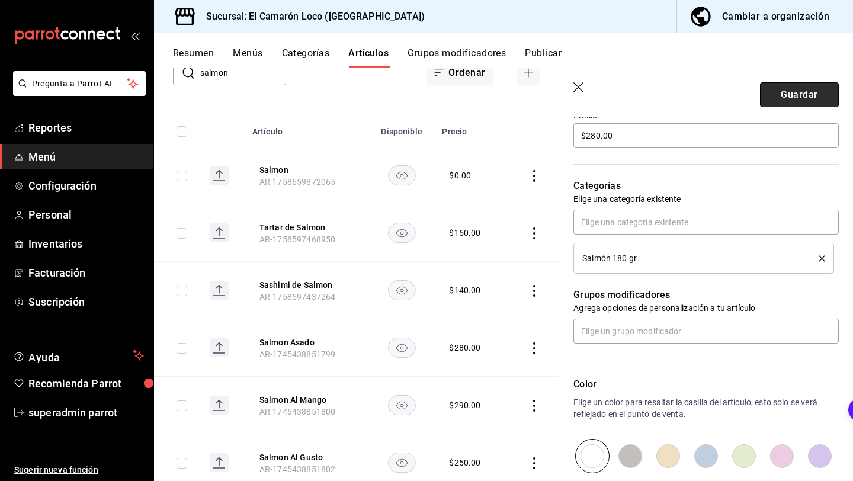
click at [803, 91] on button "Guardar" at bounding box center [799, 94] width 79 height 25
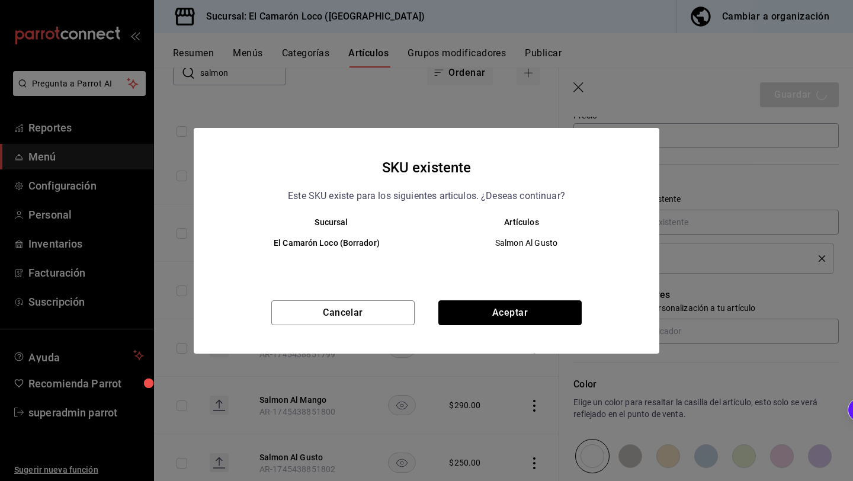
click at [498, 311] on button "Aceptar" at bounding box center [509, 312] width 143 height 25
type textarea "x"
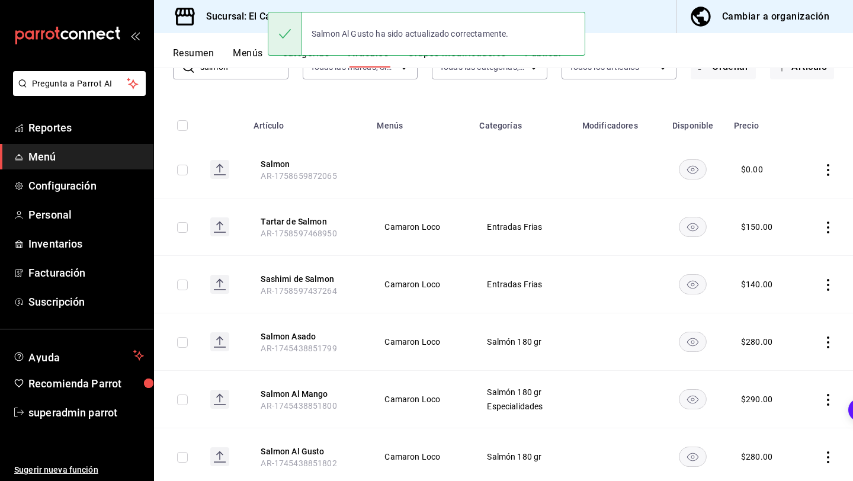
scroll to position [127, 0]
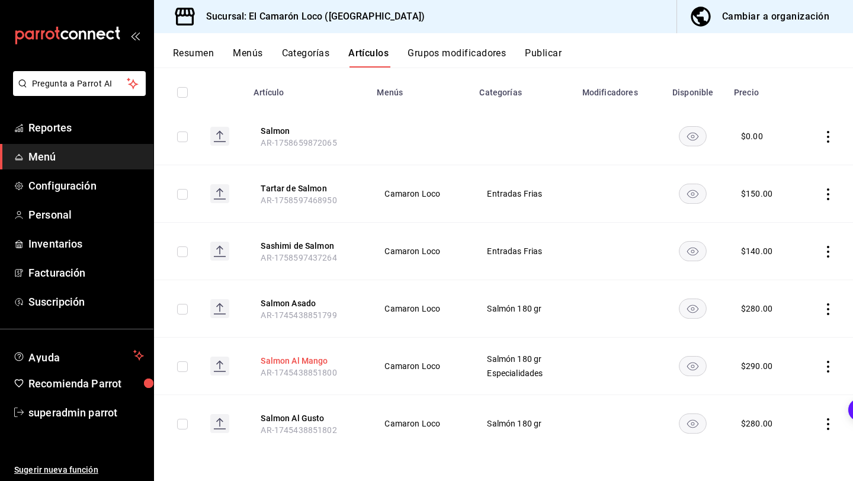
click at [332, 363] on button "Salmon Al Mango" at bounding box center [308, 361] width 95 height 12
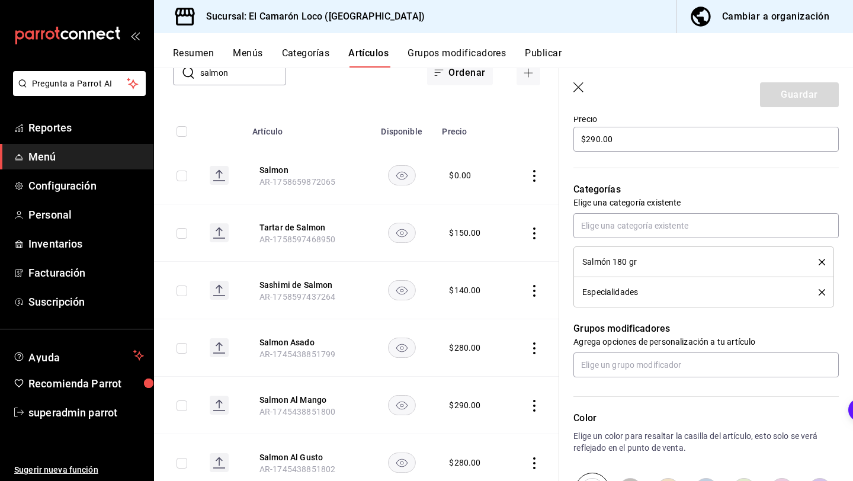
scroll to position [277, 0]
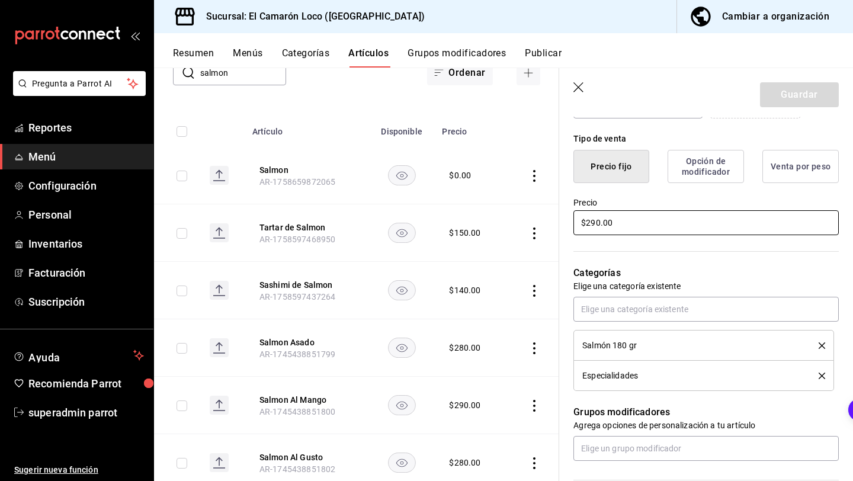
click at [597, 217] on input "$290.00" at bounding box center [705, 222] width 265 height 25
type textarea "x"
type input "$20.00"
type textarea "x"
type input "$0.00"
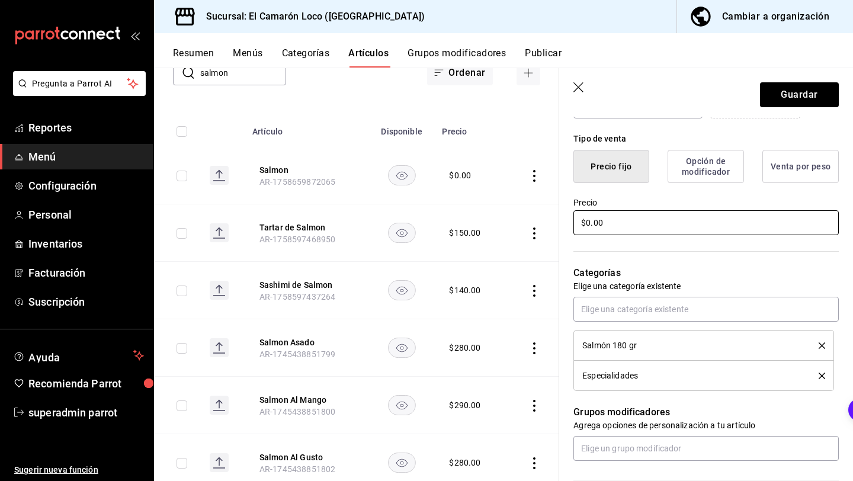
type textarea "x"
type input "$30.00"
type textarea "x"
type input "$300.00"
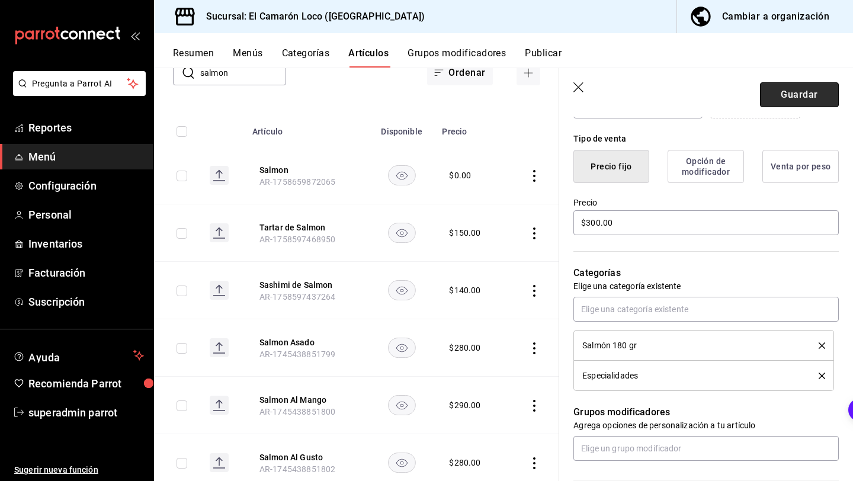
click at [790, 104] on button "Guardar" at bounding box center [799, 94] width 79 height 25
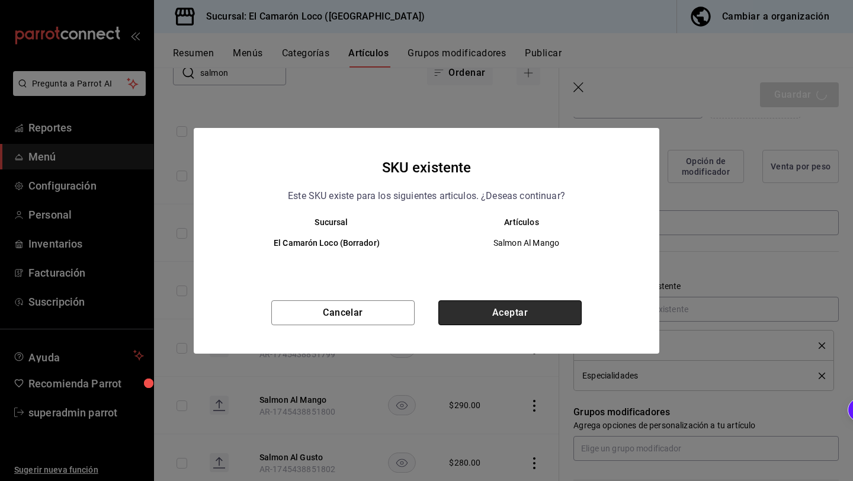
click at [460, 308] on button "Aceptar" at bounding box center [509, 312] width 143 height 25
type textarea "x"
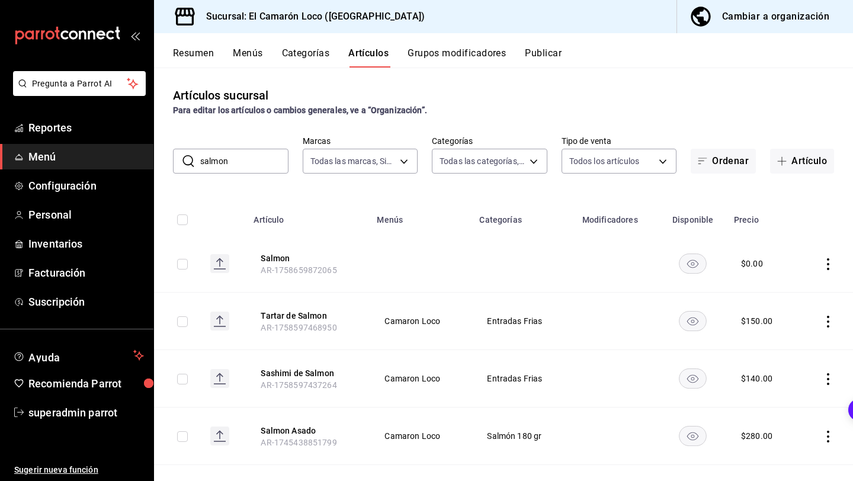
click at [230, 162] on input "salmon" at bounding box center [244, 161] width 88 height 24
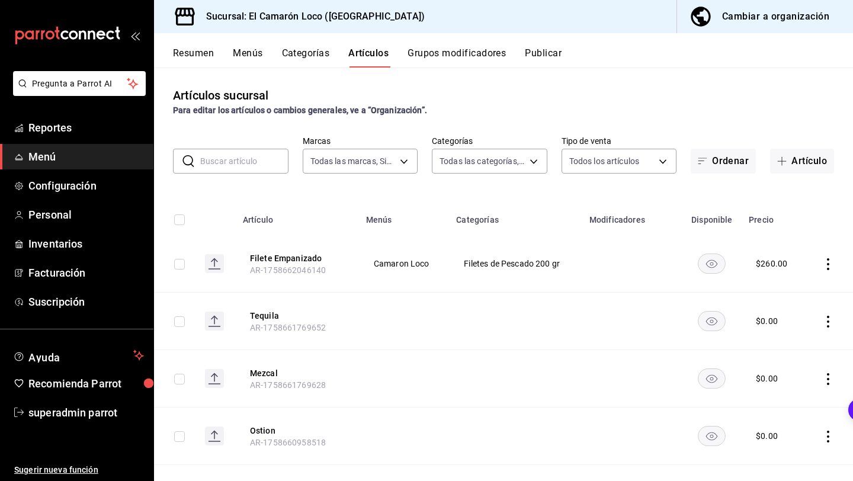
click at [322, 50] on button "Categorías" at bounding box center [306, 57] width 48 height 20
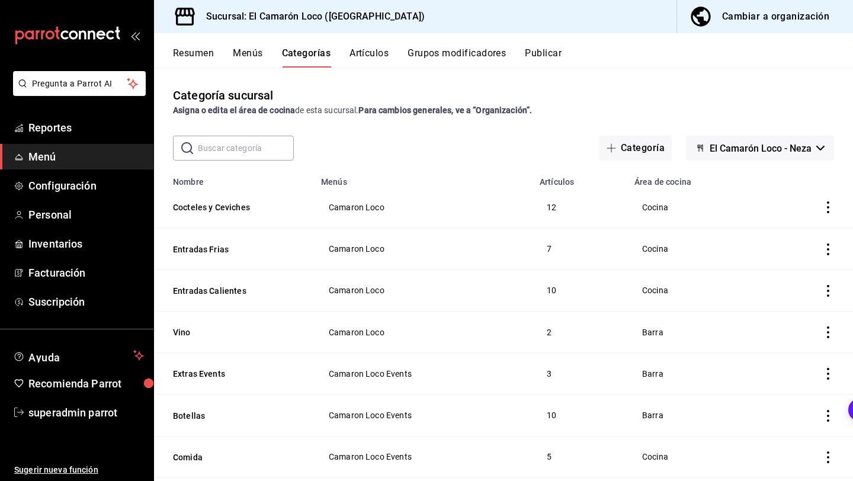
click at [607, 147] on icon "button" at bounding box center [610, 147] width 9 height 9
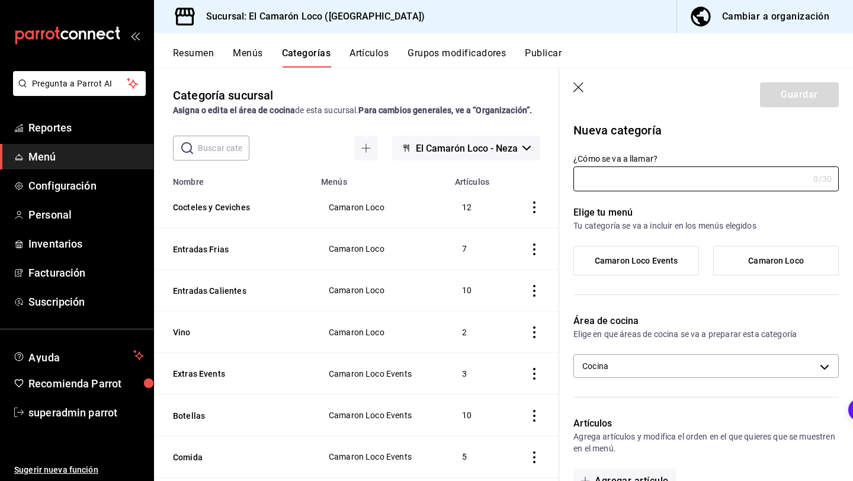
type input "c"
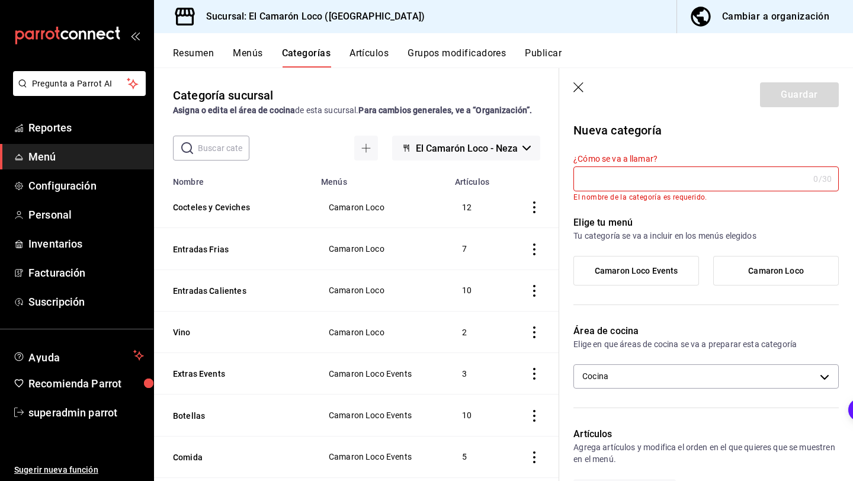
type input "C"
click at [227, 152] on input "text" at bounding box center [224, 148] width 52 height 24
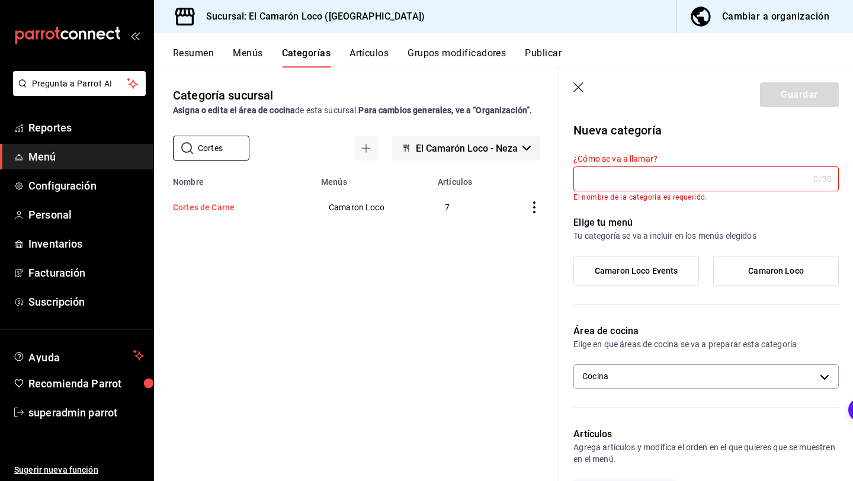
type input "Cortes"
click at [211, 207] on button "Cortes de Carne" at bounding box center [232, 207] width 118 height 12
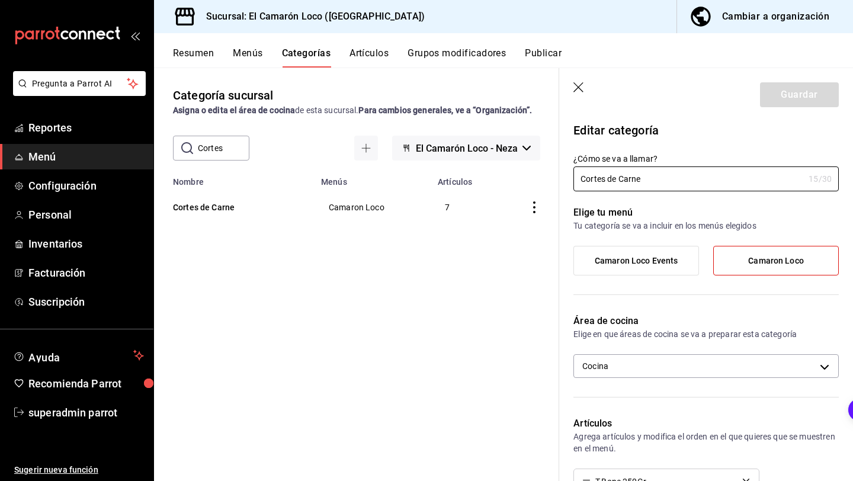
drag, startPoint x: 619, startPoint y: 180, endPoint x: 512, endPoint y: 183, distance: 107.8
click at [512, 183] on main "Categoría sucursal Asigna o edita el área de cocina de esta sucursal. Para camb…" at bounding box center [503, 273] width 699 height 413
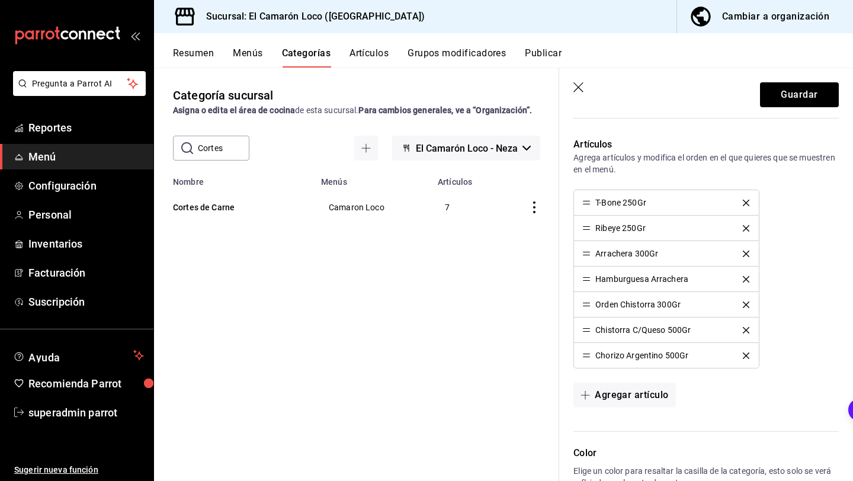
scroll to position [285, 0]
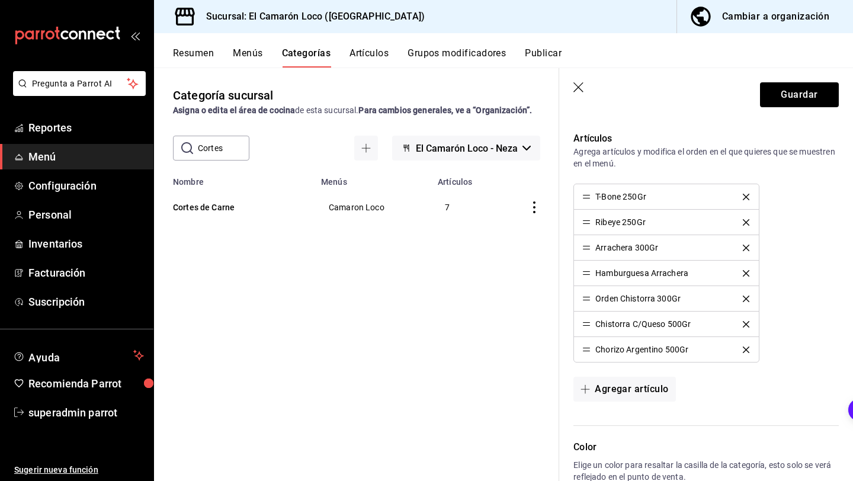
type input "Carne"
click at [745, 194] on icon "delete" at bounding box center [745, 197] width 7 height 7
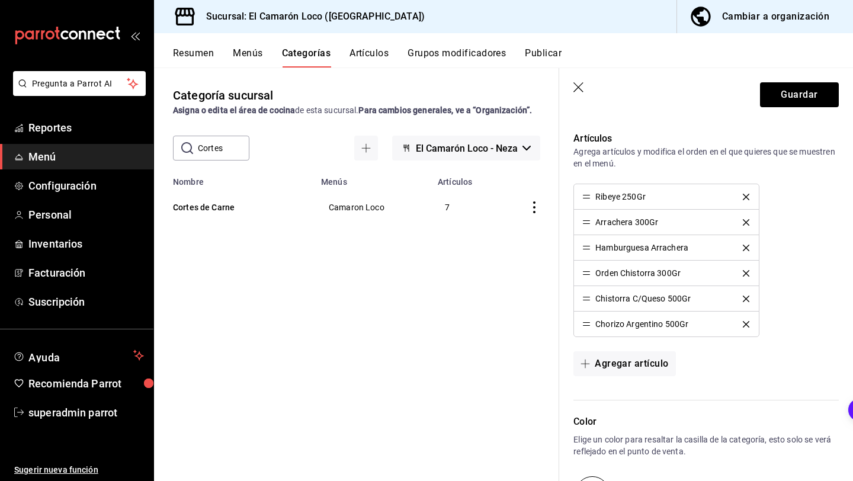
click at [744, 270] on icon "delete" at bounding box center [745, 273] width 7 height 7
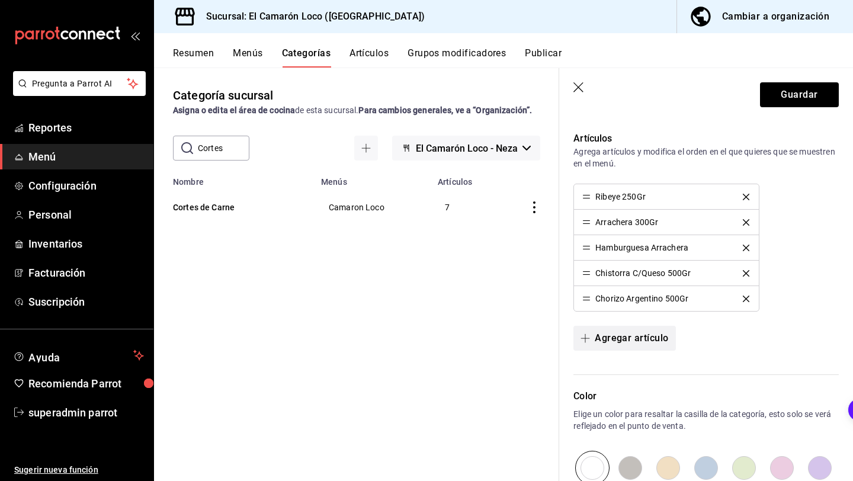
click at [609, 336] on button "Agregar artículo" at bounding box center [624, 338] width 102 height 25
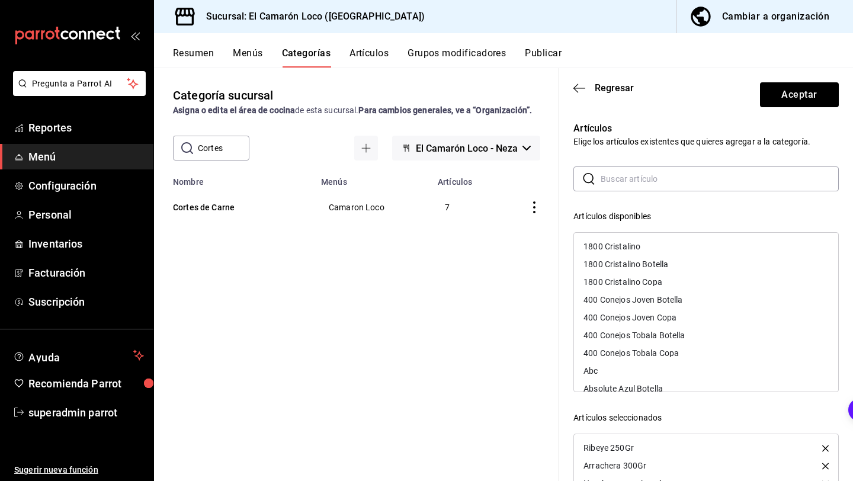
click at [662, 177] on input "text" at bounding box center [719, 179] width 238 height 24
click at [576, 89] on icon "button" at bounding box center [575, 87] width 5 height 9
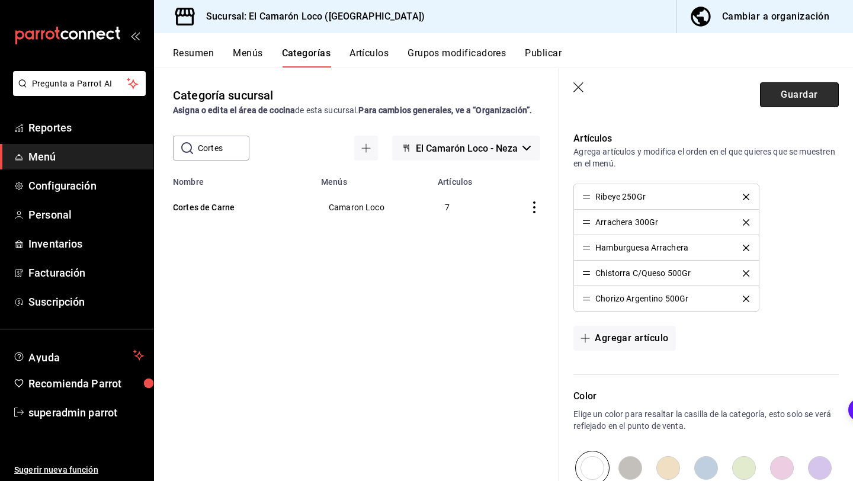
click at [818, 94] on button "Guardar" at bounding box center [799, 94] width 79 height 25
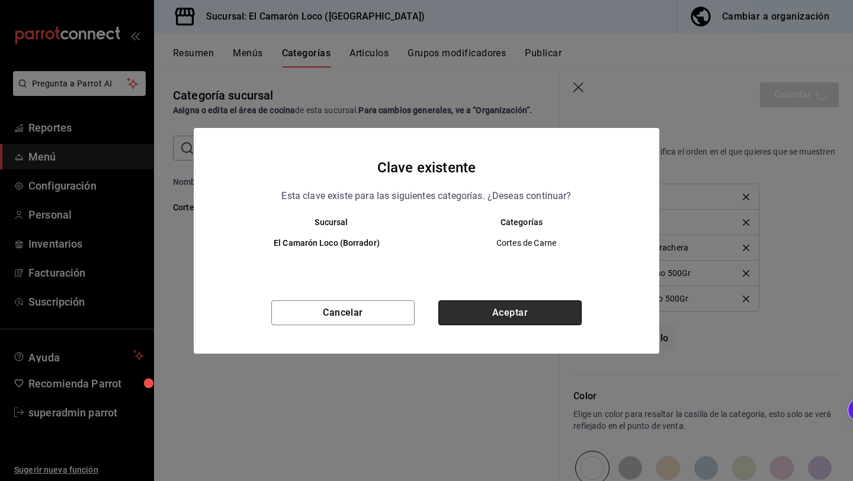
click at [491, 313] on button "Aceptar" at bounding box center [509, 312] width 143 height 25
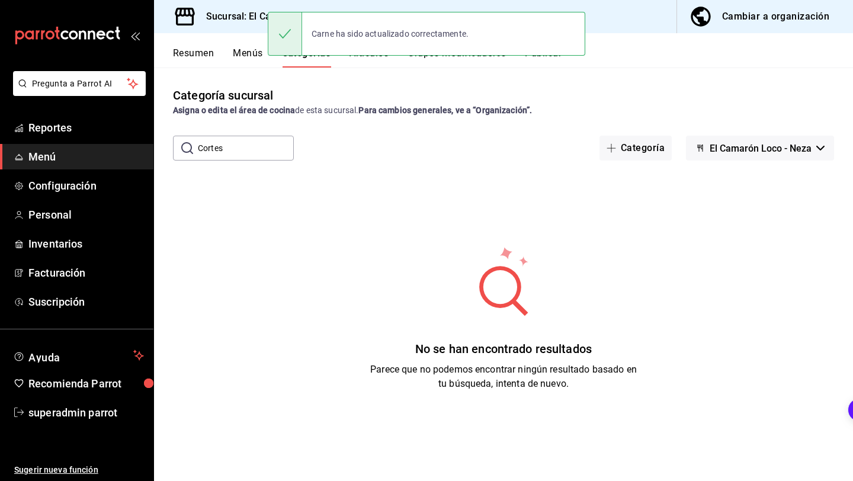
click at [374, 50] on div "Carne ha sido actualizado correctamente." at bounding box center [426, 34] width 317 height 44
click at [374, 57] on div "Carne ha sido actualizado correctamente." at bounding box center [426, 33] width 317 height 51
click at [374, 58] on div "Carne ha sido actualizado correctamente." at bounding box center [426, 33] width 317 height 51
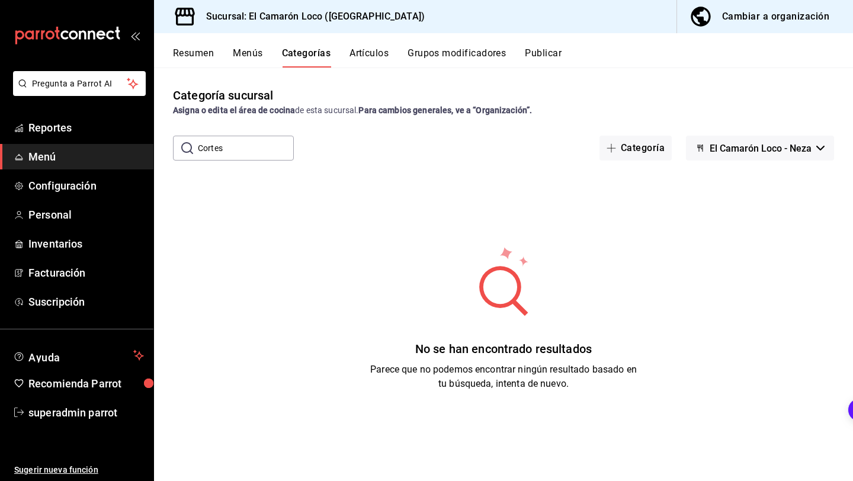
click at [380, 65] on button "Artículos" at bounding box center [368, 57] width 39 height 20
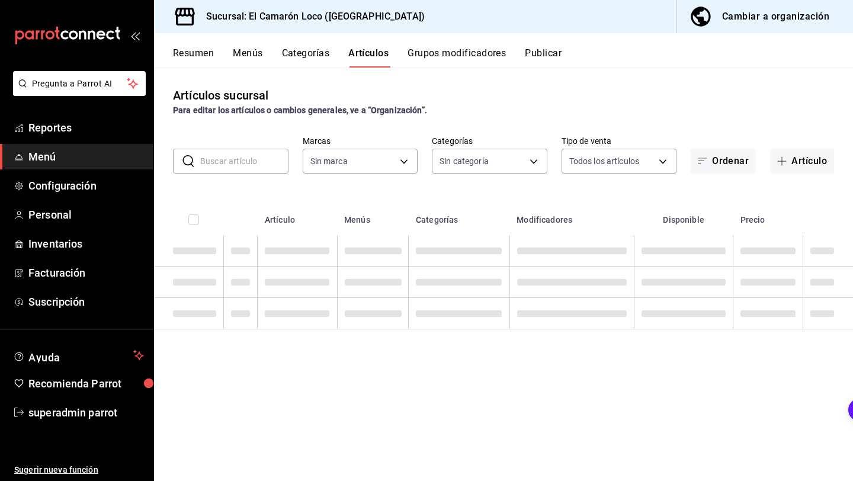
type input "84539b57-ac19-4bc7-993b-d744aa7824cb"
type input "8ad626e9-23f7-4e52-99dc-94a548136757,040de04e-853d-4a0a-94cc-1911e6ad6812,9b2ab…"
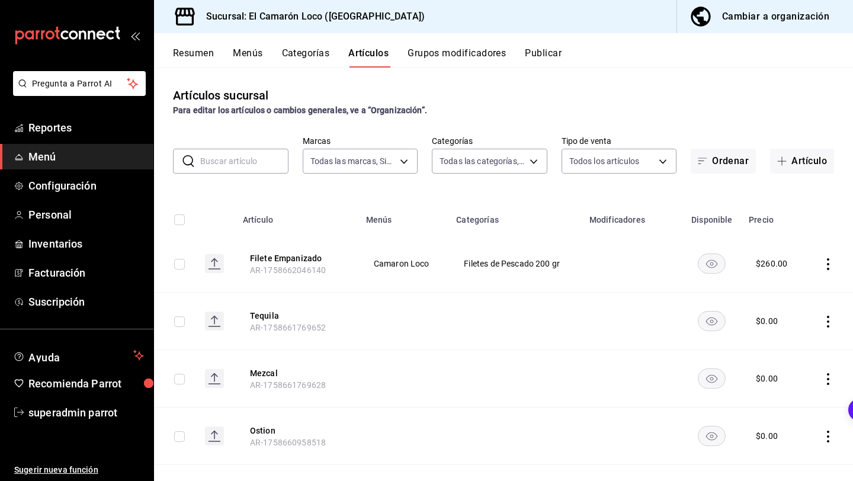
click at [259, 162] on input "text" at bounding box center [244, 161] width 88 height 24
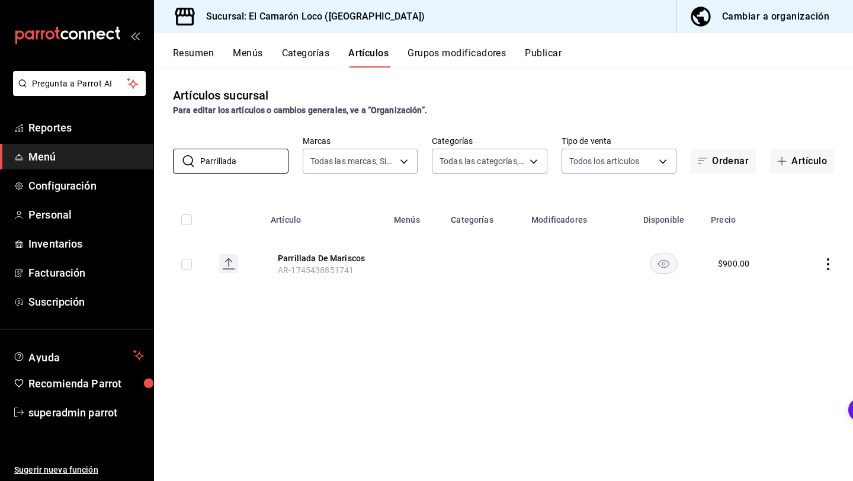
type input "Parrillada"
click at [824, 263] on icon "actions" at bounding box center [828, 264] width 12 height 12
click at [762, 337] on icon at bounding box center [762, 340] width 12 height 12
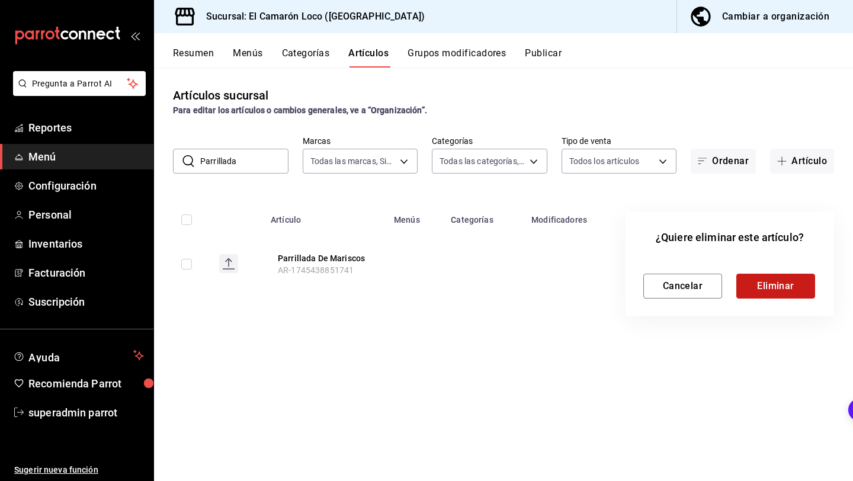
click at [773, 285] on button "Eliminar" at bounding box center [775, 286] width 79 height 25
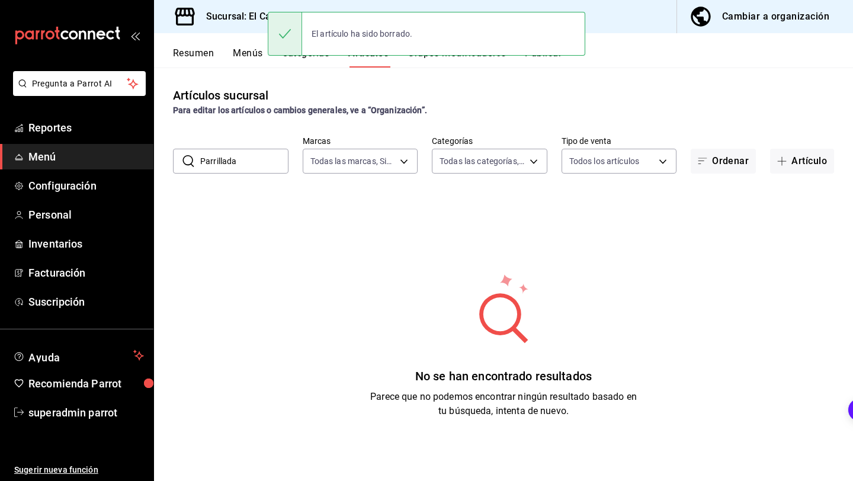
click at [244, 163] on input "Parrillada" at bounding box center [244, 161] width 88 height 24
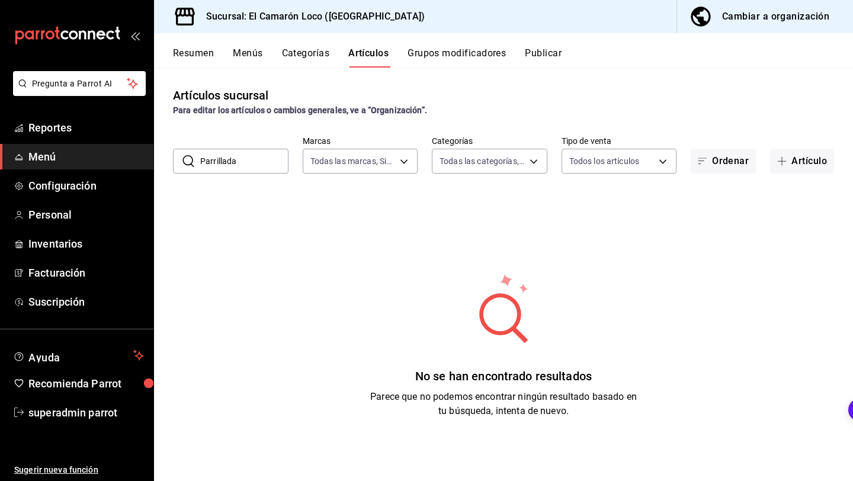
click at [243, 163] on input "Parrillada" at bounding box center [244, 161] width 88 height 24
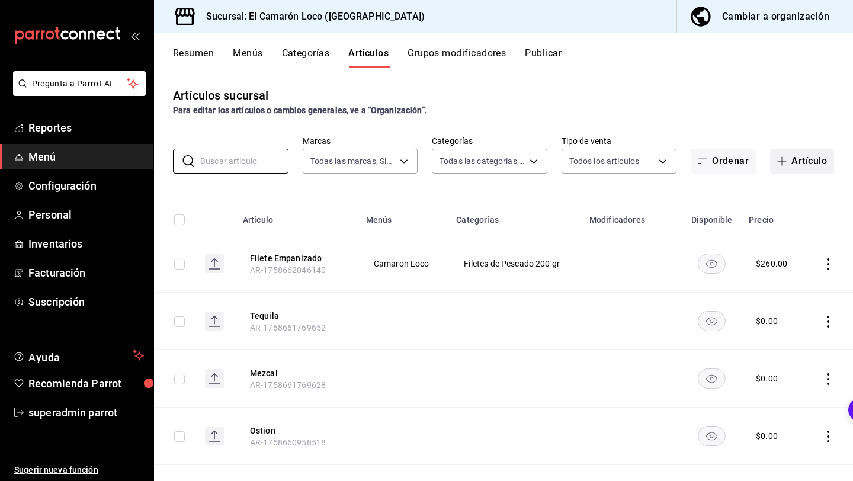
click at [785, 156] on icon "button" at bounding box center [781, 160] width 9 height 9
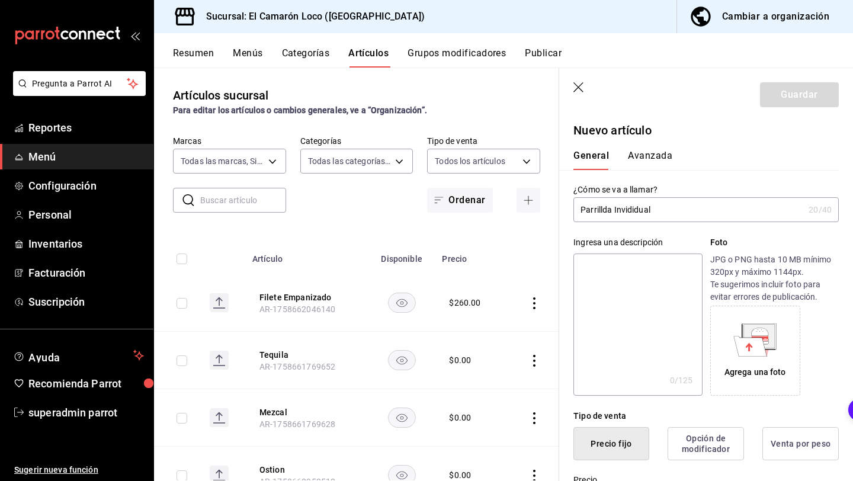
click at [676, 263] on textarea at bounding box center [637, 324] width 128 height 142
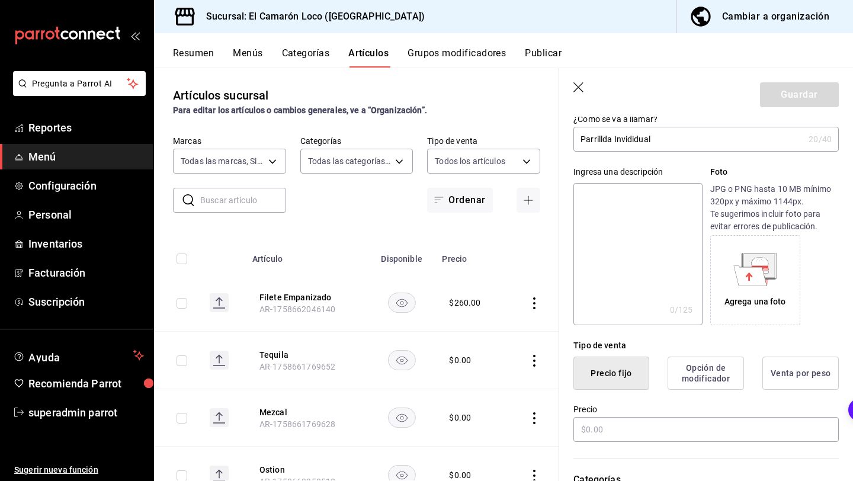
scroll to position [71, 0]
click at [628, 143] on input "Parrillda Invididual" at bounding box center [688, 139] width 230 height 24
click at [628, 216] on textarea at bounding box center [637, 253] width 128 height 142
click at [628, 139] on input "Parrillda Indidual" at bounding box center [688, 139] width 230 height 24
type input "Parrillda Individual"
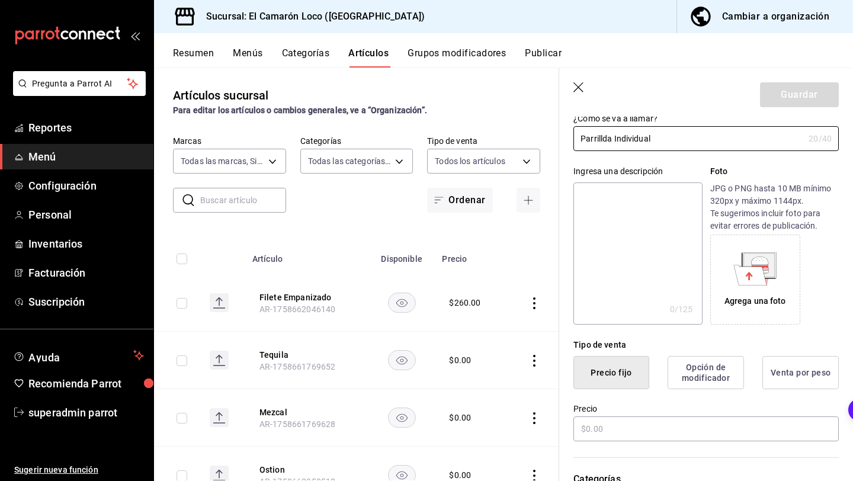
click at [639, 179] on div "Ingresa una descripción x 0 /125 ​" at bounding box center [637, 244] width 128 height 159
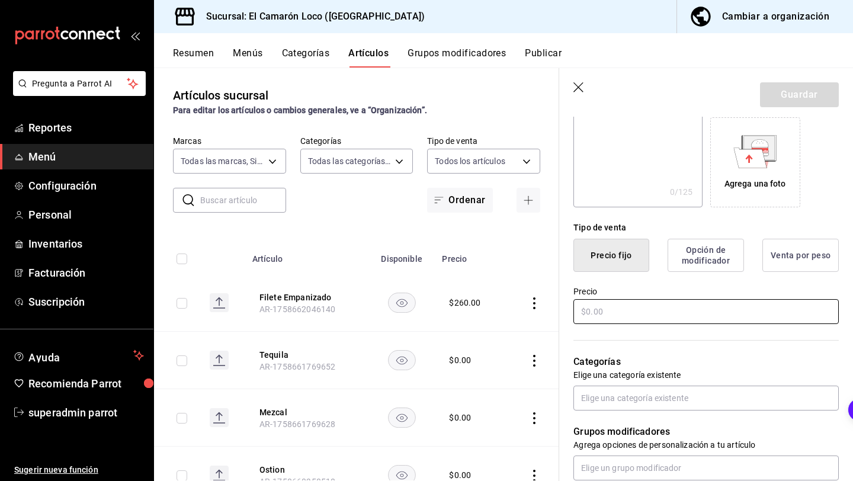
click at [600, 307] on input "text" at bounding box center [705, 311] width 265 height 25
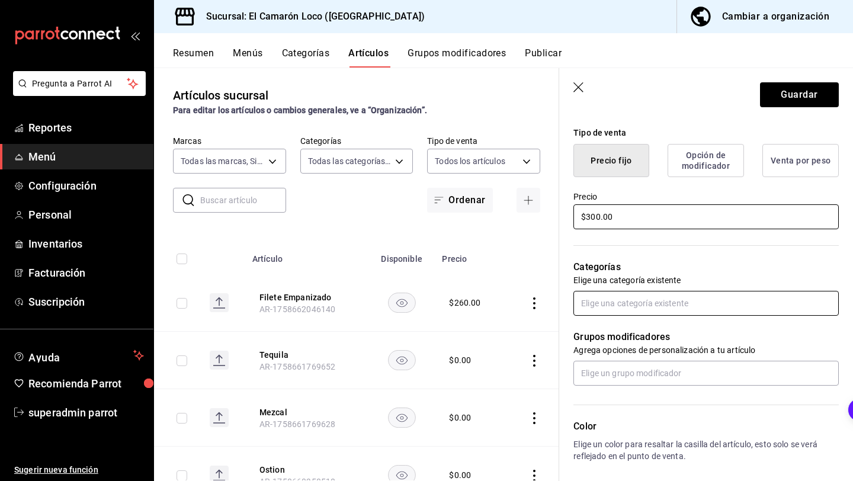
type input "$300.00"
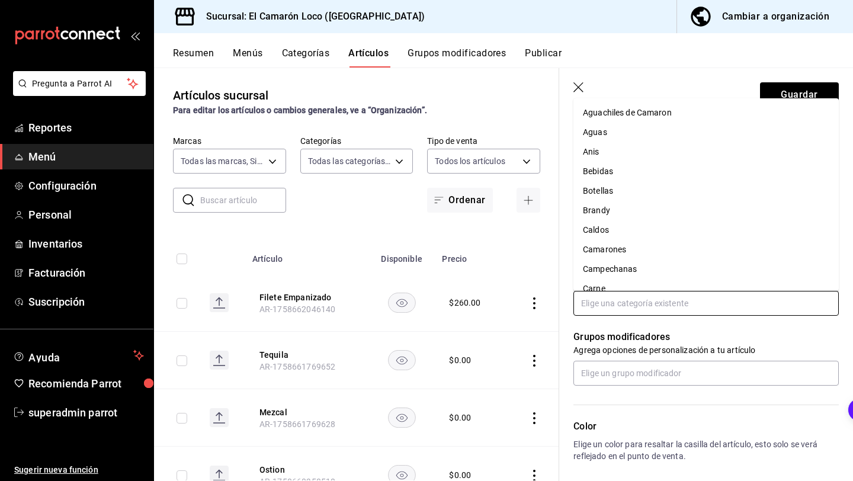
click at [639, 309] on input "text" at bounding box center [705, 303] width 265 height 25
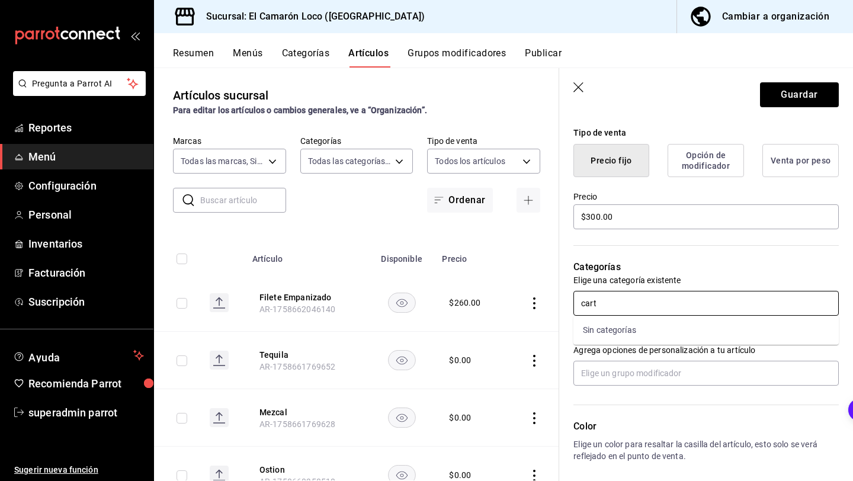
type input "car"
click at [628, 332] on li "Carne" at bounding box center [705, 330] width 265 height 20
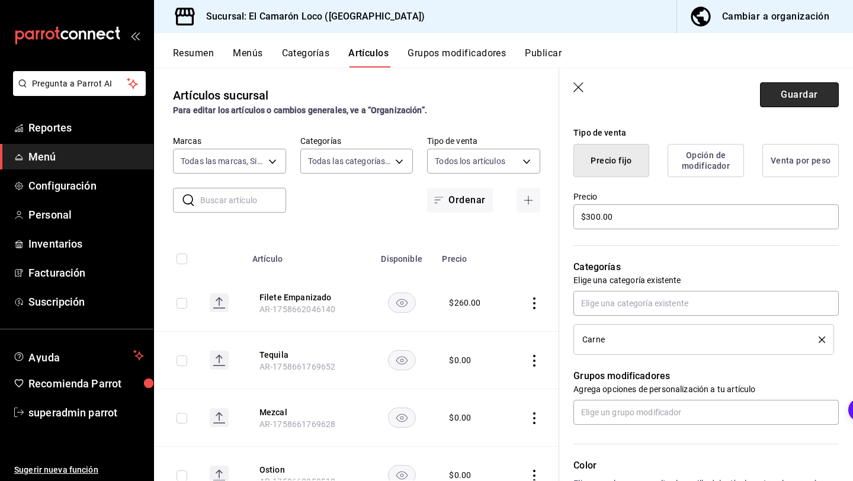
click at [776, 91] on button "Guardar" at bounding box center [799, 94] width 79 height 25
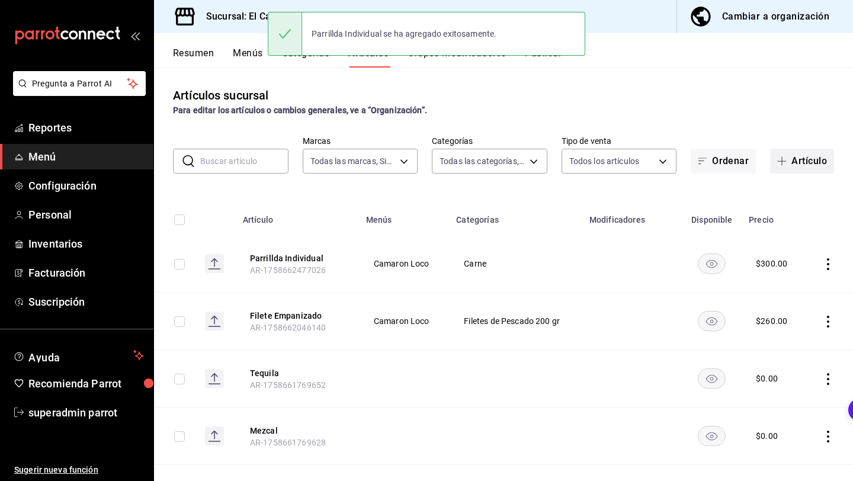
click at [795, 153] on button "Artículo" at bounding box center [802, 161] width 64 height 25
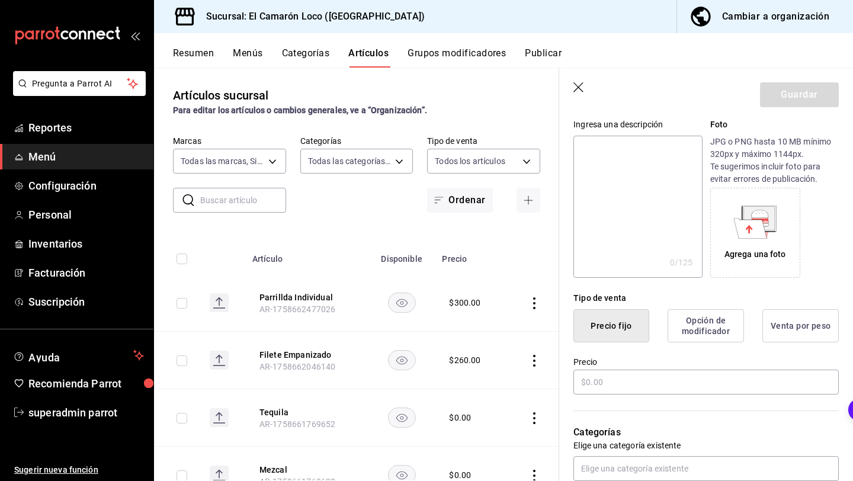
scroll to position [127, 0]
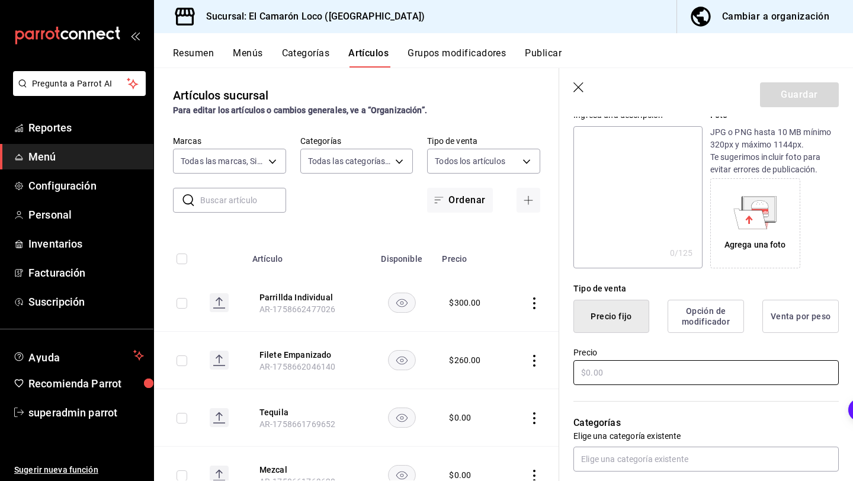
type input "Parrillada Familiar"
click at [587, 372] on input "text" at bounding box center [705, 372] width 265 height 25
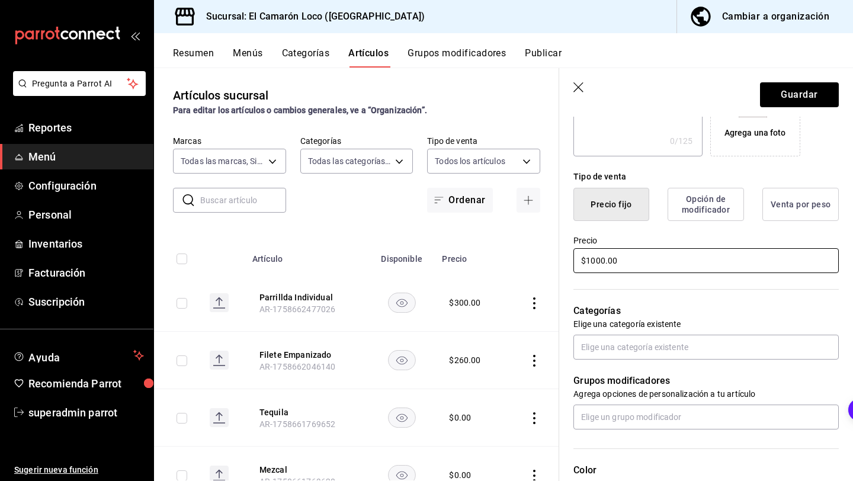
scroll to position [240, 0]
type input "$1000.00"
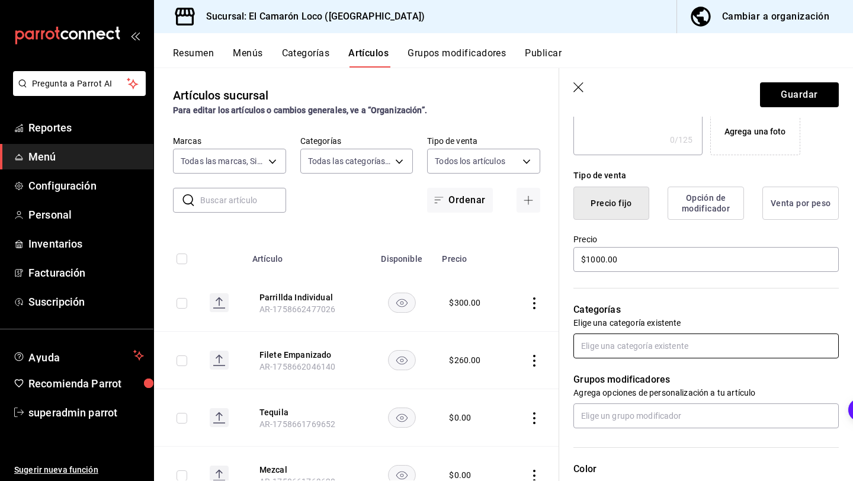
click at [657, 349] on input "text" at bounding box center [705, 345] width 265 height 25
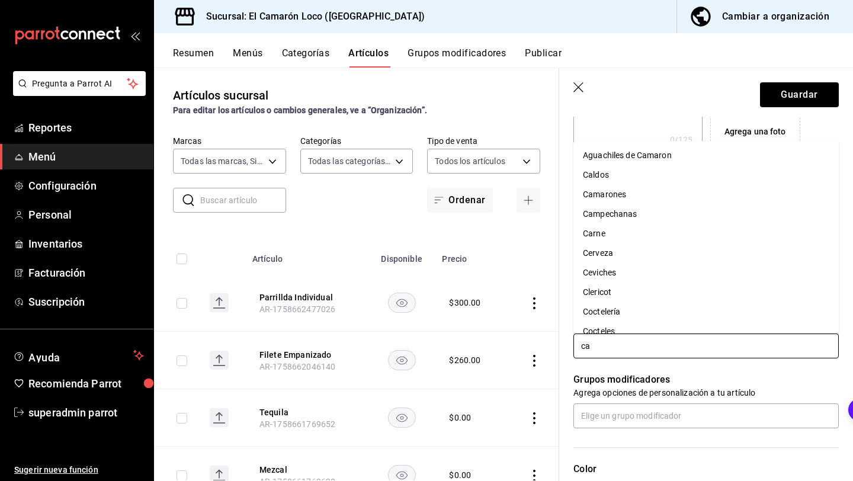
type input "car"
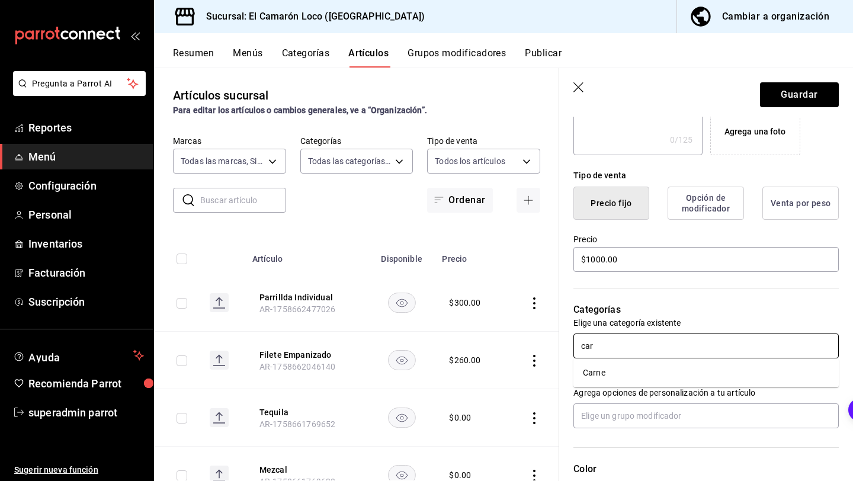
click at [592, 378] on li "Carne" at bounding box center [705, 373] width 265 height 20
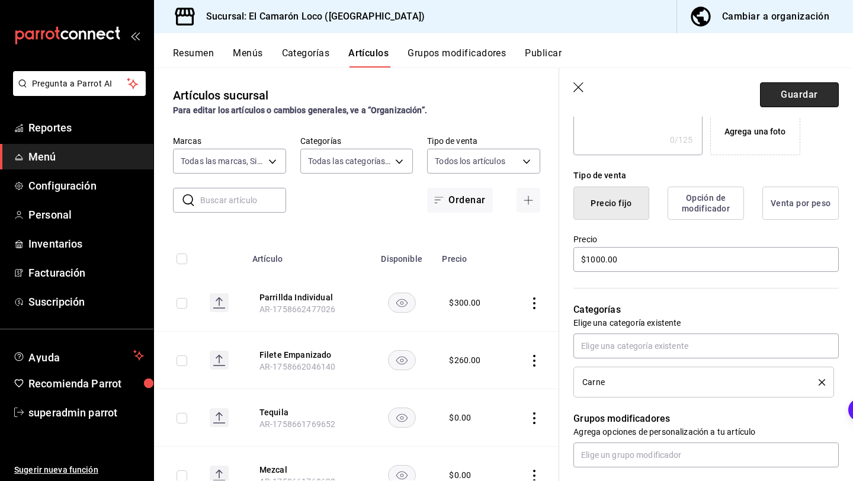
click at [785, 103] on button "Guardar" at bounding box center [799, 94] width 79 height 25
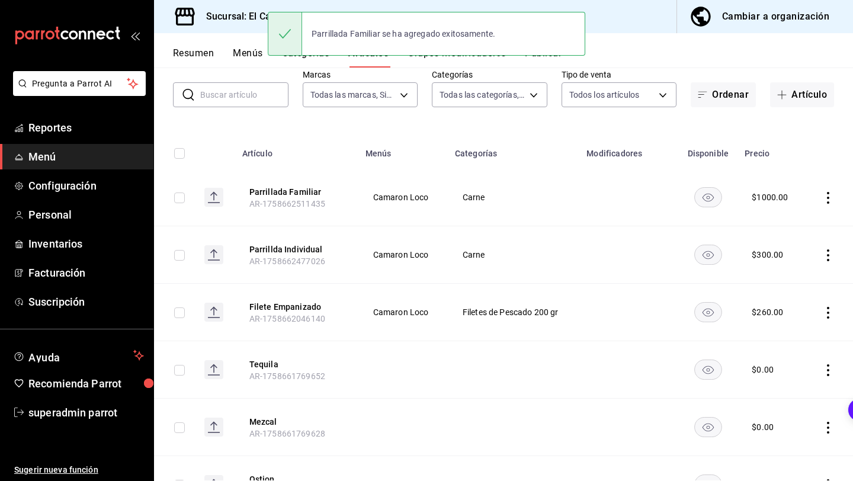
scroll to position [89, 0]
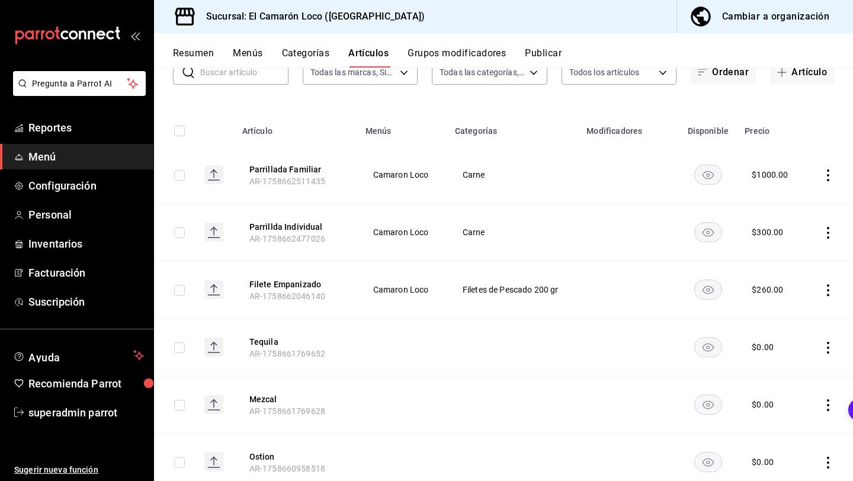
click at [309, 52] on button "Categorías" at bounding box center [306, 57] width 48 height 20
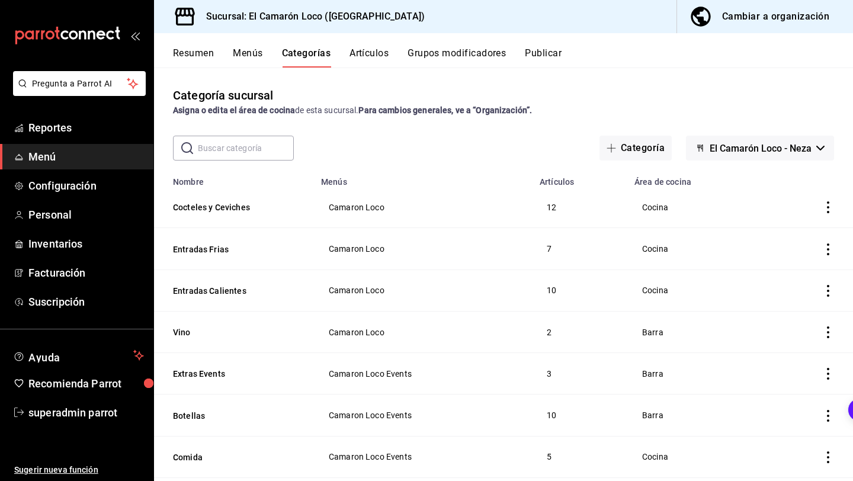
click at [367, 54] on button "Artículos" at bounding box center [368, 57] width 39 height 20
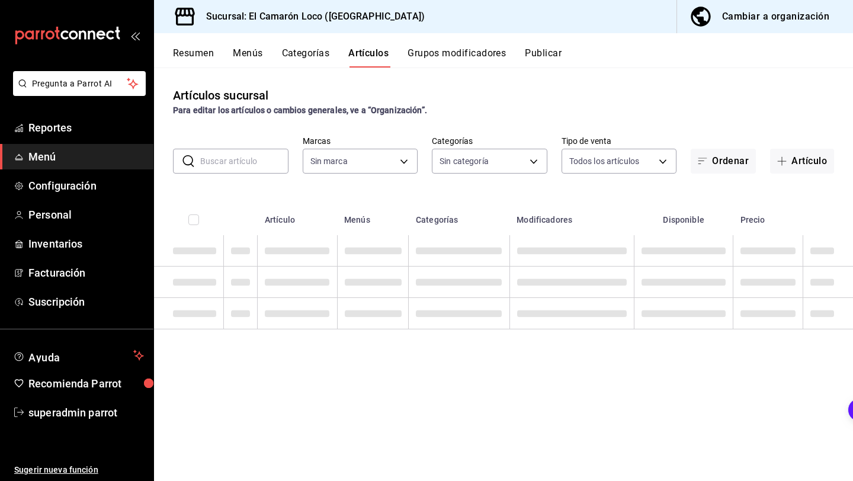
type input "84539b57-ac19-4bc7-993b-d744aa7824cb"
type input "8ad626e9-23f7-4e52-99dc-94a548136757,040de04e-853d-4a0a-94cc-1911e6ad6812,9b2ab…"
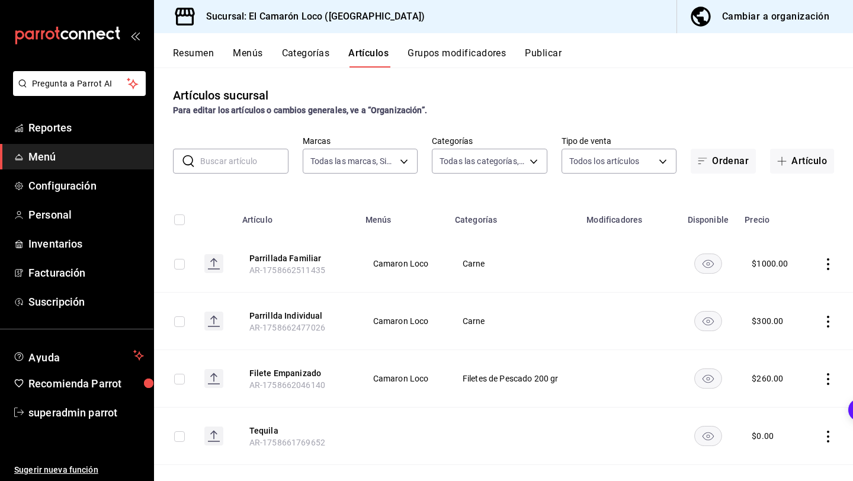
click at [243, 152] on input "text" at bounding box center [244, 161] width 88 height 24
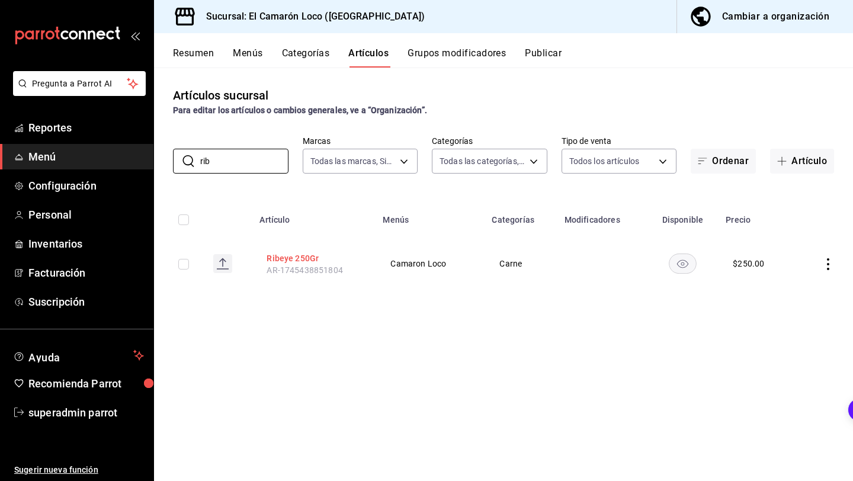
type input "rib"
click at [312, 256] on button "Ribeye 250Gr" at bounding box center [313, 258] width 95 height 12
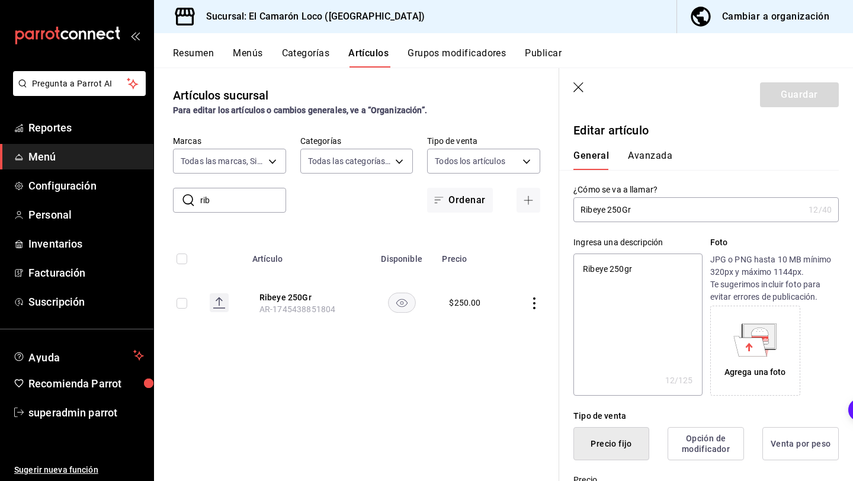
click at [619, 208] on input "Ribeye 250Gr" at bounding box center [688, 210] width 230 height 24
type input "Ribeye 230Gr"
type textarea "x"
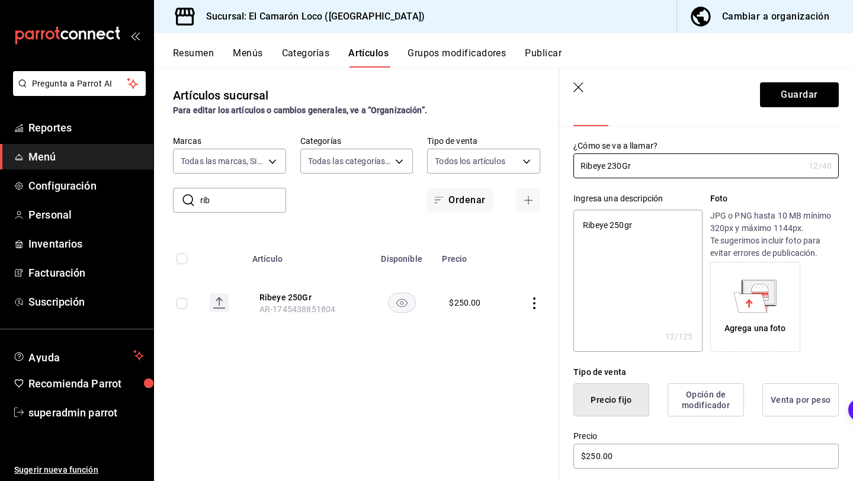
scroll to position [49, 0]
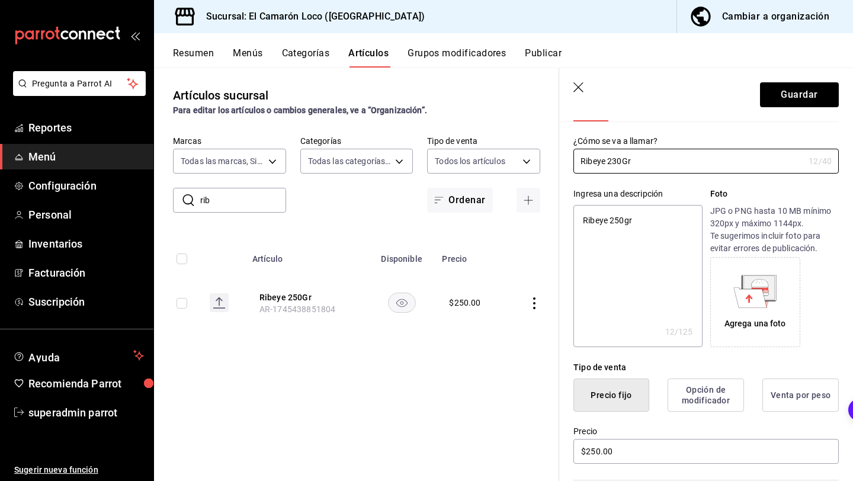
type input "Ribeye 230Gr"
type textarea "x"
click at [631, 218] on textarea "Ribeye 250gr" at bounding box center [637, 276] width 128 height 142
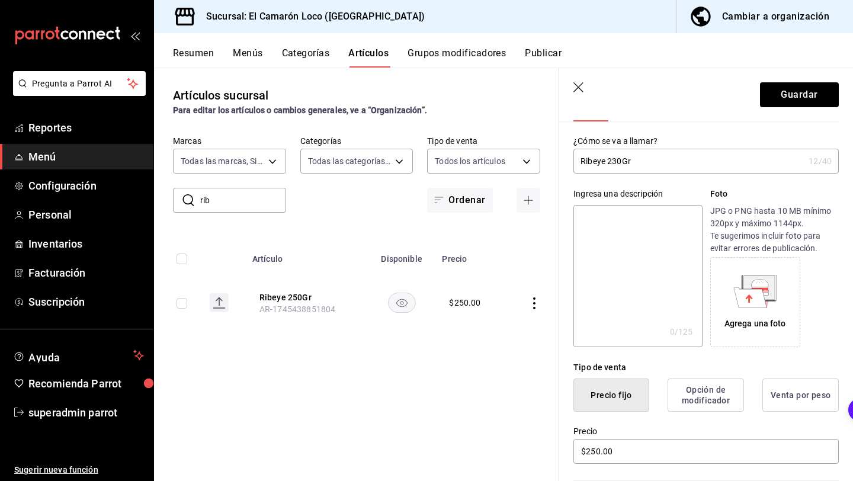
scroll to position [173, 0]
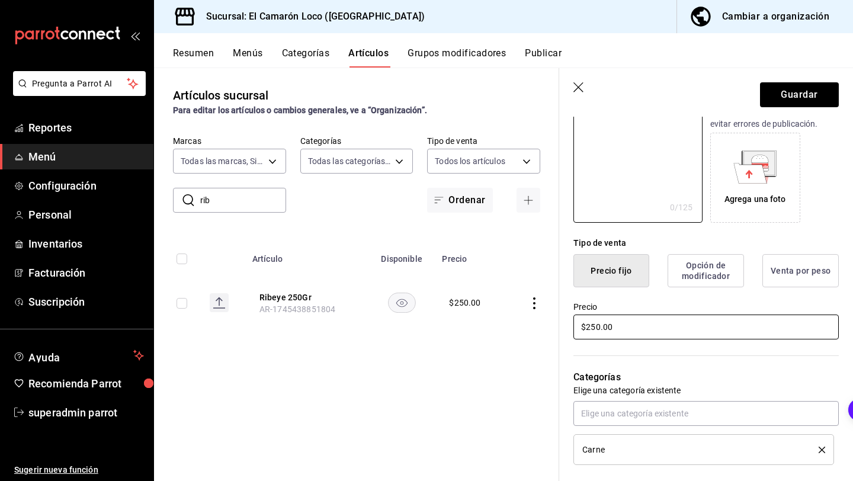
click at [595, 324] on input "$250.00" at bounding box center [705, 326] width 265 height 25
click at [601, 331] on input "$250.00" at bounding box center [705, 326] width 265 height 25
type input "$300.00"
click at [808, 98] on button "Guardar" at bounding box center [799, 94] width 79 height 25
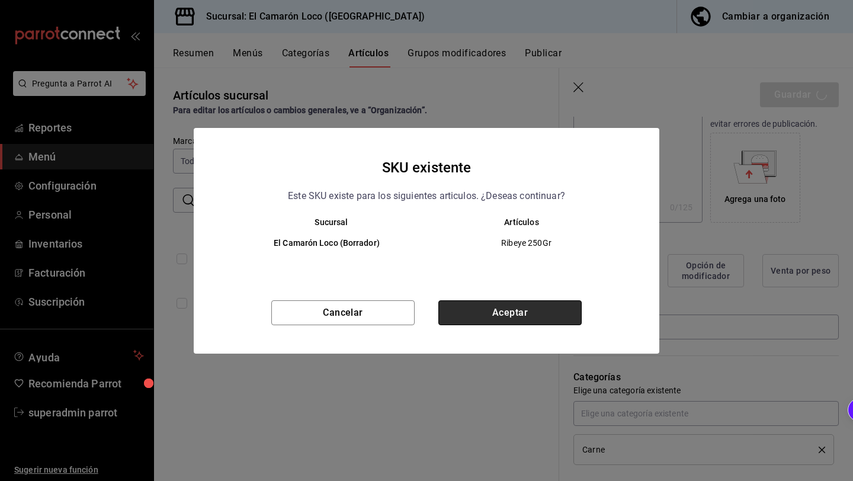
click at [458, 316] on button "Aceptar" at bounding box center [509, 312] width 143 height 25
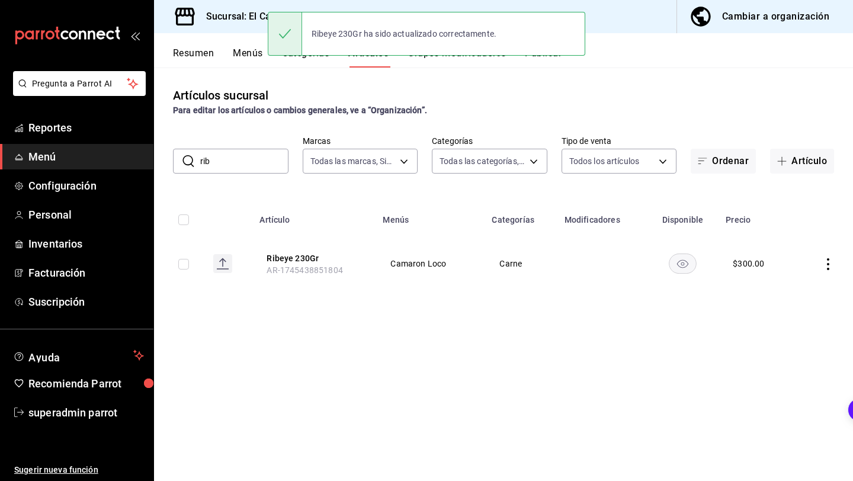
click at [260, 166] on input "rib" at bounding box center [244, 161] width 88 height 24
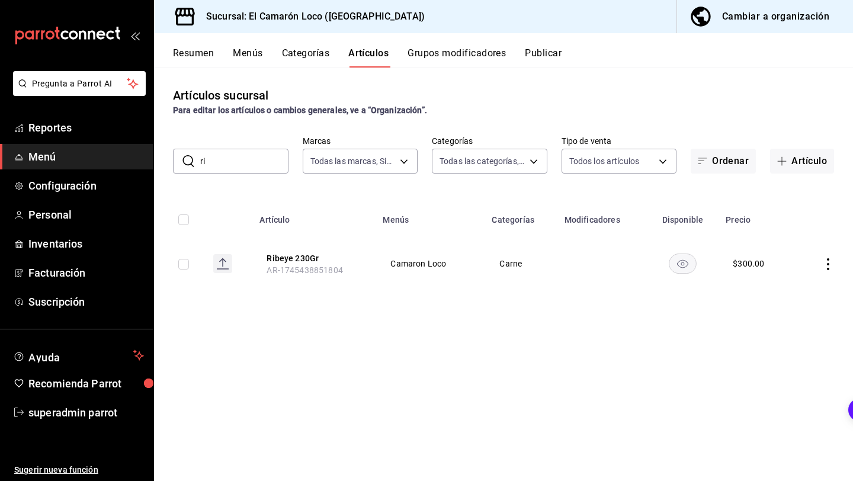
type input "r"
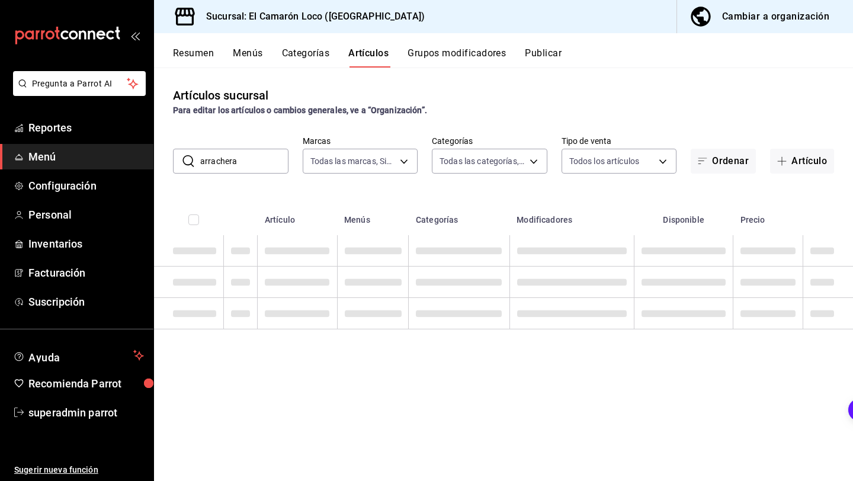
type input "arrachera"
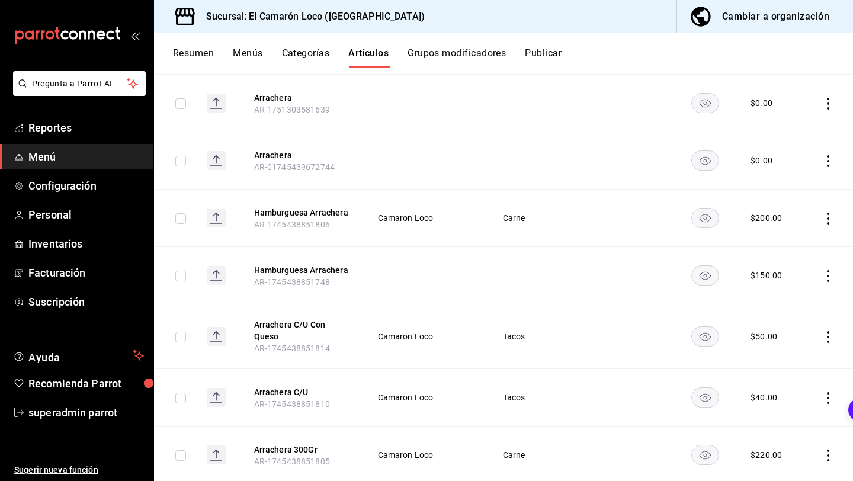
scroll to position [422, 0]
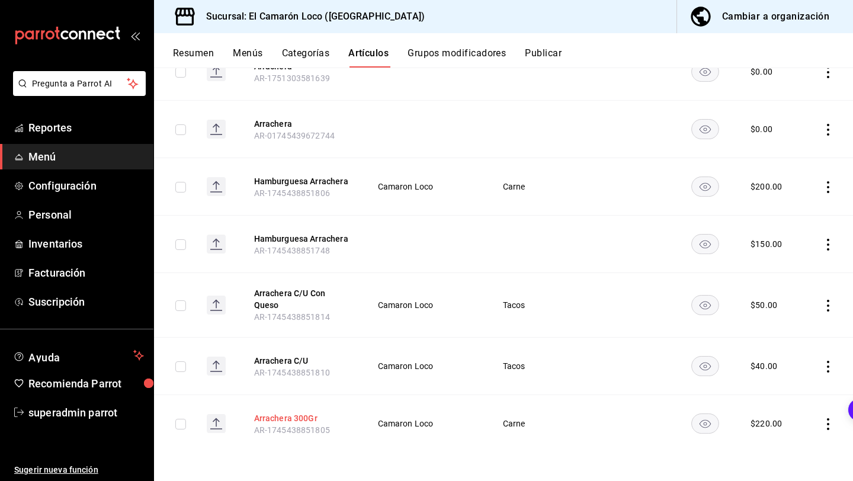
click at [269, 415] on button "Arrachera 300Gr" at bounding box center [301, 418] width 95 height 12
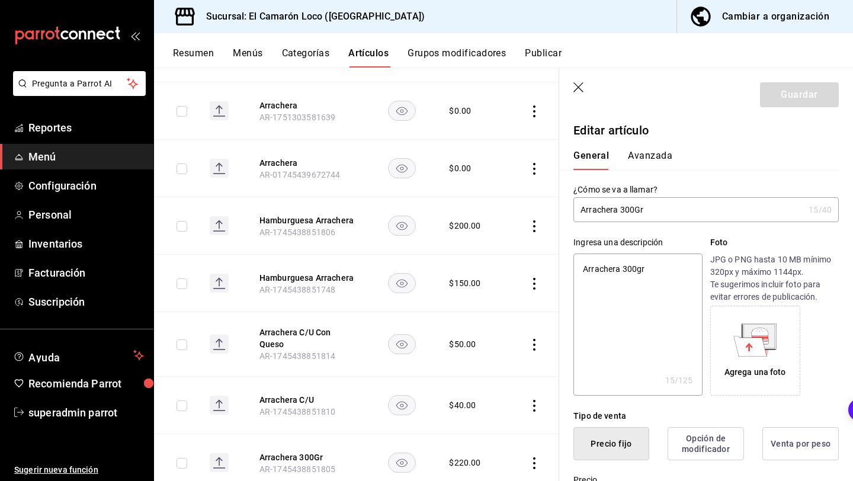
click at [631, 212] on input "Arrachera 300Gr" at bounding box center [688, 210] width 230 height 24
type input "Arrachera 30Gr"
type textarea "x"
type input "Arrachera 0Gr"
type textarea "x"
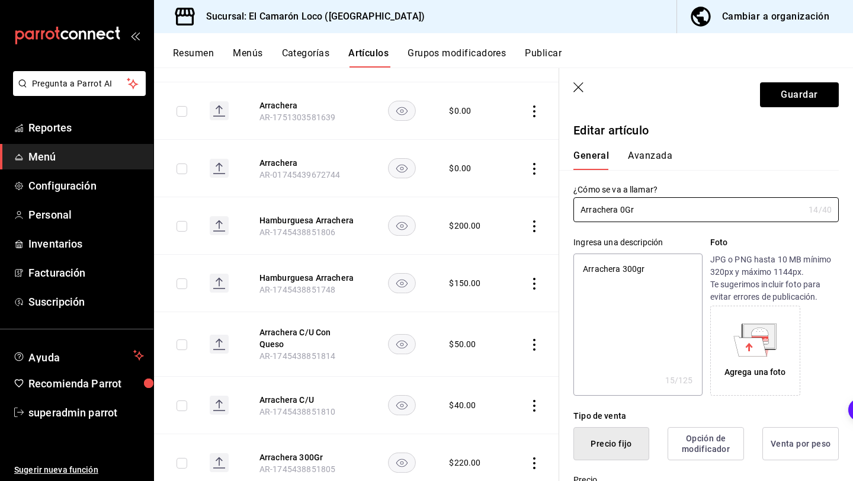
type input "Arrachera 30Gr"
type textarea "x"
type input "Arrachera 350Gr"
type textarea "x"
type input "Arrachera 30Gr"
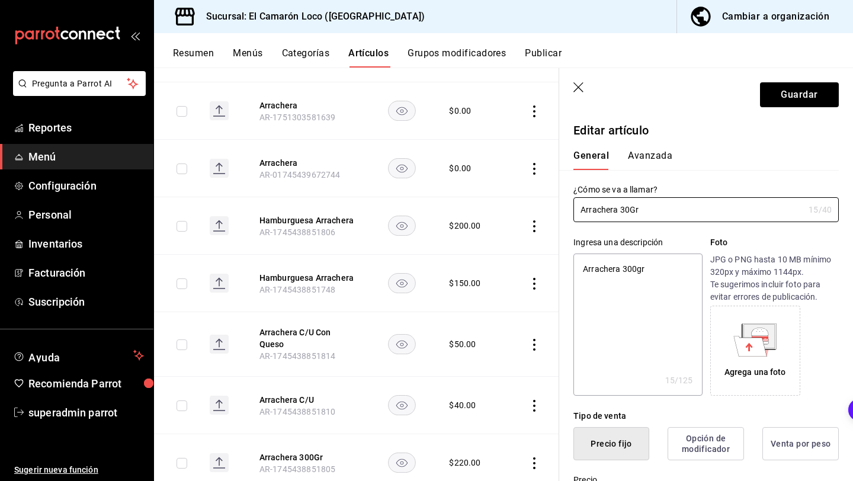
type textarea "x"
type input "Arrachera 0Gr"
type textarea "x"
type input "Arrachera 30Gr"
type textarea "x"
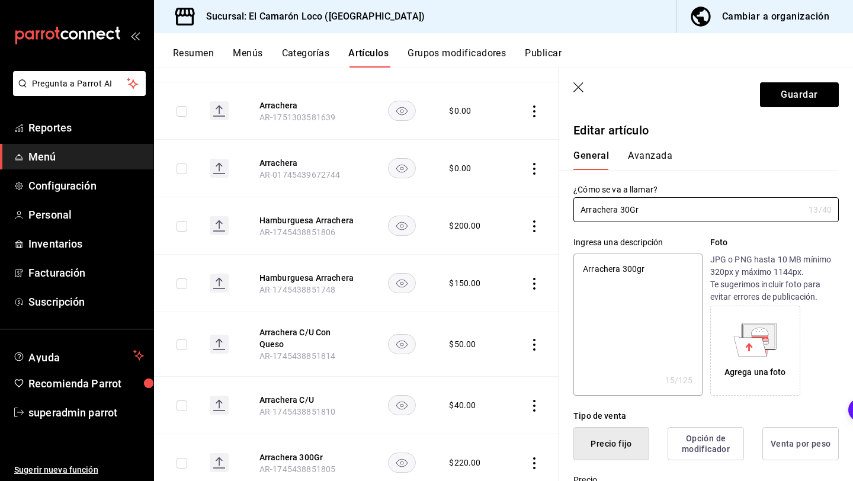
type input "Arrachera 350Gr"
type textarea "x"
type input "Arrachera 30Gr"
type textarea "x"
type input "Arrachera 0Gr"
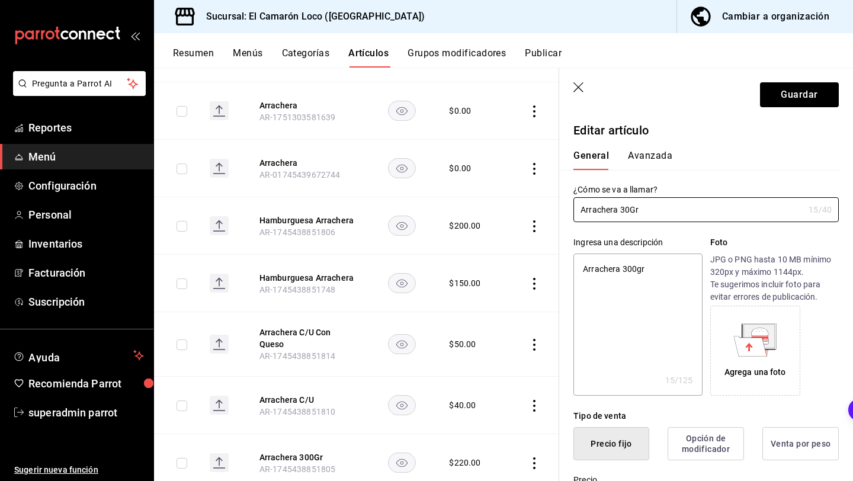
type textarea "x"
type input "Arrachera0Gr"
type textarea "x"
type input "Arrachera30Gr"
type textarea "x"
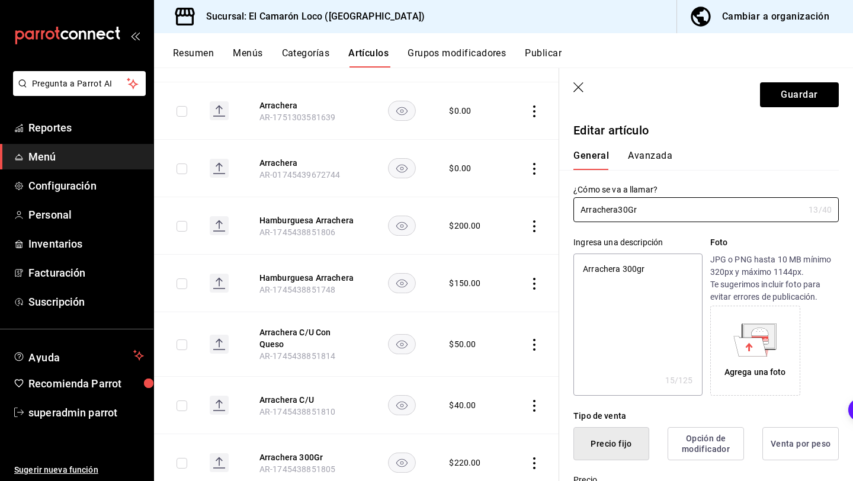
type input "Arrachera350Gr"
type textarea "x"
type input "Arrachera30Gr"
type textarea "x"
type input "Arrachera0Gr"
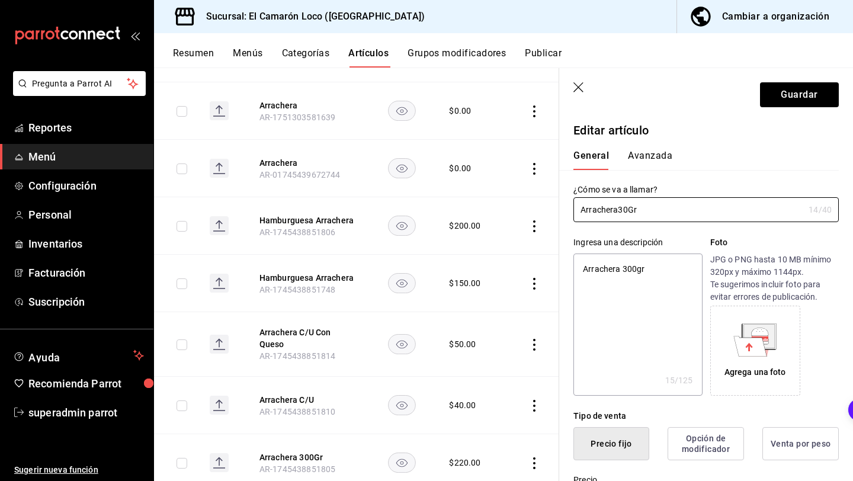
type textarea "x"
type input "Arrachera 0Gr"
type textarea "x"
type input "Arrachera 10Gr"
type textarea "x"
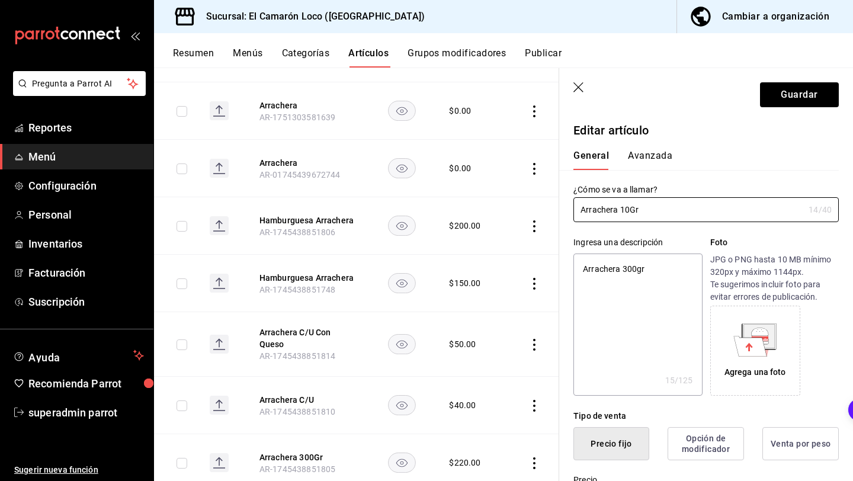
type input "Arrachera 0Gr"
type textarea "x"
type input "Arrachera 20Gr"
type textarea "x"
type input "Arrachera 250Gr"
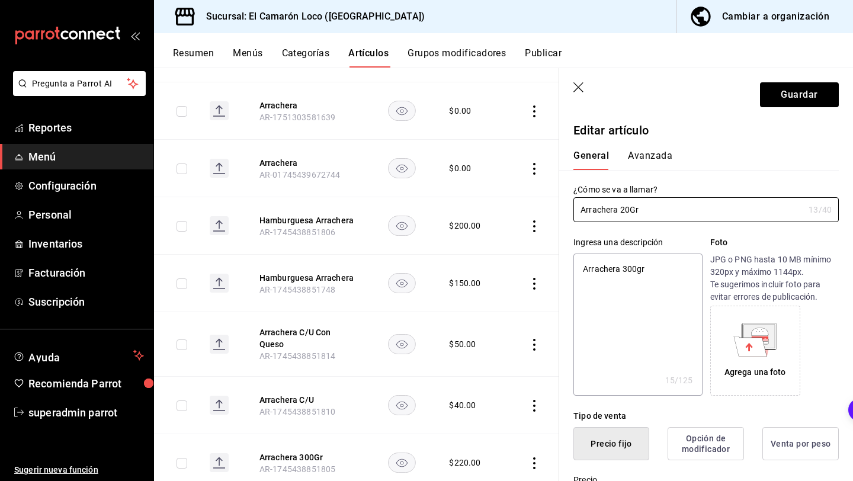
type textarea "x"
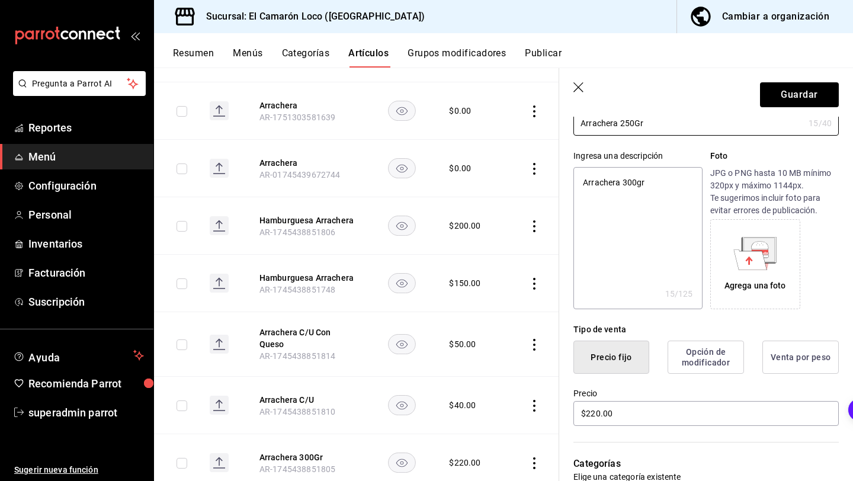
type input "Arrachera 250Gr"
type textarea "x"
click at [648, 177] on textarea "Arrachera 300gr" at bounding box center [637, 238] width 128 height 142
type textarea "Arrachera"
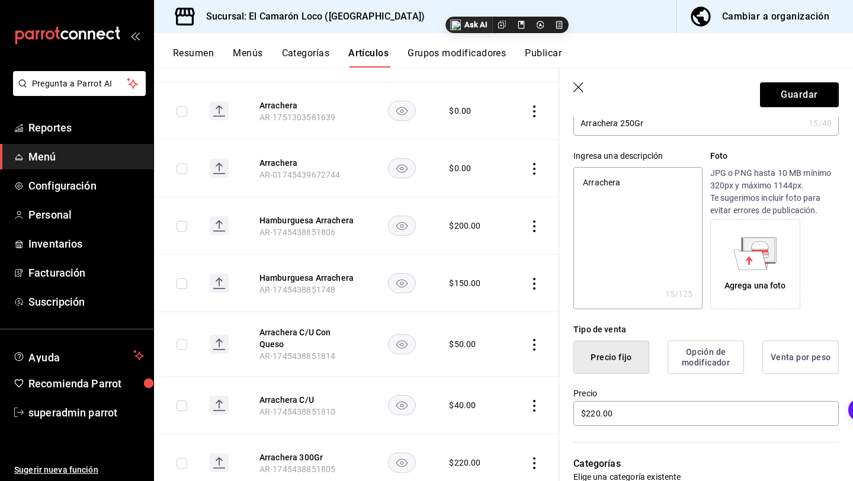
type textarea "x"
type textarea "Arrachera"
type textarea "x"
type textarea "Arrachera 2"
type textarea "x"
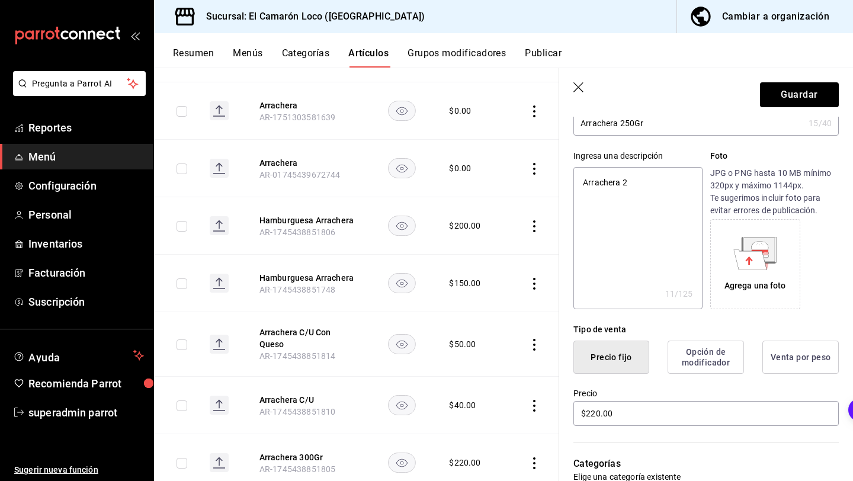
type textarea "Arrachera 25"
type textarea "x"
type textarea "Arrachera 250"
type textarea "x"
type textarea "Arrachera 250g"
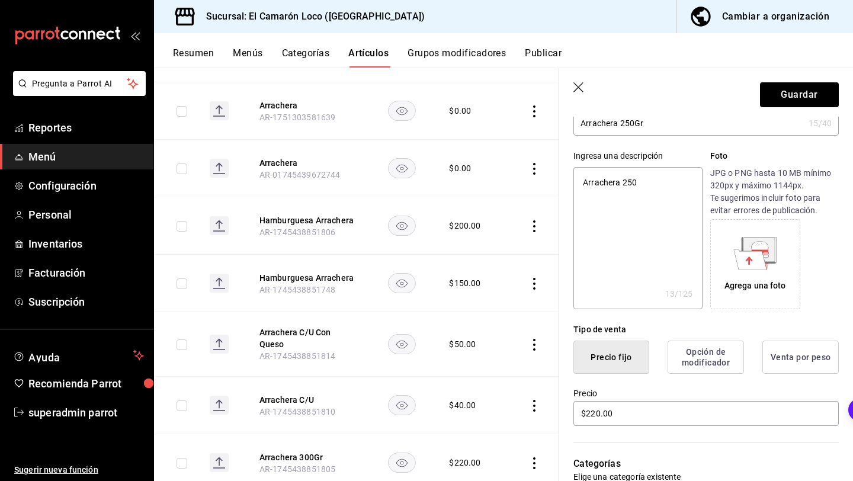
type textarea "x"
type textarea "Arrachera 250gr"
type textarea "x"
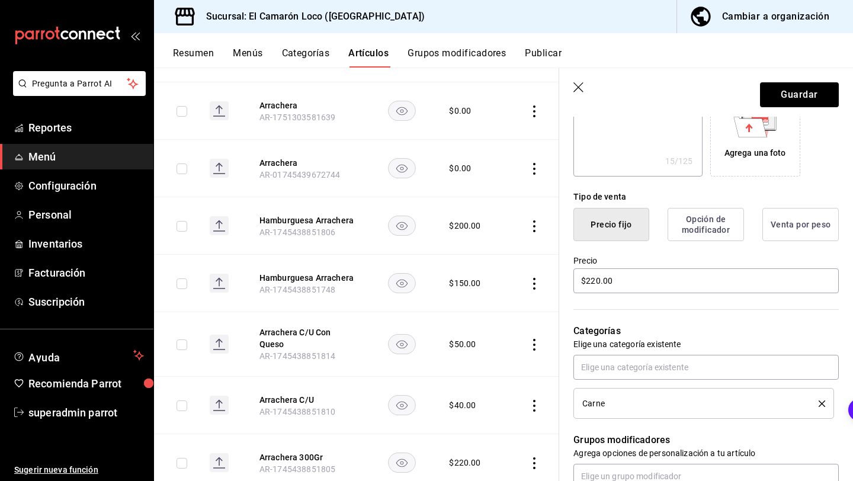
scroll to position [236, 0]
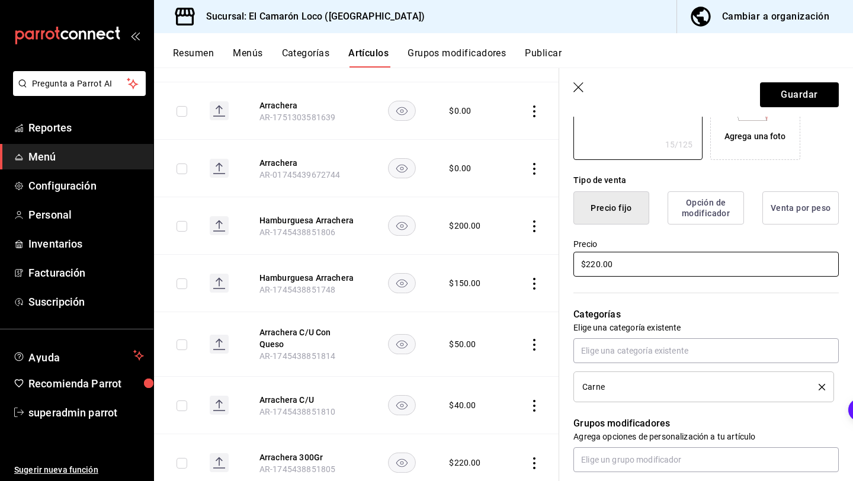
type textarea "Arrachera 250gr"
click at [596, 264] on input "$220.00" at bounding box center [705, 264] width 265 height 25
type textarea "x"
type input "$20.00"
type textarea "x"
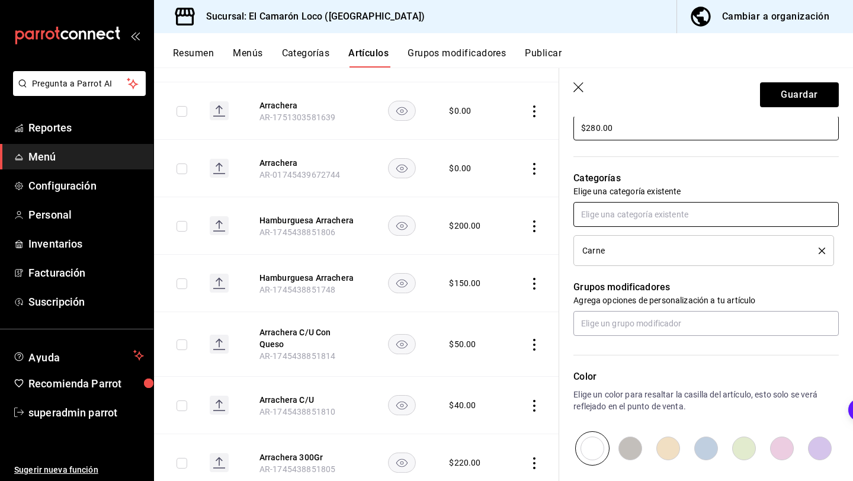
scroll to position [406, 0]
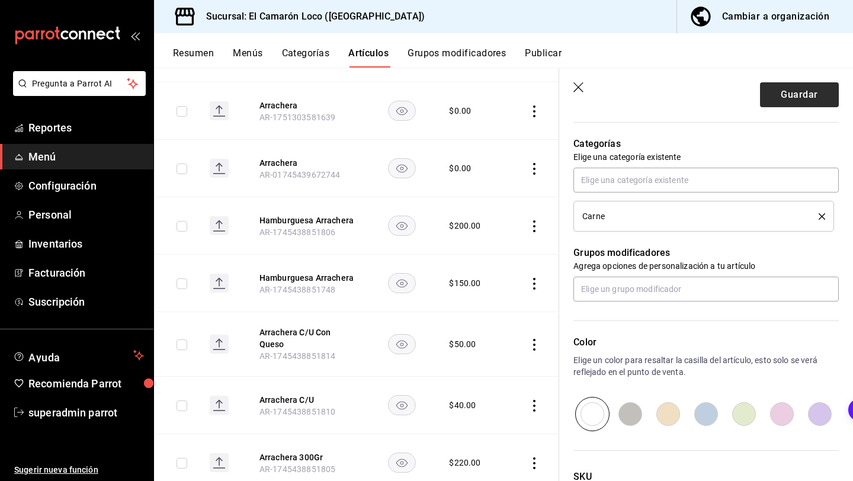
type input "$280.00"
click at [786, 89] on button "Guardar" at bounding box center [799, 94] width 79 height 25
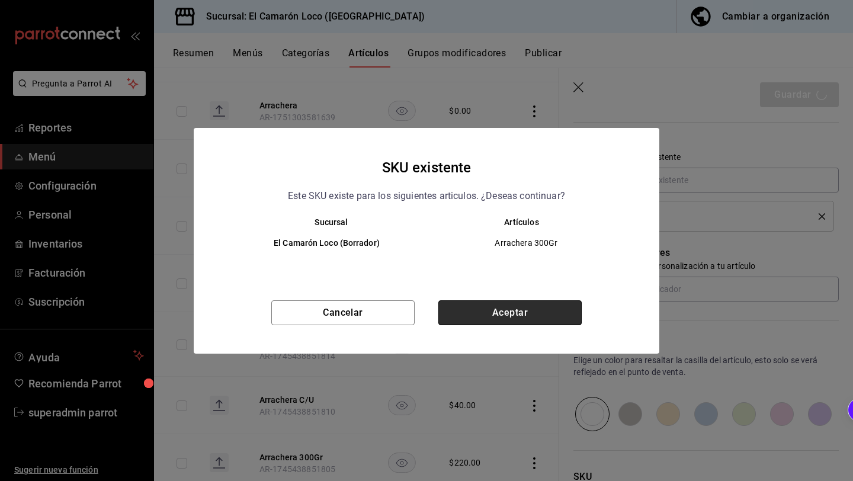
click at [488, 317] on button "Aceptar" at bounding box center [509, 312] width 143 height 25
type textarea "x"
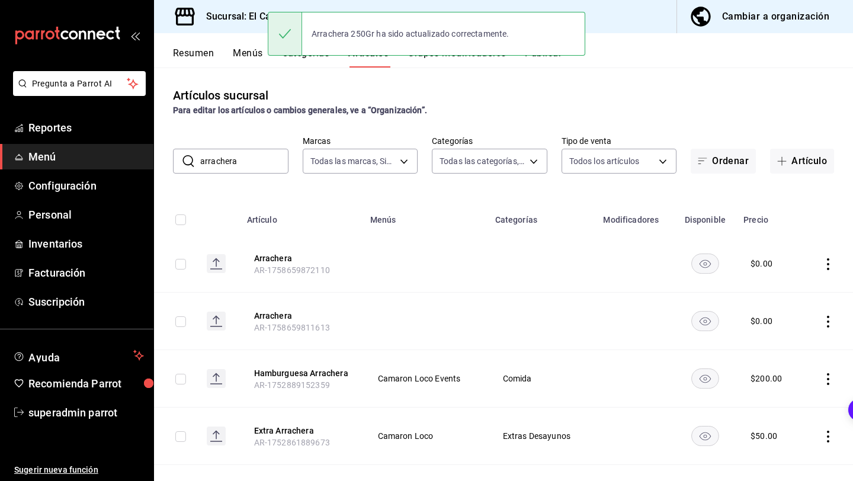
click at [266, 166] on input "arrachera" at bounding box center [244, 161] width 88 height 24
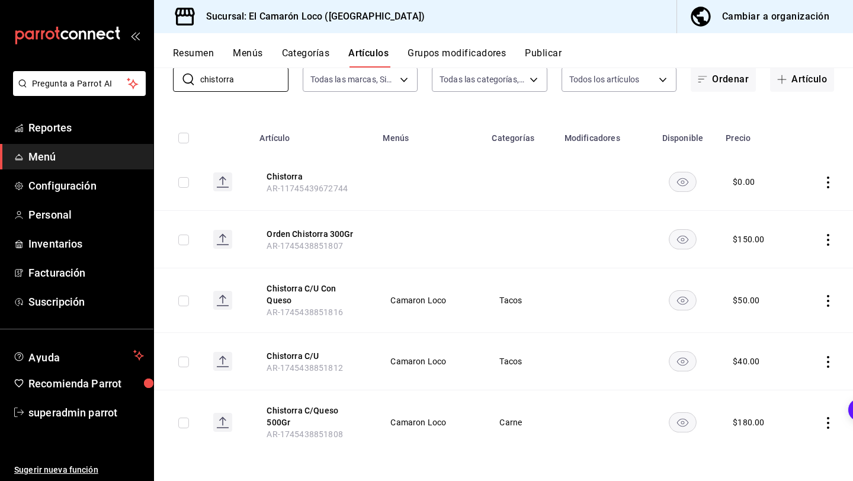
scroll to position [84, 0]
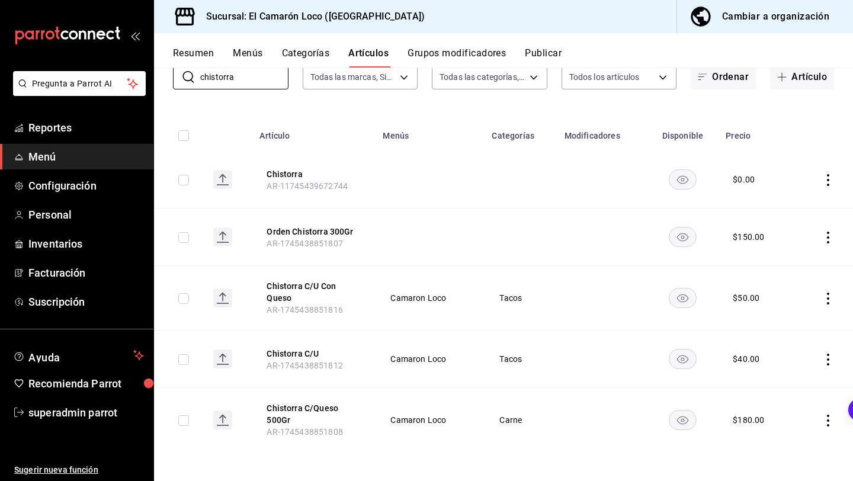
type input "chistorra"
click at [829, 232] on icon "actions" at bounding box center [828, 238] width 12 height 12
click at [792, 311] on span "Eliminar" at bounding box center [792, 312] width 30 height 9
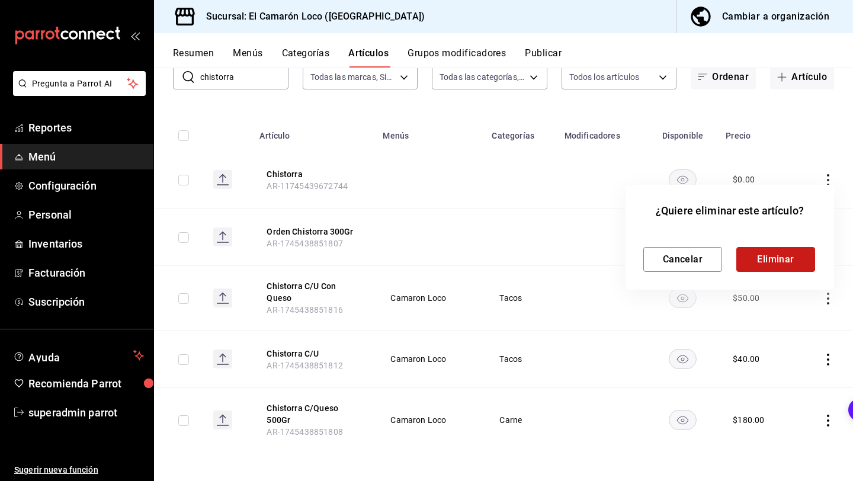
click at [774, 261] on button "Eliminar" at bounding box center [775, 259] width 79 height 25
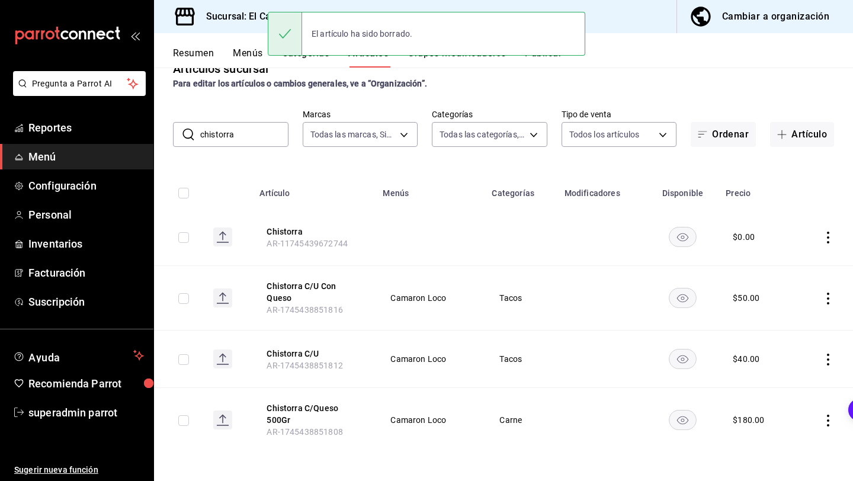
scroll to position [27, 0]
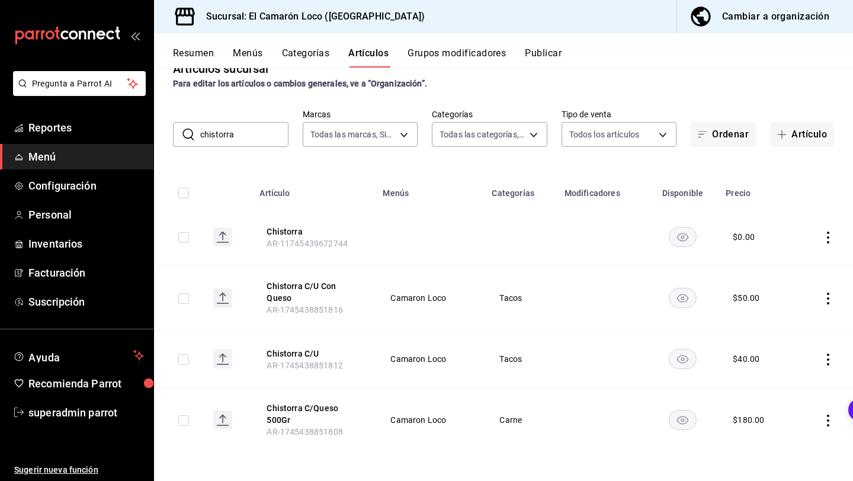
click at [828, 294] on icon "actions" at bounding box center [828, 298] width 2 height 12
click at [784, 367] on li "Eliminar" at bounding box center [781, 374] width 71 height 24
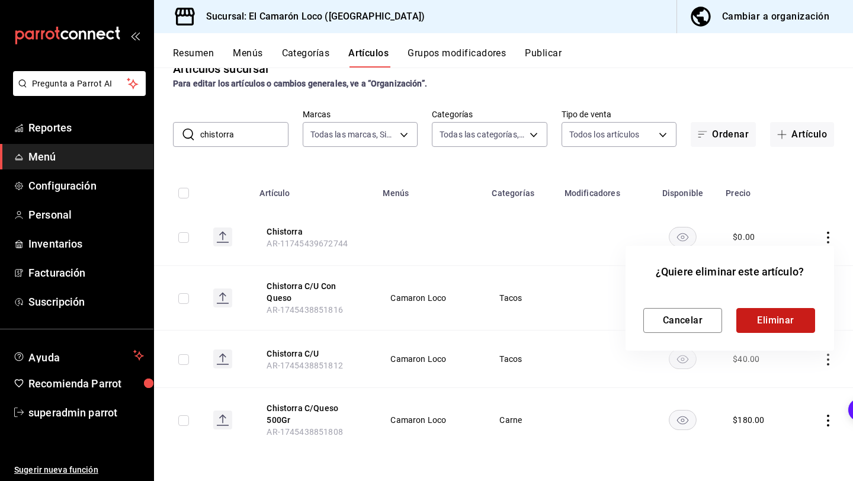
click at [779, 321] on button "Eliminar" at bounding box center [775, 320] width 79 height 25
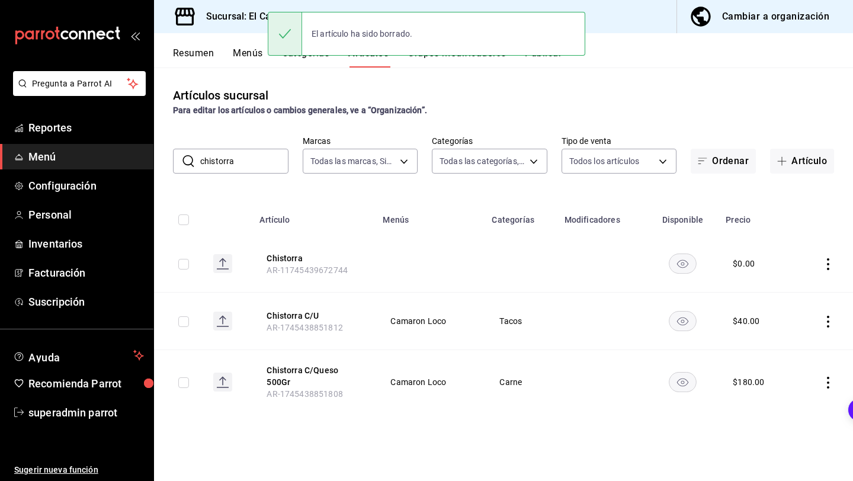
scroll to position [0, 0]
click at [827, 317] on icon "actions" at bounding box center [828, 322] width 12 height 12
click at [767, 391] on icon at bounding box center [762, 397] width 12 height 12
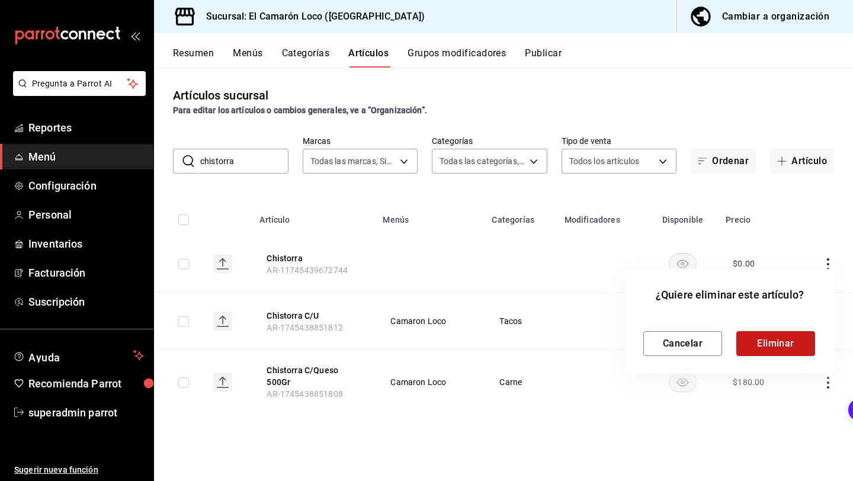
click at [782, 337] on button "Eliminar" at bounding box center [775, 343] width 79 height 25
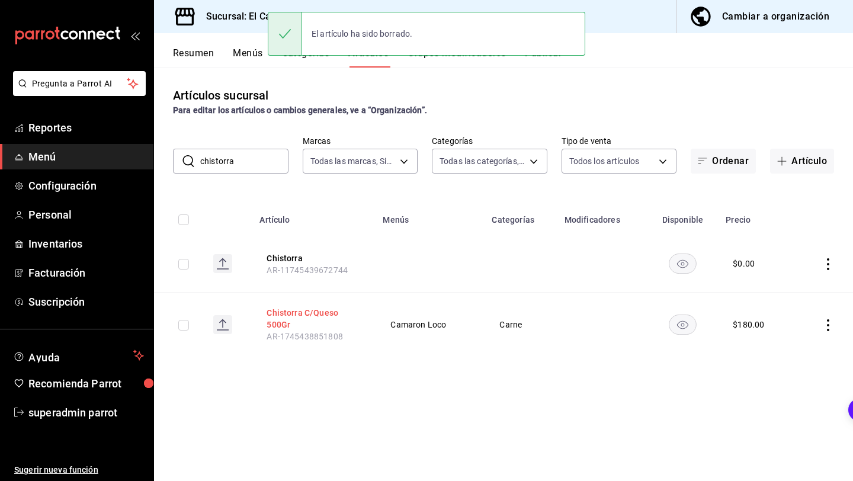
click at [295, 313] on button "Chistorra C/Queso 500Gr" at bounding box center [313, 319] width 95 height 24
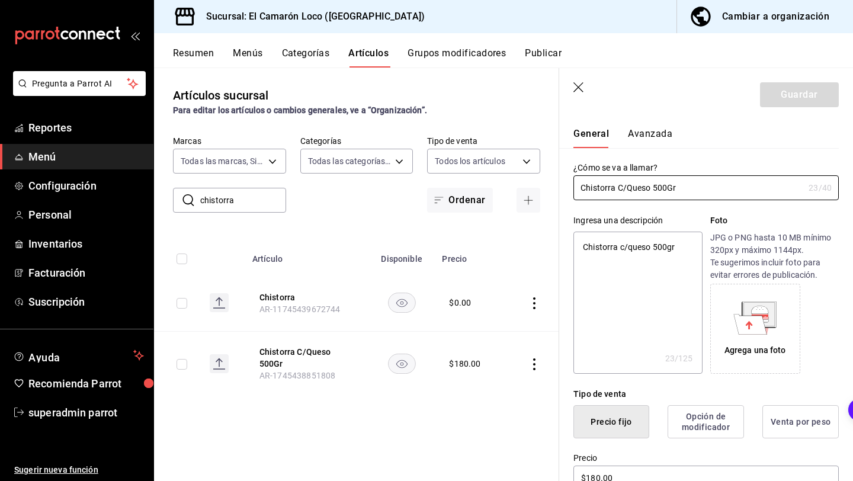
scroll to position [24, 0]
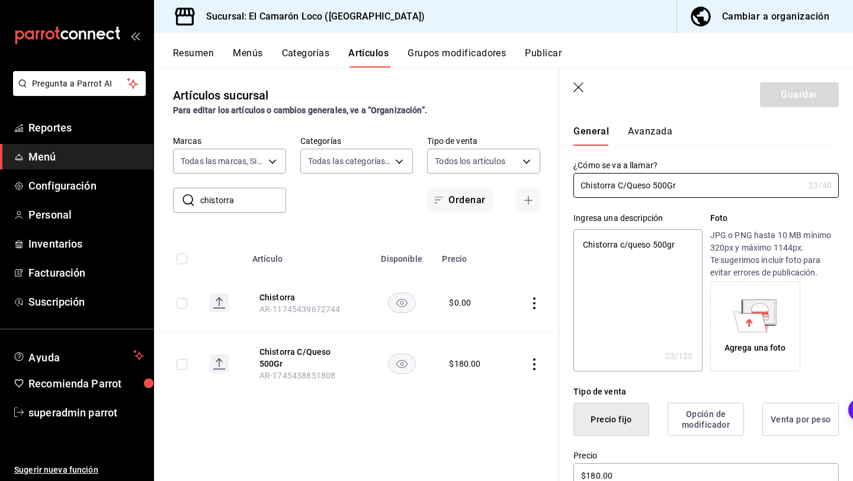
type input "Chistorra CQueso 50Gr"
type textarea "x"
type input "Chistorra CQueso 50G"
type textarea "x"
type input "Chistorra CQueso 50G2"
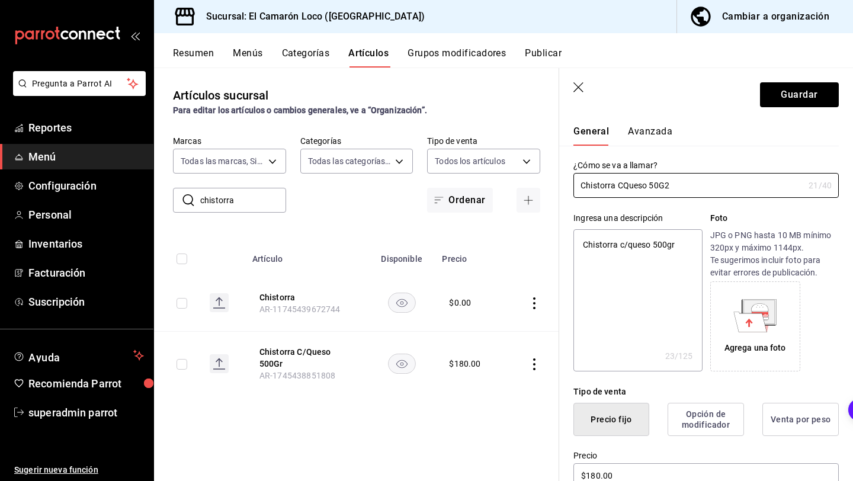
type textarea "x"
type input "Chistorra CQueso 50G25"
type textarea "x"
type input "Chistorra CQueso 50G2"
type textarea "x"
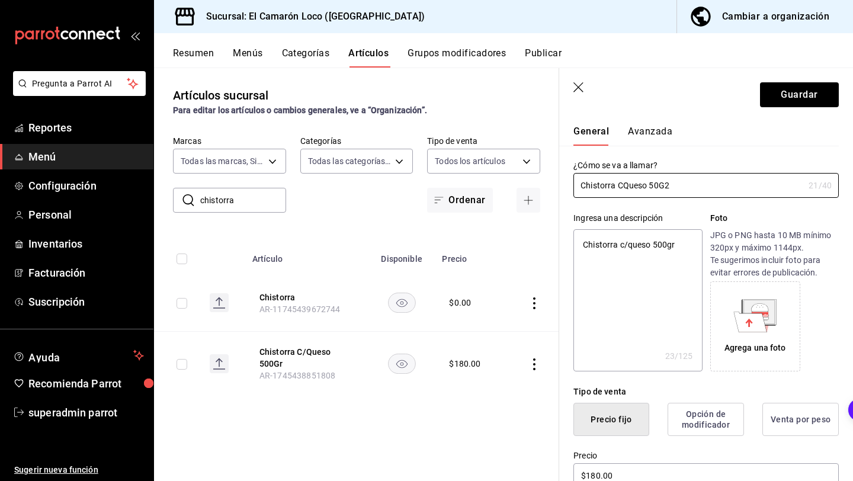
type input "Chistorra CQueso 50G"
type textarea "x"
type input "Chistorra CQueso 50"
type textarea "x"
type input "Chistorra CQueso 5"
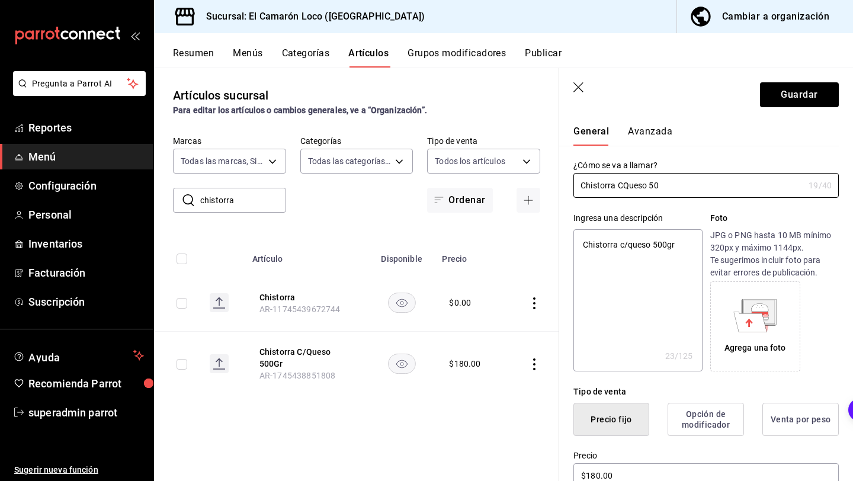
type textarea "x"
type input "Chistorra CQueso"
type textarea "x"
click at [624, 184] on input "Chistorra CQueso" at bounding box center [688, 185] width 230 height 24
type input "Chistorra CQueso"
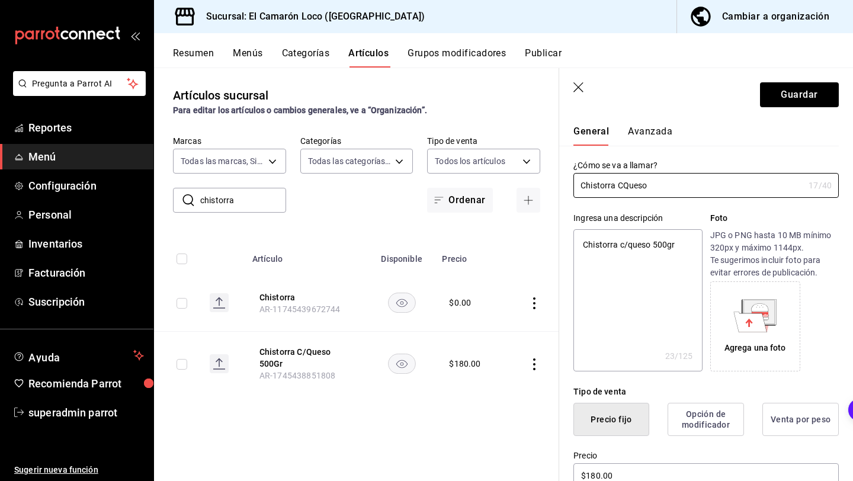
type textarea "x"
type input "Chistorra CQueso"
type textarea "x"
click at [625, 188] on input "Chistorra CQueso" at bounding box center [688, 185] width 230 height 24
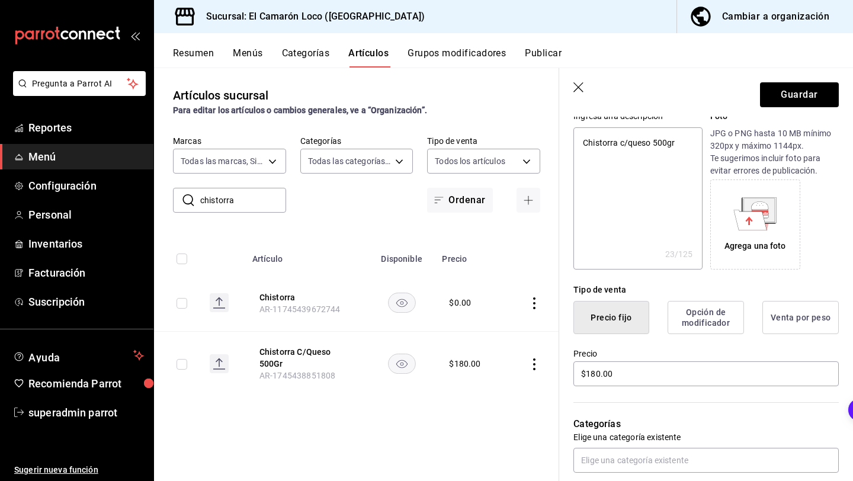
scroll to position [128, 0]
click at [658, 141] on textarea "Chistorra c/queso 500gr" at bounding box center [637, 197] width 128 height 142
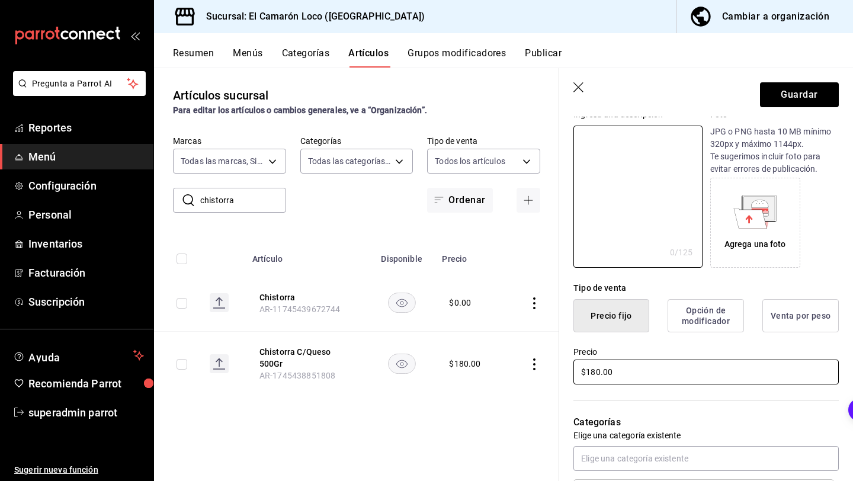
click at [596, 376] on input "$180.00" at bounding box center [705, 371] width 265 height 25
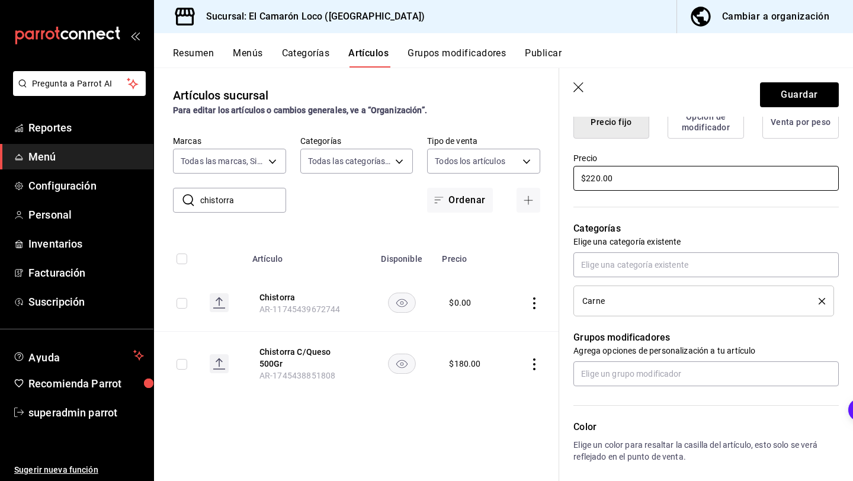
scroll to position [419, 0]
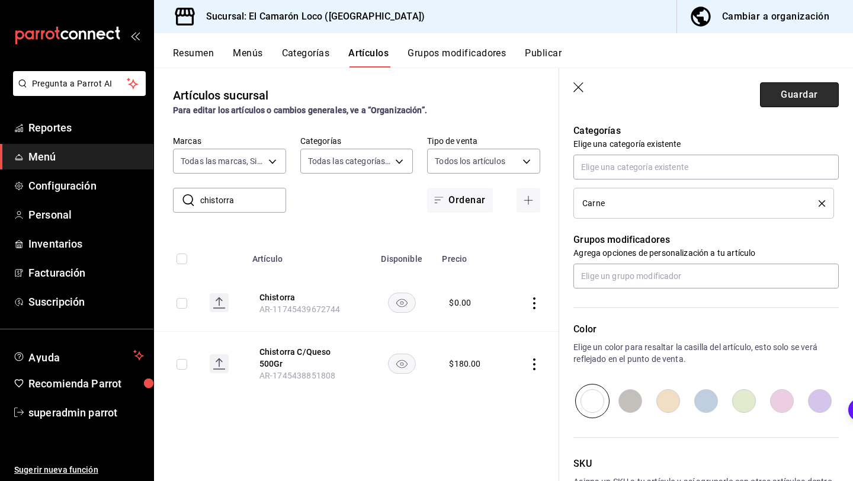
click at [800, 92] on button "Guardar" at bounding box center [799, 94] width 79 height 25
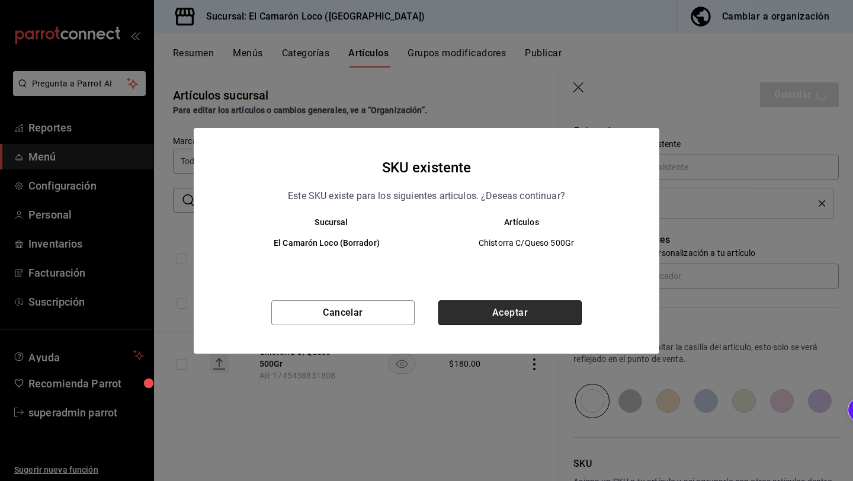
click at [538, 314] on button "Aceptar" at bounding box center [509, 312] width 143 height 25
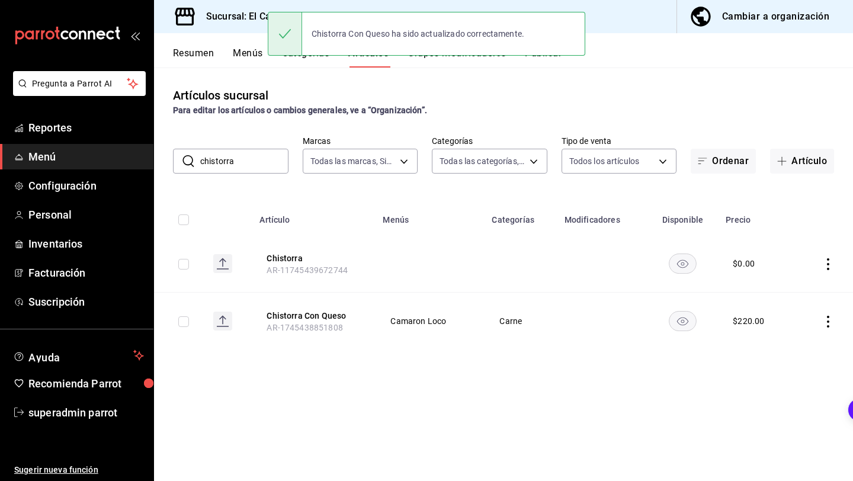
click at [226, 163] on input "chistorra" at bounding box center [244, 161] width 88 height 24
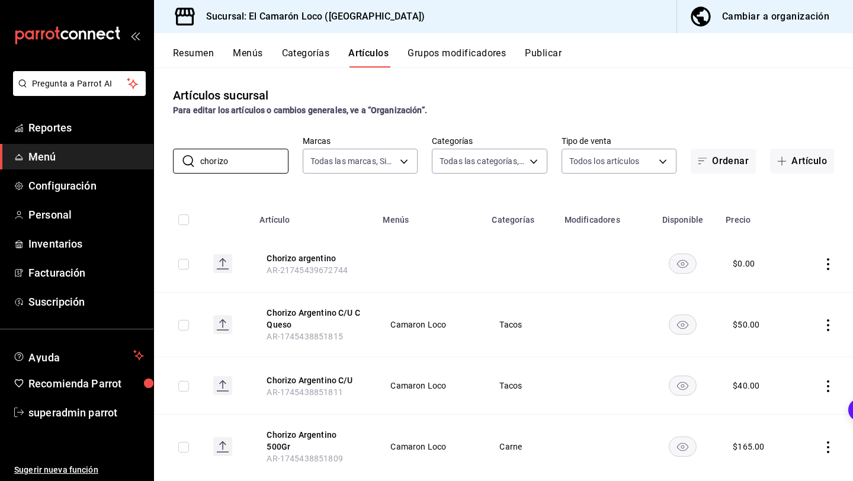
scroll to position [20, 0]
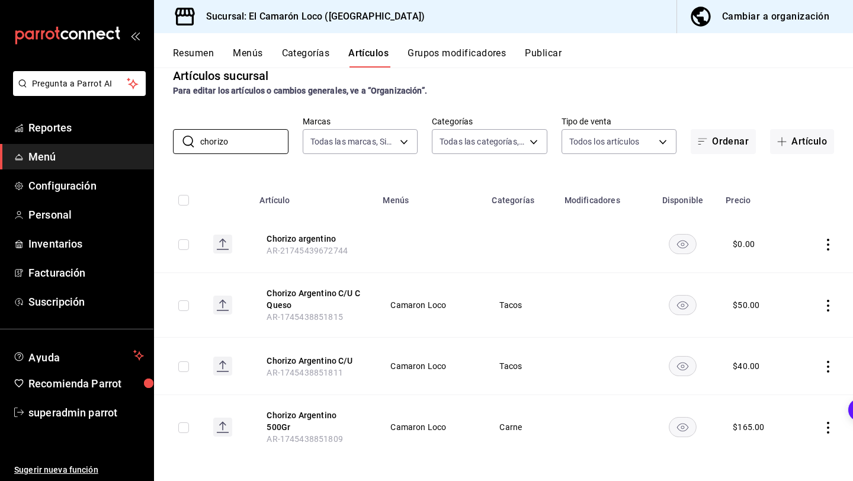
click at [826, 301] on icon "actions" at bounding box center [828, 306] width 12 height 12
click at [774, 384] on div at bounding box center [766, 381] width 21 height 12
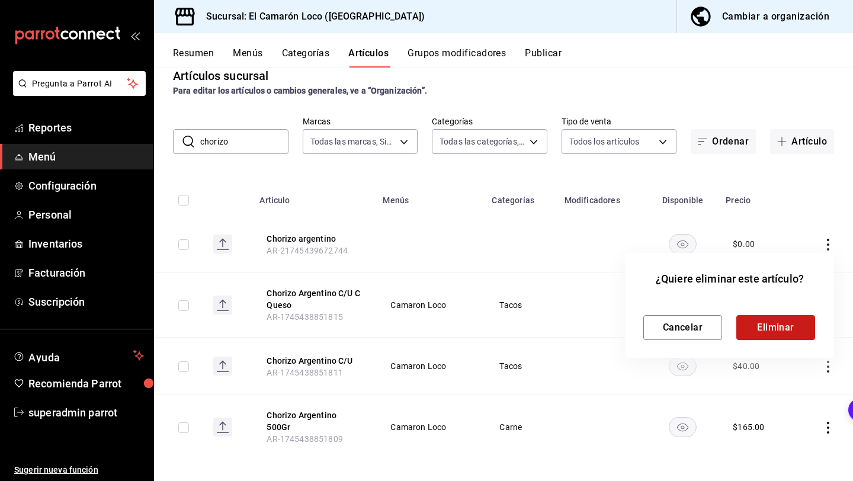
click at [773, 335] on button "Eliminar" at bounding box center [775, 327] width 79 height 25
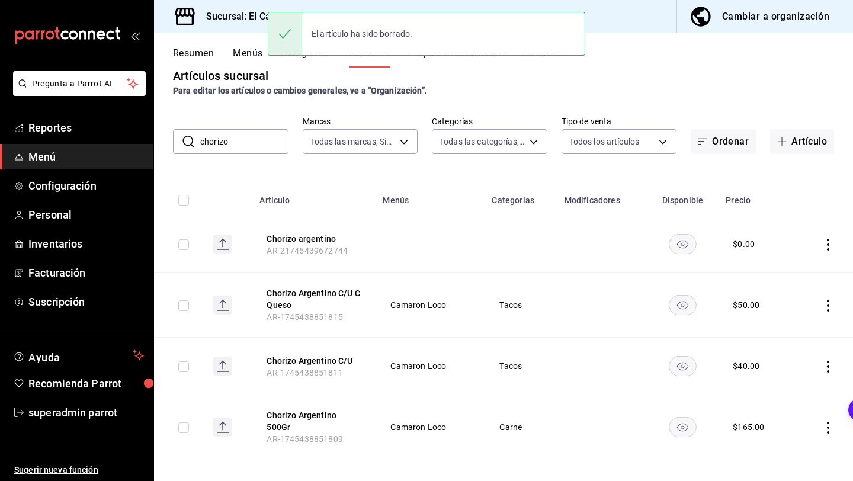
scroll to position [0, 0]
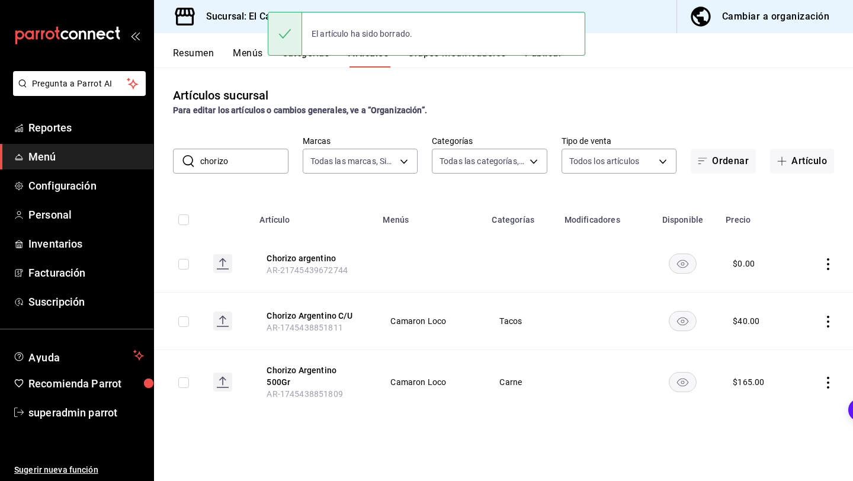
click at [834, 317] on td at bounding box center [823, 320] width 57 height 57
click at [827, 319] on icon "actions" at bounding box center [828, 322] width 12 height 12
click at [787, 393] on span "Eliminar" at bounding box center [792, 396] width 30 height 9
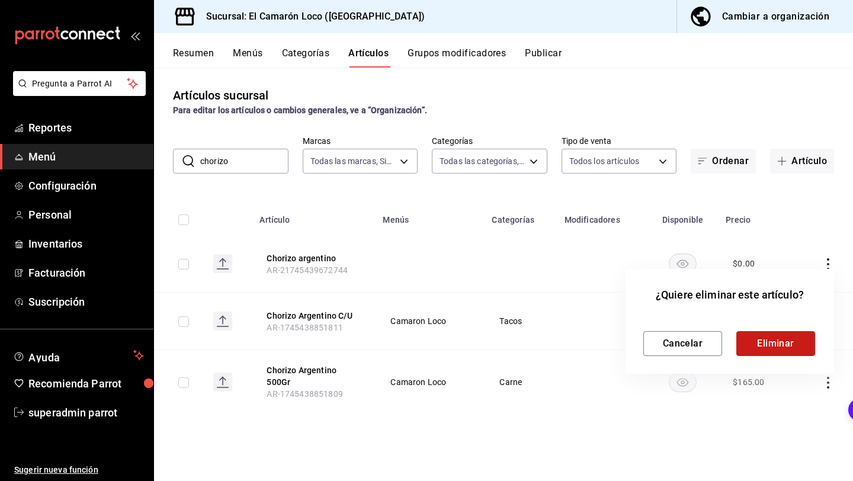
click at [793, 342] on button "Eliminar" at bounding box center [775, 343] width 79 height 25
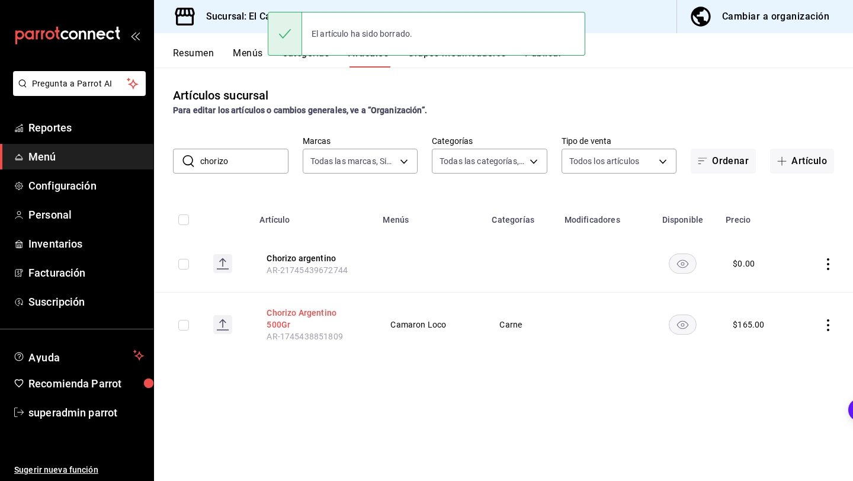
click at [345, 315] on button "Chorizo Argentino 500Gr" at bounding box center [313, 319] width 95 height 24
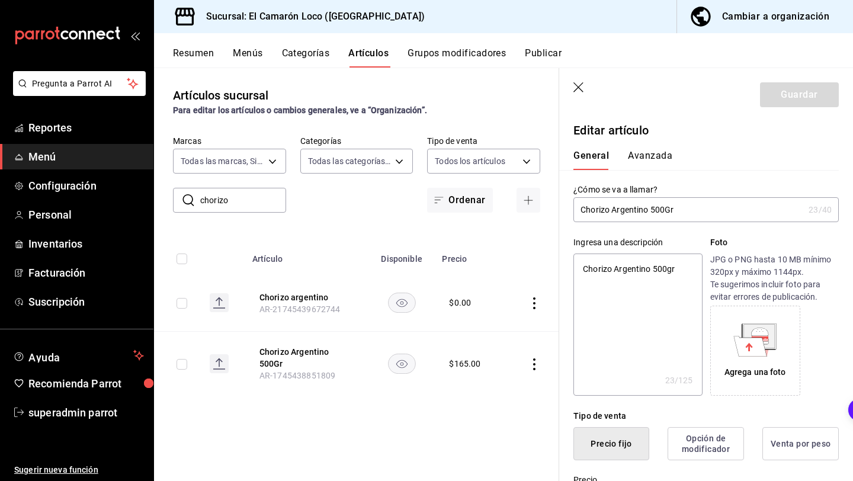
click at [666, 211] on input "Chorizo Argentino 500Gr" at bounding box center [688, 210] width 230 height 24
click at [682, 211] on input "Chorizo Argentino 250Gr" at bounding box center [688, 210] width 230 height 24
click at [663, 270] on textarea "Chorizo Argentino 500gr" at bounding box center [637, 324] width 128 height 142
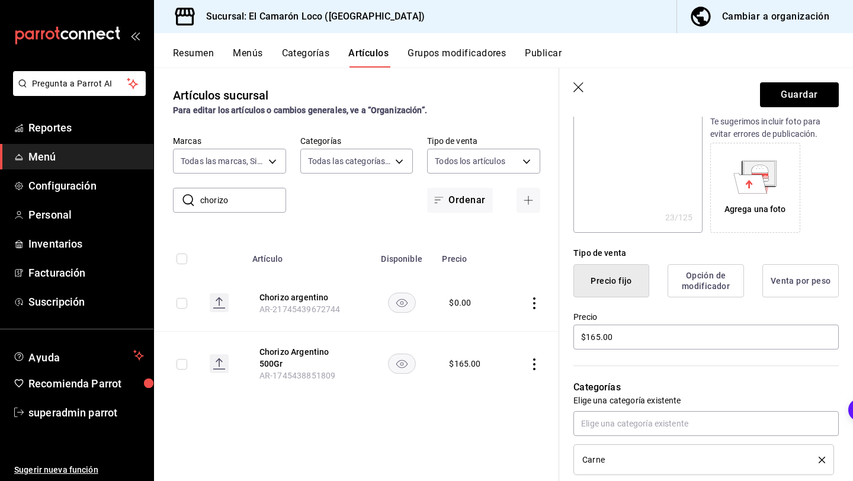
scroll to position [204, 0]
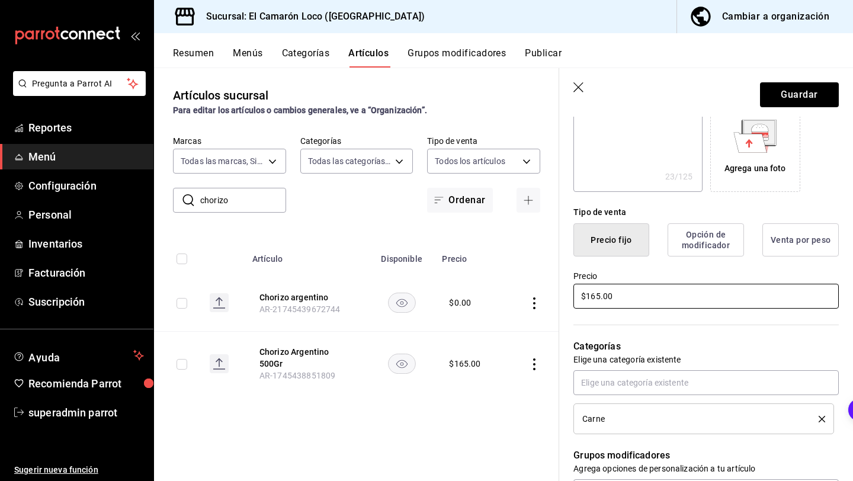
click at [593, 292] on input "$165.00" at bounding box center [705, 296] width 265 height 25
click at [806, 86] on button "Guardar" at bounding box center [799, 94] width 79 height 25
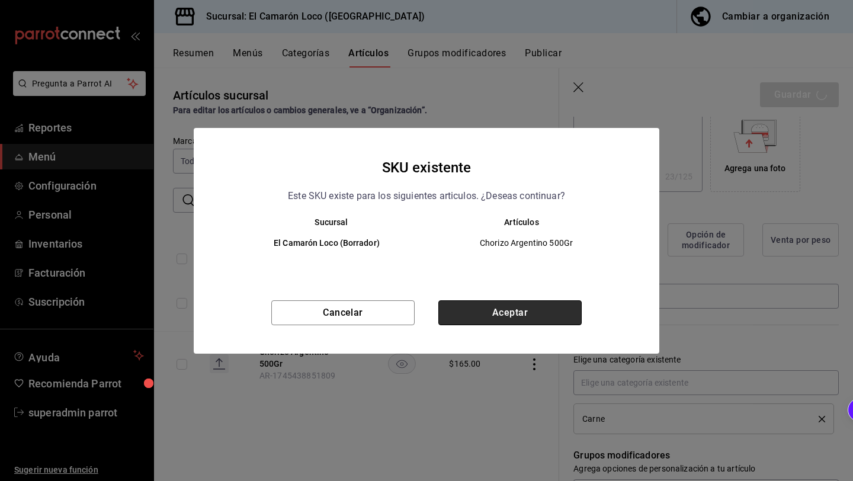
click at [493, 303] on button "Aceptar" at bounding box center [509, 312] width 143 height 25
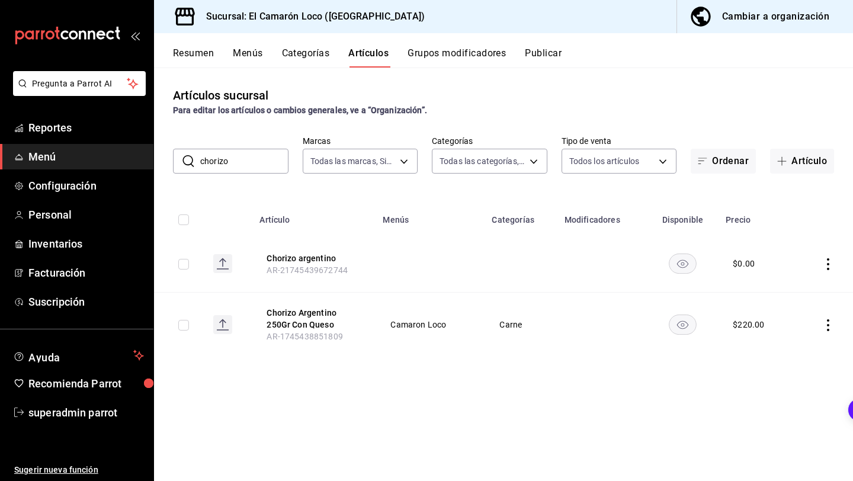
click at [263, 165] on input "chorizo" at bounding box center [244, 161] width 88 height 24
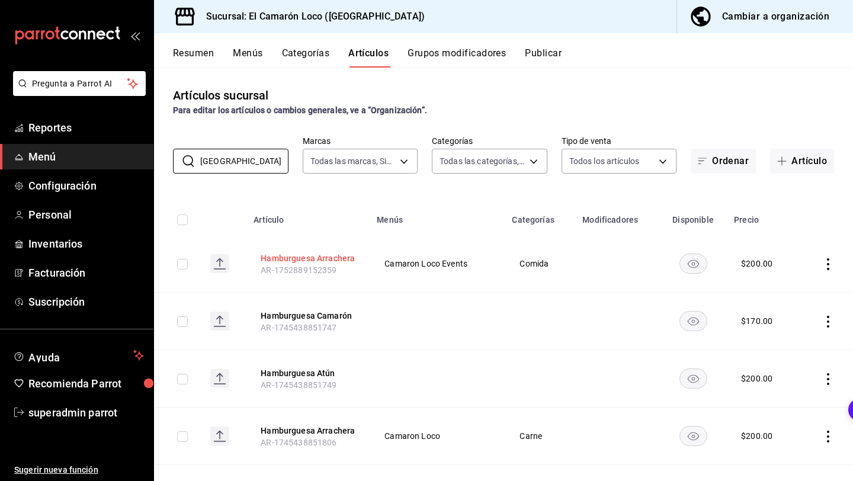
click at [332, 256] on button "Hamburguesa Arrachera" at bounding box center [308, 258] width 95 height 12
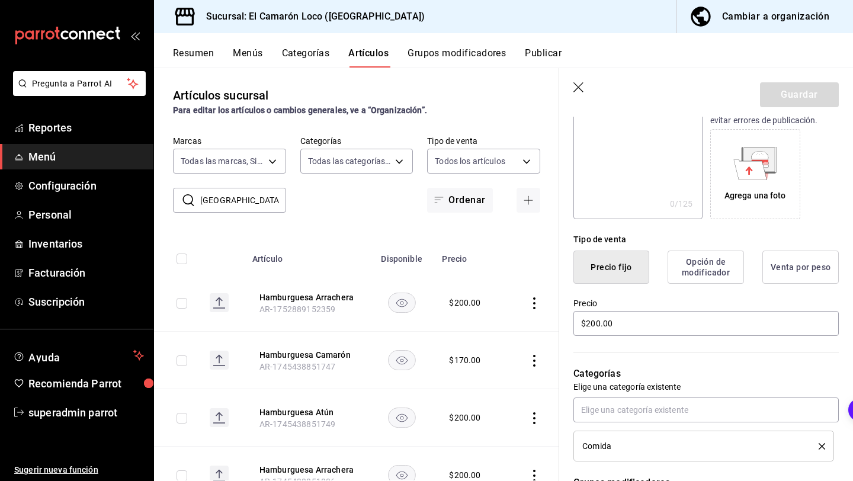
scroll to position [358, 0]
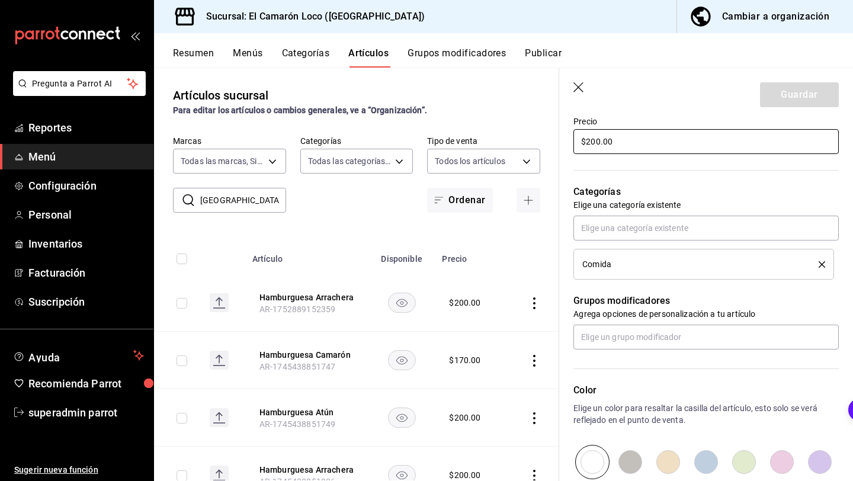
click at [597, 142] on input "$200.00" at bounding box center [705, 141] width 265 height 25
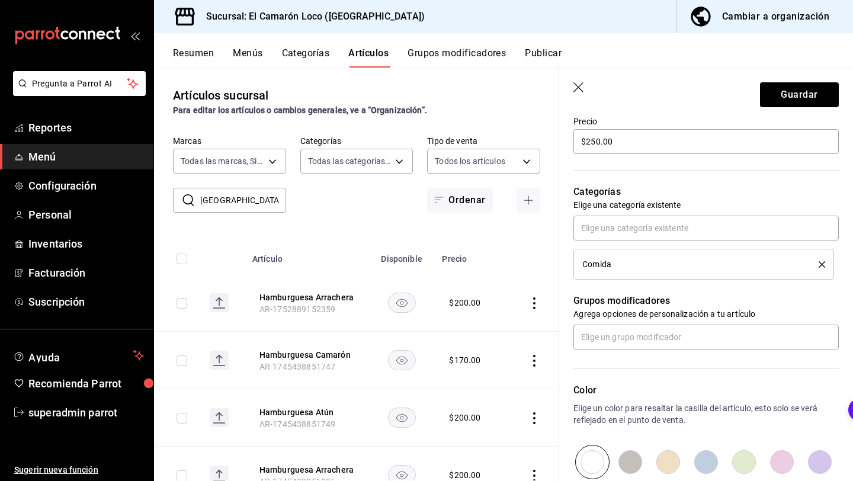
click at [776, 208] on p "Elige una categoría existente" at bounding box center [705, 205] width 265 height 12
click at [761, 219] on input "text" at bounding box center [705, 228] width 265 height 25
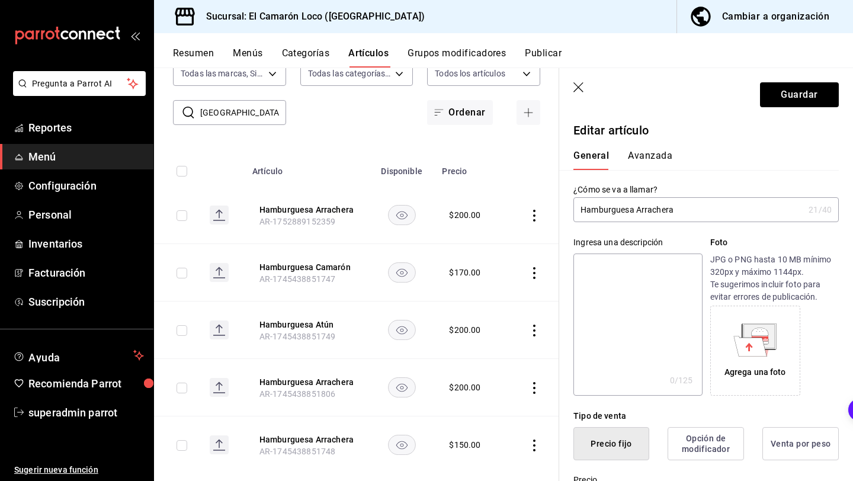
scroll to position [90, 0]
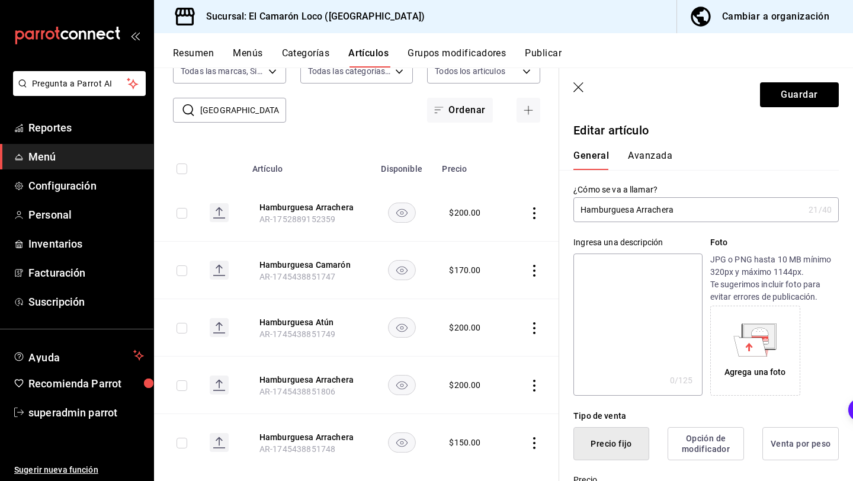
click at [580, 83] on icon "button" at bounding box center [579, 88] width 12 height 12
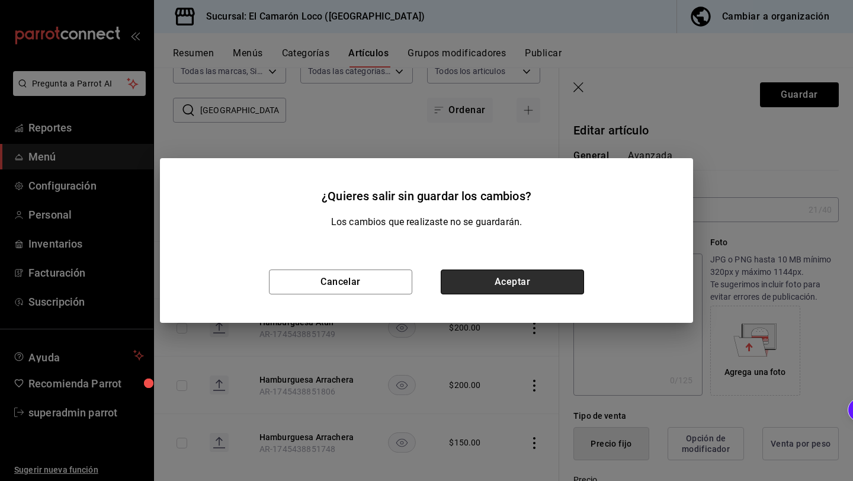
click at [544, 271] on button "Aceptar" at bounding box center [512, 281] width 143 height 25
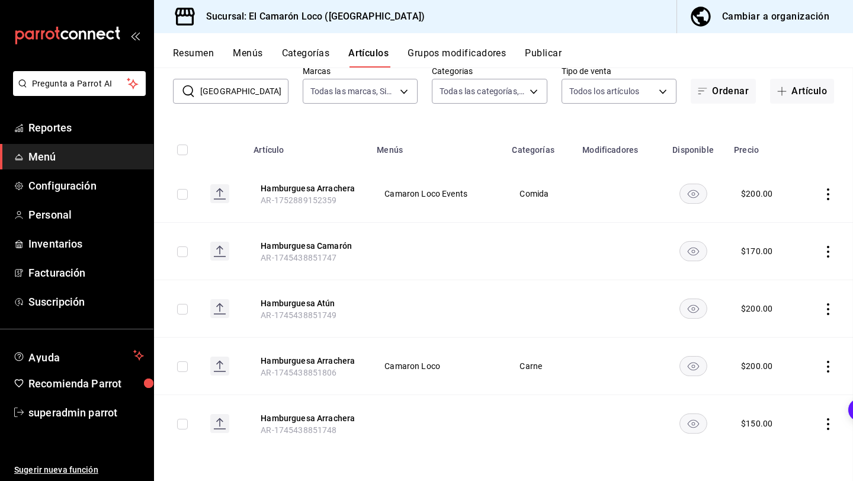
scroll to position [51, 0]
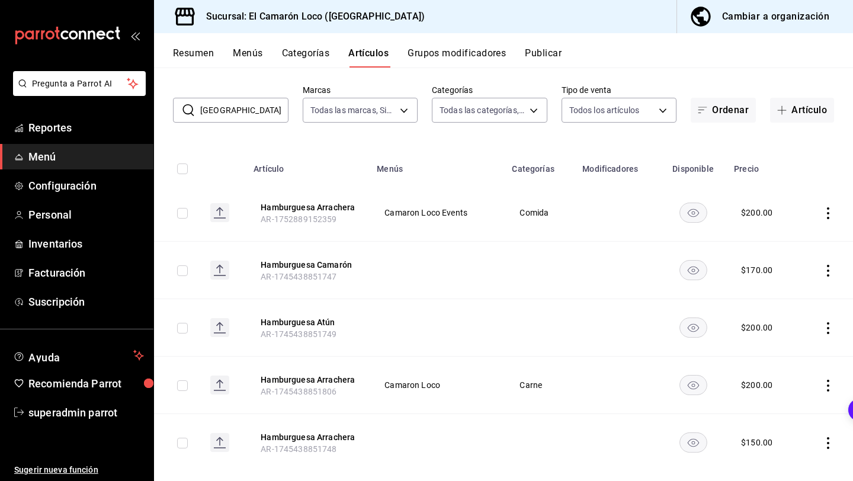
click at [827, 212] on icon "actions" at bounding box center [828, 213] width 2 height 12
click at [776, 284] on div at bounding box center [766, 289] width 21 height 12
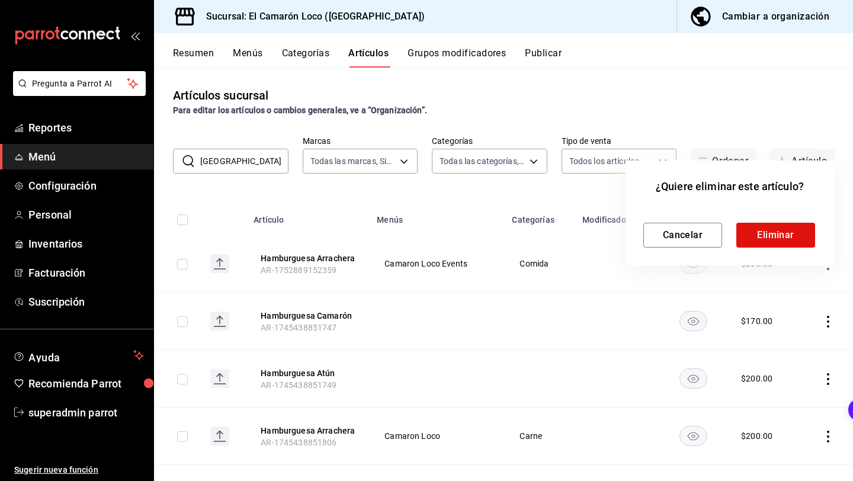
scroll to position [51, 0]
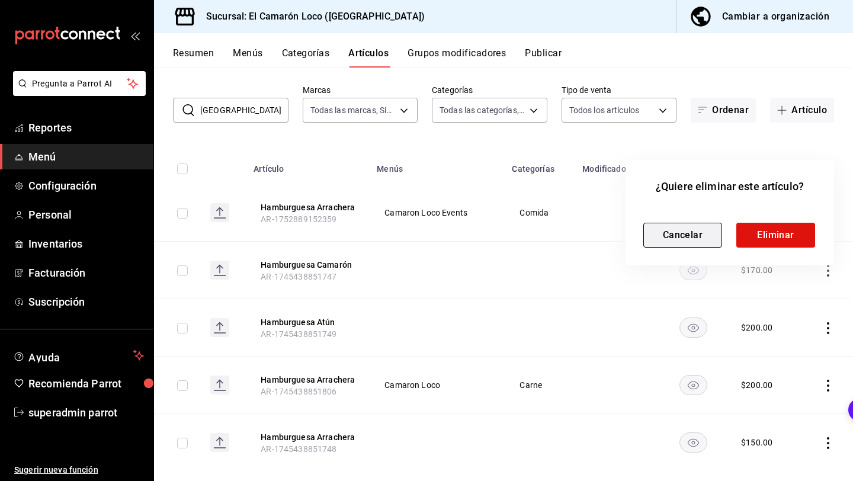
click at [696, 237] on button "Cancelar" at bounding box center [682, 235] width 79 height 25
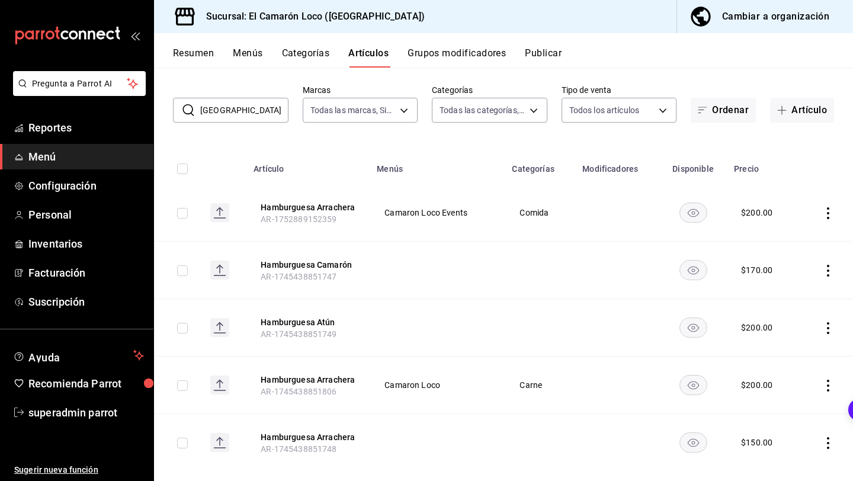
scroll to position [70, 0]
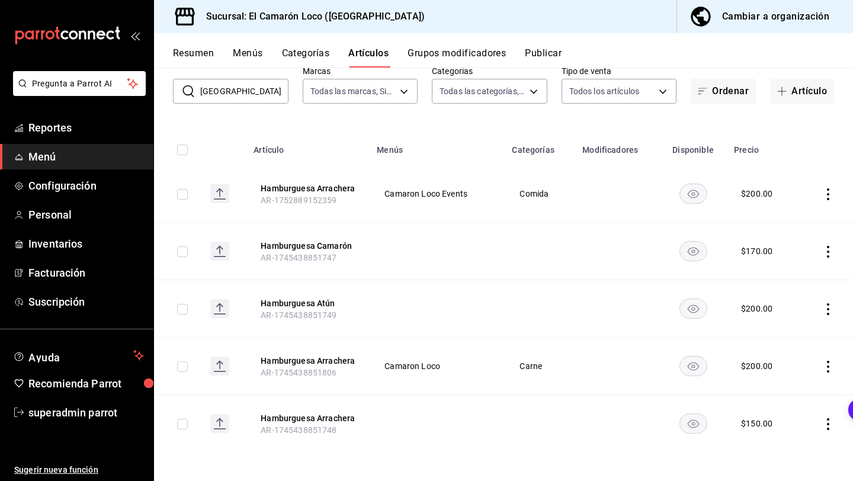
click at [830, 248] on icon "actions" at bounding box center [828, 252] width 12 height 12
click at [780, 333] on span "Eliminar" at bounding box center [792, 327] width 31 height 12
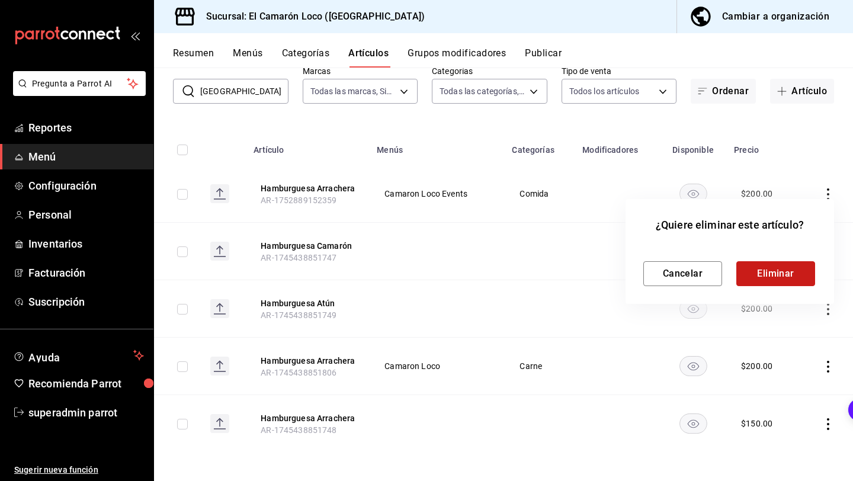
click at [789, 276] on button "Eliminar" at bounding box center [775, 273] width 79 height 25
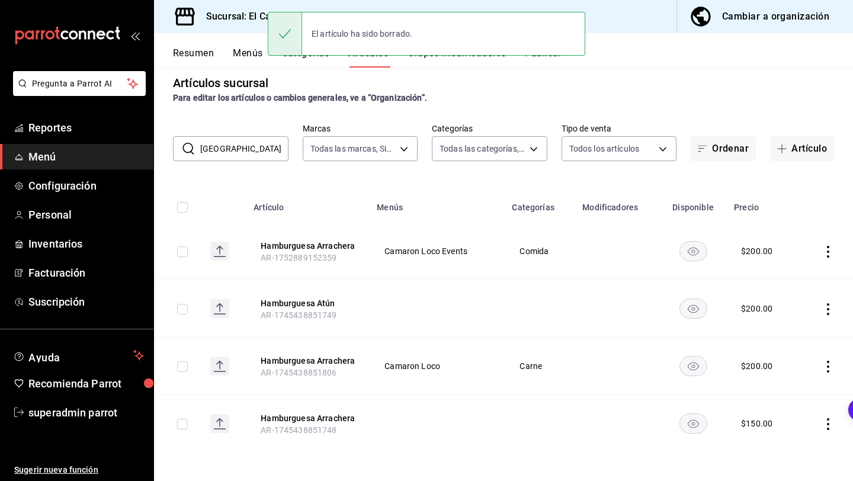
scroll to position [12, 0]
click at [825, 312] on icon "actions" at bounding box center [828, 309] width 12 height 12
click at [783, 385] on span "Eliminar" at bounding box center [792, 384] width 30 height 9
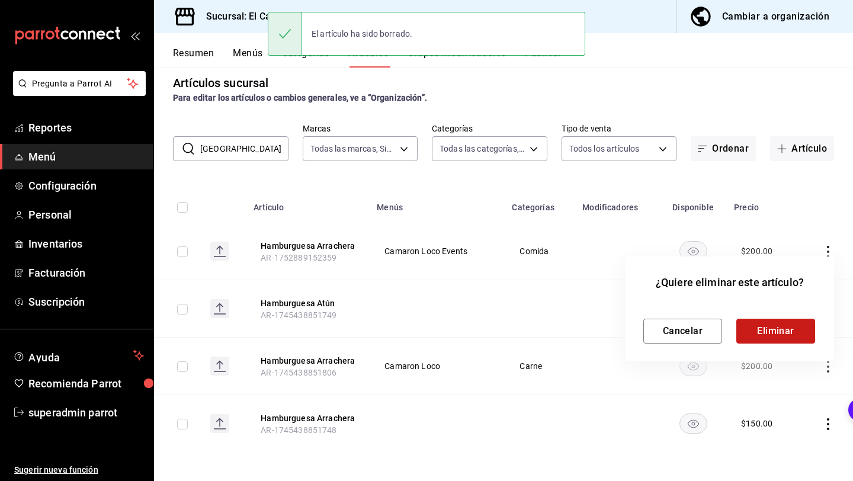
click at [785, 338] on button "Eliminar" at bounding box center [775, 331] width 79 height 25
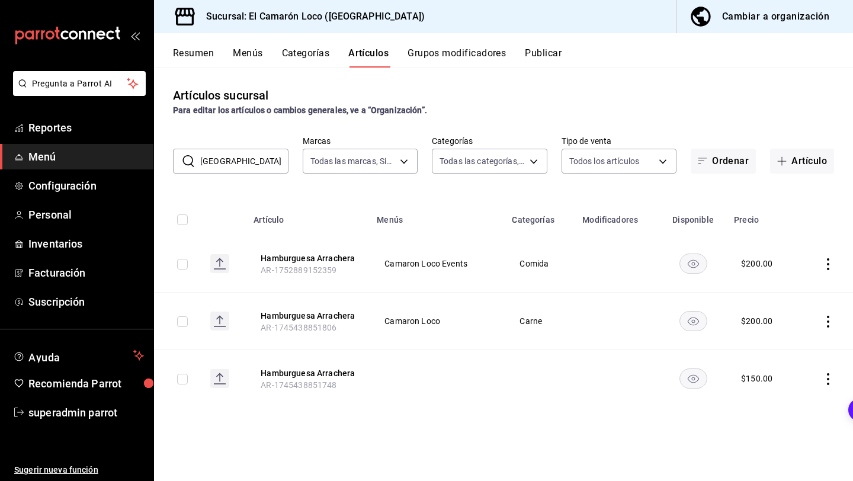
scroll to position [0, 0]
click at [830, 381] on icon "actions" at bounding box center [828, 379] width 12 height 12
click at [772, 450] on div at bounding box center [766, 450] width 21 height 12
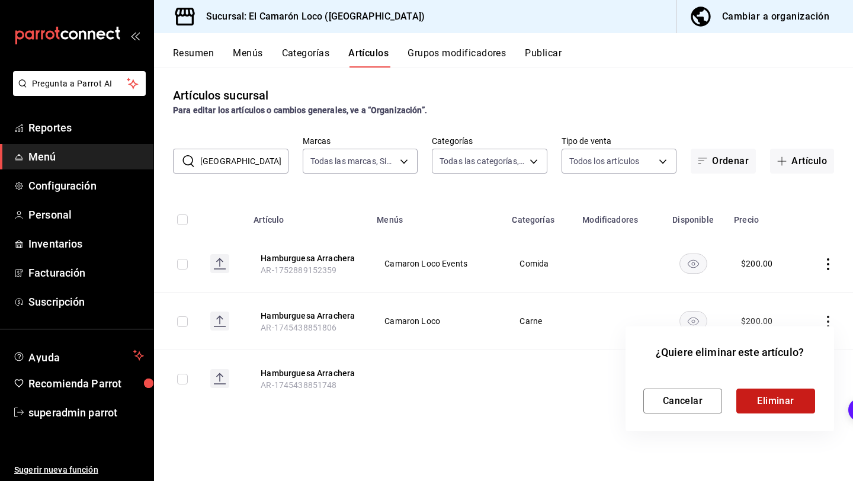
click at [777, 403] on button "Eliminar" at bounding box center [775, 400] width 79 height 25
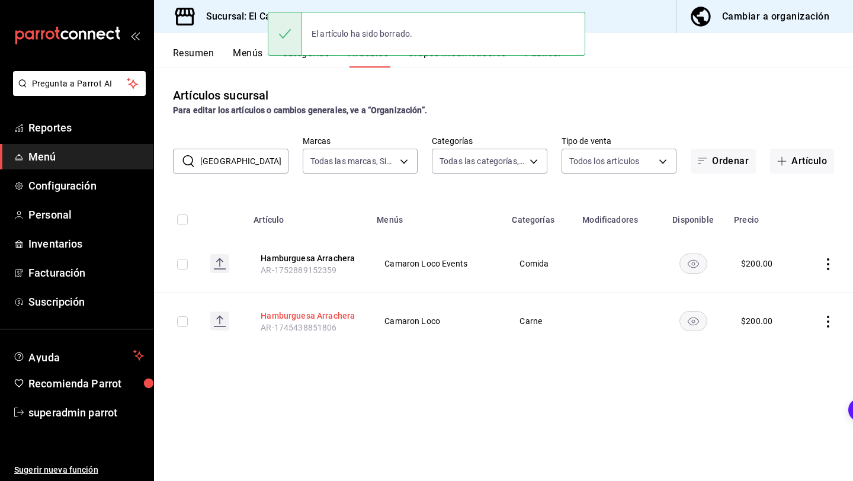
click at [313, 317] on button "Hamburguesa Arrachera" at bounding box center [308, 316] width 95 height 12
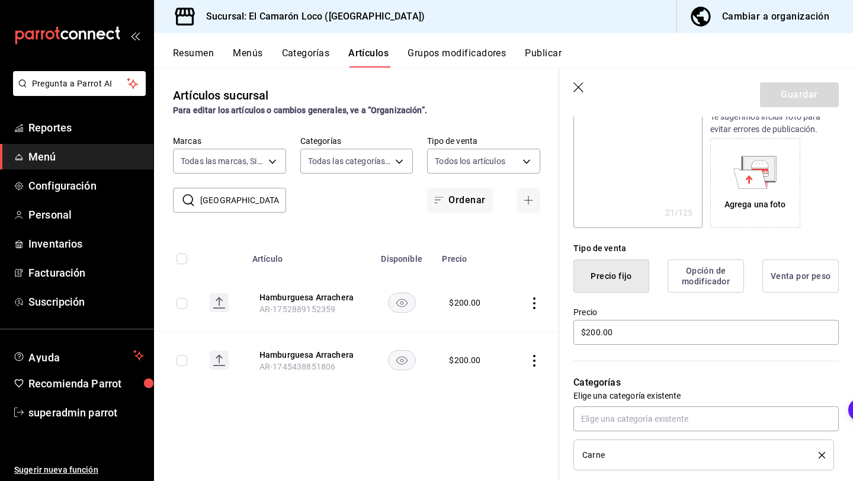
scroll to position [192, 0]
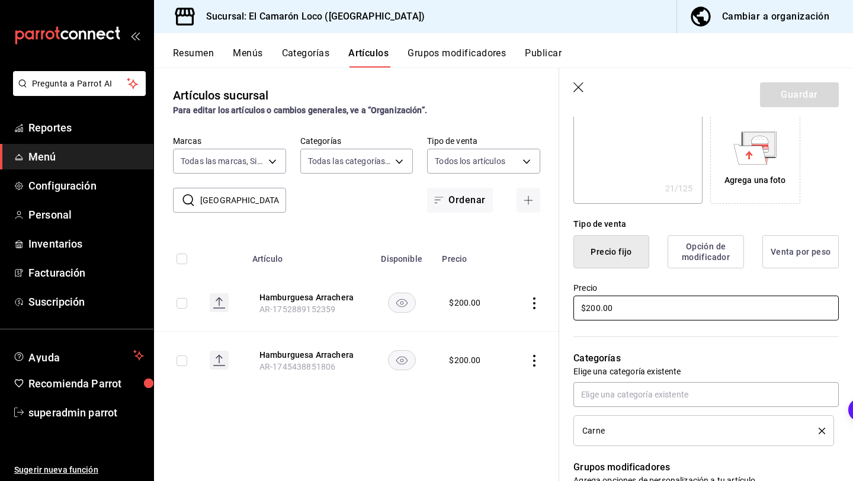
click at [595, 307] on input "$200.00" at bounding box center [705, 307] width 265 height 25
type textarea "x"
type input "$20.00"
type textarea "x"
type input "$250.00"
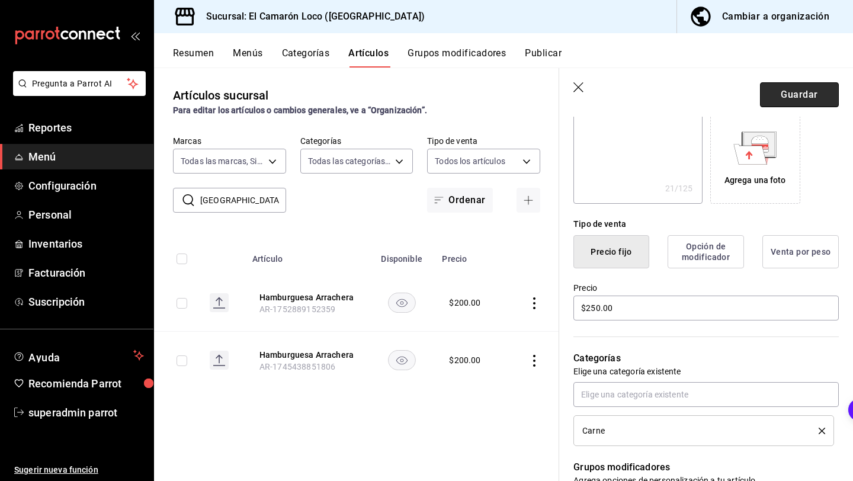
click at [800, 95] on button "Guardar" at bounding box center [799, 94] width 79 height 25
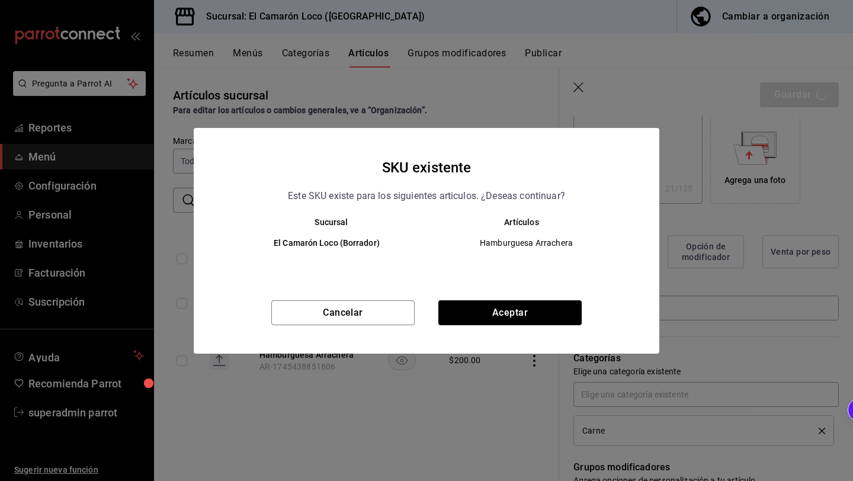
click at [515, 298] on div "SKU existente Este SKU existe para los siguientes articulos. ¿Deseas continuar?…" at bounding box center [426, 241] width 465 height 226
click at [497, 307] on button "Aceptar" at bounding box center [509, 312] width 143 height 25
type textarea "x"
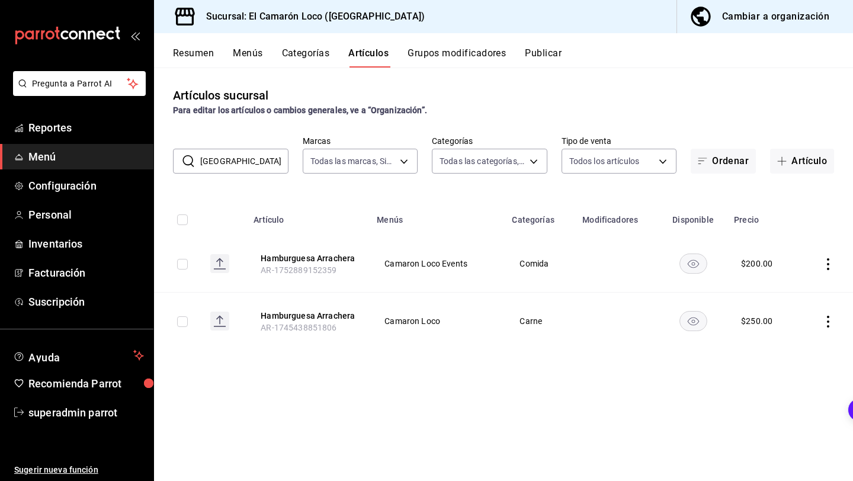
click at [251, 162] on input "[GEOGRAPHIC_DATA]" at bounding box center [244, 161] width 88 height 24
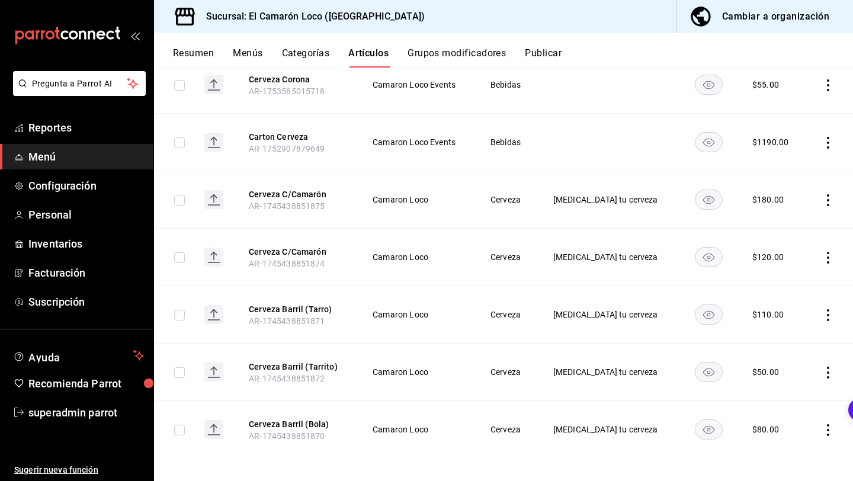
scroll to position [300, 0]
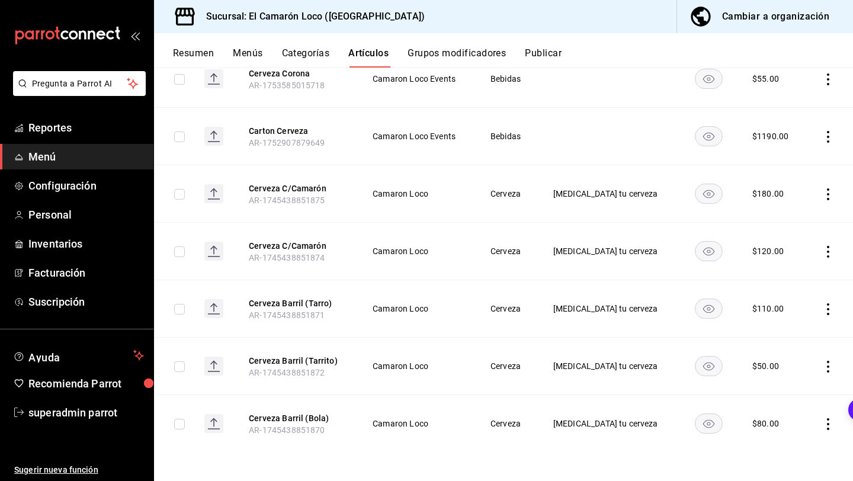
type input "cerveza"
